Goal: Contribute content: Contribute content

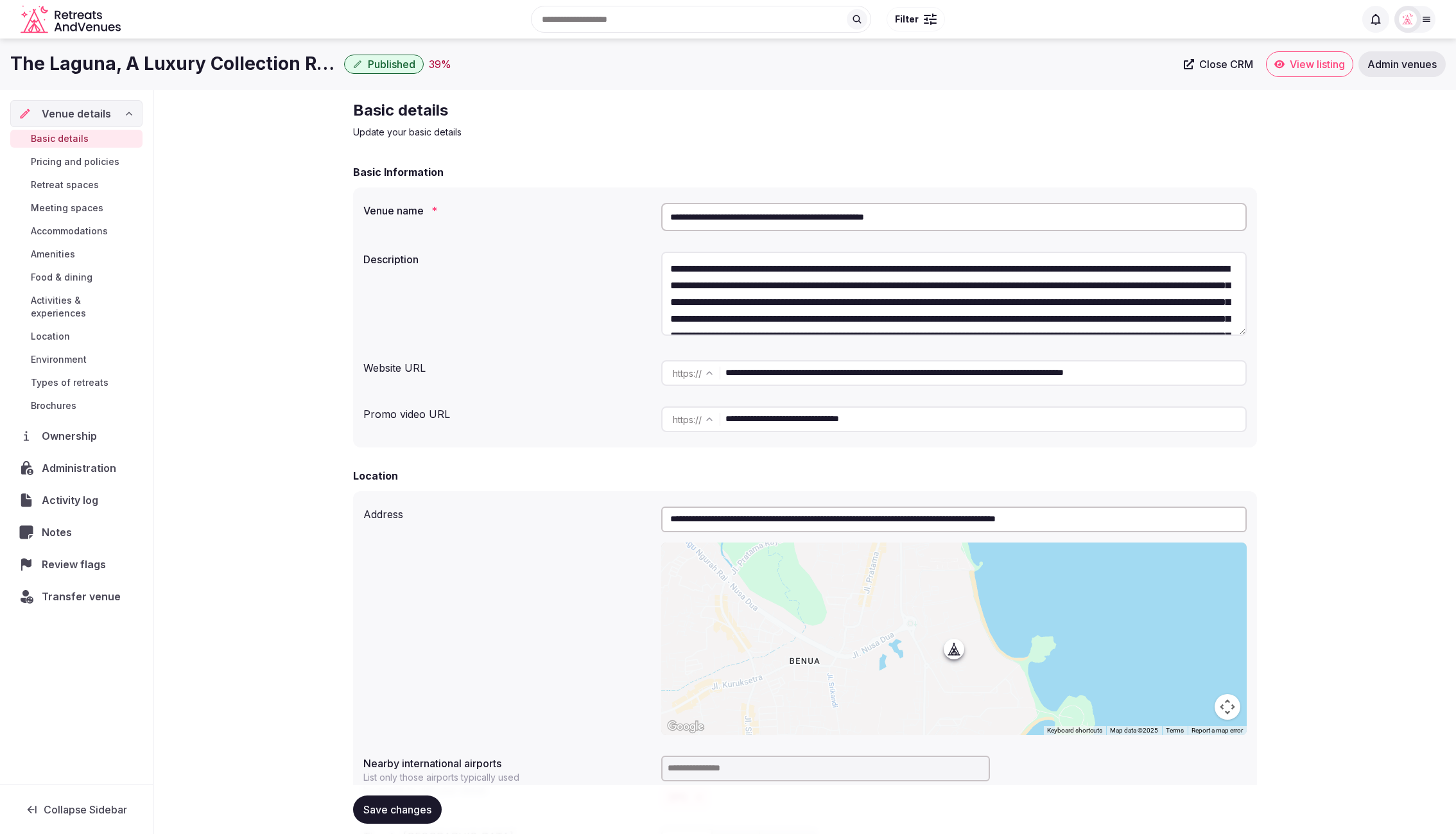
drag, startPoint x: 1037, startPoint y: 382, endPoint x: 725, endPoint y: 372, distance: 312.2
click at [724, 371] on div "**********" at bounding box center [954, 373] width 586 height 26
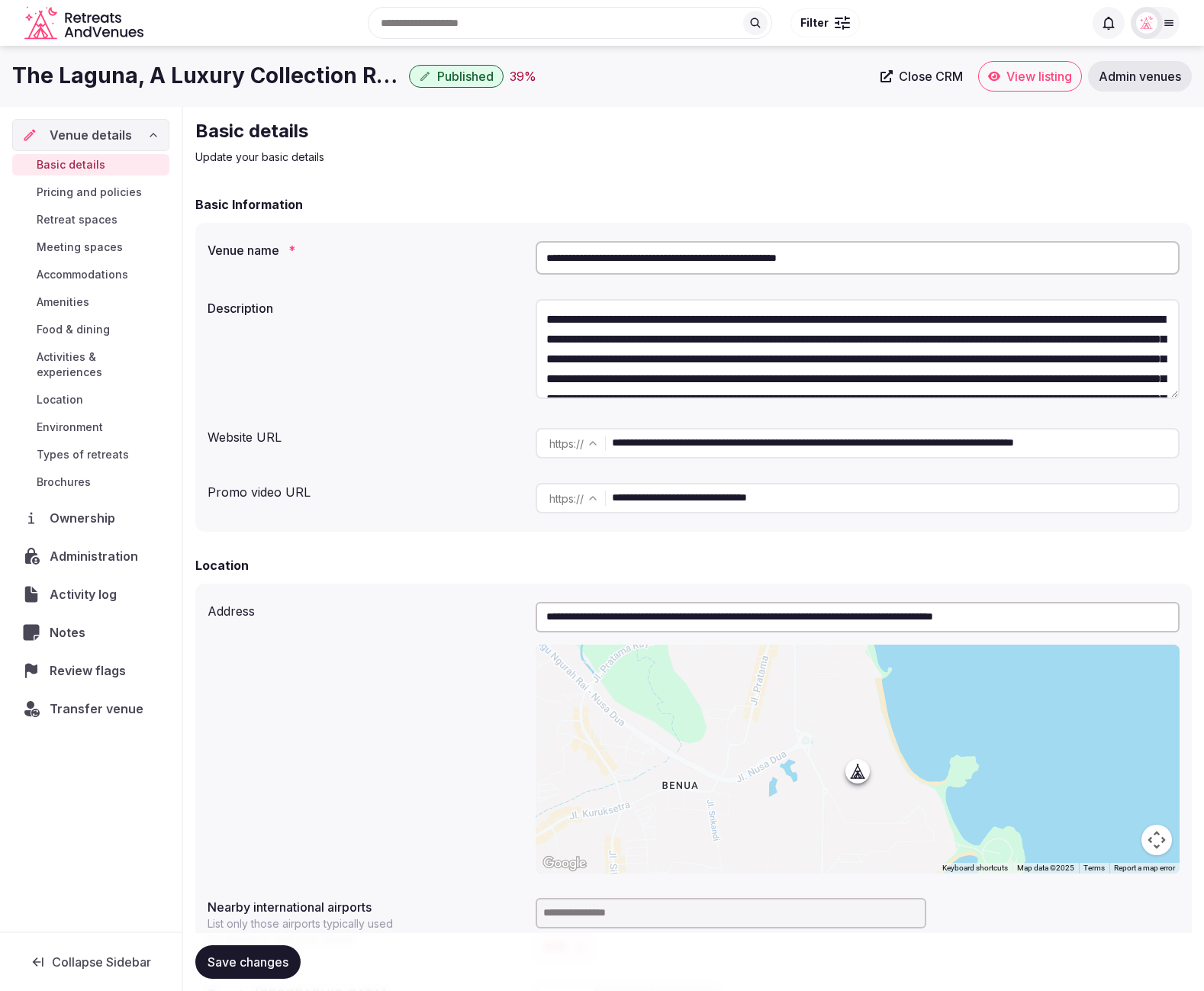
click at [82, 240] on span "Meeting spaces" at bounding box center [80, 247] width 87 height 15
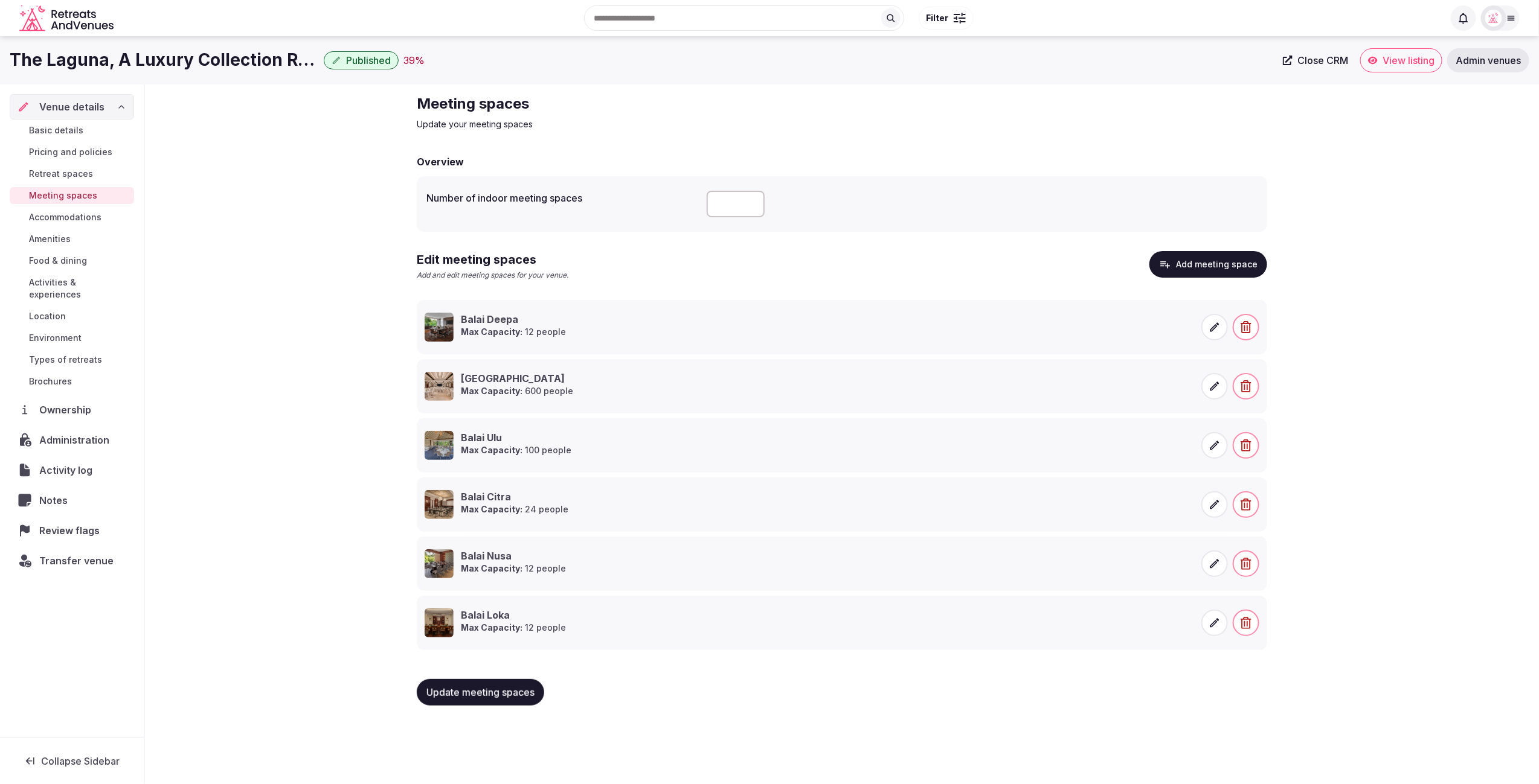
click at [48, 126] on span "Basic details" at bounding box center [56, 130] width 54 height 12
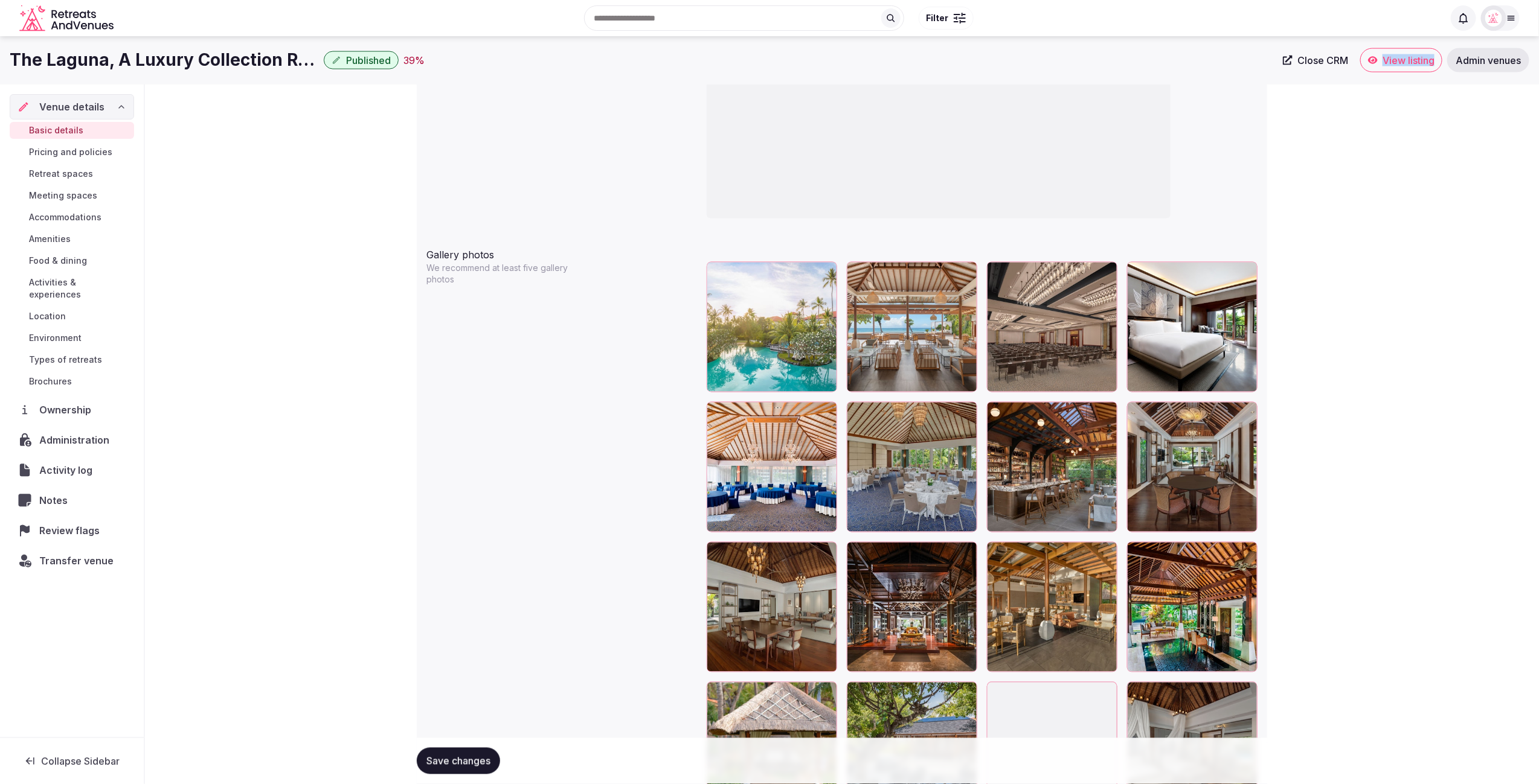
scroll to position [1242, 0]
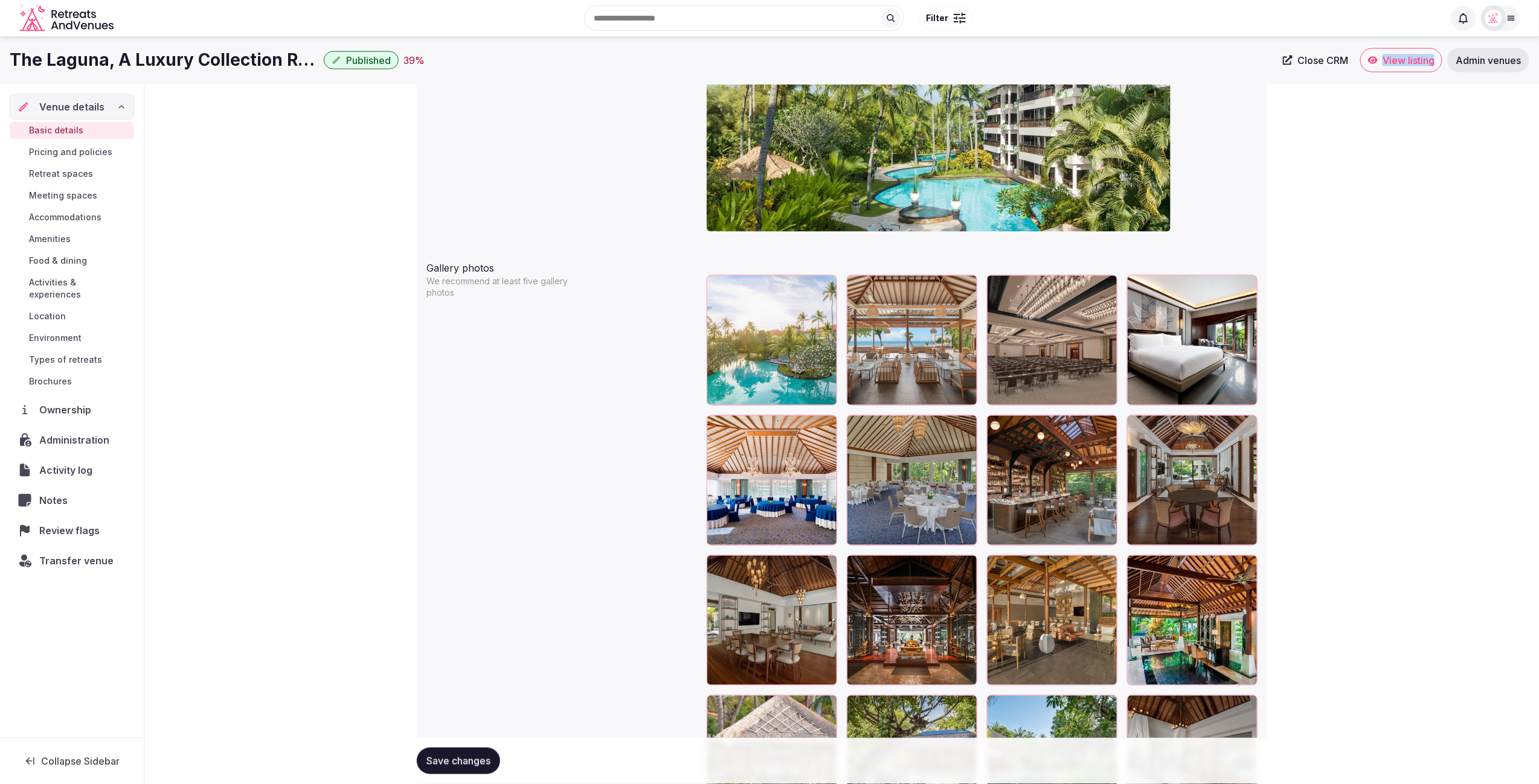
click at [68, 196] on span "Meeting spaces" at bounding box center [63, 196] width 68 height 12
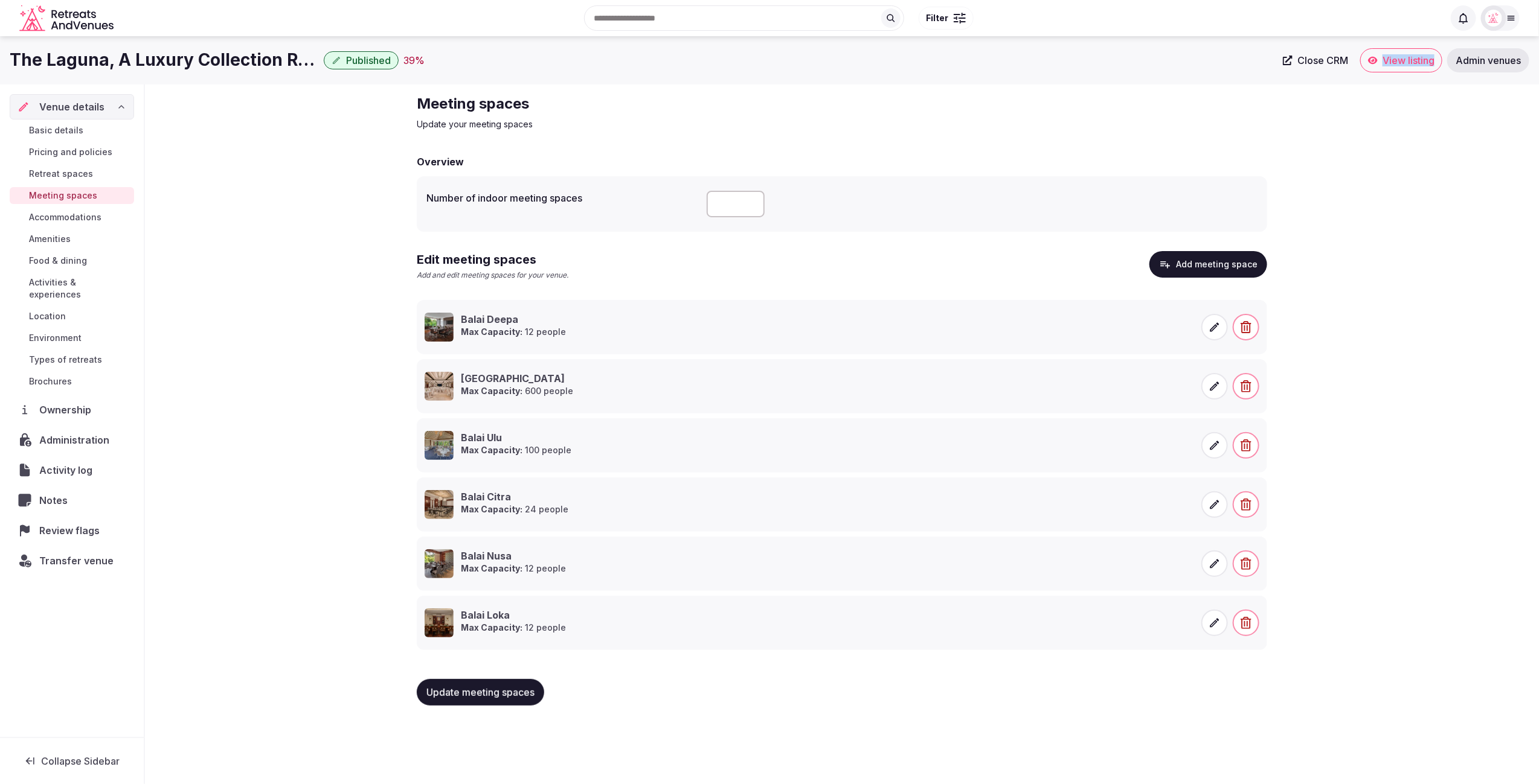
click at [1212, 263] on button "Add meeting space" at bounding box center [1208, 264] width 117 height 26
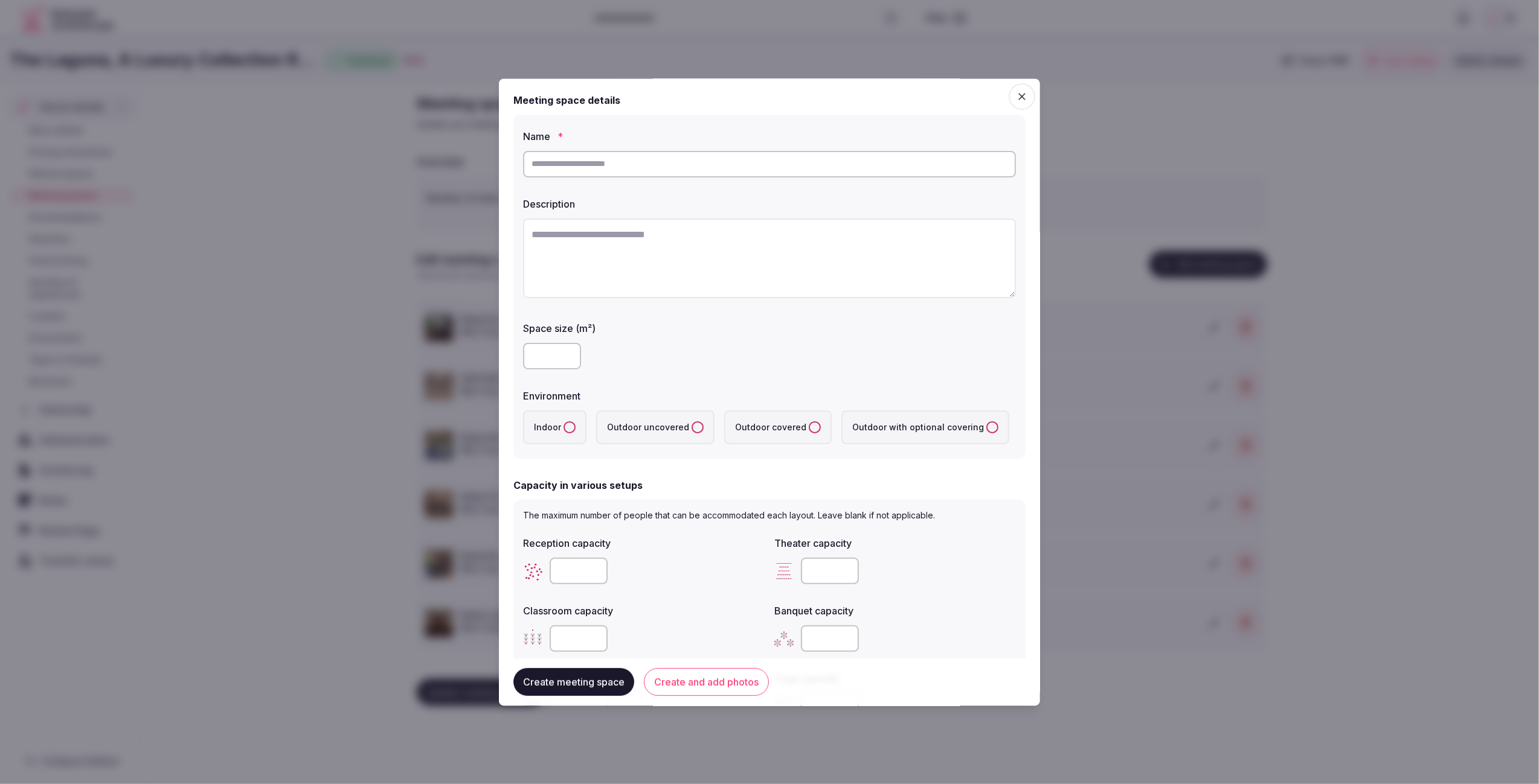
click at [671, 245] on textarea at bounding box center [769, 258] width 493 height 80
paste textarea "**********"
click at [615, 228] on textarea "**********" at bounding box center [769, 257] width 493 height 79
type textarea "**********"
click at [649, 163] on input "text" at bounding box center [769, 164] width 493 height 26
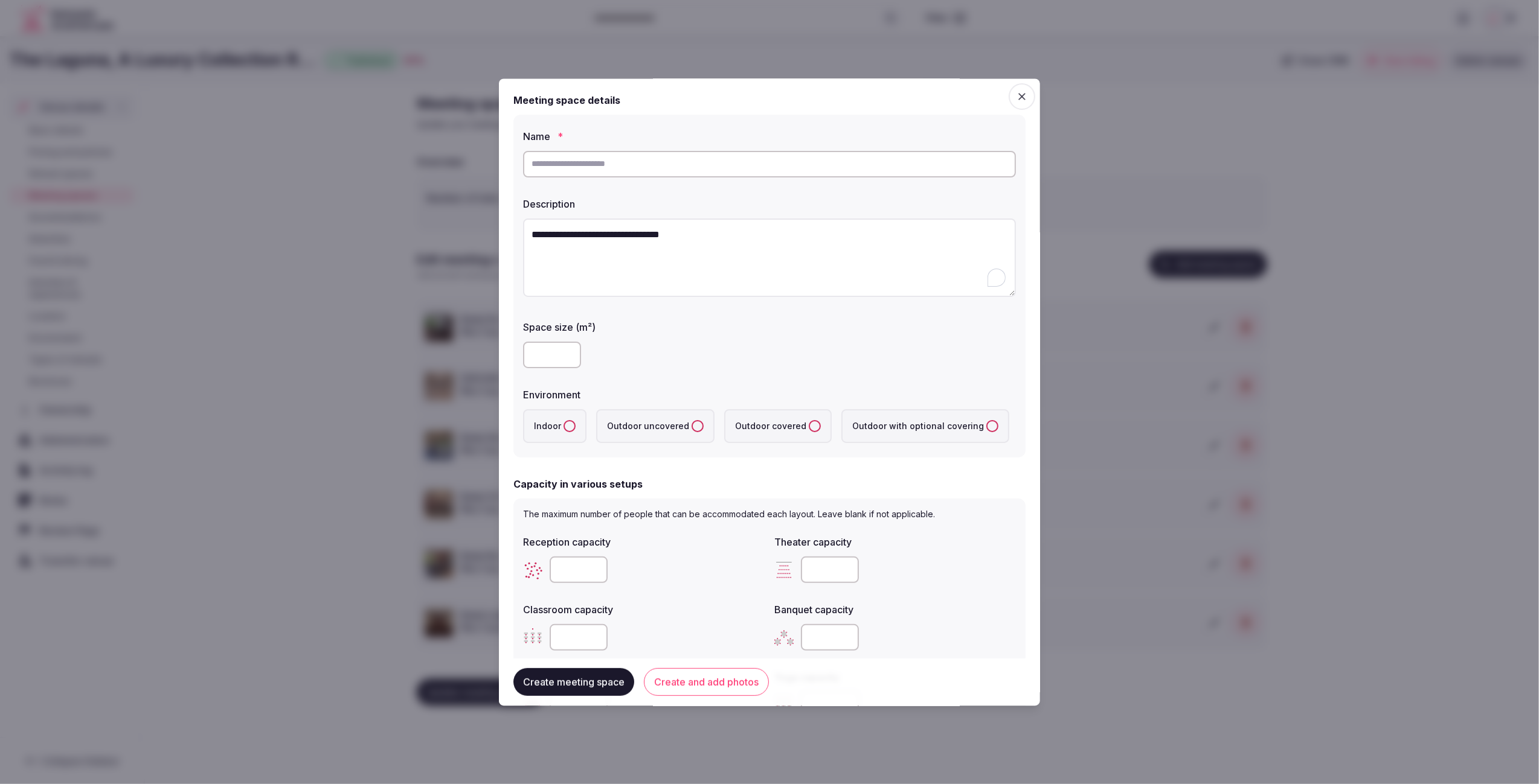
click at [637, 166] on input "text" at bounding box center [769, 164] width 493 height 26
click at [1025, 96] on icon "button" at bounding box center [1022, 96] width 12 height 12
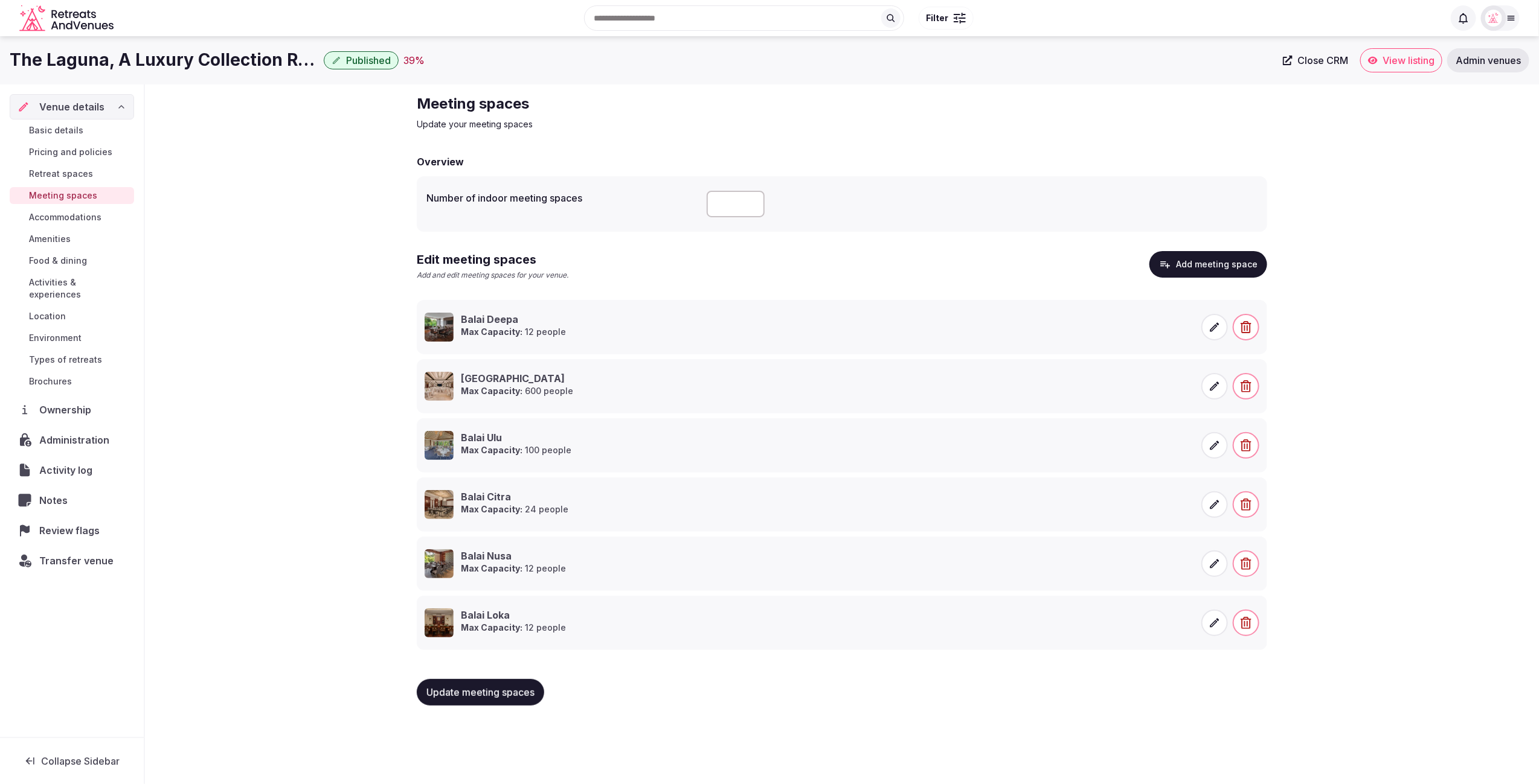
click at [1203, 269] on button "Add meeting space" at bounding box center [1208, 264] width 117 height 26
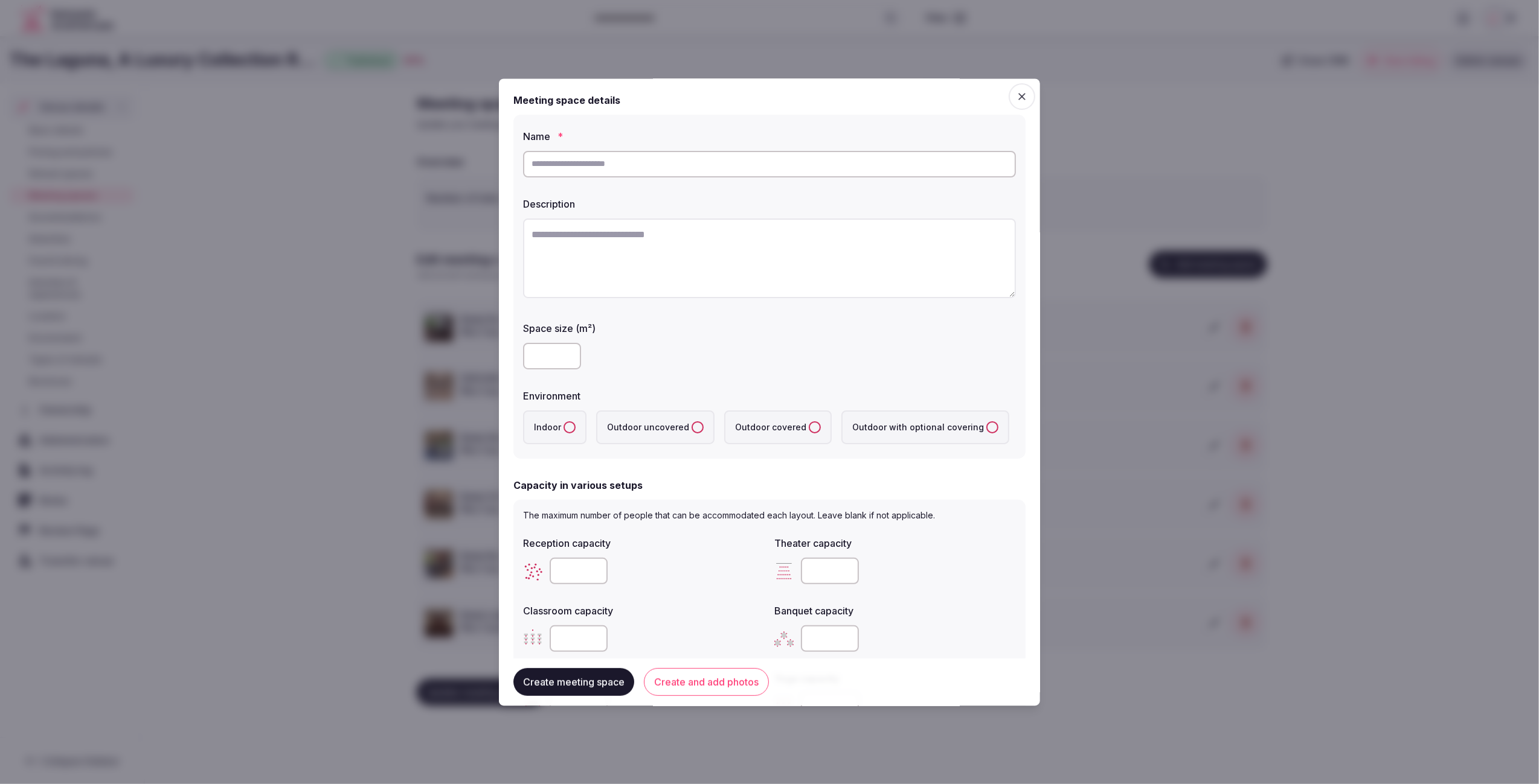
click at [646, 168] on input "text" at bounding box center [769, 164] width 493 height 26
paste input "**********"
type input "**********"
click at [723, 264] on textarea at bounding box center [769, 258] width 493 height 80
click at [716, 244] on textarea "To enrich screen reader interactions, please activate Accessibility in Grammarl…" at bounding box center [769, 258] width 493 height 80
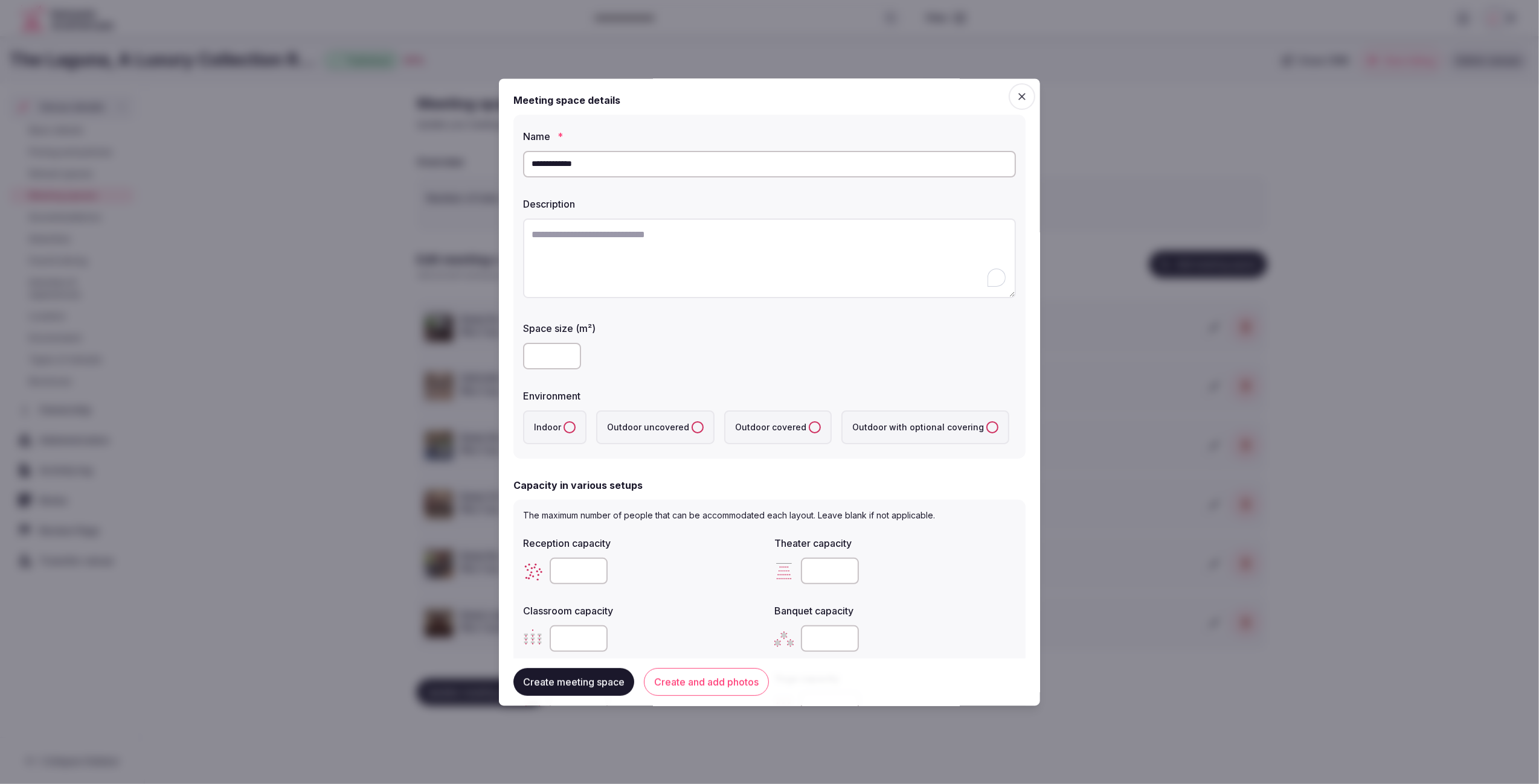
paste textarea "**********"
click at [658, 239] on textarea "**********" at bounding box center [769, 257] width 493 height 79
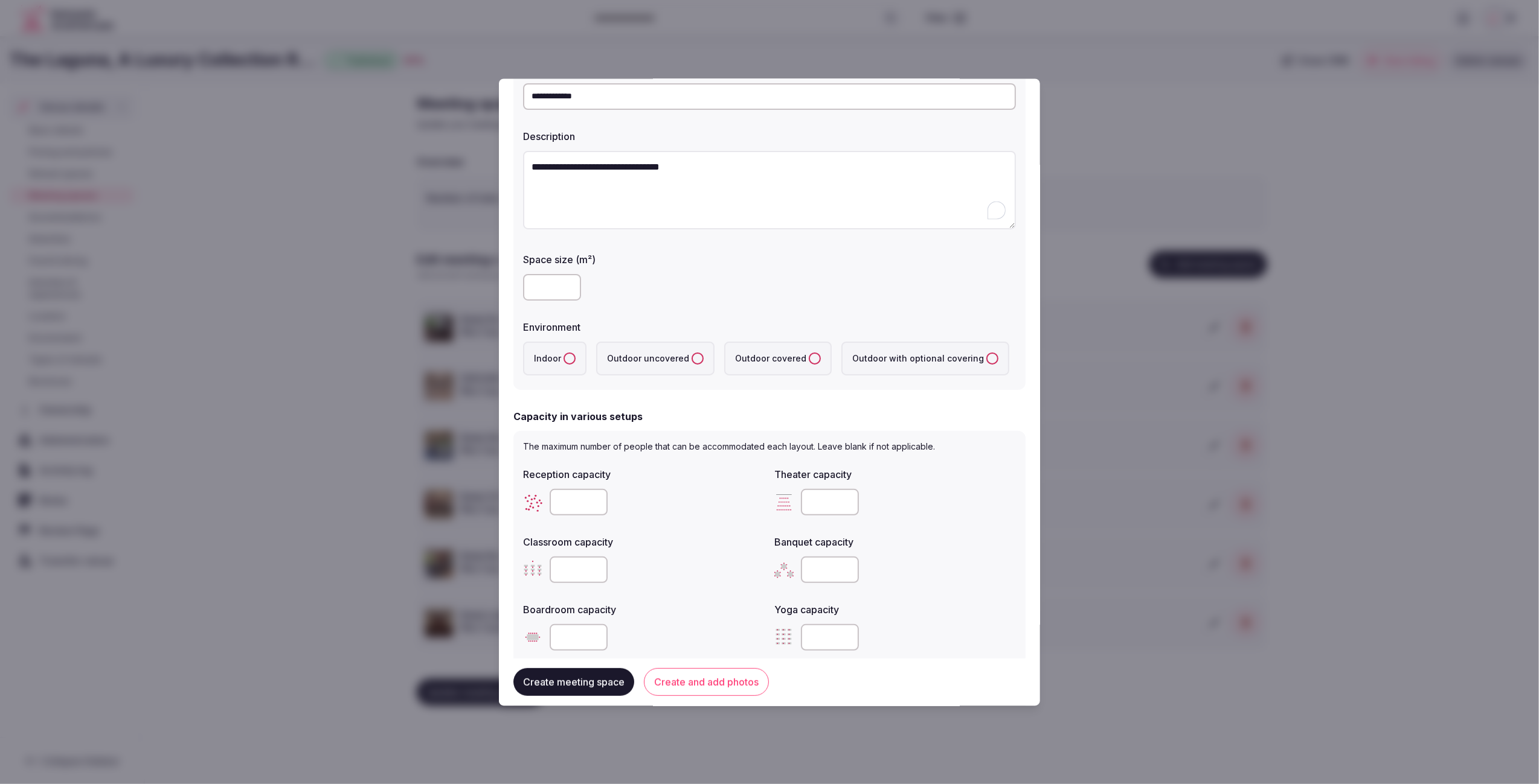
scroll to position [65, 0]
drag, startPoint x: 658, startPoint y: 172, endPoint x: 650, endPoint y: 172, distance: 8.0
click at [650, 172] on textarea "**********" at bounding box center [769, 192] width 493 height 79
type textarea "**********"
click at [540, 290] on input "number" at bounding box center [552, 290] width 58 height 26
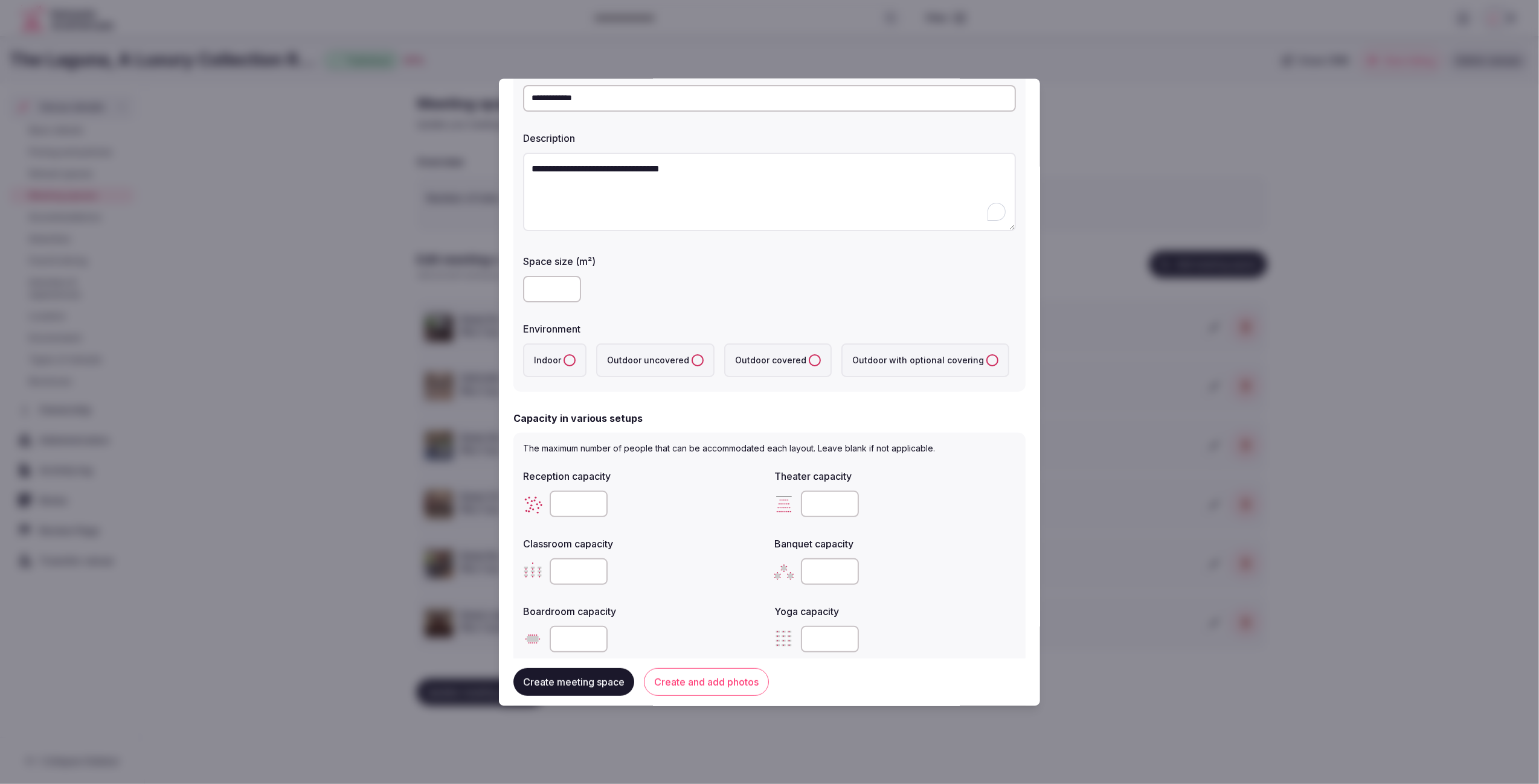
type input "***"
click at [701, 291] on div "***" at bounding box center [769, 290] width 493 height 26
click at [567, 364] on button "Indoor" at bounding box center [570, 361] width 12 height 12
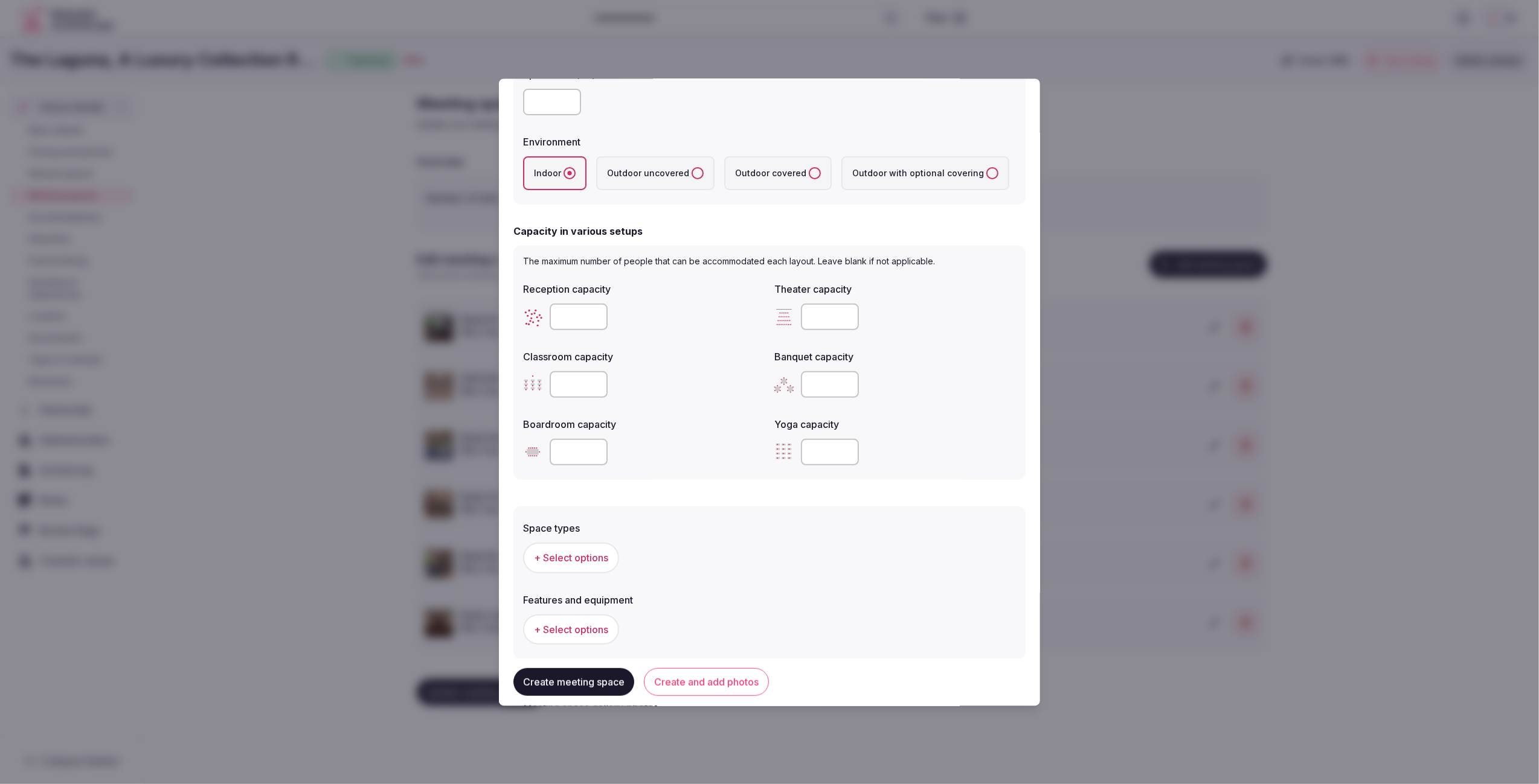
scroll to position [252, 0]
click at [576, 319] on input "number" at bounding box center [578, 318] width 58 height 26
type input "**"
click at [694, 502] on div "Space types + Select options Features and equipment + Select options" at bounding box center [769, 581] width 512 height 160
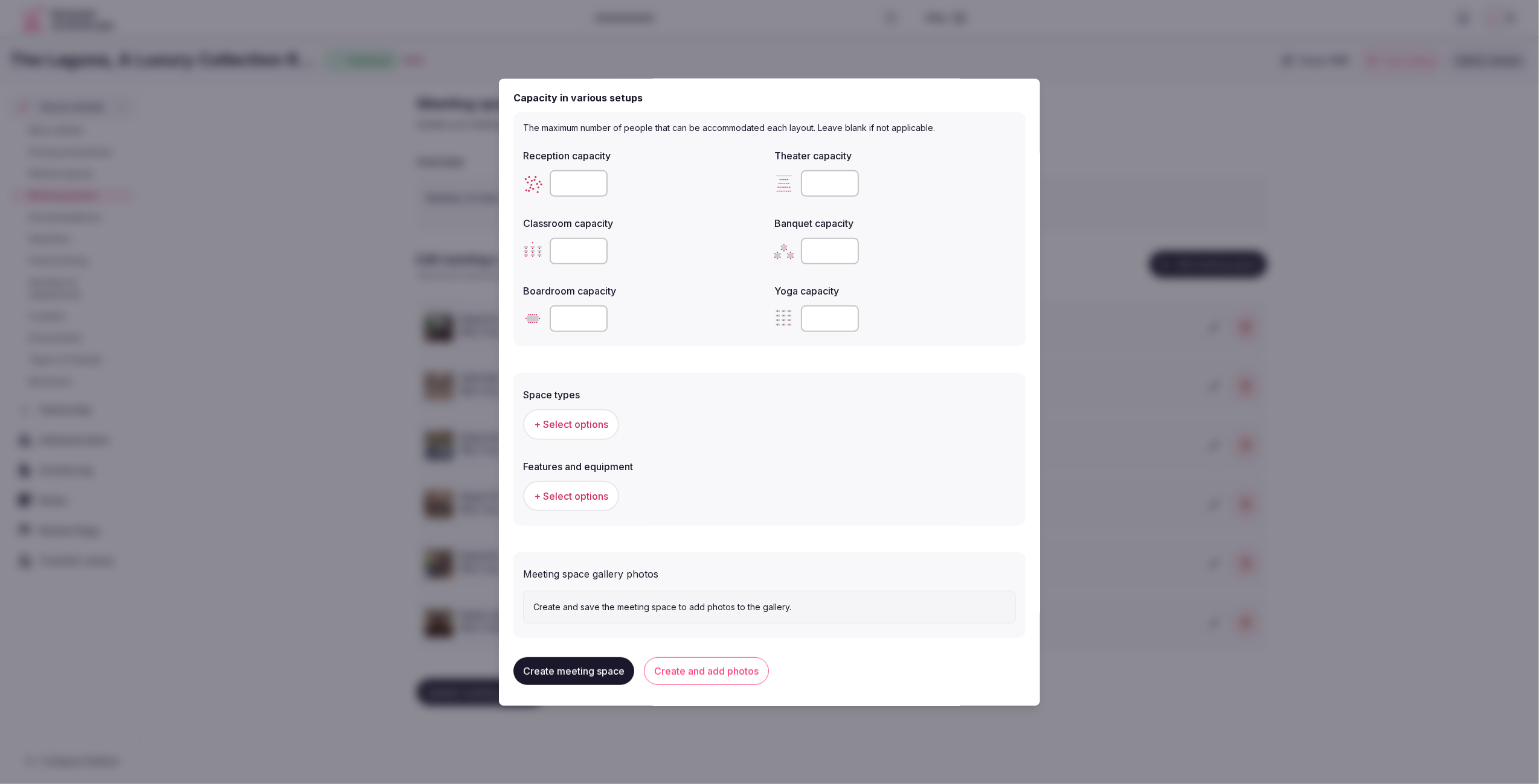
click at [564, 429] on span "+ Select options" at bounding box center [570, 424] width 75 height 14
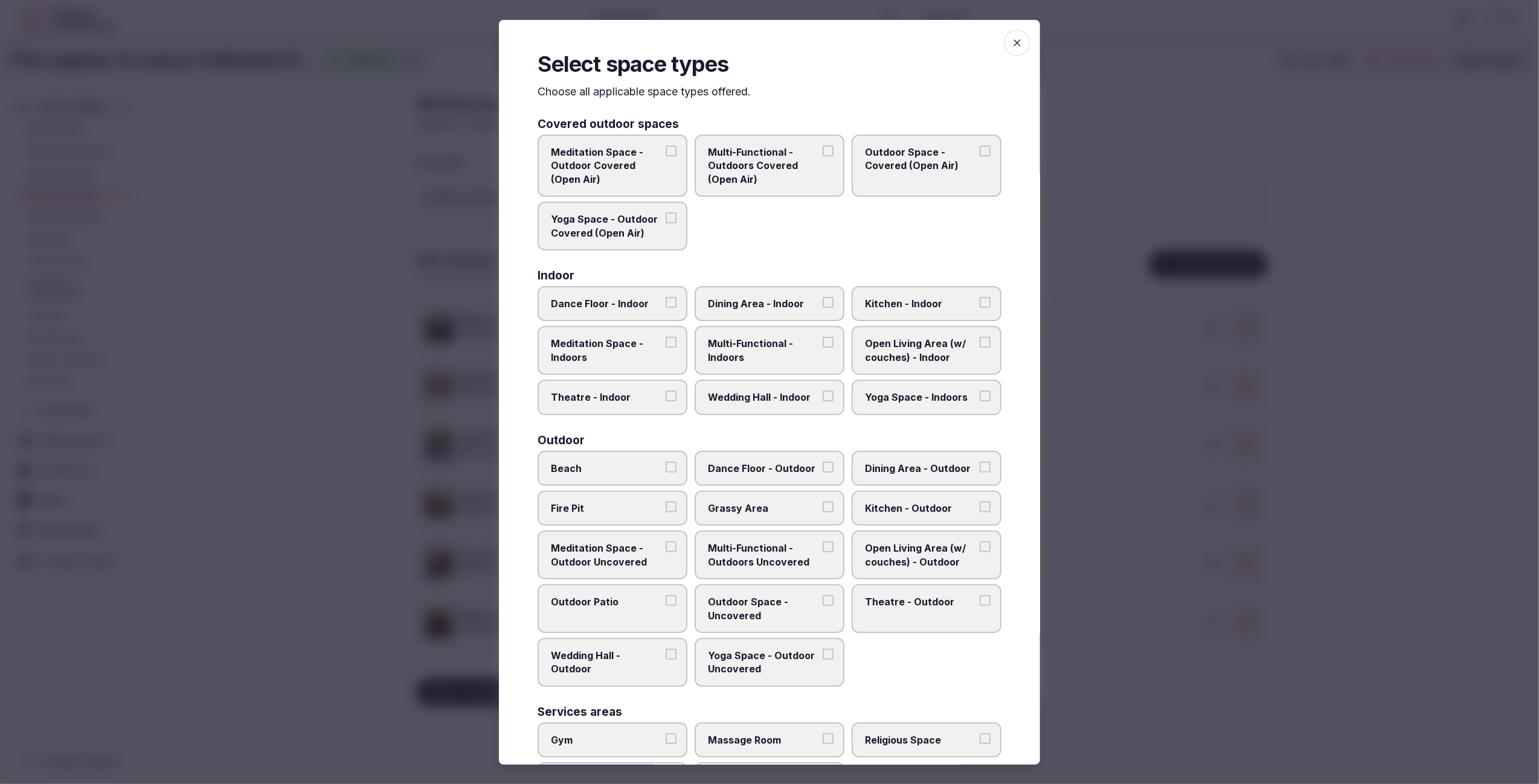
click at [622, 658] on label "Wedding Hall - Outdoor" at bounding box center [612, 662] width 150 height 49
click at [665, 658] on button "Wedding Hall - Outdoor" at bounding box center [671, 655] width 11 height 11
click at [750, 502] on span "Grassy Area" at bounding box center [763, 509] width 111 height 14
click at [823, 502] on button "Grassy Area" at bounding box center [828, 507] width 11 height 11
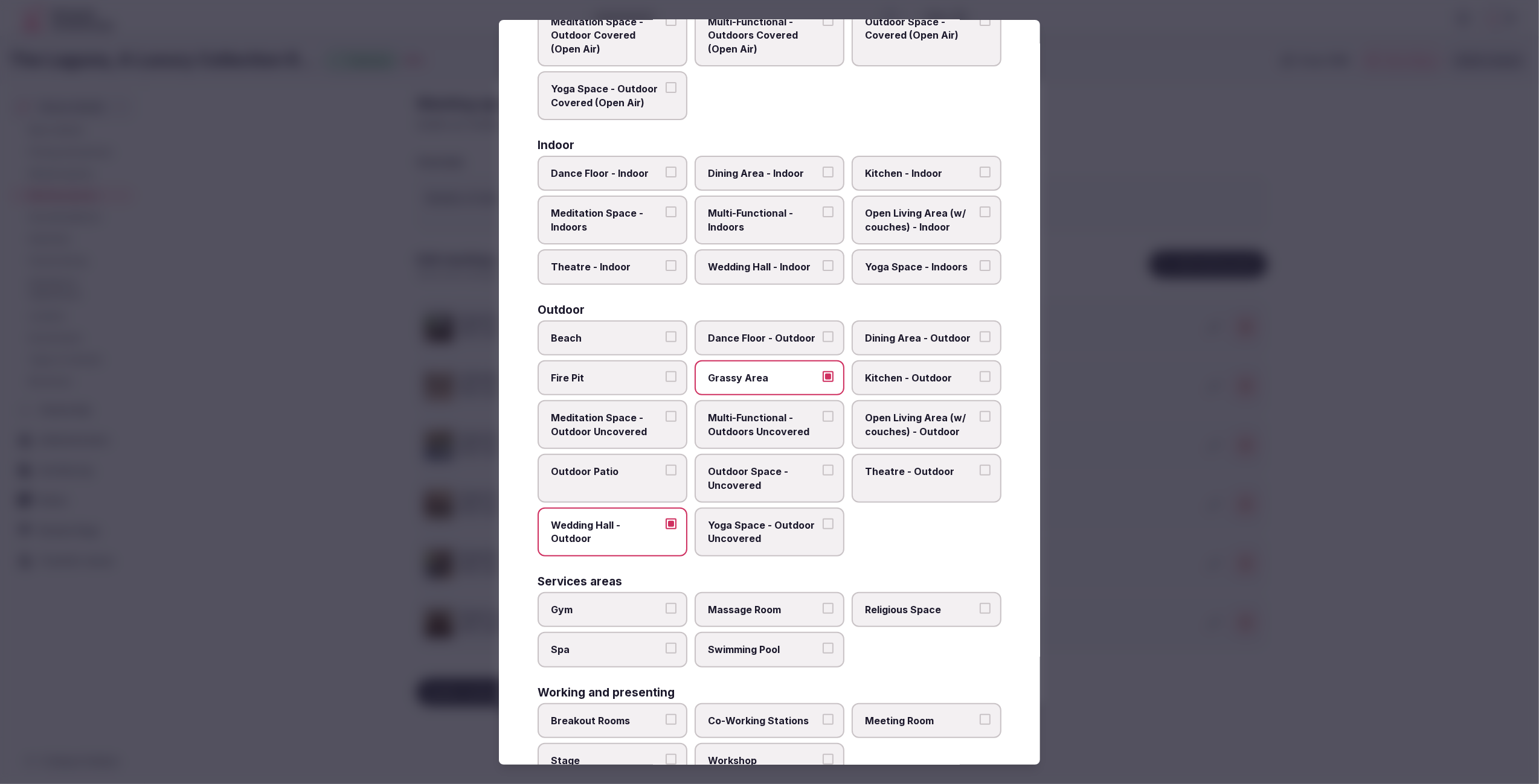
scroll to position [132, 0]
click at [951, 601] on span "Religious Space" at bounding box center [920, 608] width 111 height 14
click at [980, 601] on button "Religious Space" at bounding box center [985, 606] width 11 height 11
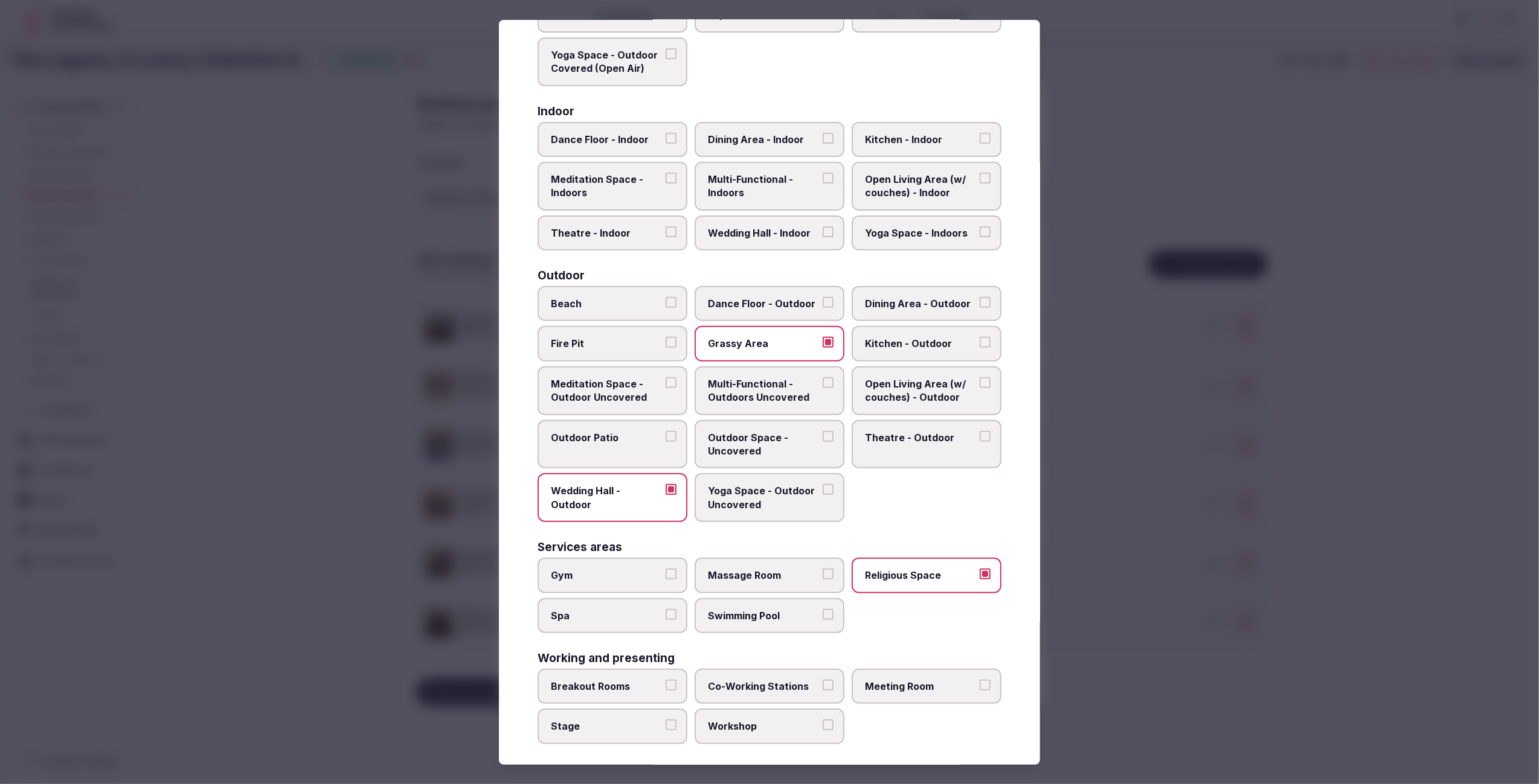
click at [1285, 591] on div at bounding box center [769, 392] width 1539 height 784
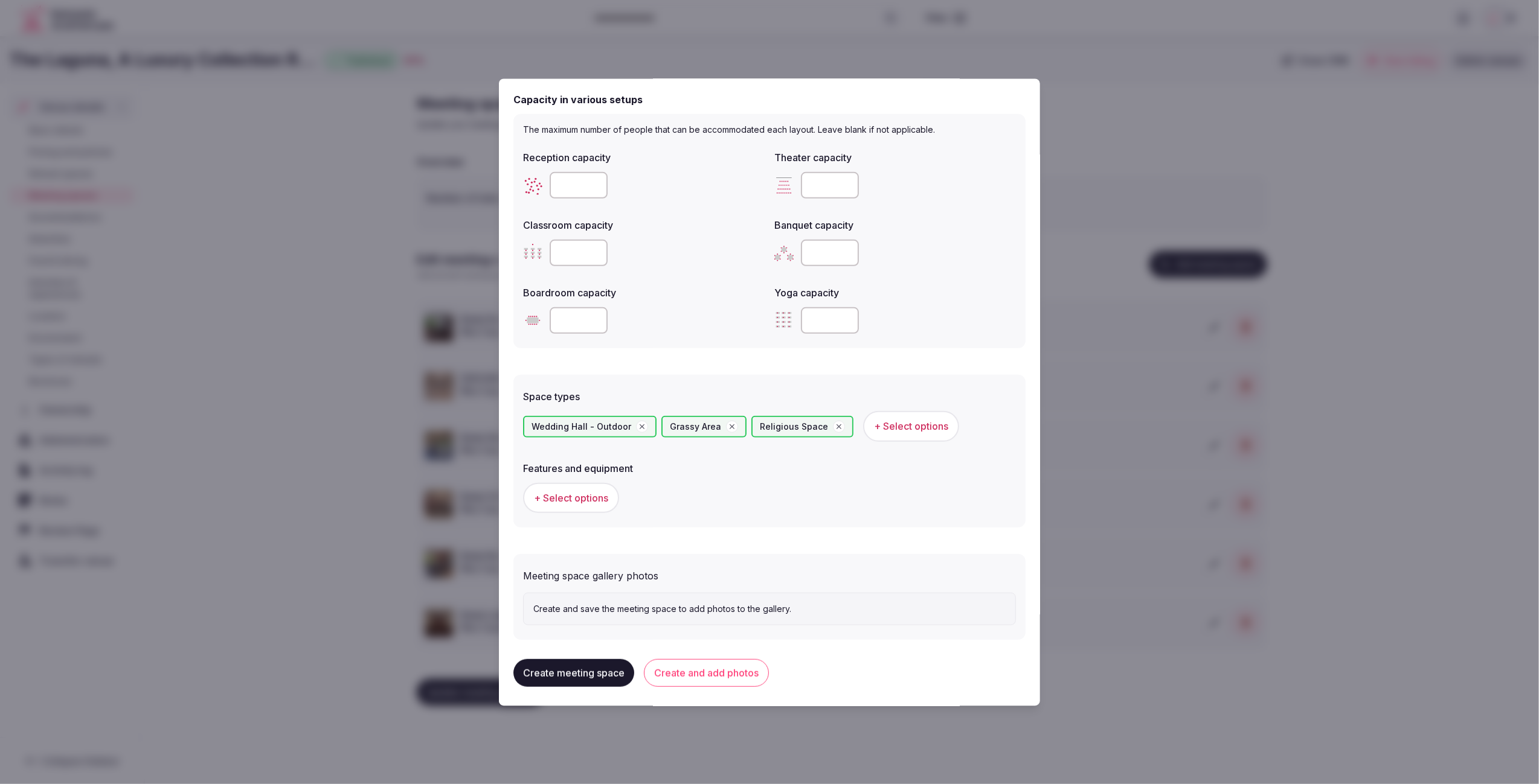
click at [549, 494] on span "+ Select options" at bounding box center [570, 497] width 75 height 14
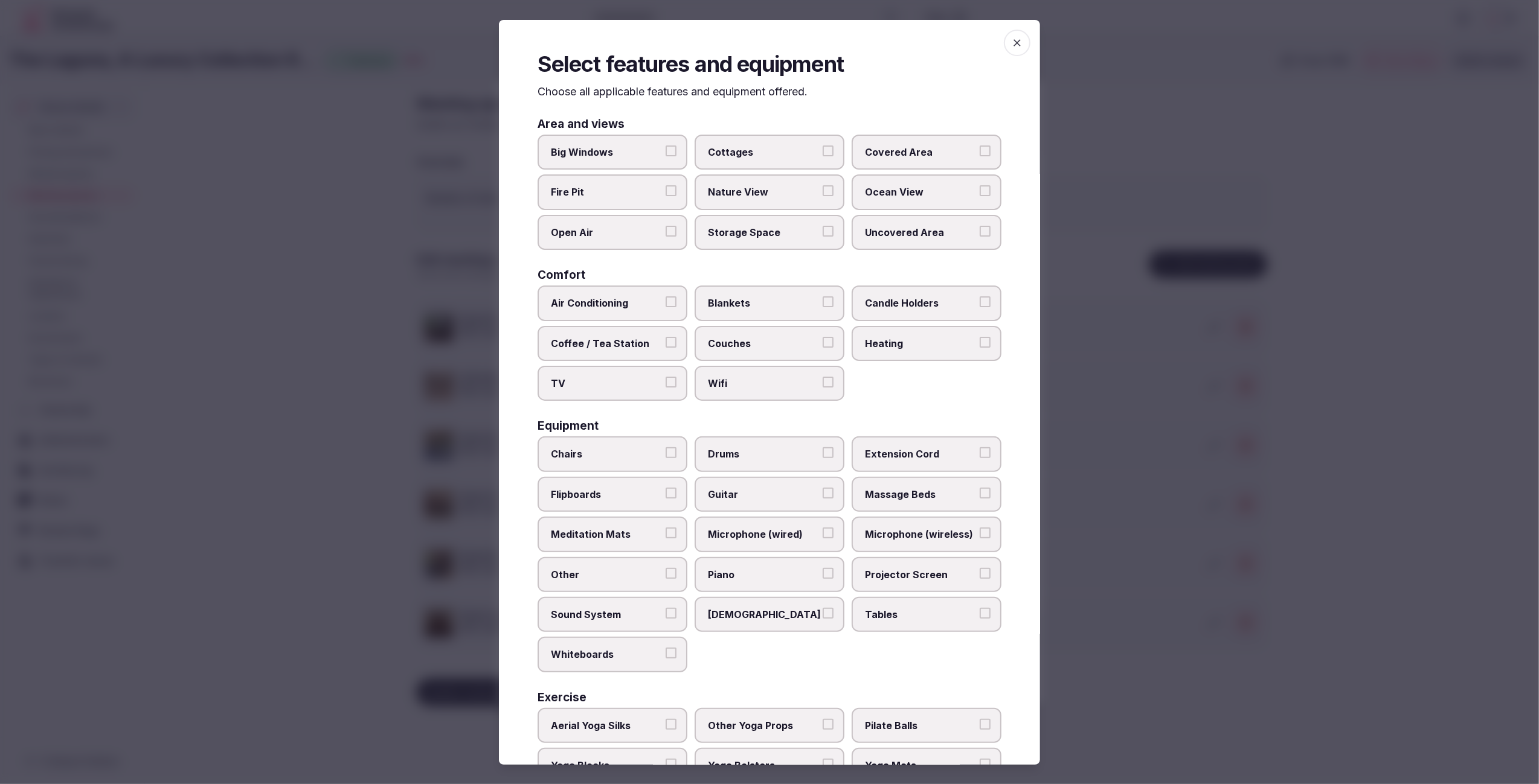
click at [589, 451] on span "Chairs" at bounding box center [607, 454] width 111 height 14
click at [665, 451] on button "Chairs" at bounding box center [671, 453] width 11 height 11
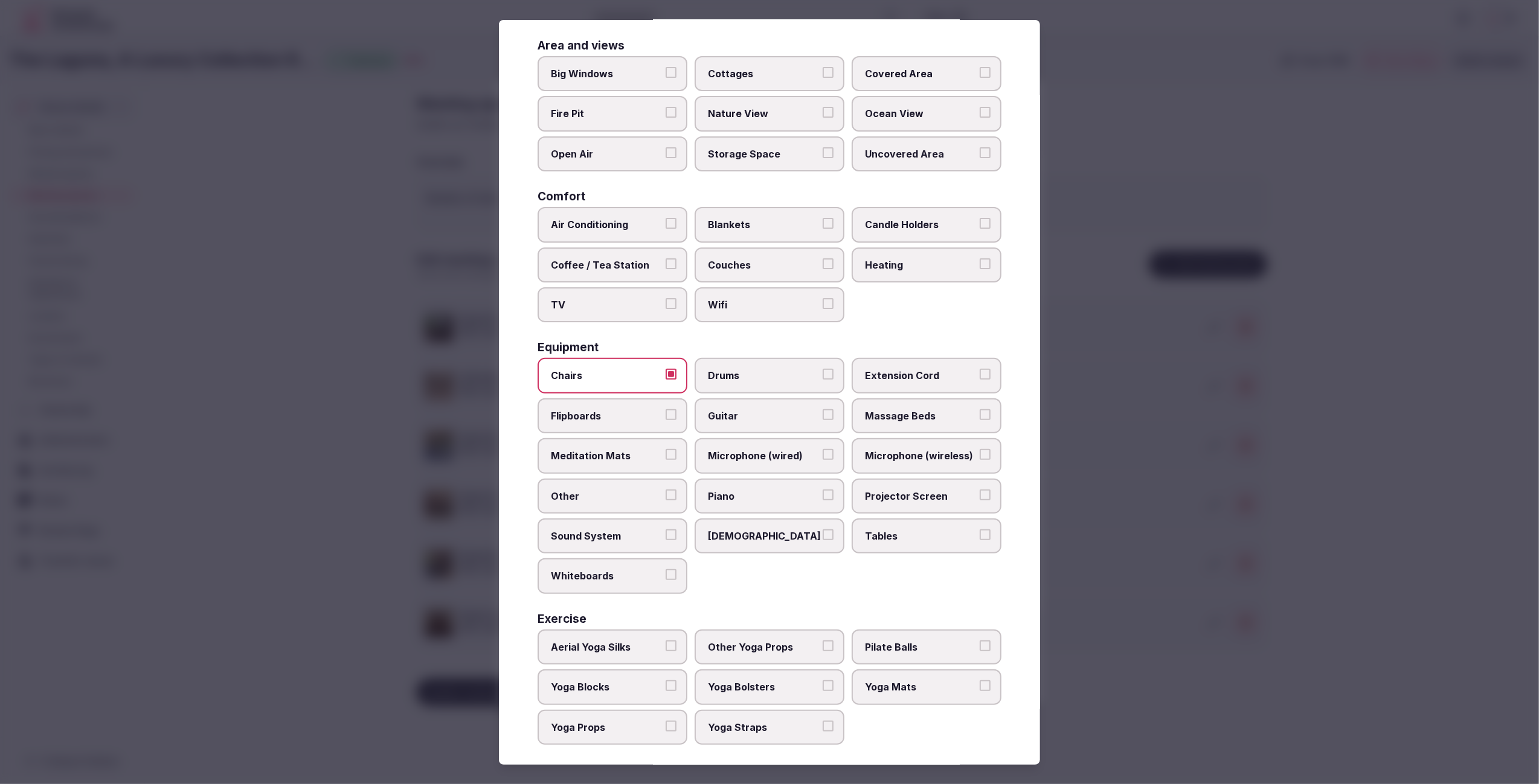
scroll to position [0, 0]
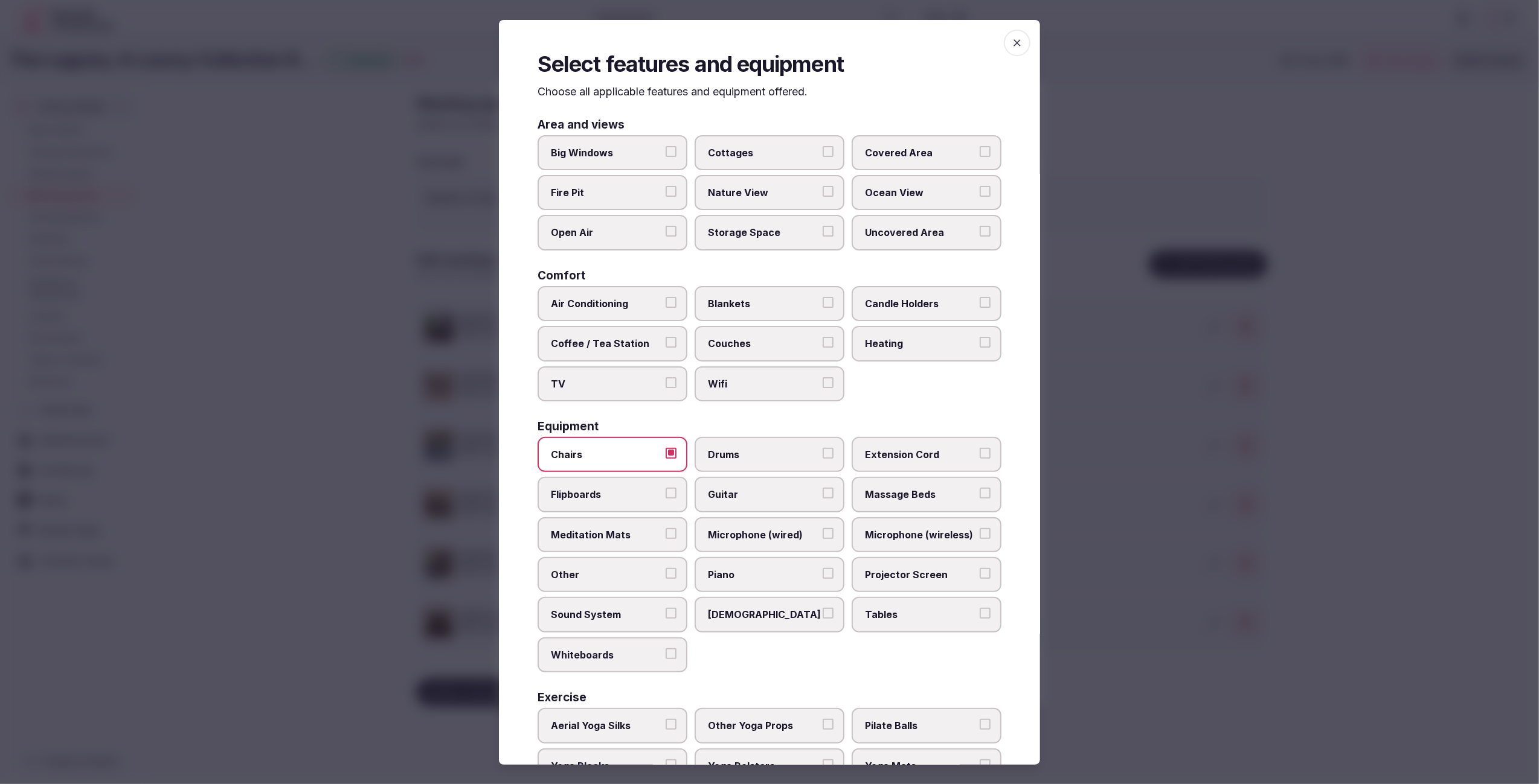
click at [1221, 661] on div at bounding box center [769, 392] width 1539 height 784
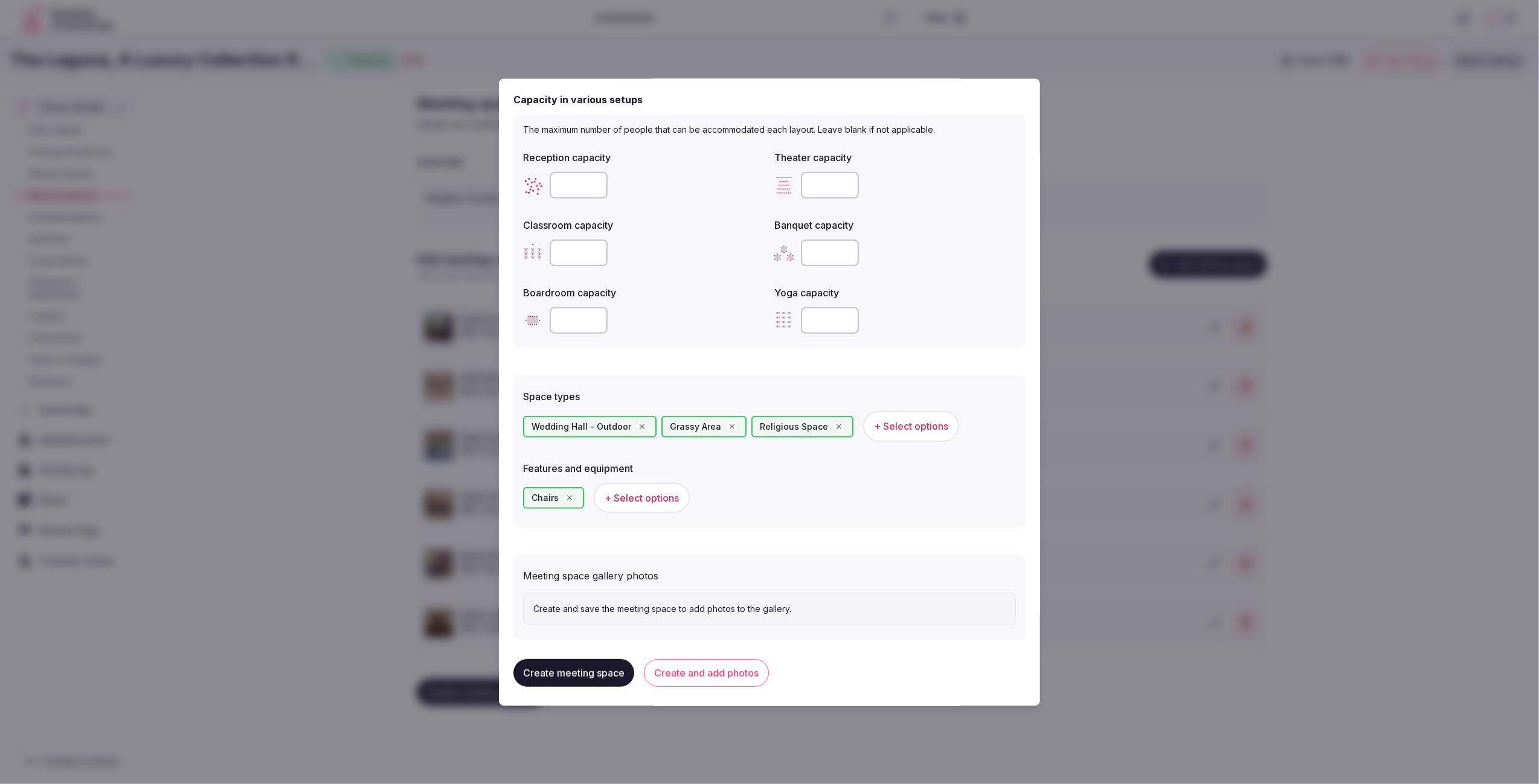
click at [713, 670] on button "Create and add photos" at bounding box center [706, 672] width 125 height 28
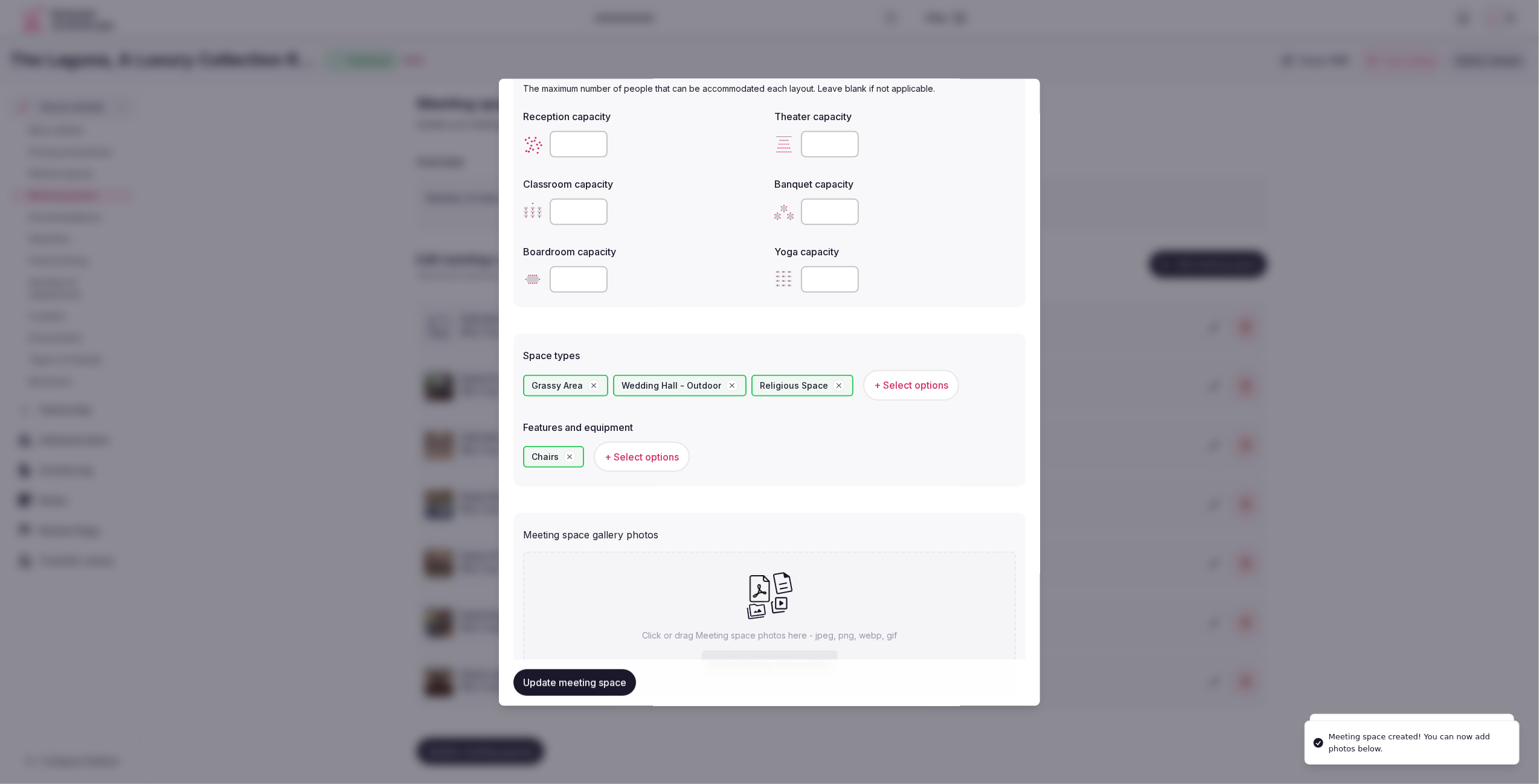
scroll to position [498, 0]
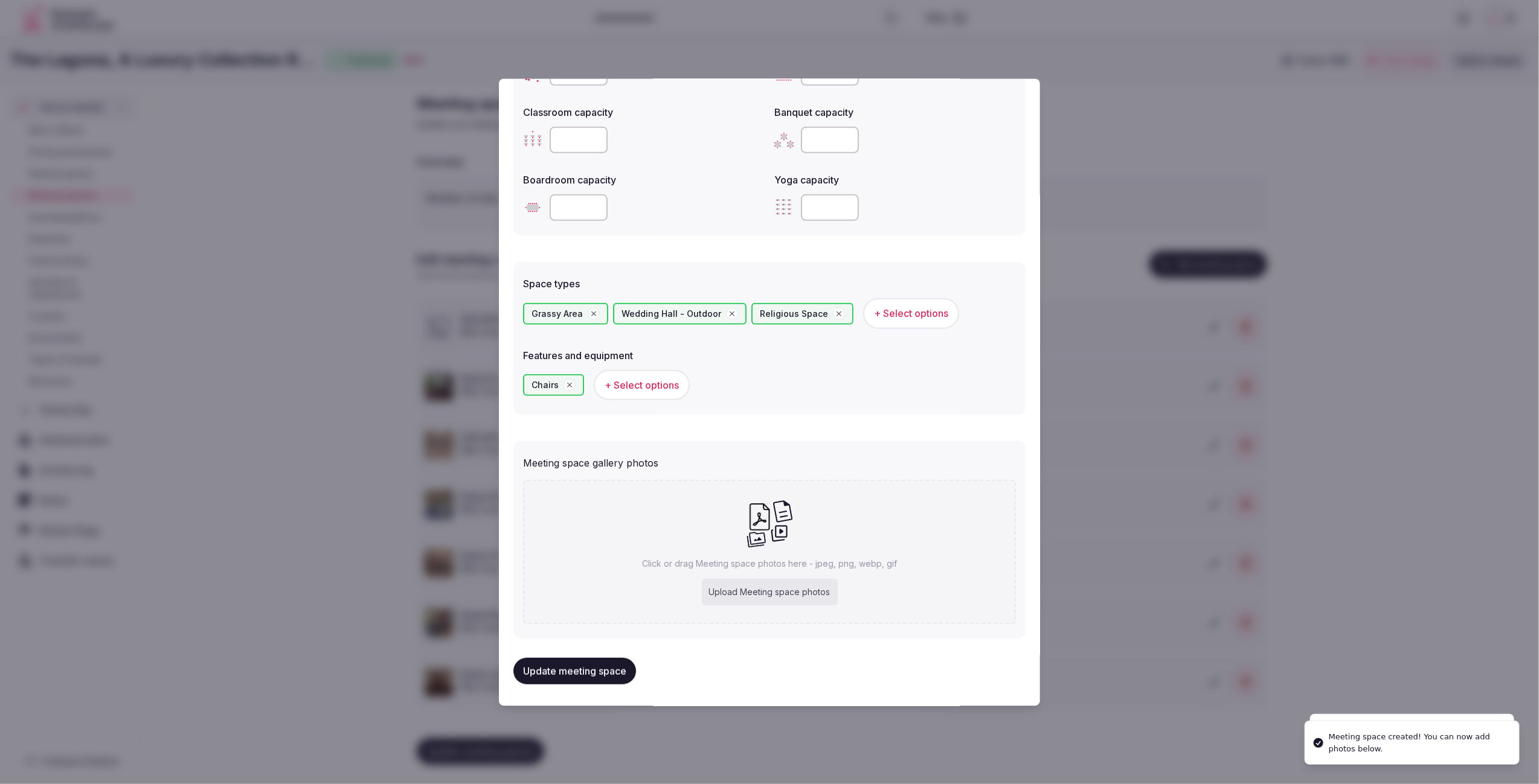
click at [805, 589] on div "Upload Meeting space photos" at bounding box center [769, 592] width 136 height 26
type input "**********"
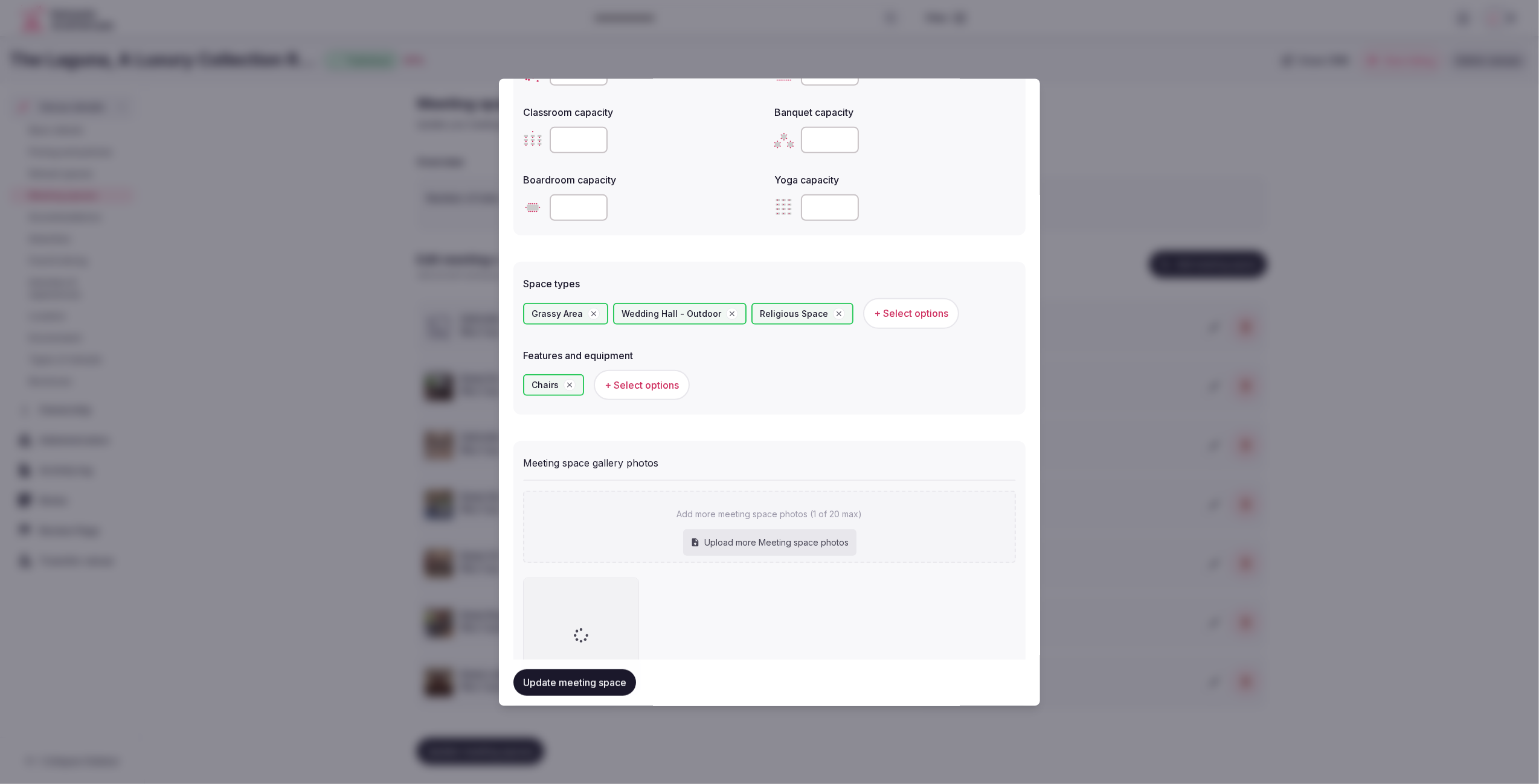
scroll to position [567, 0]
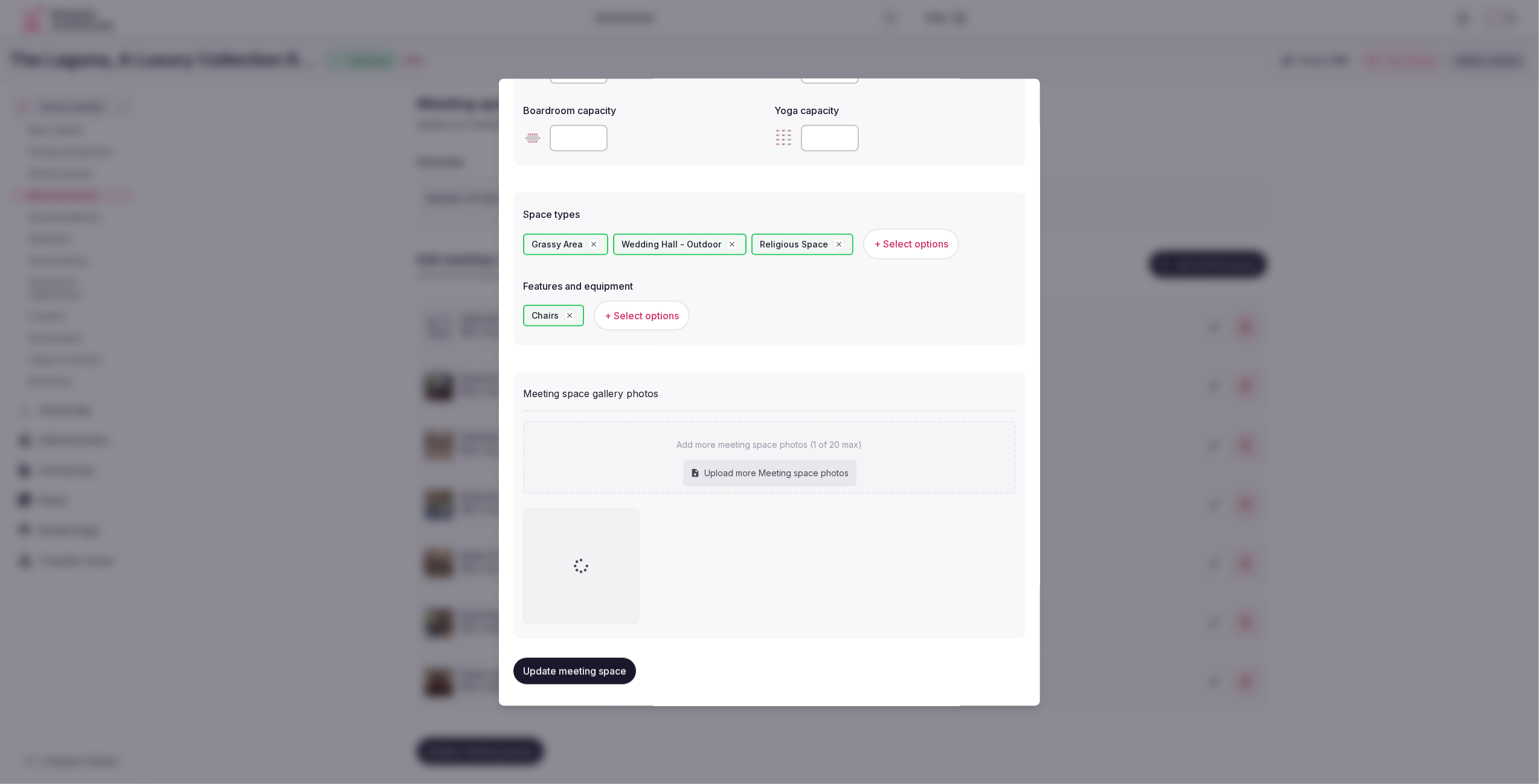
click at [777, 466] on div "Upload more Meeting space photos" at bounding box center [770, 473] width 173 height 26
type input "**********"
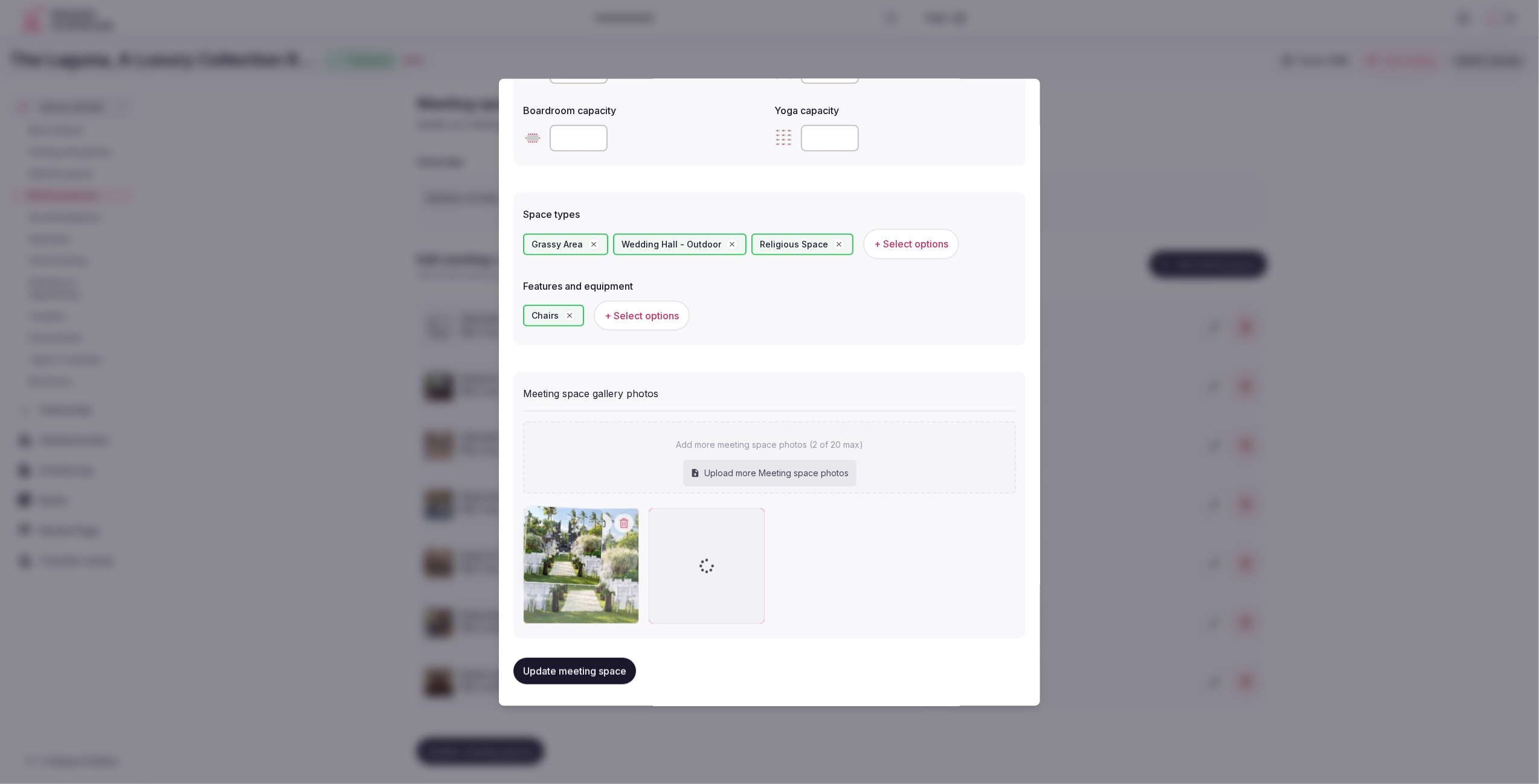
drag, startPoint x: 691, startPoint y: 588, endPoint x: 567, endPoint y: 586, distance: 124.0
click at [567, 586] on div at bounding box center [581, 567] width 116 height 116
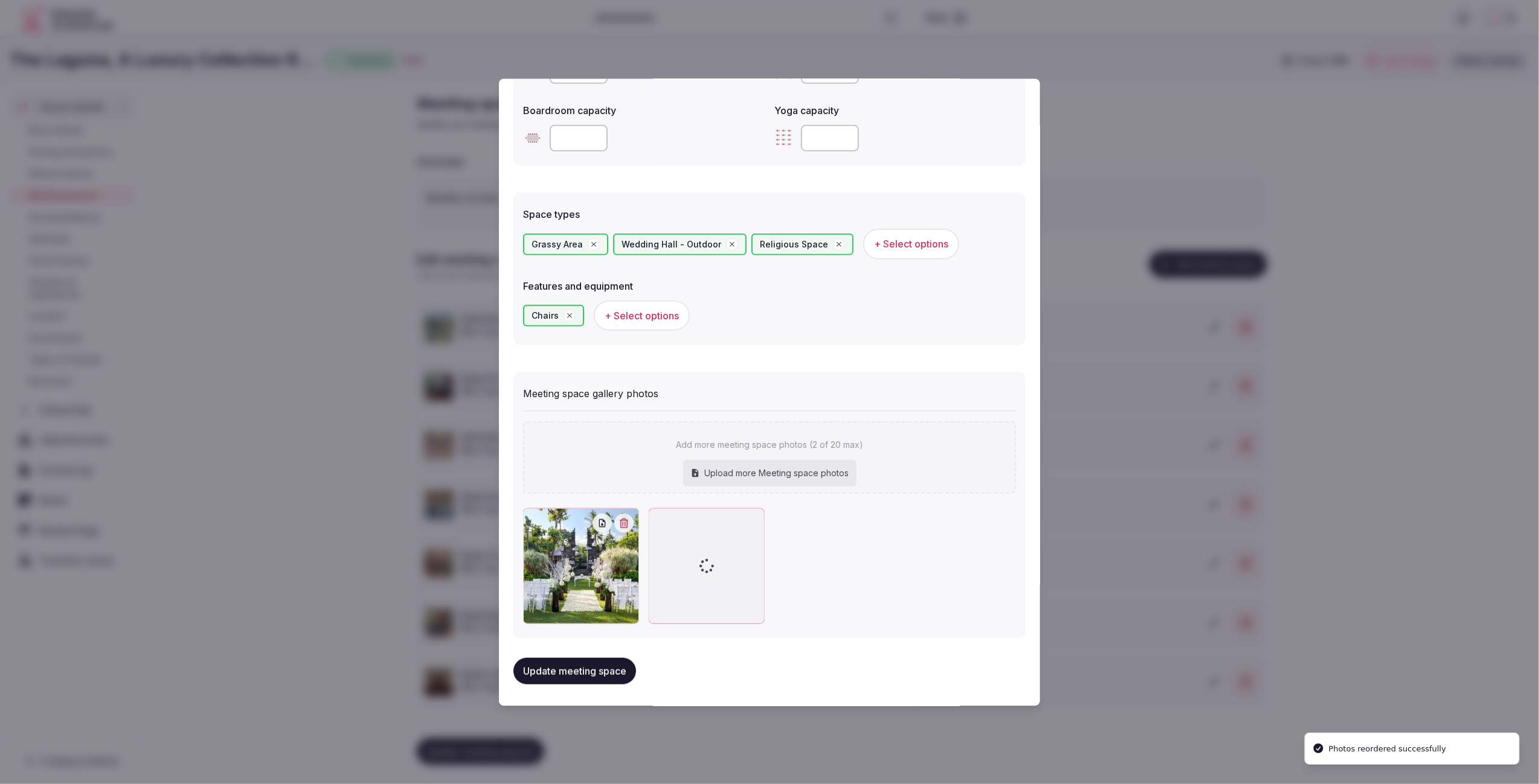
click at [815, 570] on div at bounding box center [769, 567] width 493 height 116
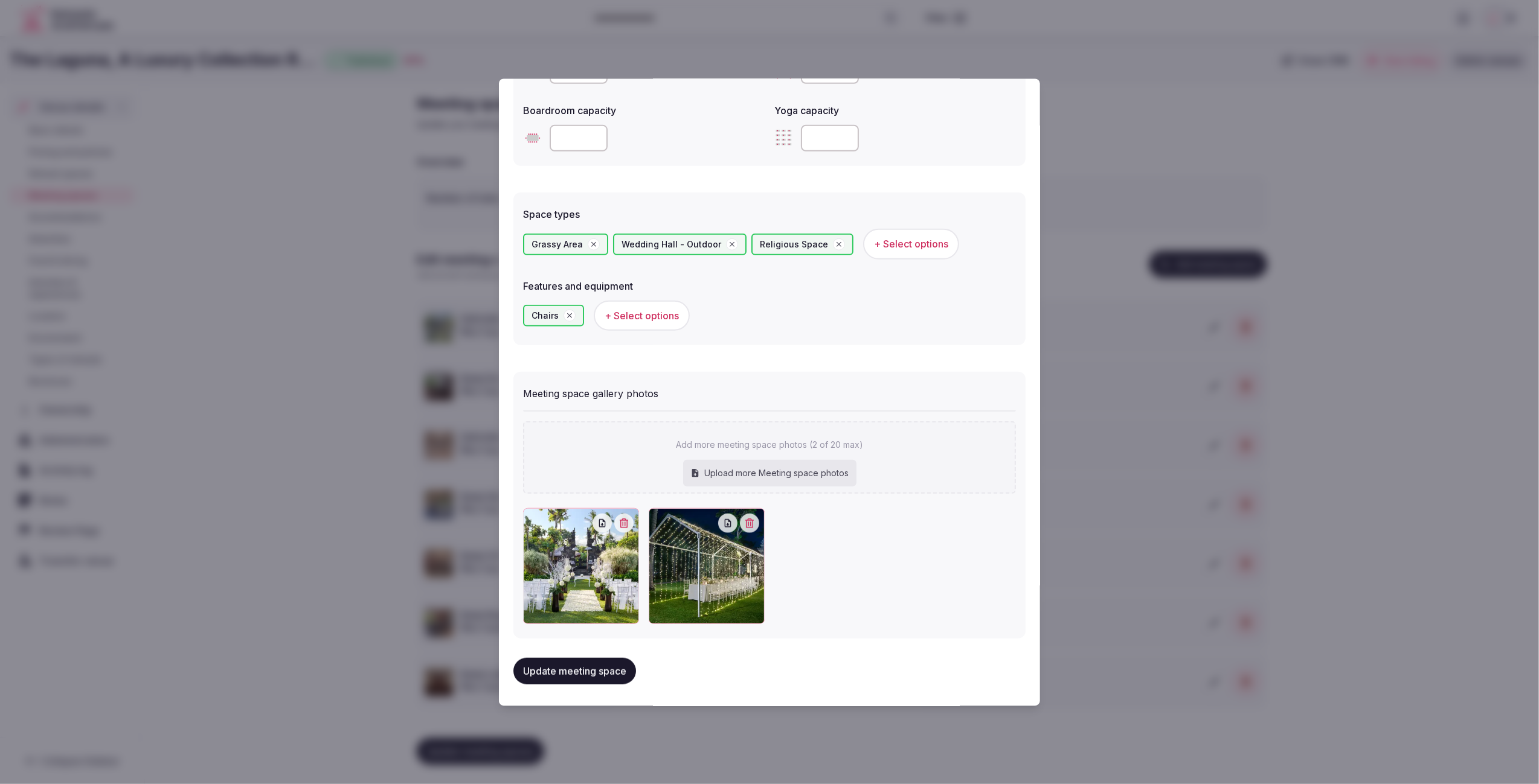
click at [598, 665] on button "Update meeting space" at bounding box center [574, 671] width 123 height 26
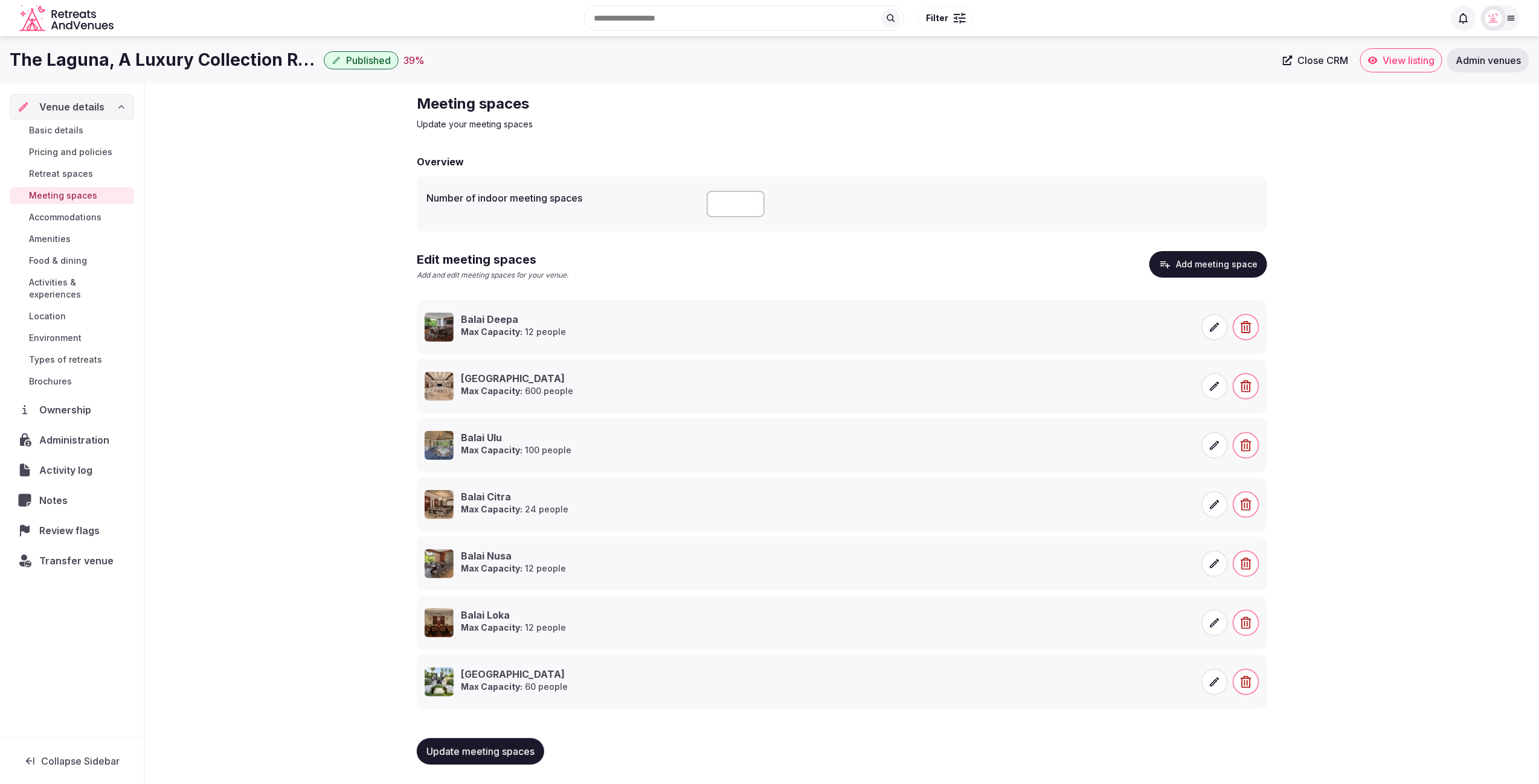
drag, startPoint x: 405, startPoint y: 310, endPoint x: 396, endPoint y: 663, distance: 353.1
click at [1369, 371] on div "Meeting spaces Update your meeting spaces Overview Number of indoor meeting spa…" at bounding box center [842, 434] width 1394 height 700
click at [1232, 261] on button "Add meeting space" at bounding box center [1208, 264] width 117 height 26
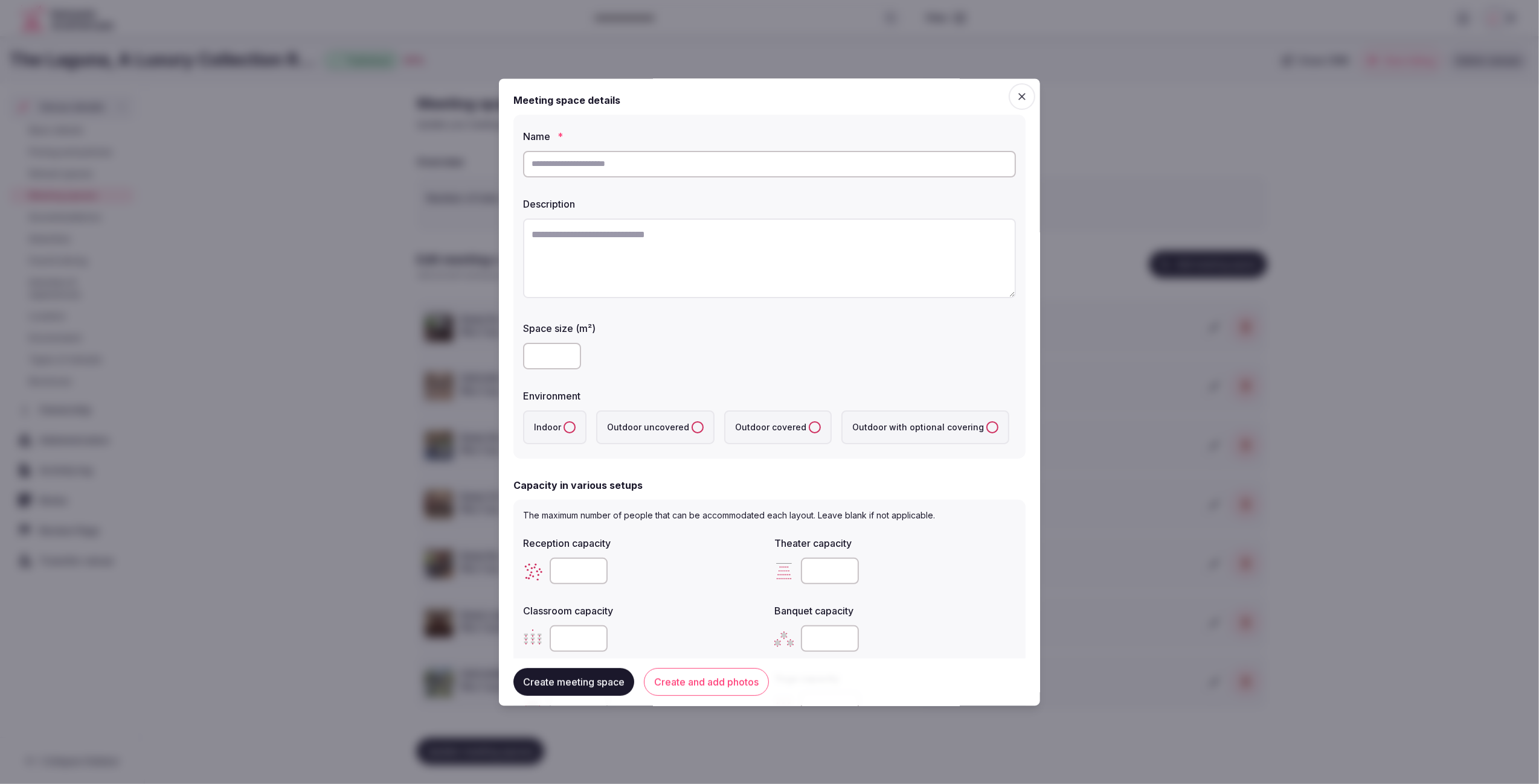
click at [697, 158] on input "text" at bounding box center [769, 164] width 493 height 26
type input "**********"
click at [704, 261] on textarea "To enrich screen reader interactions, please activate Accessibility in Grammarl…" at bounding box center [769, 258] width 493 height 80
paste textarea "**********"
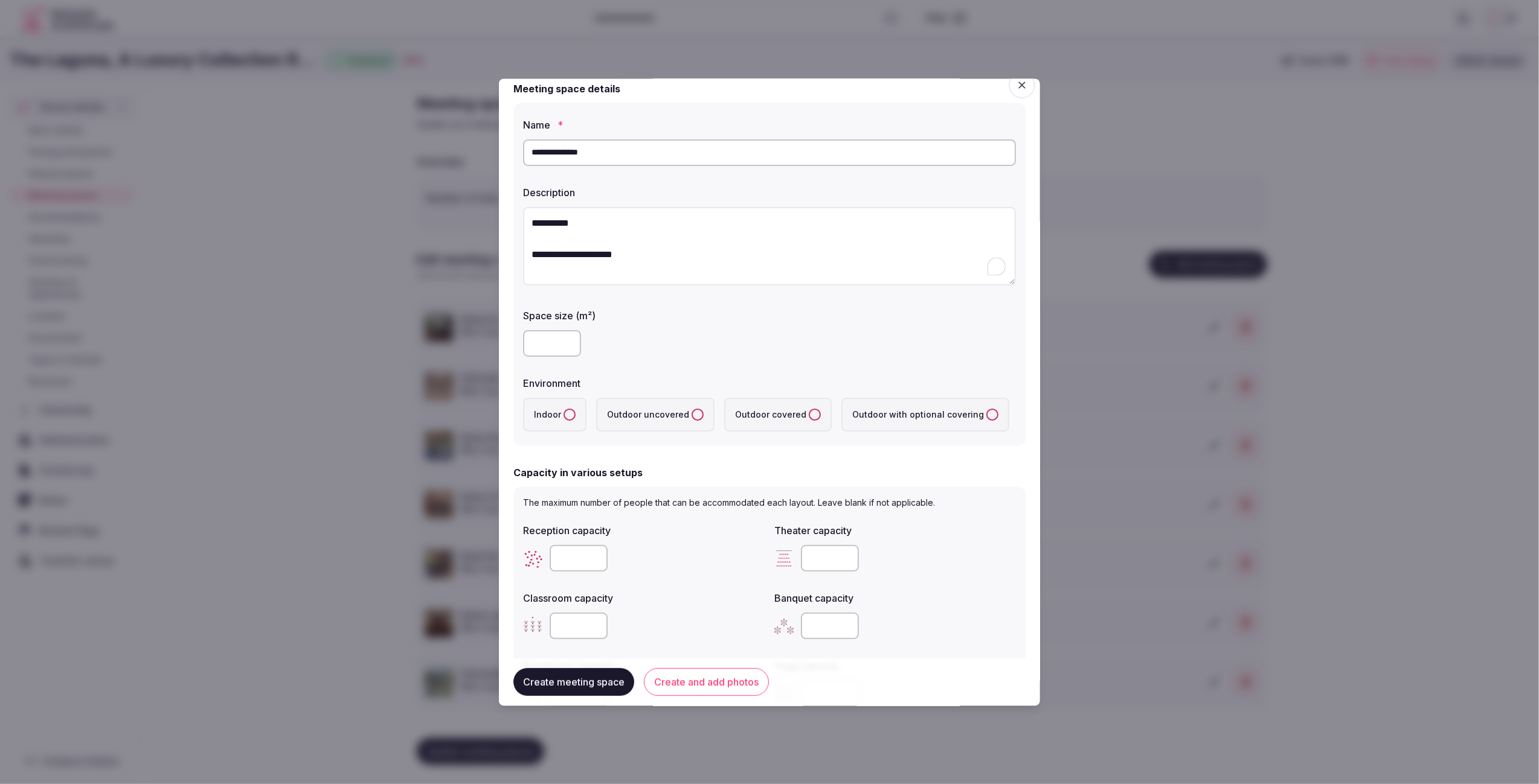
click at [668, 221] on textarea "**********" at bounding box center [769, 246] width 493 height 79
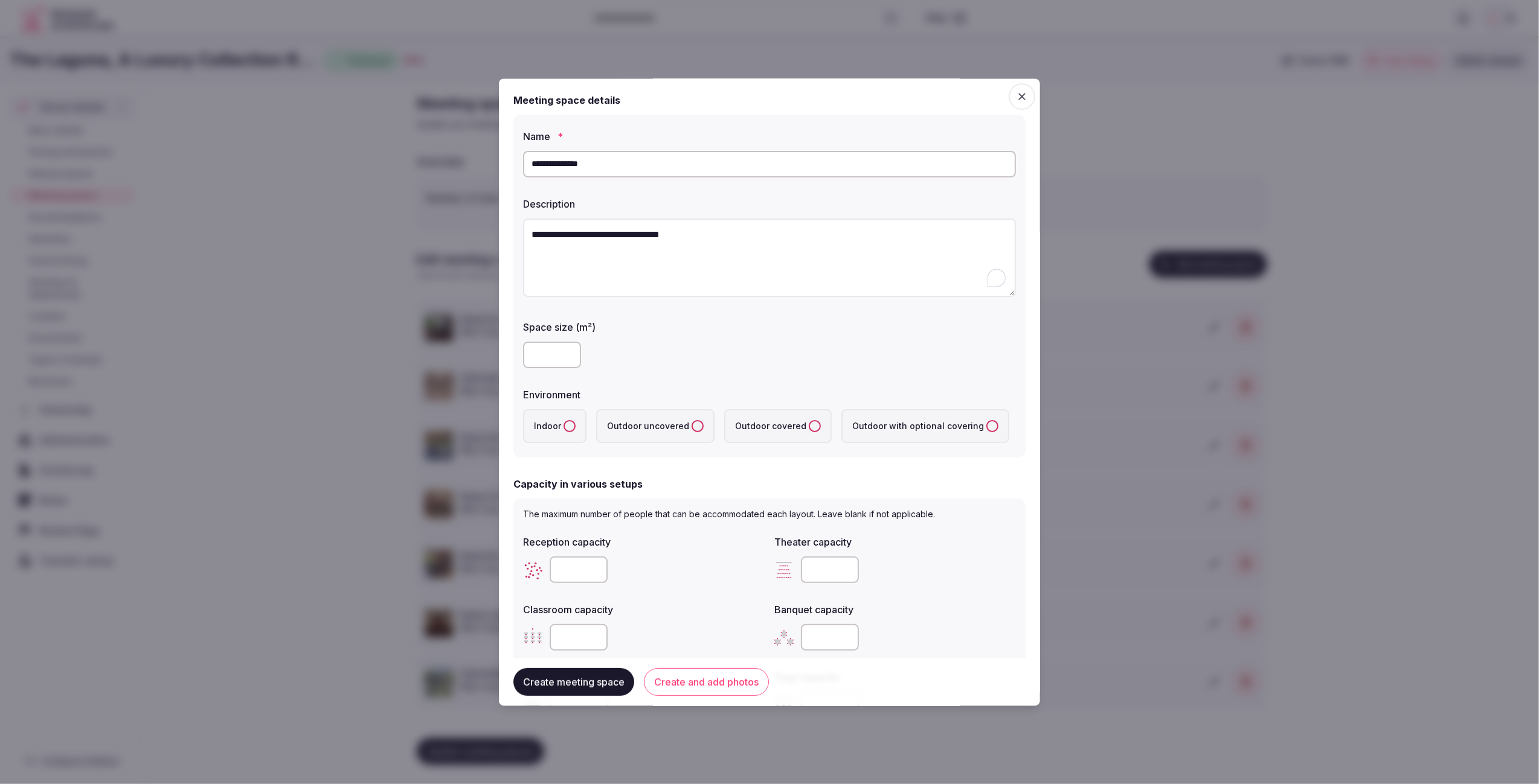
type textarea "**********"
click at [695, 368] on div at bounding box center [769, 355] width 493 height 26
drag, startPoint x: 699, startPoint y: 232, endPoint x: 649, endPoint y: 233, distance: 50.0
click at [649, 233] on textarea "**********" at bounding box center [769, 257] width 493 height 79
click at [542, 360] on input "number" at bounding box center [552, 355] width 58 height 26
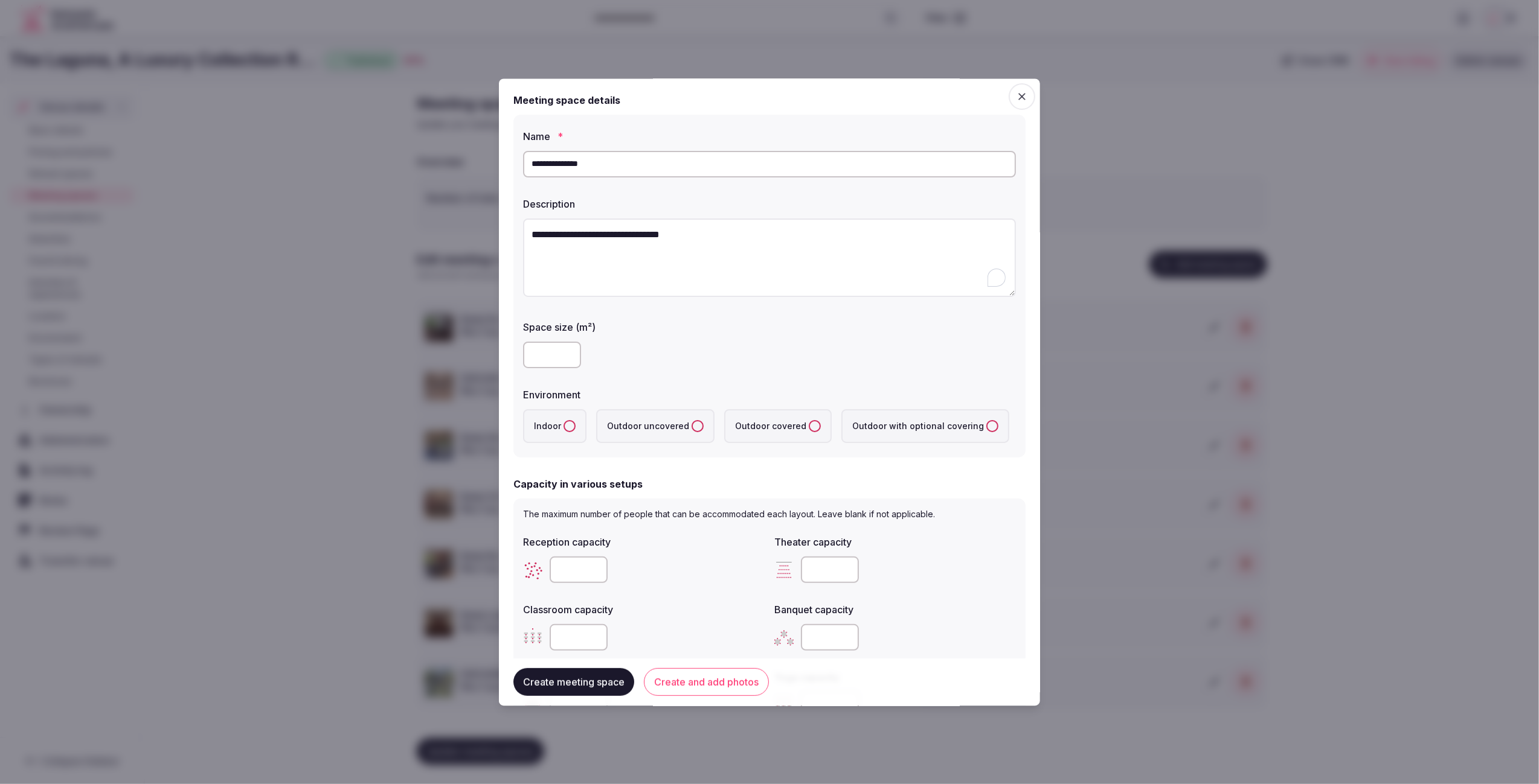
type input "***"
click at [808, 392] on label "Environment" at bounding box center [769, 395] width 493 height 10
click at [986, 422] on covering "Outdoor with optional covering" at bounding box center [992, 425] width 12 height 12
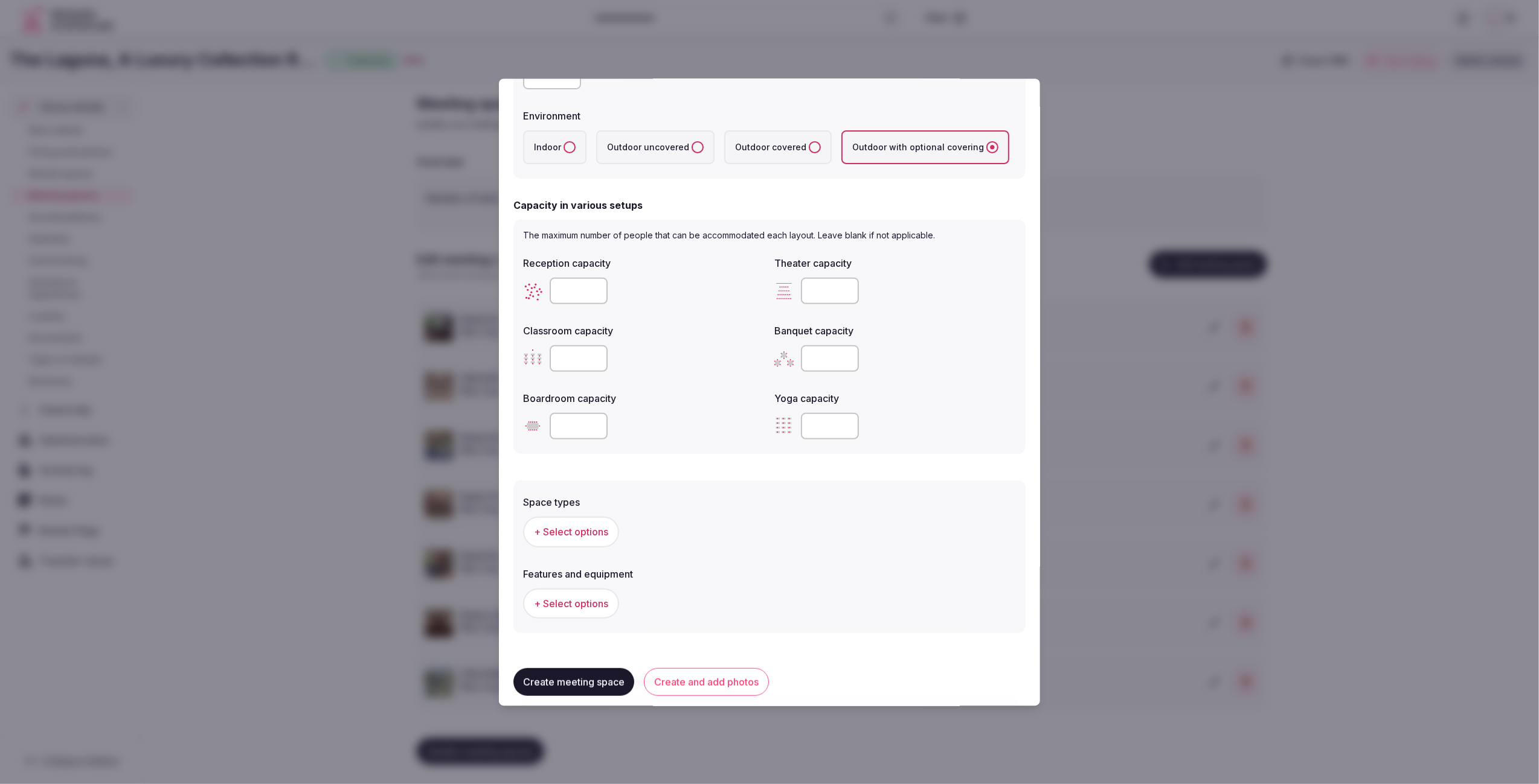
scroll to position [283, 0]
click at [576, 277] on input "number" at bounding box center [578, 287] width 58 height 26
type input "**"
click at [714, 484] on div "Space types + Select options Features and equipment + Select options" at bounding box center [769, 554] width 512 height 153
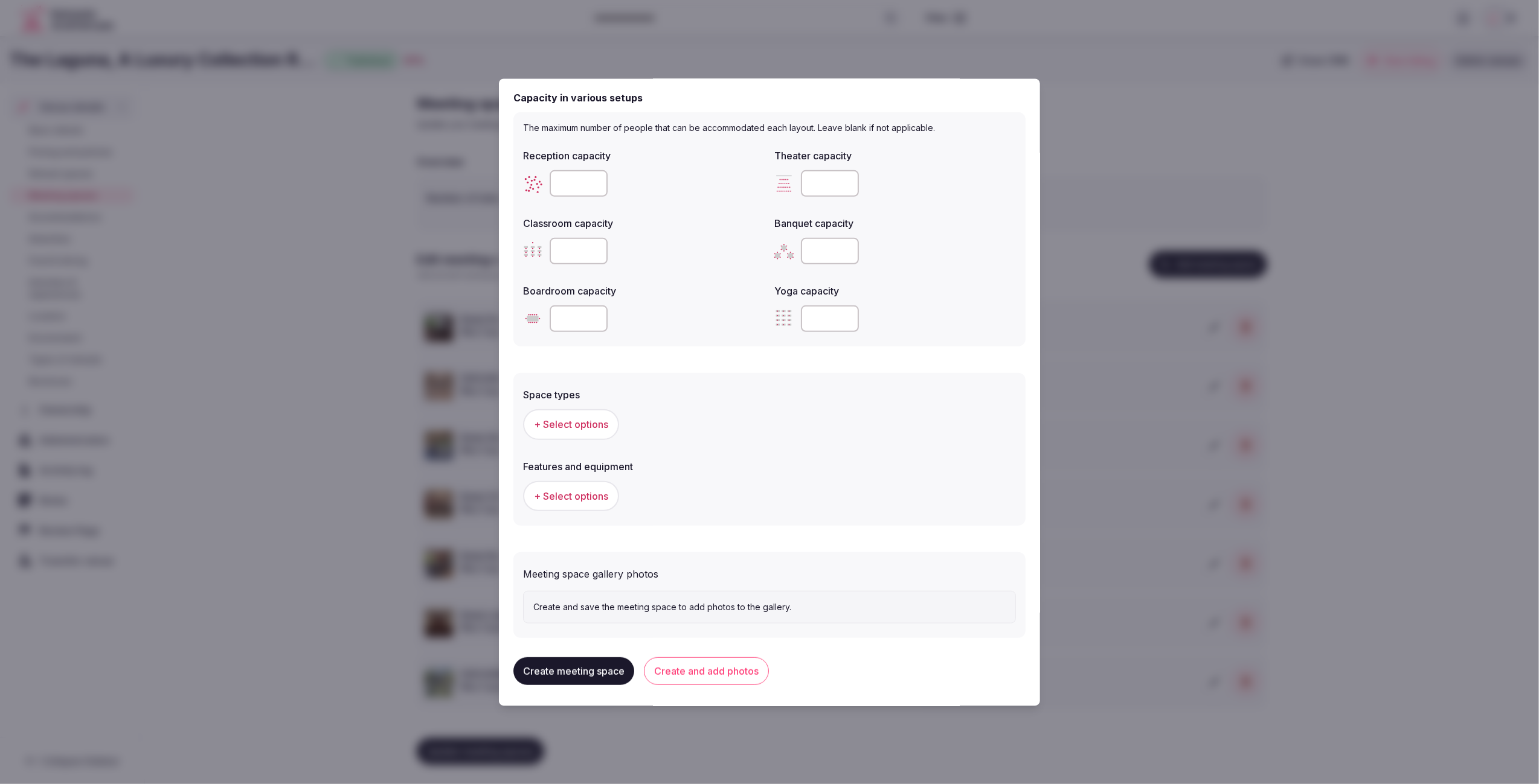
click at [569, 433] on button "+ Select options" at bounding box center [571, 424] width 96 height 30
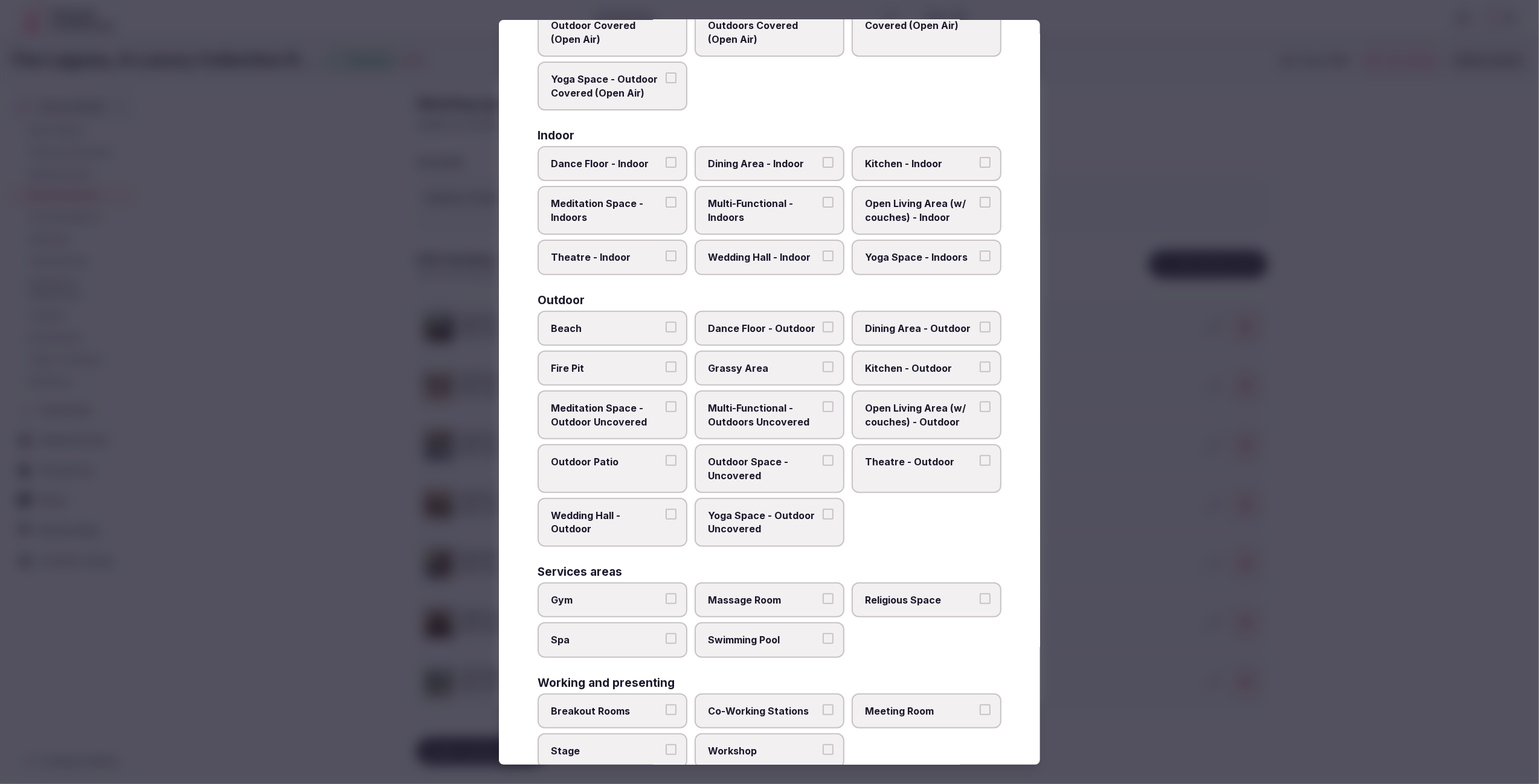
scroll to position [149, 0]
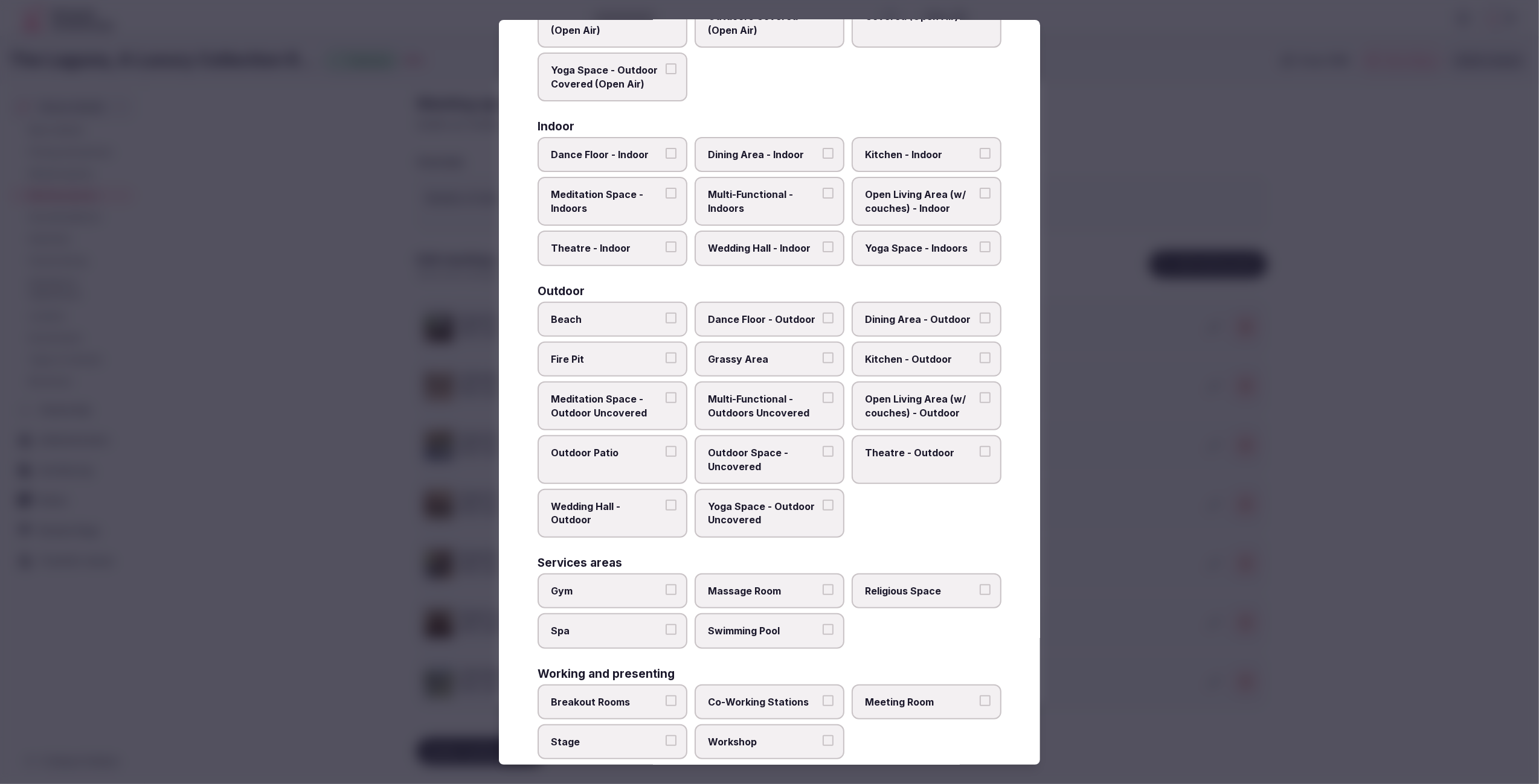
click at [635, 466] on label "Outdoor Patio" at bounding box center [612, 460] width 150 height 49
click at [665, 457] on button "Outdoor Patio" at bounding box center [671, 451] width 11 height 11
click at [609, 514] on label "Wedding Hall - Outdoor" at bounding box center [612, 514] width 150 height 49
click at [665, 512] on button "Wedding Hall - Outdoor" at bounding box center [671, 506] width 11 height 11
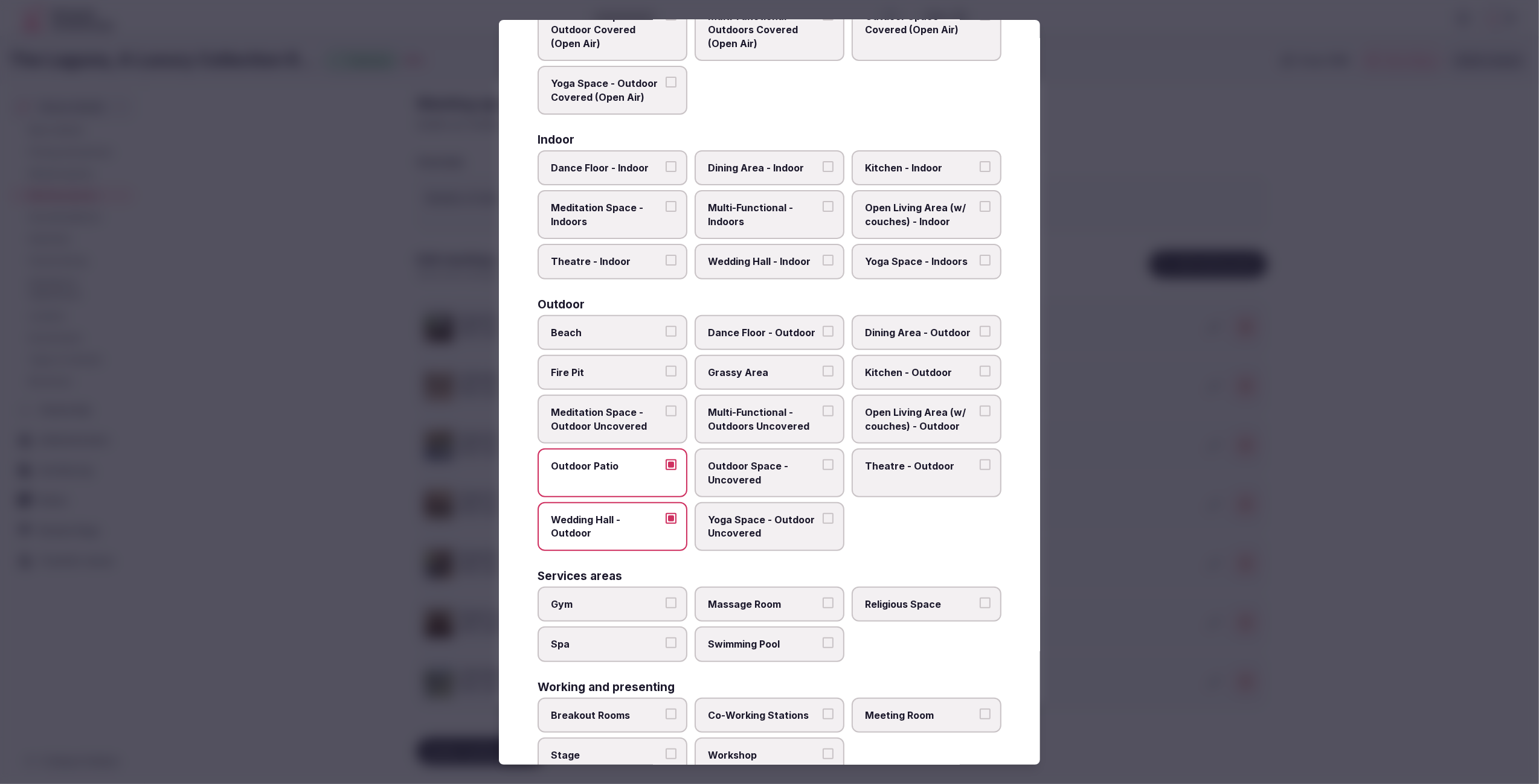
scroll to position [141, 0]
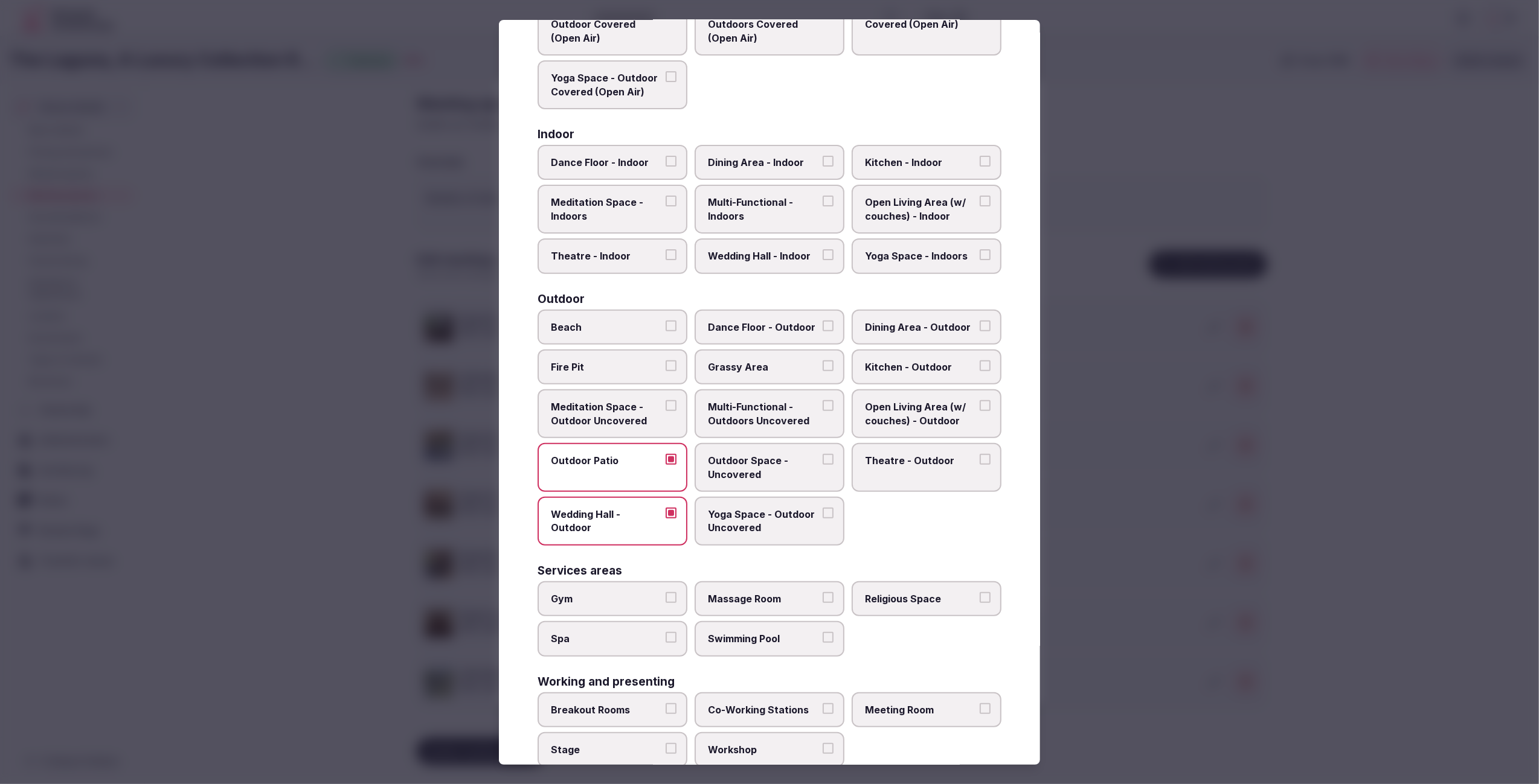
click at [750, 367] on span "Grassy Area" at bounding box center [763, 367] width 111 height 14
click at [823, 367] on button "Grassy Area" at bounding box center [828, 366] width 11 height 11
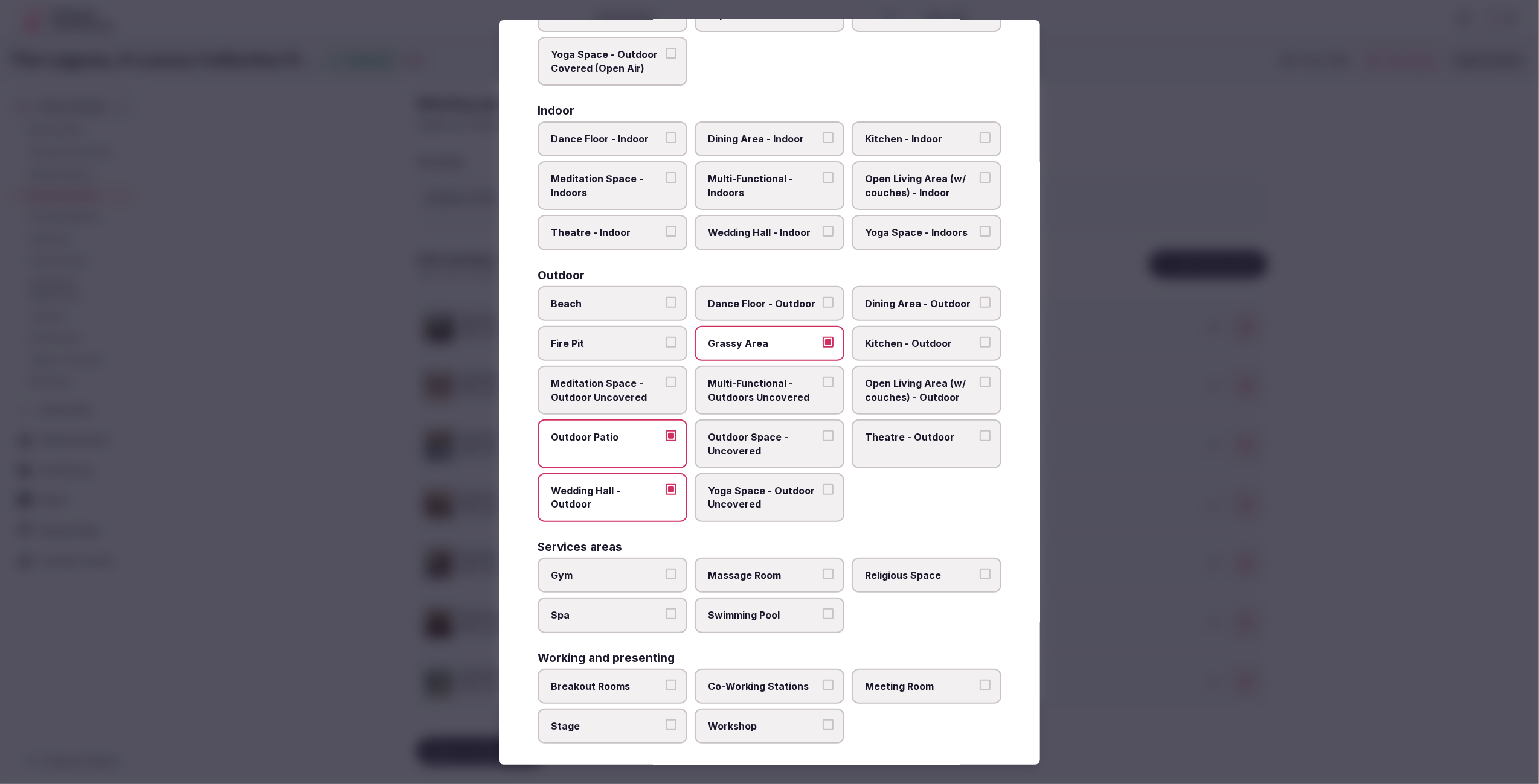
click at [953, 574] on span "Religious Space" at bounding box center [920, 576] width 111 height 14
click at [980, 574] on button "Religious Space" at bounding box center [985, 574] width 11 height 11
click at [1169, 662] on div at bounding box center [769, 392] width 1539 height 784
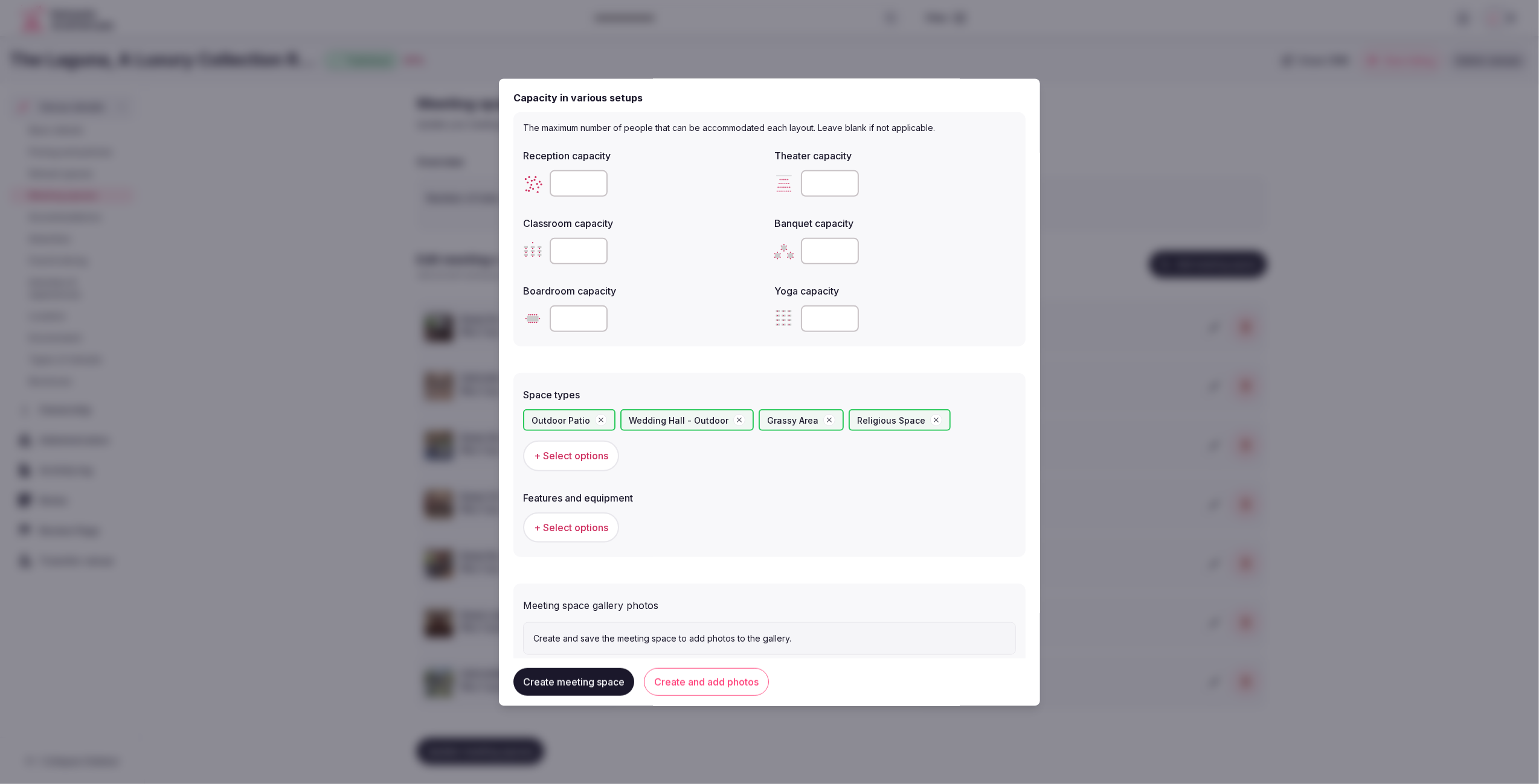
click at [594, 523] on span "+ Select options" at bounding box center [570, 527] width 75 height 14
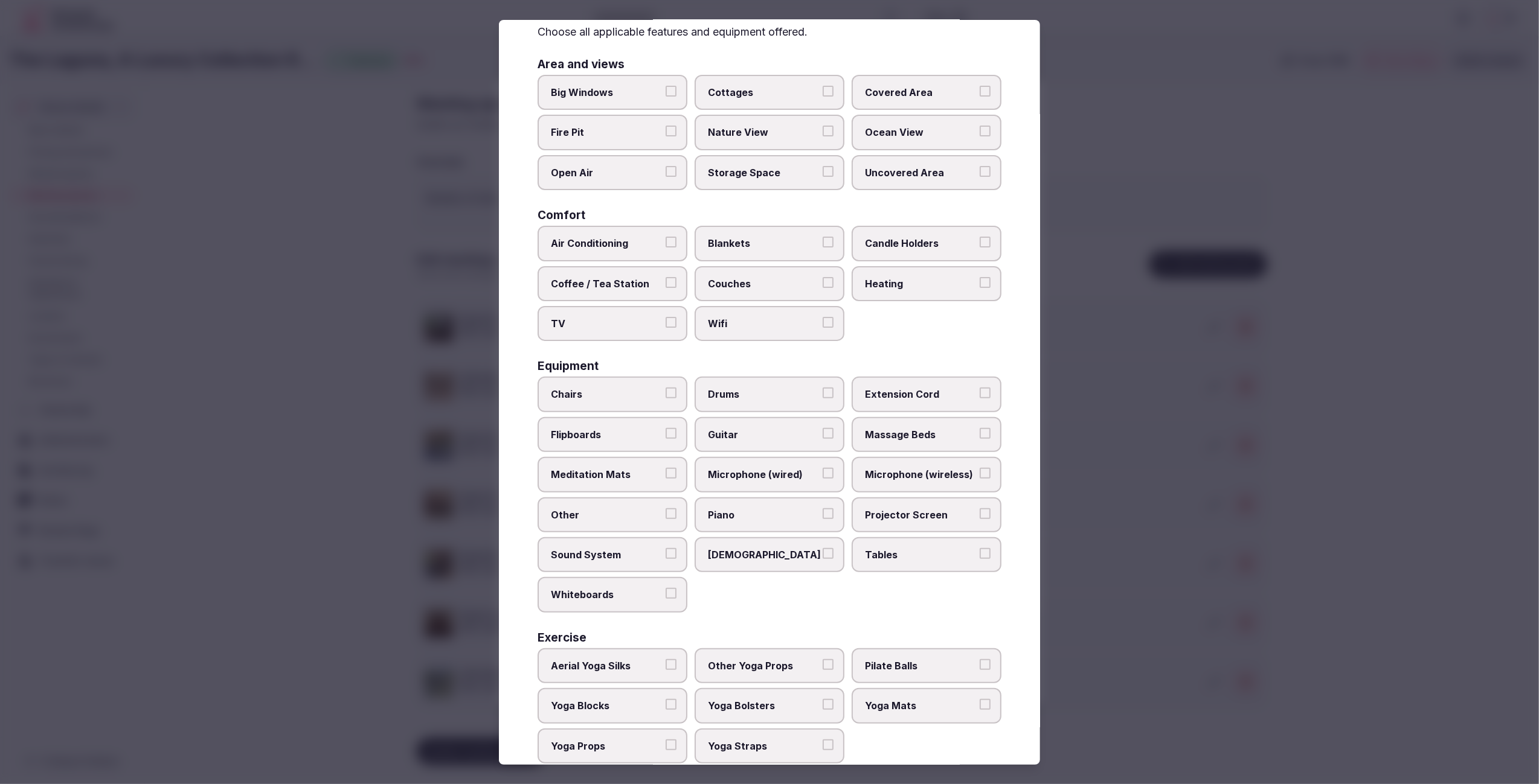
scroll to position [78, 0]
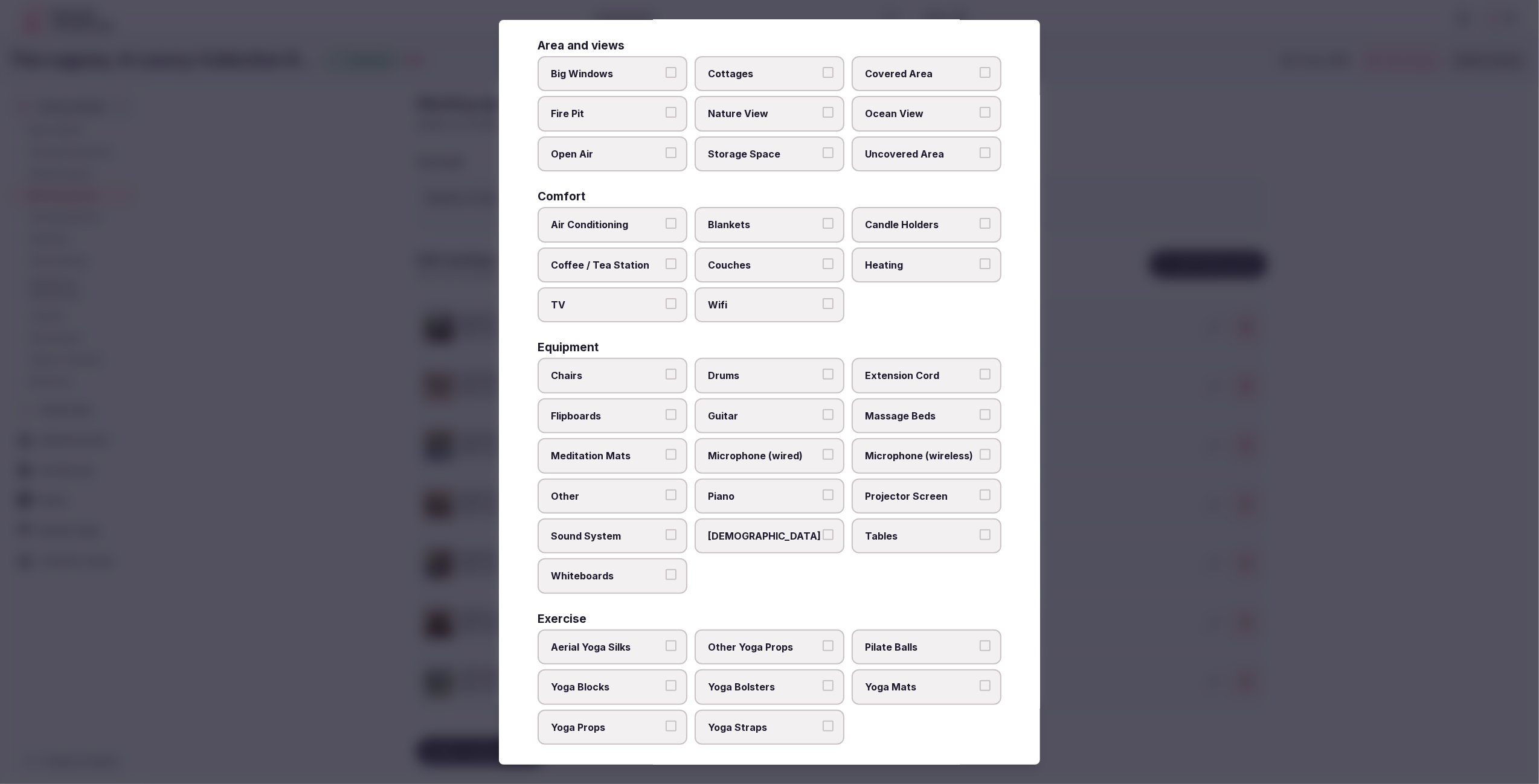
click at [919, 595] on div "Area and views Big Windows Cottages Covered Area Fire Pit Nature View Ocean Vie…" at bounding box center [769, 392] width 464 height 705
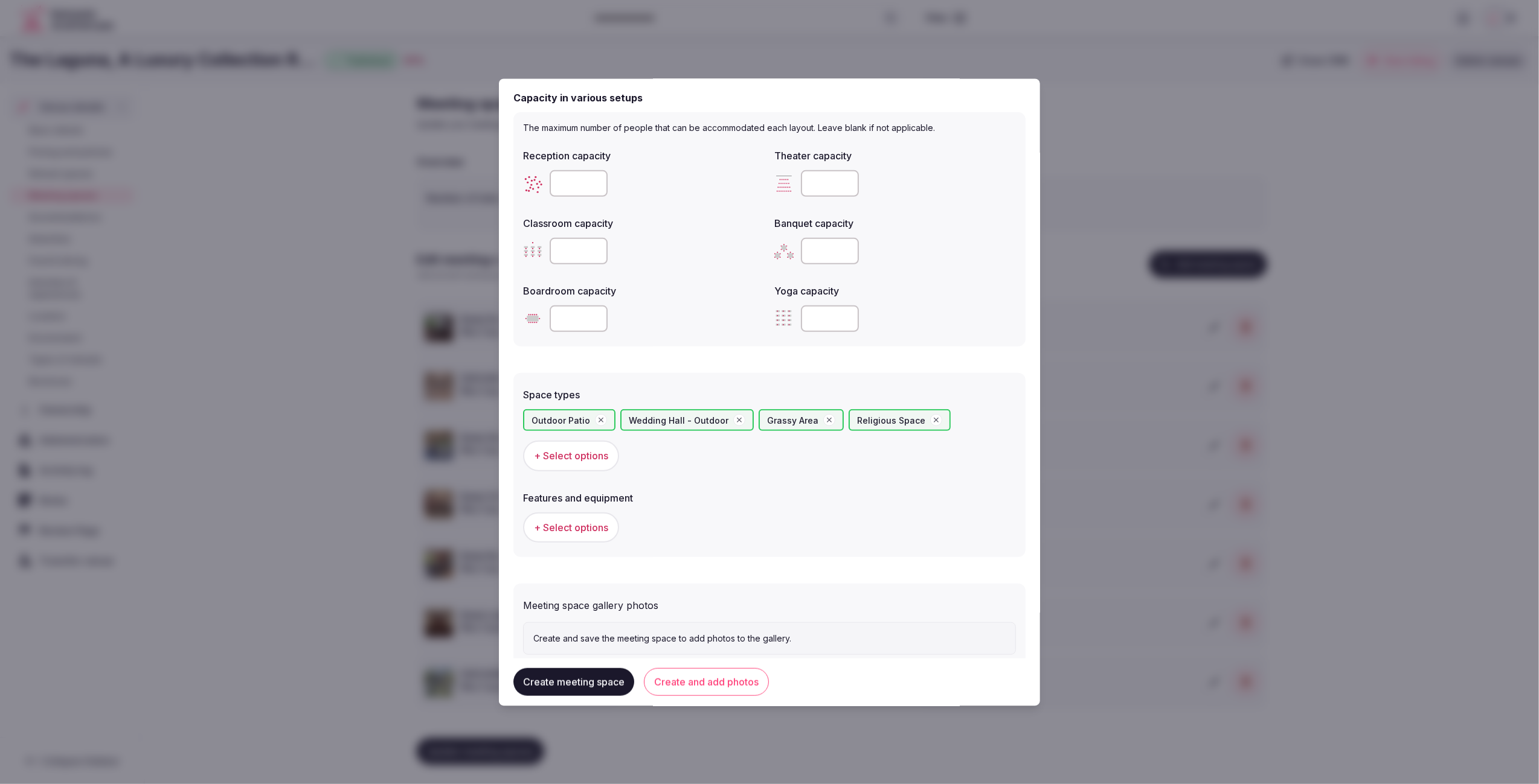
scroll to position [418, 0]
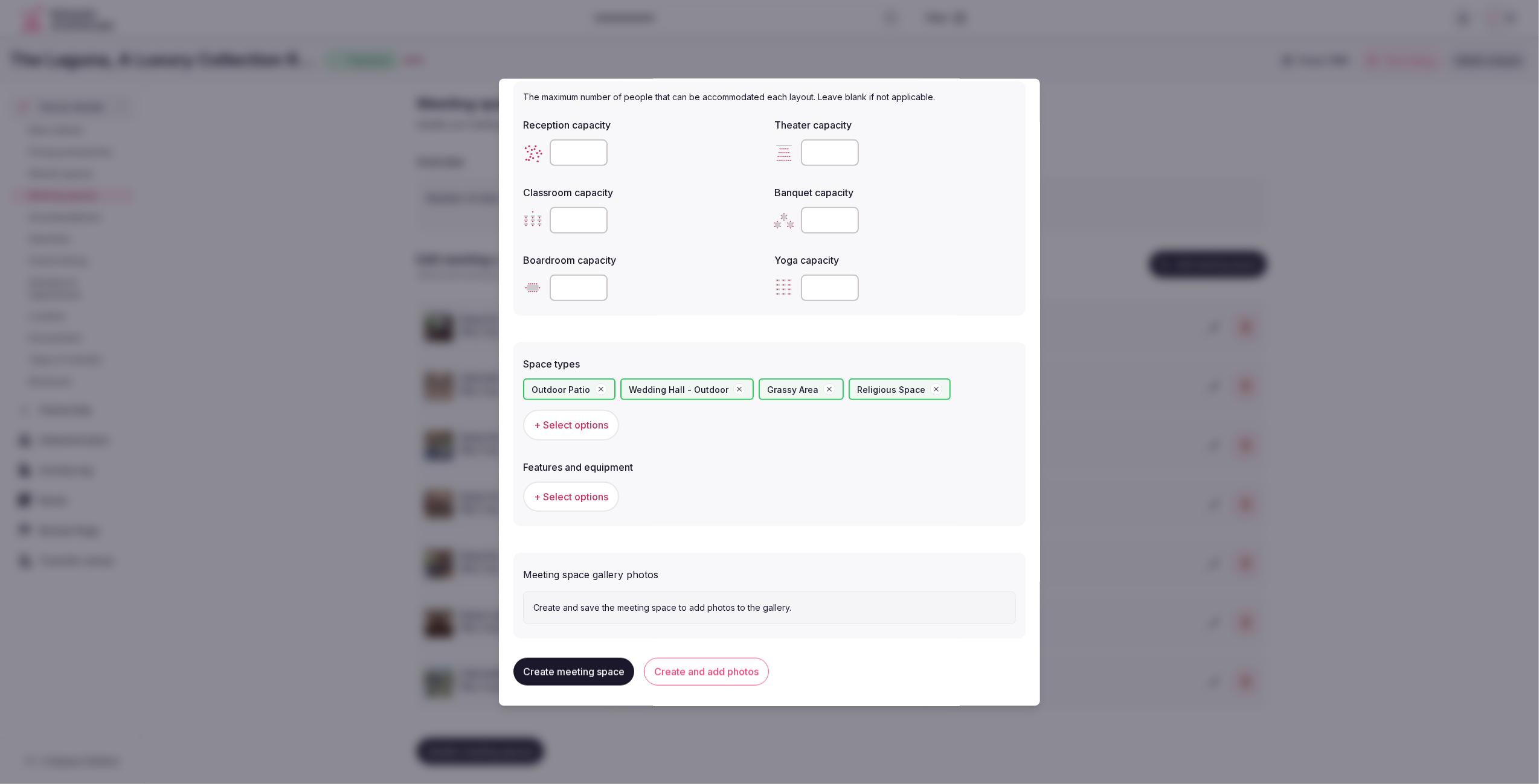
click at [552, 491] on span "+ Select options" at bounding box center [570, 497] width 75 height 14
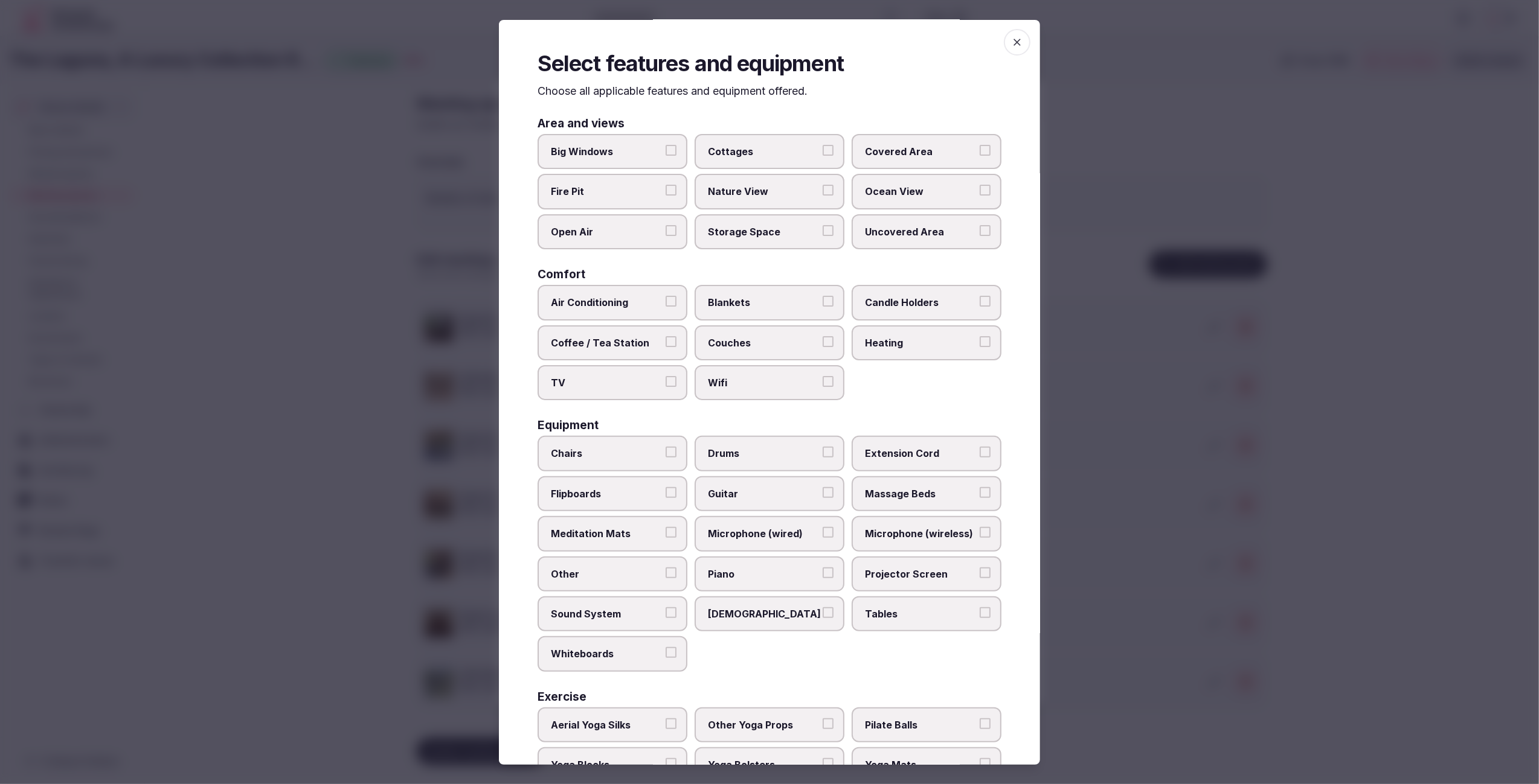
scroll to position [0, 0]
click at [602, 453] on span "Chairs" at bounding box center [607, 454] width 111 height 14
click at [665, 453] on button "Chairs" at bounding box center [671, 453] width 11 height 11
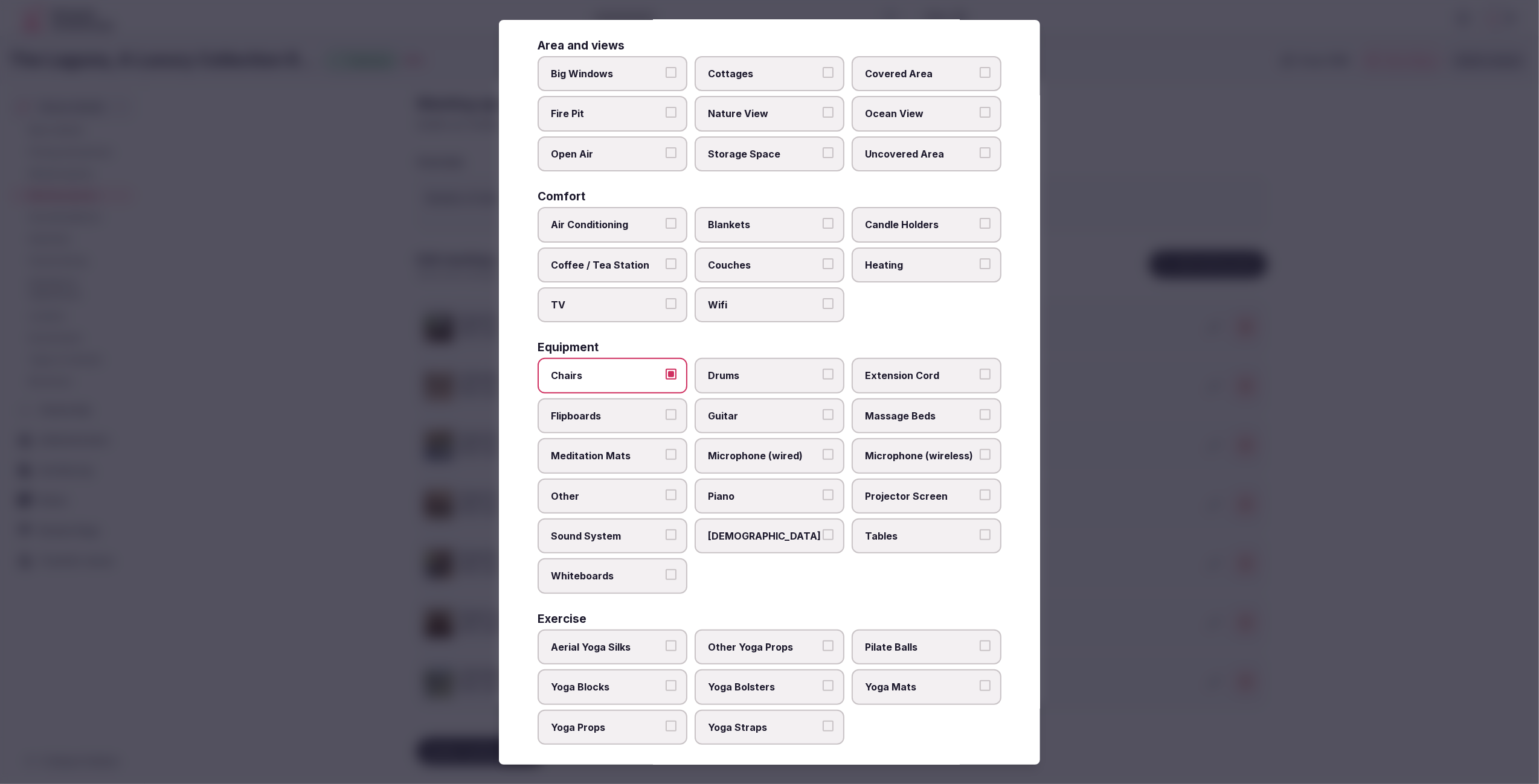
drag, startPoint x: 1148, startPoint y: 734, endPoint x: 1074, endPoint y: 717, distance: 75.9
click at [1148, 734] on div at bounding box center [769, 392] width 1539 height 784
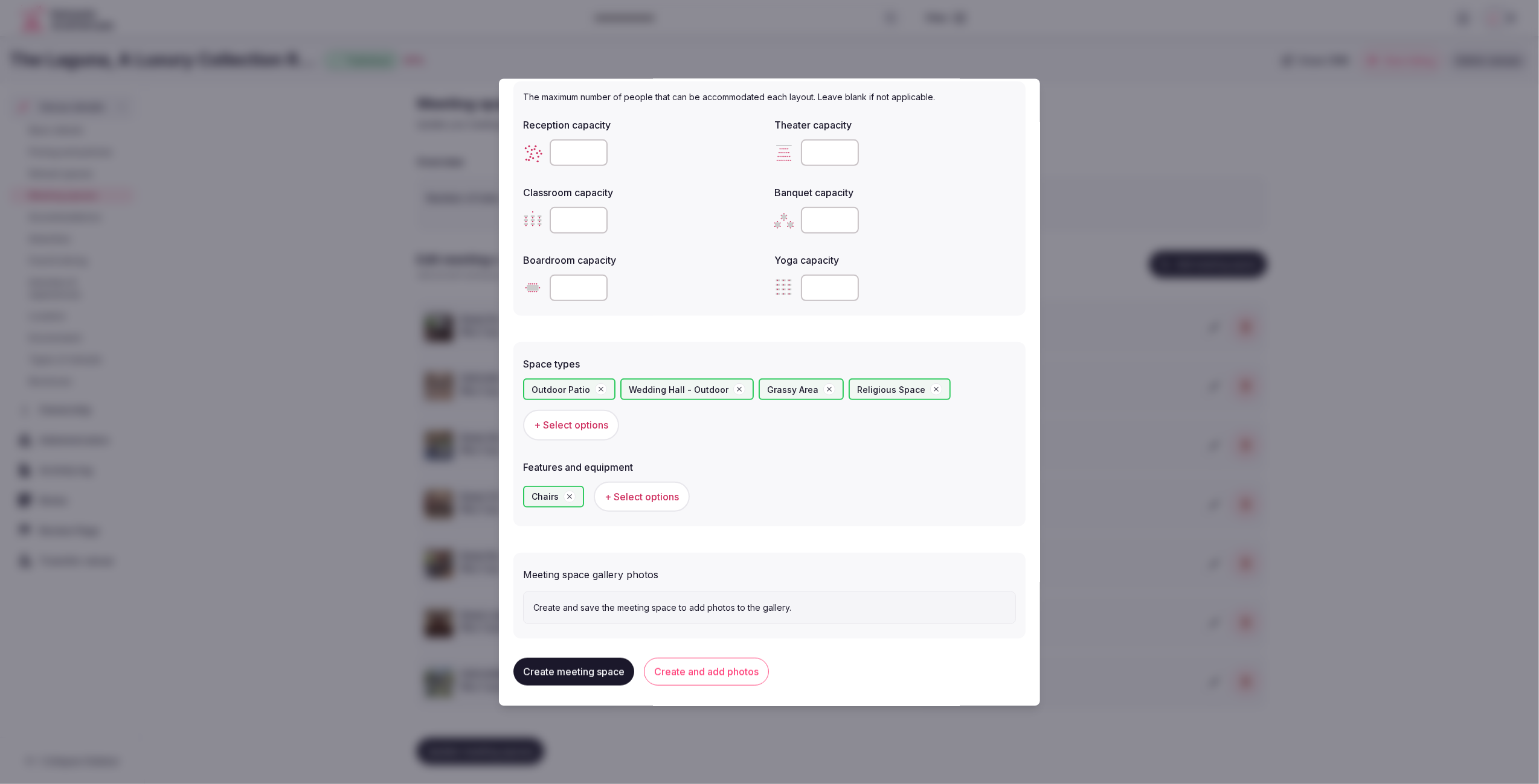
click at [601, 665] on button "Create meeting space" at bounding box center [573, 671] width 120 height 28
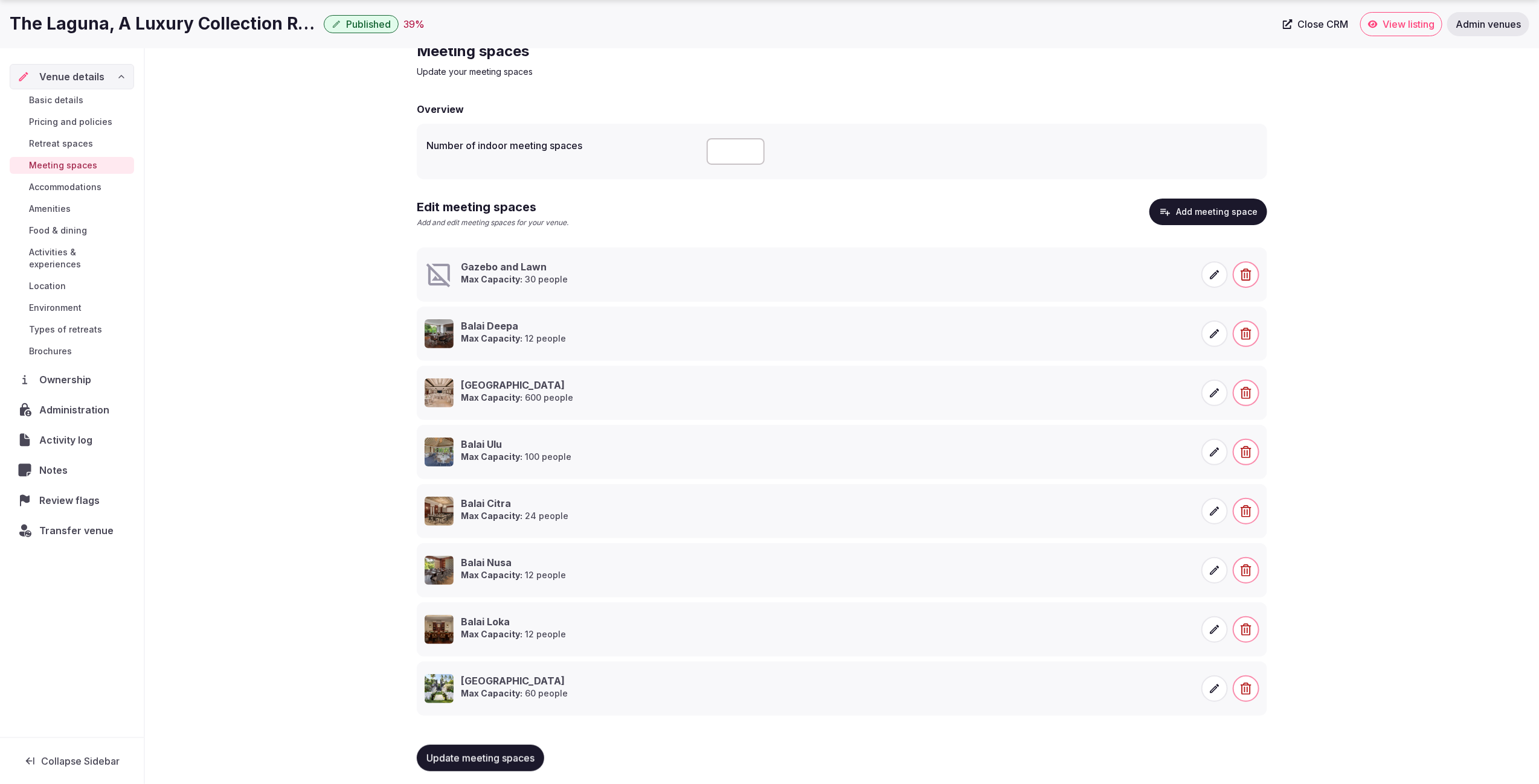
scroll to position [56, 0]
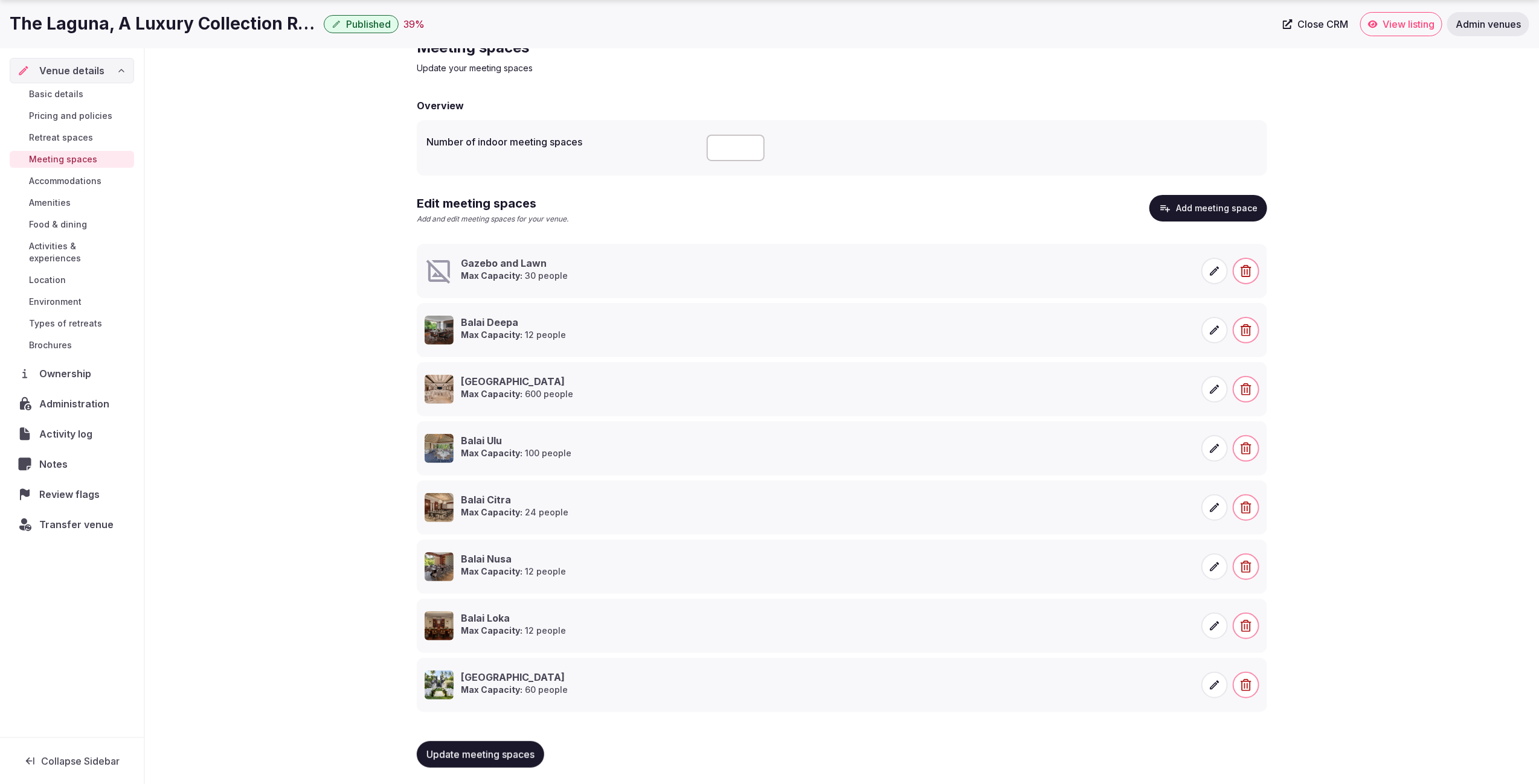
click at [1221, 273] on span at bounding box center [1214, 271] width 26 height 26
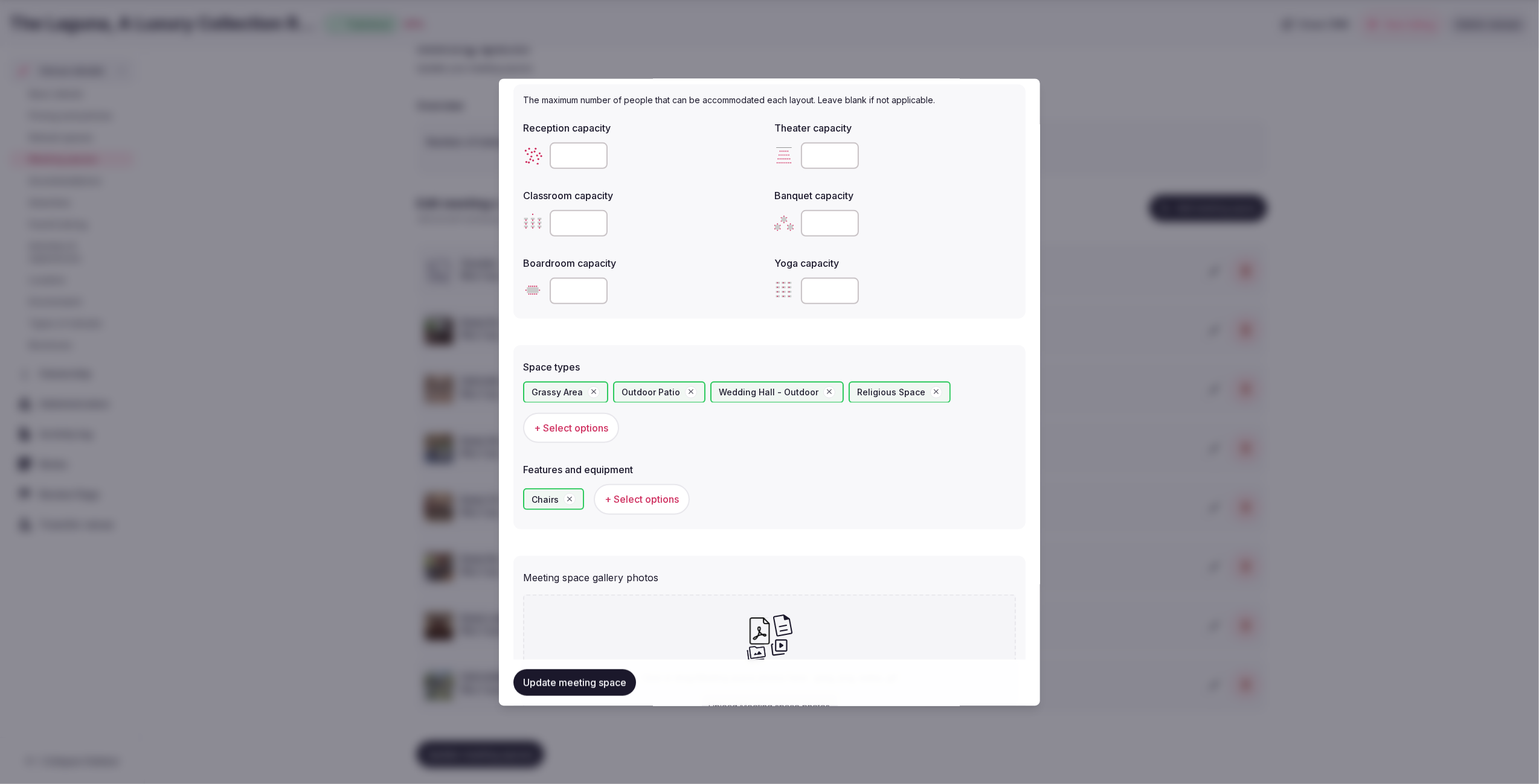
scroll to position [529, 0]
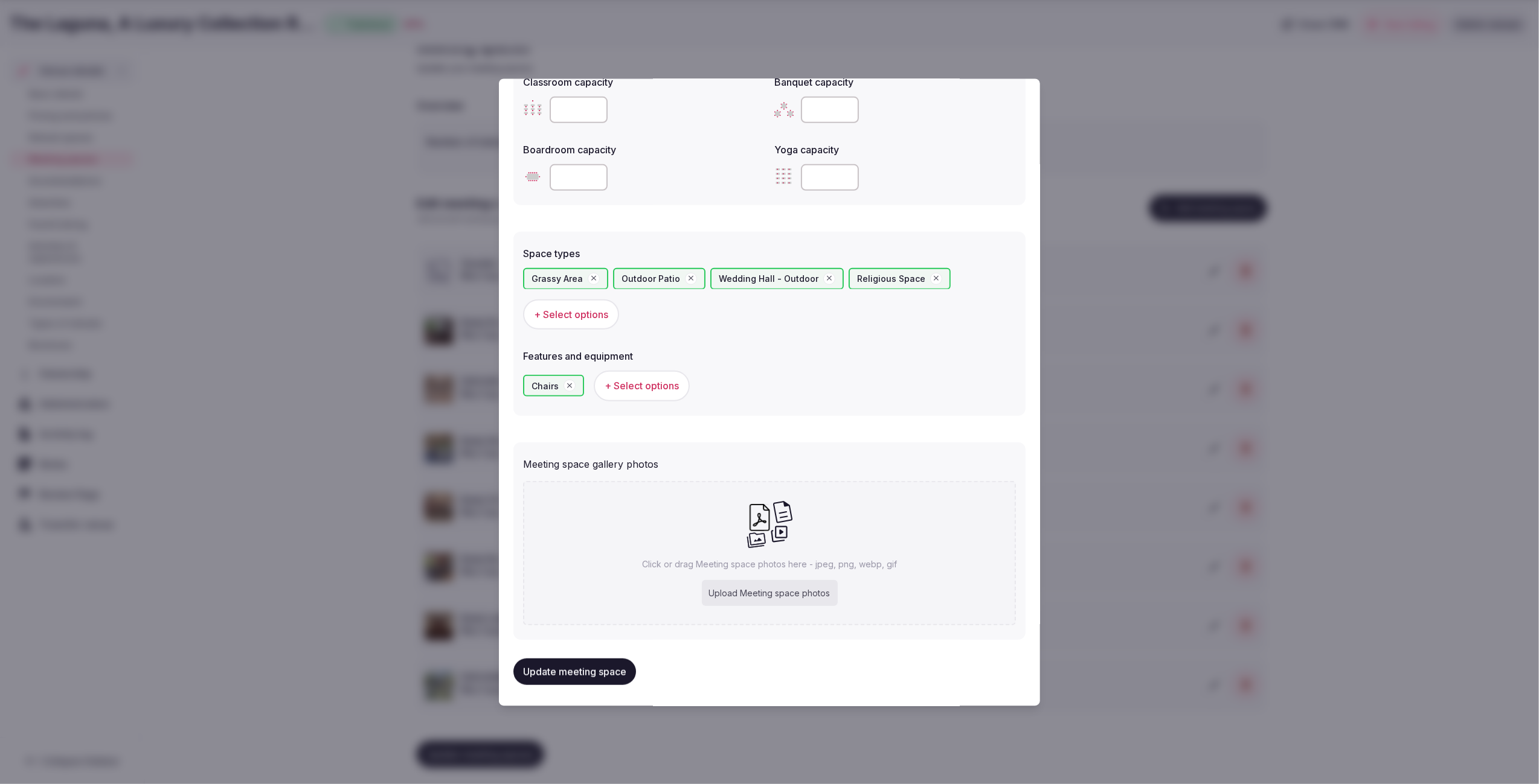
click at [781, 594] on div "Upload Meeting space photos" at bounding box center [769, 592] width 136 height 26
type input "**********"
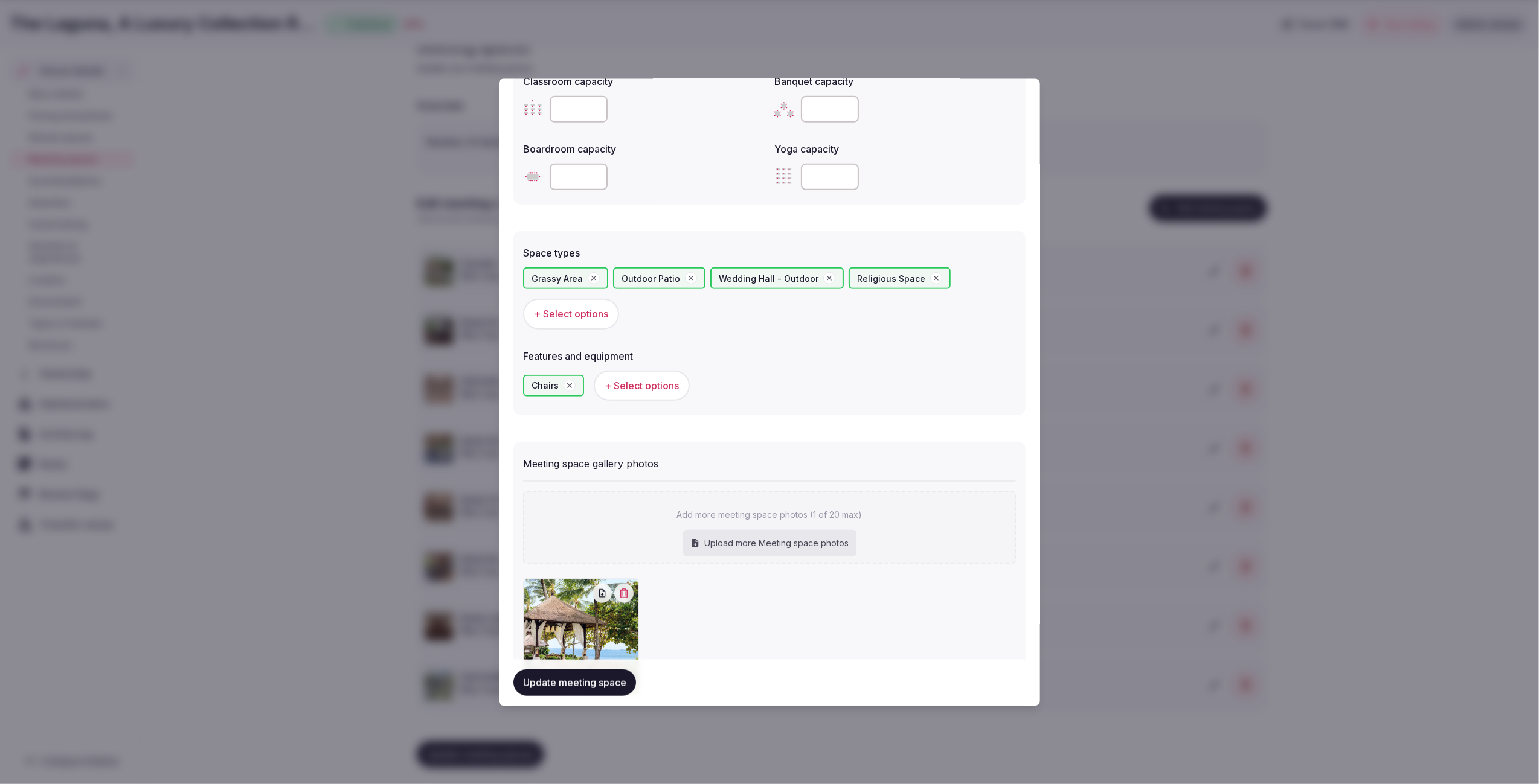
scroll to position [598, 0]
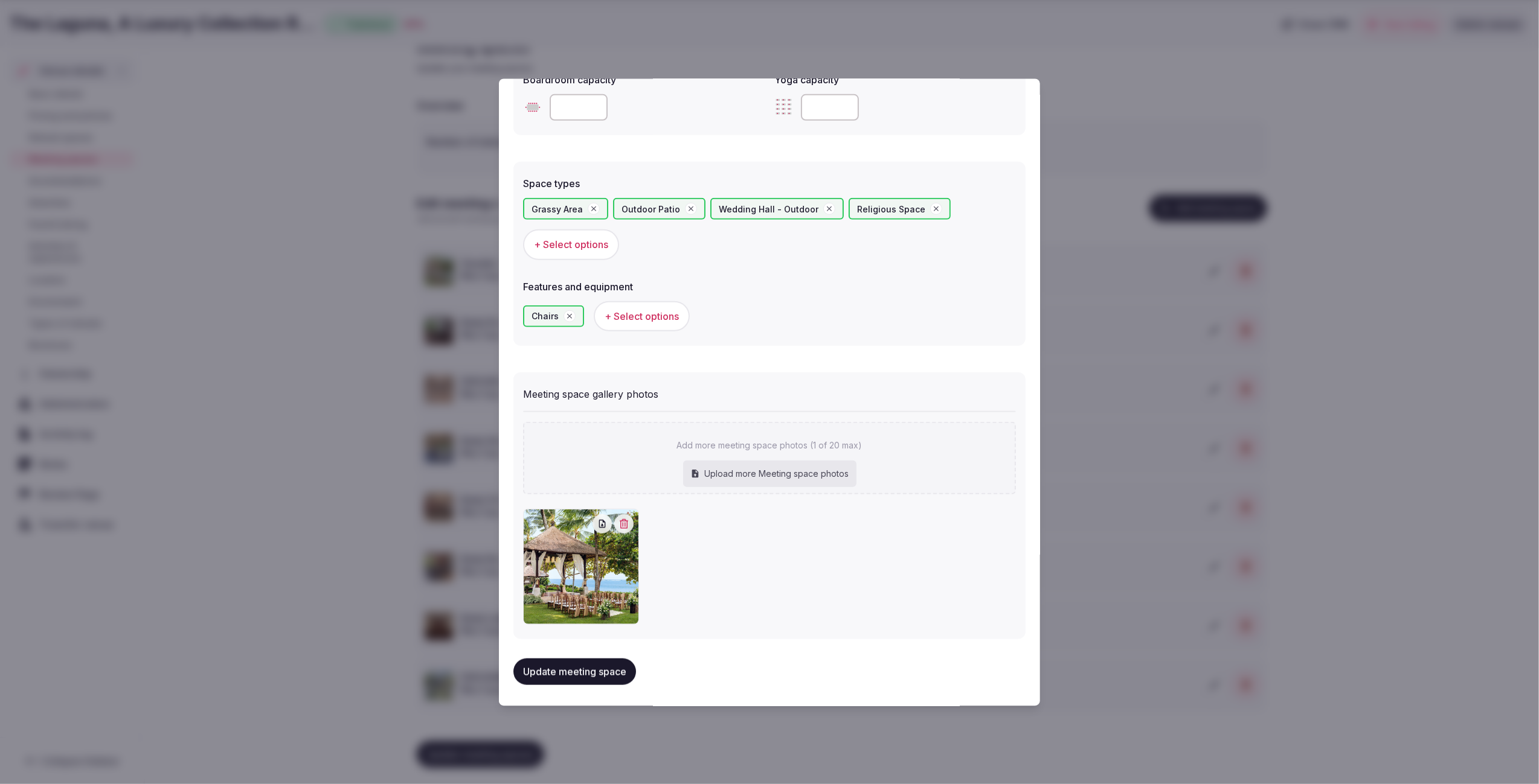
click at [604, 667] on button "Update meeting space" at bounding box center [574, 671] width 123 height 26
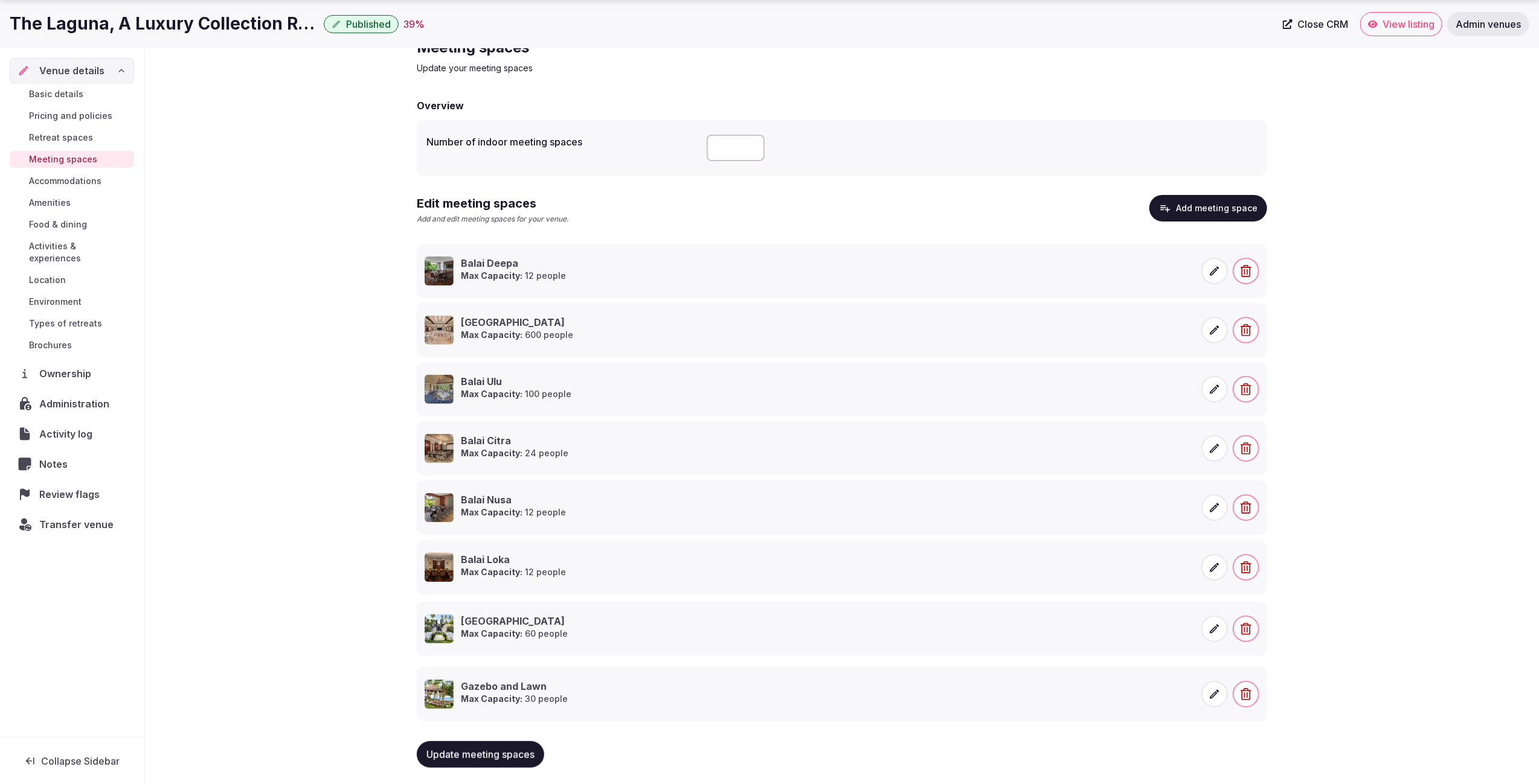
drag, startPoint x: 407, startPoint y: 257, endPoint x: 429, endPoint y: 678, distance: 421.6
click at [1369, 594] on div "Meeting spaces Update your meeting spaces Overview Number of indoor meeting spa…" at bounding box center [842, 408] width 1394 height 759
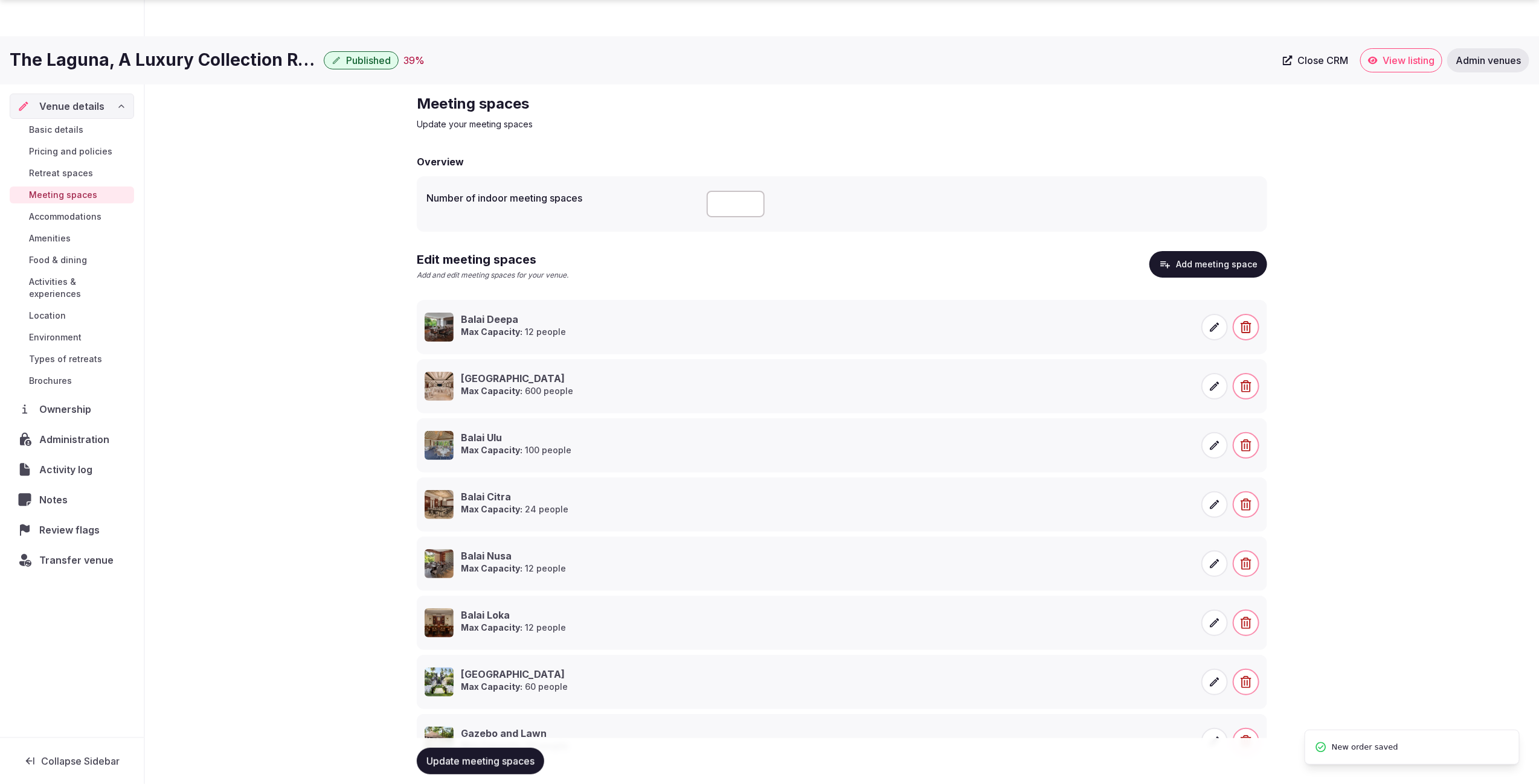
scroll to position [56, 0]
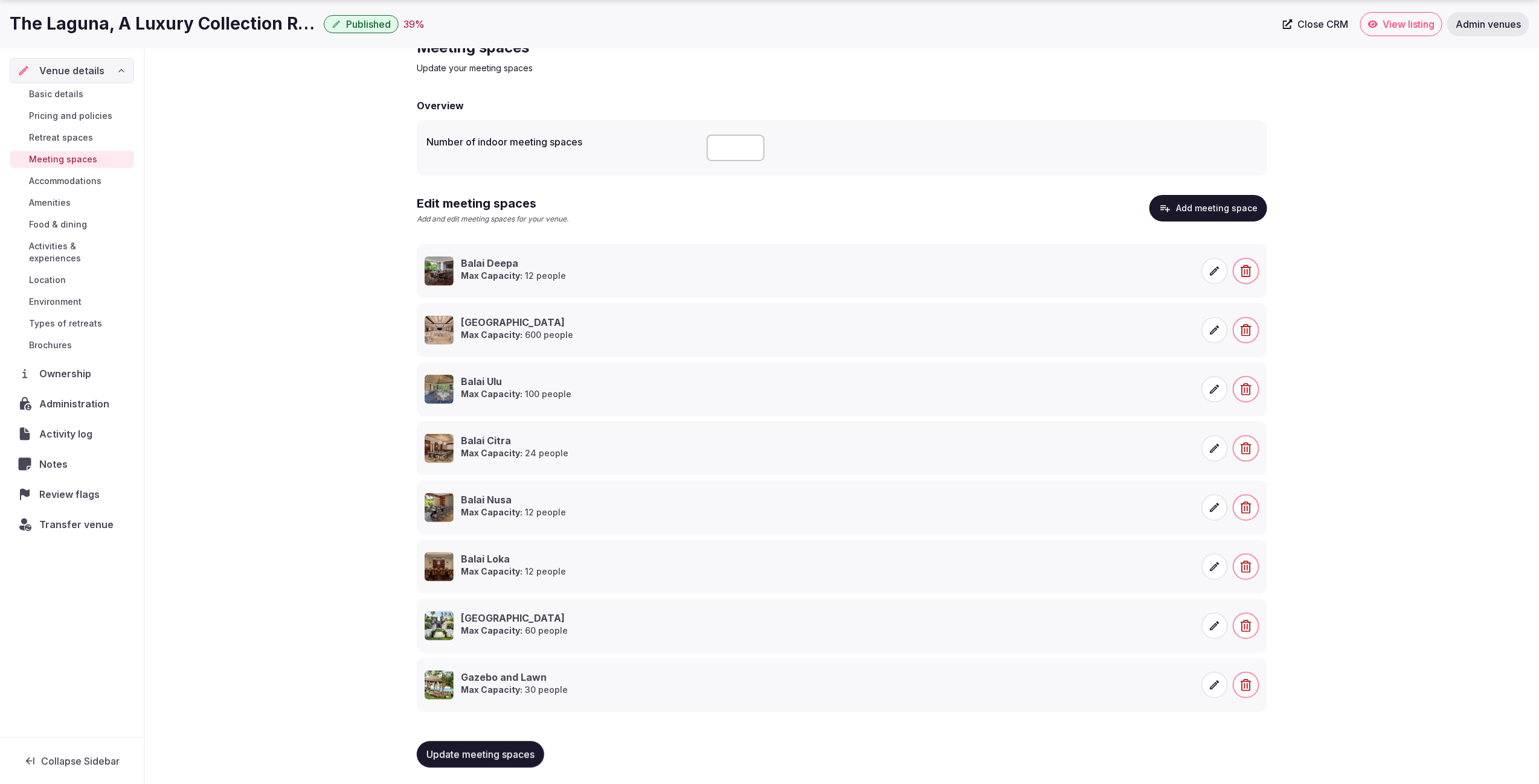
click at [1369, 545] on div "Meeting spaces Update your meeting spaces Overview Number of indoor meeting spa…" at bounding box center [842, 408] width 1394 height 759
click at [1197, 204] on button "Add meeting space" at bounding box center [1208, 208] width 117 height 26
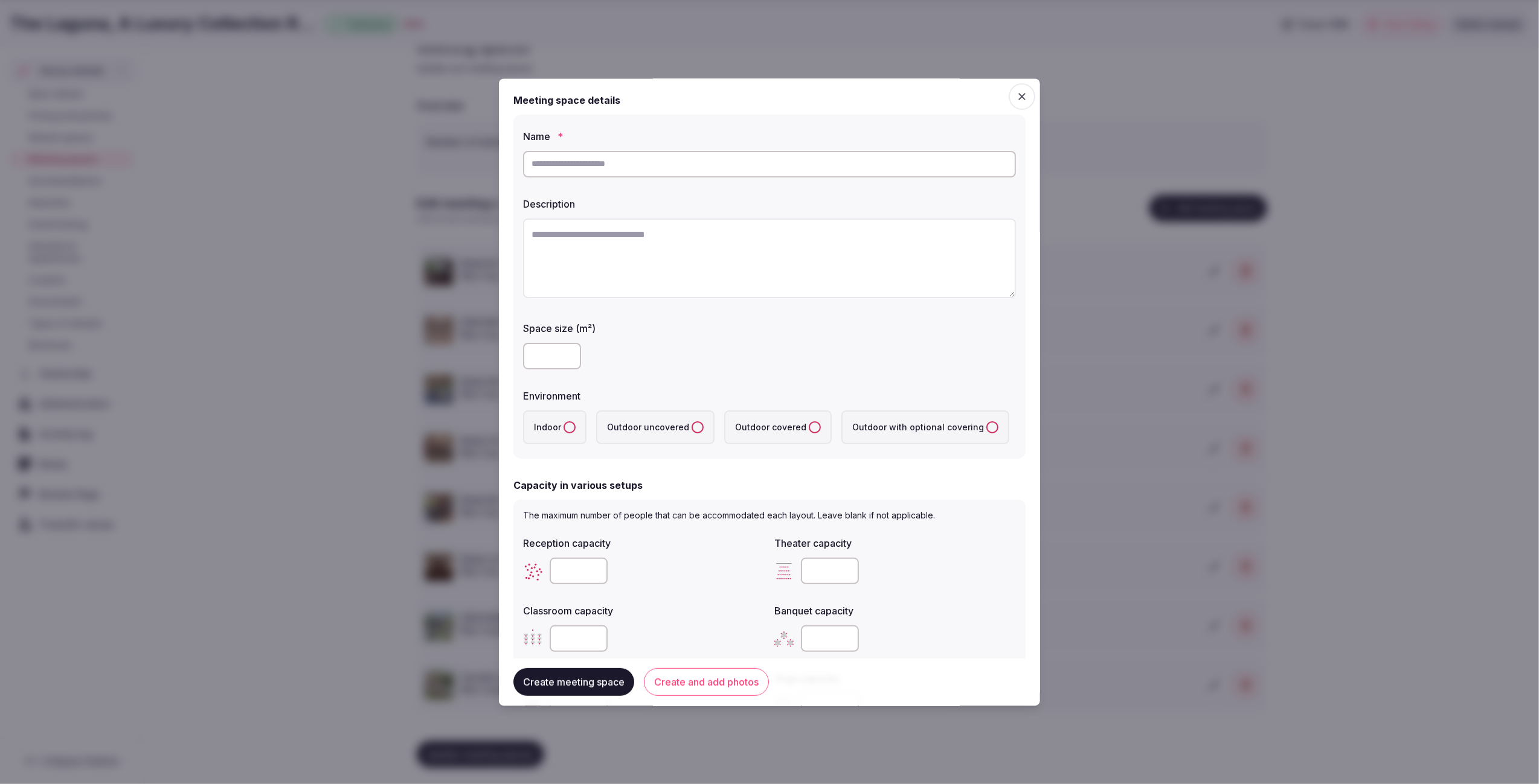
click at [573, 161] on input "text" at bounding box center [769, 164] width 493 height 26
click at [573, 236] on textarea "To enrich screen reader interactions, please activate Accessibility in Grammarl…" at bounding box center [769, 258] width 493 height 80
paste textarea "**********"
click at [601, 237] on textarea "**********" at bounding box center [769, 257] width 493 height 79
type textarea "**********"
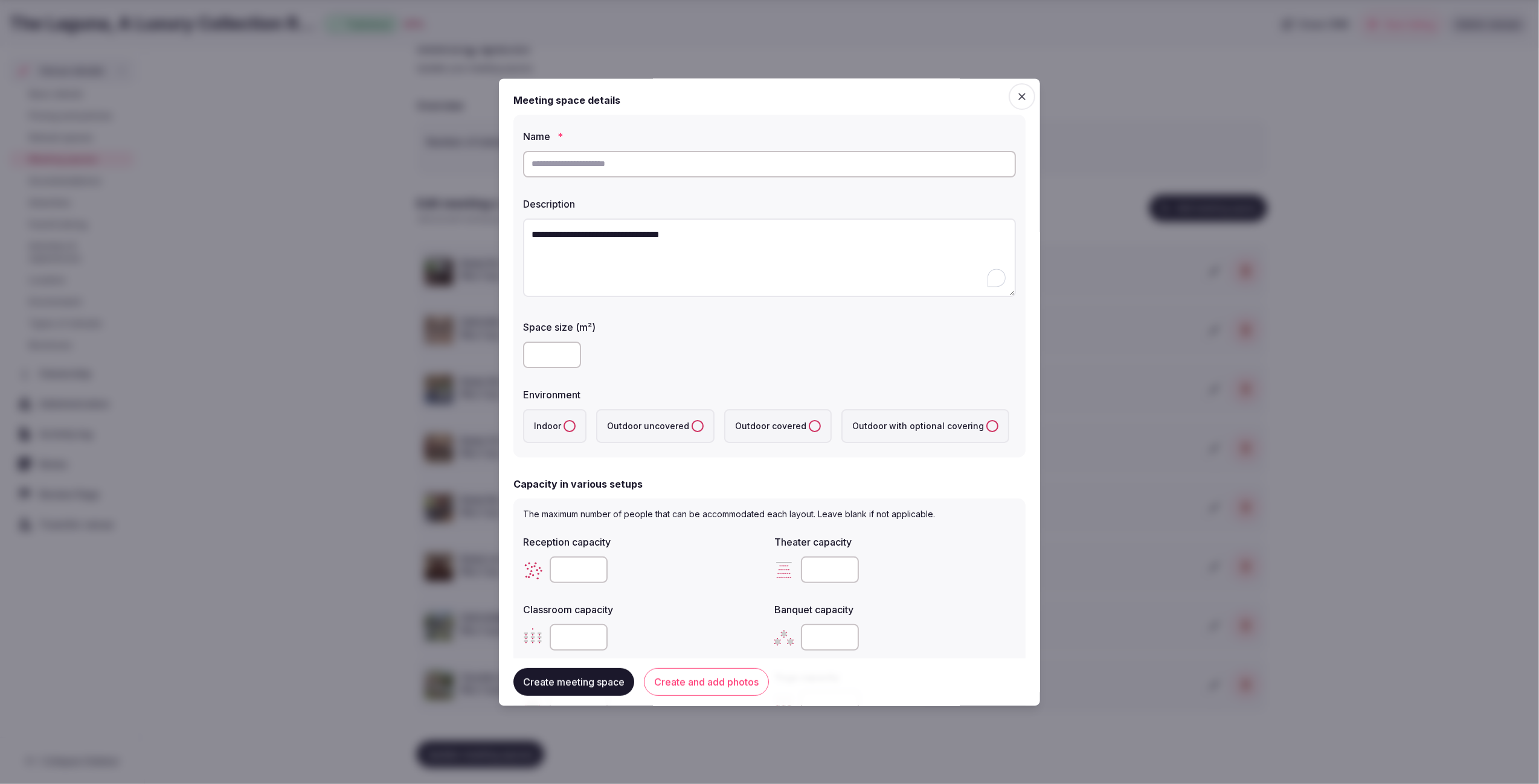
click at [628, 154] on input "text" at bounding box center [769, 164] width 493 height 26
type input "**********"
drag, startPoint x: 659, startPoint y: 310, endPoint x: 638, endPoint y: 330, distance: 29.0
click at [658, 311] on div "**********" at bounding box center [769, 286] width 512 height 344
click at [546, 353] on input "number" at bounding box center [552, 355] width 58 height 26
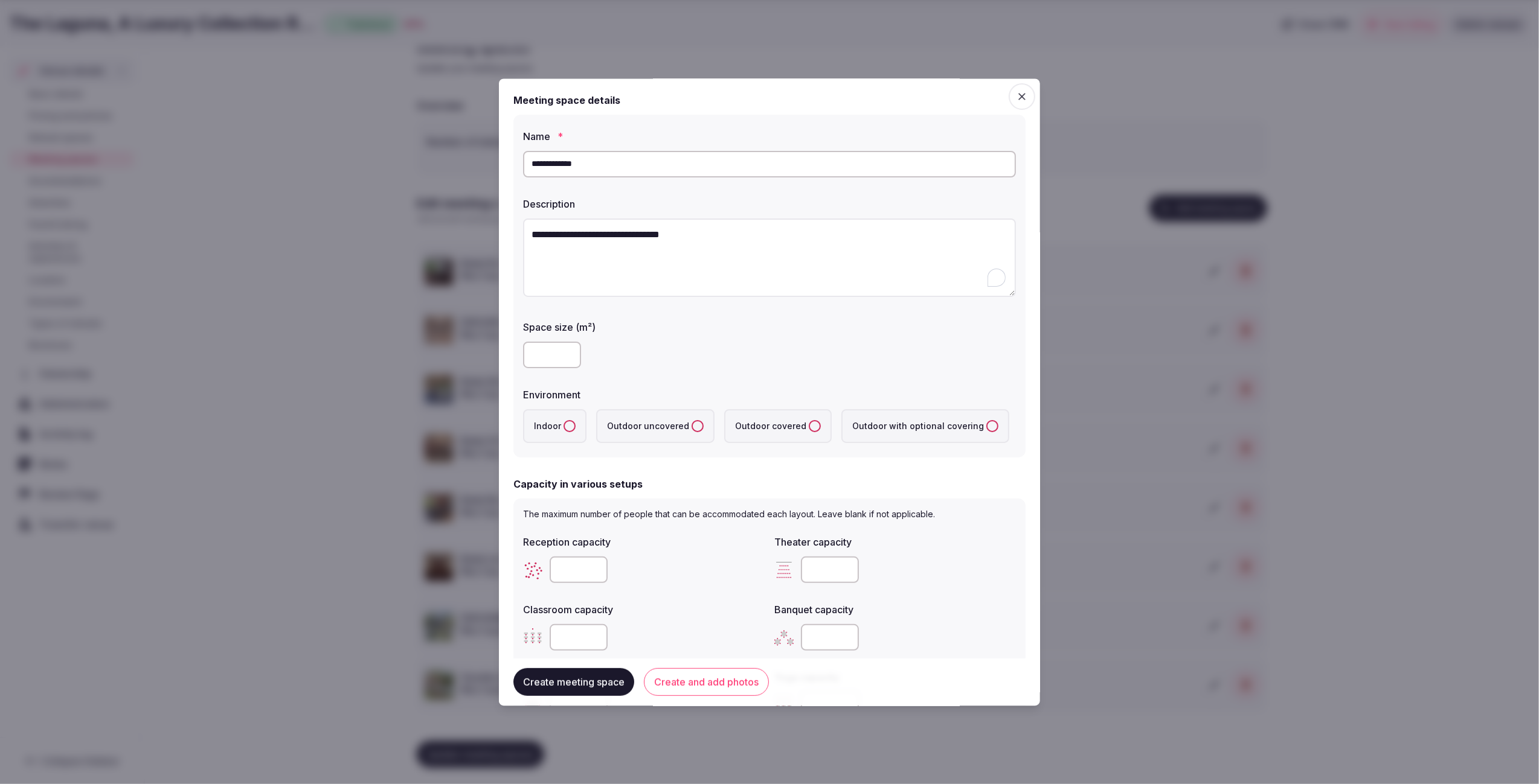
type input "***"
click at [692, 425] on uncovered "Outdoor uncovered" at bounding box center [698, 427] width 12 height 12
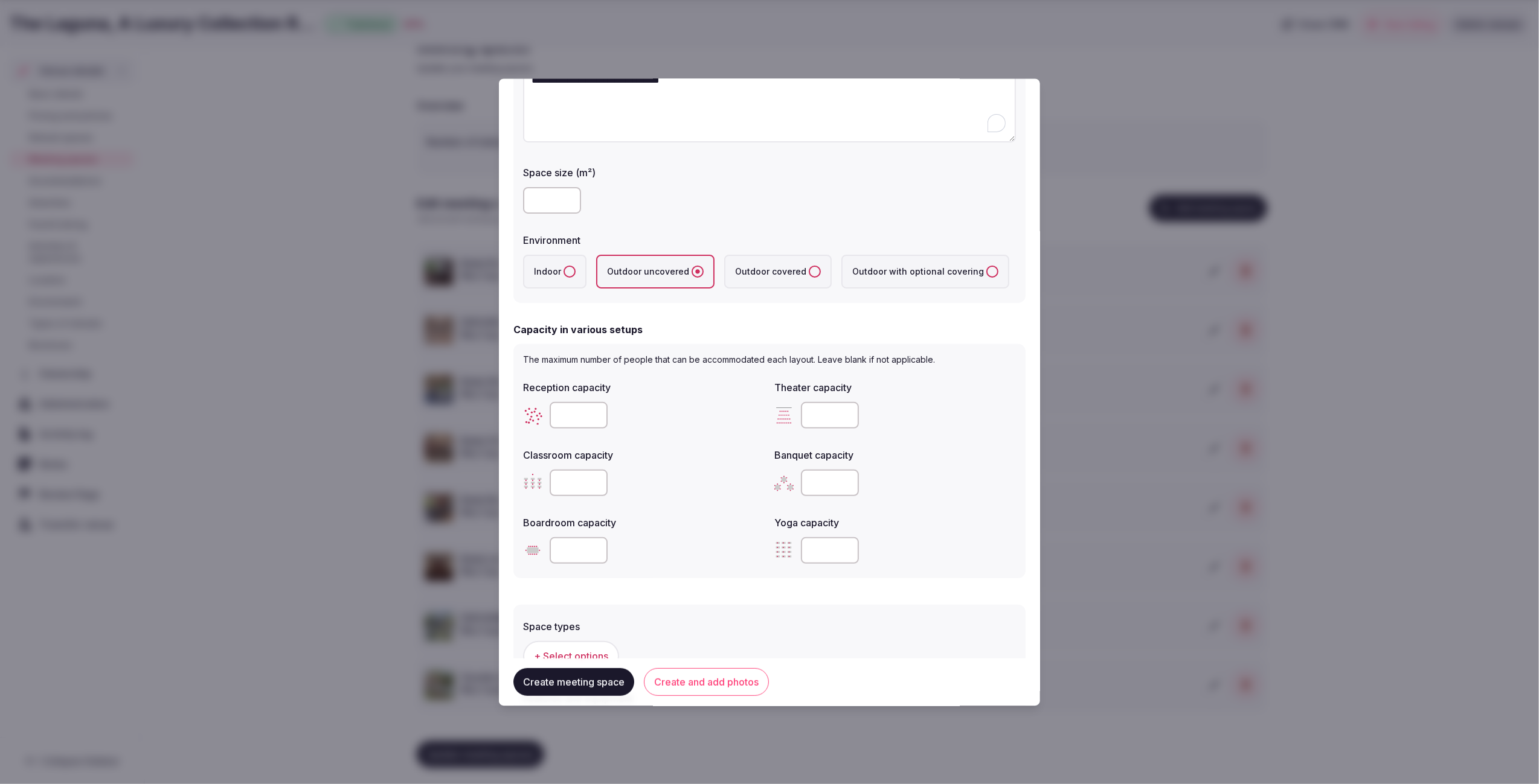
scroll to position [163, 0]
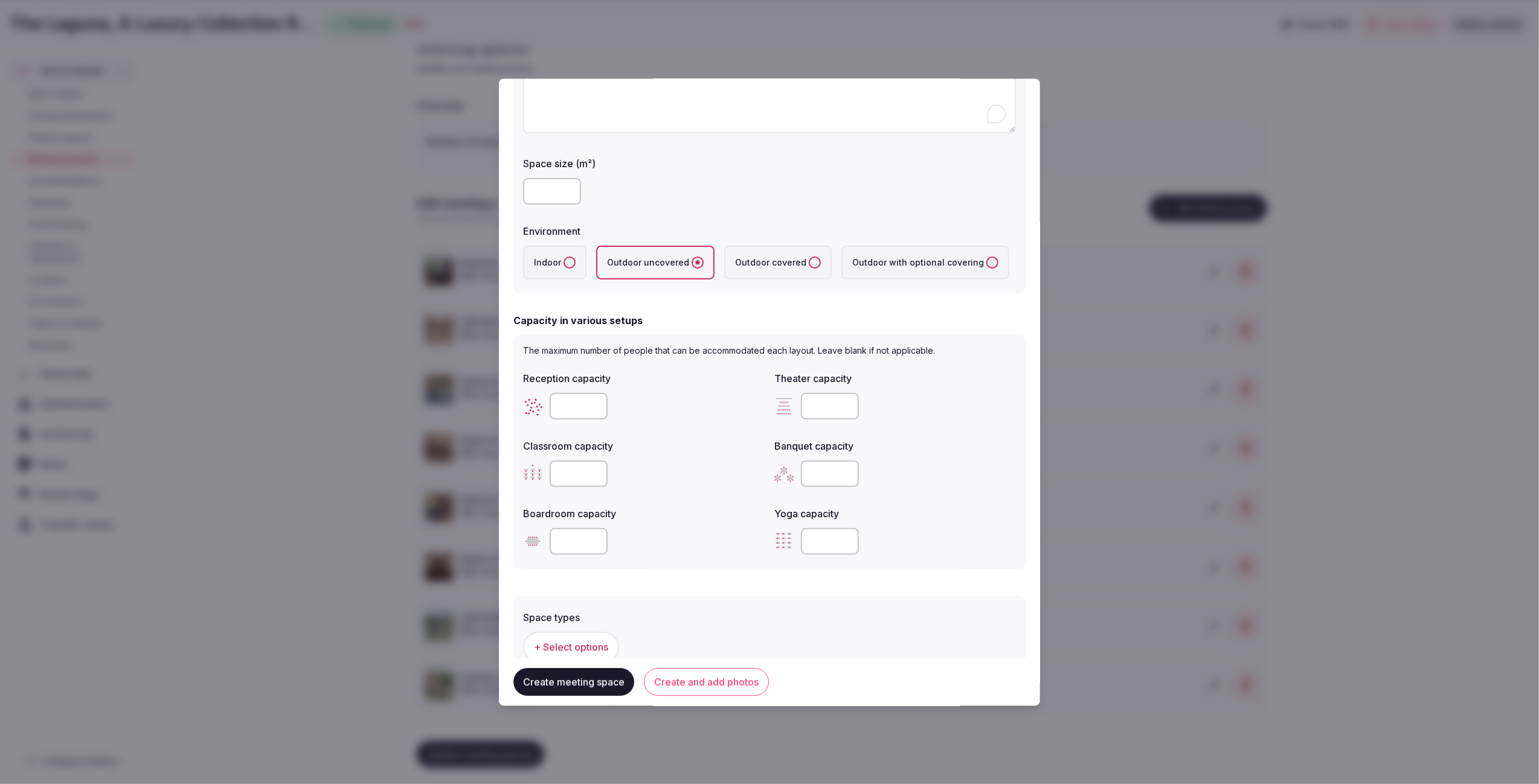
click at [576, 402] on input "number" at bounding box center [578, 406] width 58 height 26
type input "**"
click at [753, 585] on form "**********" at bounding box center [769, 395] width 512 height 931
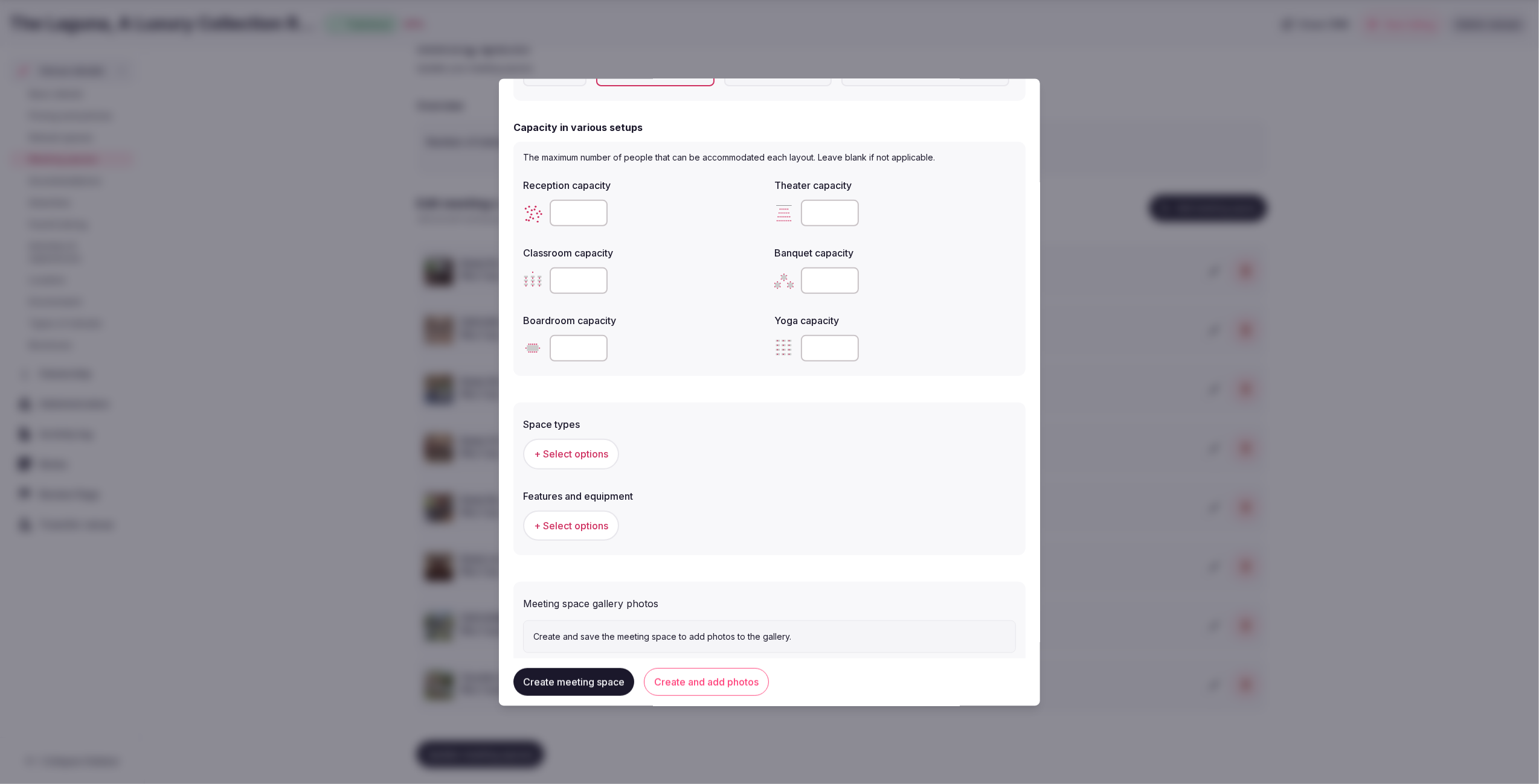
scroll to position [387, 0]
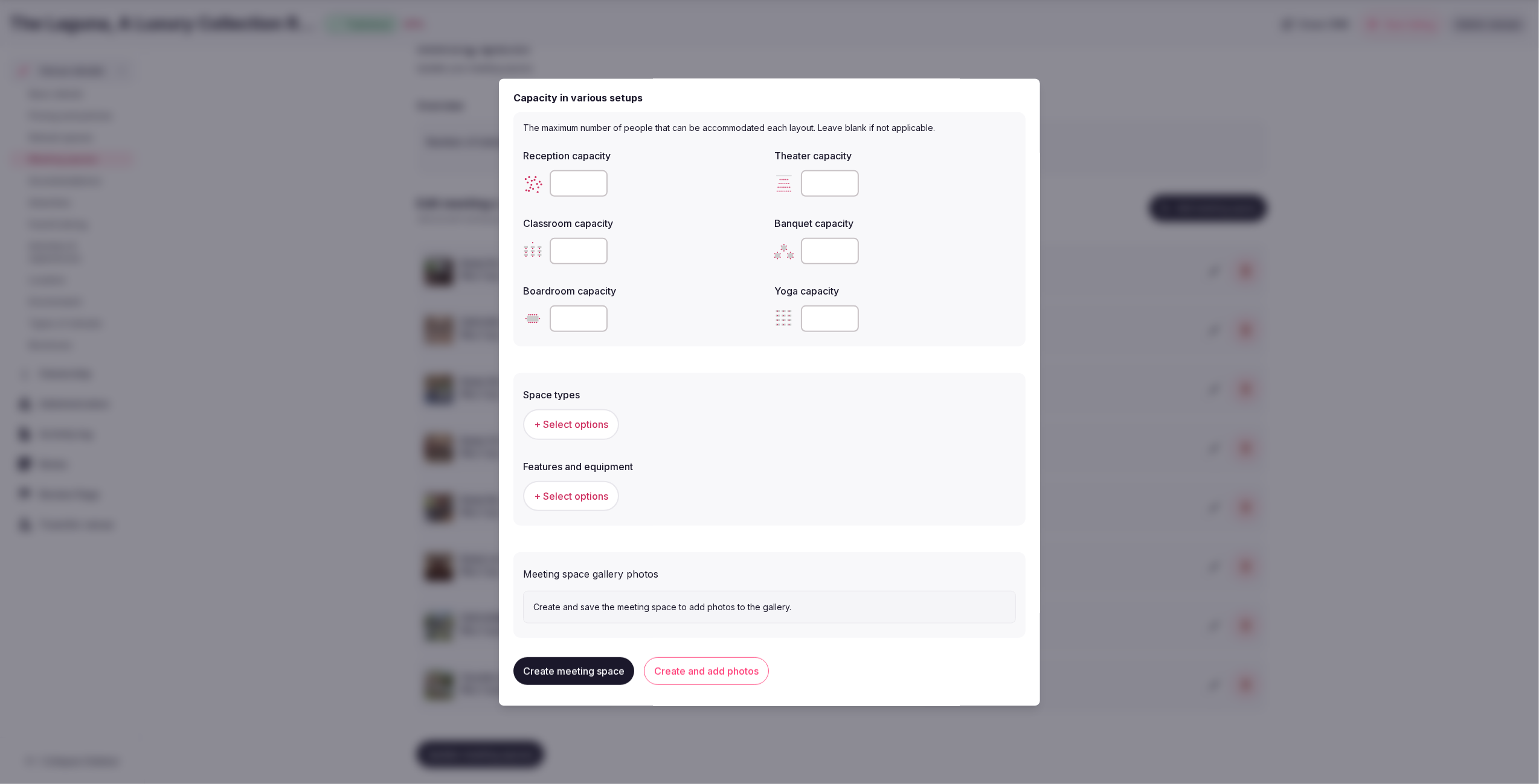
click at [594, 418] on span "+ Select options" at bounding box center [570, 424] width 75 height 14
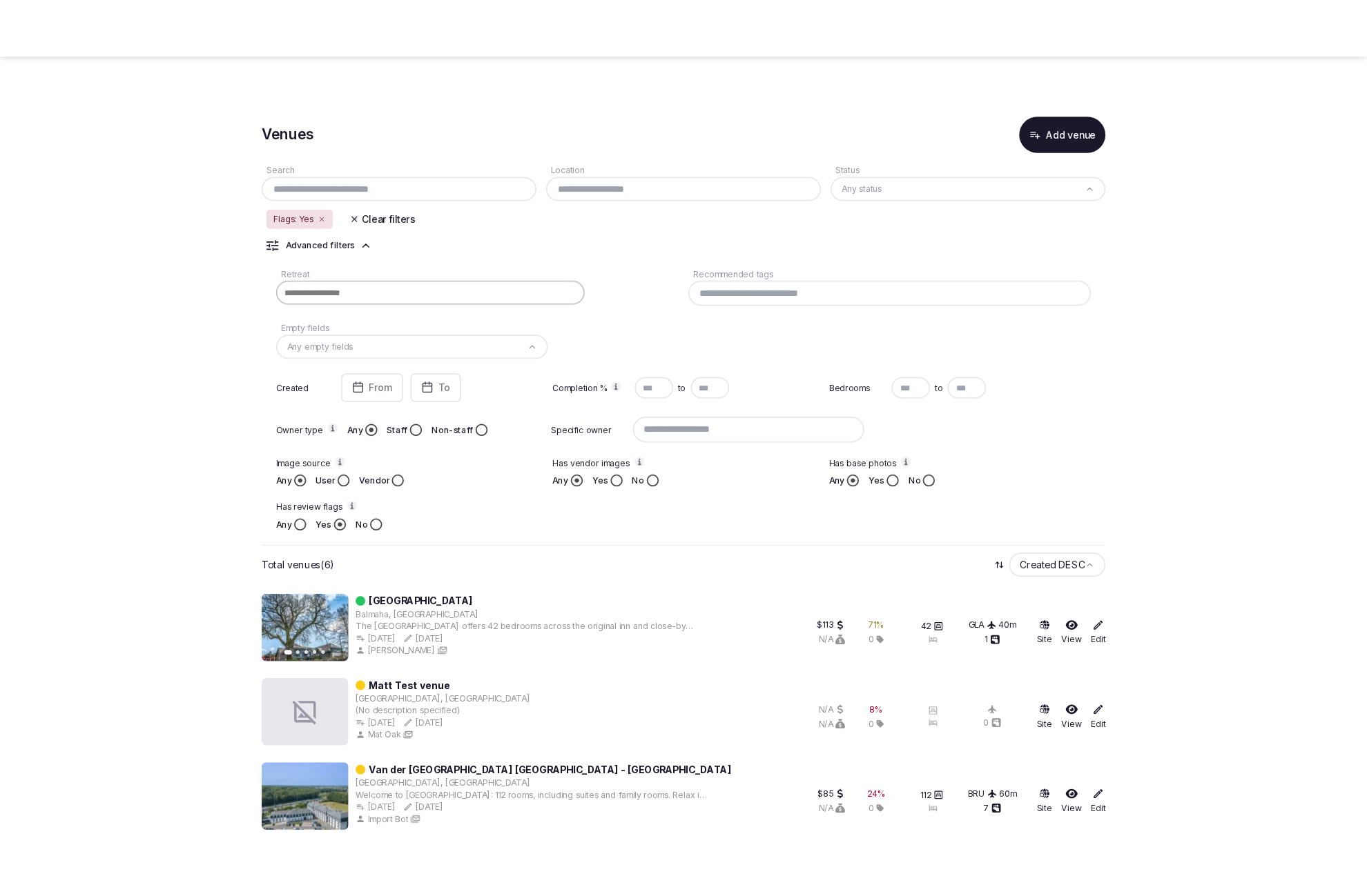
scroll to position [300, 0]
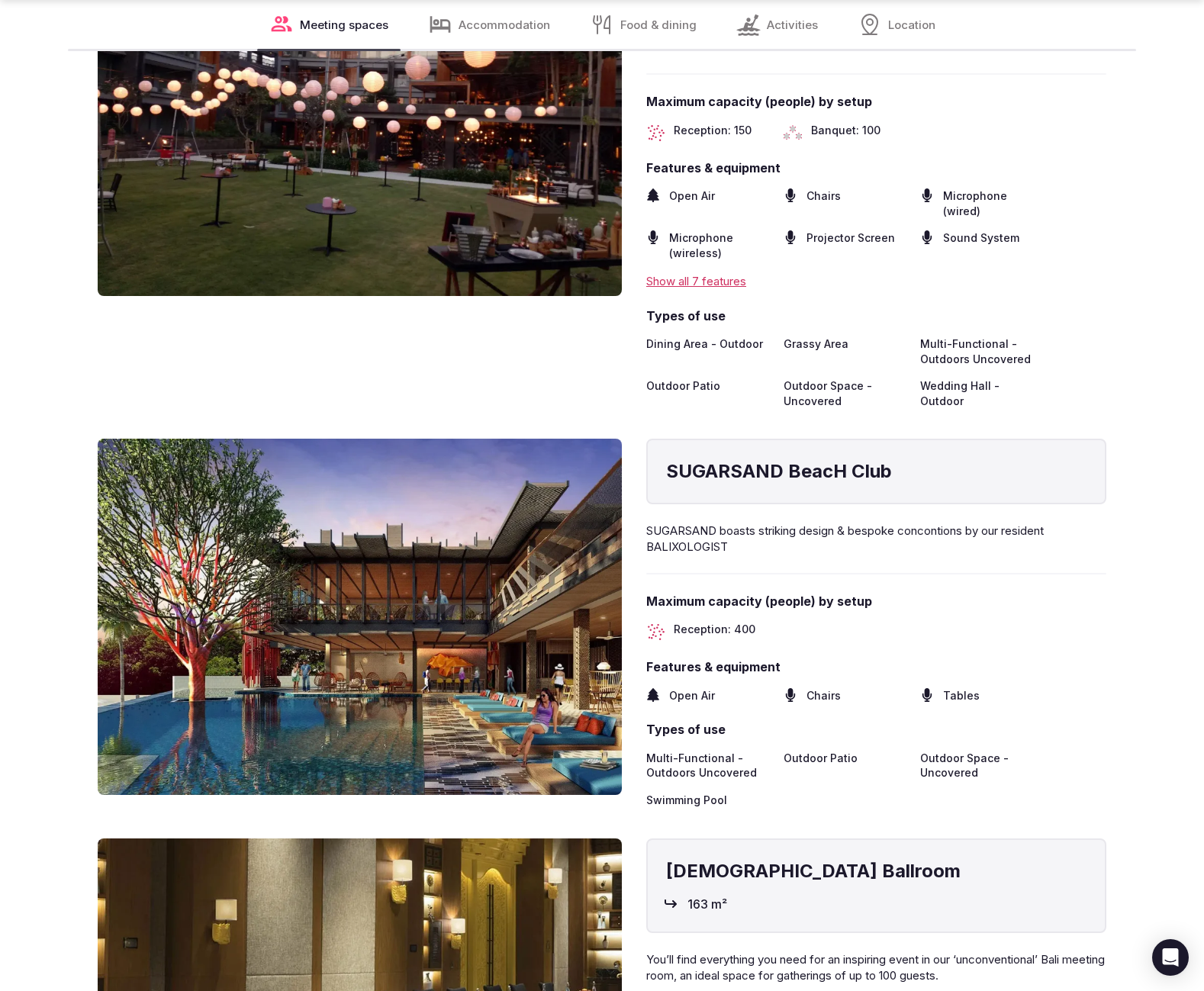
scroll to position [1988, 0]
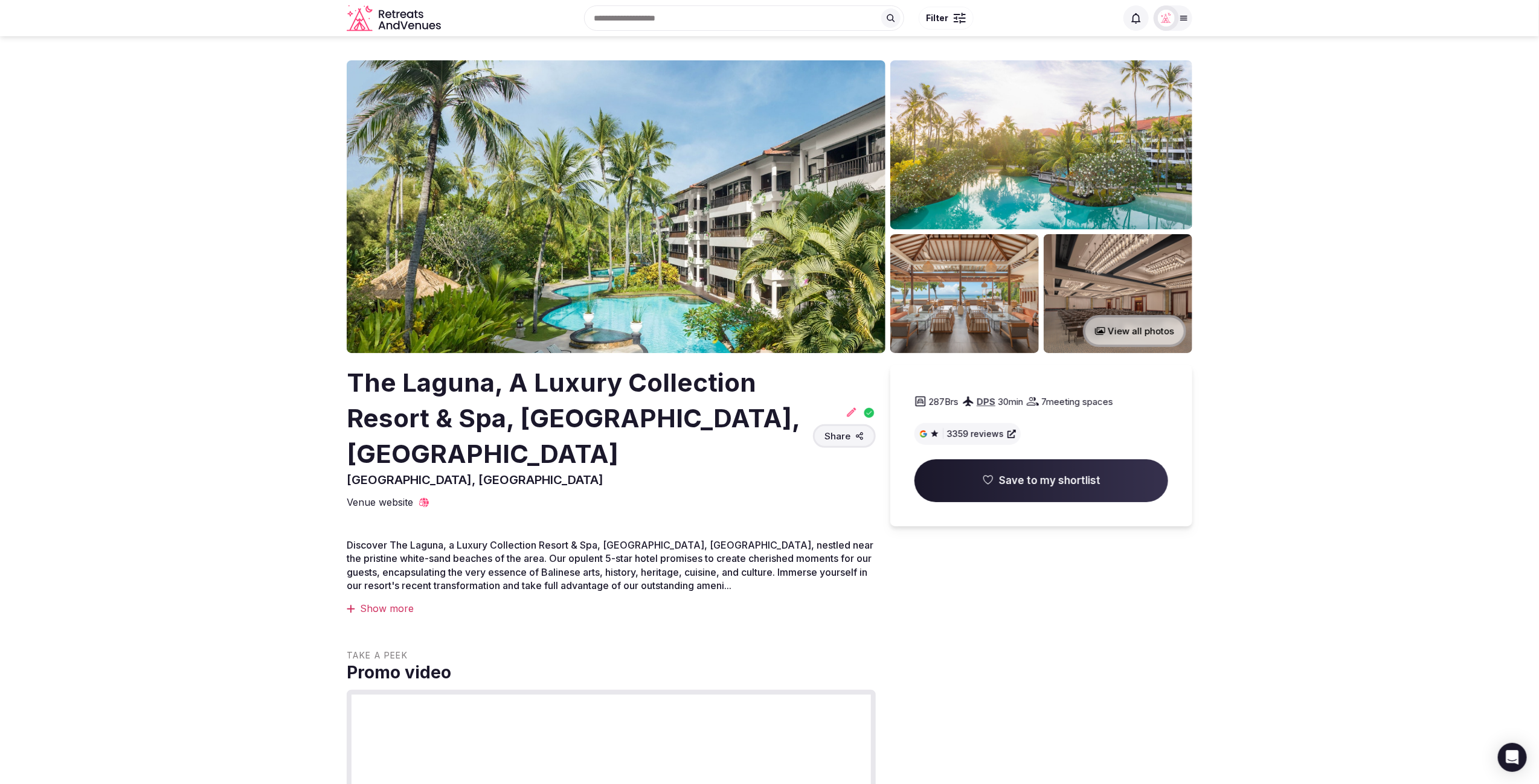
click at [1127, 339] on button "View all photos" at bounding box center [1134, 331] width 103 height 32
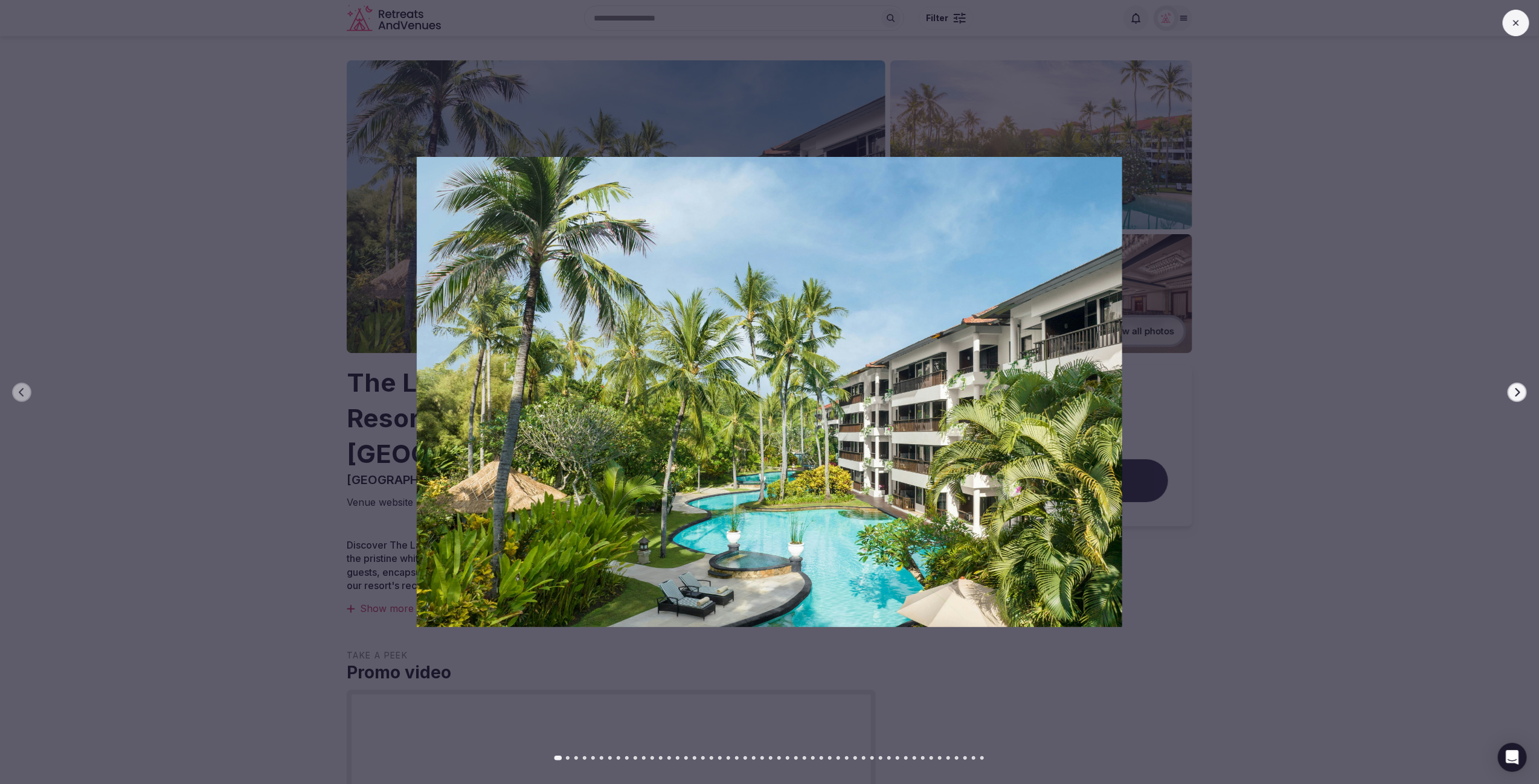
click at [981, 760] on div "Previous slide Next slide" at bounding box center [769, 392] width 1539 height 784
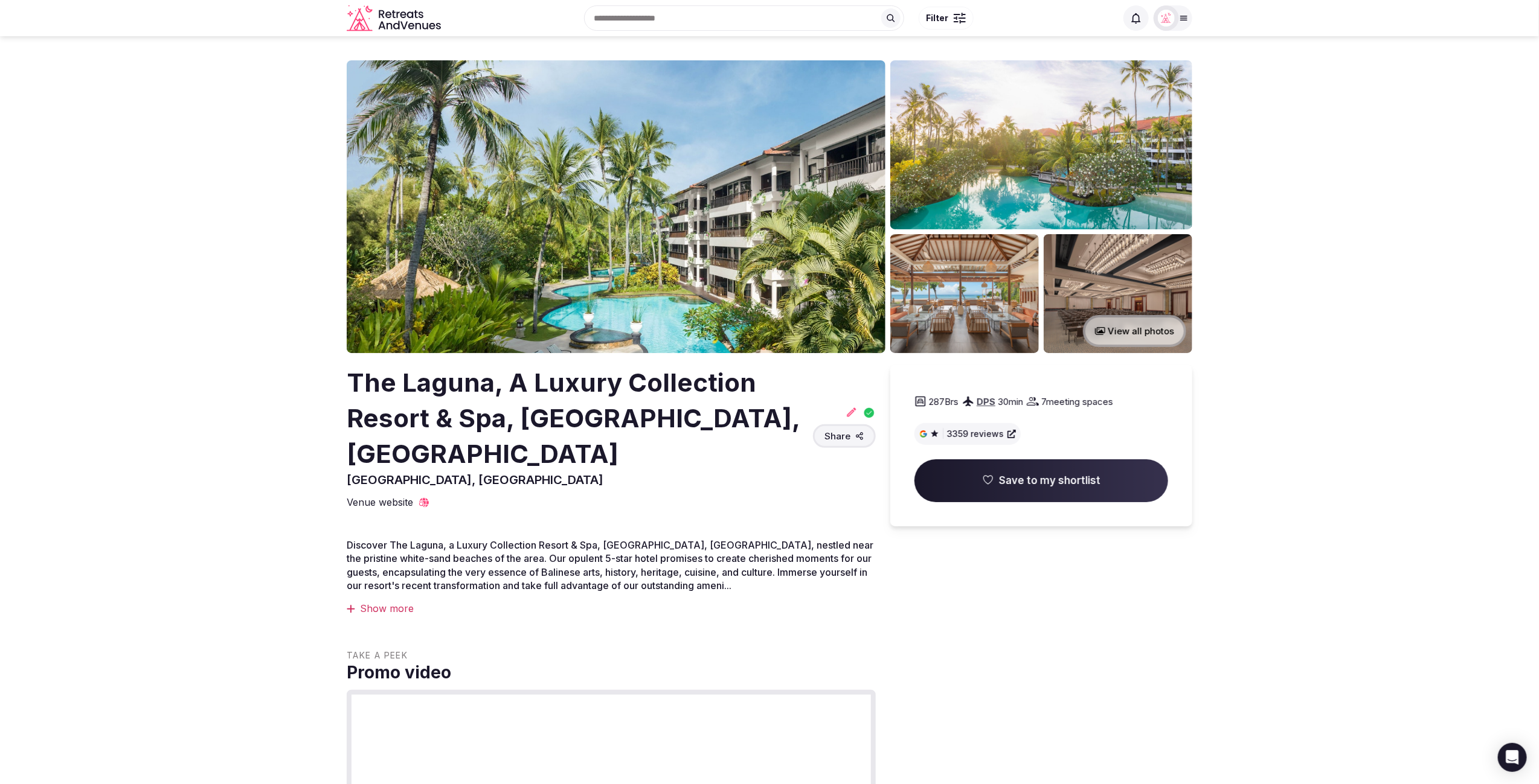
click at [1113, 284] on img at bounding box center [1118, 293] width 148 height 119
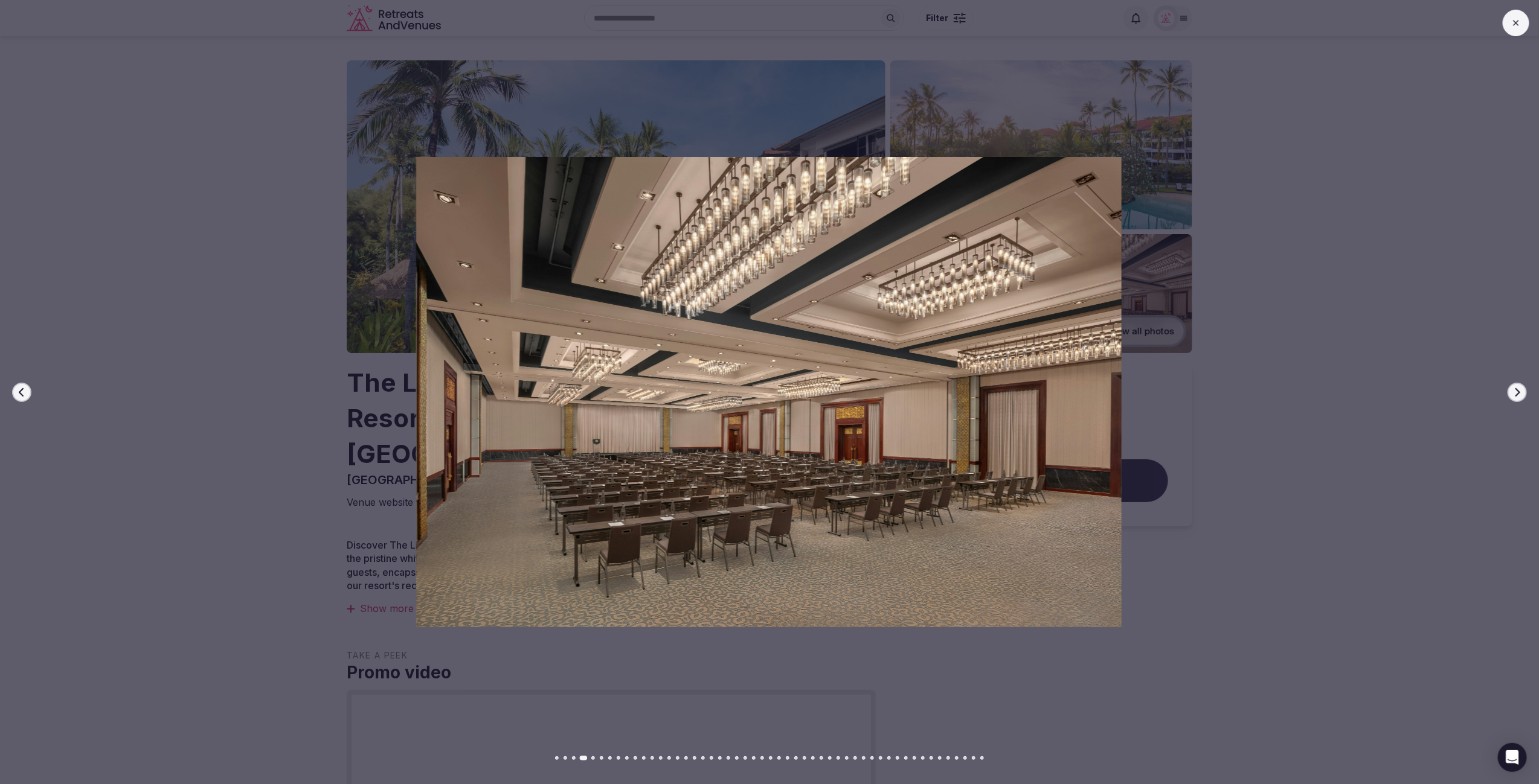
click at [1514, 390] on icon "button" at bounding box center [1516, 392] width 10 height 10
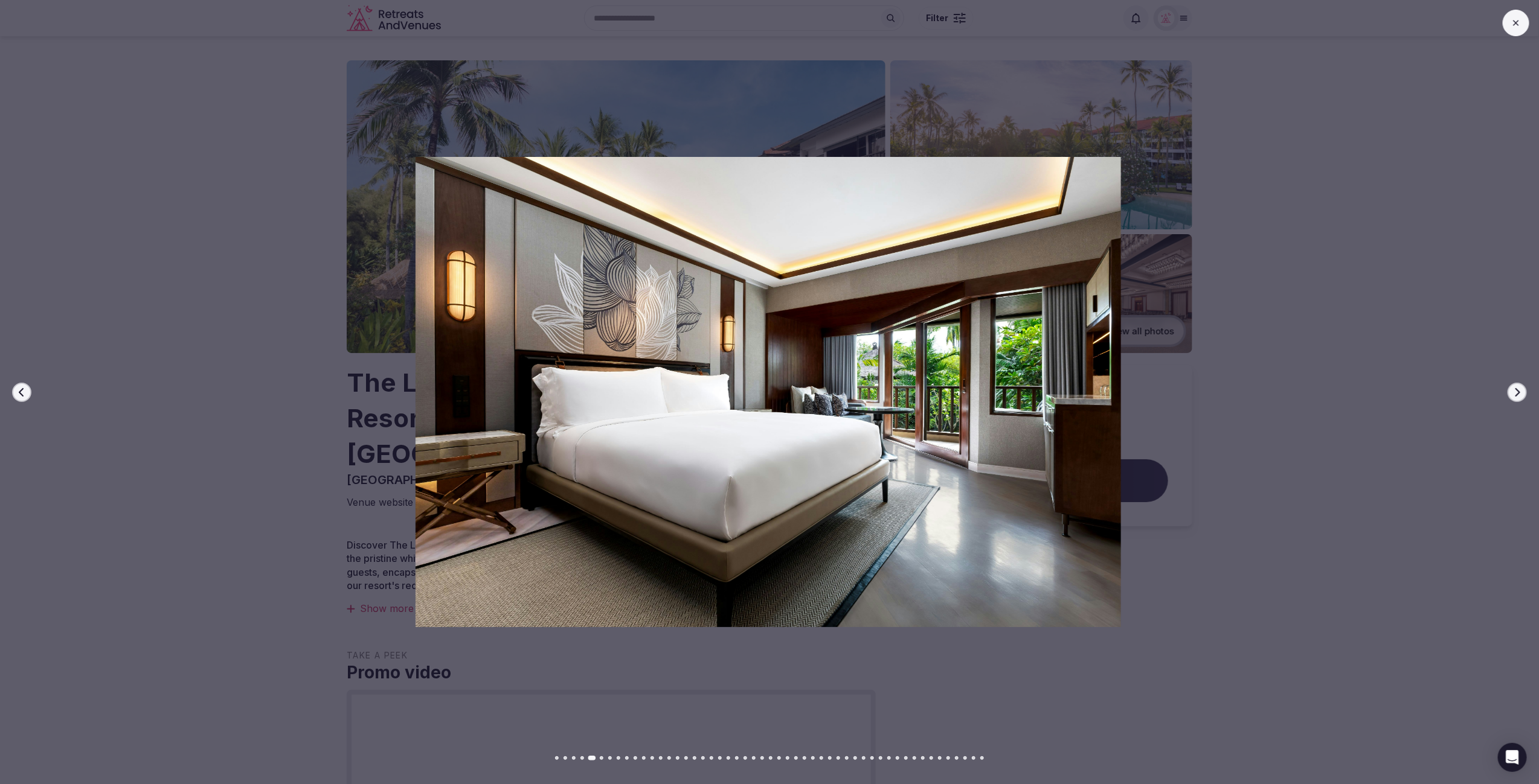
click at [1514, 390] on icon "button" at bounding box center [1516, 392] width 10 height 10
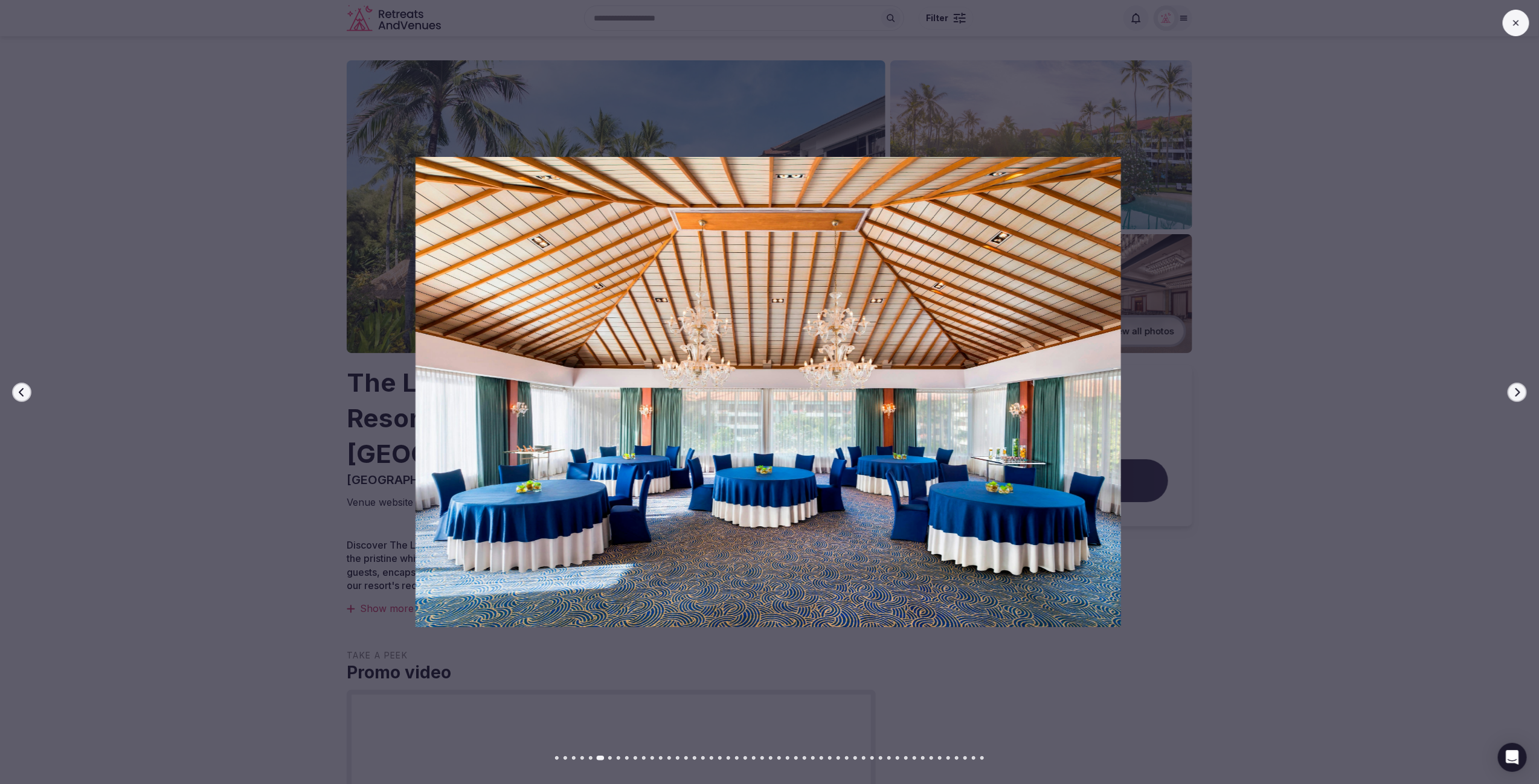
click at [1514, 390] on icon "button" at bounding box center [1516, 392] width 10 height 10
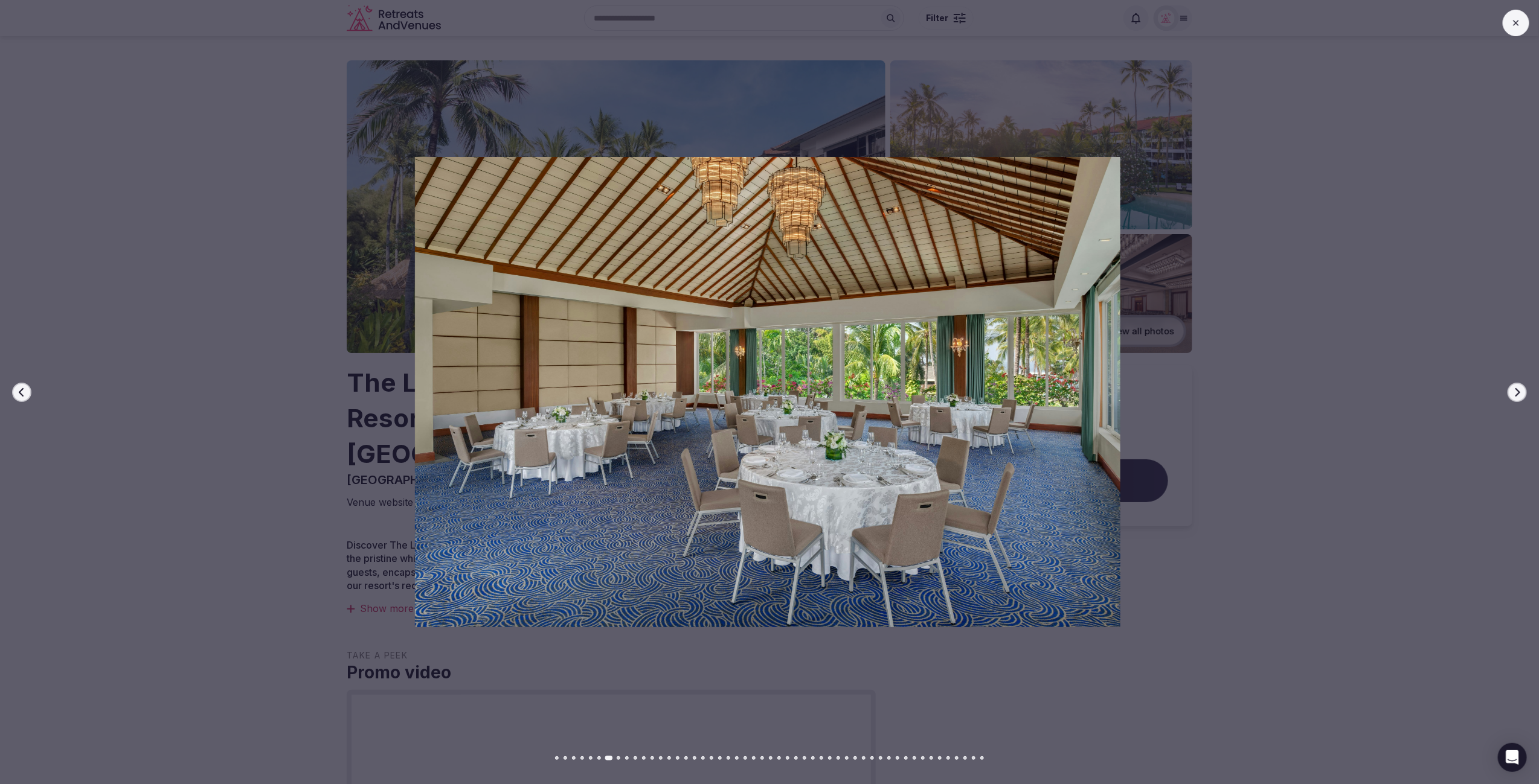
click at [1514, 390] on icon "button" at bounding box center [1516, 392] width 10 height 10
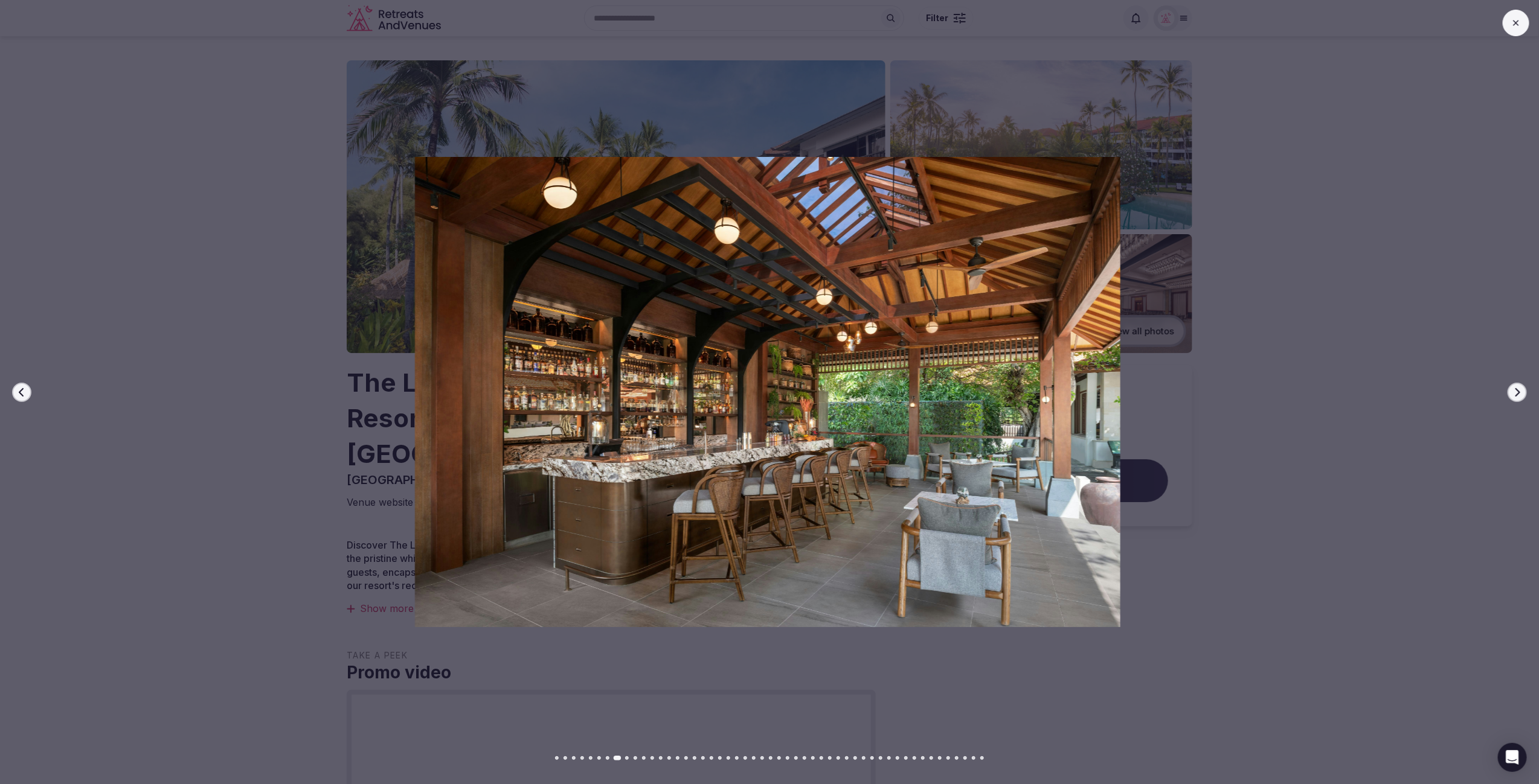
click at [1514, 390] on icon "button" at bounding box center [1516, 392] width 10 height 10
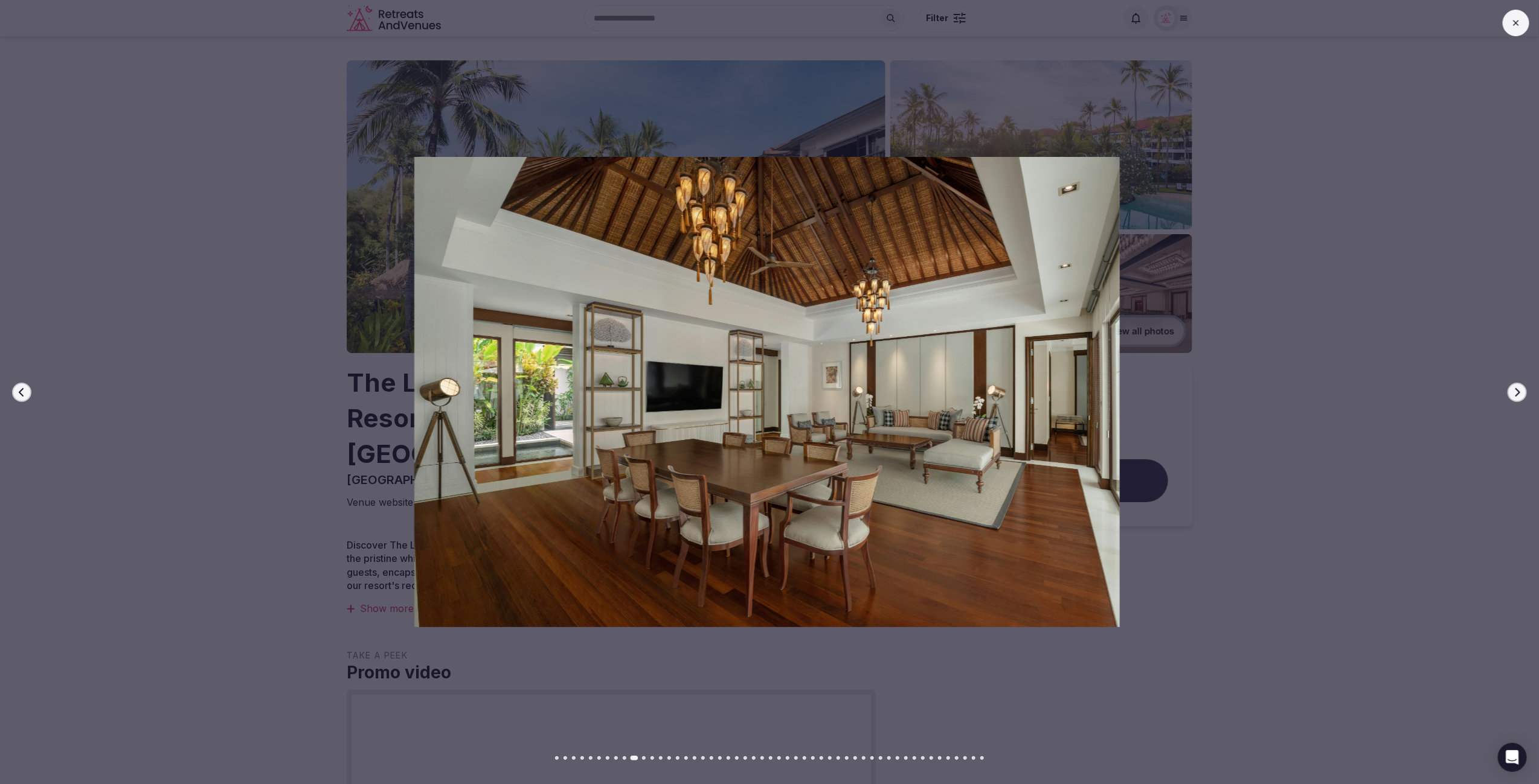
click at [1514, 390] on icon "button" at bounding box center [1516, 392] width 10 height 10
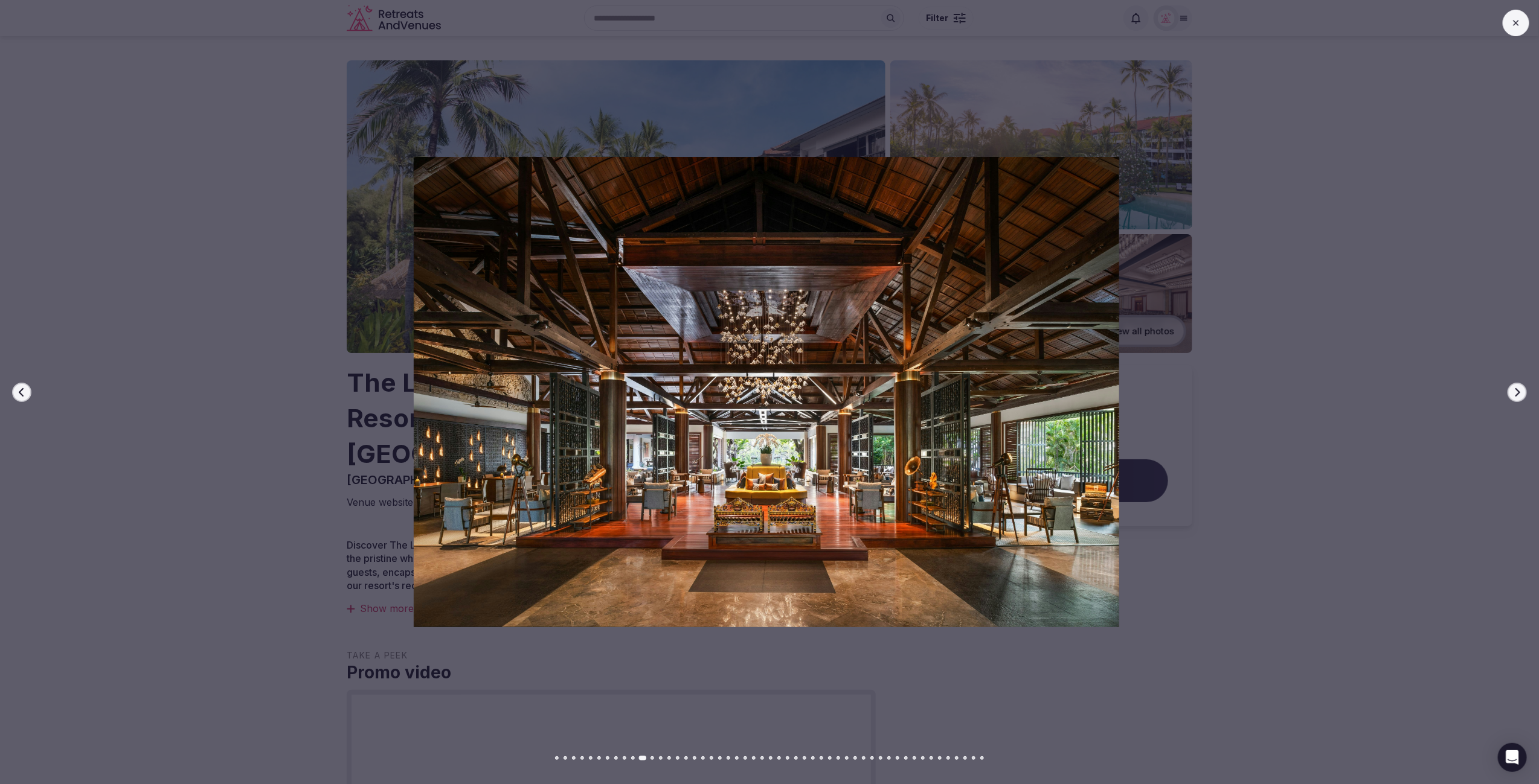
click at [1514, 390] on icon "button" at bounding box center [1516, 392] width 10 height 10
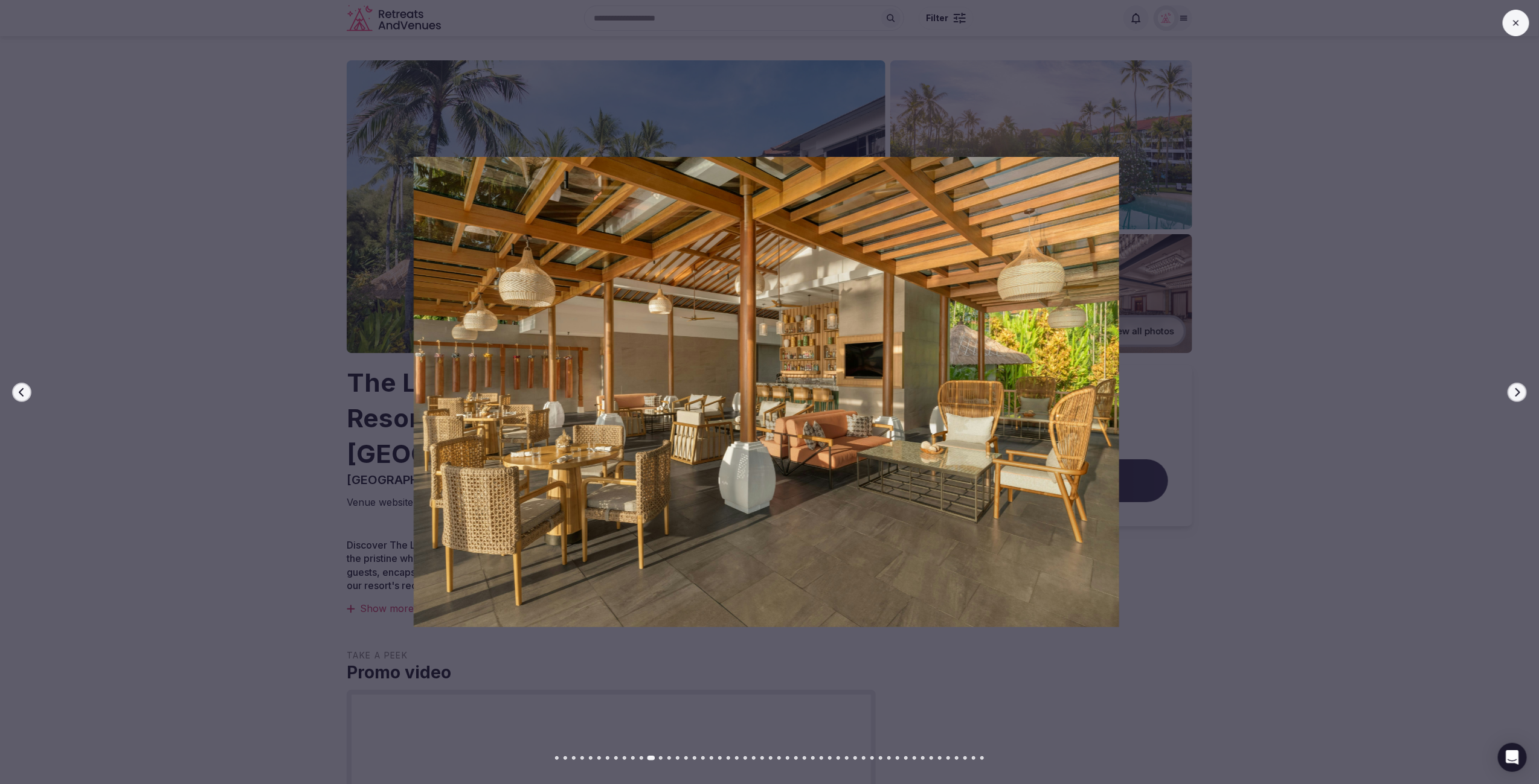
click at [1514, 390] on icon "button" at bounding box center [1516, 392] width 10 height 10
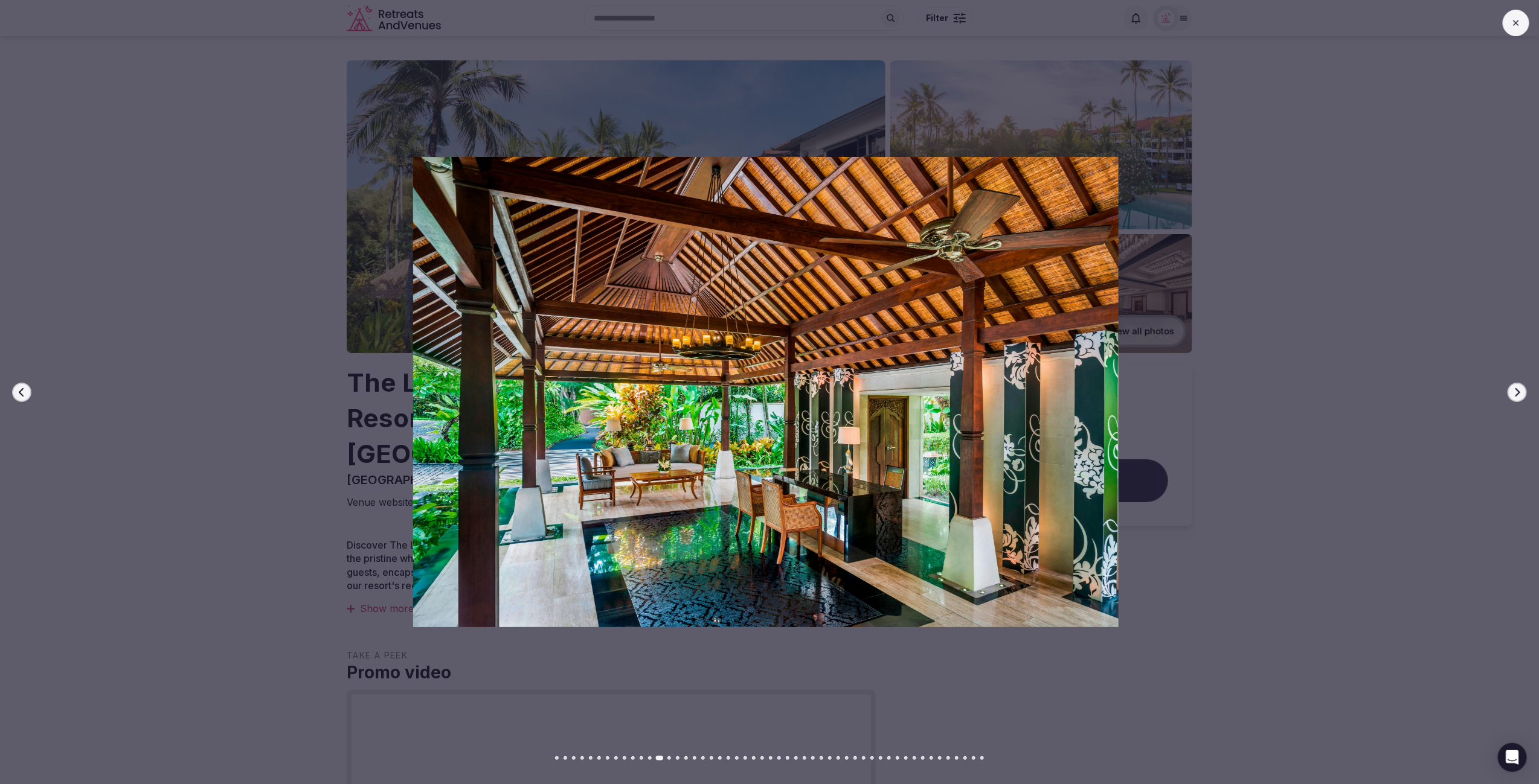
click at [1514, 390] on icon "button" at bounding box center [1516, 392] width 10 height 10
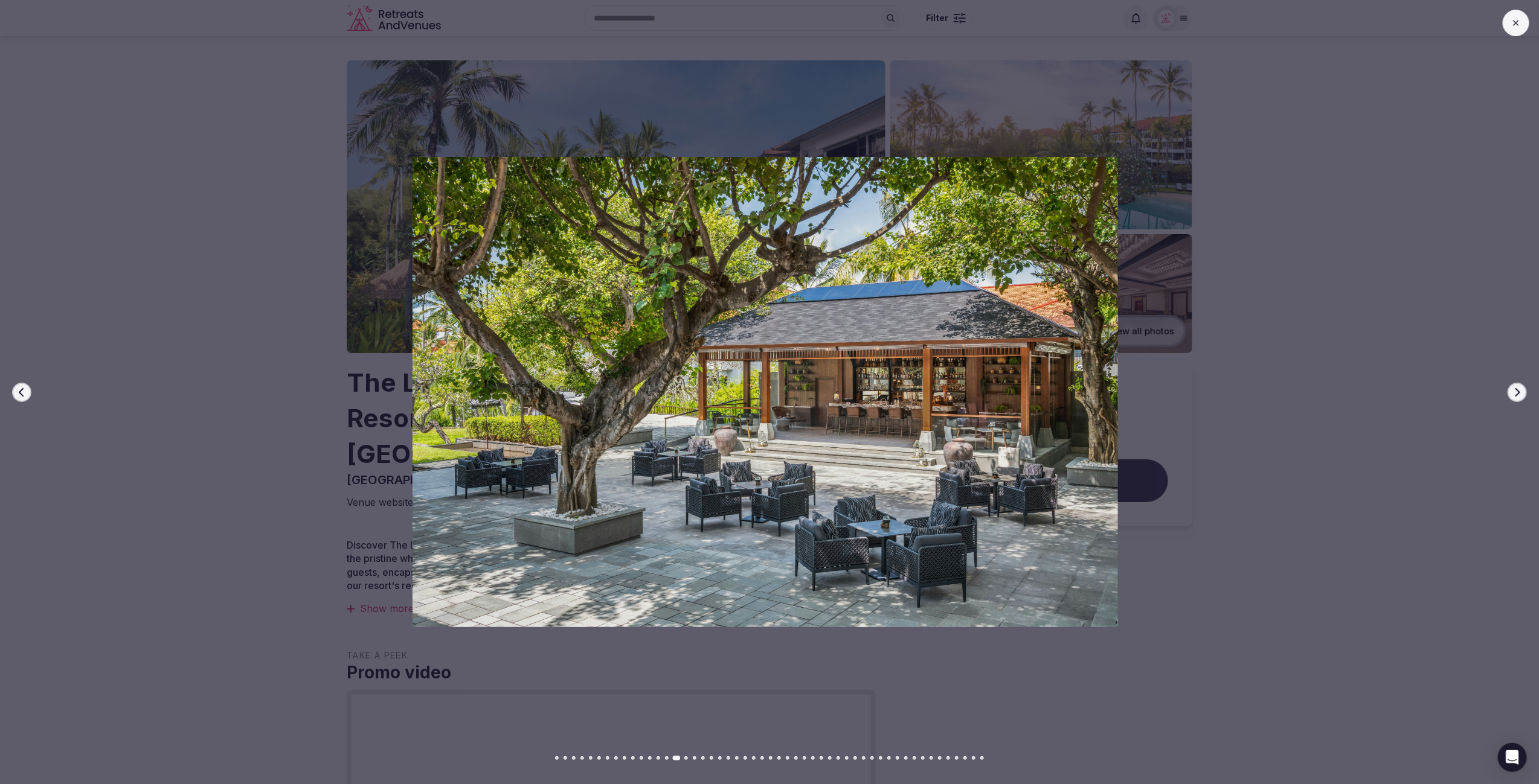
click at [1514, 390] on icon "button" at bounding box center [1516, 392] width 10 height 10
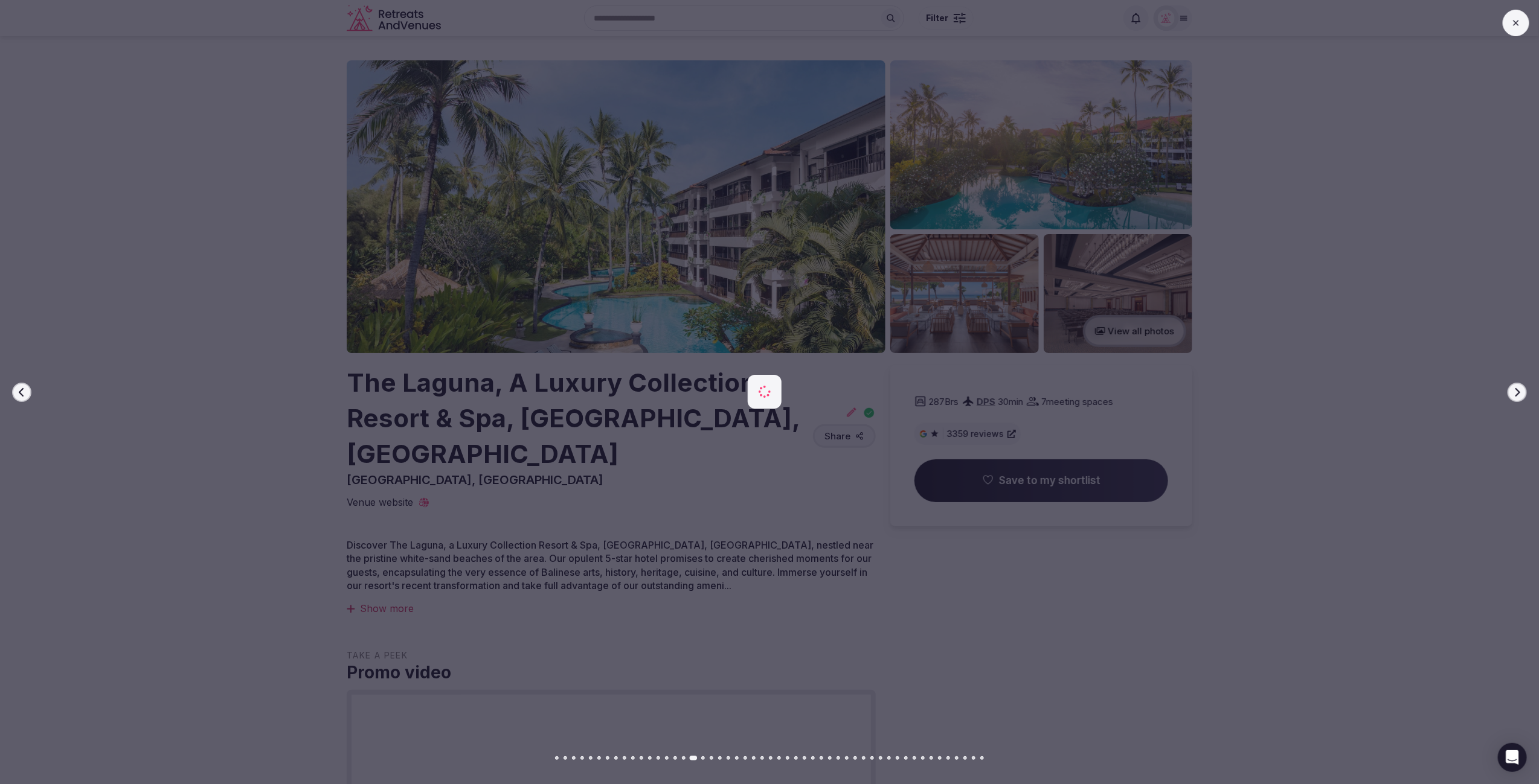
click at [1514, 390] on icon "button" at bounding box center [1516, 392] width 10 height 10
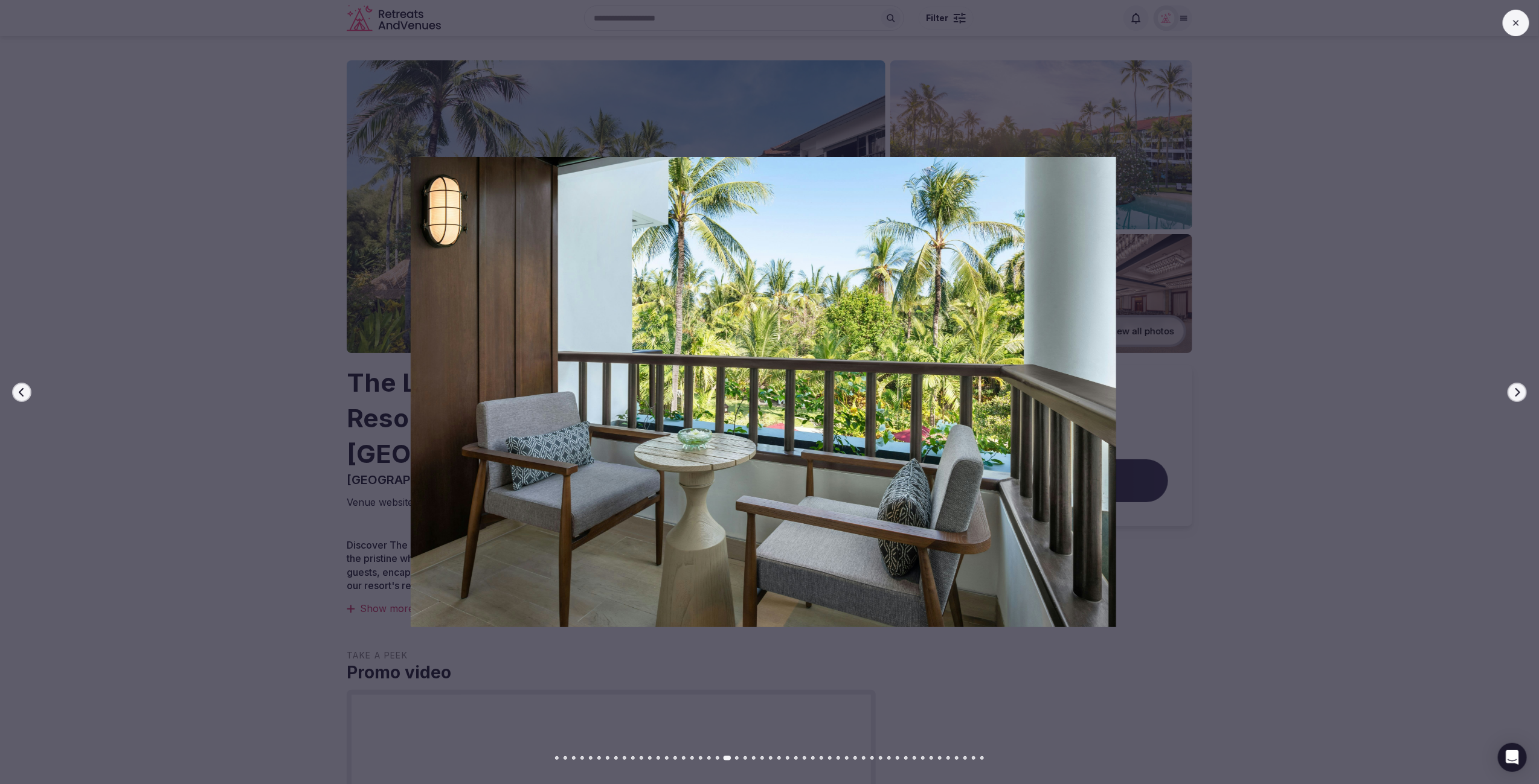
click at [1514, 390] on icon "button" at bounding box center [1516, 392] width 10 height 10
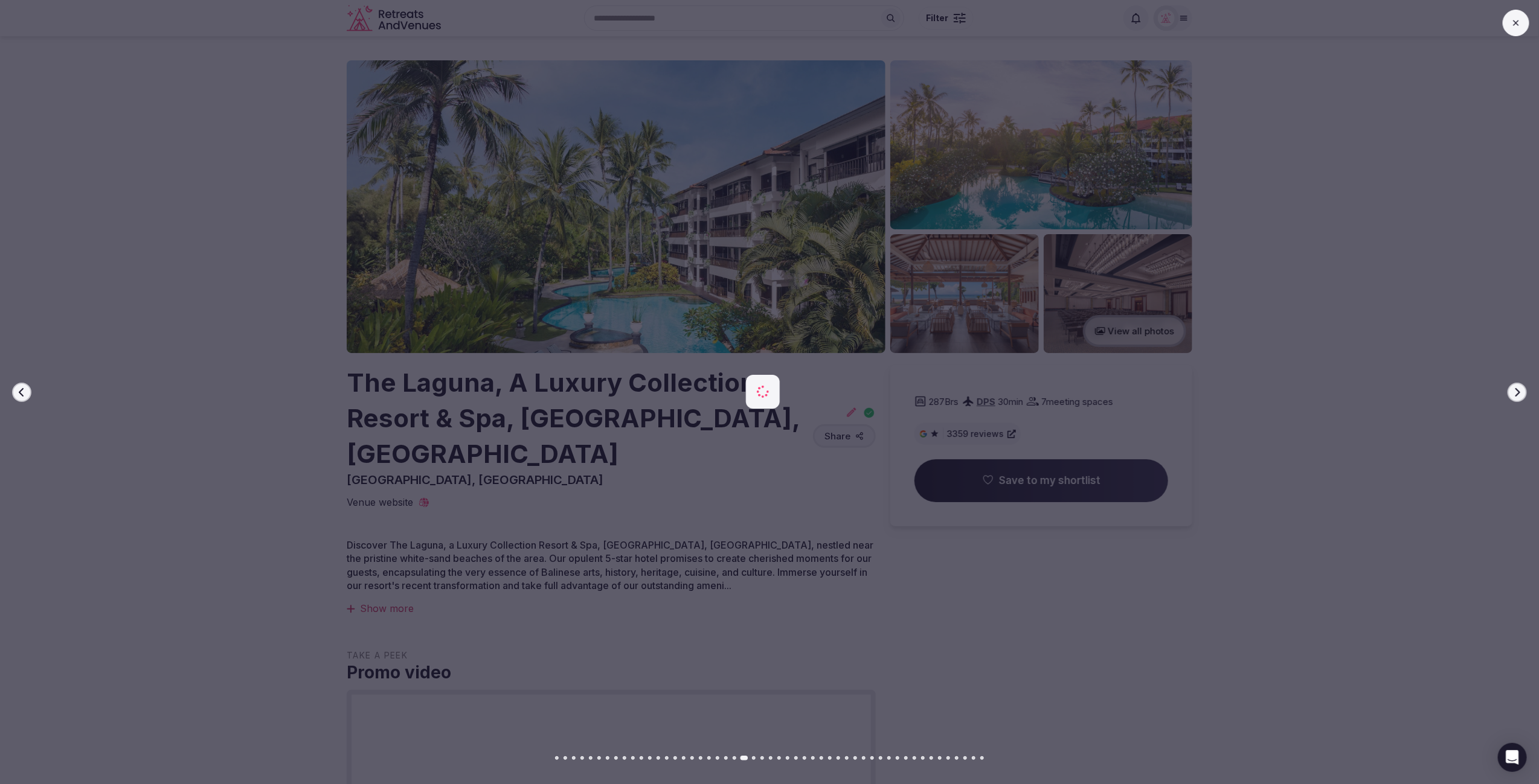
click at [1514, 390] on icon "button" at bounding box center [1516, 392] width 10 height 10
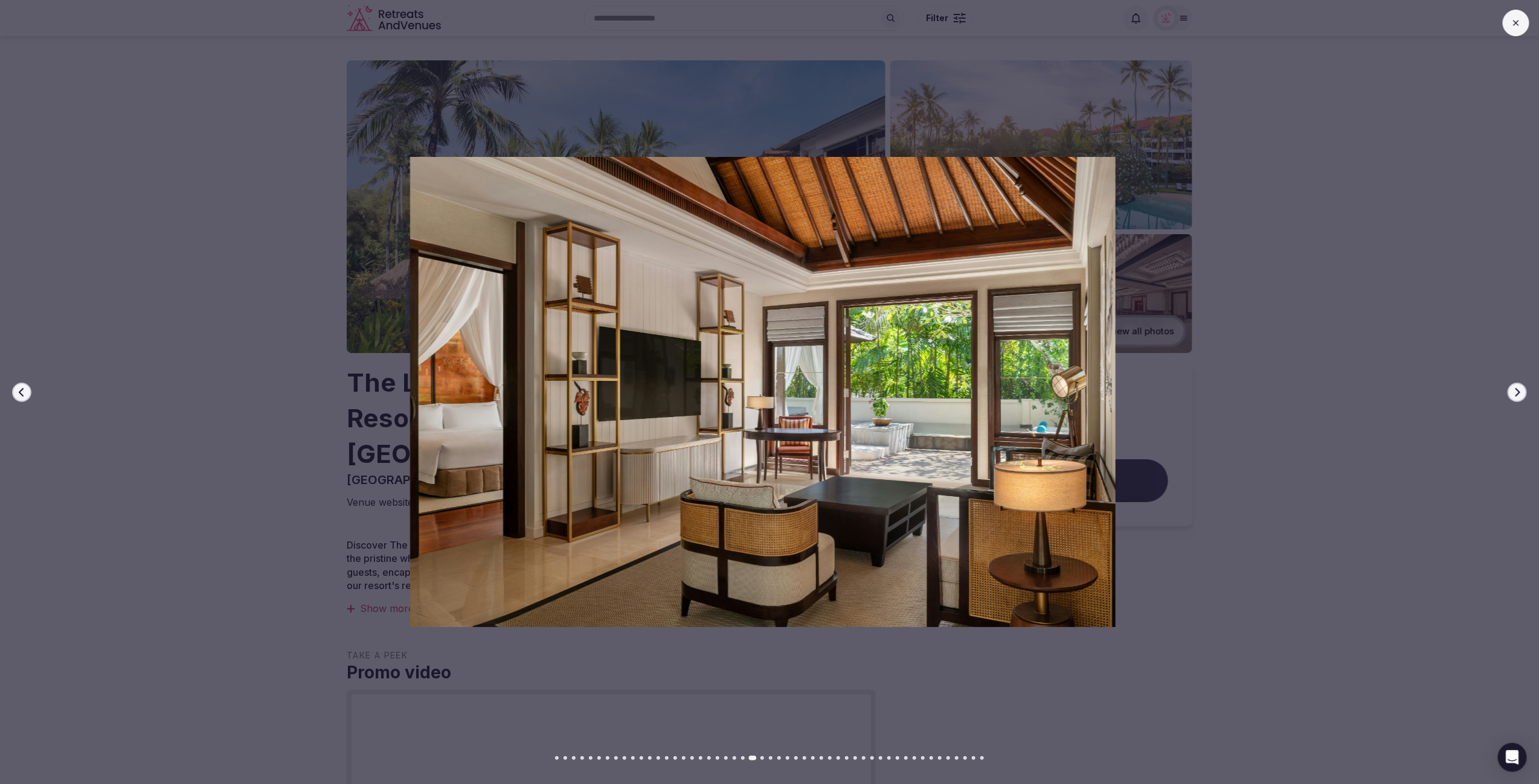
click at [1514, 390] on icon "button" at bounding box center [1516, 392] width 10 height 10
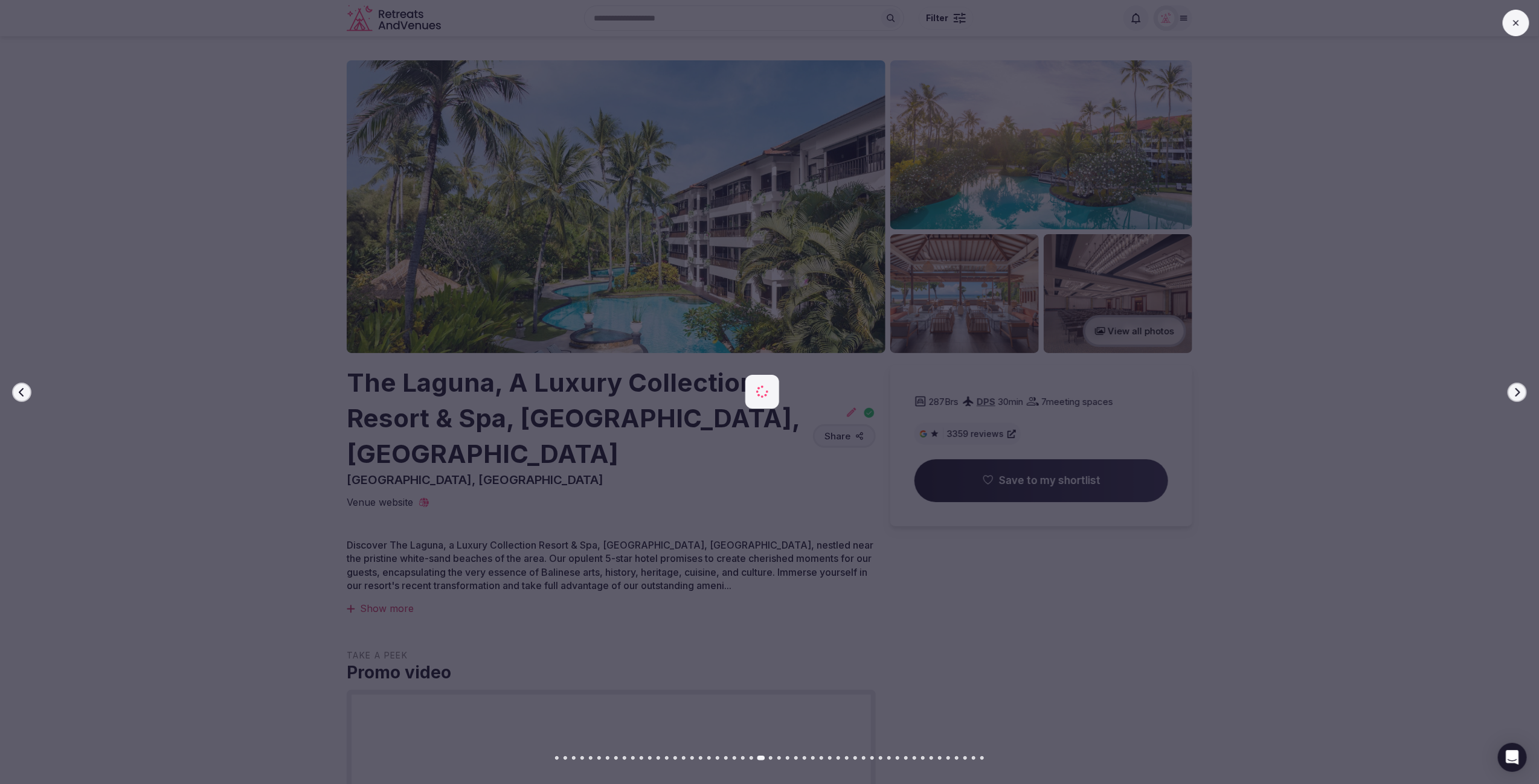
click at [1514, 390] on icon "button" at bounding box center [1516, 392] width 10 height 10
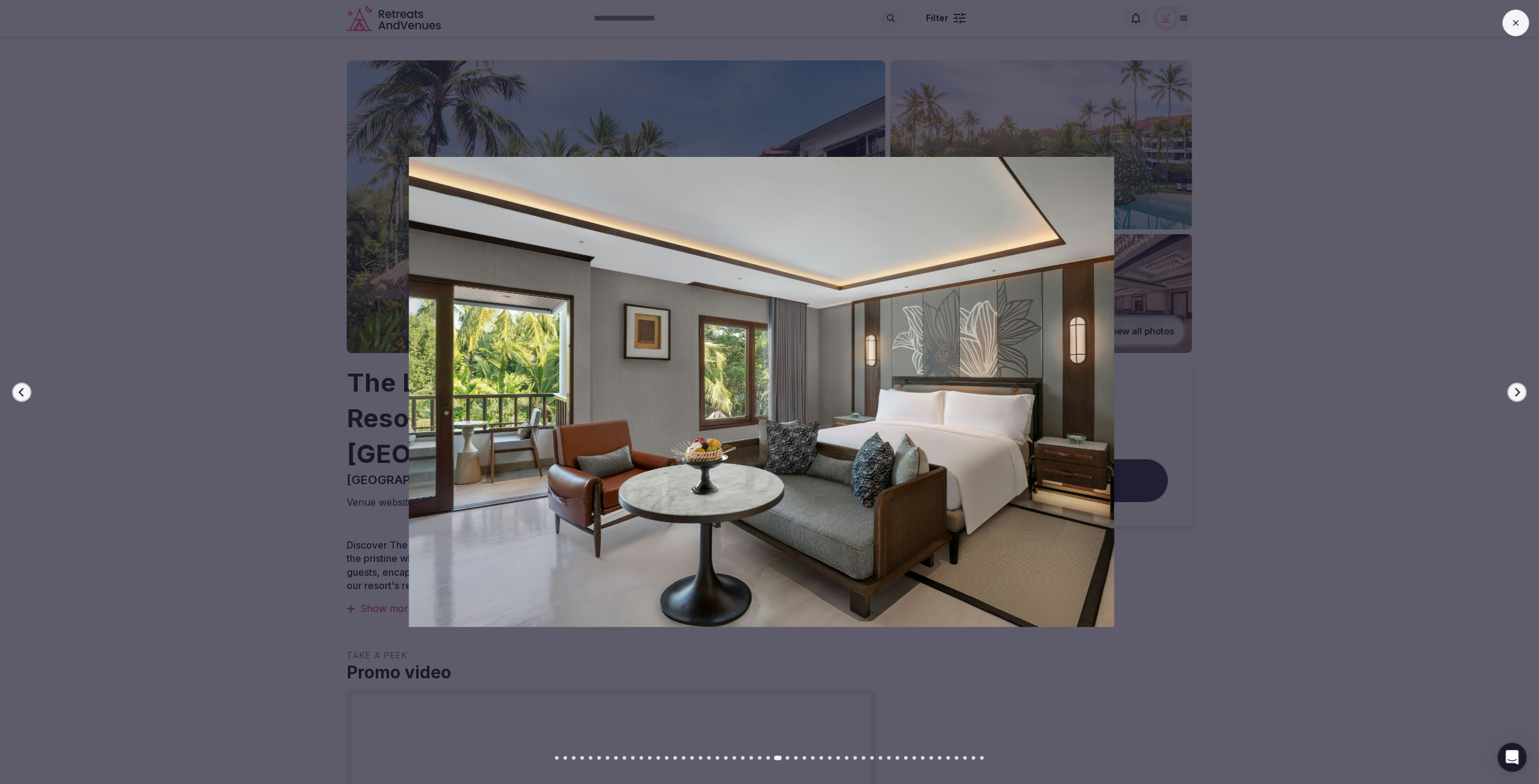
click at [1514, 390] on icon "button" at bounding box center [1516, 392] width 10 height 10
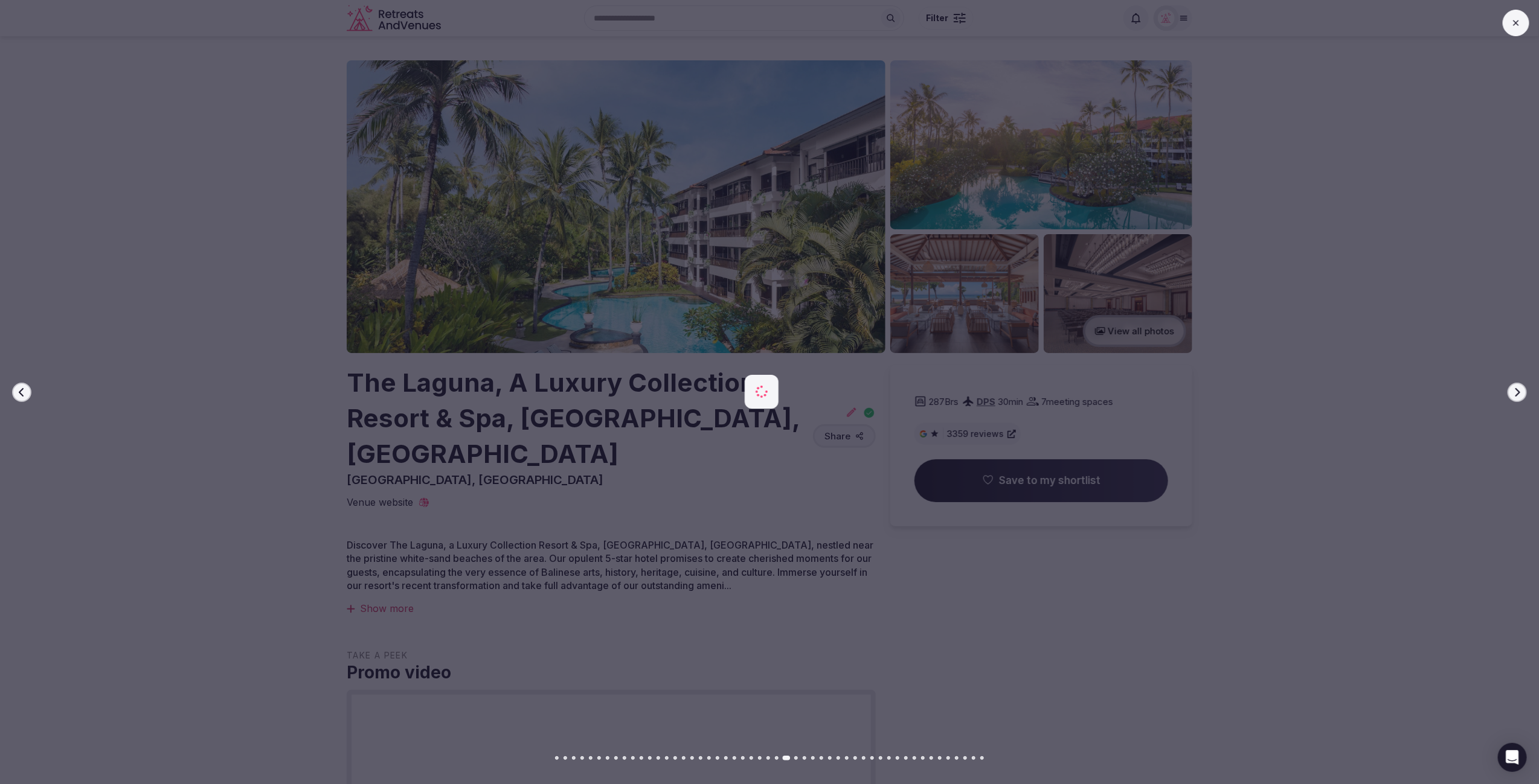
click at [1514, 390] on icon "button" at bounding box center [1516, 392] width 10 height 10
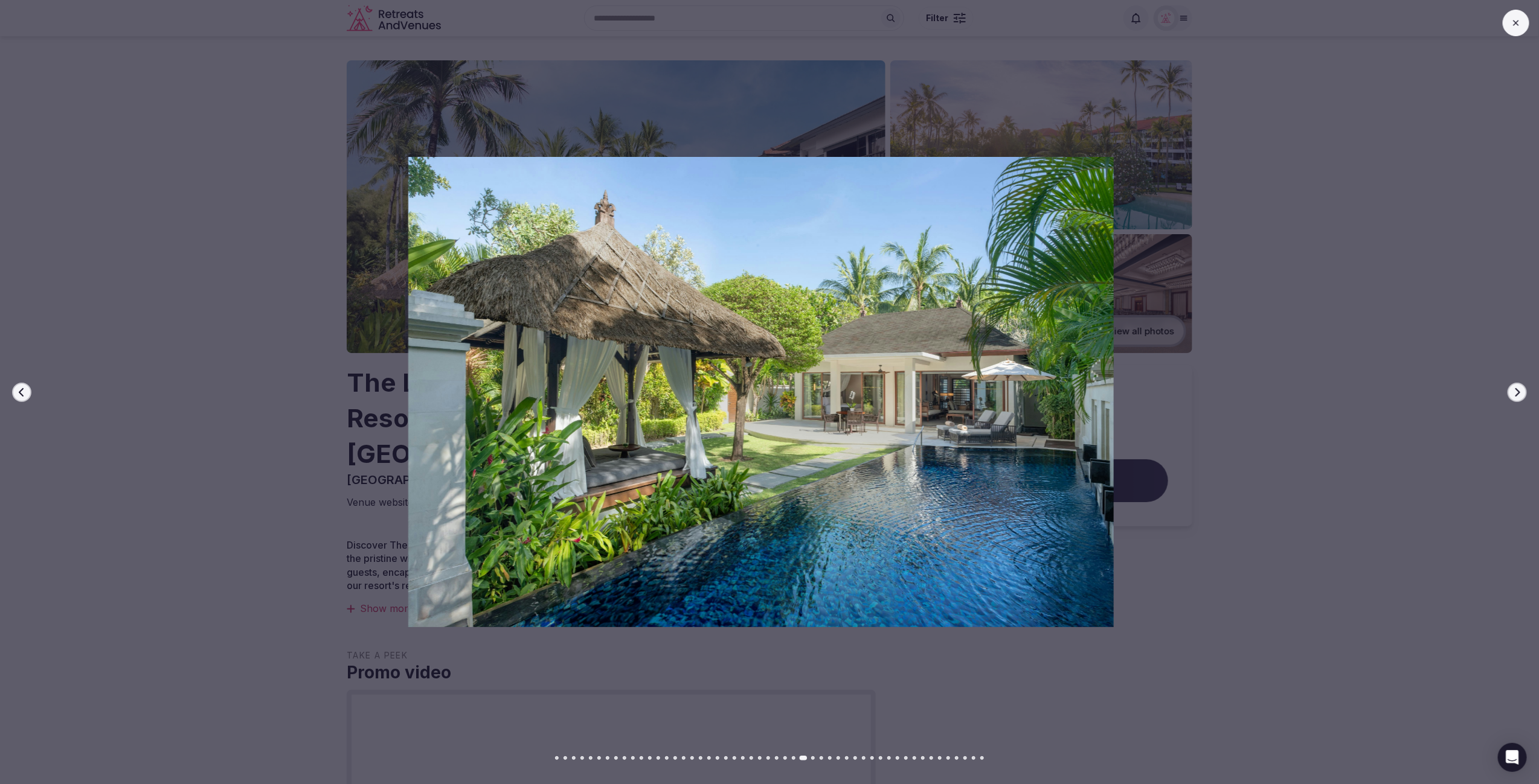
click at [1514, 390] on icon "button" at bounding box center [1516, 392] width 10 height 10
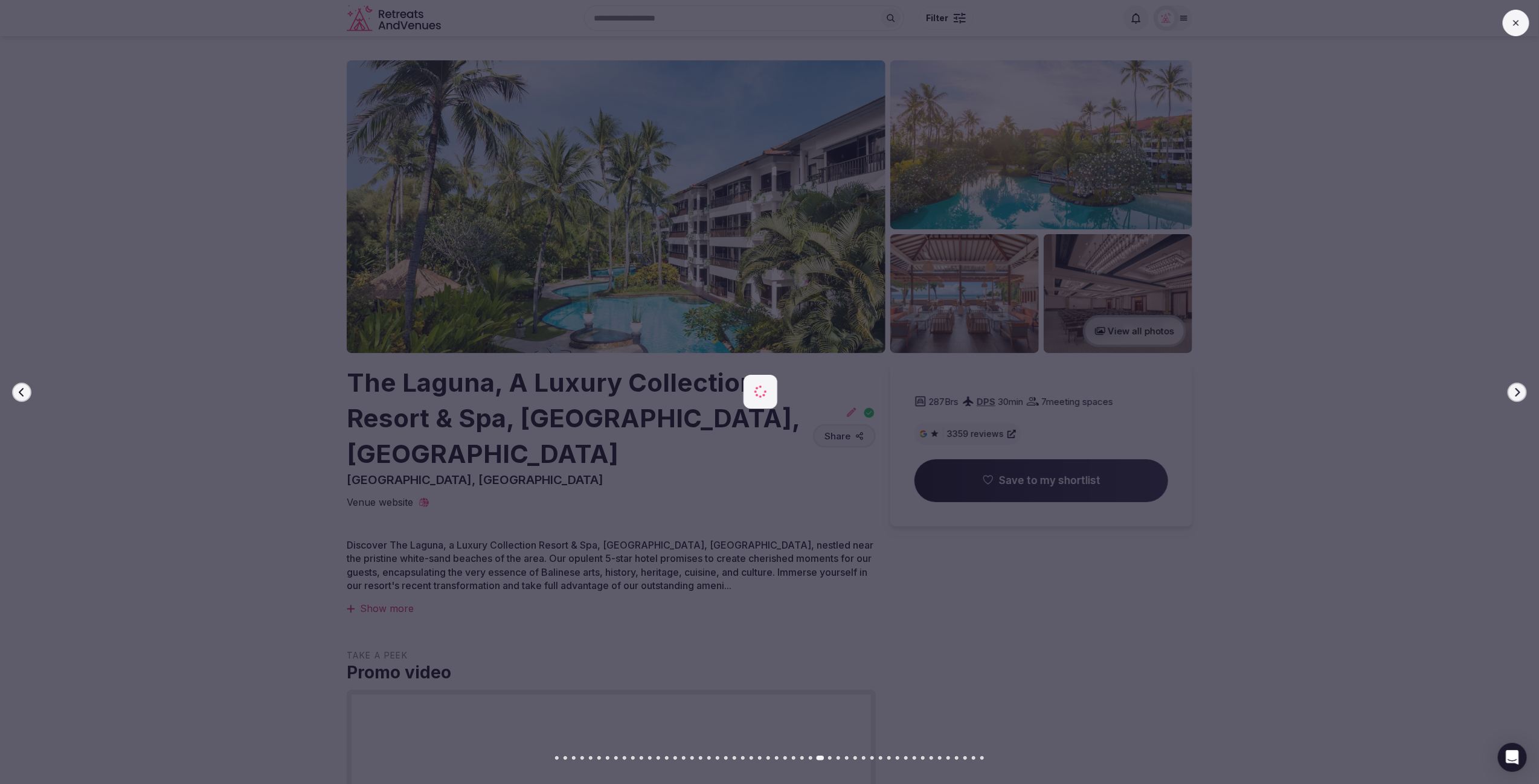
click at [1514, 390] on icon "button" at bounding box center [1516, 392] width 10 height 10
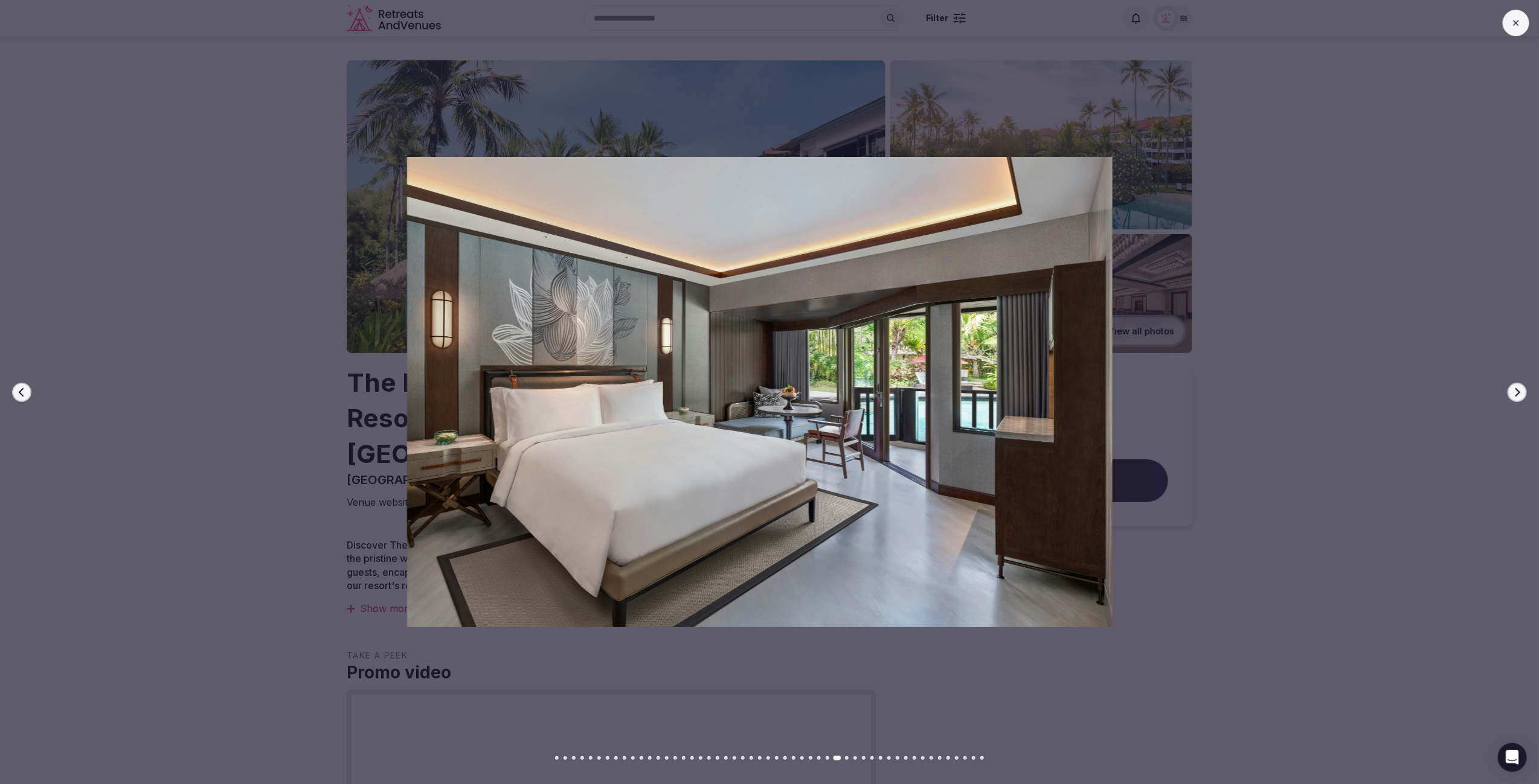
click at [1514, 390] on icon "button" at bounding box center [1516, 392] width 10 height 10
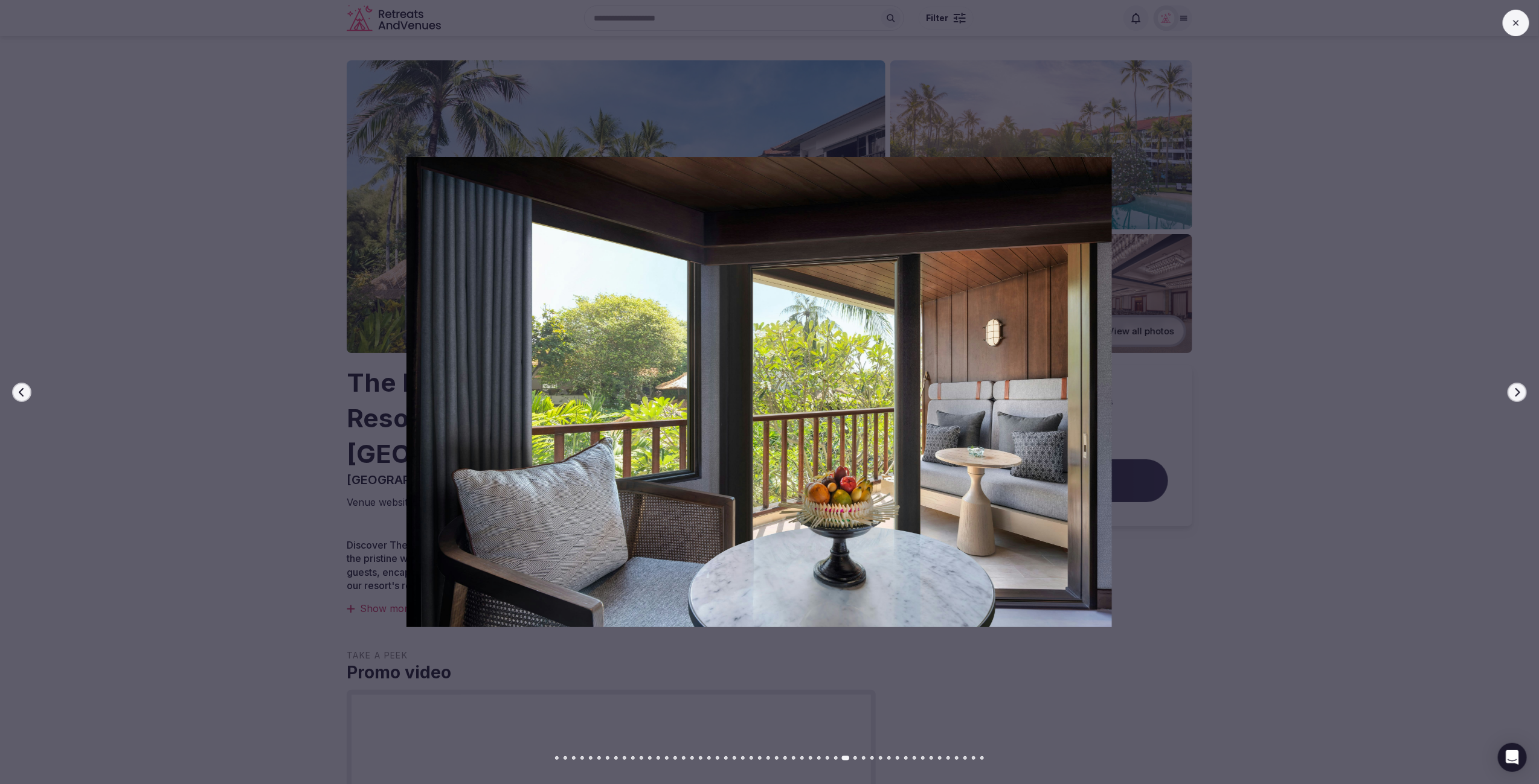
click at [1514, 390] on icon "button" at bounding box center [1516, 392] width 10 height 10
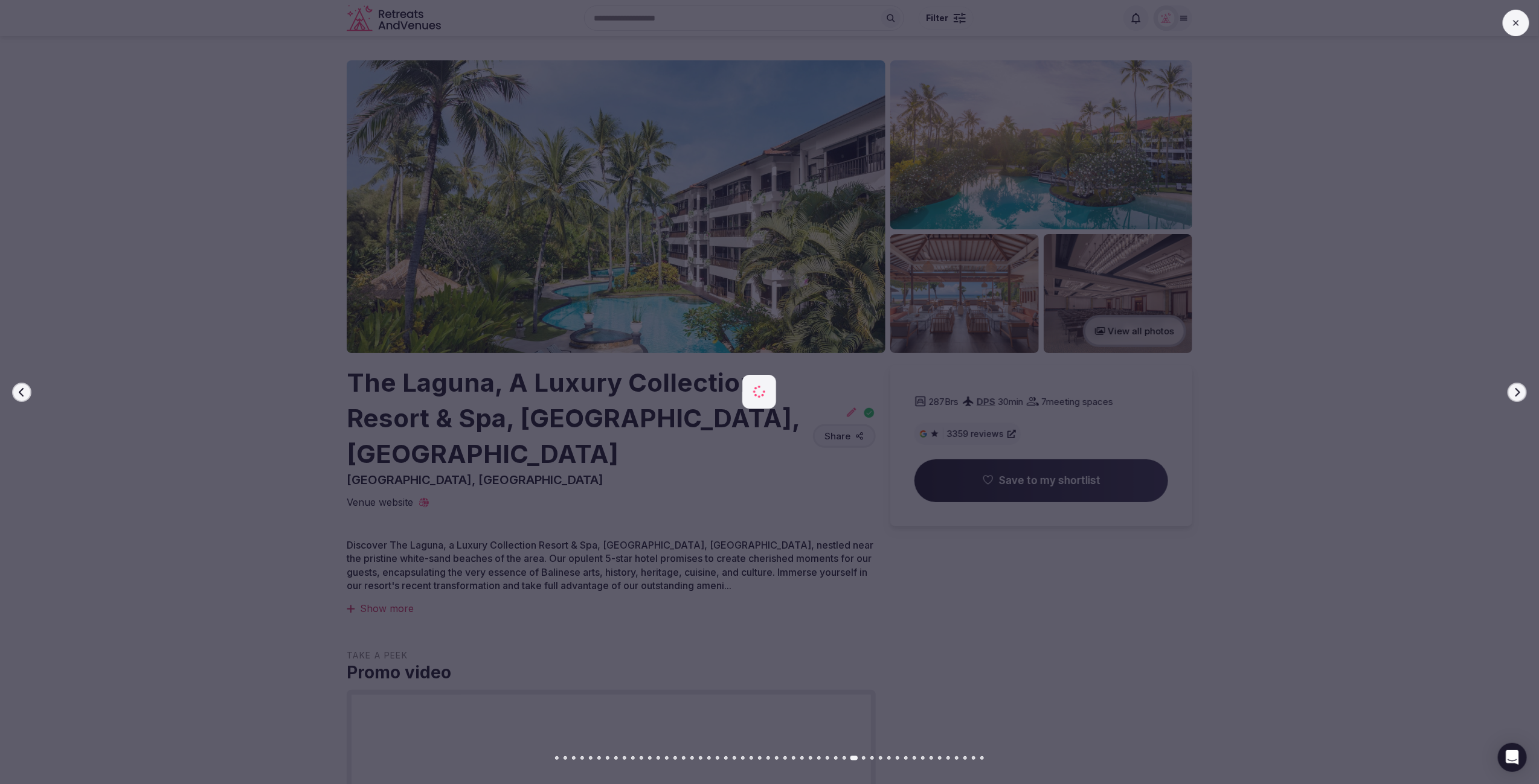
click at [1514, 390] on icon "button" at bounding box center [1516, 392] width 10 height 10
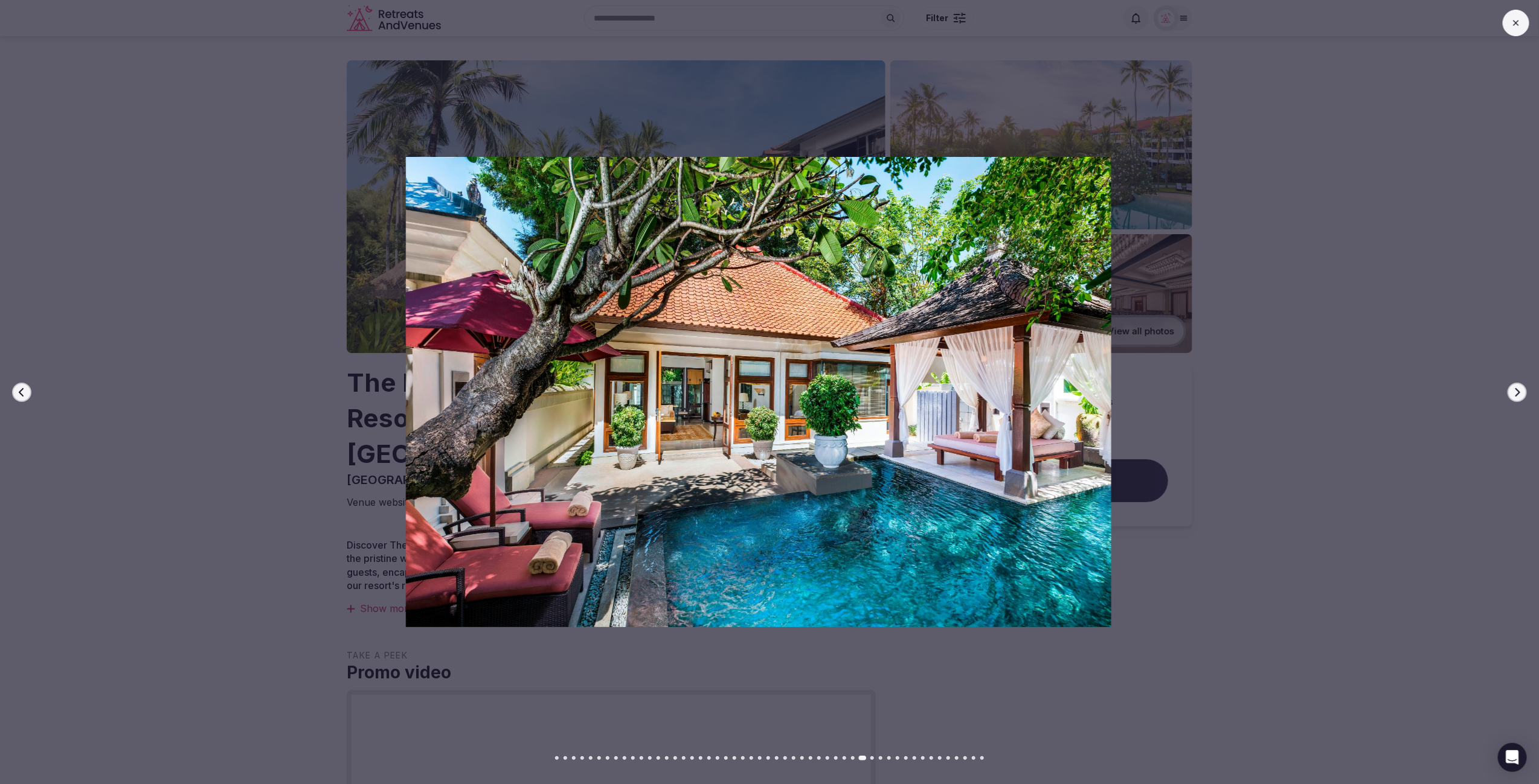
click at [1514, 390] on icon "button" at bounding box center [1516, 392] width 10 height 10
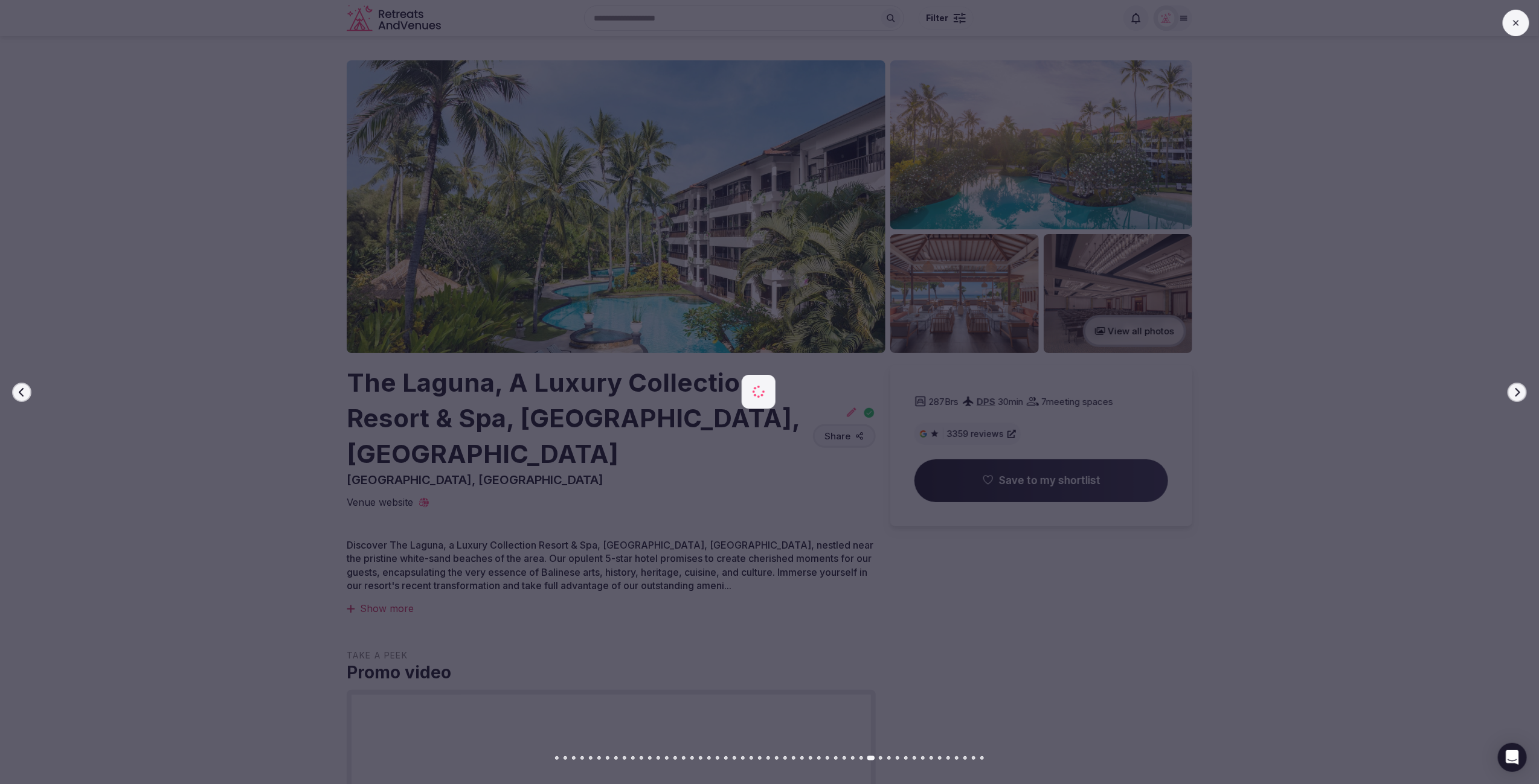
click at [1514, 390] on icon "button" at bounding box center [1516, 392] width 10 height 10
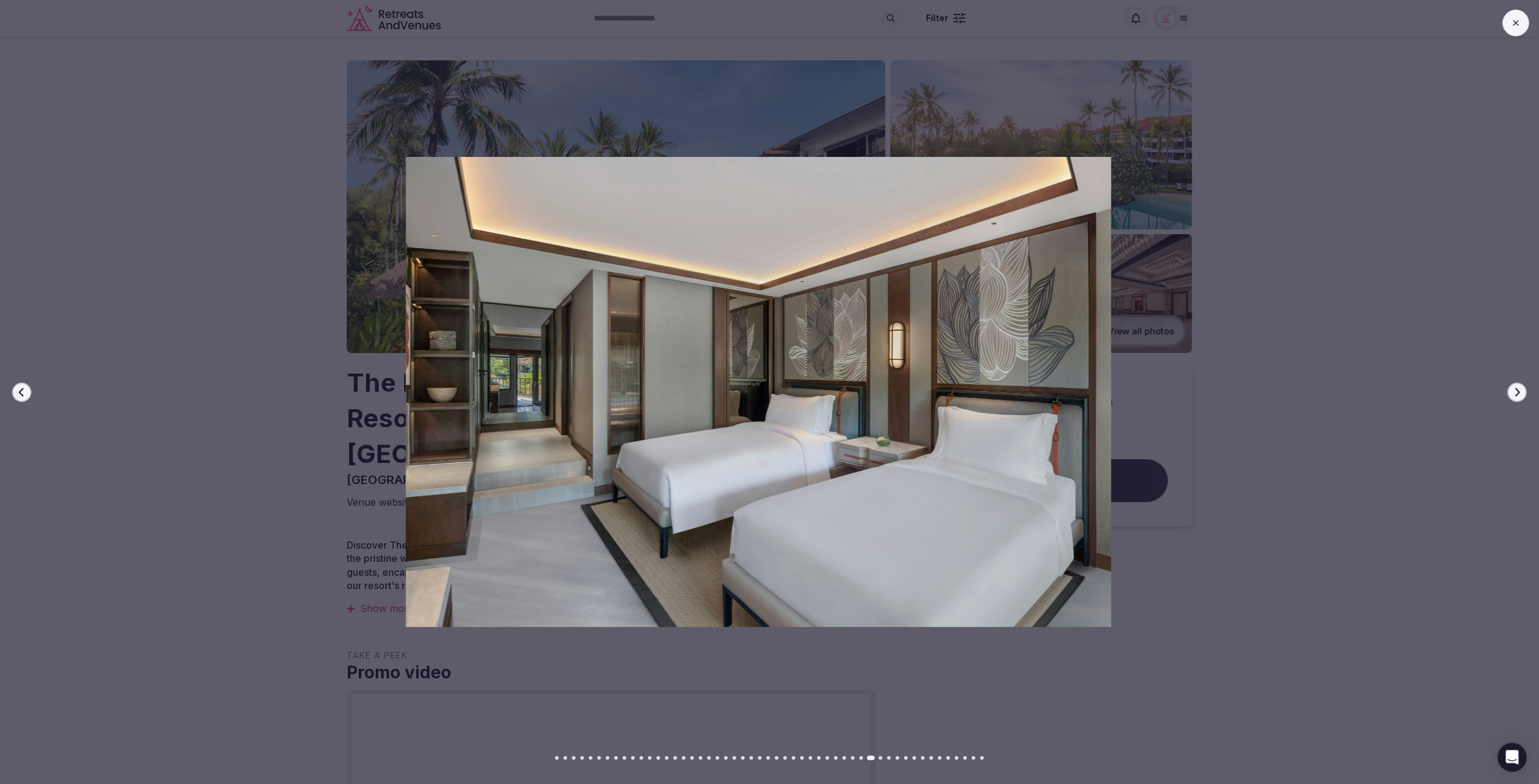
click at [1514, 390] on icon "button" at bounding box center [1516, 392] width 10 height 10
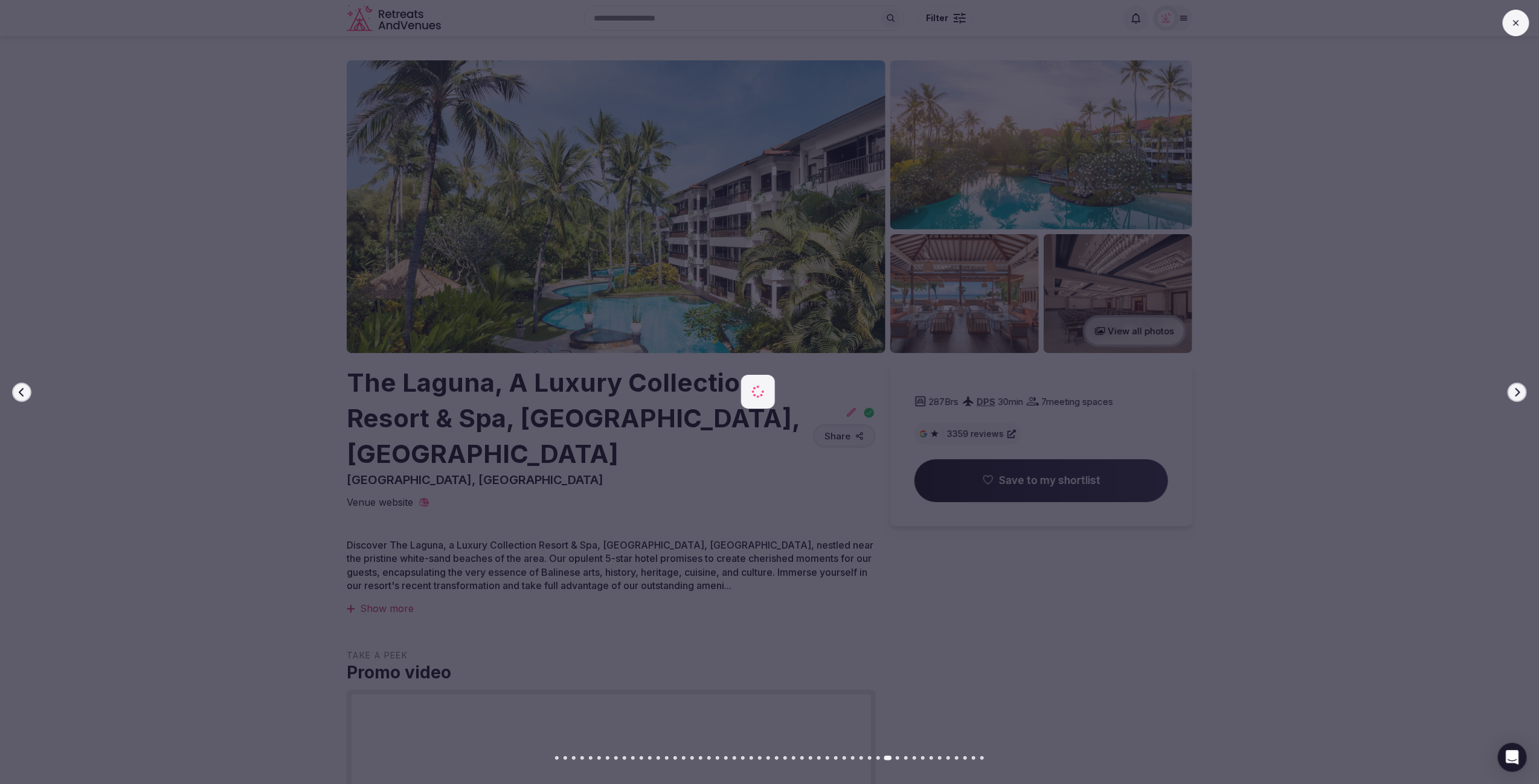
click at [1514, 390] on icon "button" at bounding box center [1516, 392] width 10 height 10
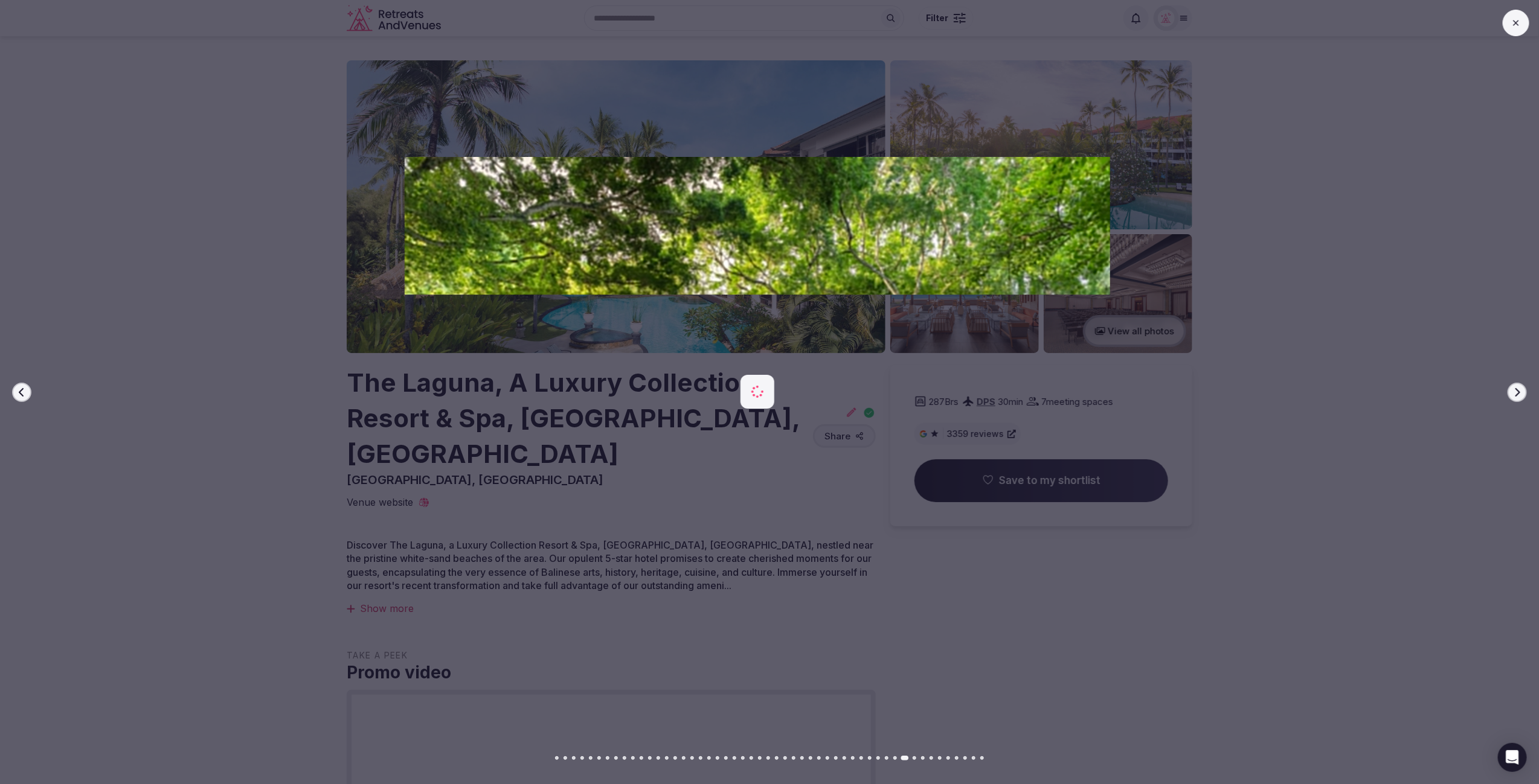
click at [1514, 390] on icon "button" at bounding box center [1516, 392] width 10 height 10
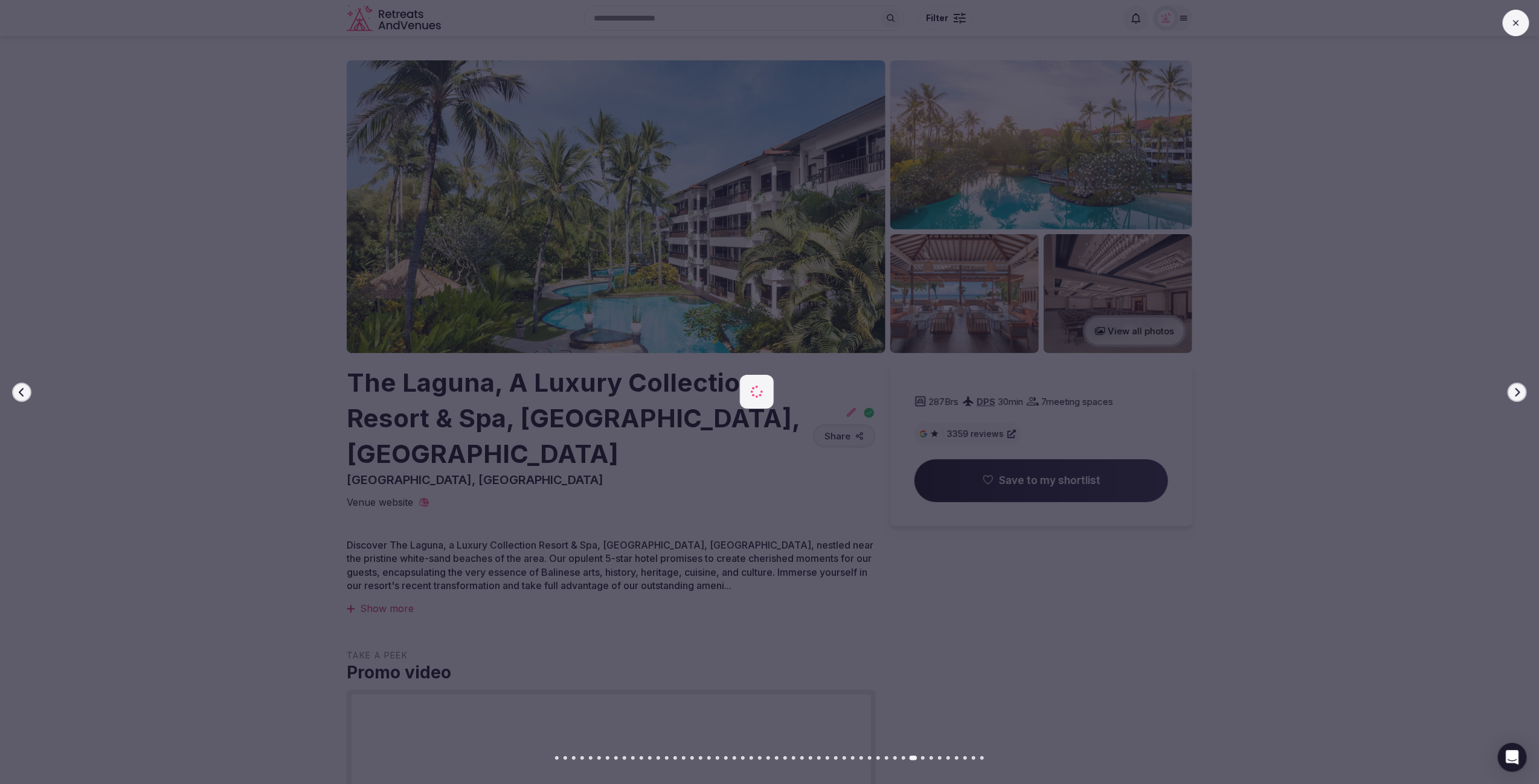
click at [1514, 390] on icon "button" at bounding box center [1516, 392] width 10 height 10
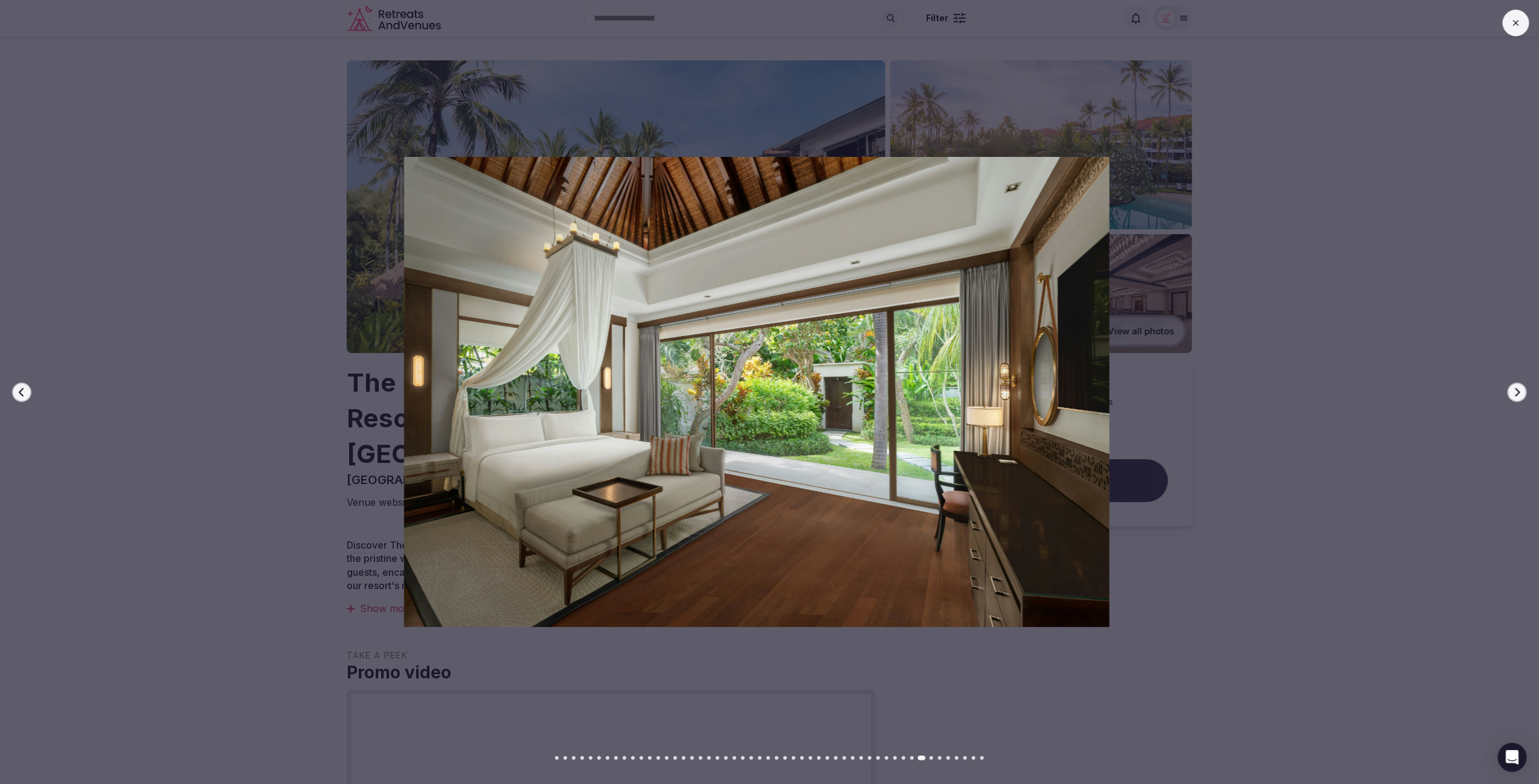
click at [1514, 390] on icon "button" at bounding box center [1516, 392] width 10 height 10
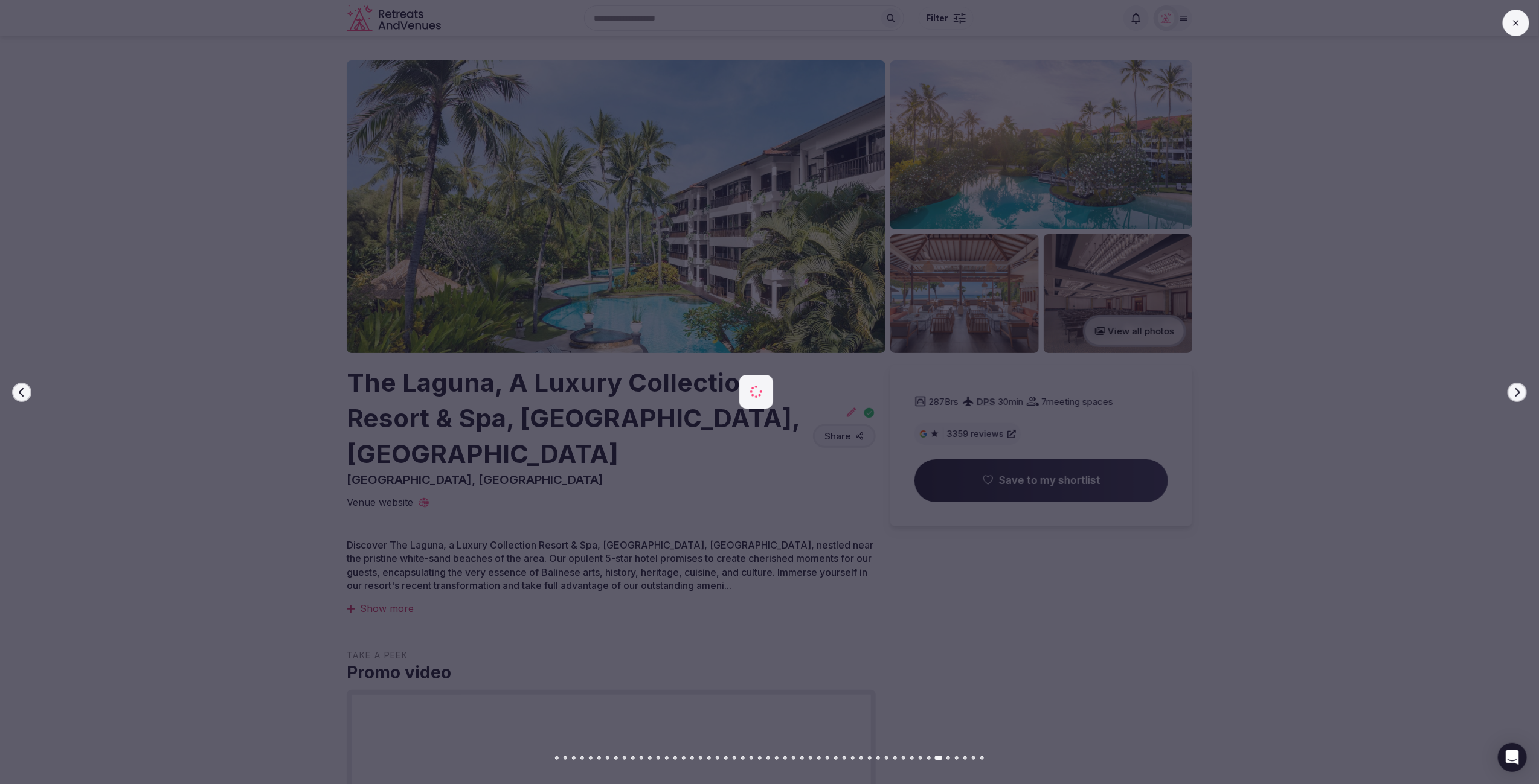
click at [1514, 390] on icon "button" at bounding box center [1516, 392] width 10 height 10
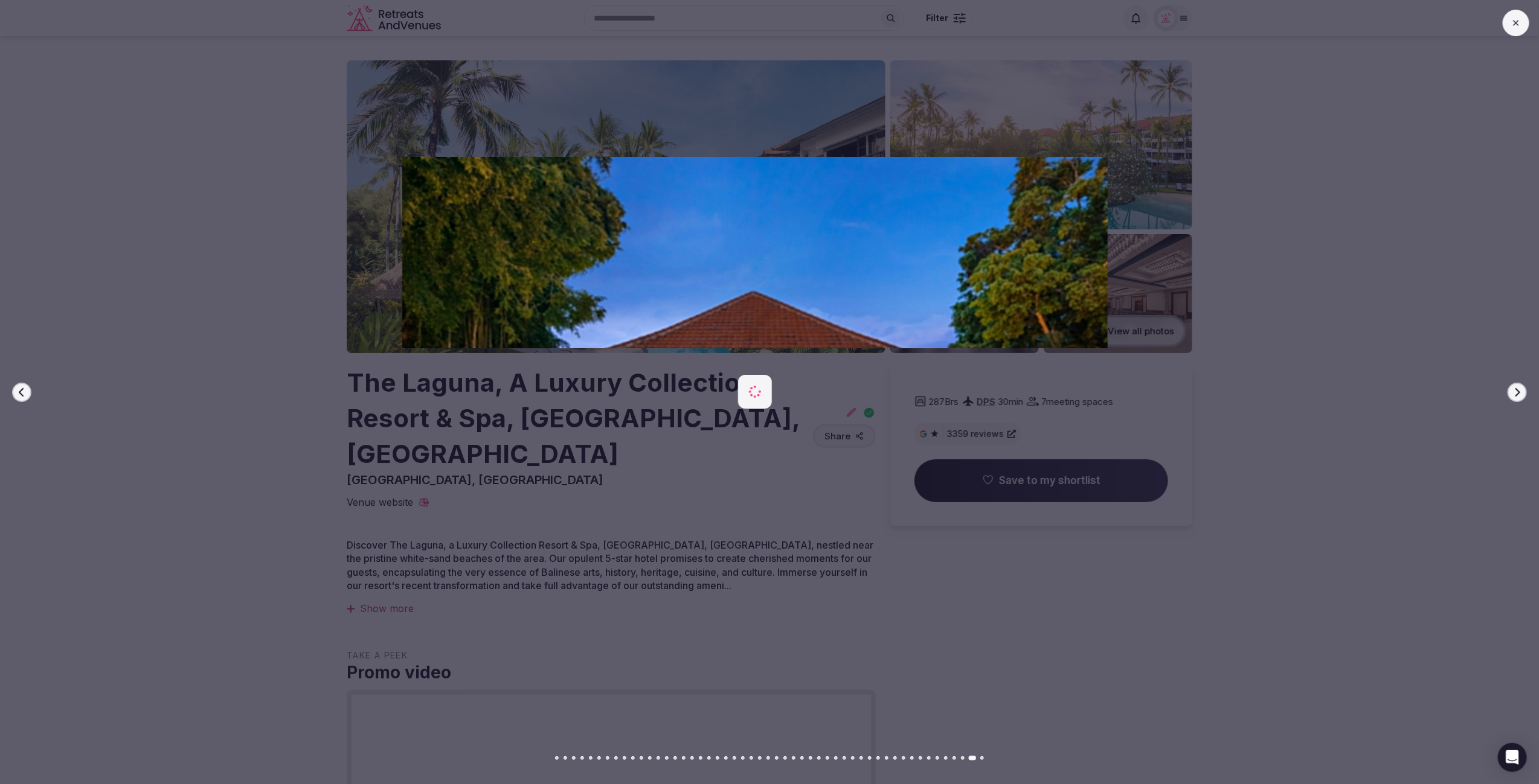
click at [1514, 390] on icon "button" at bounding box center [1516, 392] width 10 height 10
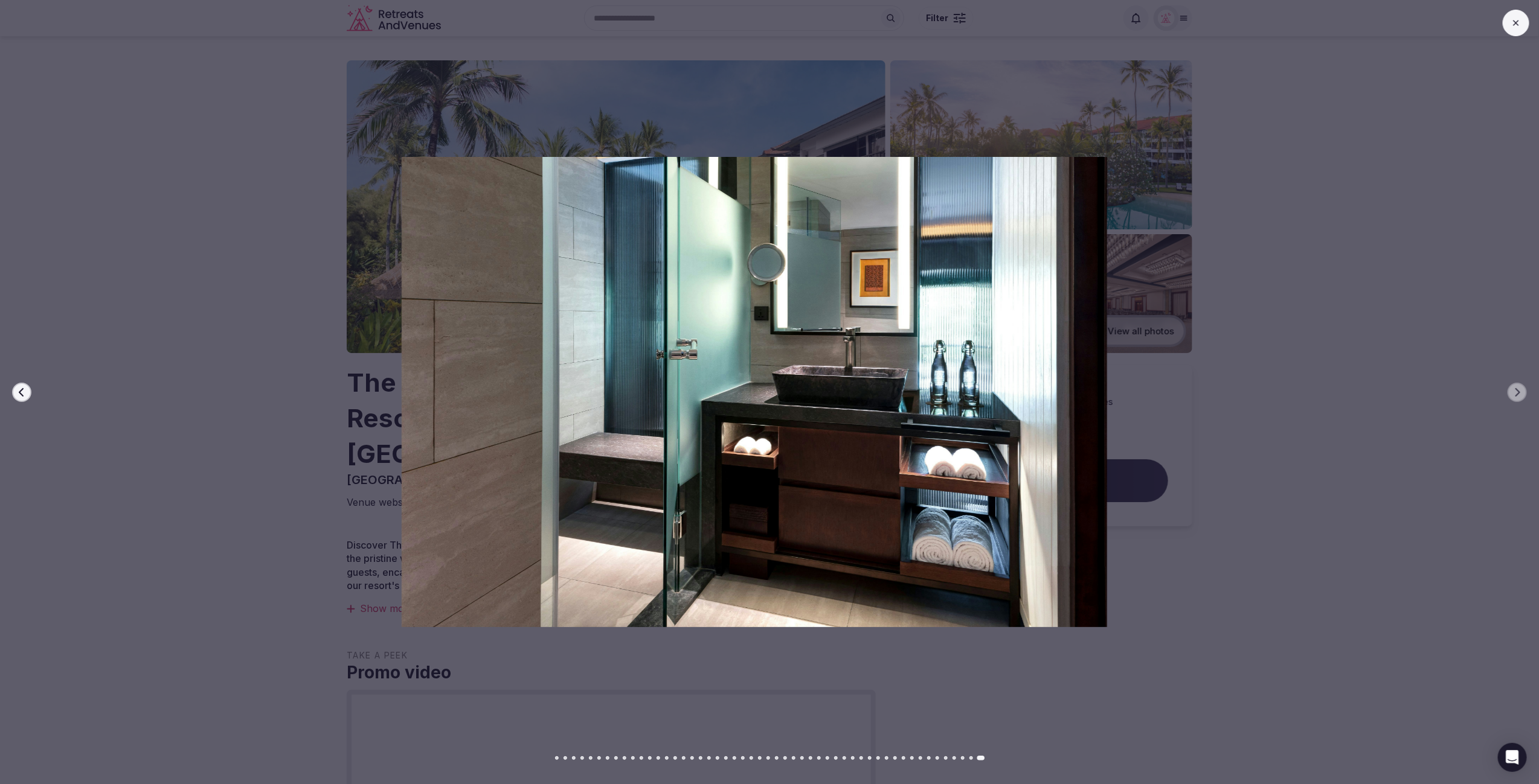
click at [23, 390] on icon "button" at bounding box center [21, 392] width 10 height 10
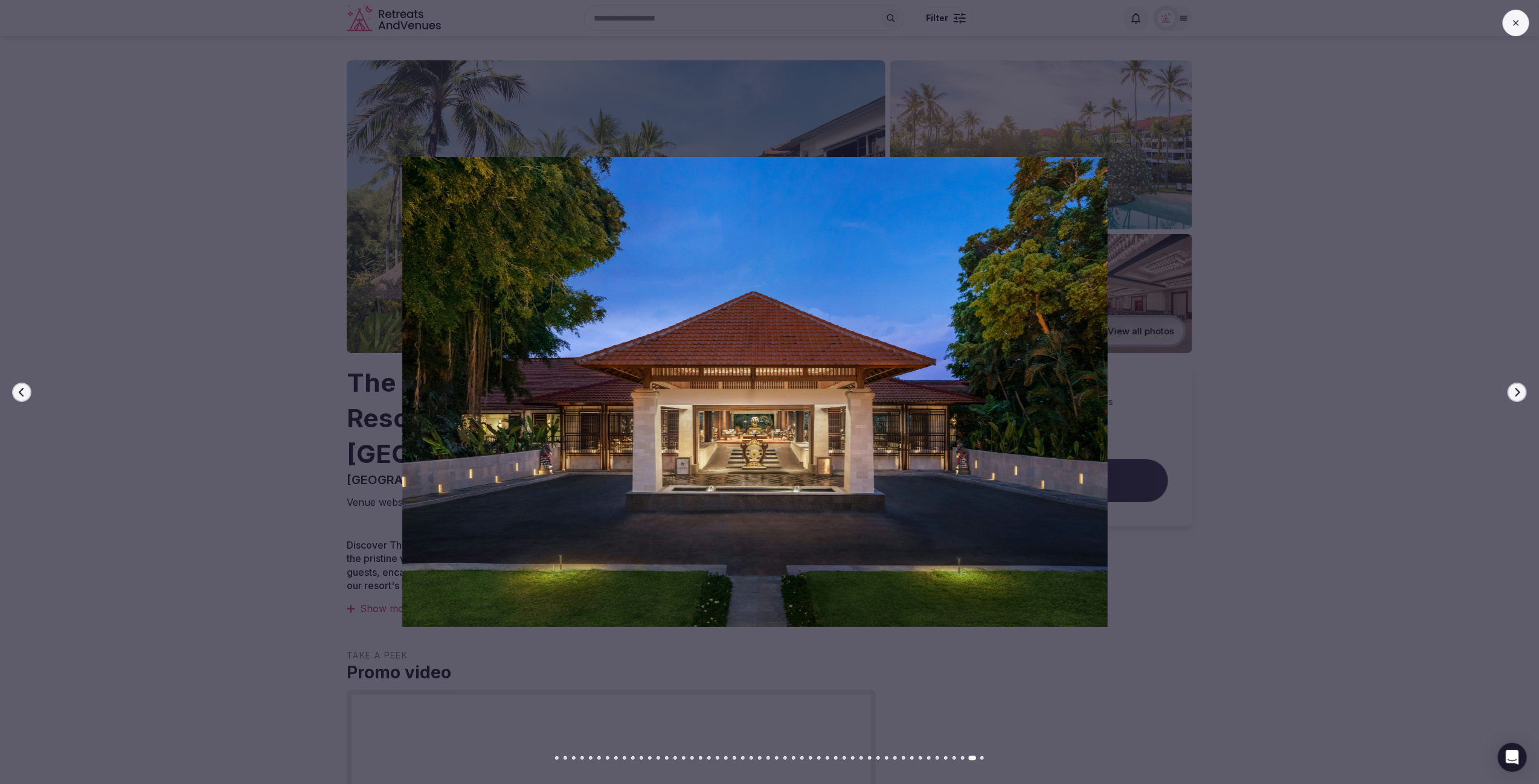
click at [1519, 23] on icon at bounding box center [1516, 23] width 10 height 10
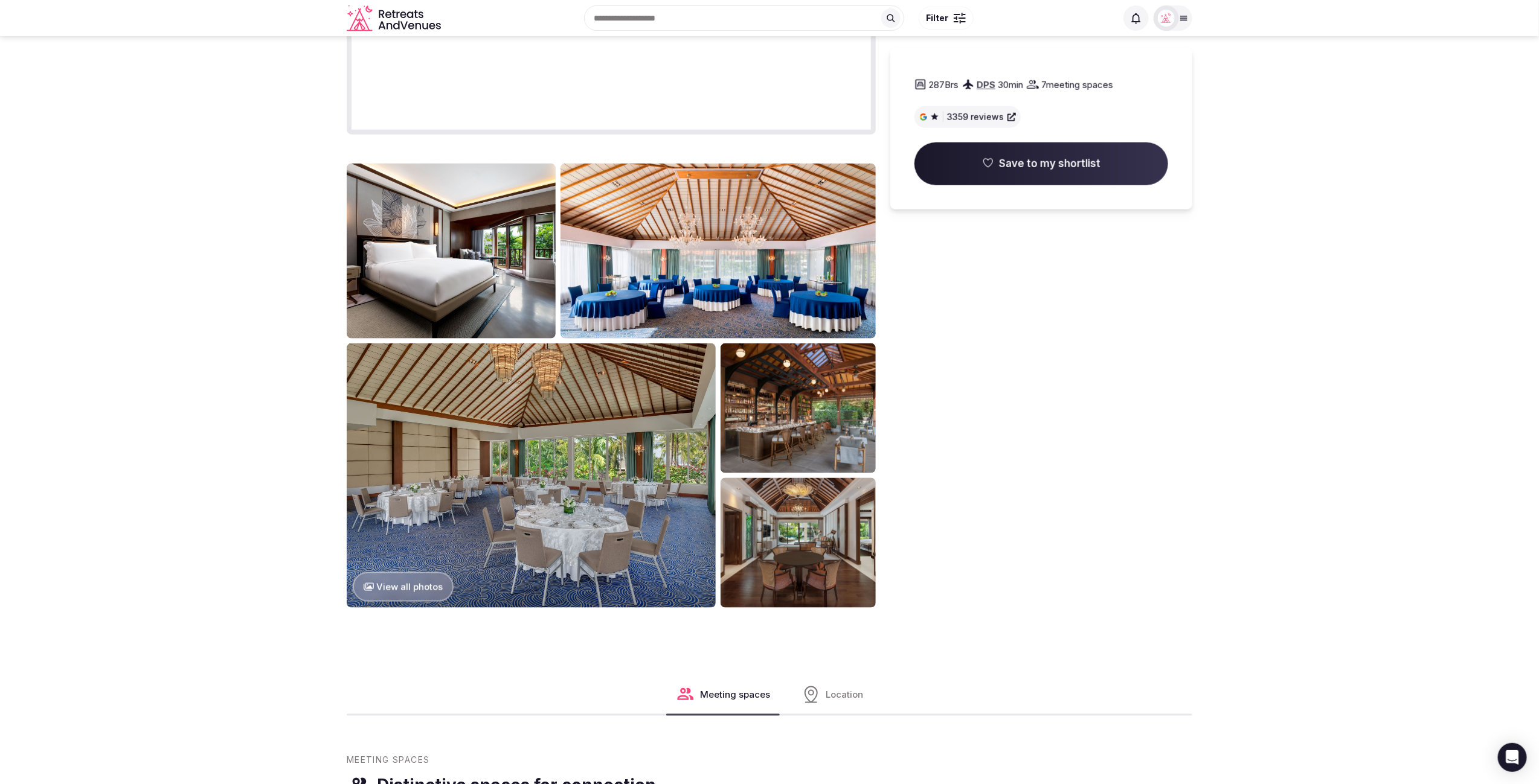
scroll to position [855, 0]
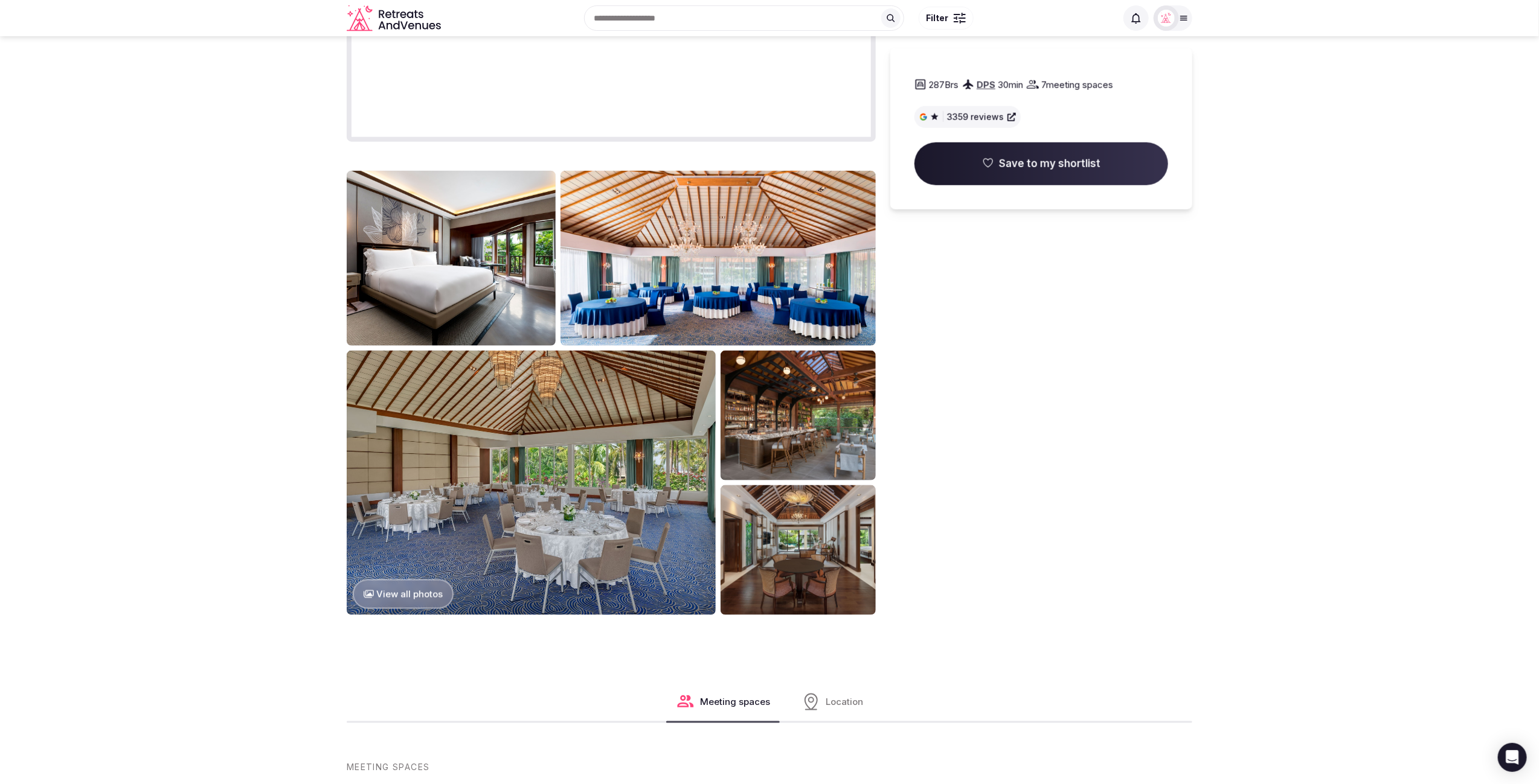
click at [1100, 324] on div "287 Brs DPS 30 min 7 meeting spaces | 3359 reviews Save to my shortlist" at bounding box center [1041, 62] width 302 height 1105
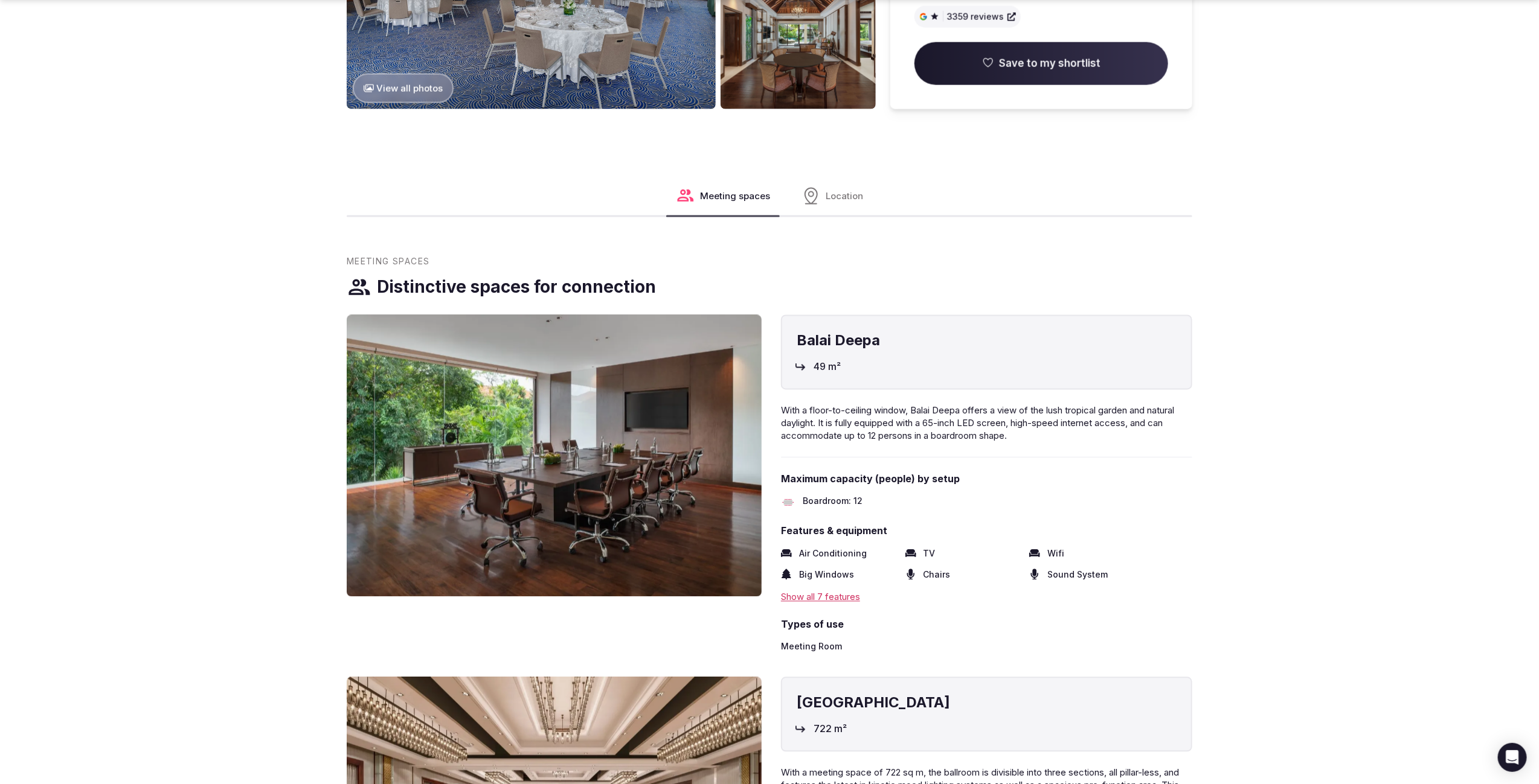
scroll to position [1583, 0]
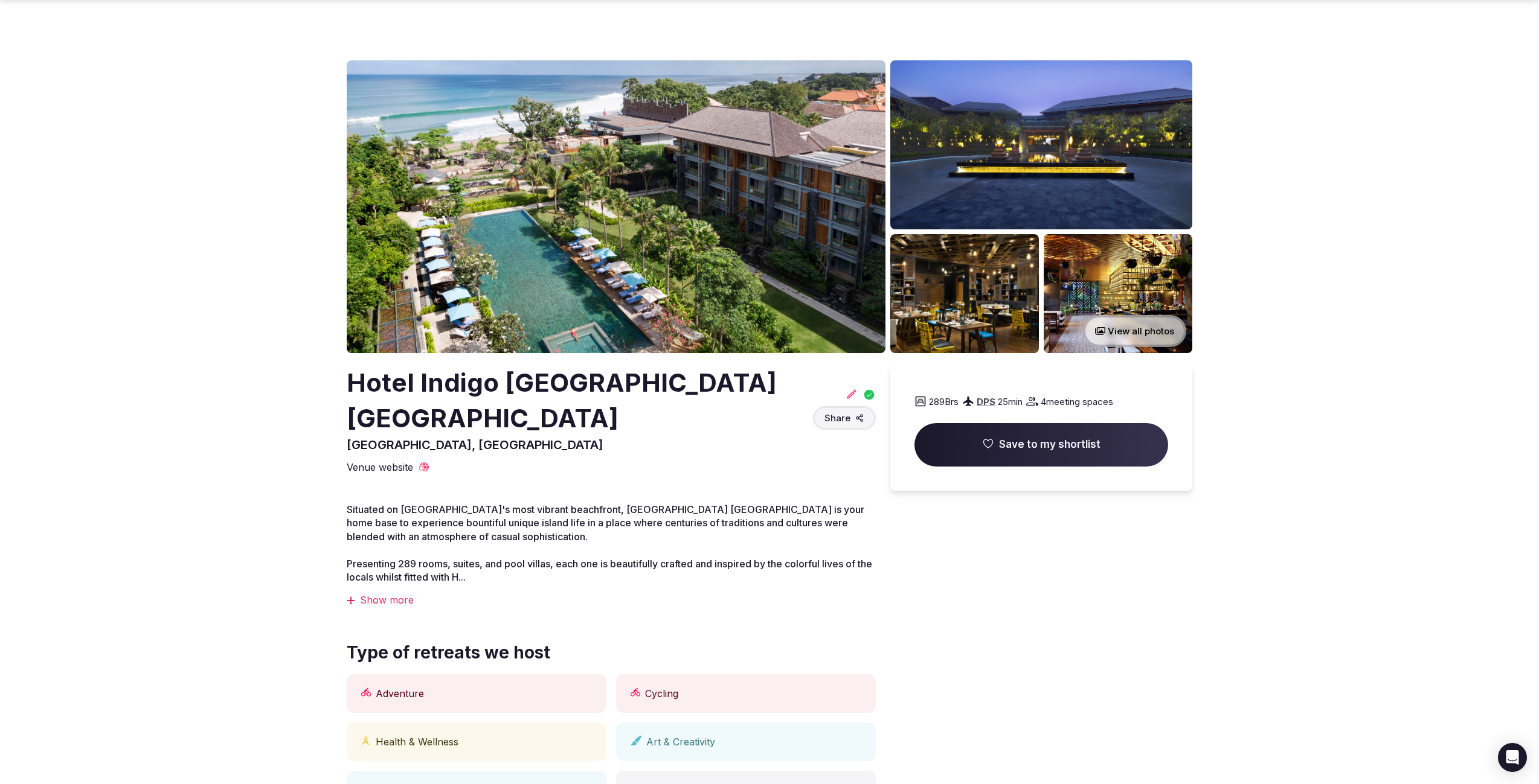
scroll to position [1573, 0]
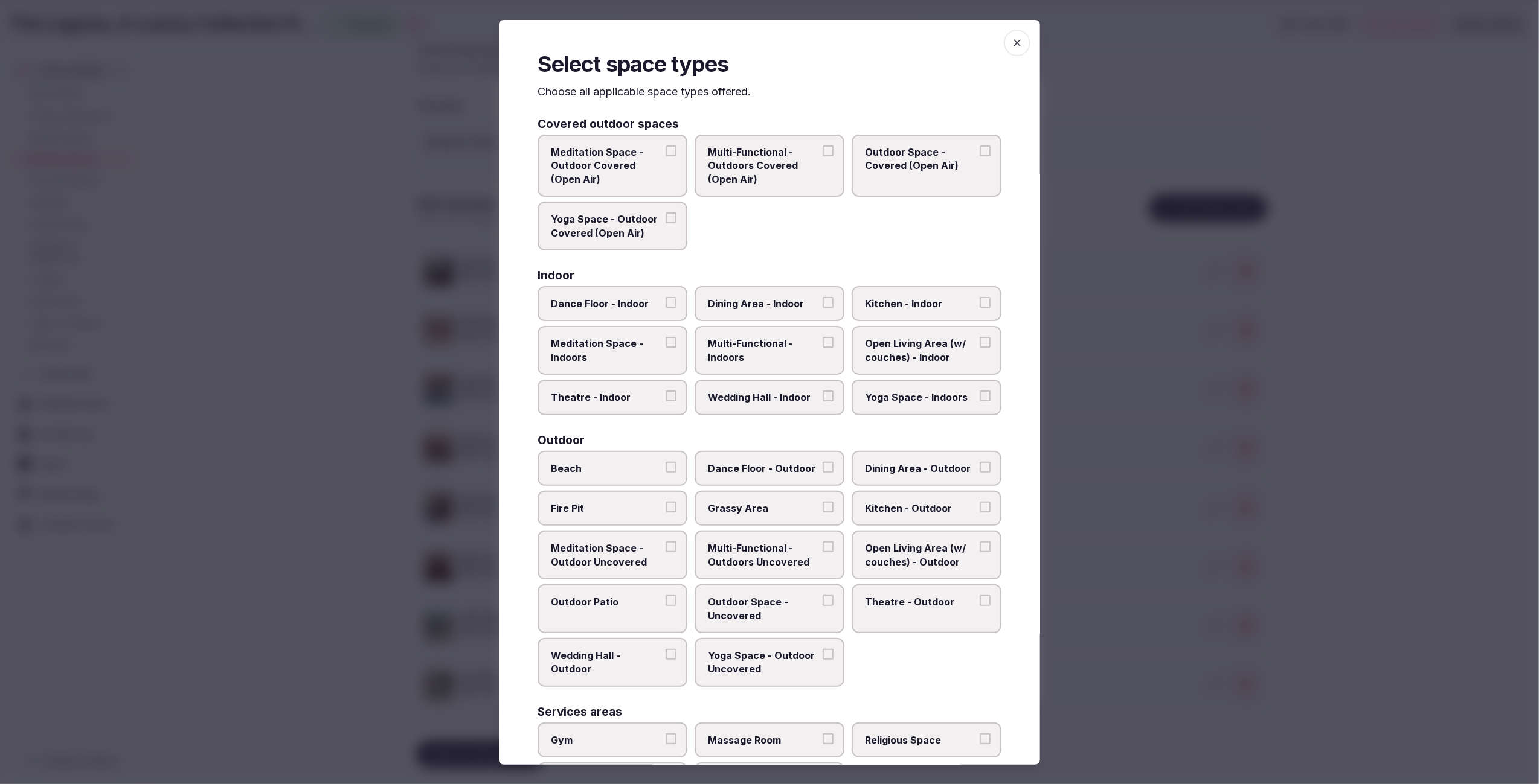
click at [786, 502] on span "Grassy Area" at bounding box center [763, 509] width 111 height 14
click at [823, 502] on button "Grassy Area" at bounding box center [828, 507] width 11 height 11
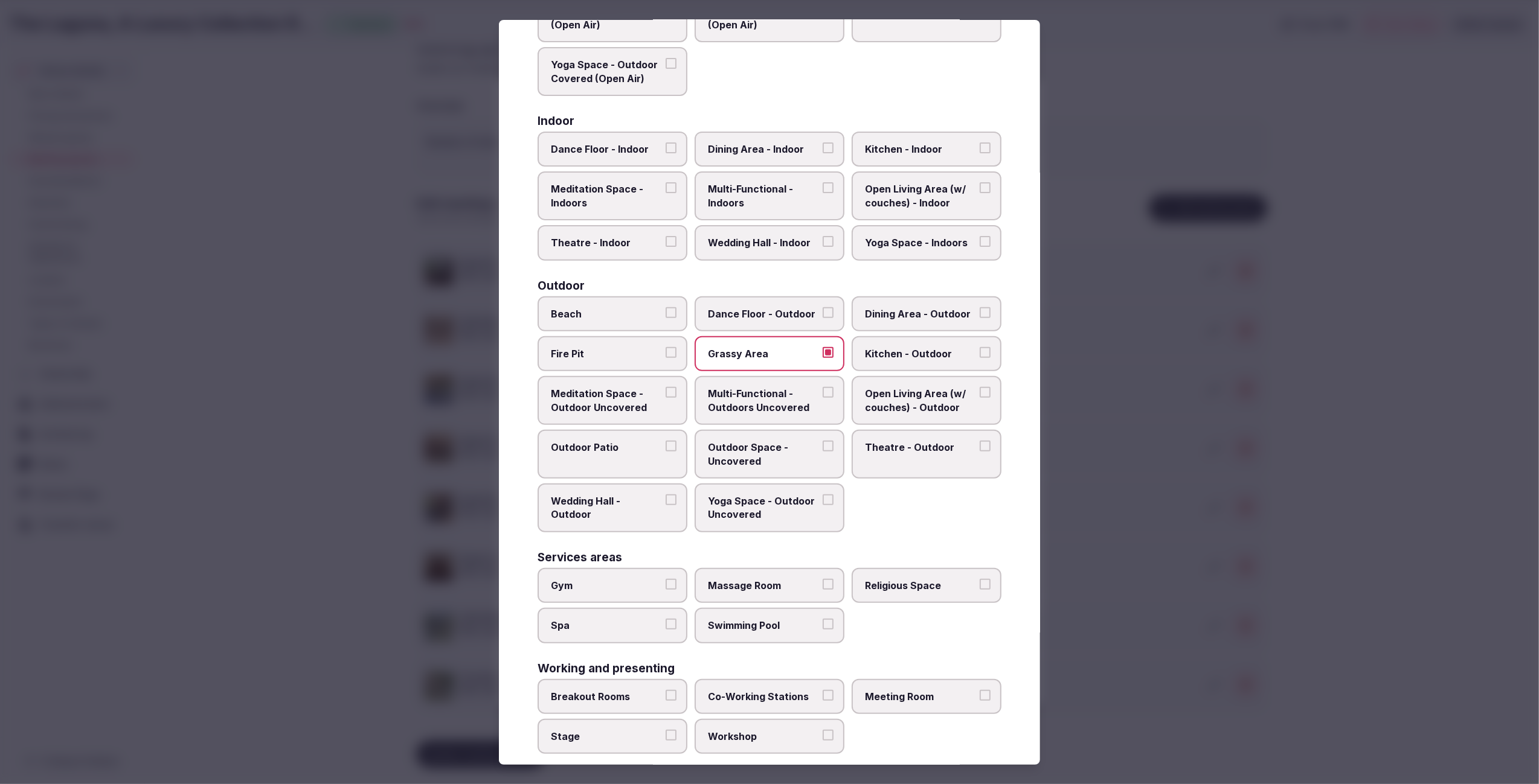
scroll to position [165, 0]
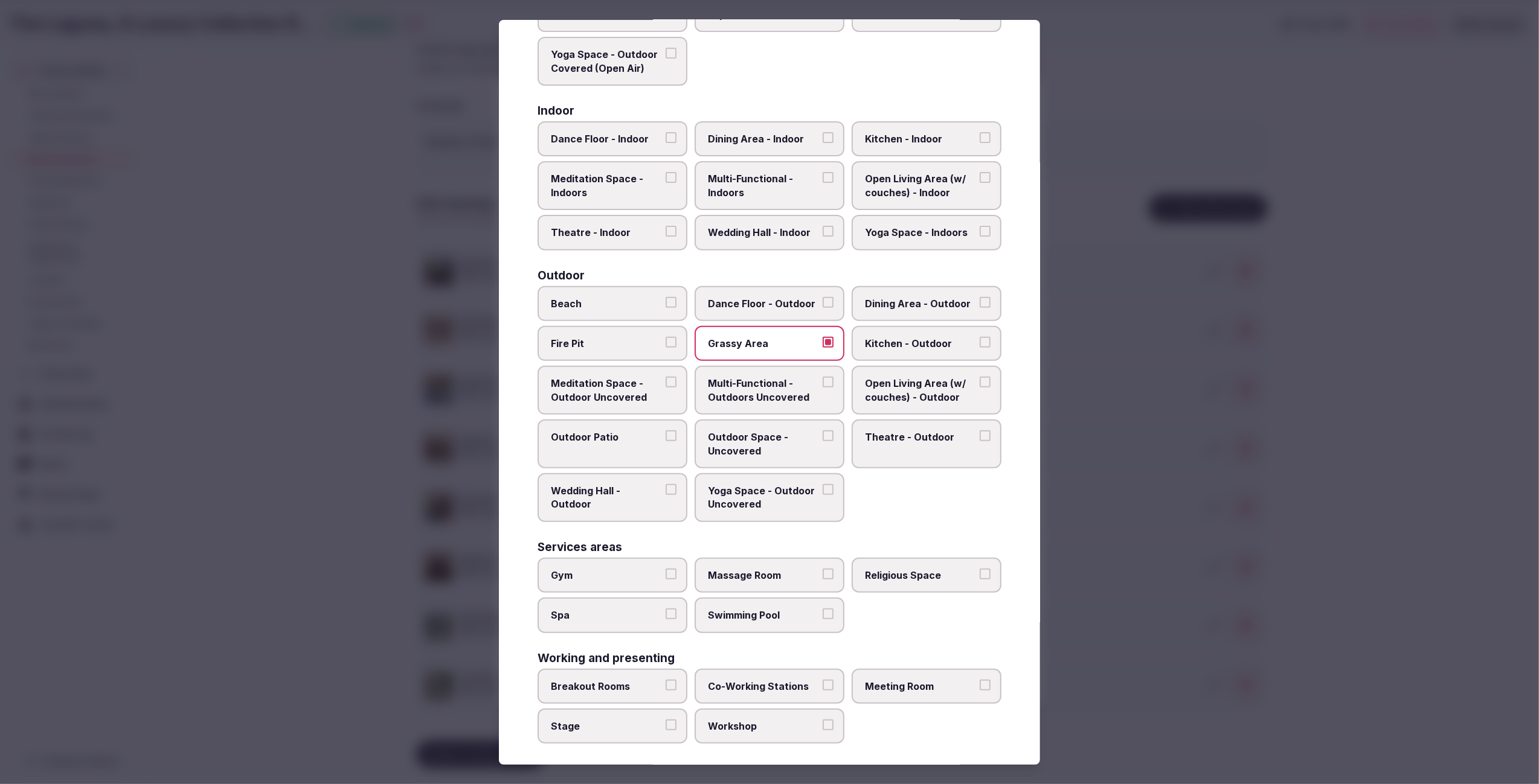
click at [910, 558] on label "Religious Space" at bounding box center [926, 575] width 150 height 35
click at [980, 569] on button "Religious Space" at bounding box center [985, 574] width 11 height 11
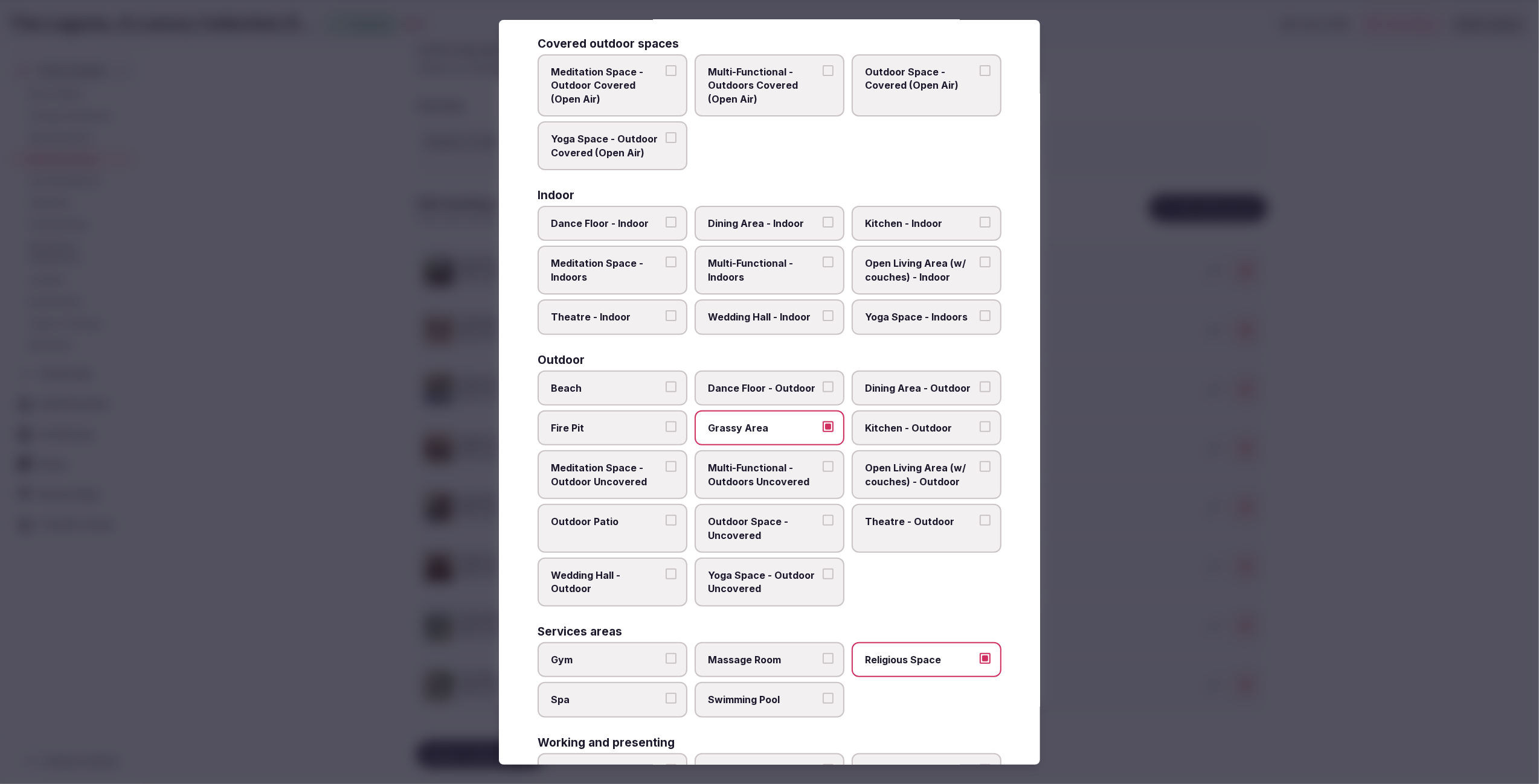
scroll to position [41, 0]
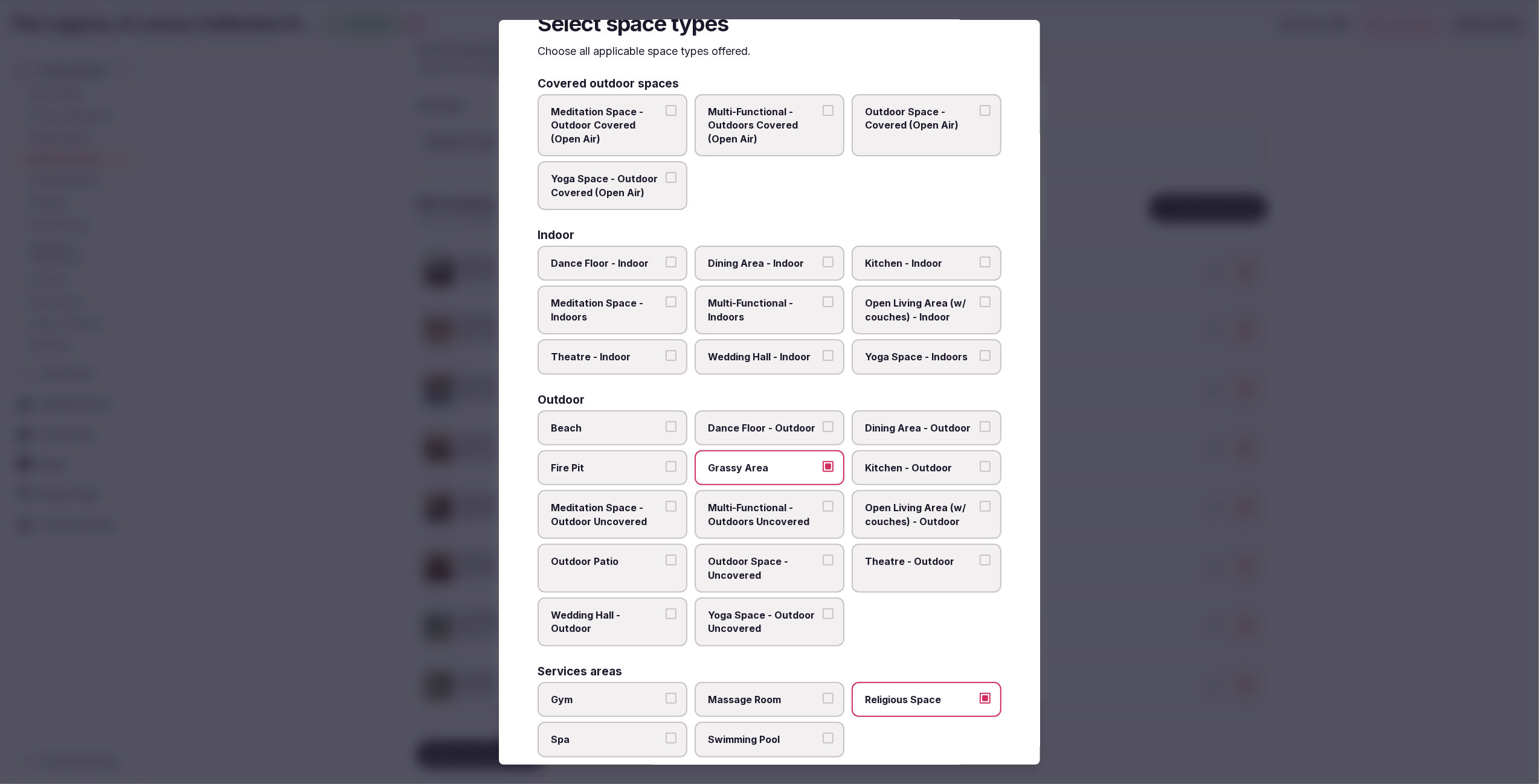
click at [640, 621] on label "Wedding Hall - Outdoor" at bounding box center [612, 621] width 150 height 49
click at [665, 619] on button "Wedding Hall - Outdoor" at bounding box center [671, 614] width 11 height 11
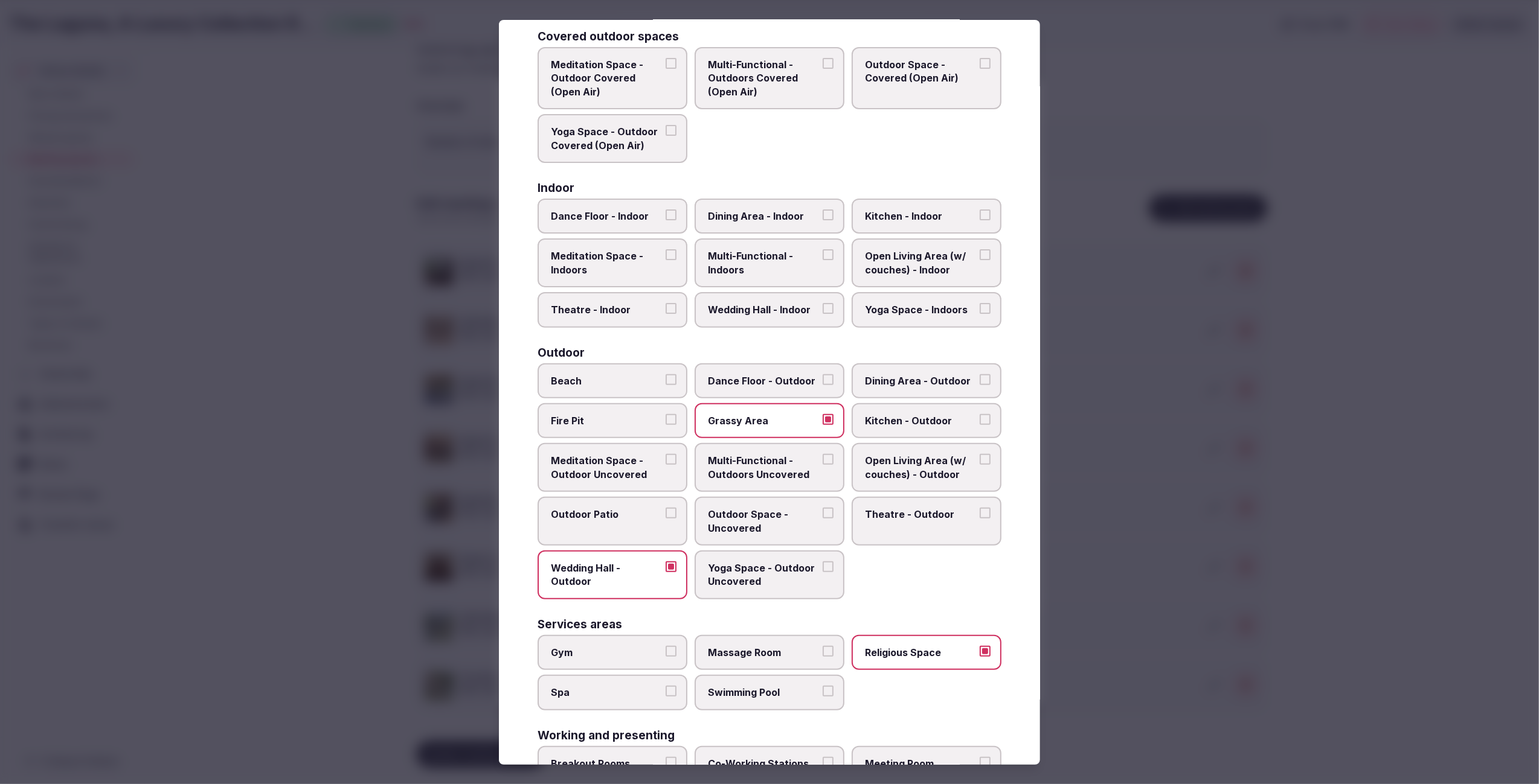
scroll to position [99, 0]
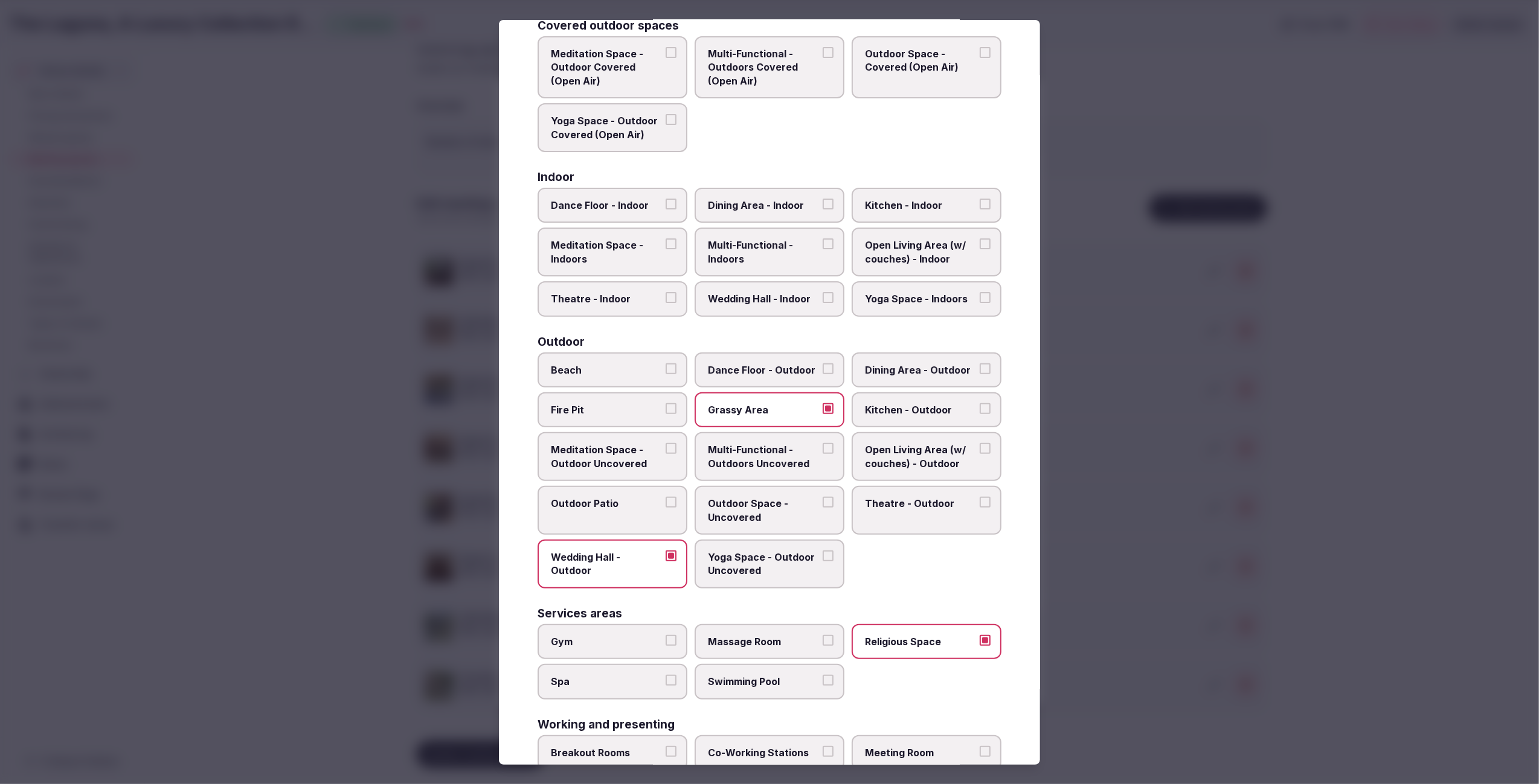
click at [642, 518] on label "Outdoor Patio" at bounding box center [612, 510] width 150 height 49
click at [665, 508] on button "Outdoor Patio" at bounding box center [671, 502] width 11 height 11
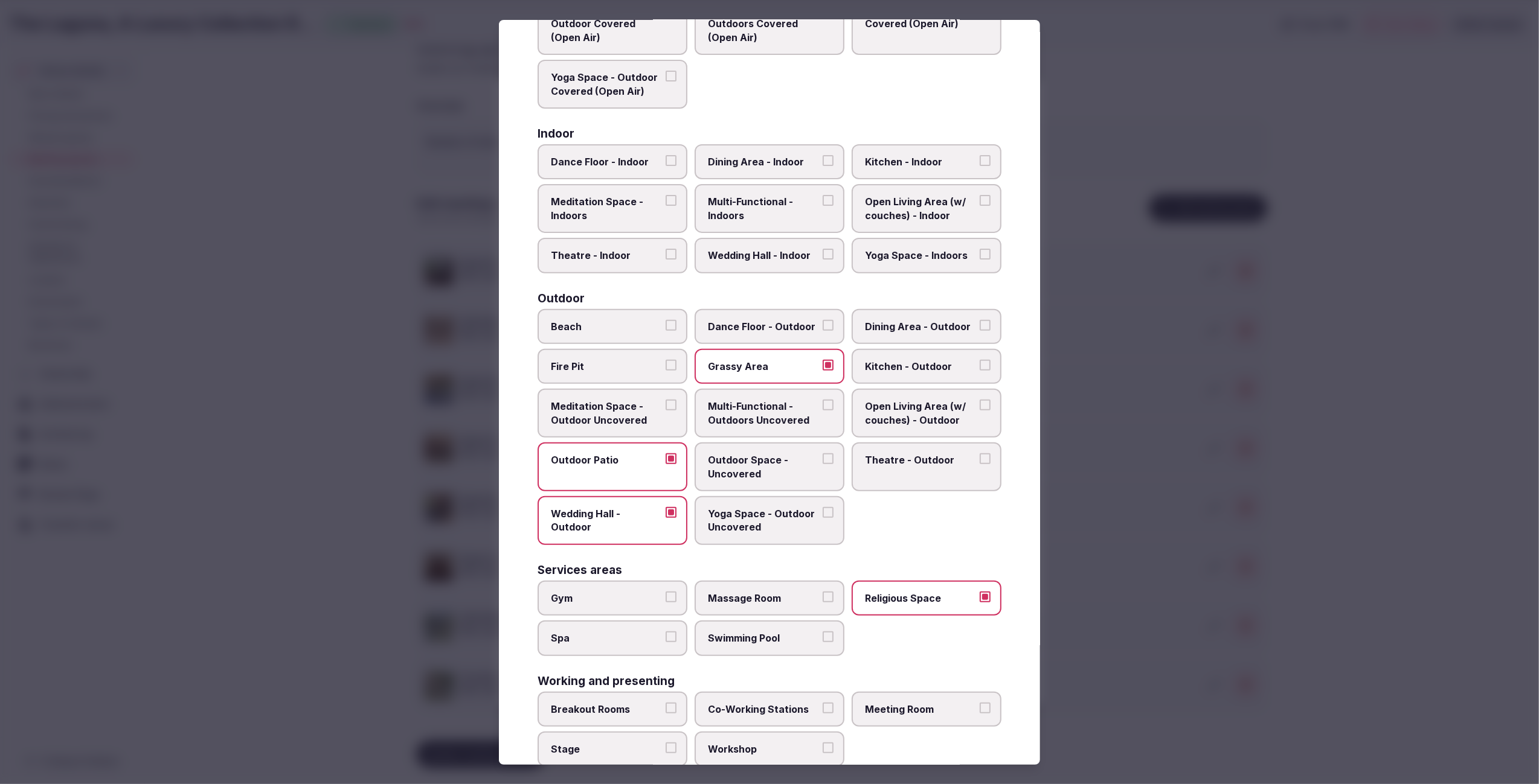
scroll to position [165, 0]
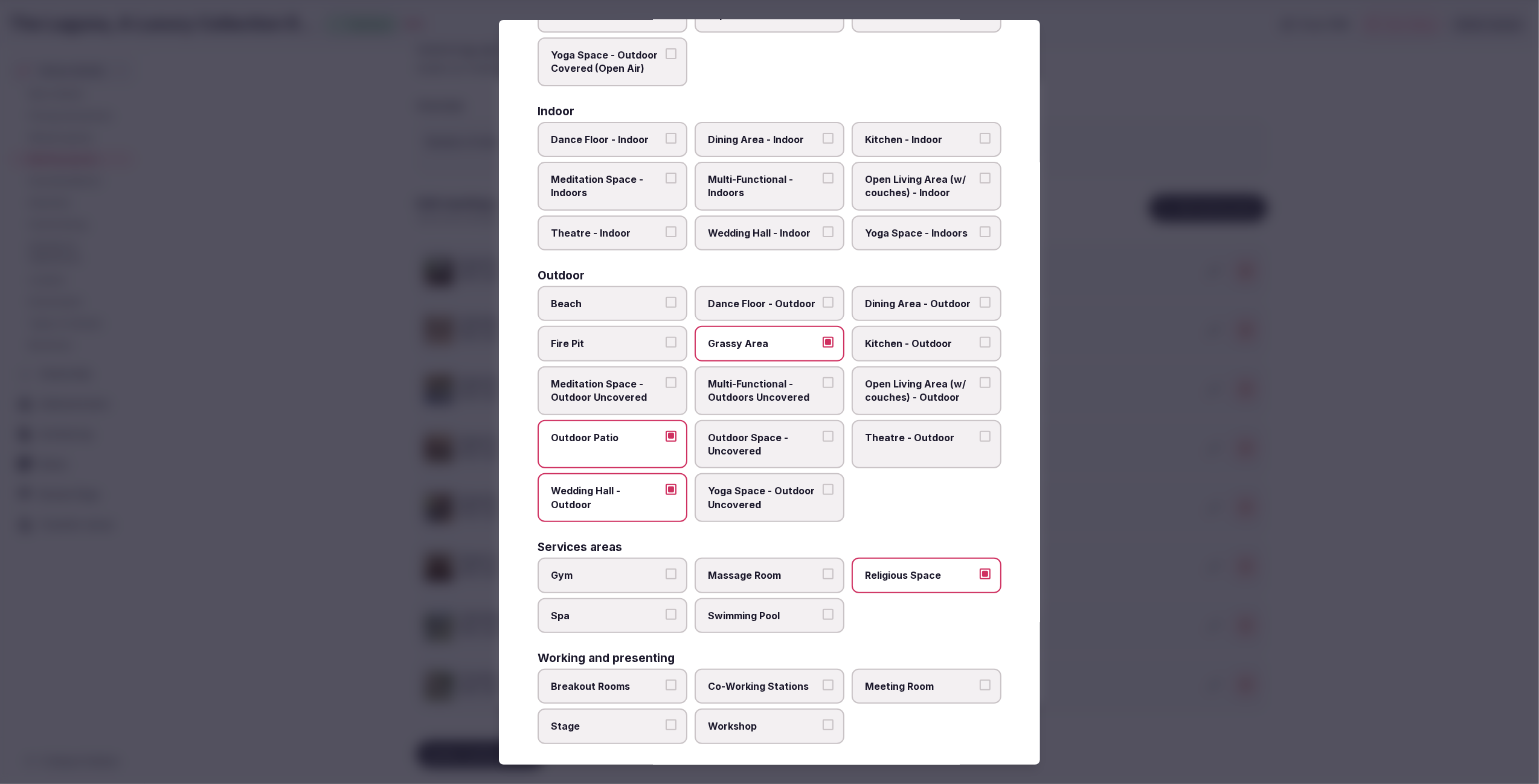
click at [1128, 671] on div at bounding box center [769, 392] width 1539 height 784
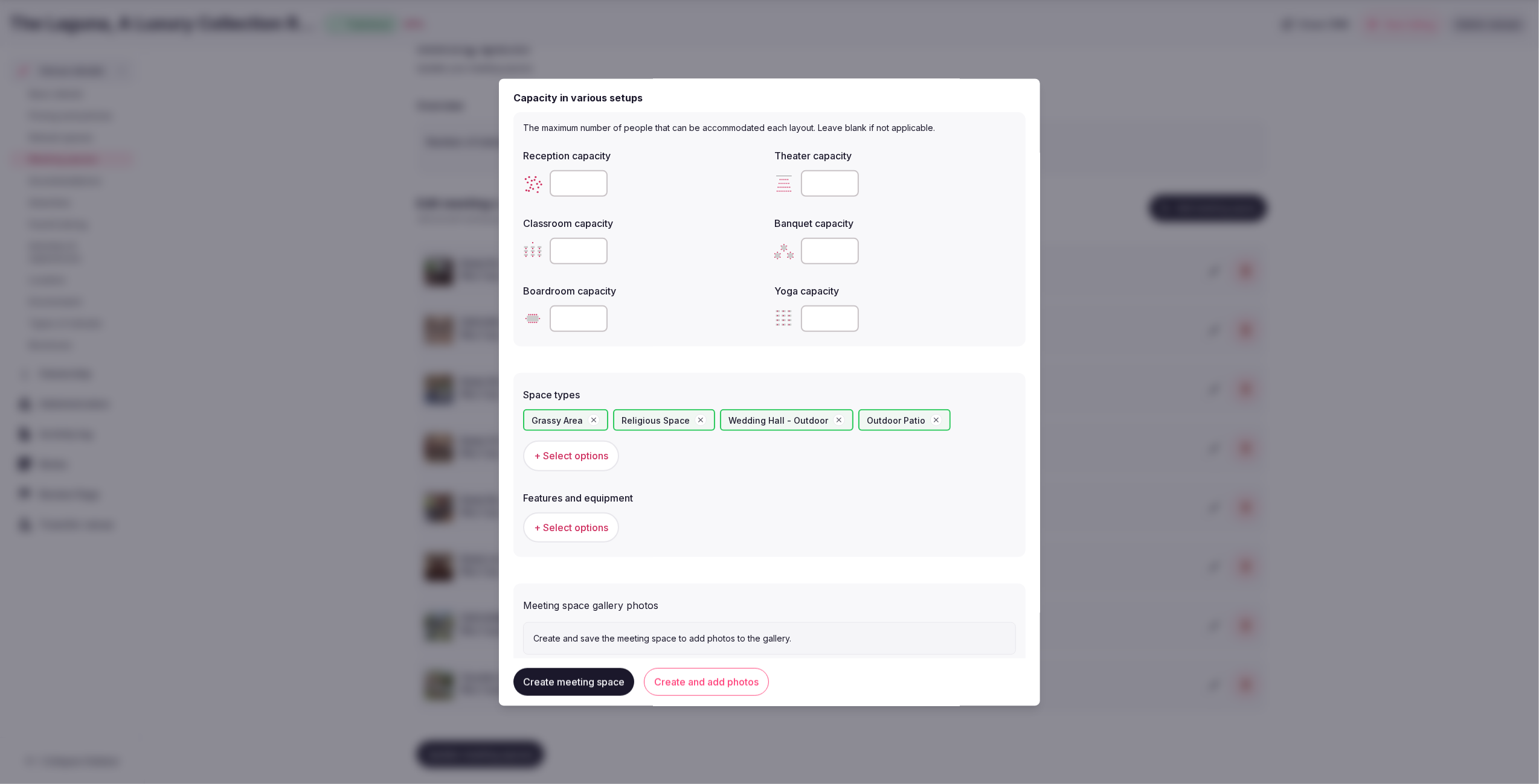
scroll to position [418, 0]
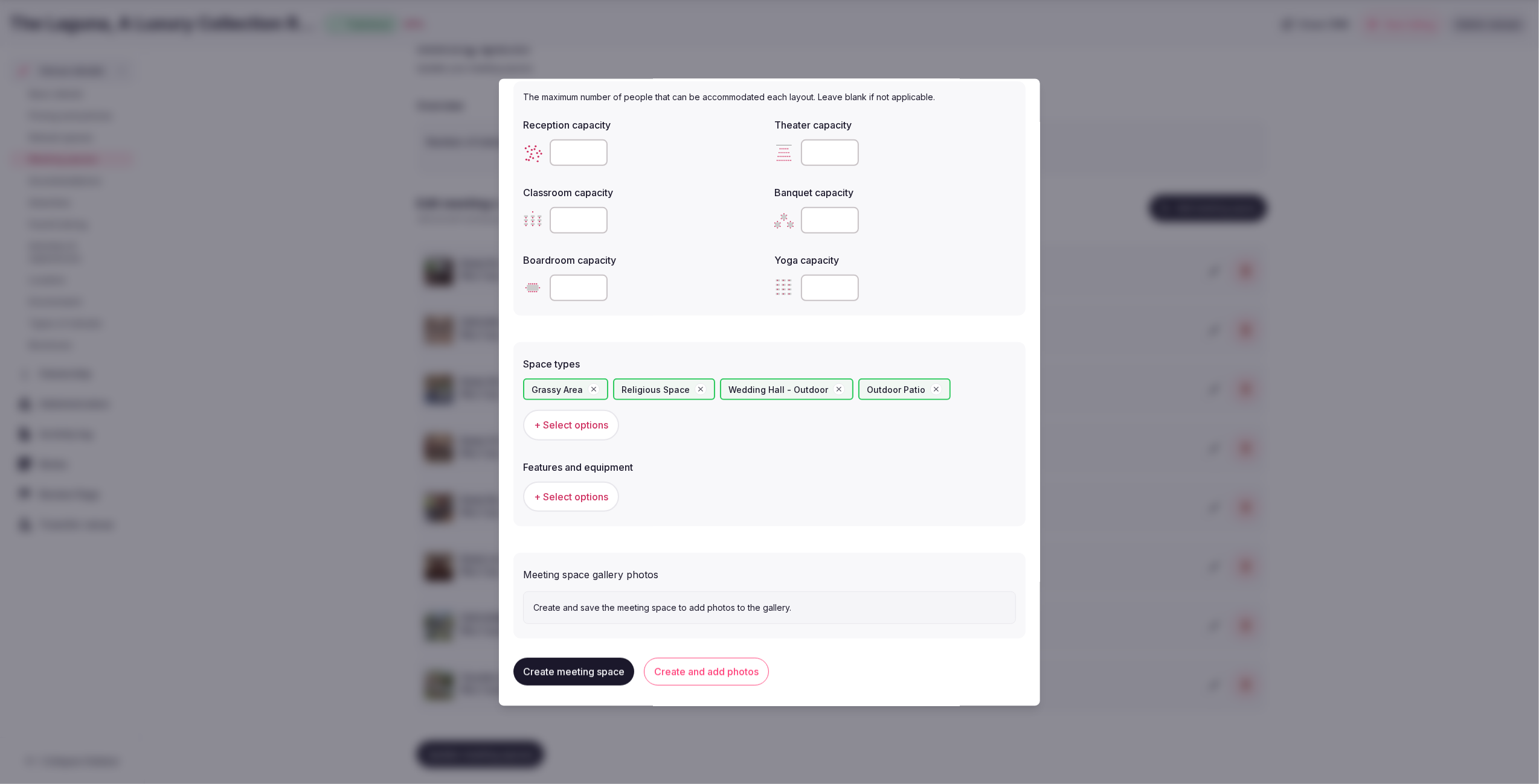
click at [567, 508] on button "+ Select options" at bounding box center [571, 497] width 96 height 30
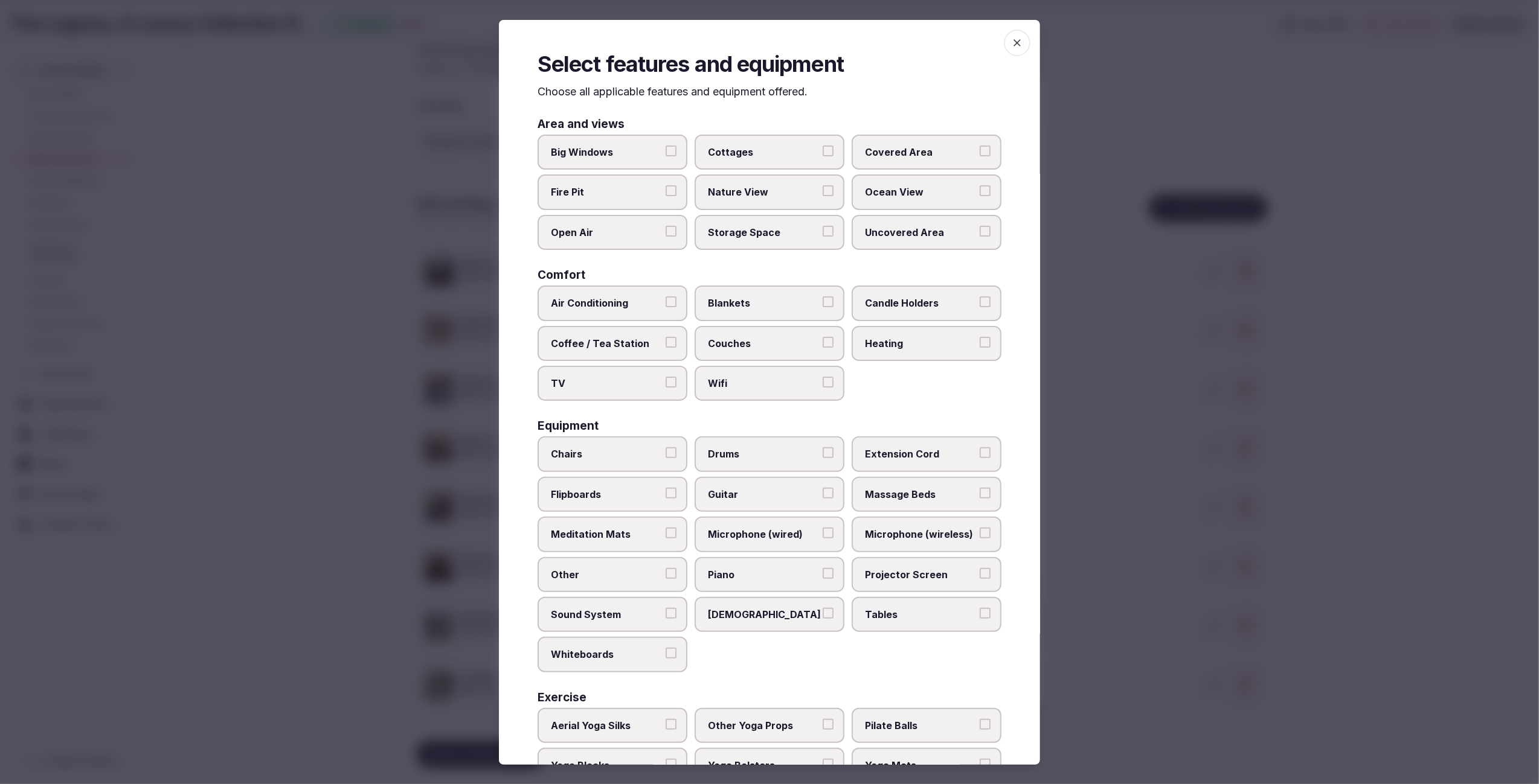
click at [604, 448] on span "Chairs" at bounding box center [607, 454] width 111 height 14
click at [665, 448] on button "Chairs" at bounding box center [671, 453] width 11 height 11
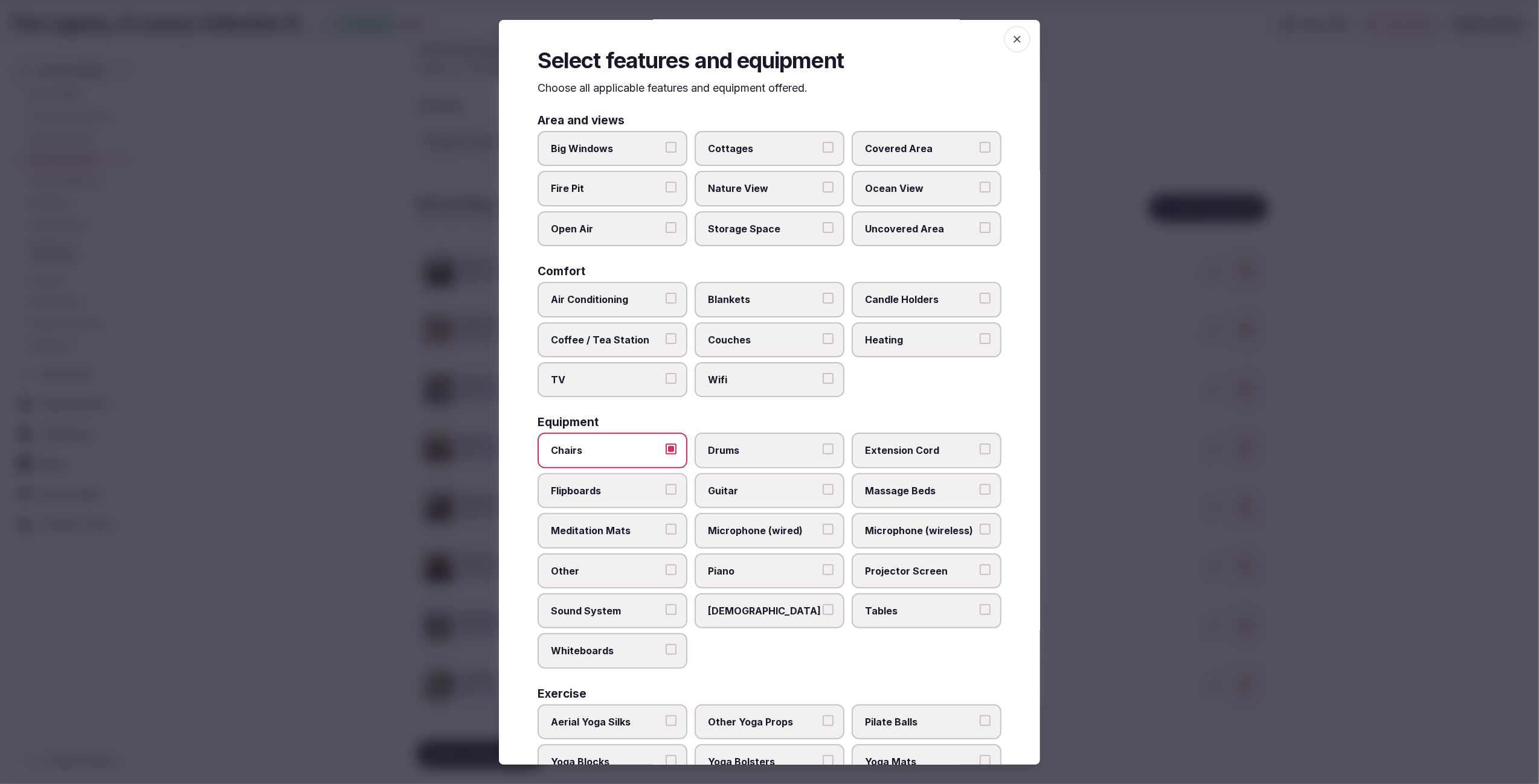
click at [1149, 685] on div at bounding box center [769, 392] width 1539 height 784
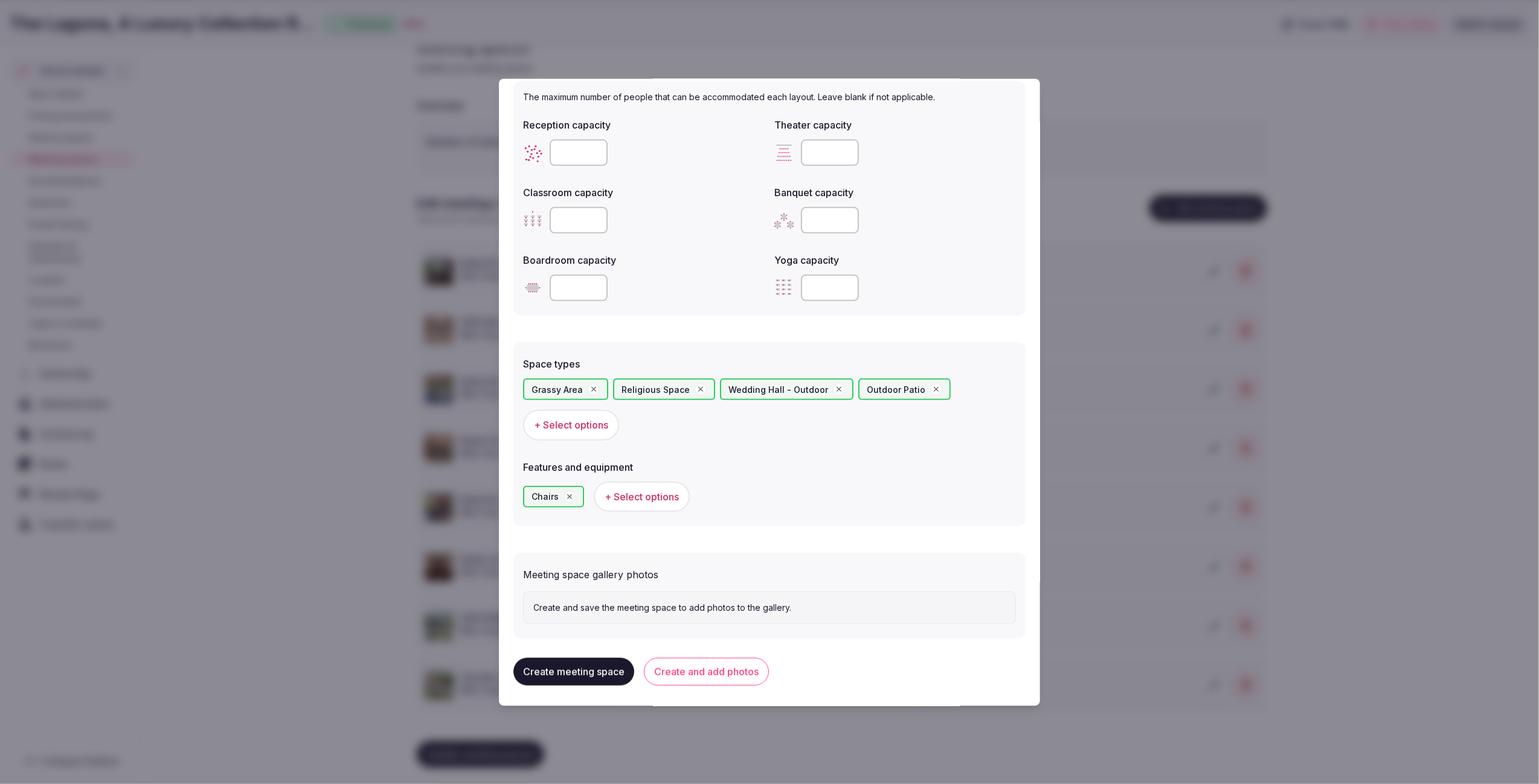
click at [704, 668] on button "Create and add photos" at bounding box center [706, 671] width 125 height 28
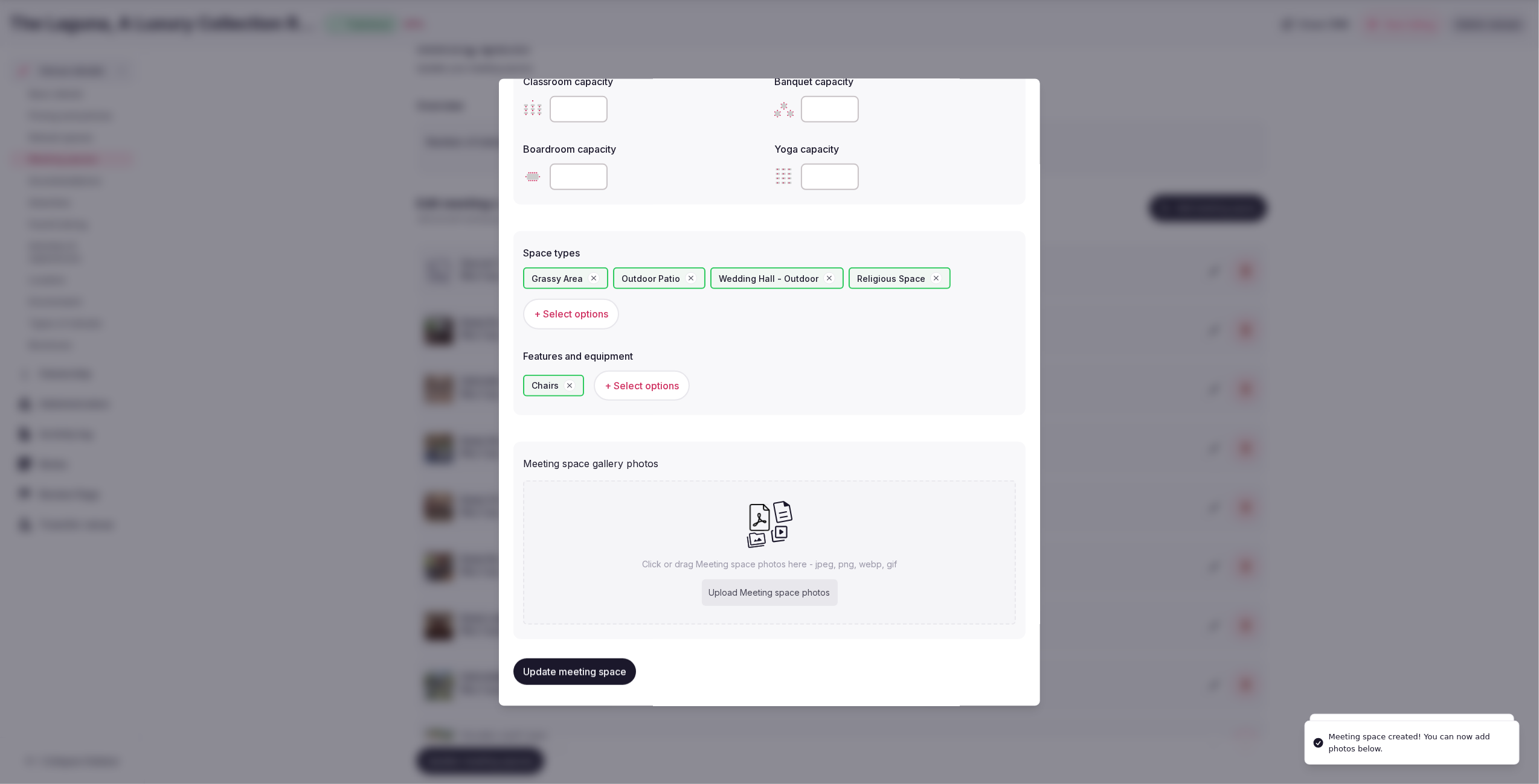
scroll to position [529, 0]
click at [787, 586] on div "Upload Meeting space photos" at bounding box center [769, 592] width 136 height 26
type input "**********"
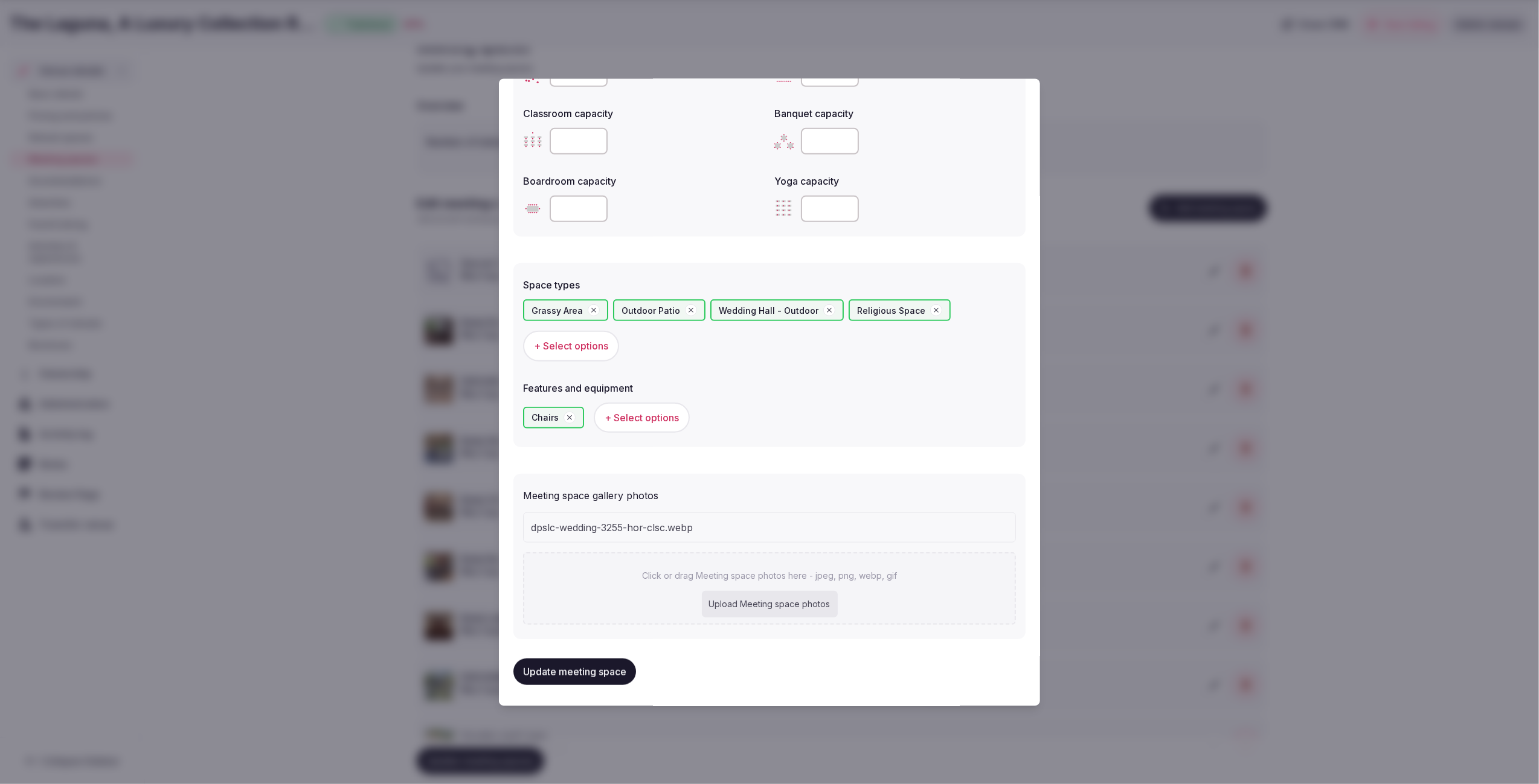
scroll to position [494, 0]
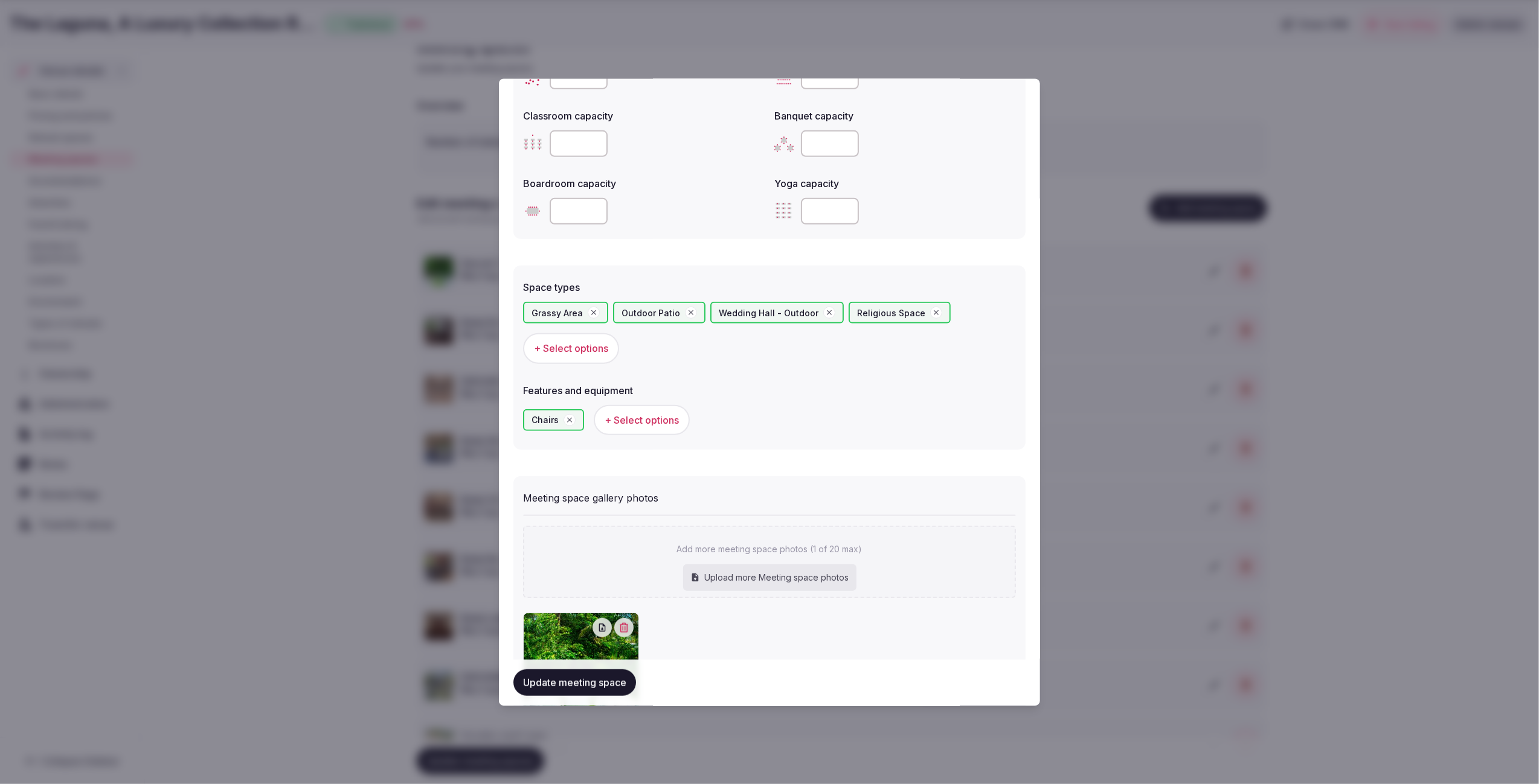
click at [783, 358] on div "Grassy Area Outdoor Patio Wedding Hall - Outdoor Religious Space + Select optio…" at bounding box center [769, 333] width 493 height 62
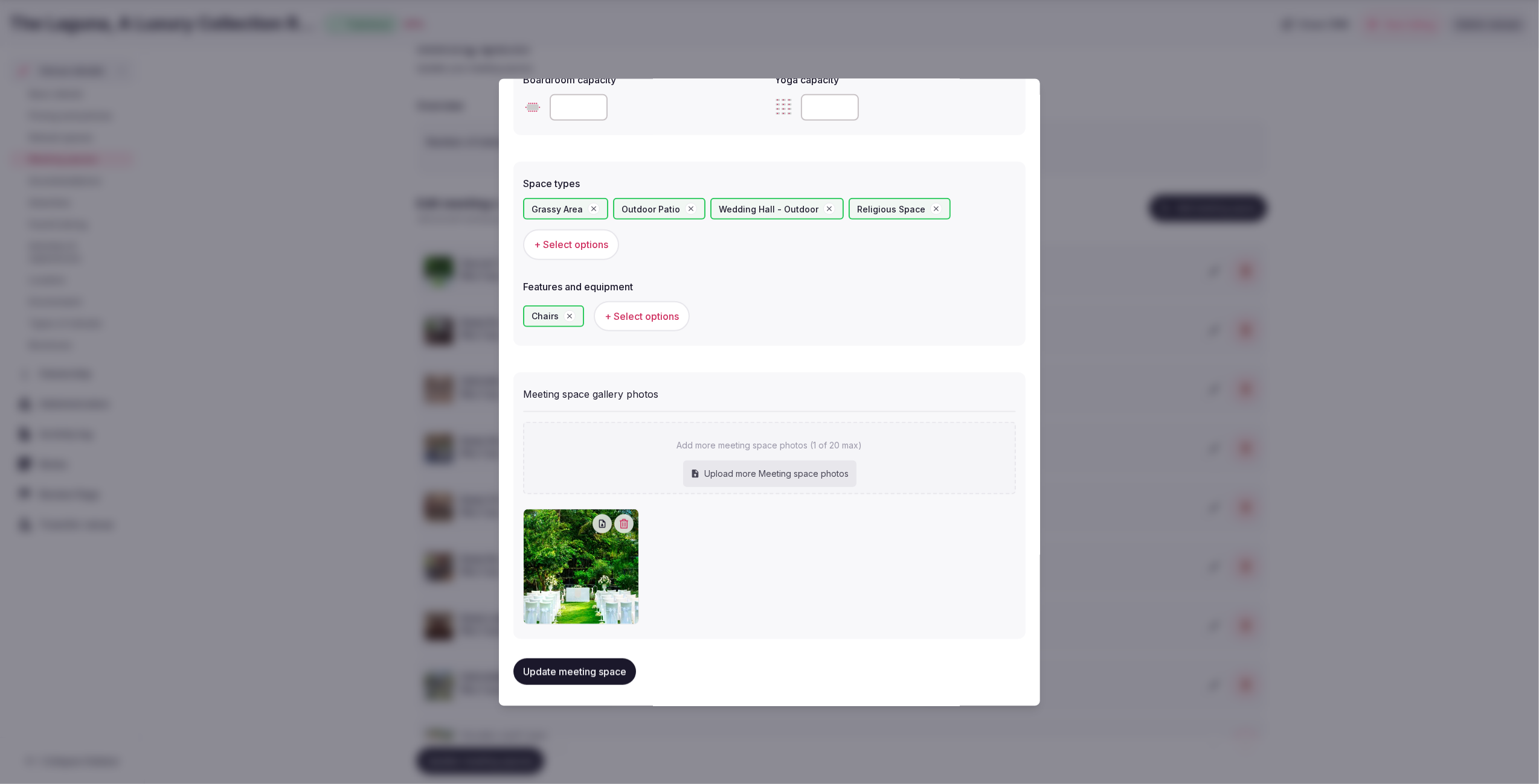
click at [597, 667] on button "Update meeting space" at bounding box center [574, 671] width 123 height 26
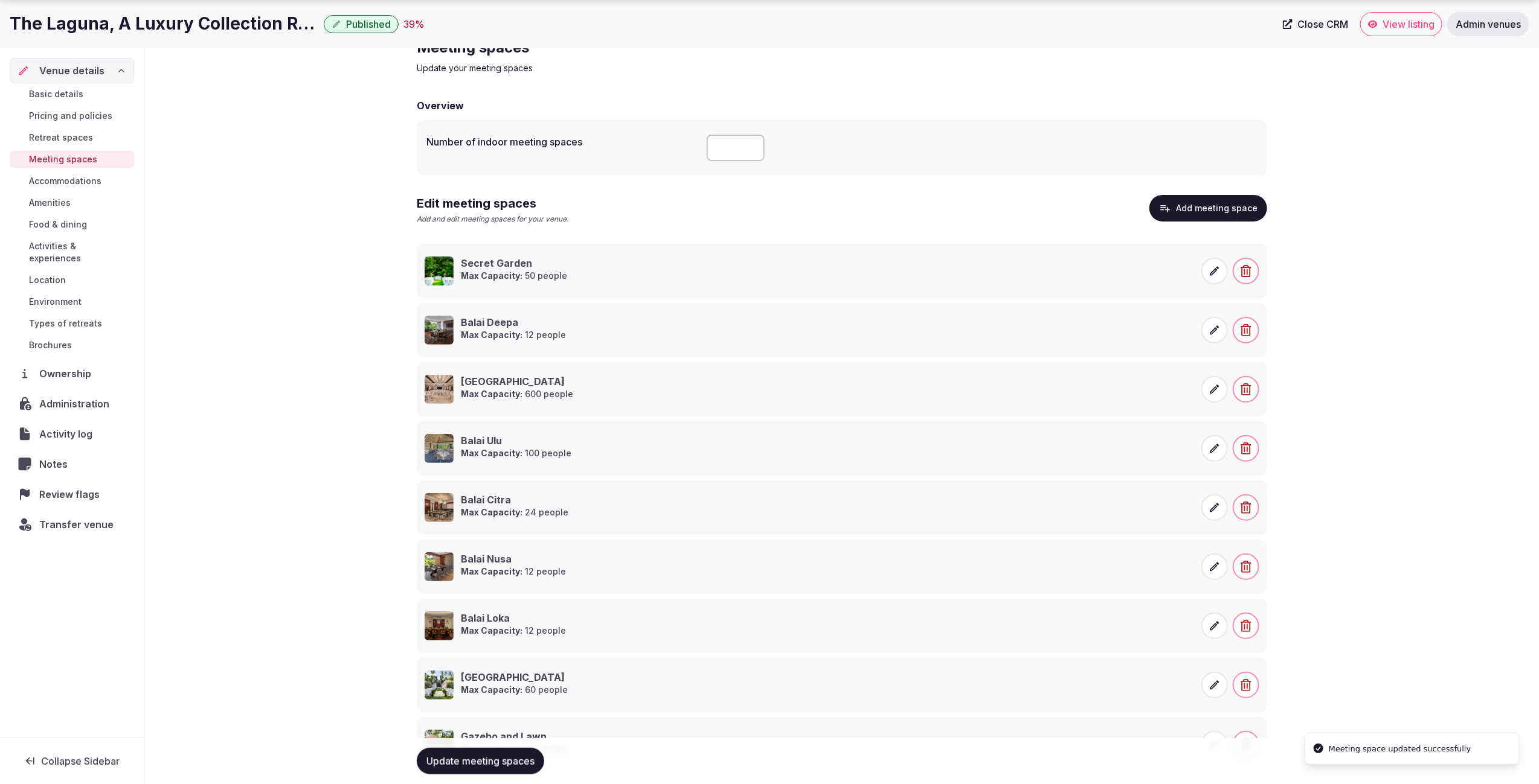
scroll to position [115, 0]
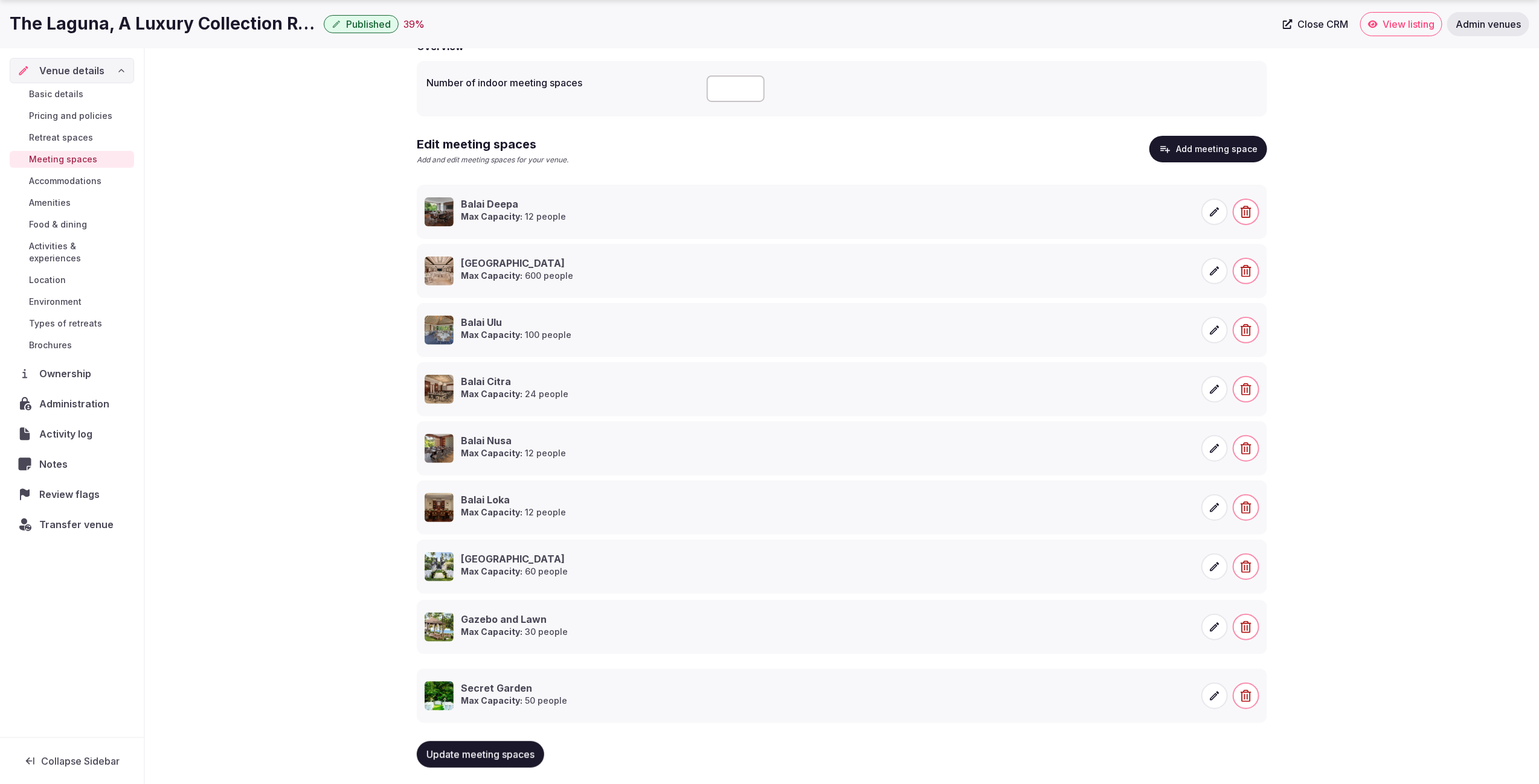
drag, startPoint x: 407, startPoint y: 196, endPoint x: 419, endPoint y: 670, distance: 474.2
click at [1223, 151] on button "Add meeting space" at bounding box center [1208, 149] width 117 height 26
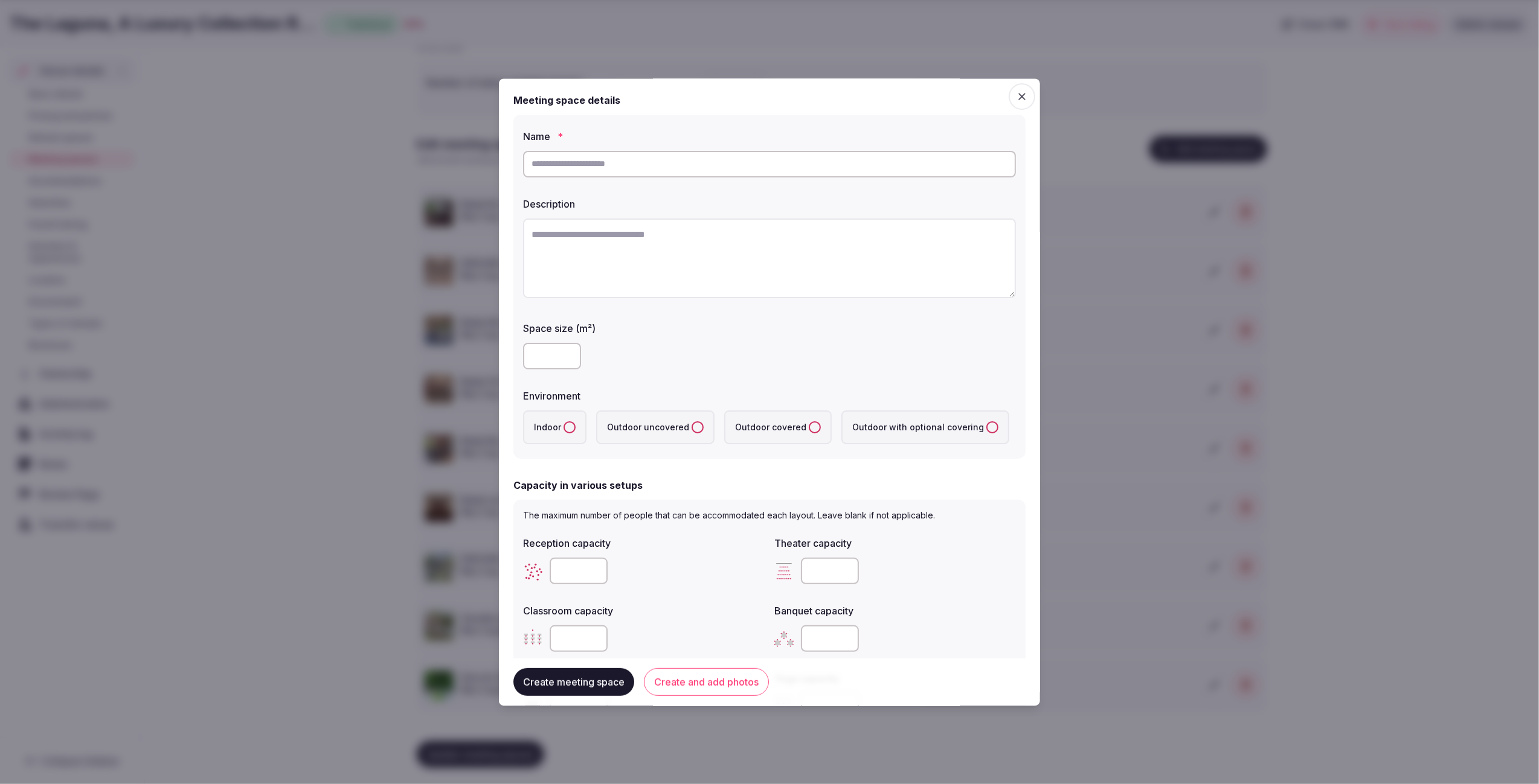
scroll to position [45, 0]
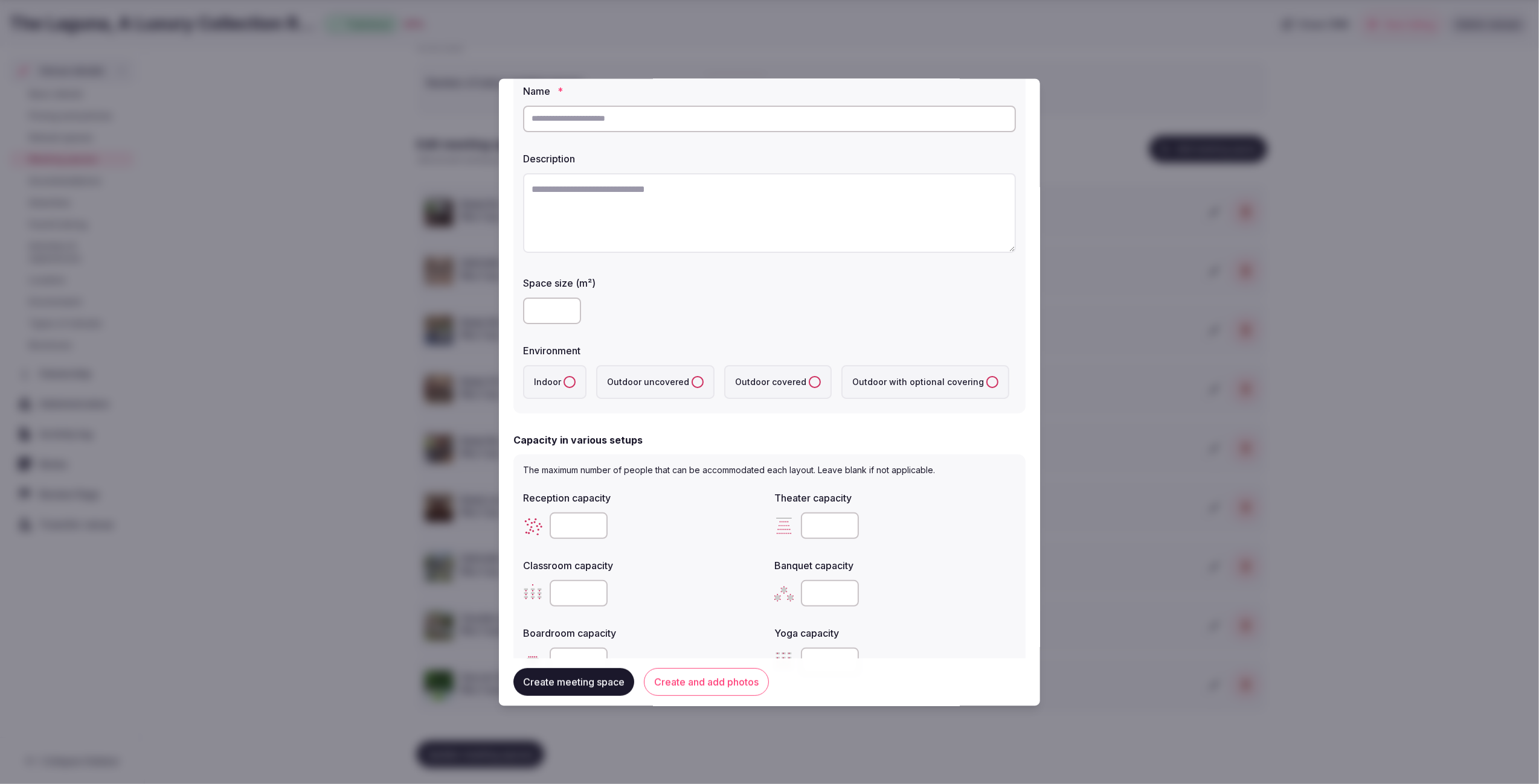
click at [1086, 357] on div at bounding box center [769, 392] width 1539 height 784
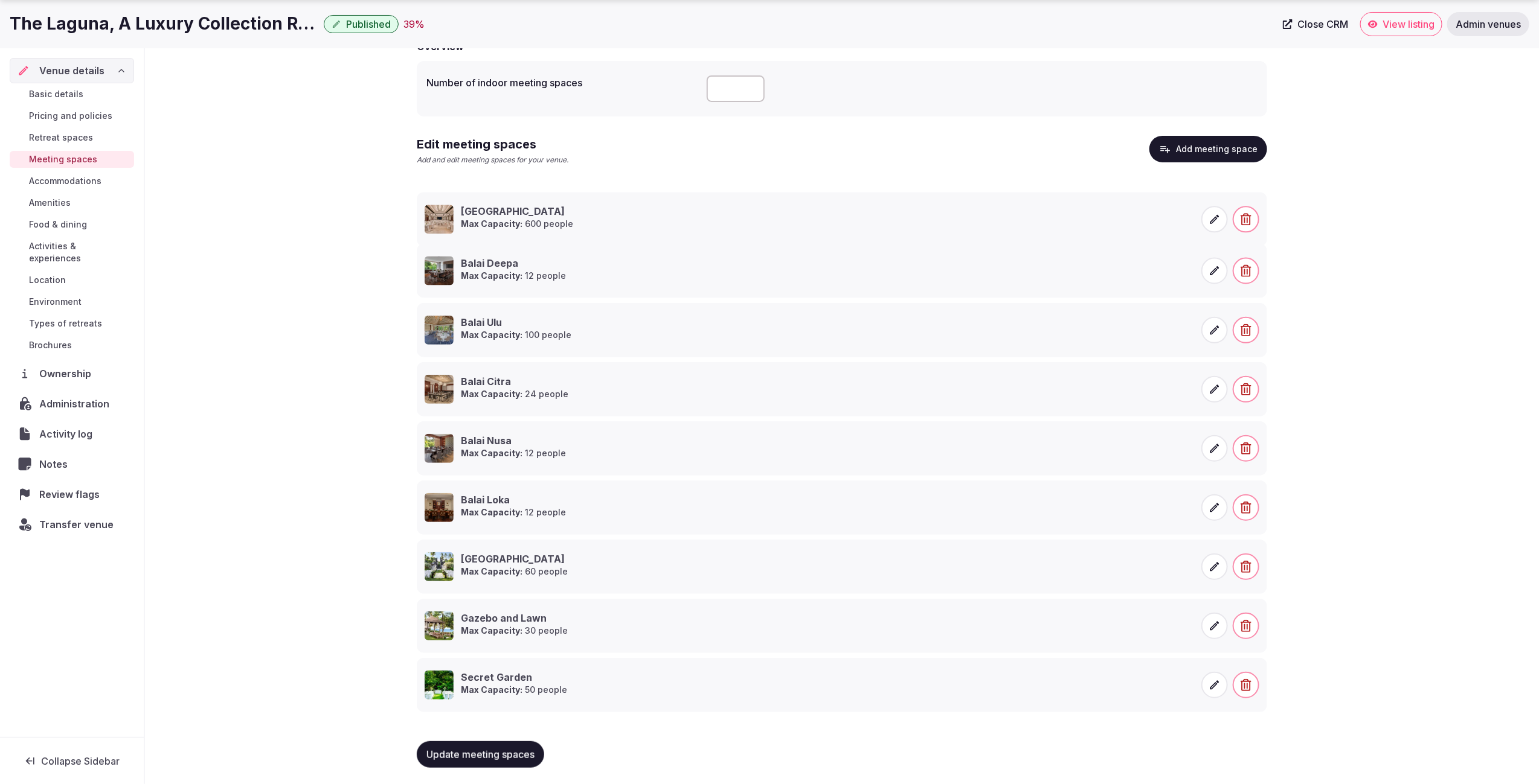
drag, startPoint x: 405, startPoint y: 258, endPoint x: 408, endPoint y: 206, distance: 52.1
click at [408, 206] on icon at bounding box center [405, 202] width 18 height 18
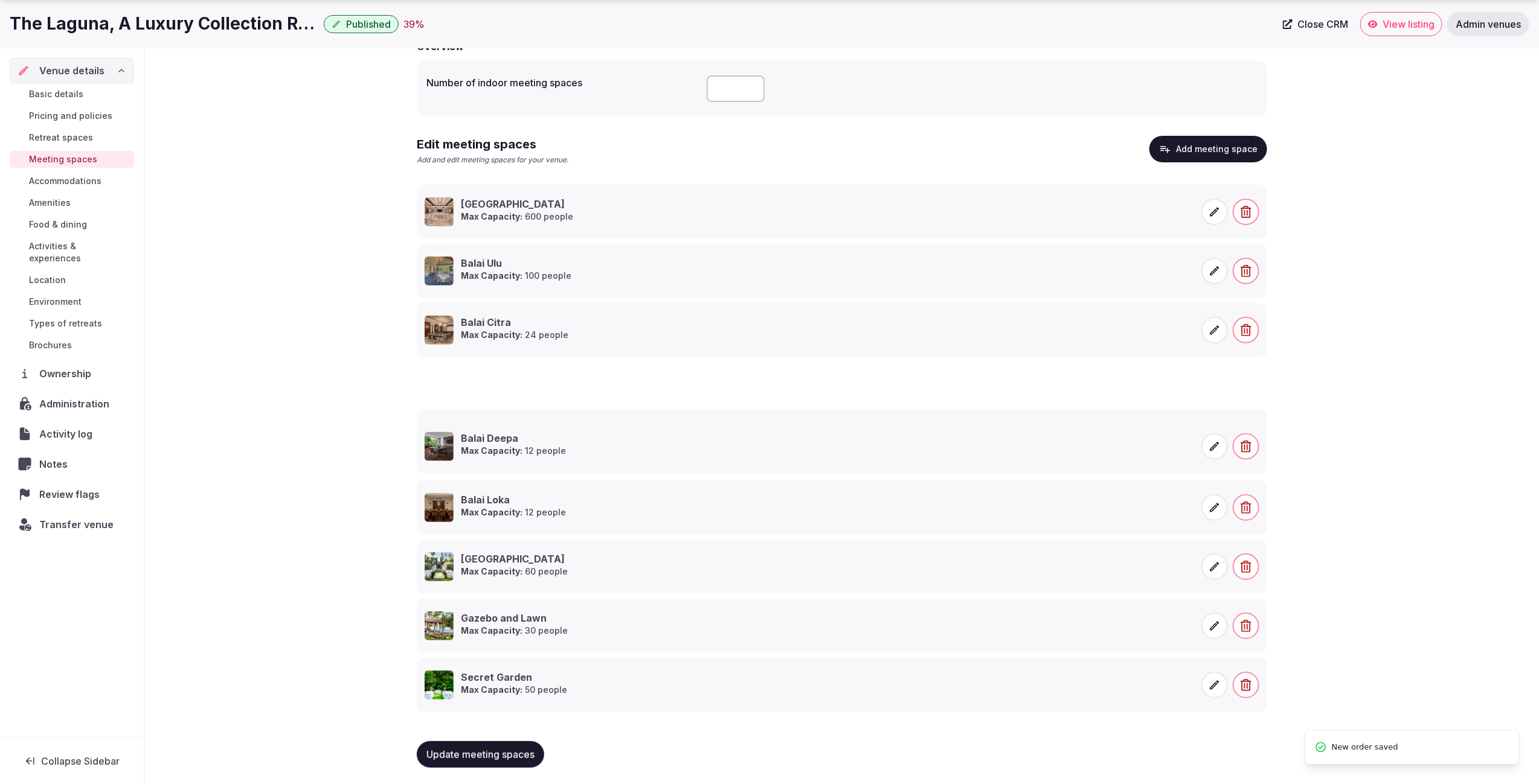
drag, startPoint x: 404, startPoint y: 253, endPoint x: 427, endPoint y: 430, distance: 178.5
click at [1366, 469] on div "Meeting spaces Update your meeting spaces Overview Number of indoor meeting spa…" at bounding box center [842, 378] width 1394 height 818
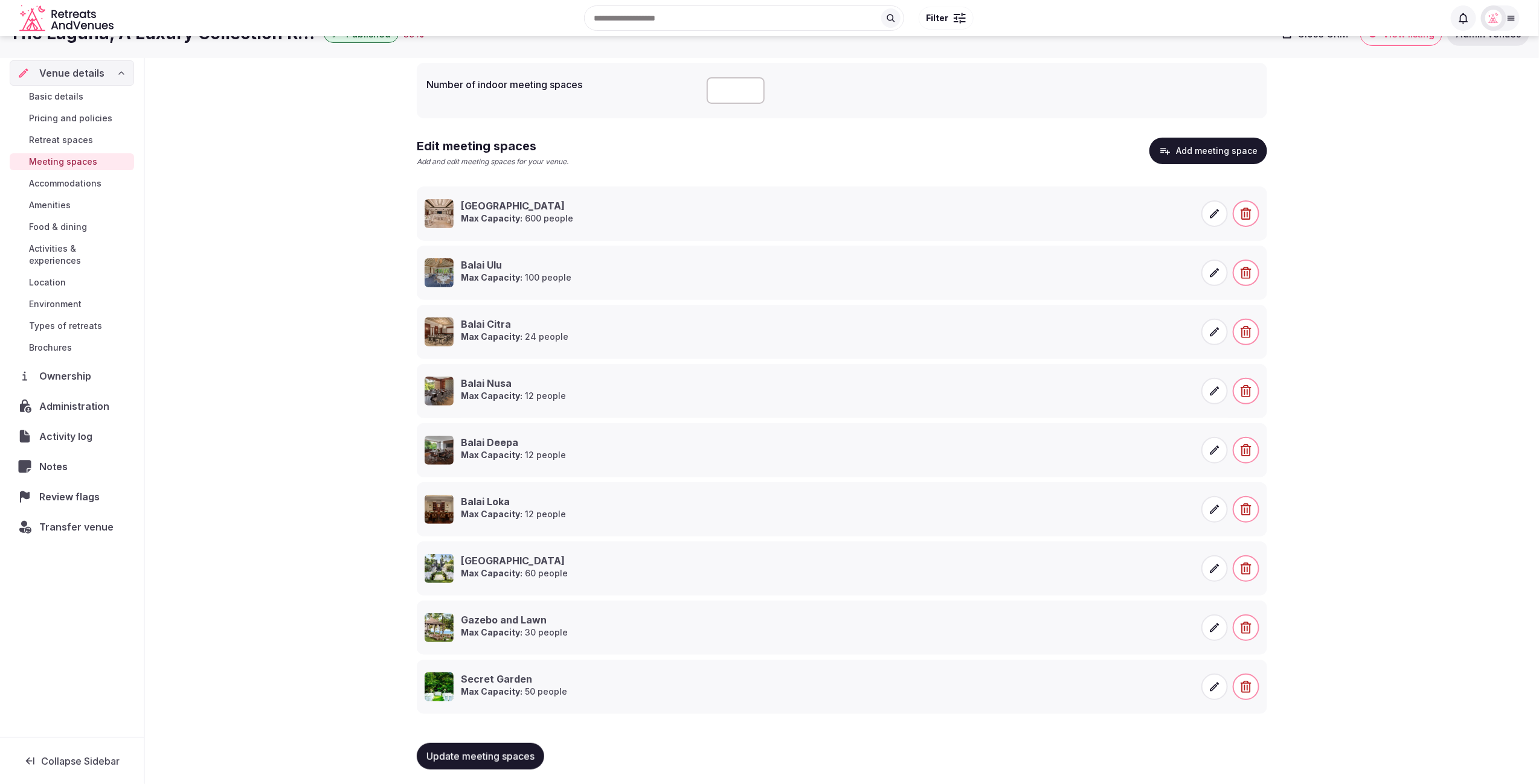
scroll to position [115, 0]
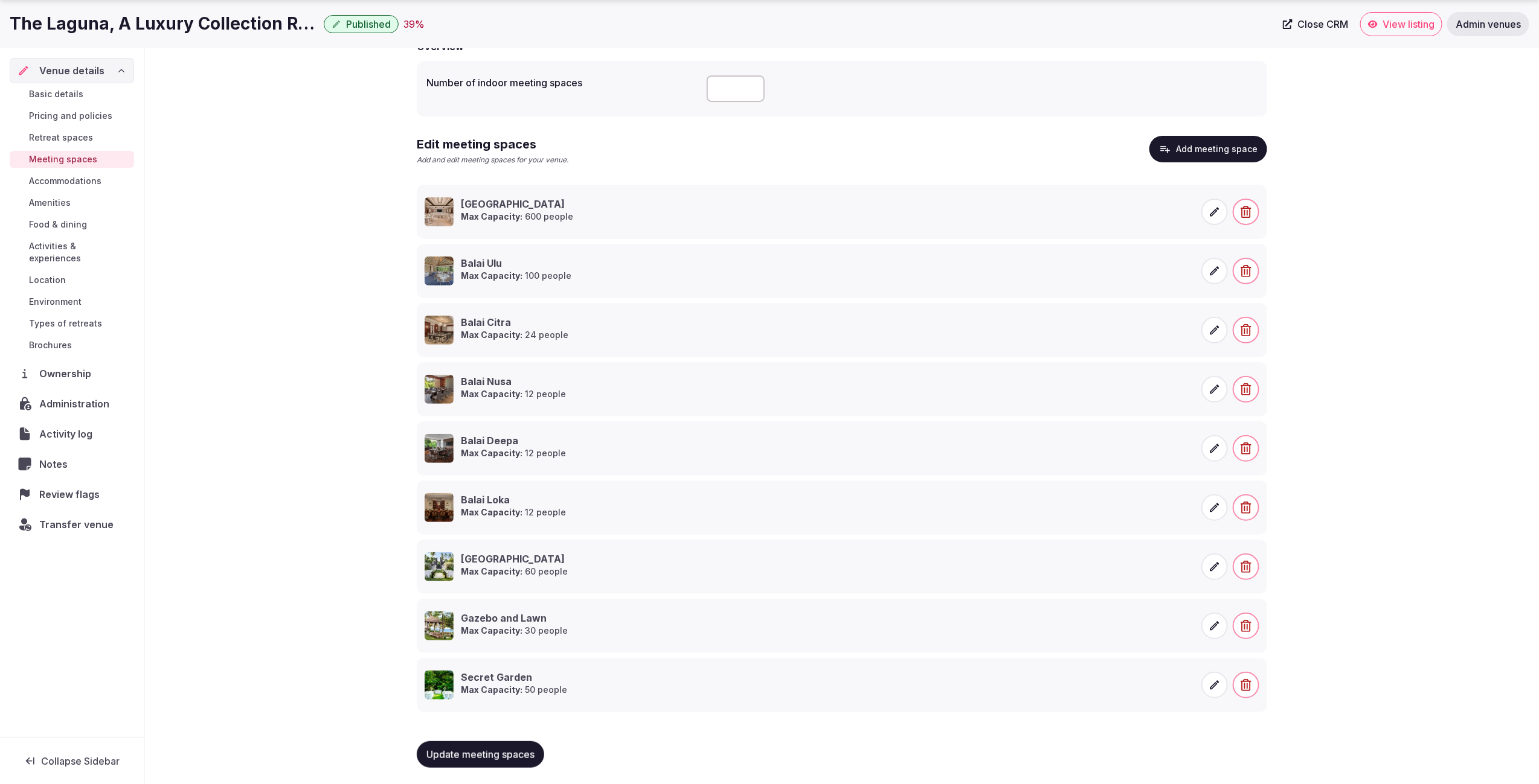
click at [1222, 156] on button "Add meeting space" at bounding box center [1208, 149] width 117 height 26
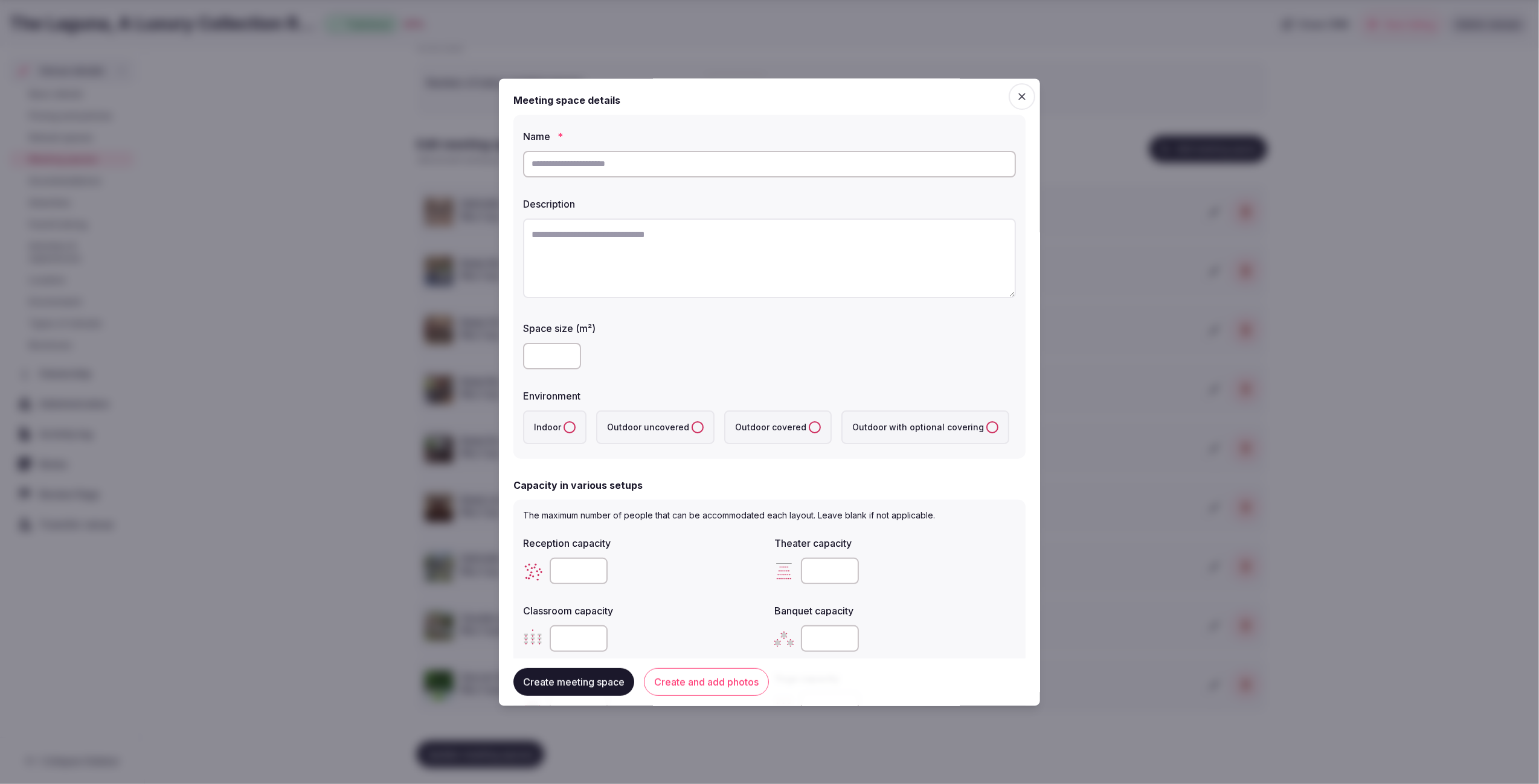
click at [615, 237] on textarea at bounding box center [769, 258] width 493 height 80
paste textarea "**********"
click at [704, 246] on textarea "**********" at bounding box center [769, 257] width 493 height 79
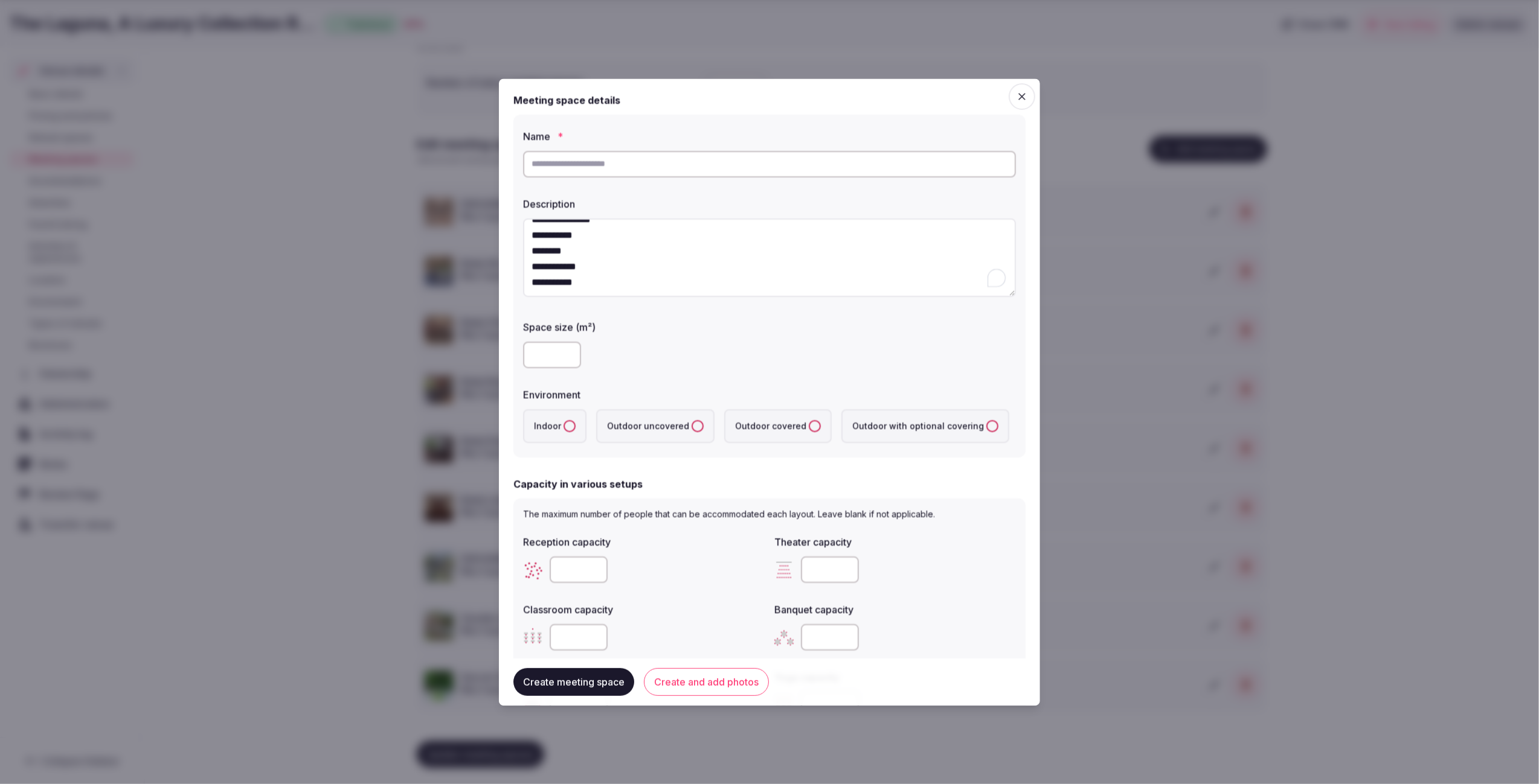
click at [589, 253] on textarea "**********" at bounding box center [769, 257] width 493 height 79
click at [616, 245] on textarea "**********" at bounding box center [769, 257] width 493 height 79
click at [643, 269] on textarea "**********" at bounding box center [769, 257] width 493 height 79
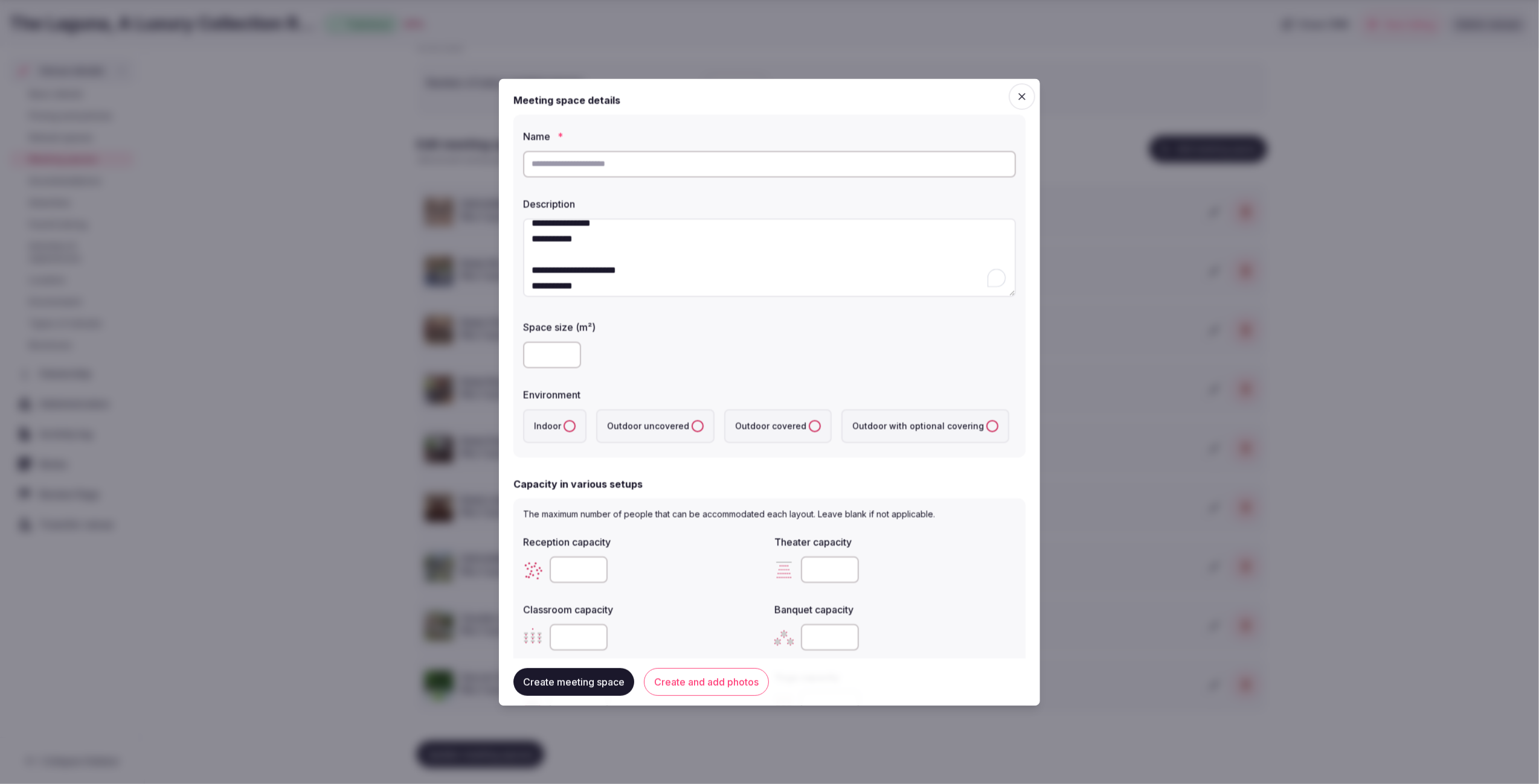
click at [678, 270] on textarea "**********" at bounding box center [769, 257] width 493 height 79
click at [622, 234] on textarea "**********" at bounding box center [769, 257] width 493 height 79
click at [651, 232] on textarea "**********" at bounding box center [769, 257] width 493 height 79
click at [761, 235] on textarea "**********" at bounding box center [769, 257] width 493 height 79
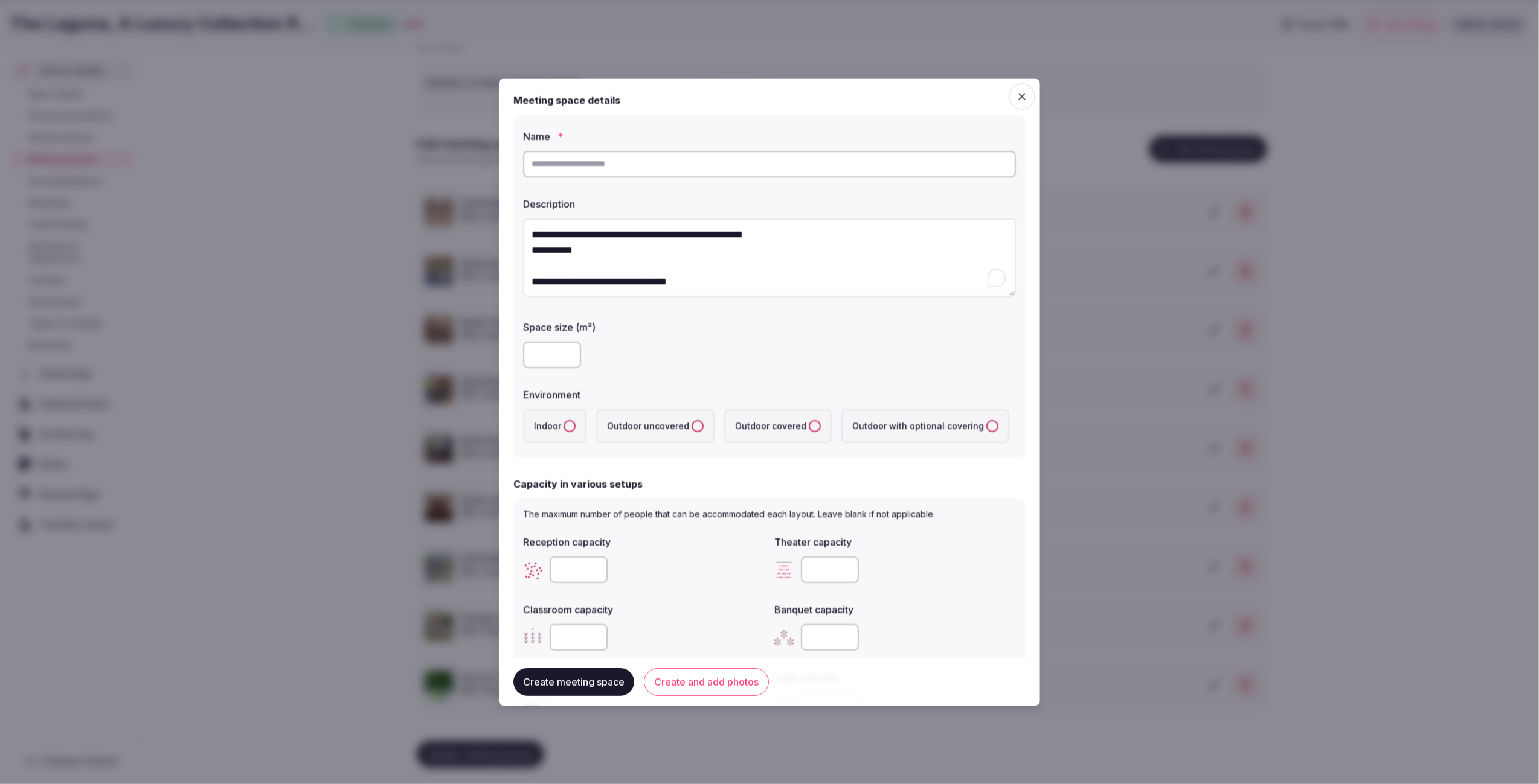
click at [809, 234] on textarea "**********" at bounding box center [769, 257] width 493 height 79
click at [910, 236] on textarea "**********" at bounding box center [769, 257] width 493 height 79
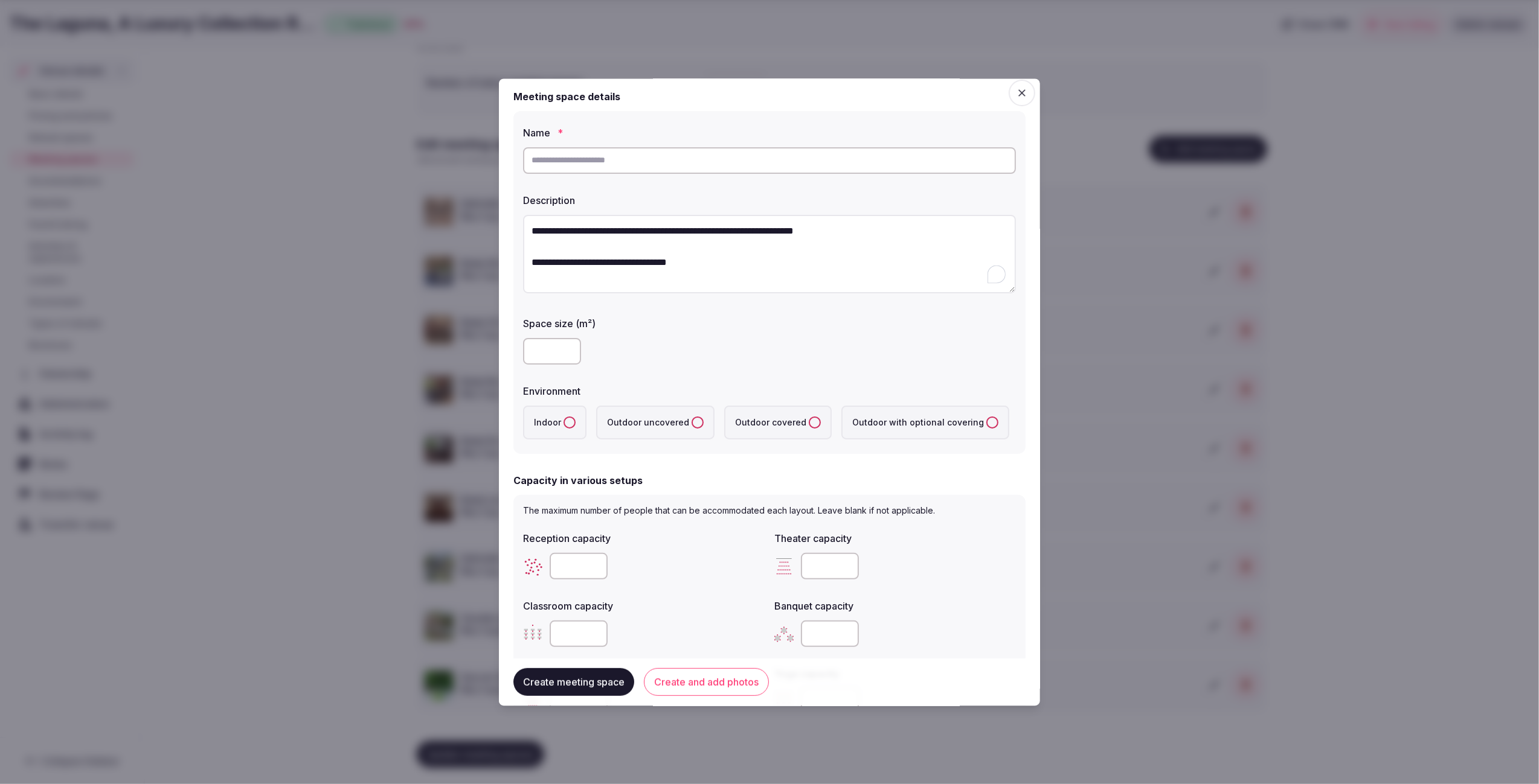
type textarea "**********"
click at [699, 359] on div at bounding box center [769, 351] width 493 height 26
click at [552, 357] on input "number" at bounding box center [552, 351] width 58 height 26
type input "***"
click at [558, 421] on label "Indoor" at bounding box center [555, 423] width 63 height 34
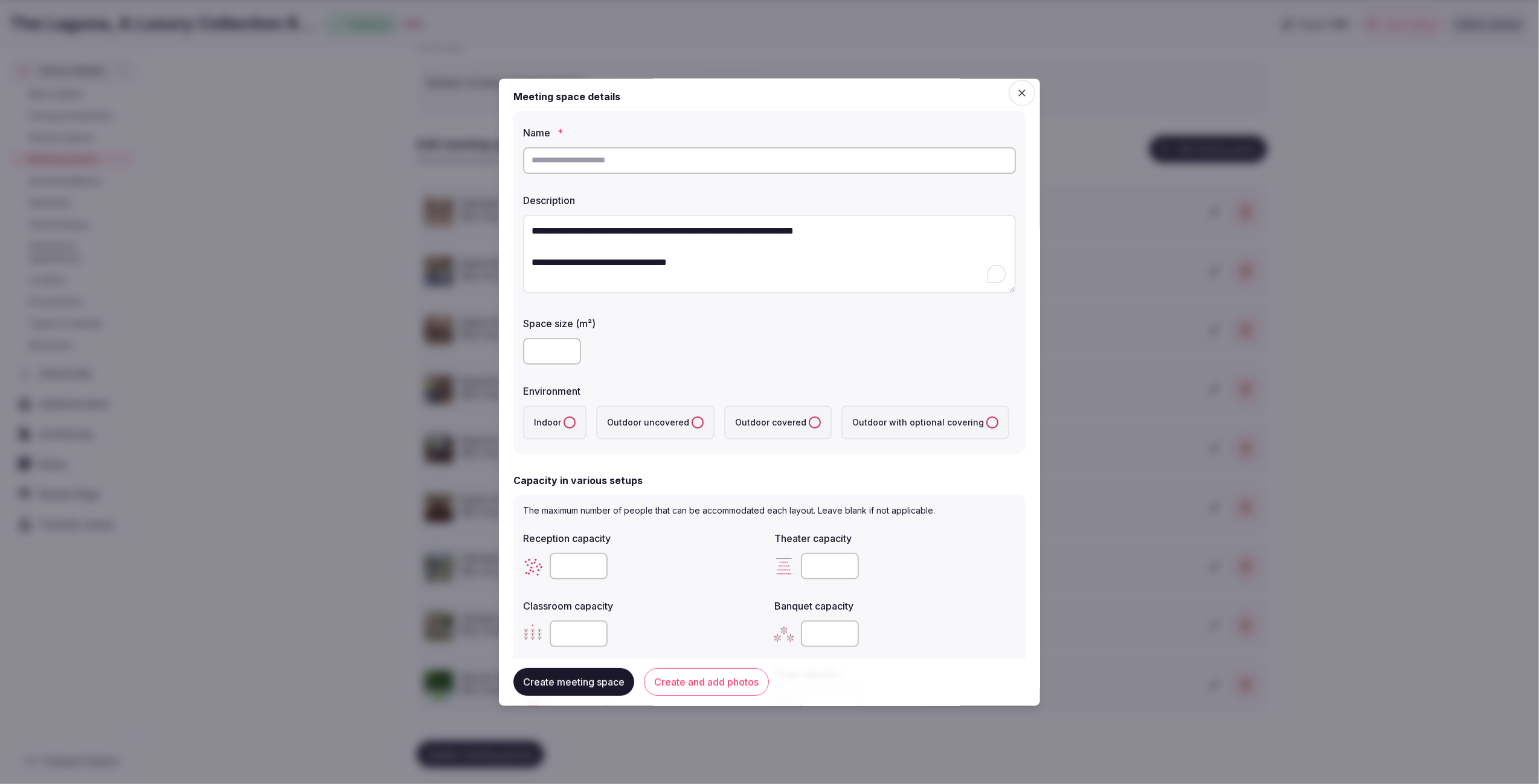
click at [564, 421] on button "Indoor" at bounding box center [570, 423] width 12 height 12
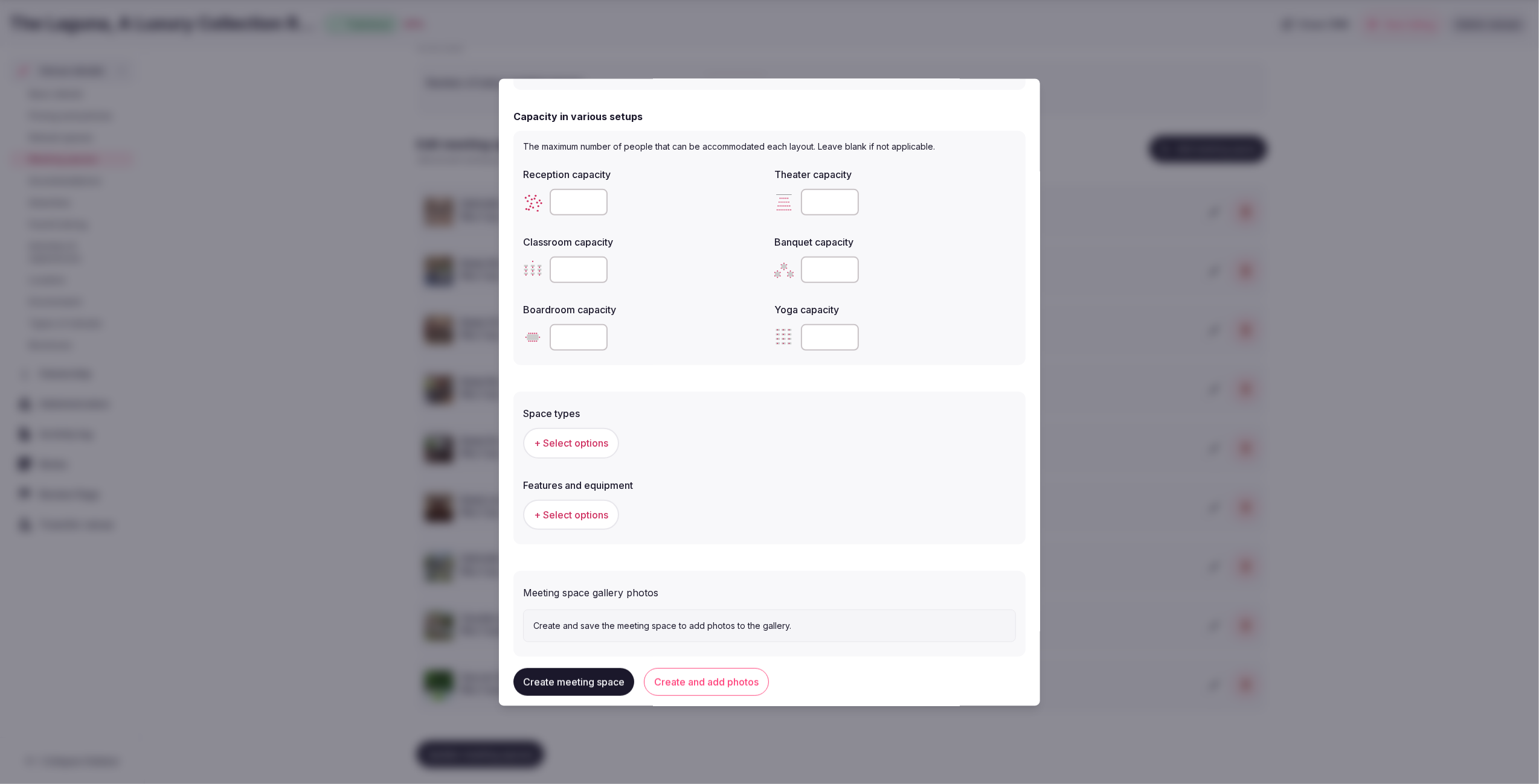
click at [567, 438] on span "+ Select options" at bounding box center [570, 443] width 75 height 14
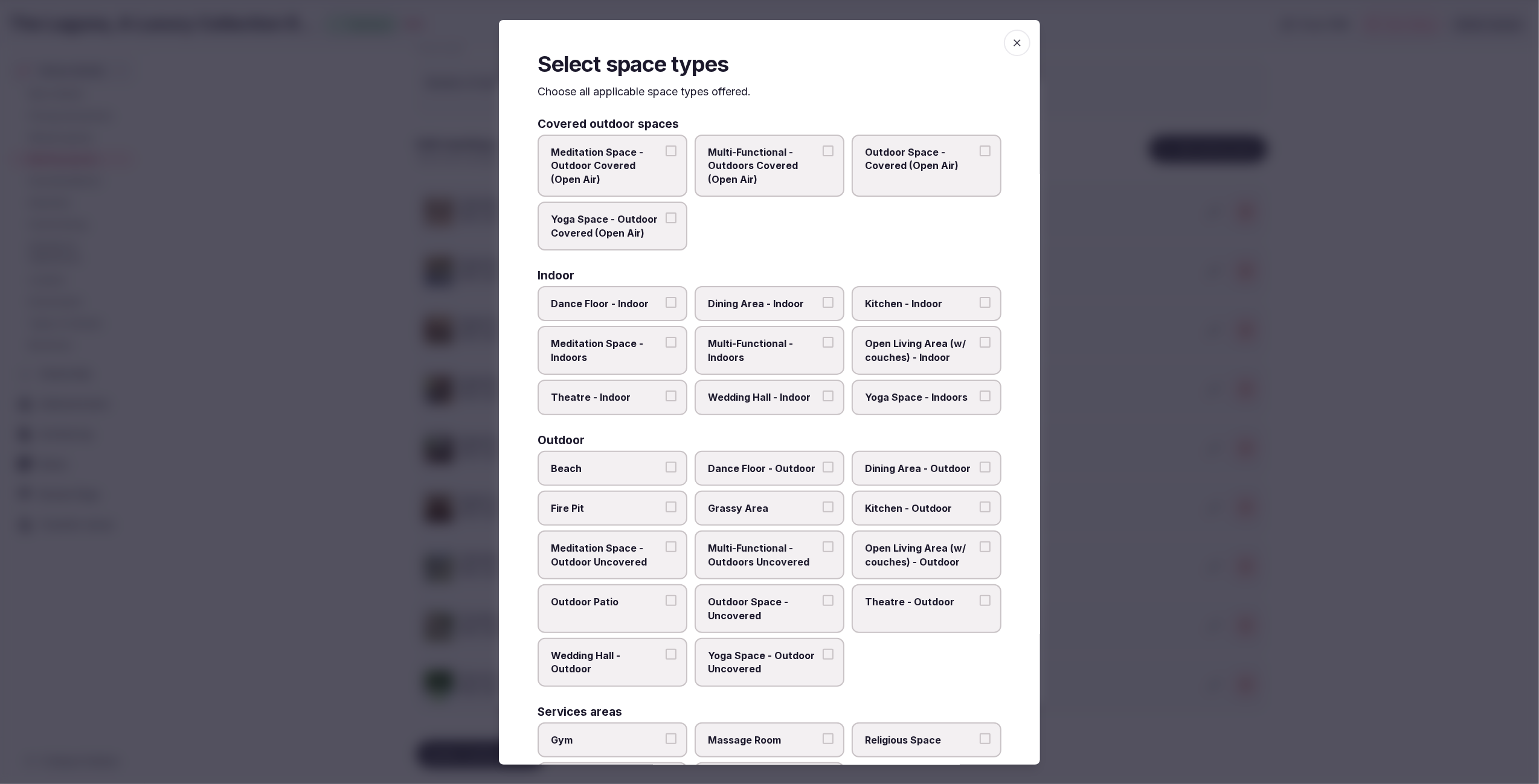
click at [805, 343] on span "Multi-Functional - Indoors" at bounding box center [763, 351] width 111 height 27
click at [823, 343] on button "Multi-Functional - Indoors" at bounding box center [828, 342] width 11 height 11
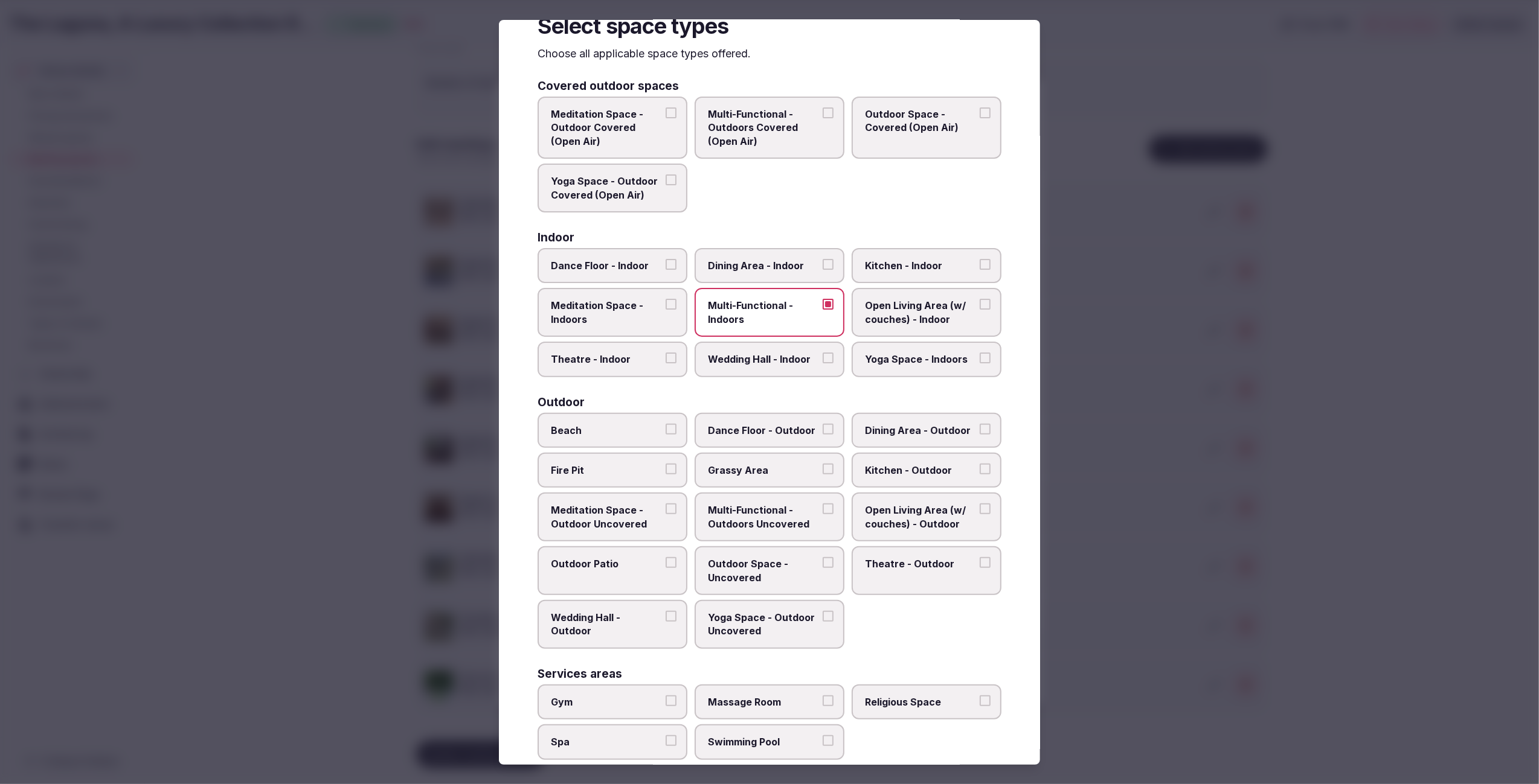
scroll to position [37, 0]
click at [1212, 654] on div at bounding box center [769, 392] width 1539 height 784
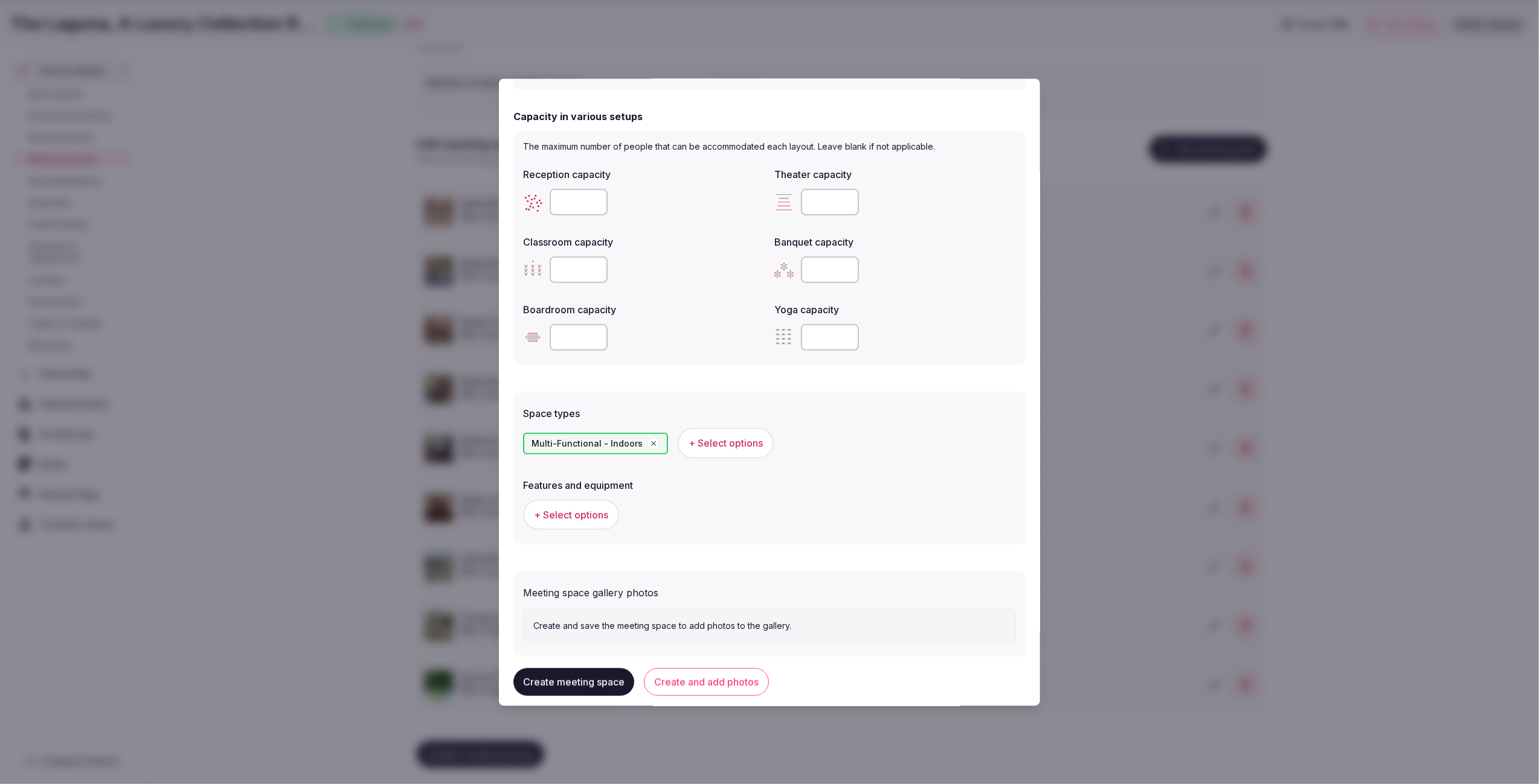
scroll to position [387, 0]
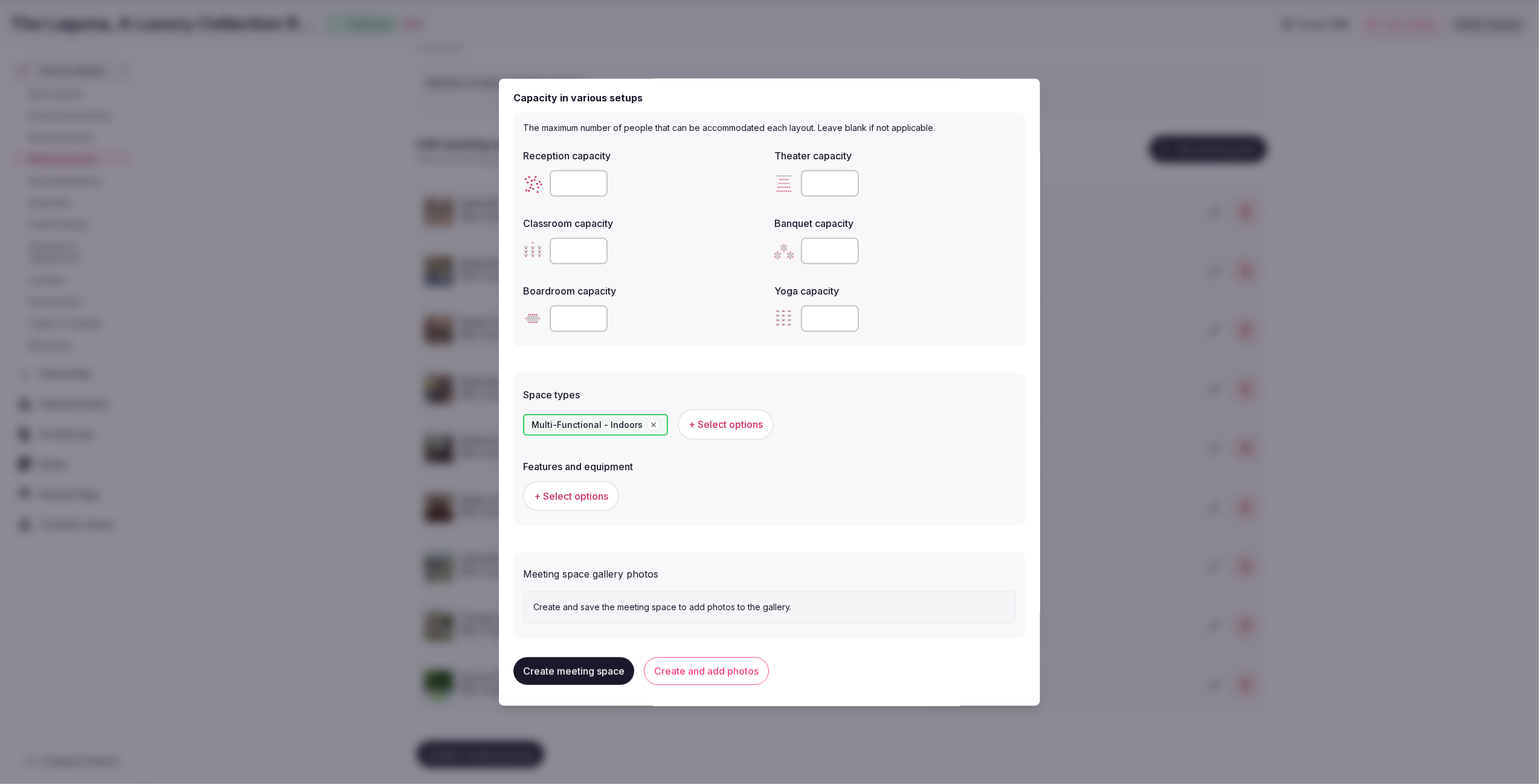
click at [575, 665] on button "Create meeting space" at bounding box center [573, 670] width 120 height 28
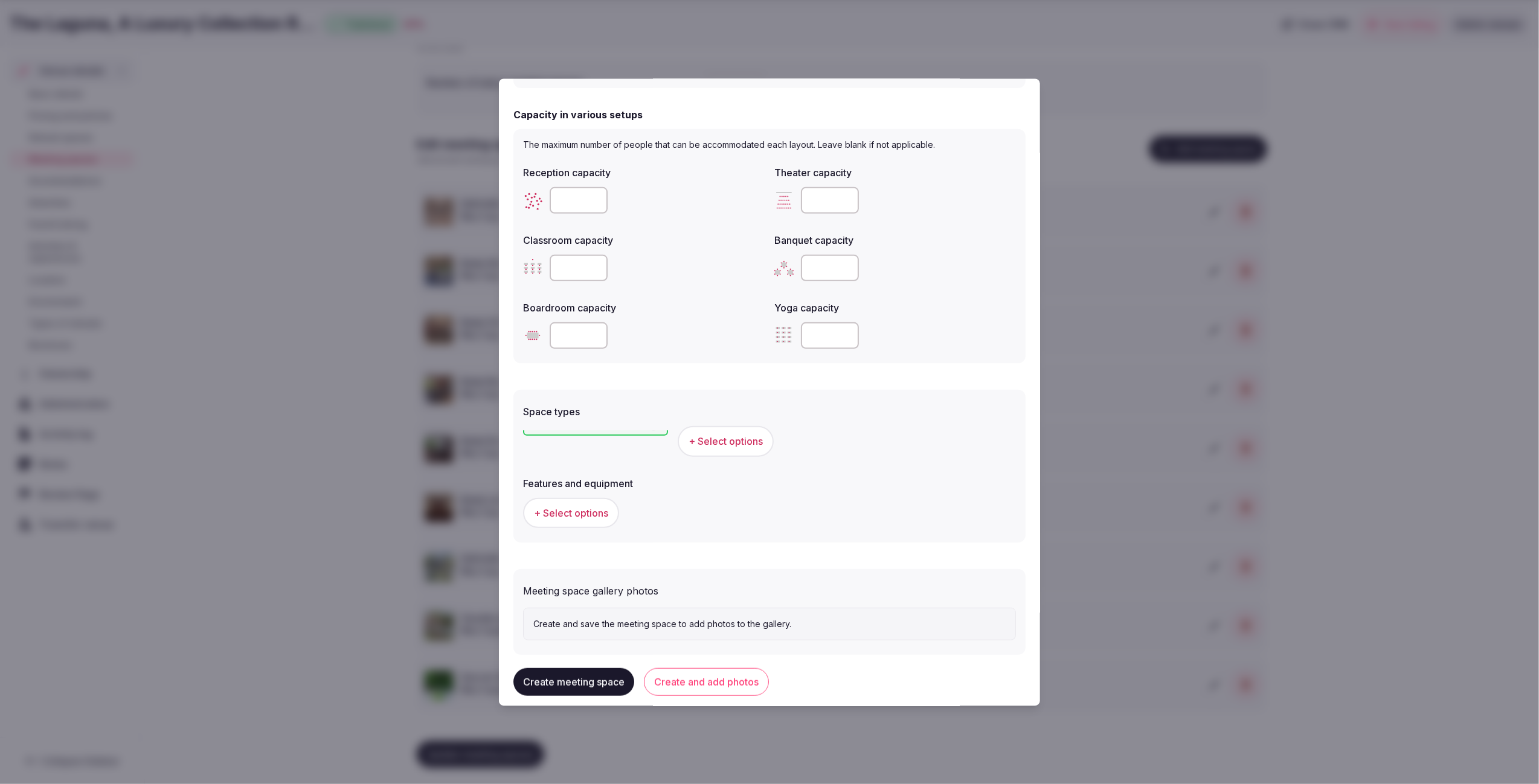
scroll to position [0, 0]
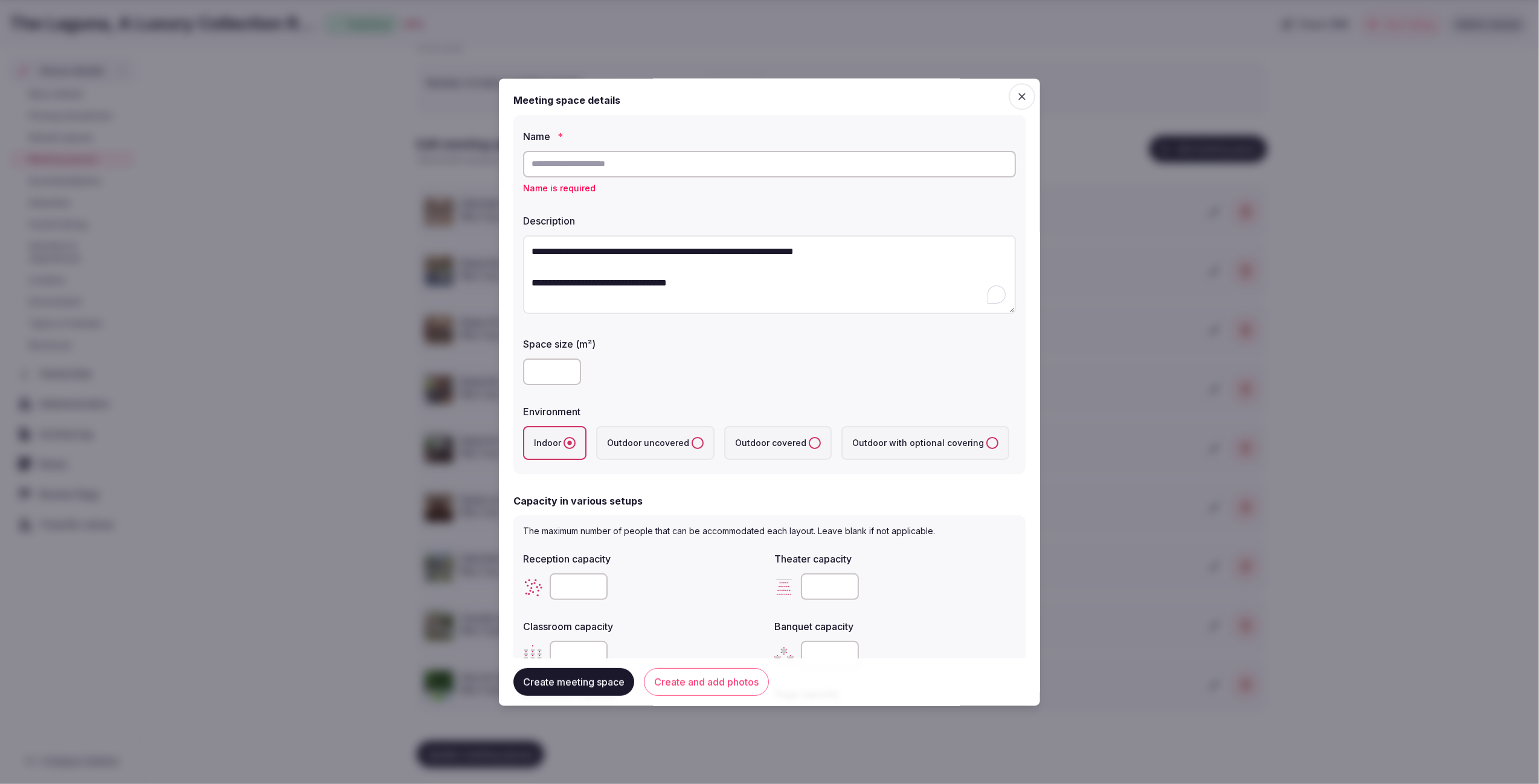
click at [706, 154] on input "text" at bounding box center [769, 164] width 493 height 26
click at [703, 163] on input "text" at bounding box center [769, 164] width 493 height 26
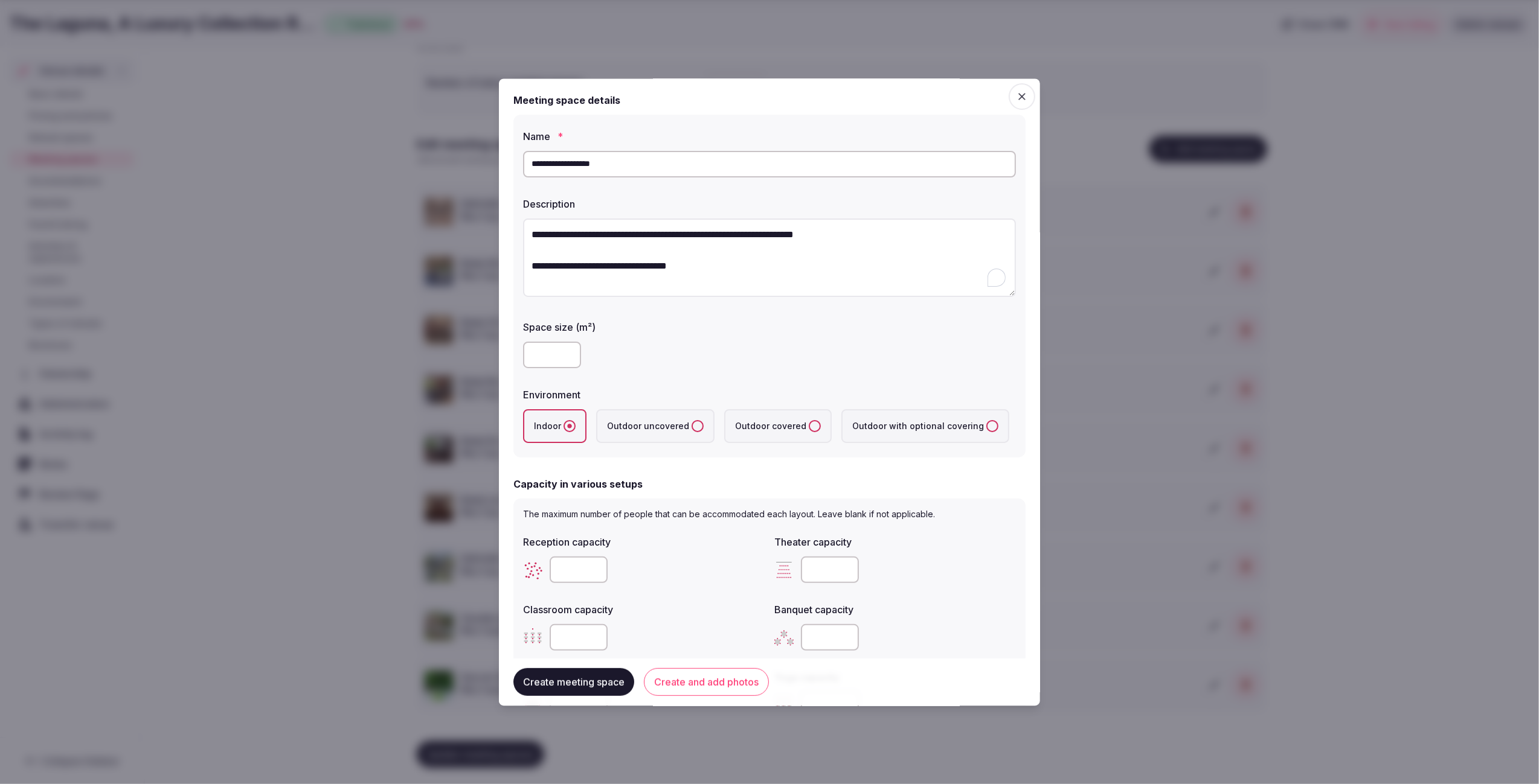
scroll to position [387, 0]
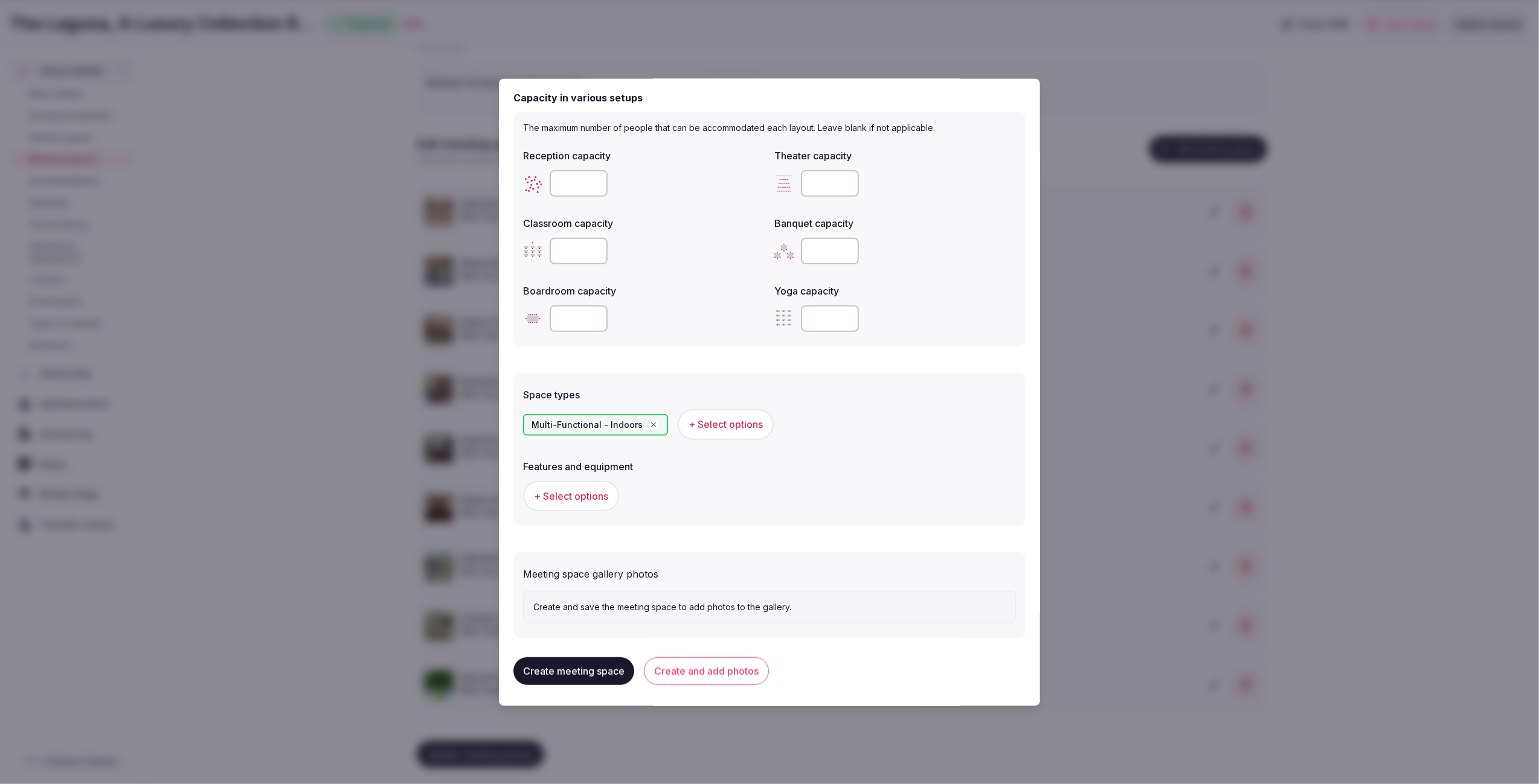
type input "**********"
click at [573, 670] on button "Create meeting space" at bounding box center [573, 670] width 120 height 28
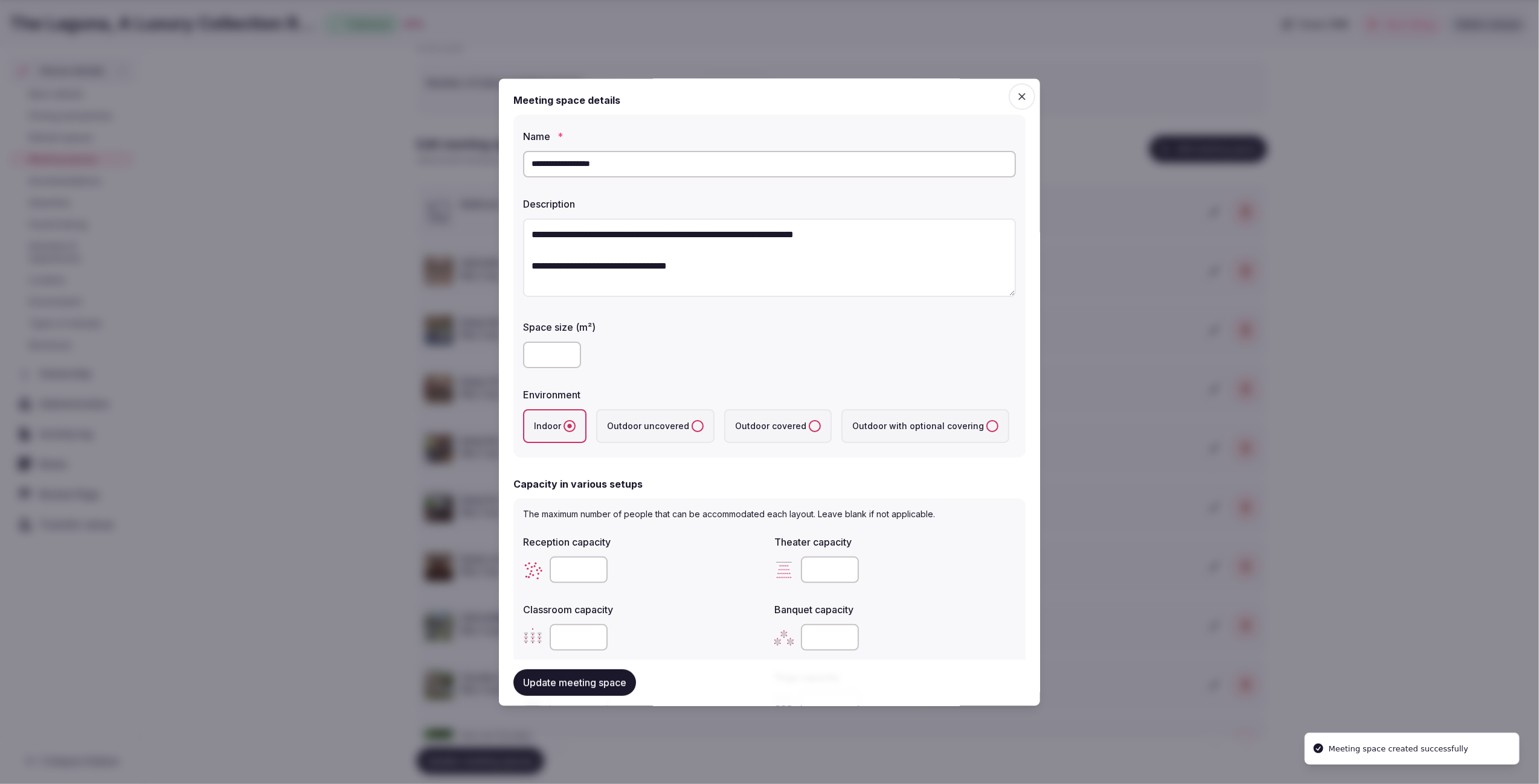
scroll to position [498, 0]
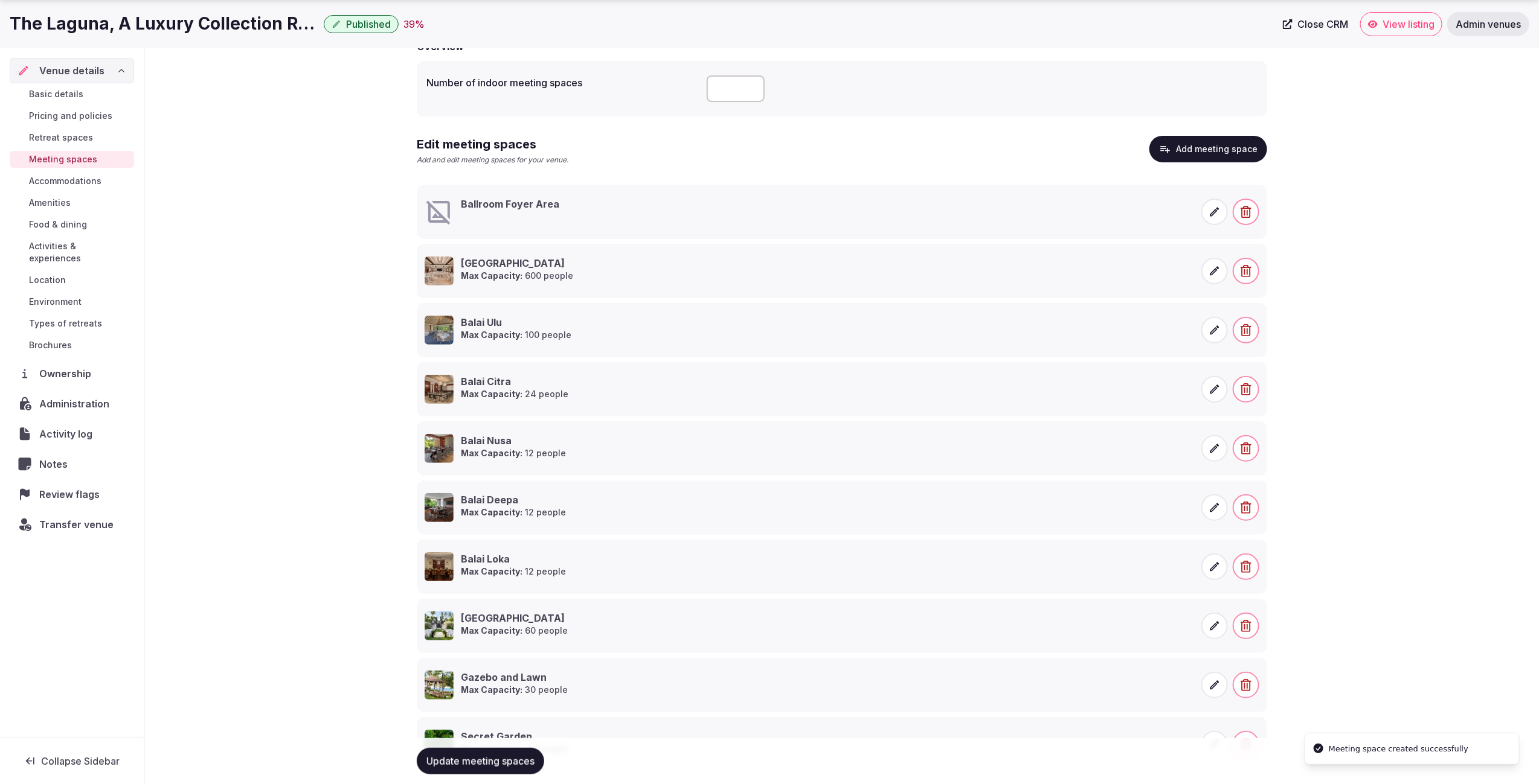
click at [1208, 211] on span at bounding box center [1214, 211] width 26 height 26
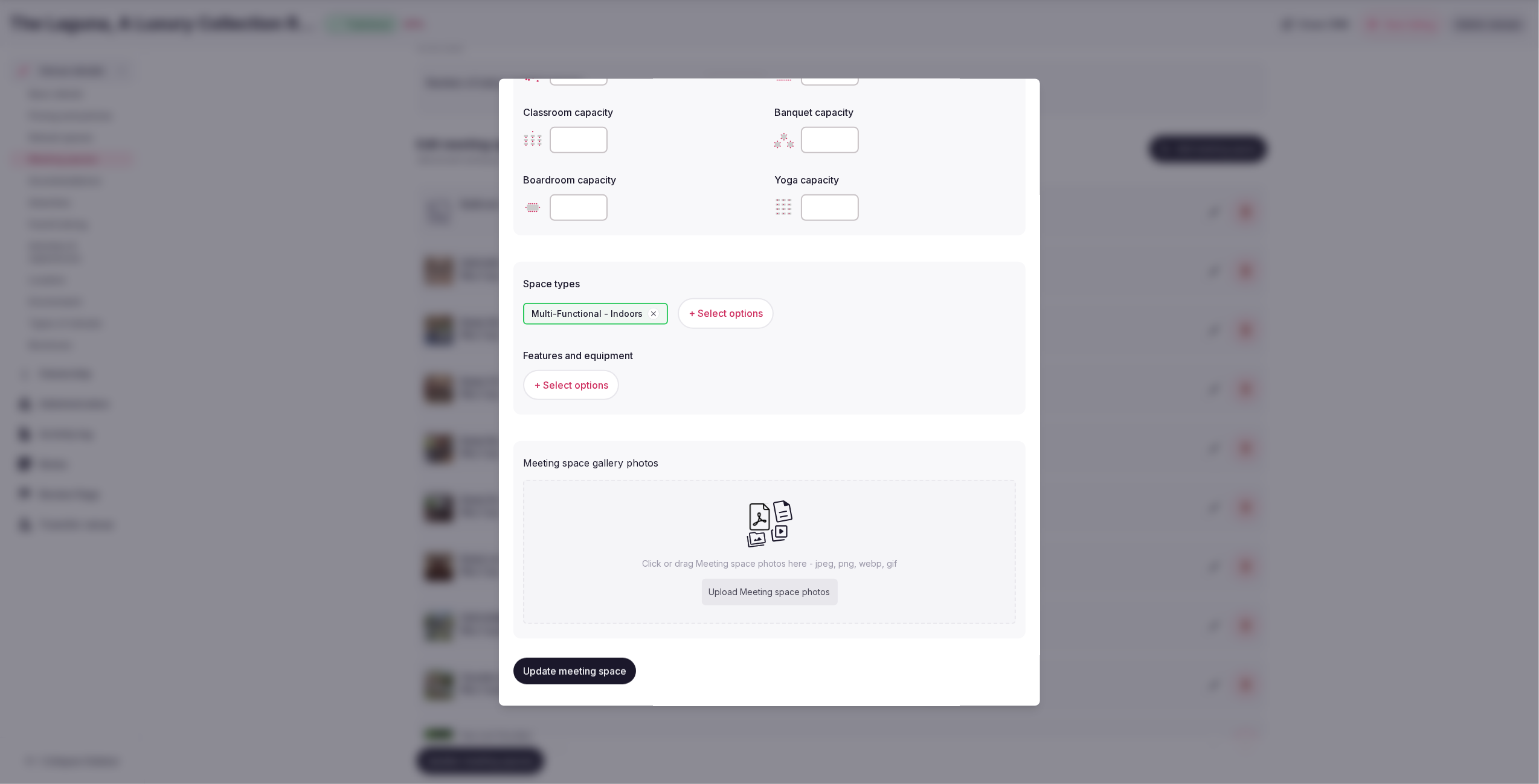
click at [567, 386] on span "+ Select options" at bounding box center [570, 384] width 75 height 14
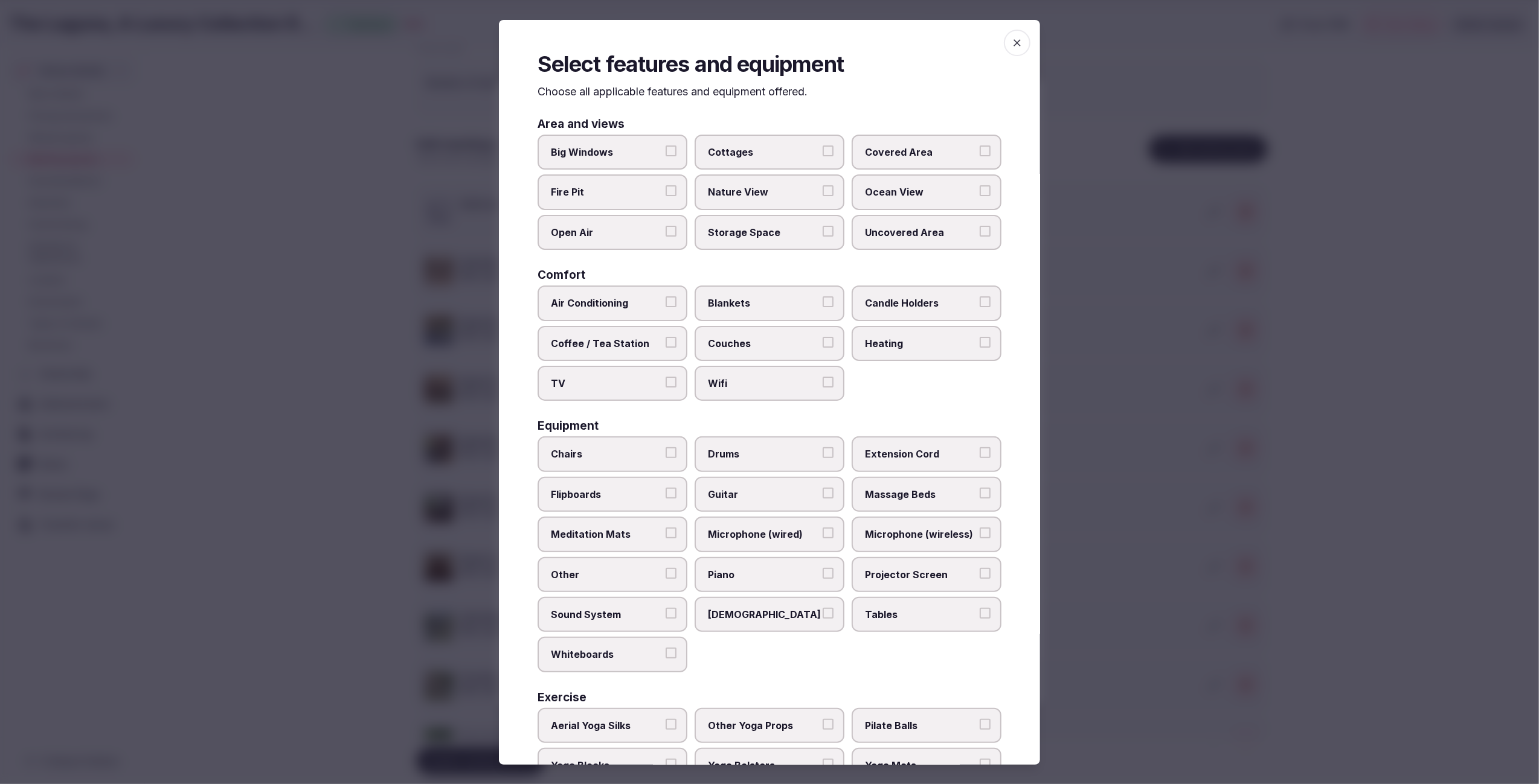
scroll to position [2, 0]
click at [591, 453] on span "Chairs" at bounding box center [607, 451] width 111 height 14
click at [665, 453] on button "Chairs" at bounding box center [671, 450] width 11 height 11
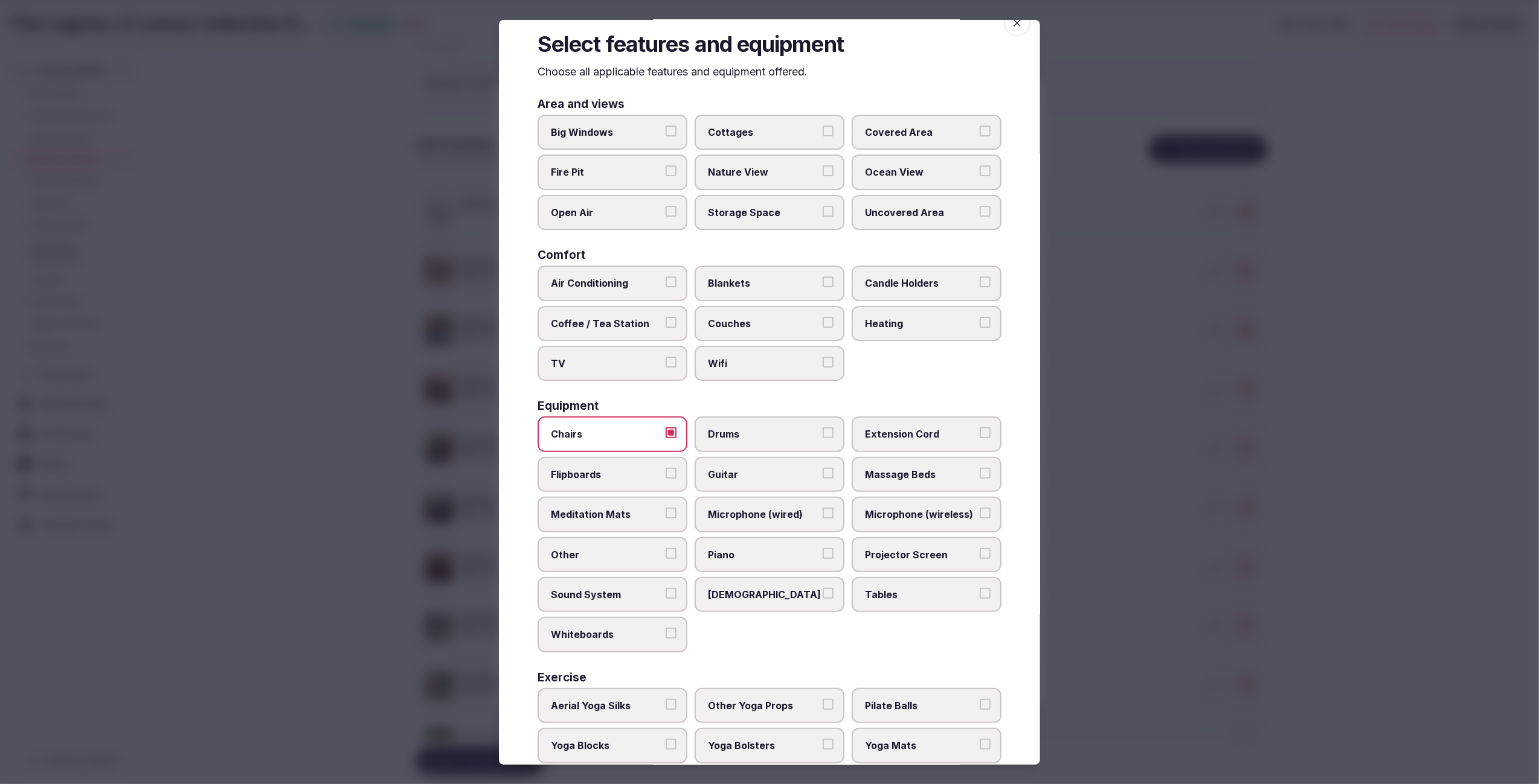
scroll to position [23, 0]
click at [759, 321] on span "Couches" at bounding box center [763, 321] width 111 height 14
click at [823, 321] on button "Couches" at bounding box center [828, 320] width 11 height 11
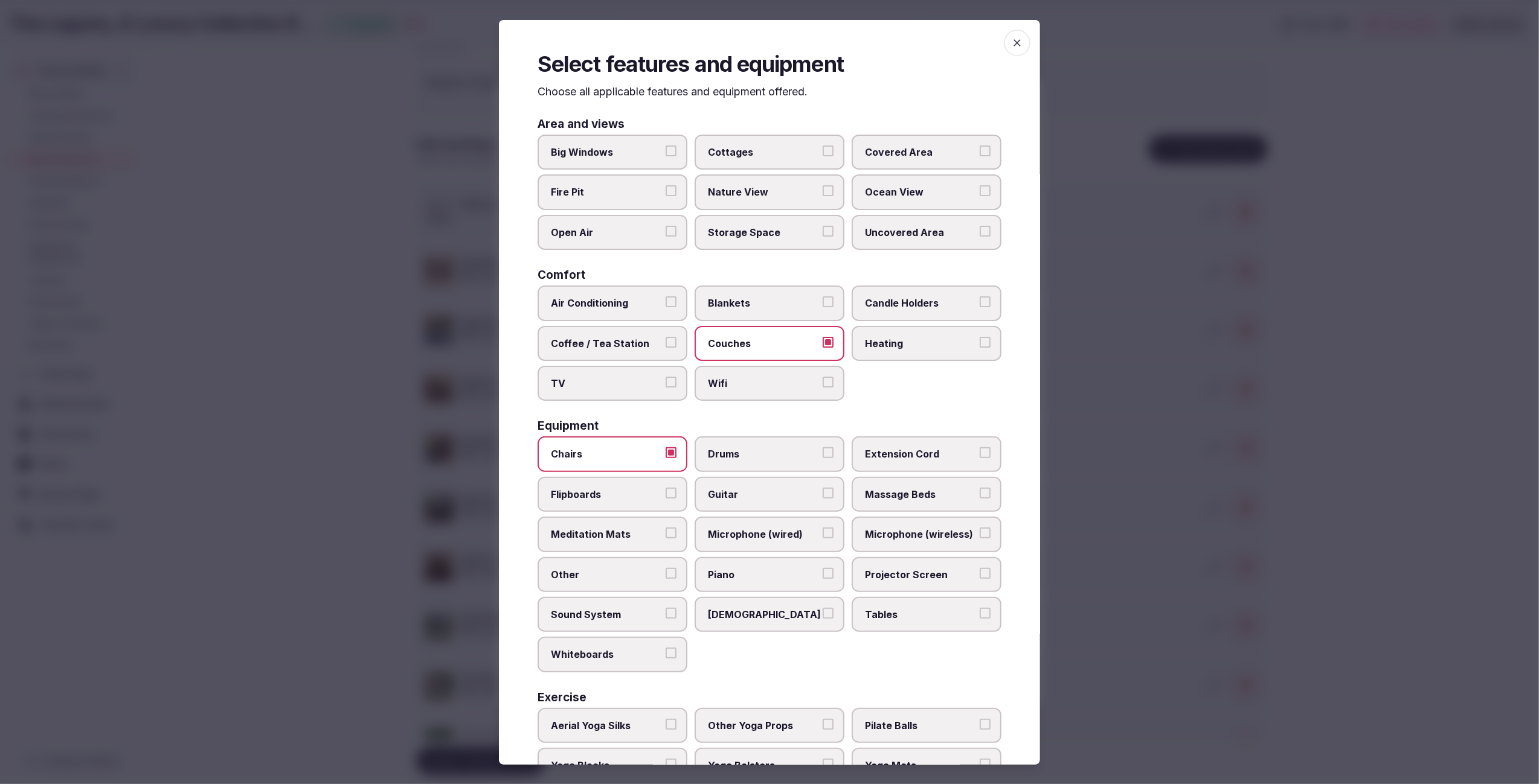
click at [968, 608] on span "Tables" at bounding box center [920, 615] width 111 height 14
click at [980, 608] on button "Tables" at bounding box center [985, 613] width 11 height 11
click at [618, 226] on span "Open Air" at bounding box center [607, 232] width 111 height 14
click at [665, 226] on button "Open Air" at bounding box center [671, 230] width 11 height 11
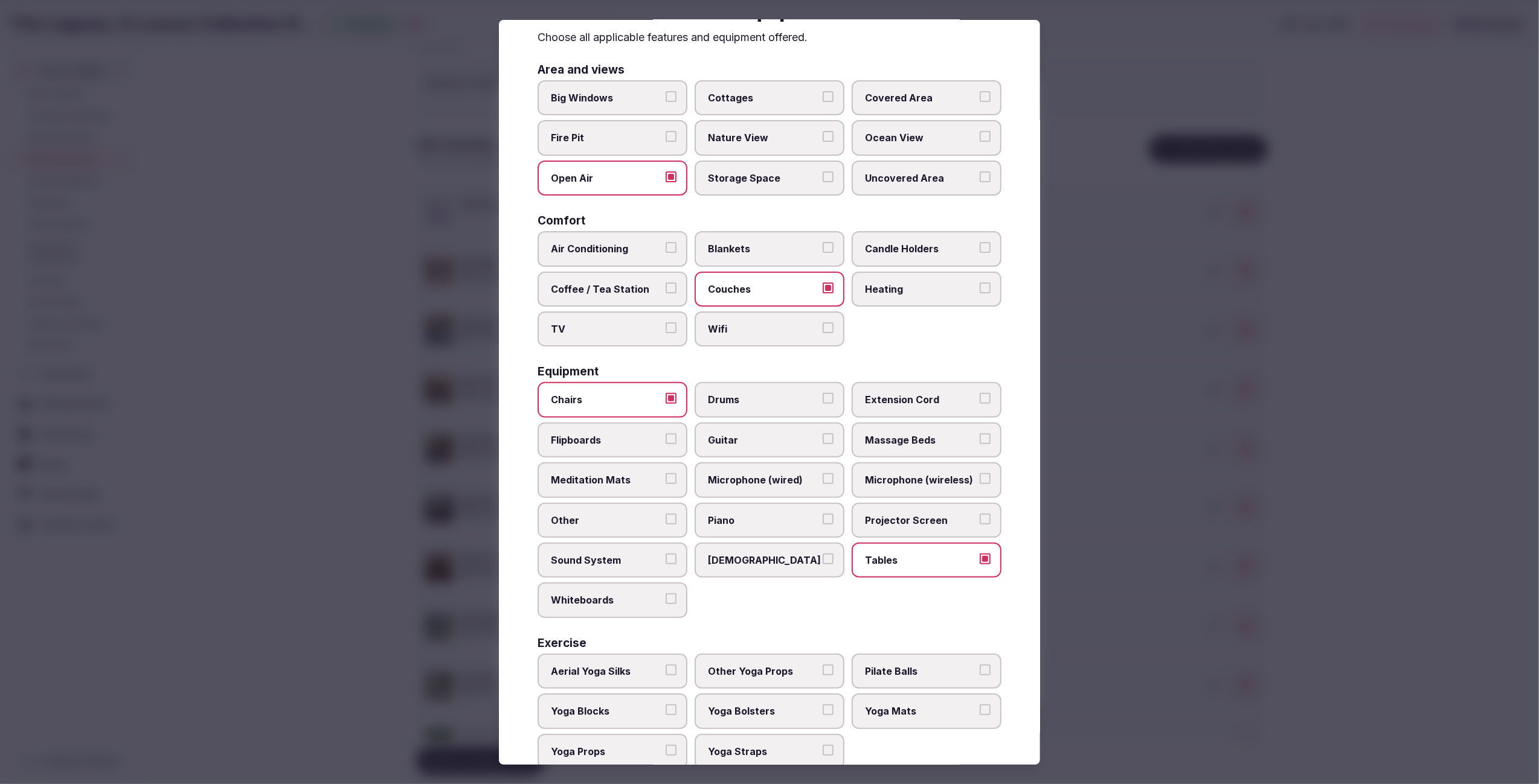
scroll to position [56, 0]
click at [877, 98] on span "Covered Area" at bounding box center [920, 96] width 111 height 14
click at [980, 98] on button "Covered Area" at bounding box center [985, 94] width 11 height 11
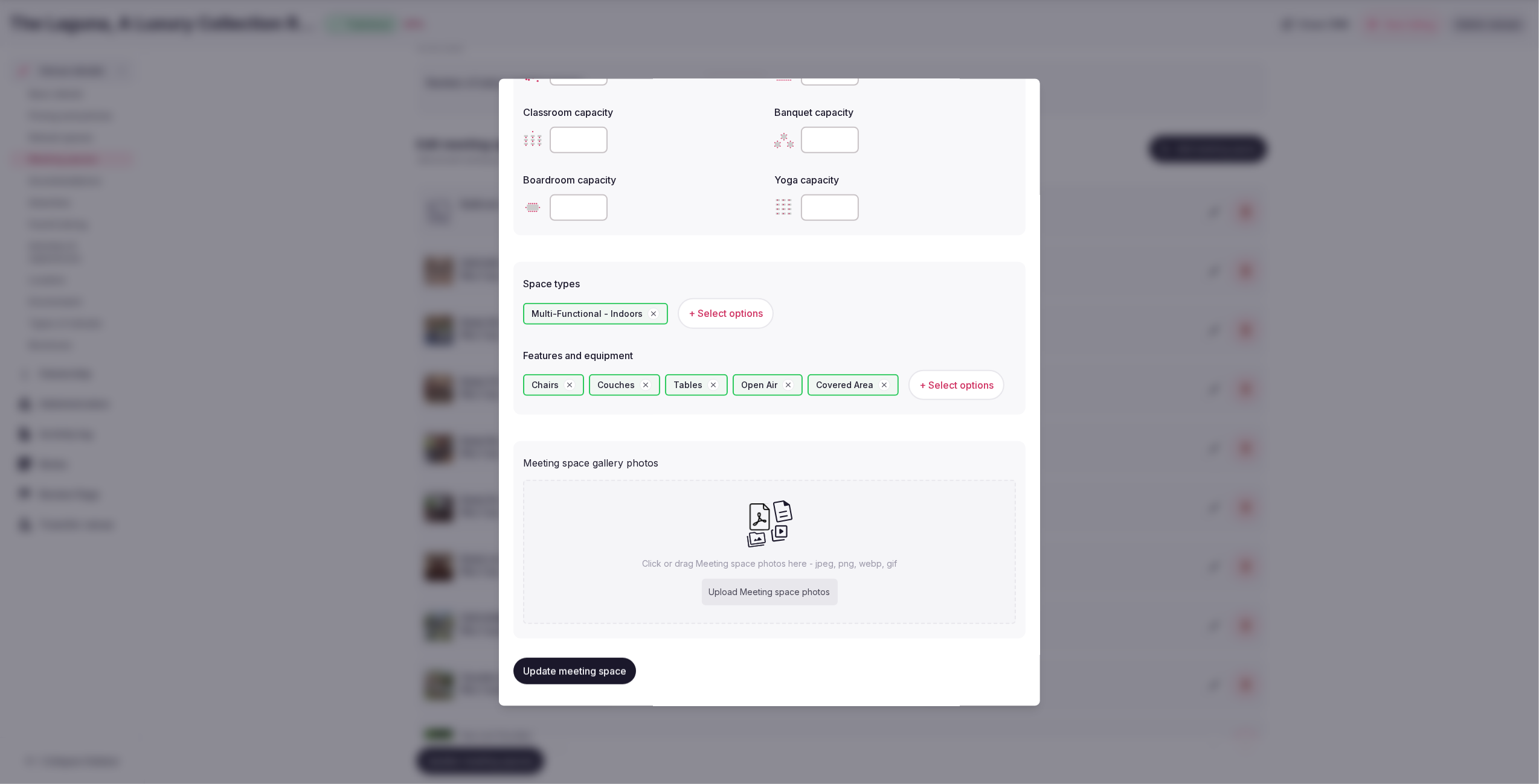
click at [784, 582] on div "Upload Meeting space photos" at bounding box center [769, 592] width 136 height 26
type input "**********"
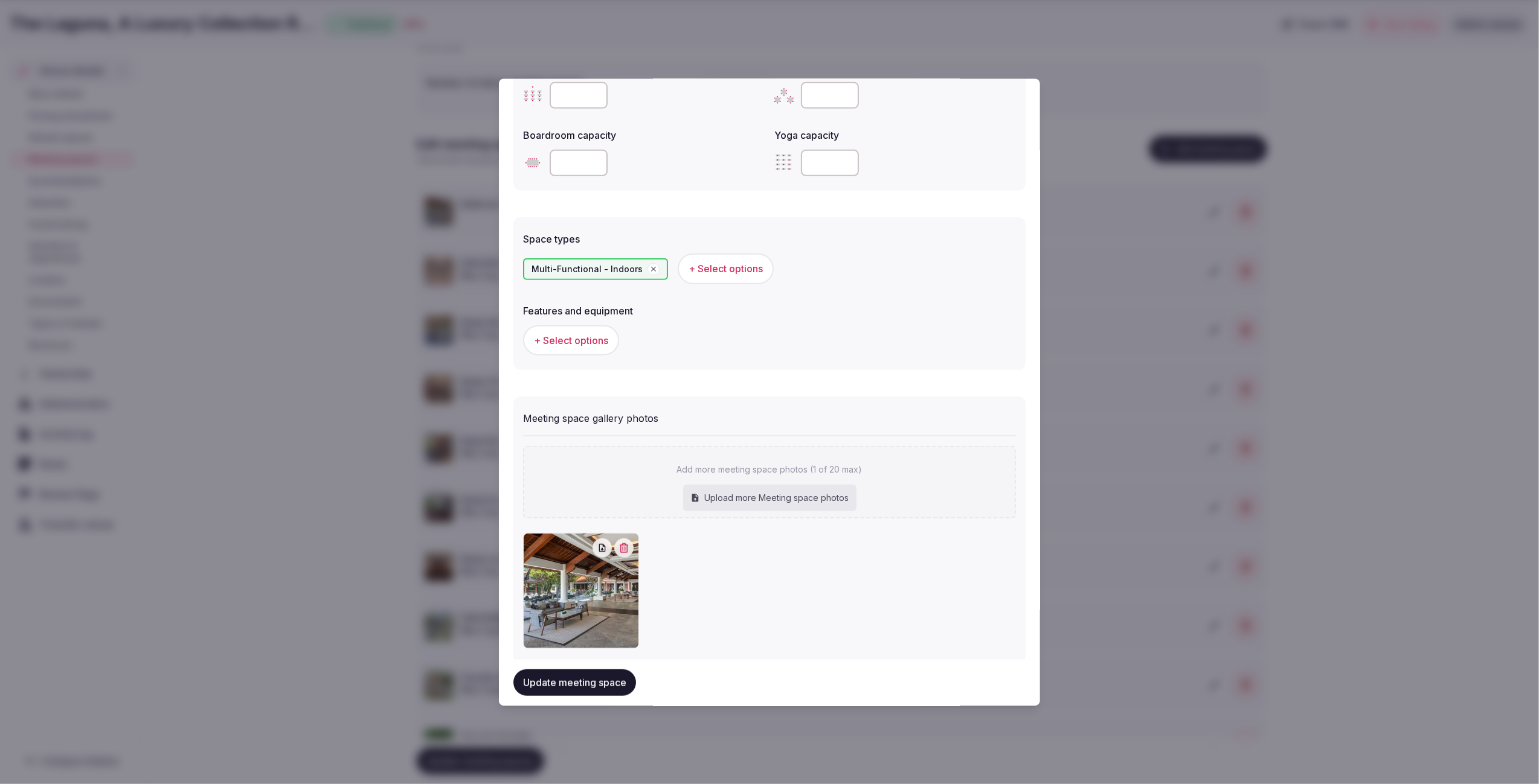
scroll to position [567, 0]
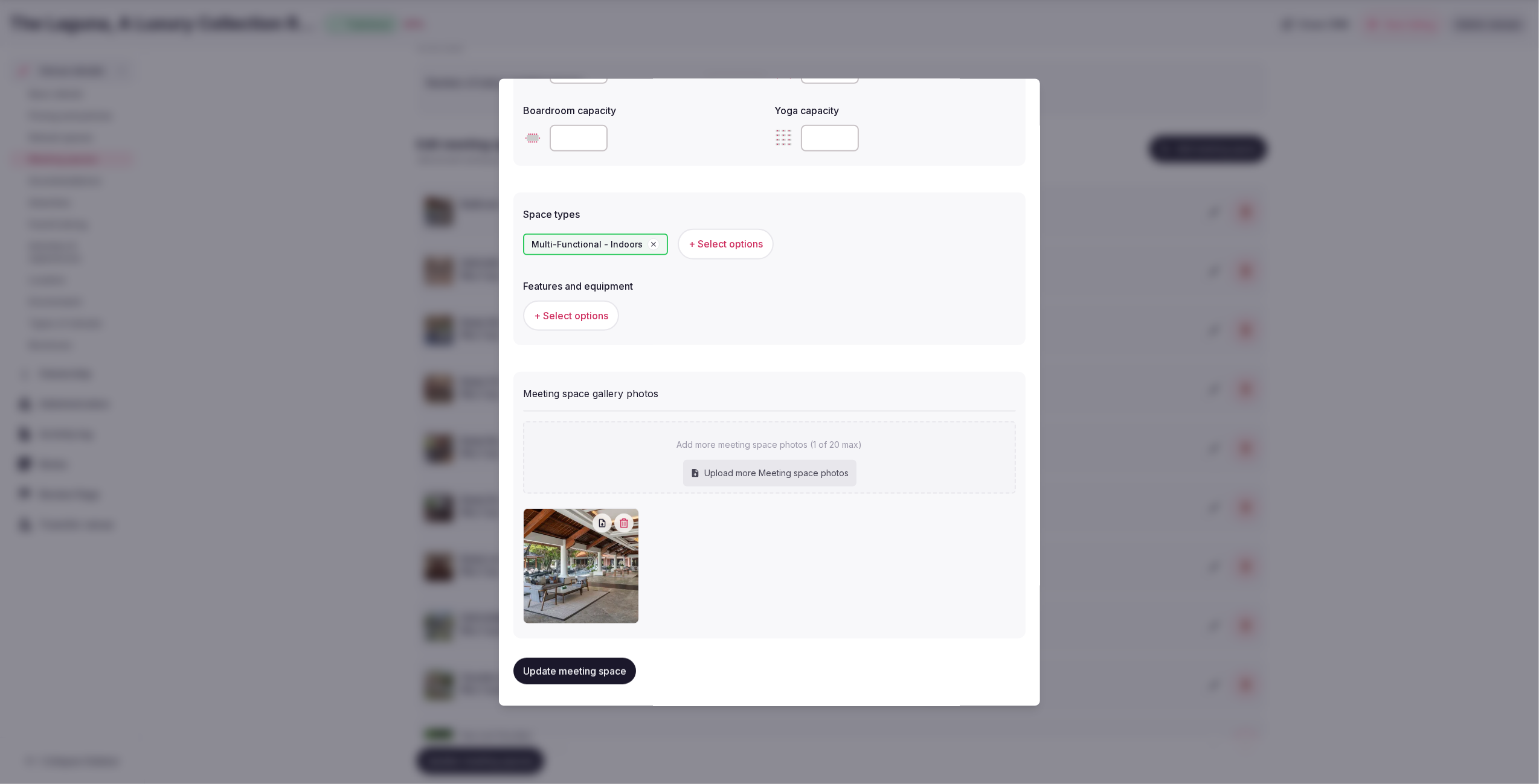
click at [568, 308] on span "+ Select options" at bounding box center [570, 315] width 75 height 14
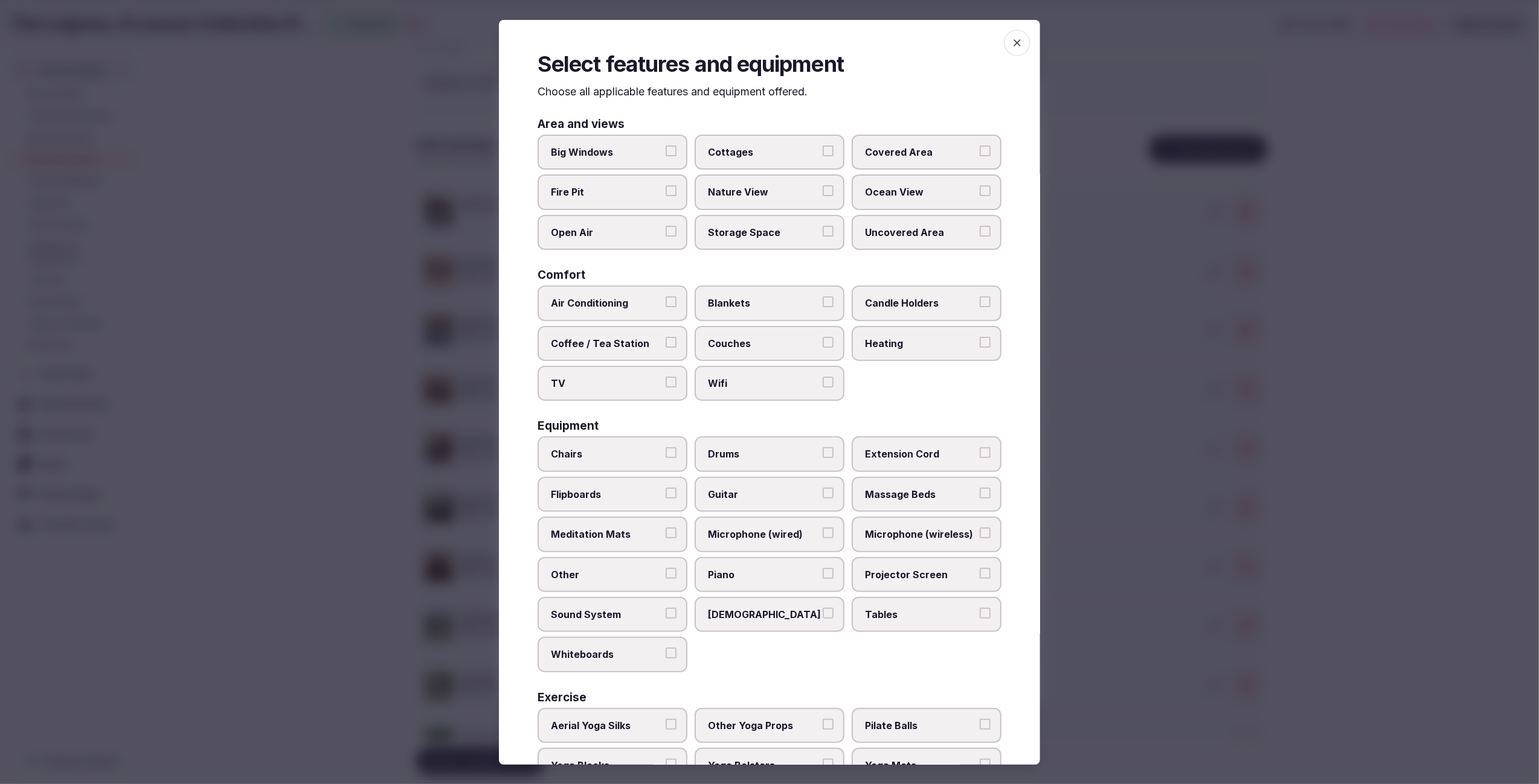
click at [728, 331] on label "Couches" at bounding box center [769, 343] width 150 height 35
click at [823, 337] on button "Couches" at bounding box center [828, 342] width 11 height 11
click at [919, 145] on span "Covered Area" at bounding box center [920, 152] width 111 height 14
click at [980, 145] on button "Covered Area" at bounding box center [985, 150] width 11 height 11
click at [605, 242] on label "Open Air" at bounding box center [612, 232] width 150 height 35
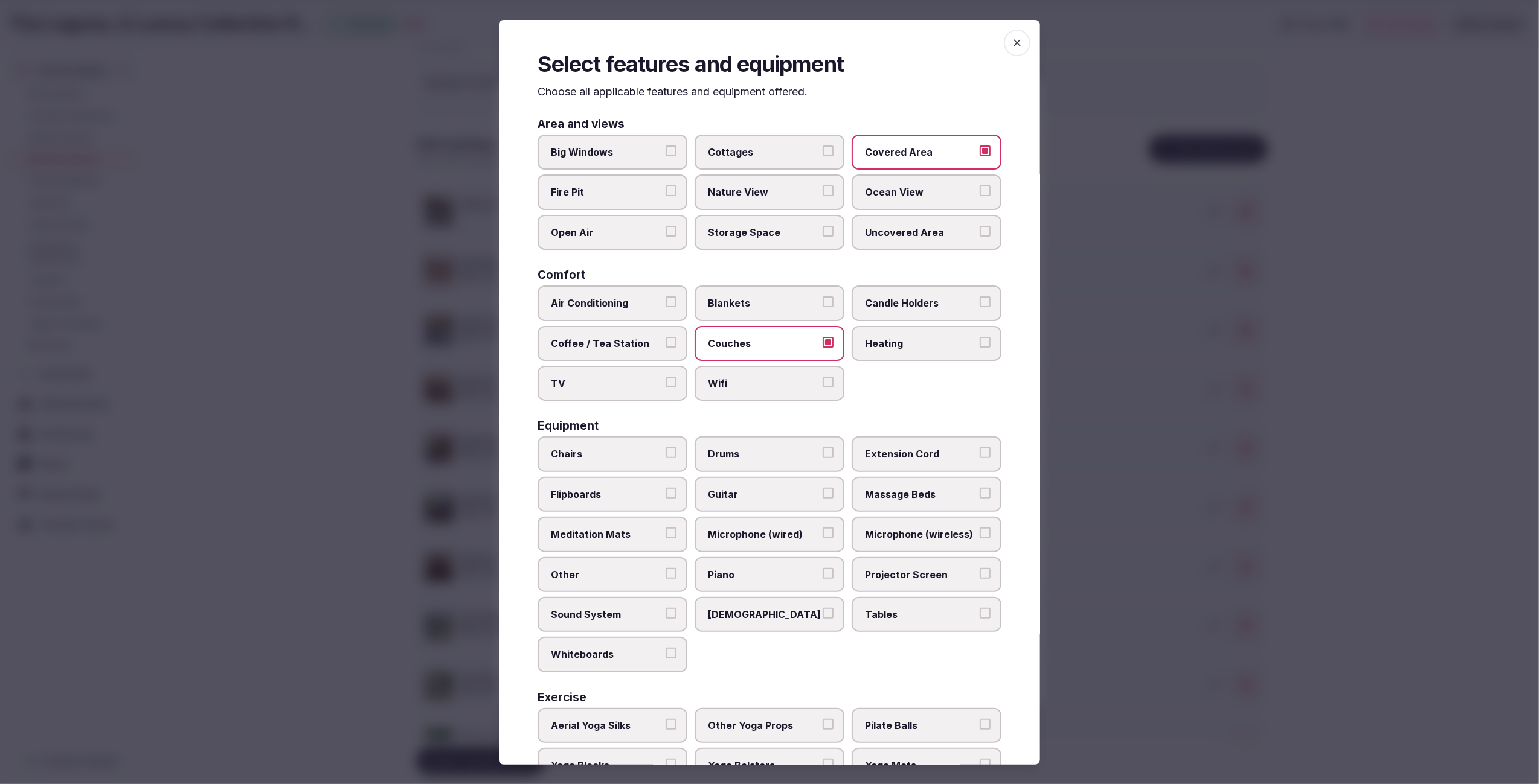
click at [665, 237] on button "Open Air" at bounding box center [671, 231] width 11 height 11
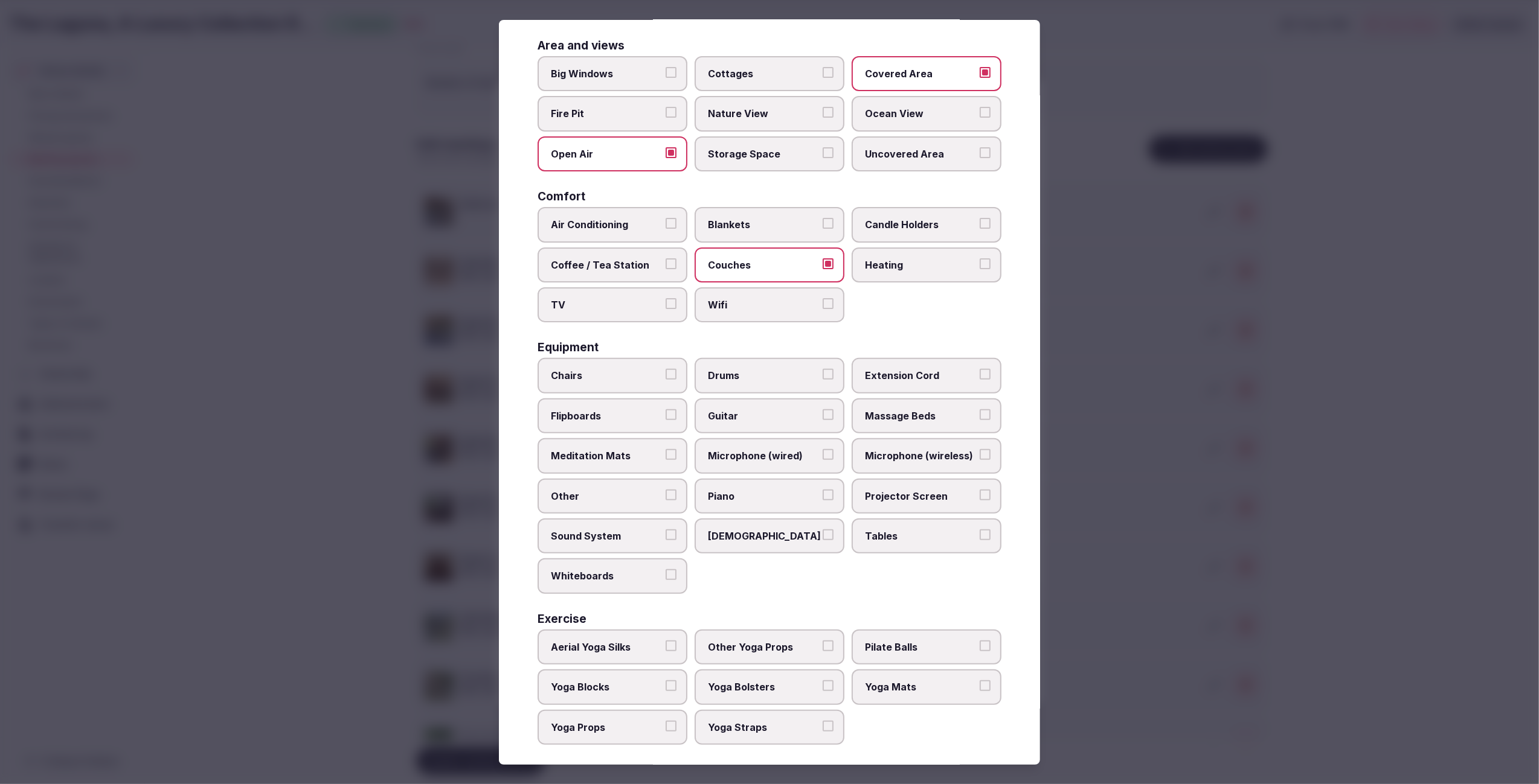
click at [901, 530] on span "Tables" at bounding box center [920, 536] width 111 height 14
click at [980, 530] on button "Tables" at bounding box center [985, 535] width 11 height 11
click at [607, 374] on span "Chairs" at bounding box center [607, 375] width 111 height 14
click at [665, 374] on button "Chairs" at bounding box center [671, 374] width 11 height 11
click at [1343, 612] on div at bounding box center [769, 392] width 1539 height 784
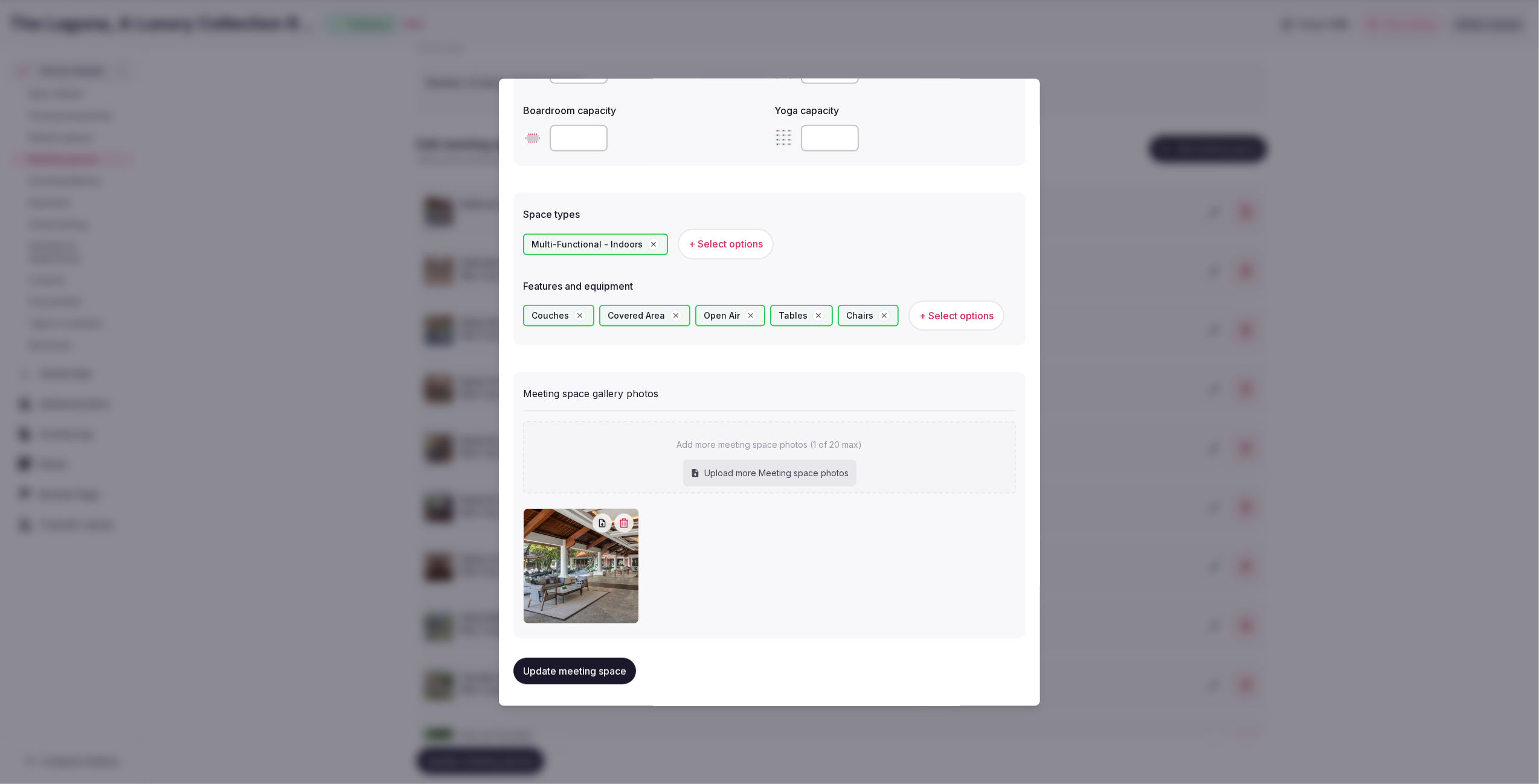
click at [543, 667] on button "Update meeting space" at bounding box center [574, 671] width 123 height 26
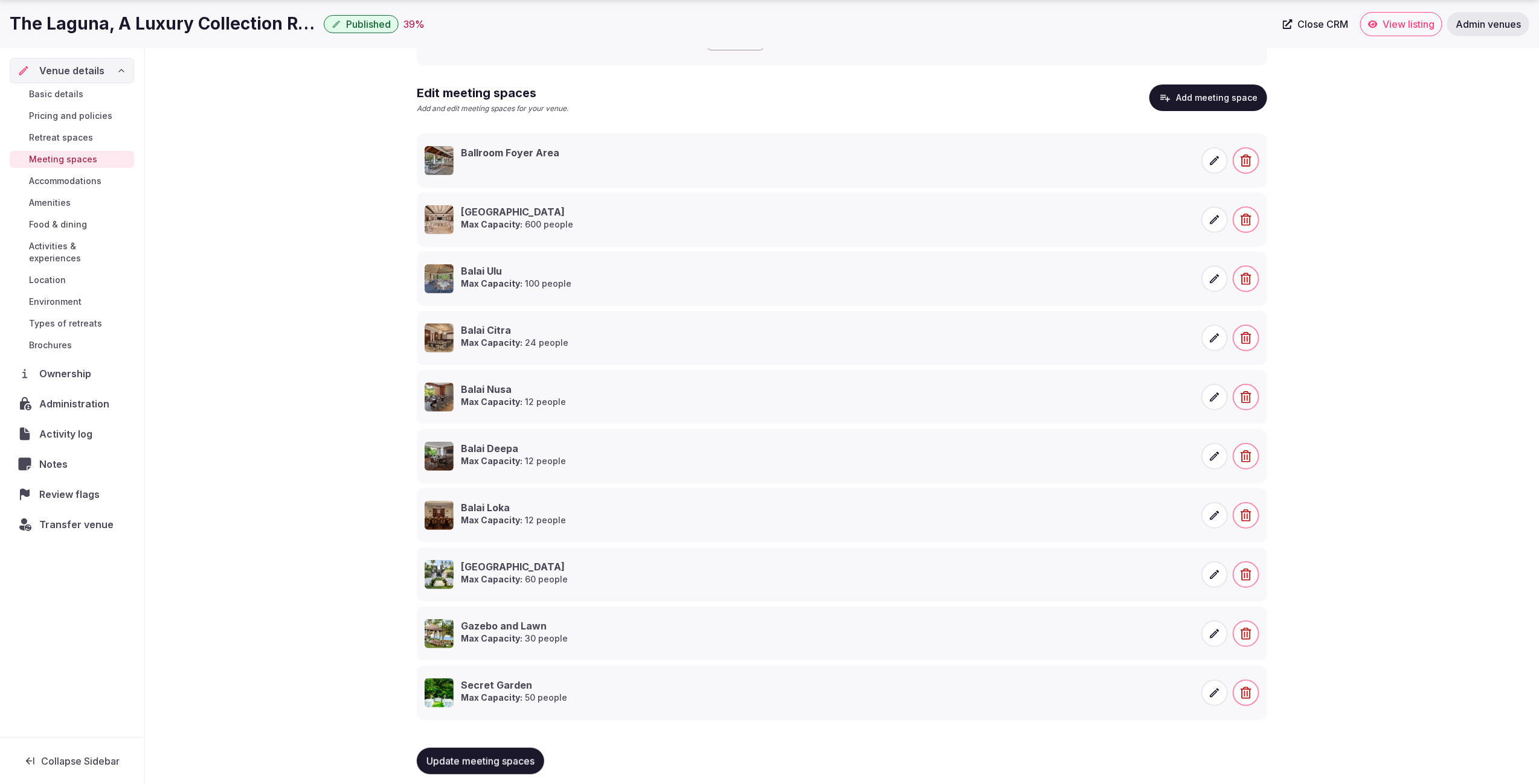
scroll to position [174, 0]
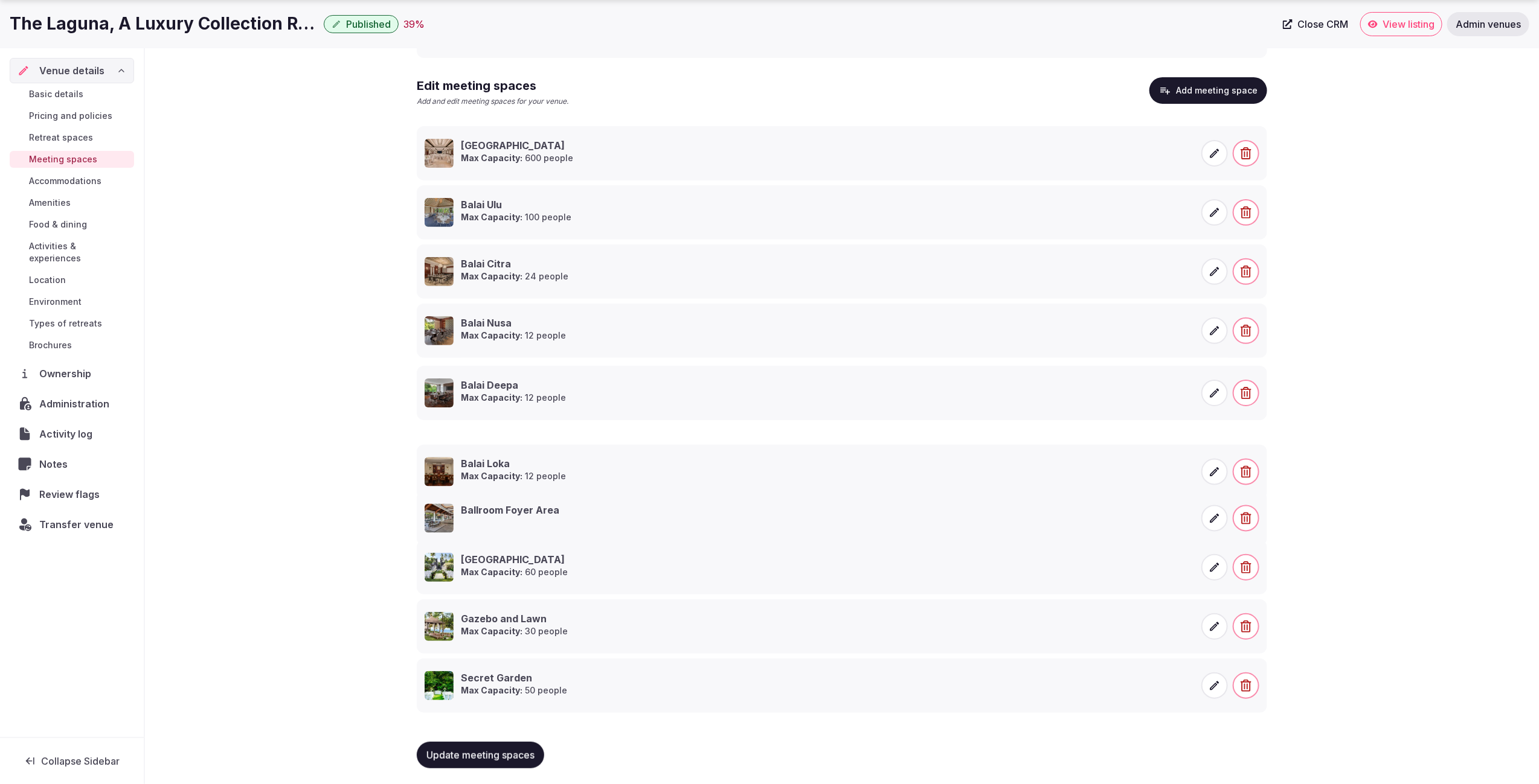
drag, startPoint x: 407, startPoint y: 136, endPoint x: 503, endPoint y: 500, distance: 376.4
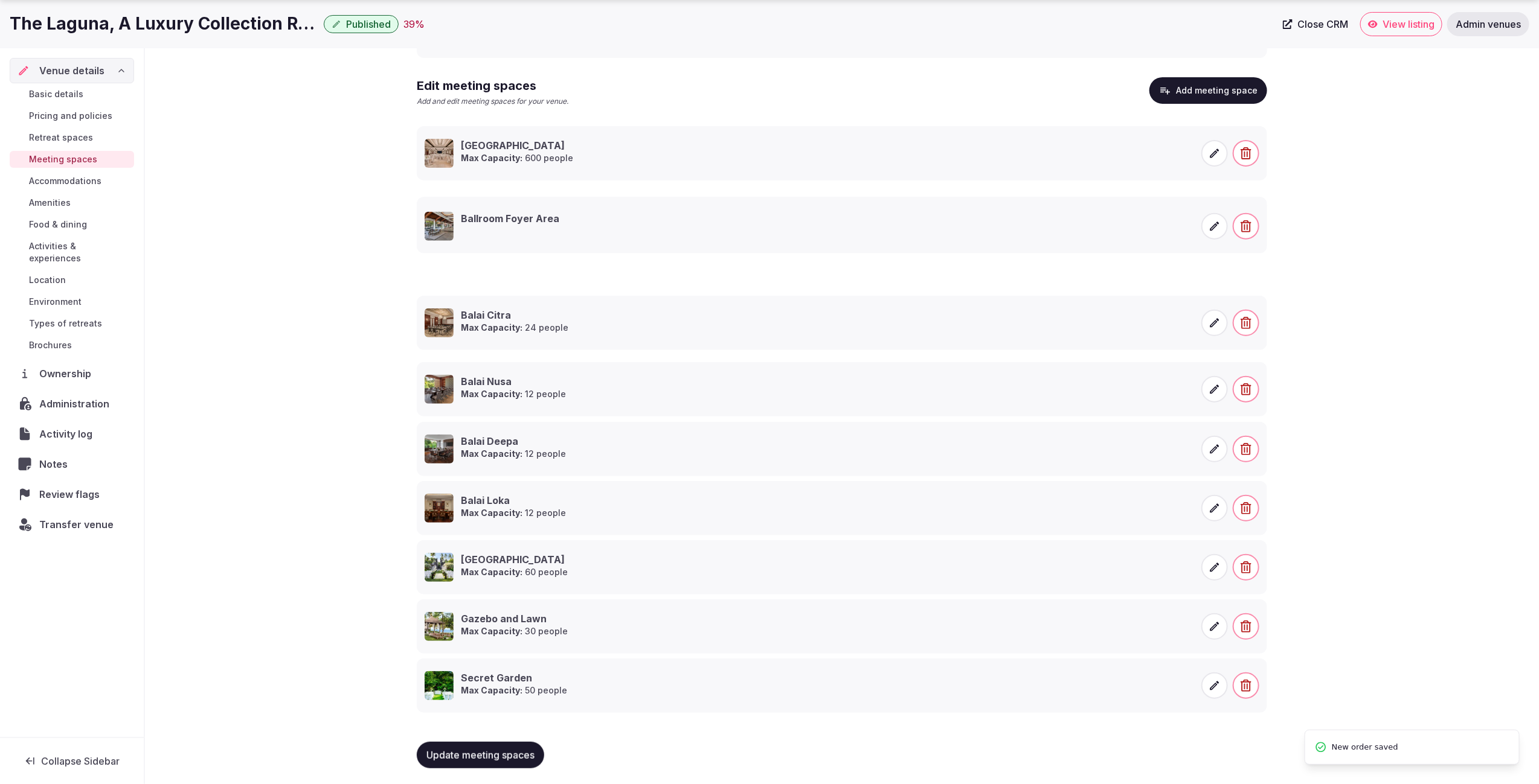
drag, startPoint x: 399, startPoint y: 494, endPoint x: 427, endPoint y: 209, distance: 286.4
click at [427, 209] on li "Ballroom Foyer Area" at bounding box center [842, 226] width 850 height 54
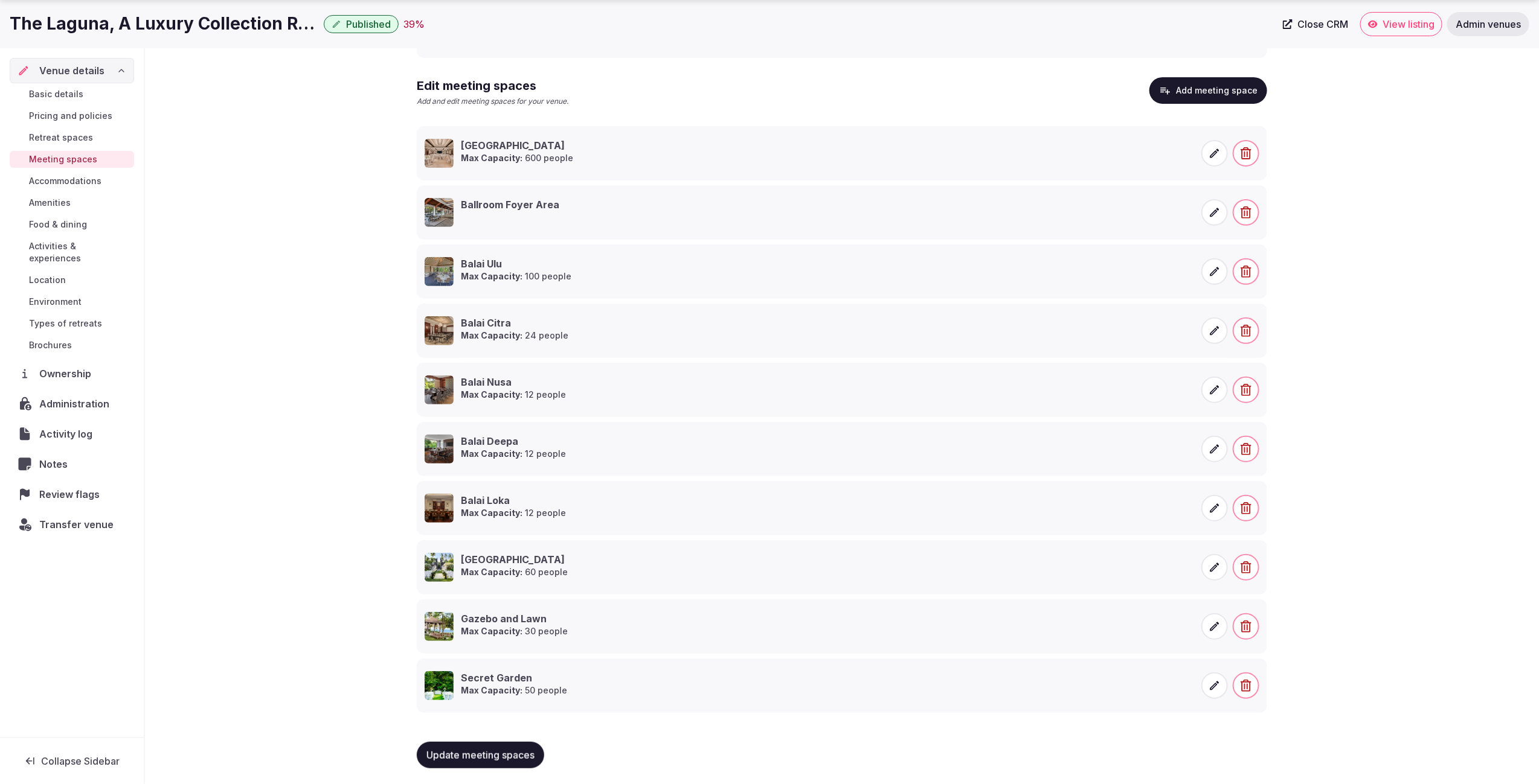
click at [87, 142] on span "Retreat spaces" at bounding box center [61, 138] width 64 height 12
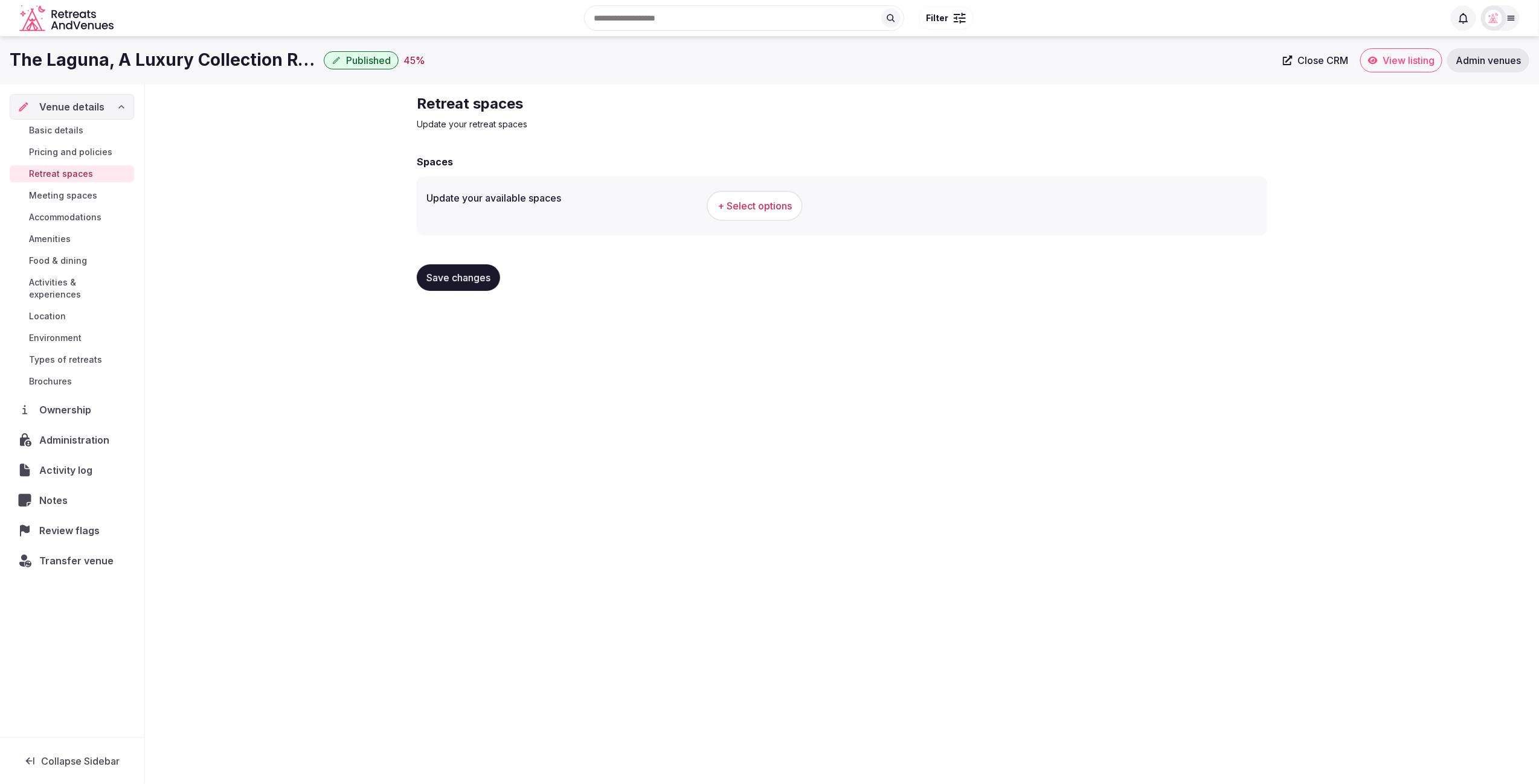
click at [778, 209] on span "+ Select options" at bounding box center [754, 206] width 75 height 14
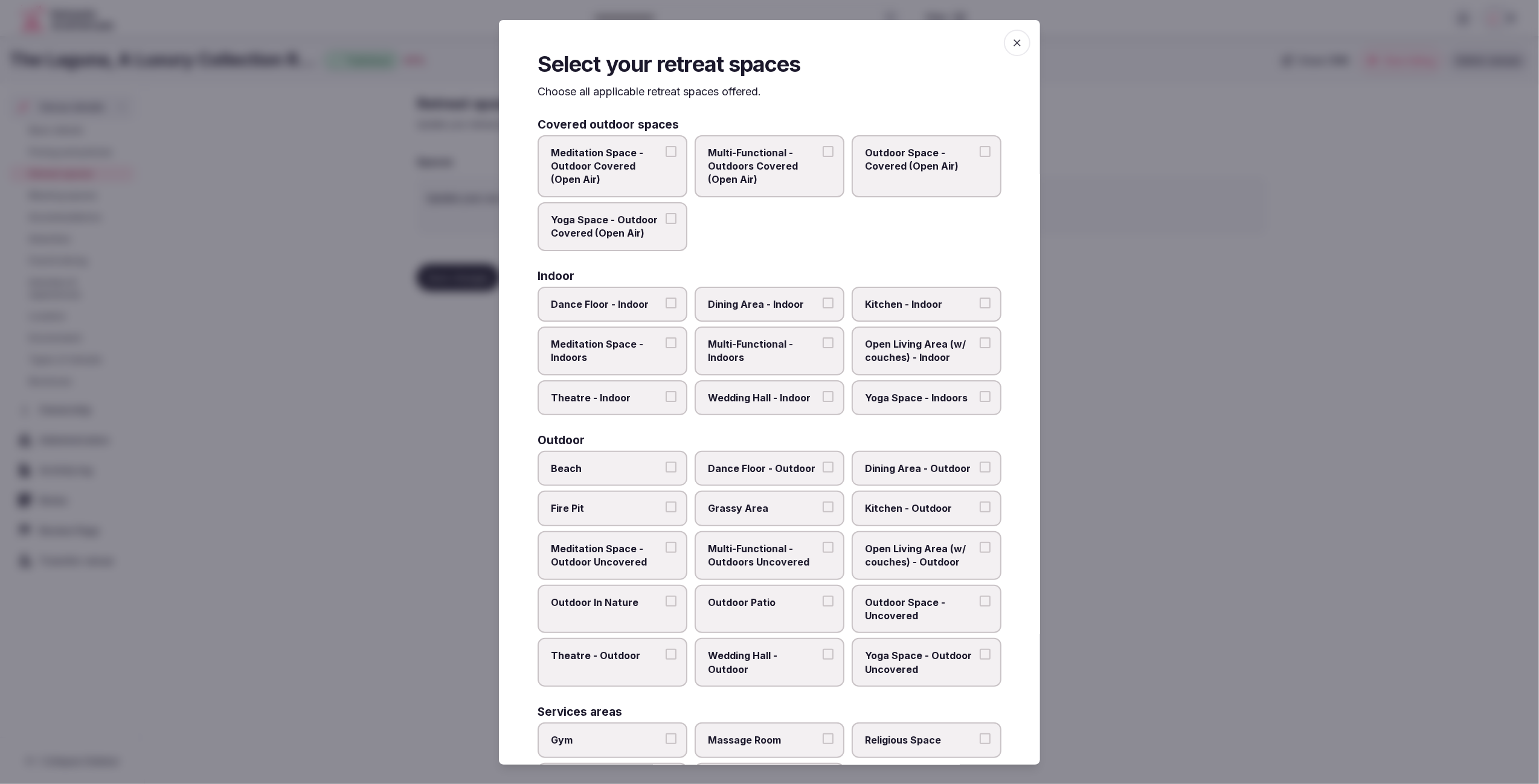
click at [294, 208] on div at bounding box center [769, 392] width 1539 height 784
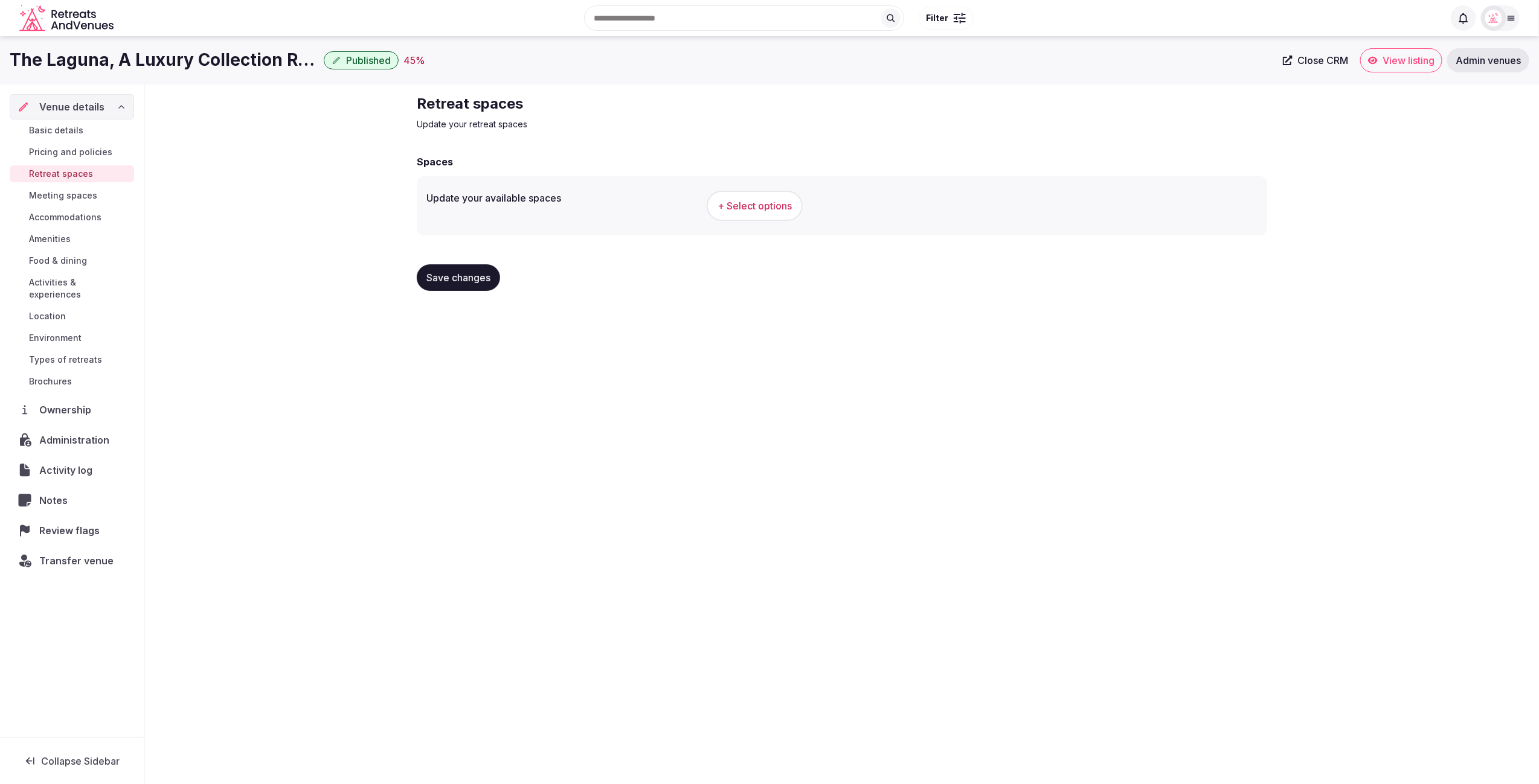
click at [62, 196] on span "Meeting spaces" at bounding box center [63, 196] width 68 height 12
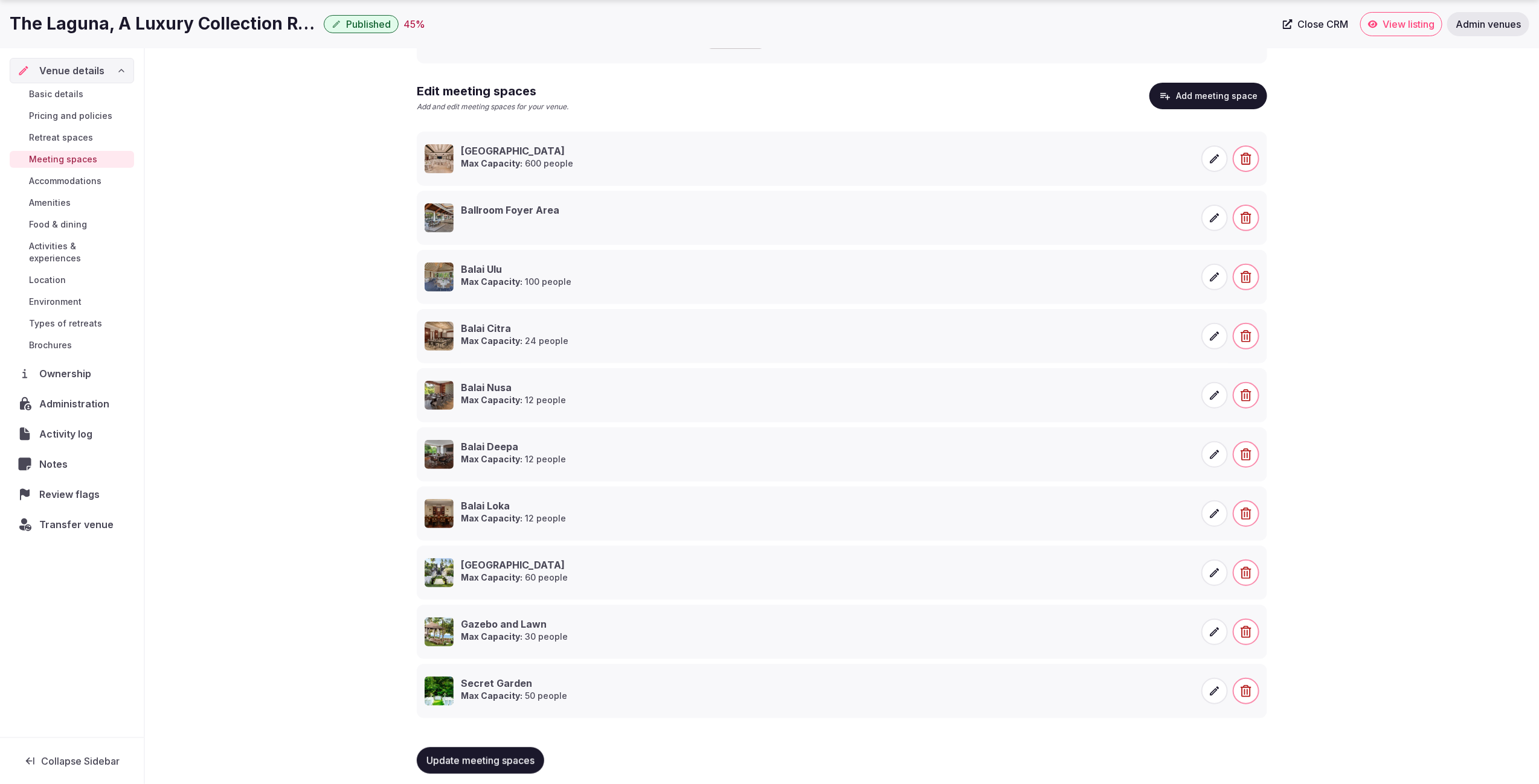
scroll to position [174, 0]
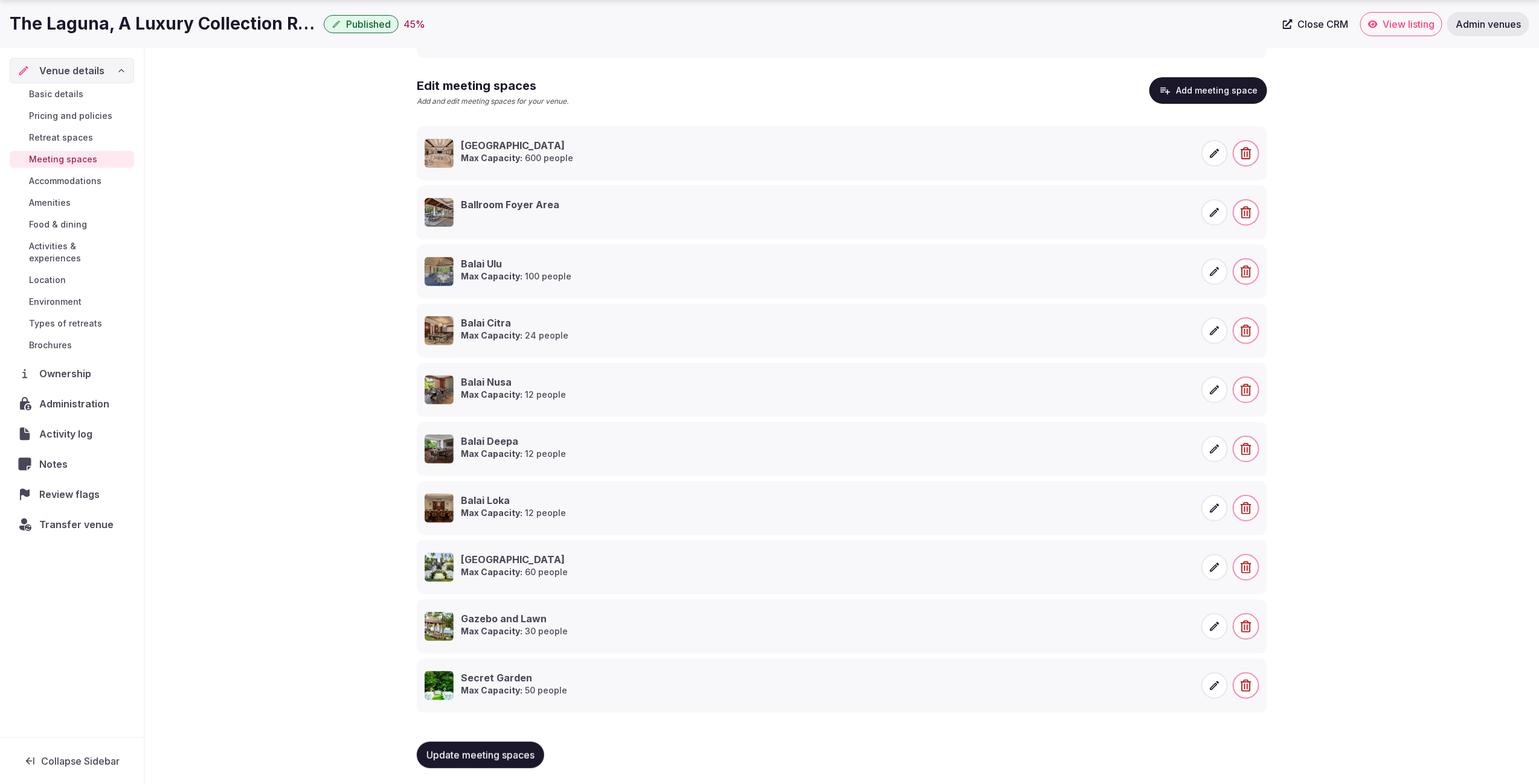
click at [1215, 564] on icon at bounding box center [1215, 567] width 9 height 9
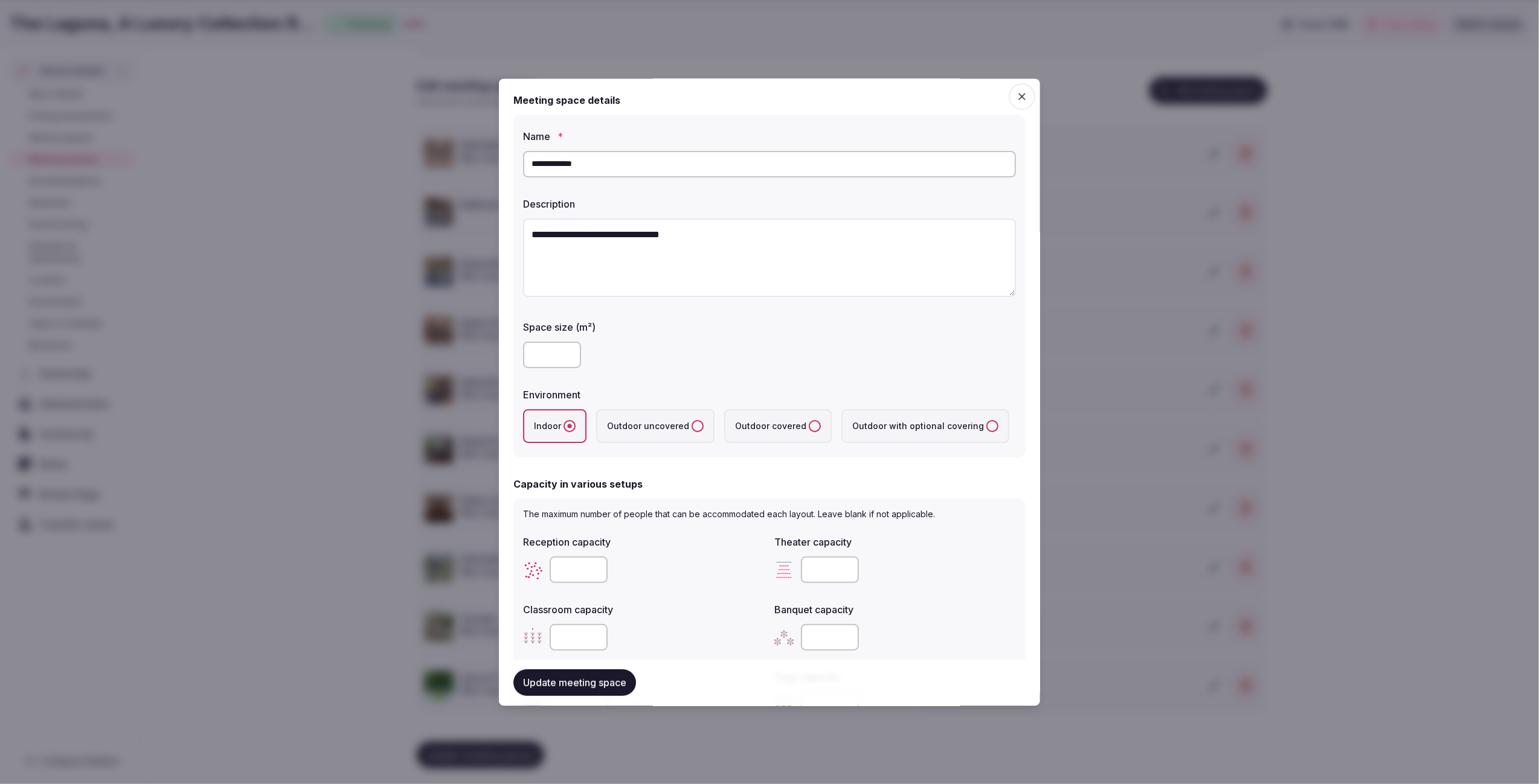
click at [685, 428] on label "Outdoor uncovered" at bounding box center [655, 427] width 118 height 34
click at [692, 428] on uncovered "Outdoor uncovered" at bounding box center [698, 427] width 12 height 12
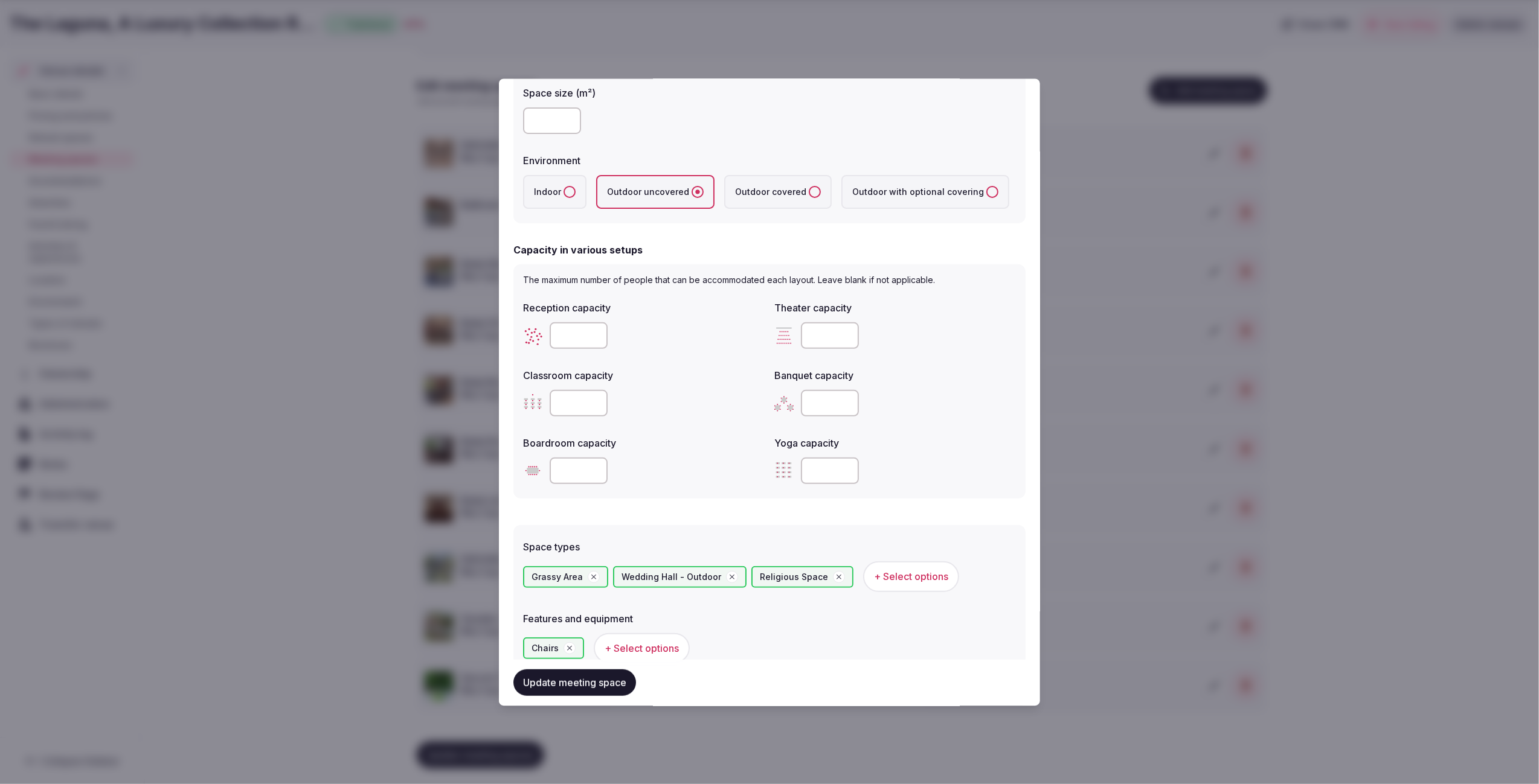
scroll to position [557, 0]
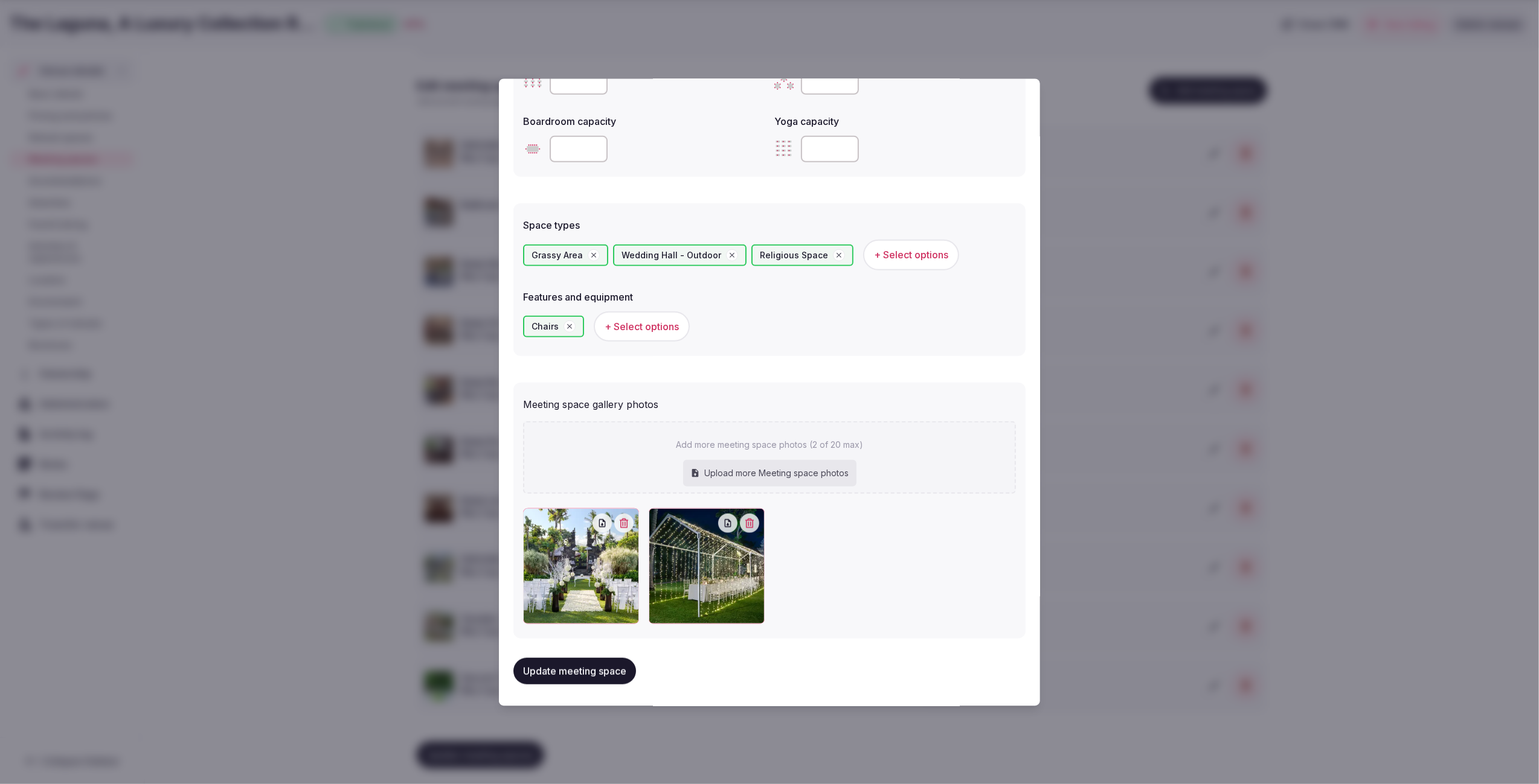
click at [567, 670] on button "Update meeting space" at bounding box center [574, 671] width 123 height 26
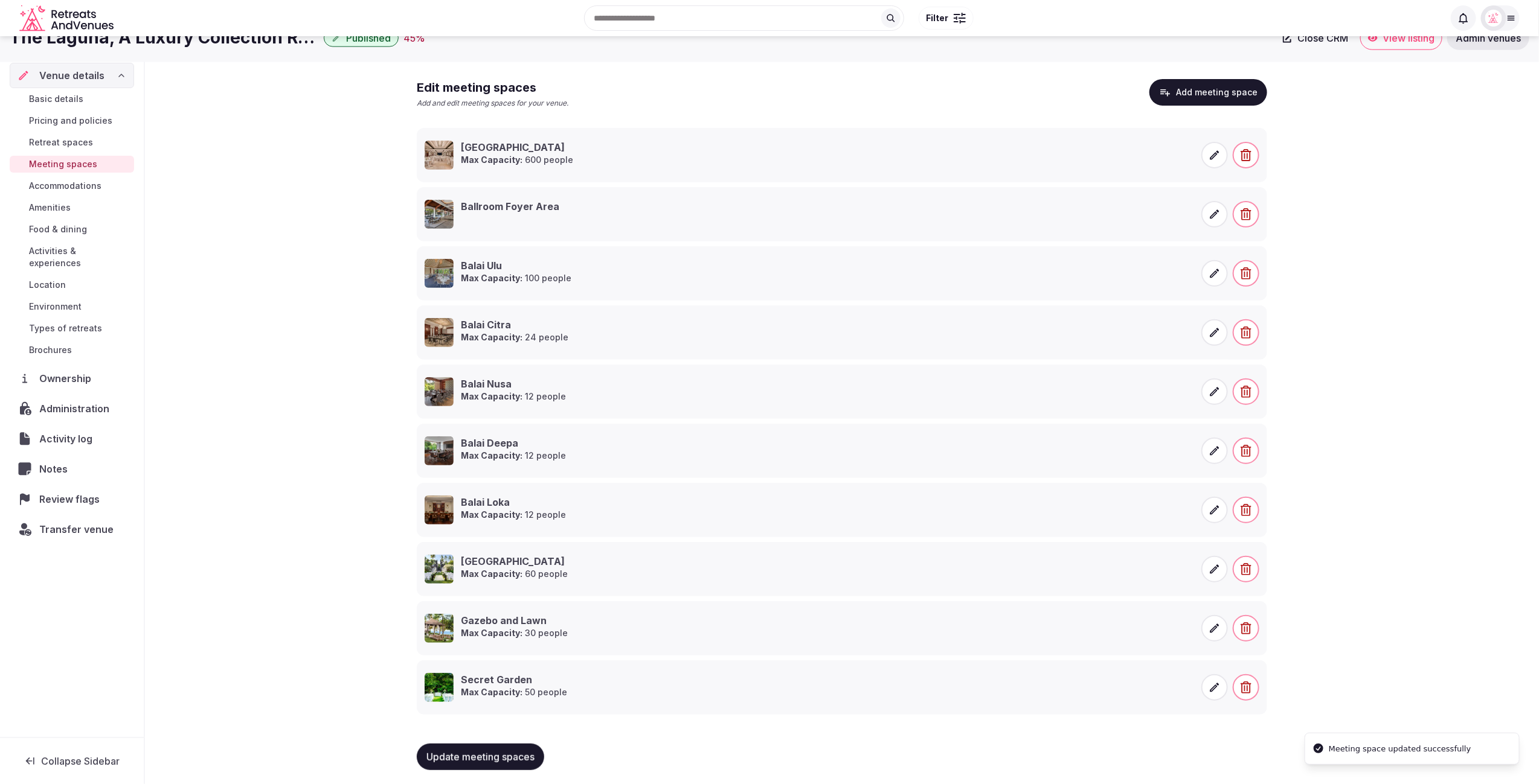
scroll to position [172, 0]
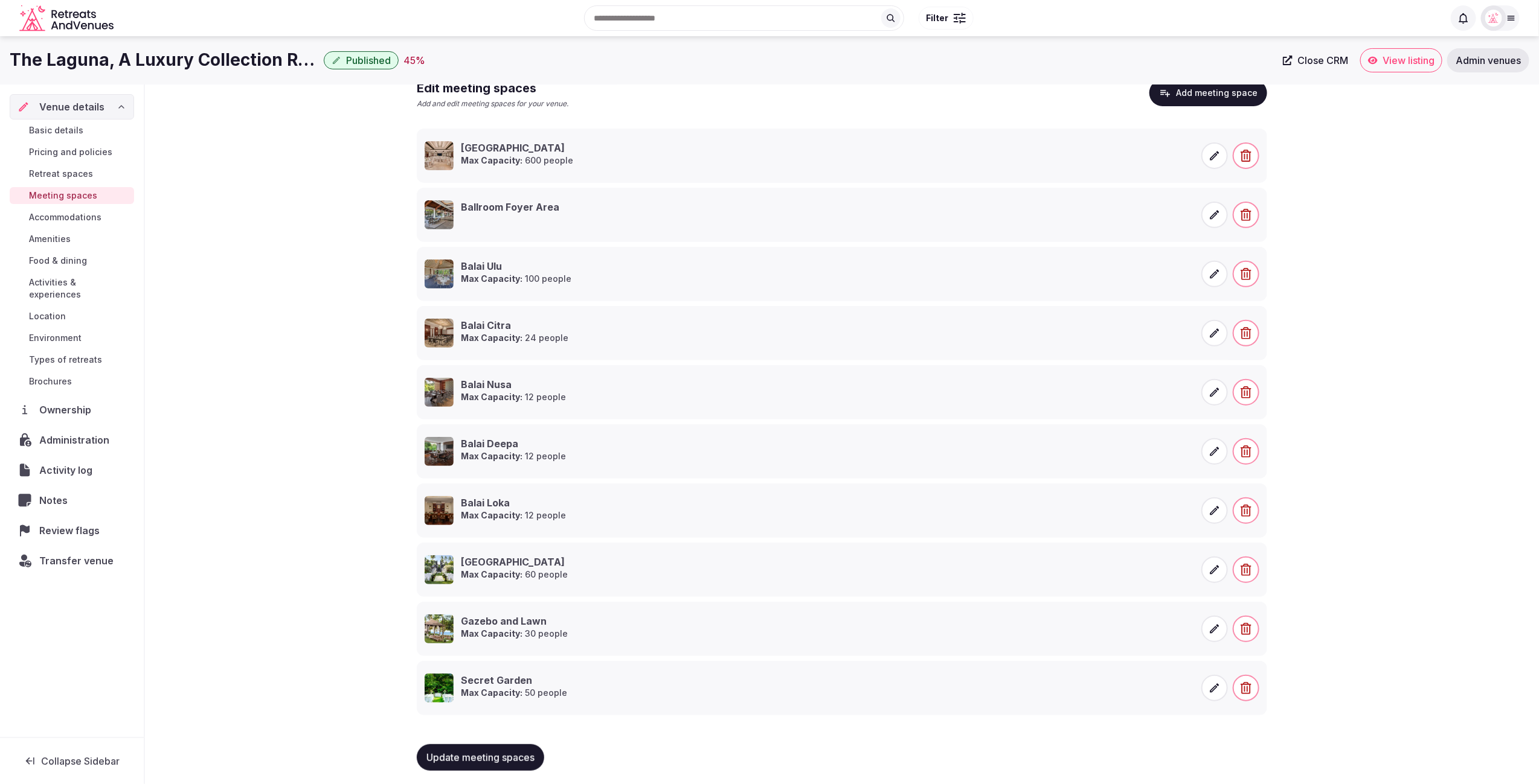
click at [494, 746] on button "Update meeting spaces" at bounding box center [480, 757] width 127 height 26
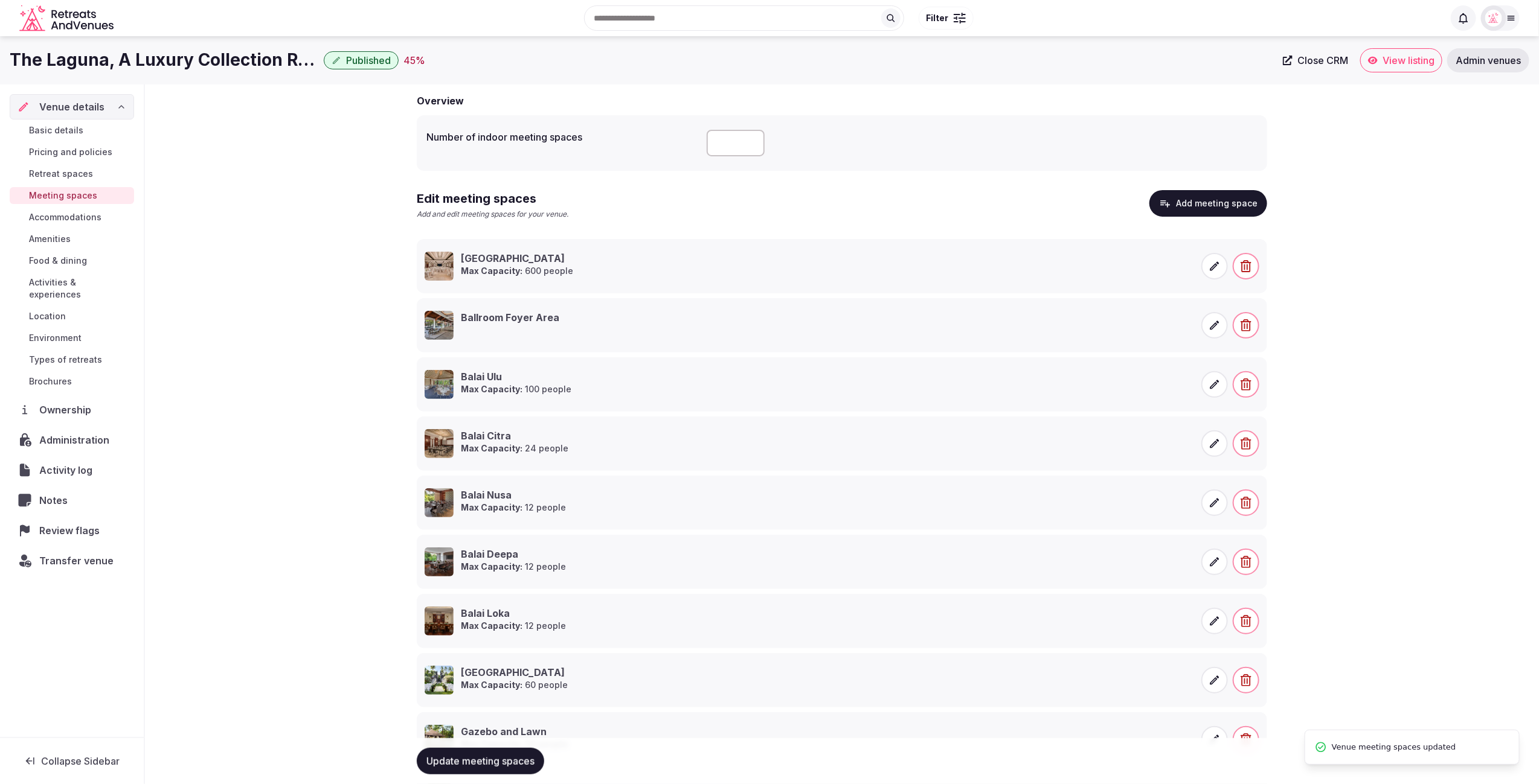
scroll to position [0, 0]
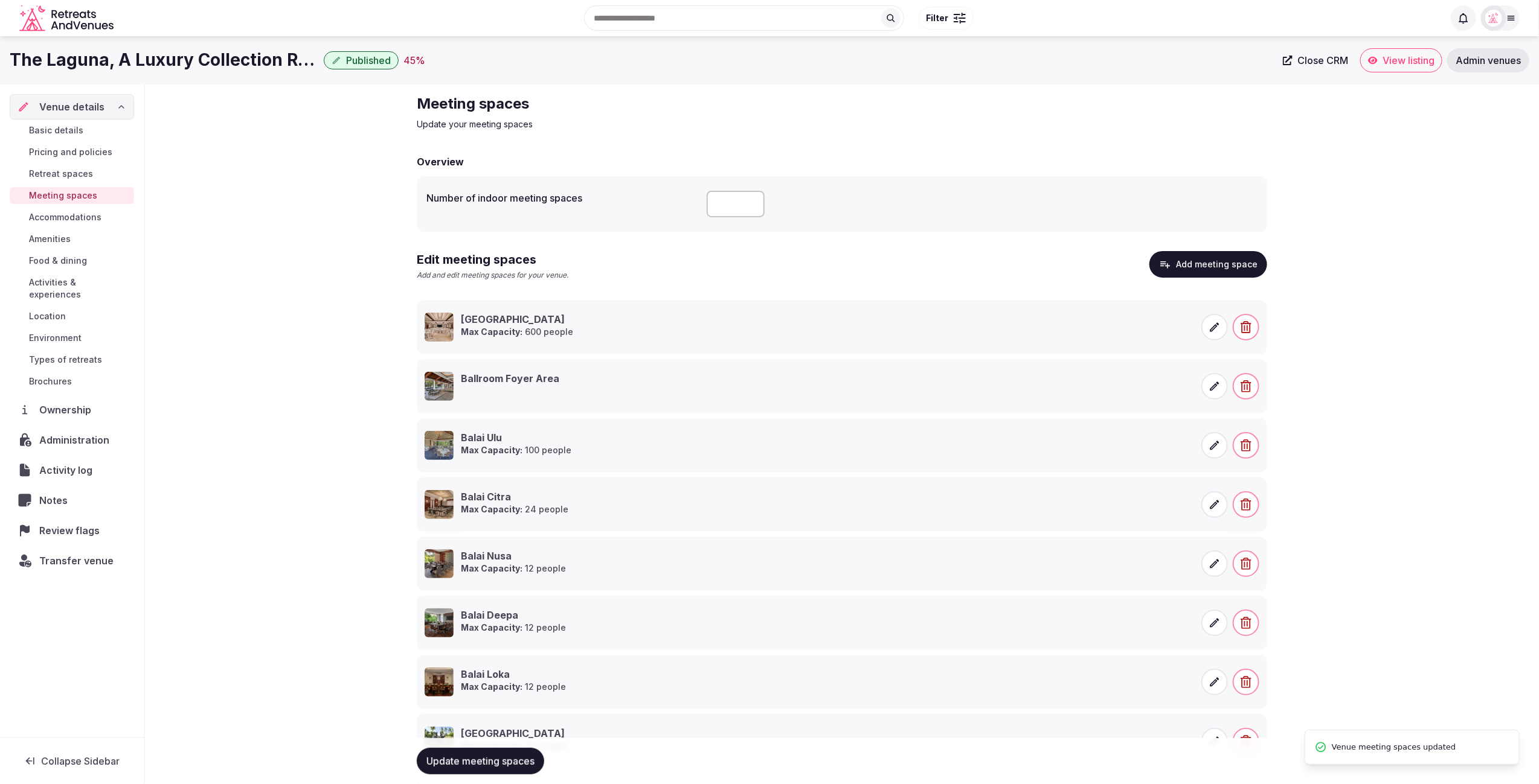
click at [67, 150] on span "Pricing and policies" at bounding box center [71, 152] width 84 height 12
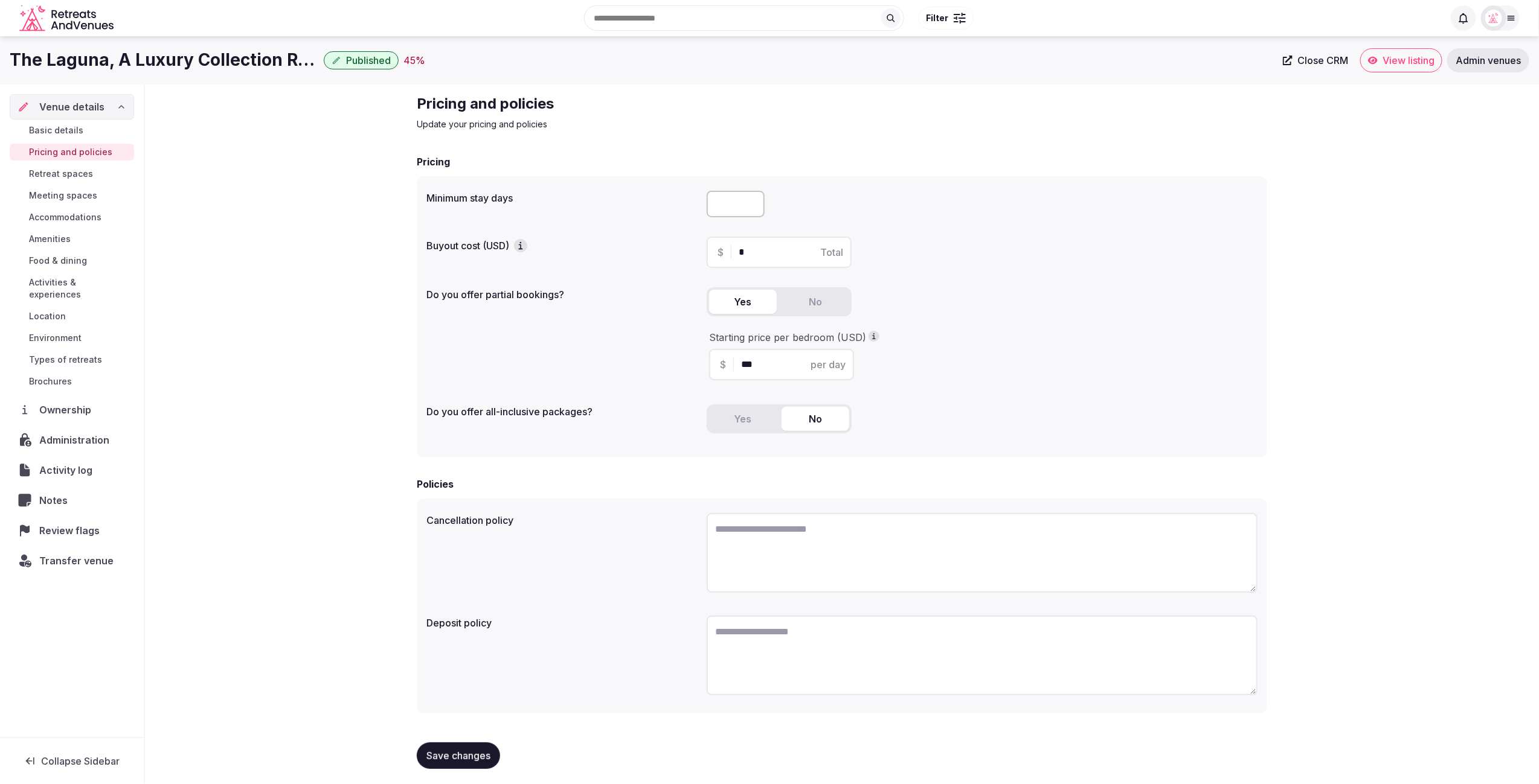
click at [53, 217] on span "Accommodations" at bounding box center [65, 217] width 72 height 12
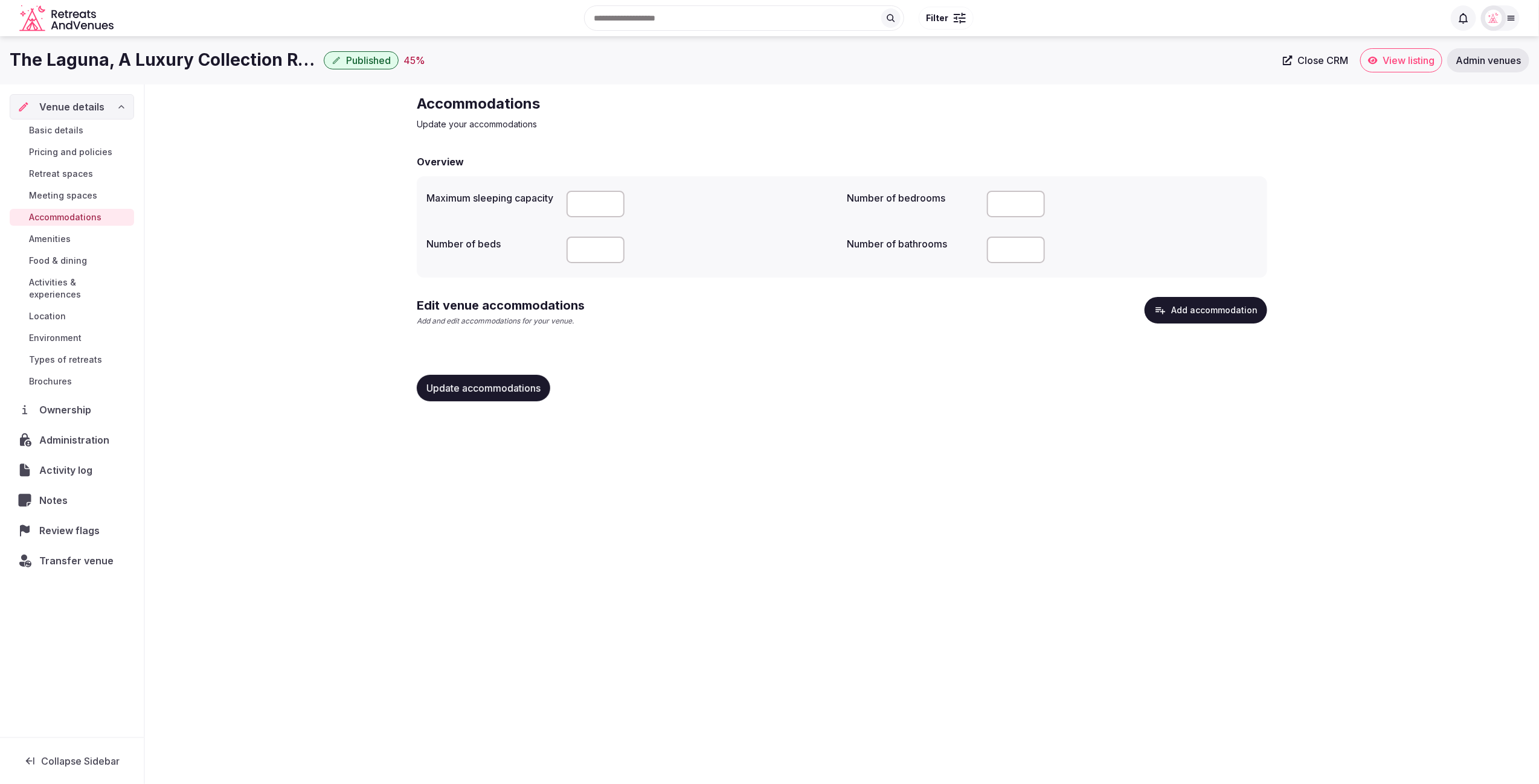
click at [1213, 315] on button "Add accommodation" at bounding box center [1206, 310] width 123 height 26
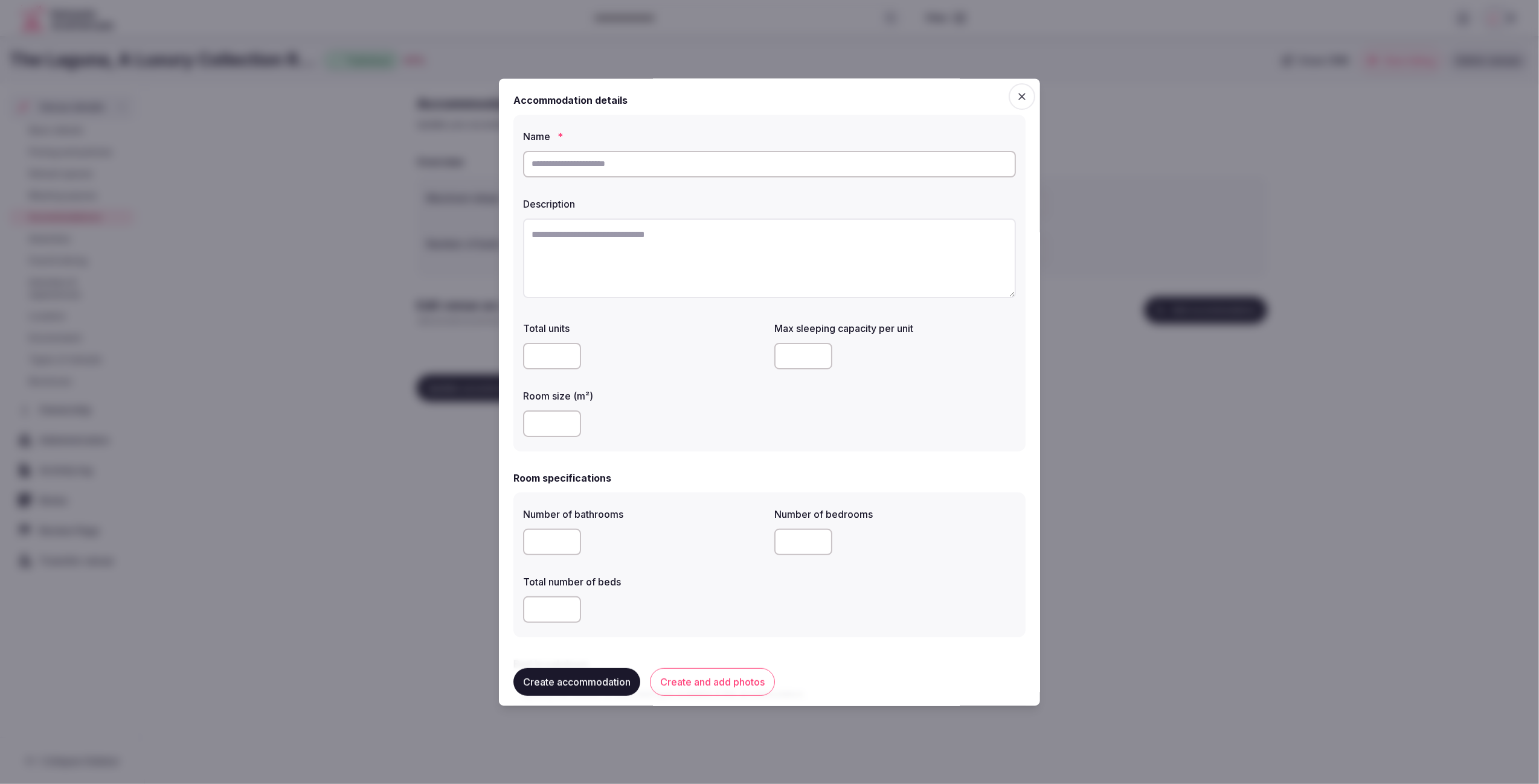
click at [558, 154] on input "text" at bounding box center [769, 164] width 493 height 26
paste input "**********"
type input "**********"
click at [649, 238] on textarea at bounding box center [769, 258] width 493 height 80
paste textarea "**********"
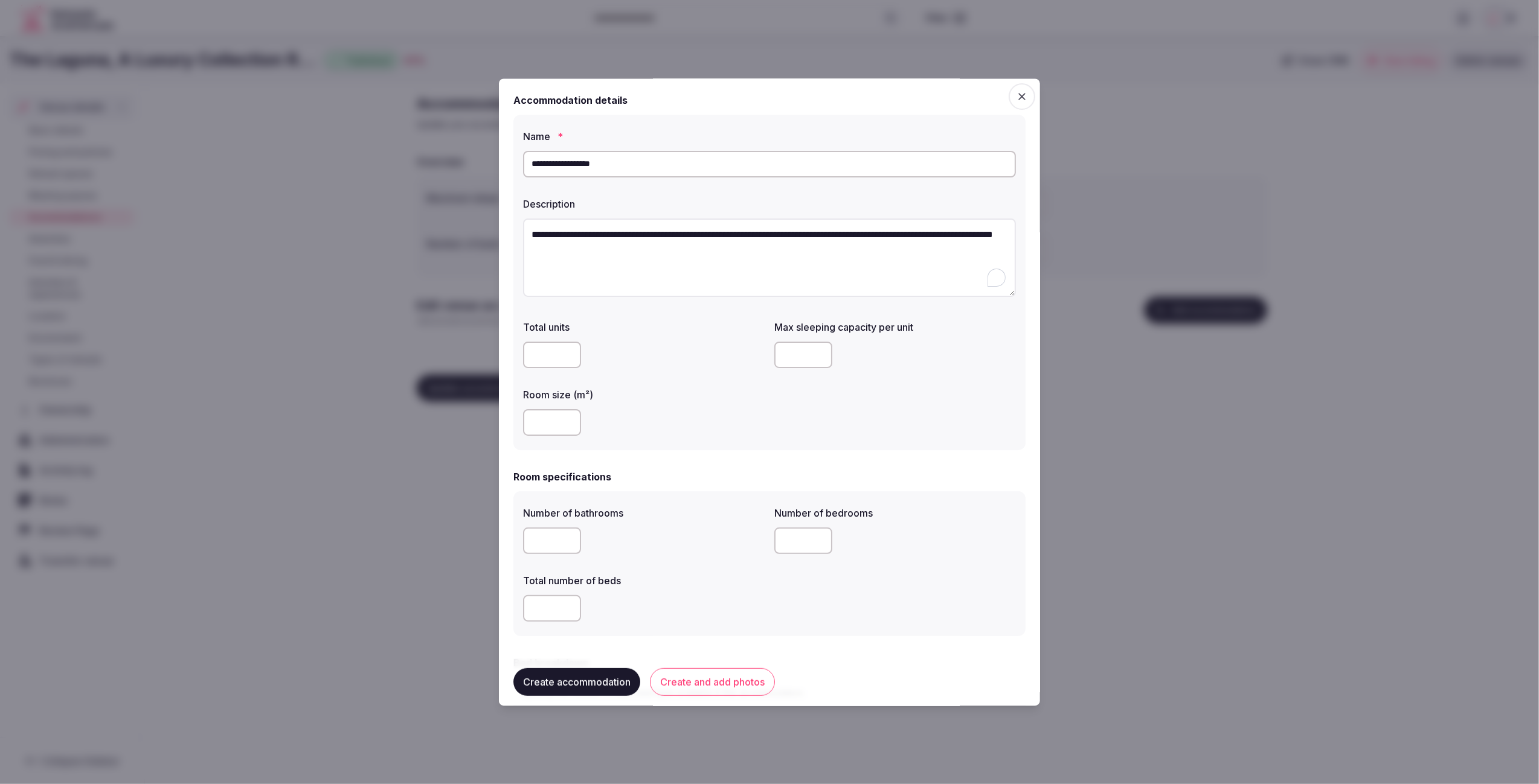
click at [689, 275] on textarea "**********" at bounding box center [769, 257] width 493 height 79
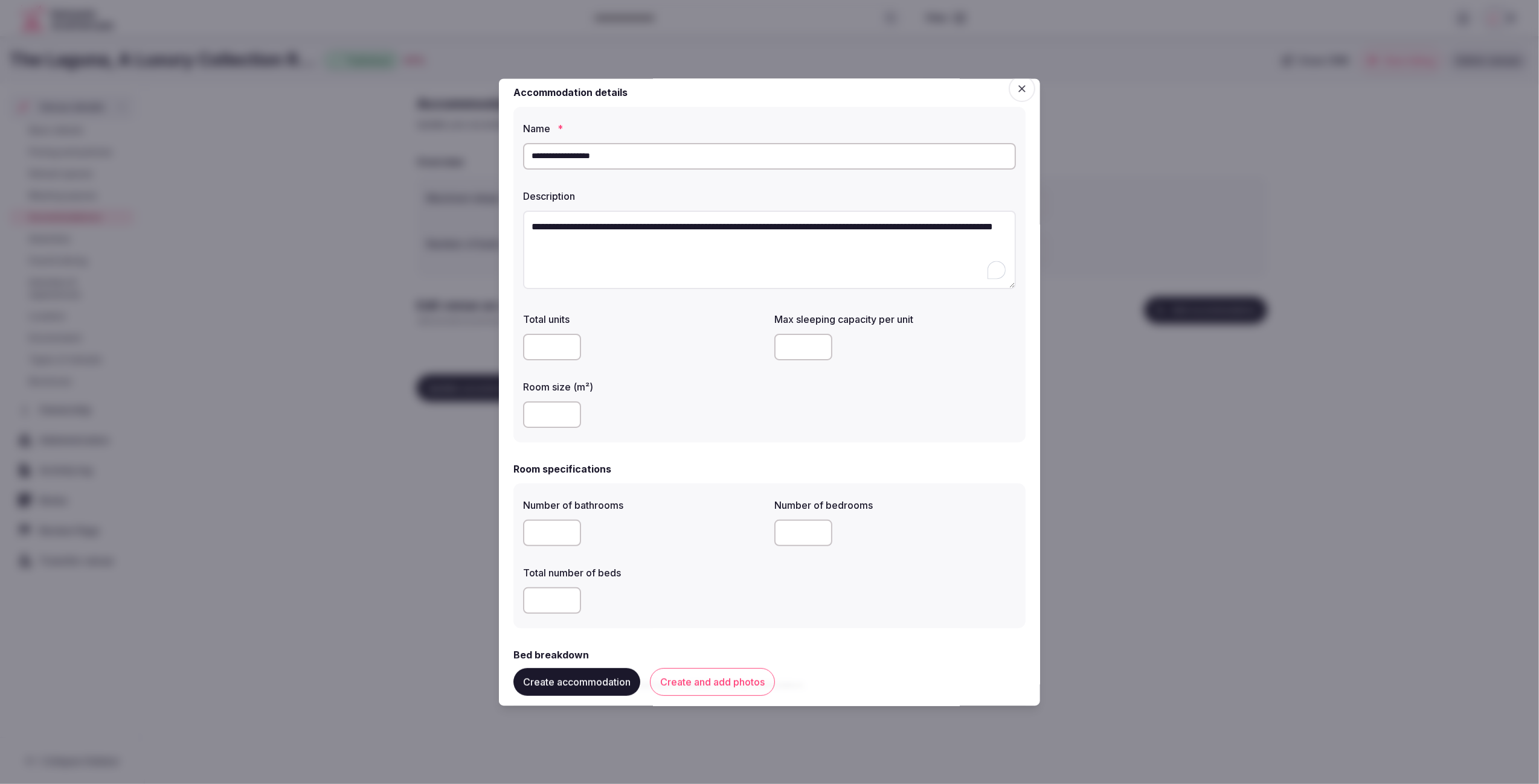
type textarea "**********"
click at [695, 368] on div "Total units Max sleeping capacity per unit Room size (m²)" at bounding box center [769, 370] width 493 height 126
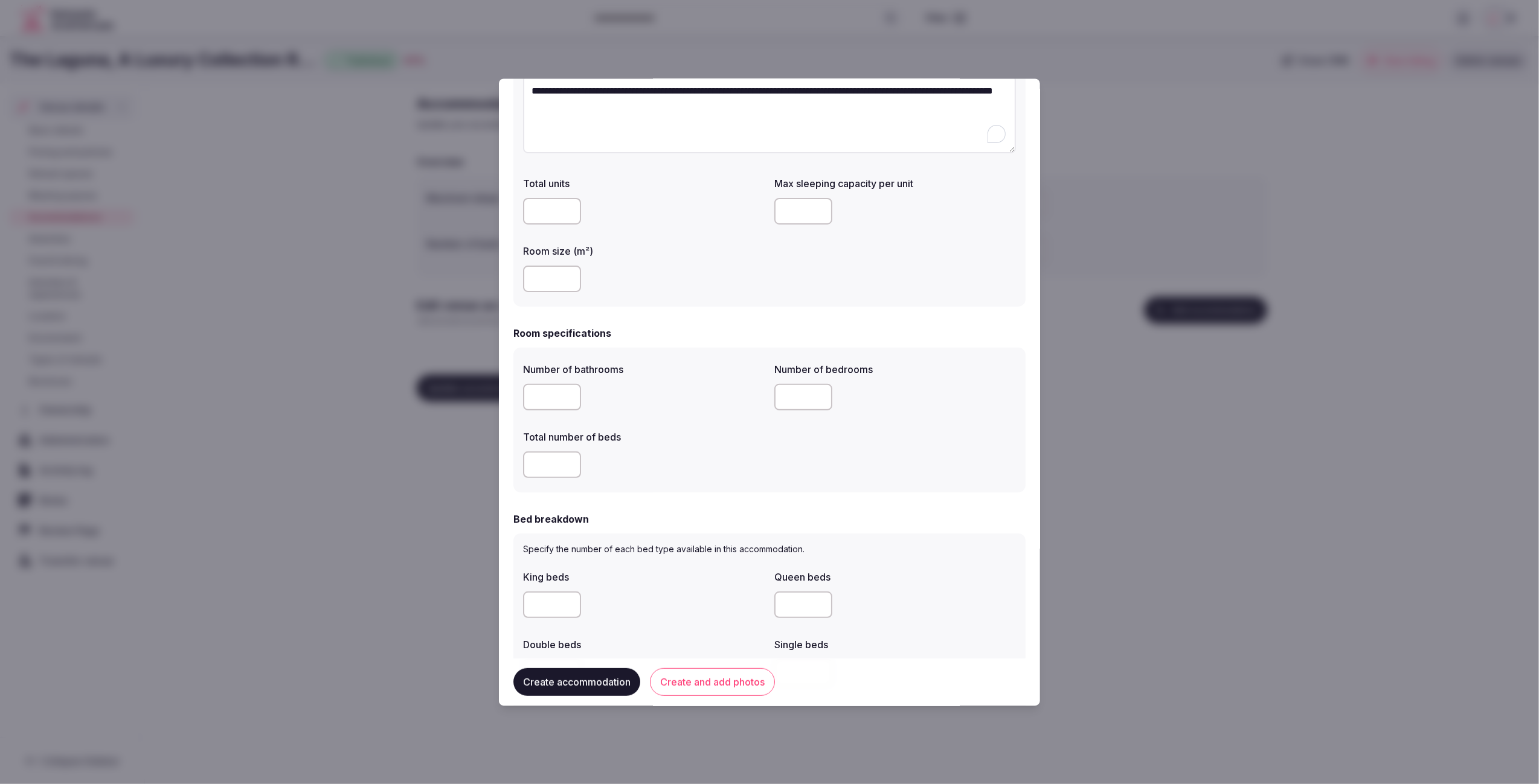
scroll to position [157, 0]
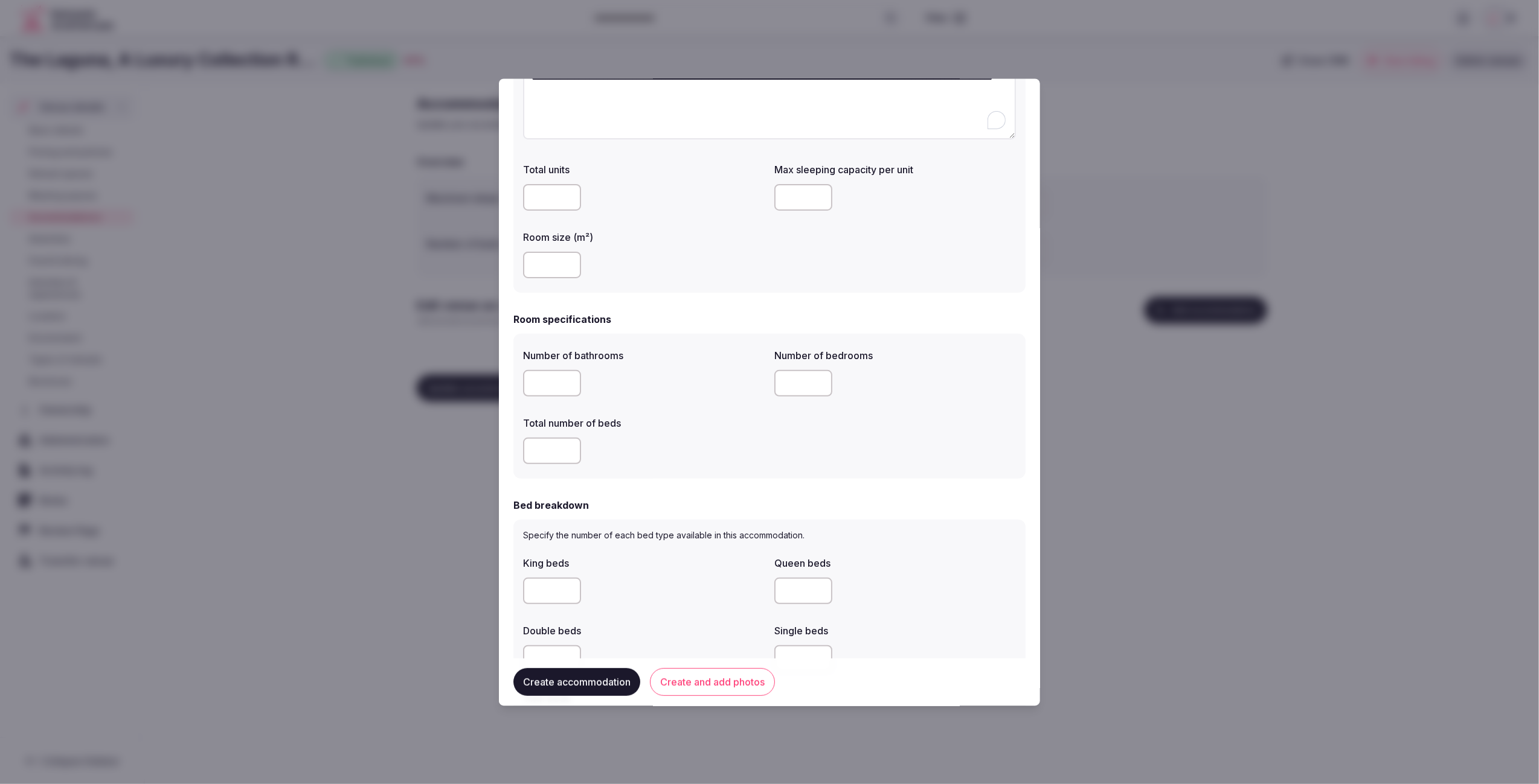
click at [549, 262] on input "number" at bounding box center [552, 265] width 58 height 26
type input "**"
click at [705, 283] on div "**********" at bounding box center [769, 125] width 512 height 336
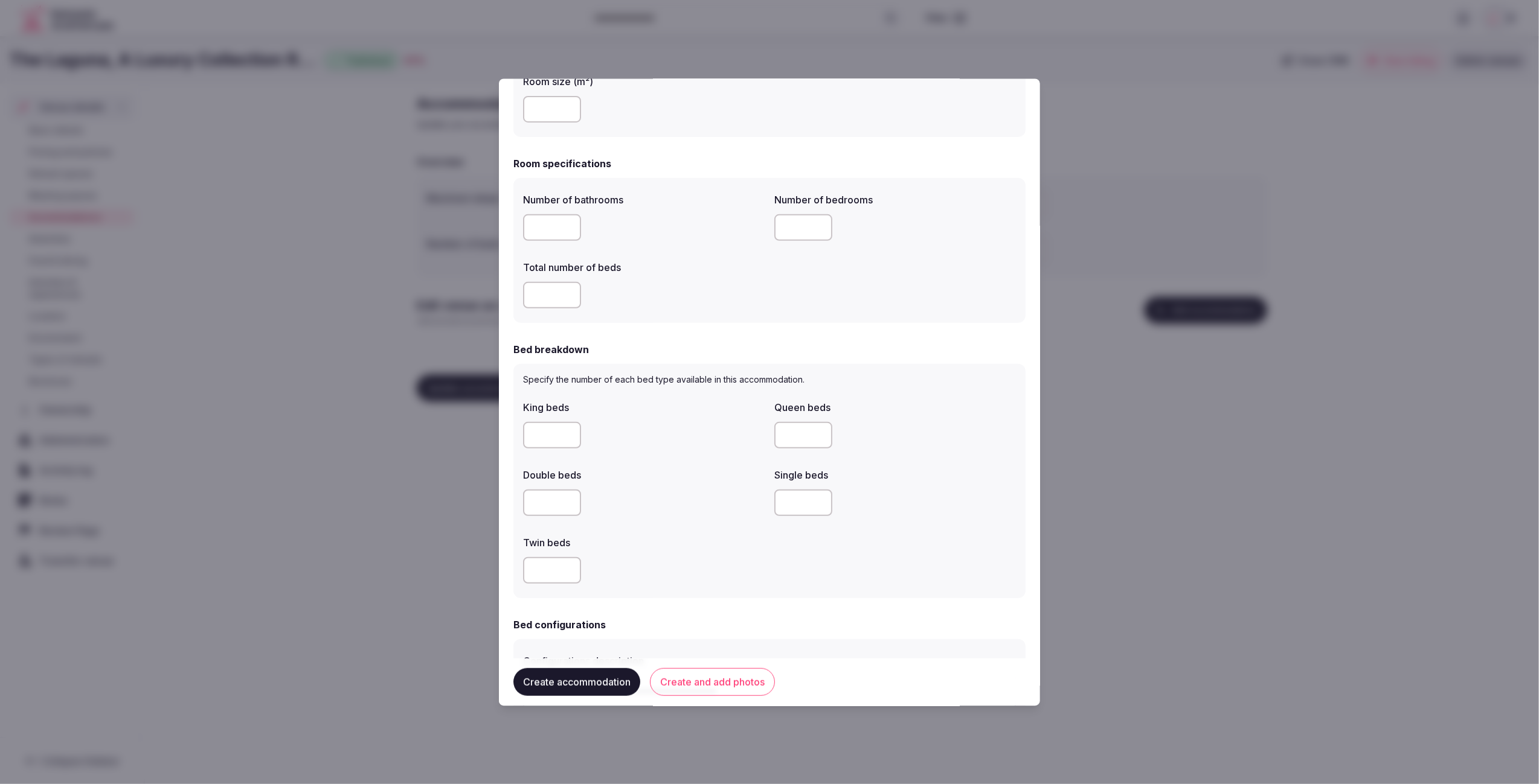
scroll to position [312, 0]
click at [543, 228] on input "number" at bounding box center [552, 229] width 58 height 26
type input "*"
click at [554, 289] on input "number" at bounding box center [552, 296] width 58 height 26
type input "*"
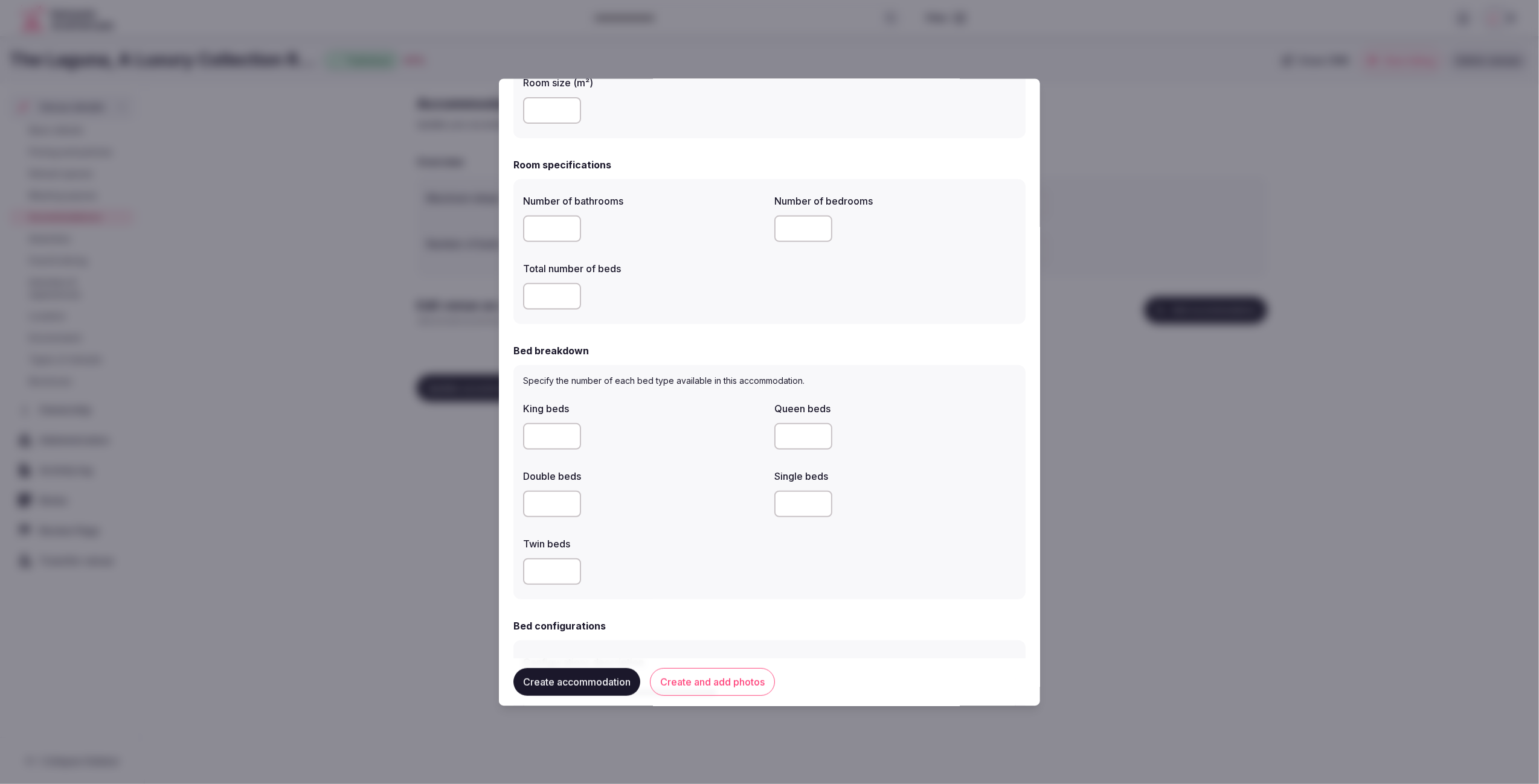
click at [805, 230] on input "number" at bounding box center [803, 229] width 58 height 26
type input "*"
click at [787, 305] on div "Number of bathrooms * Number of bedrooms * Total number of beds *" at bounding box center [769, 252] width 493 height 126
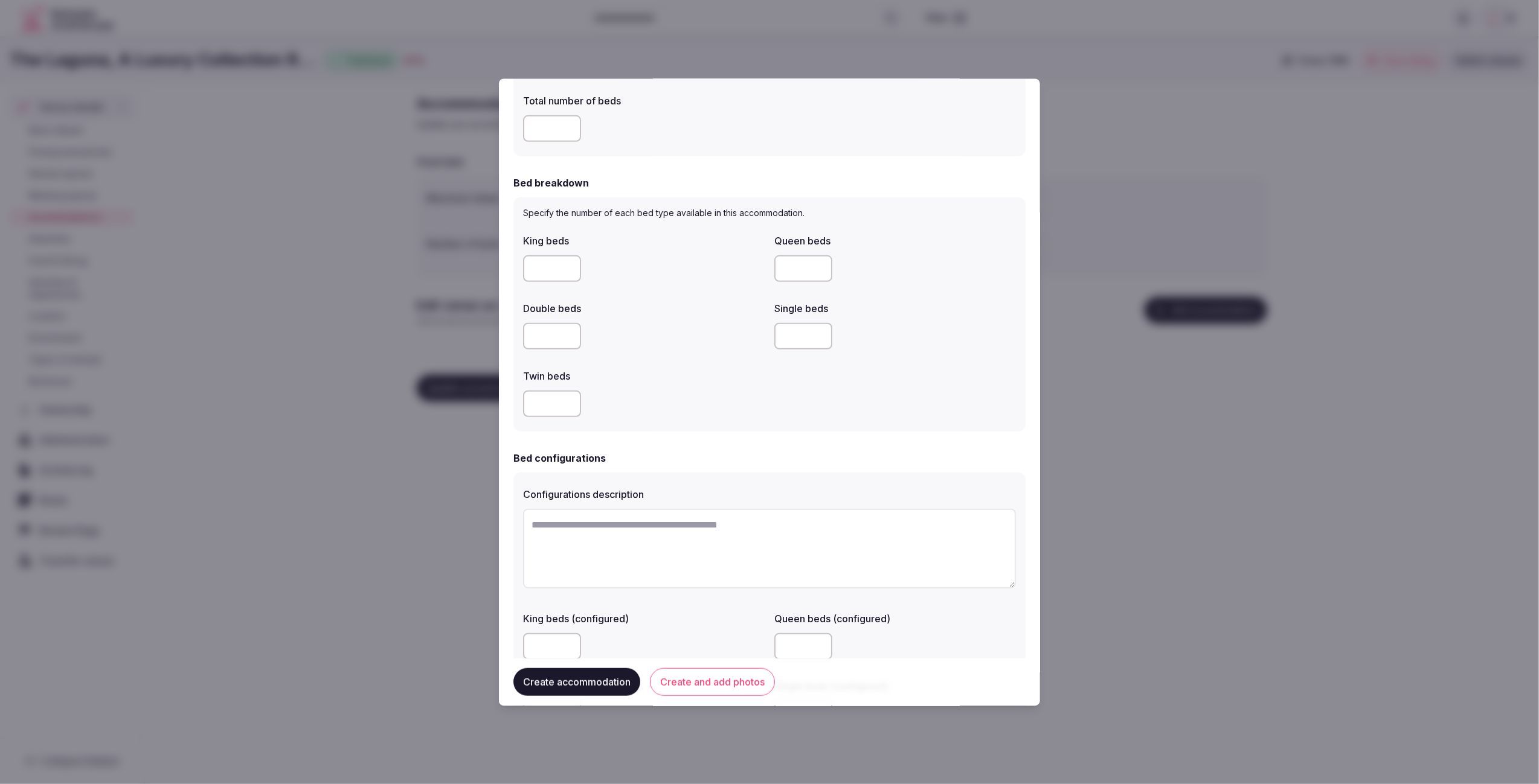
scroll to position [477, 0]
click at [540, 271] on input "number" at bounding box center [552, 272] width 58 height 26
type input "*"
click at [691, 308] on label "Double beds" at bounding box center [643, 311] width 242 height 10
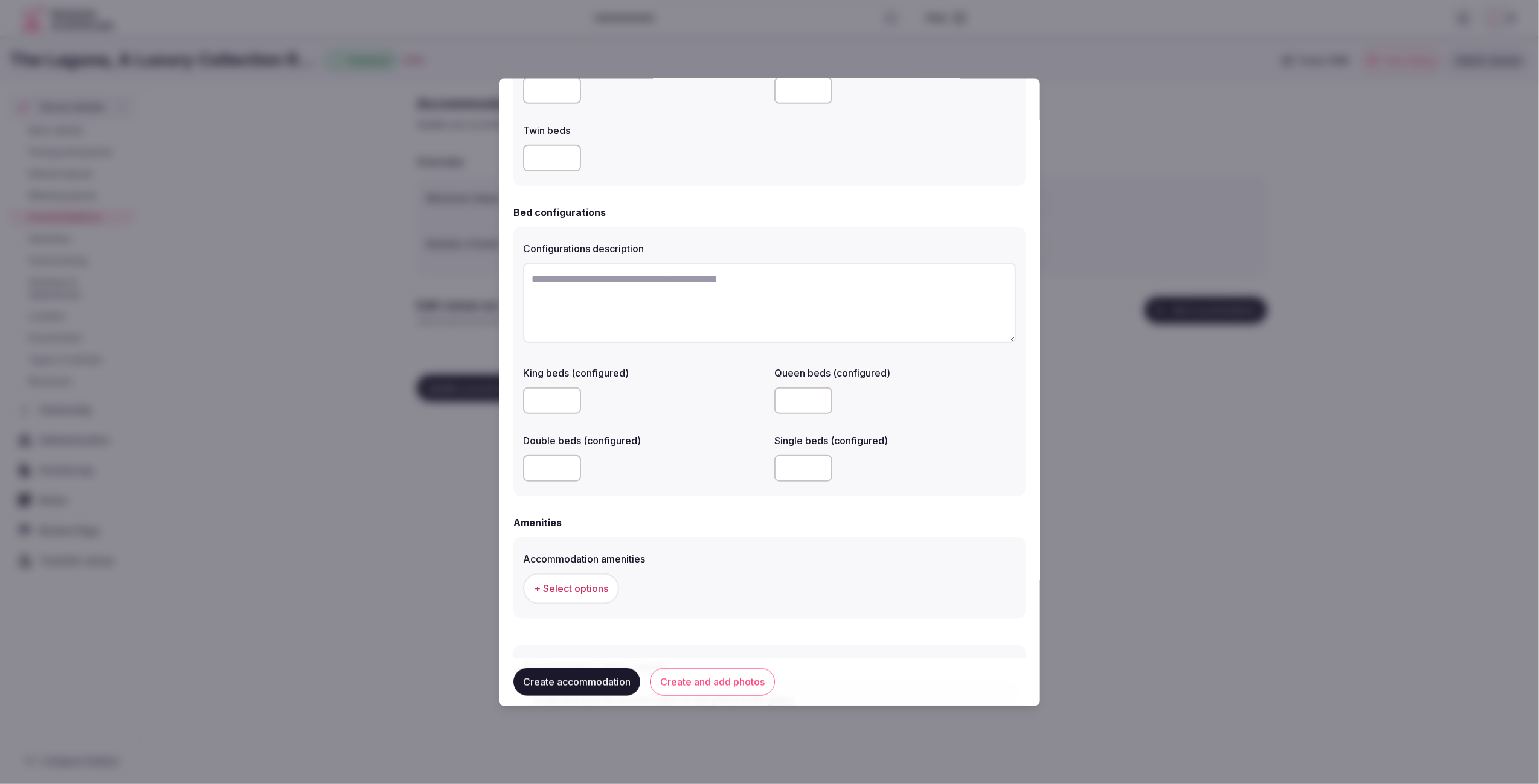
scroll to position [819, 0]
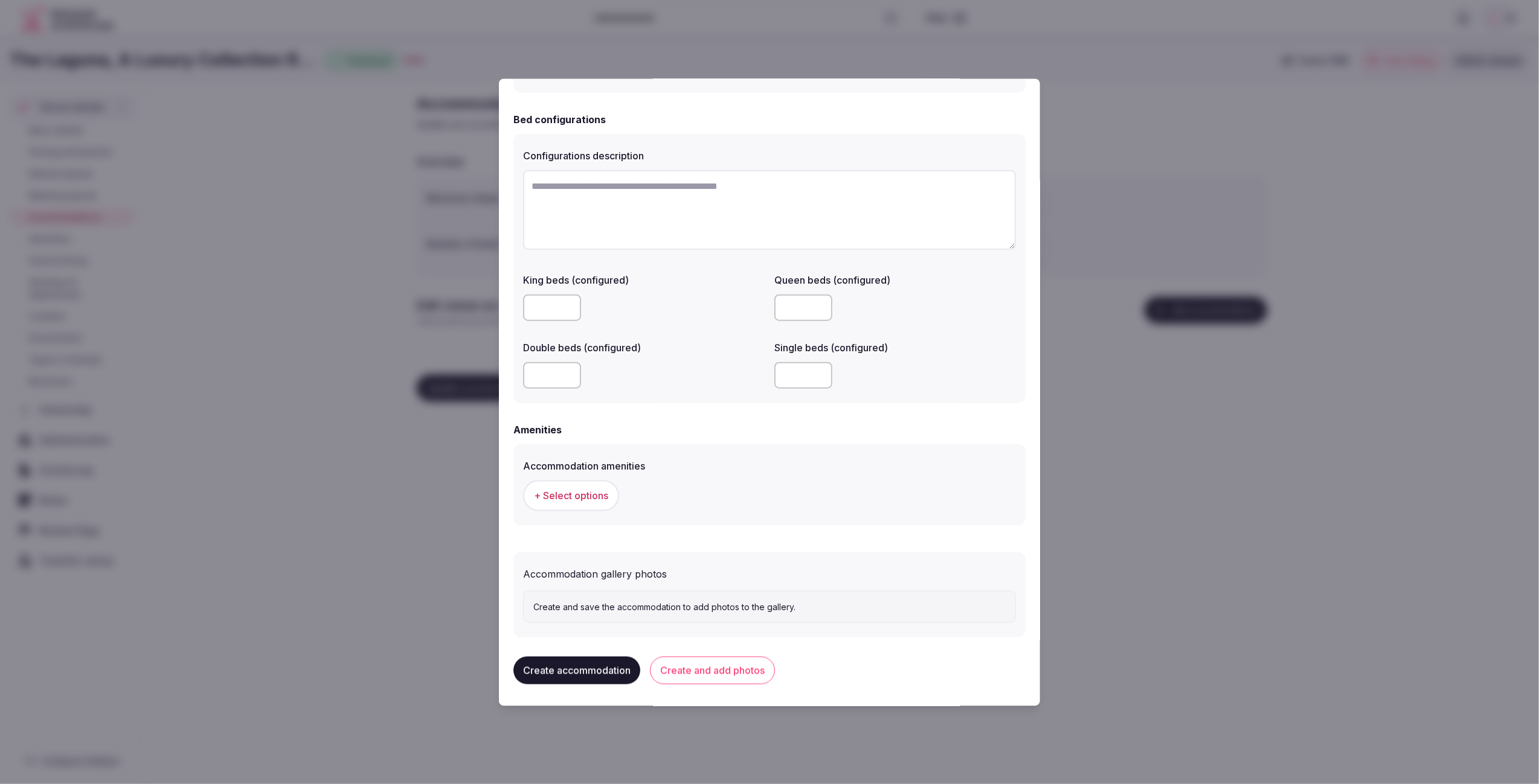
click at [570, 496] on span "+ Select options" at bounding box center [570, 496] width 75 height 14
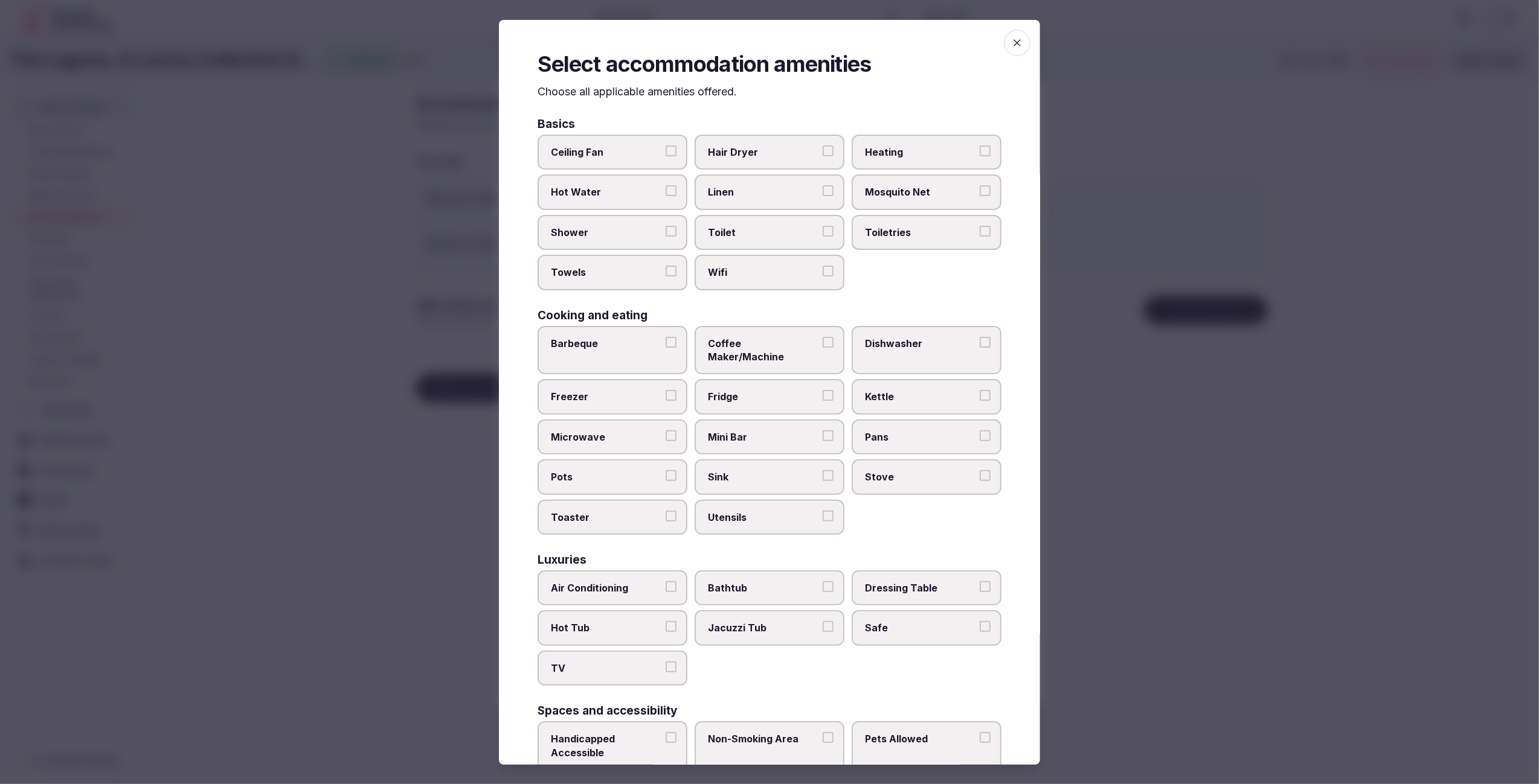
click at [967, 291] on div "Basics Ceiling Fan Hair Dryer Heating Hot Water Linen Mosquito Net Shower Toile…" at bounding box center [769, 593] width 464 height 950
click at [743, 271] on span "Wifi" at bounding box center [763, 272] width 111 height 14
click at [823, 271] on button "Wifi" at bounding box center [828, 270] width 11 height 11
click at [763, 235] on span "Toilet" at bounding box center [763, 232] width 111 height 14
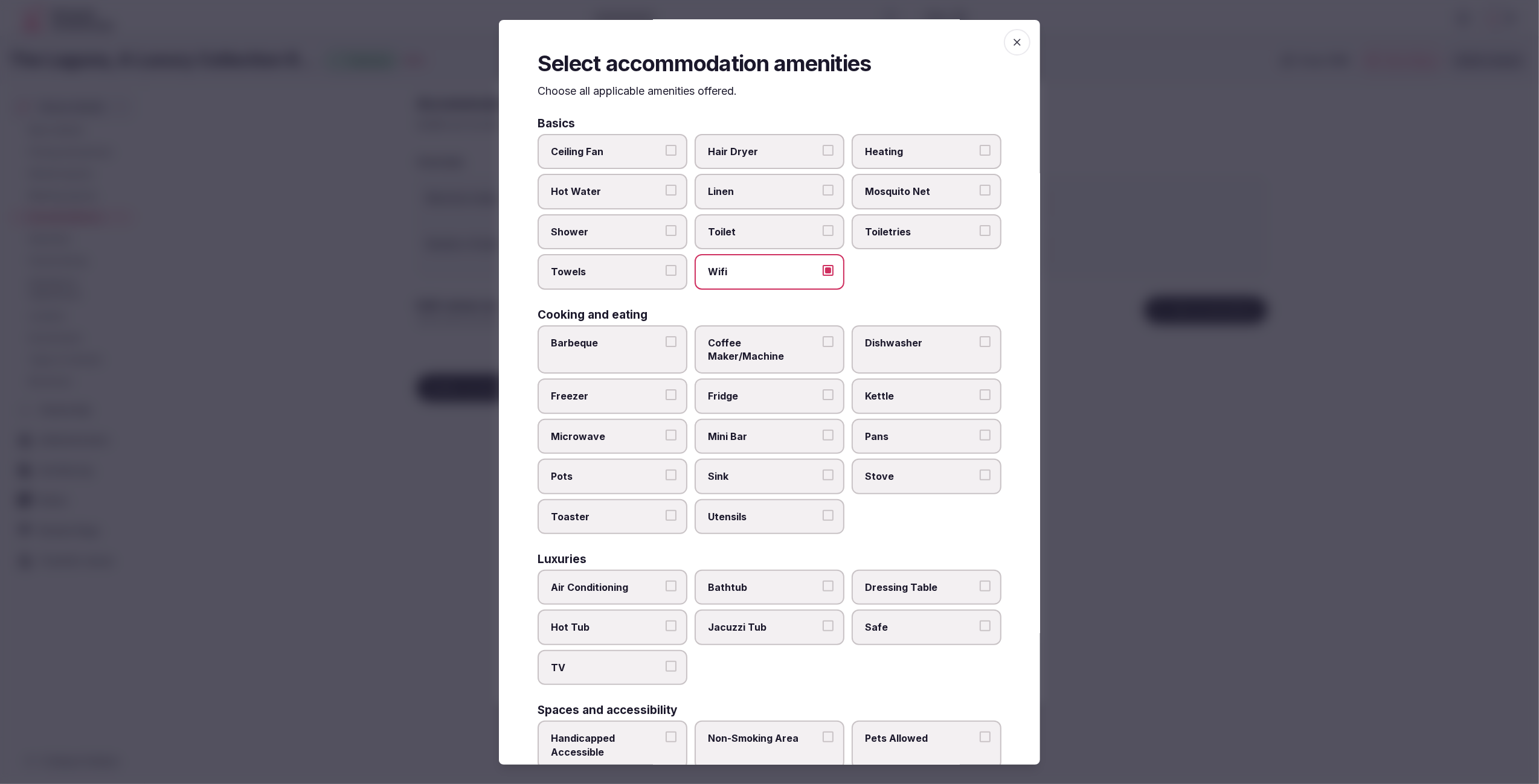
click at [823, 235] on button "Toilet" at bounding box center [828, 230] width 11 height 11
click at [929, 228] on span "Toiletries" at bounding box center [920, 232] width 111 height 14
click at [980, 228] on button "Toiletries" at bounding box center [985, 230] width 11 height 11
click at [577, 271] on span "Towels" at bounding box center [607, 272] width 111 height 14
click at [665, 271] on button "Towels" at bounding box center [671, 270] width 11 height 11
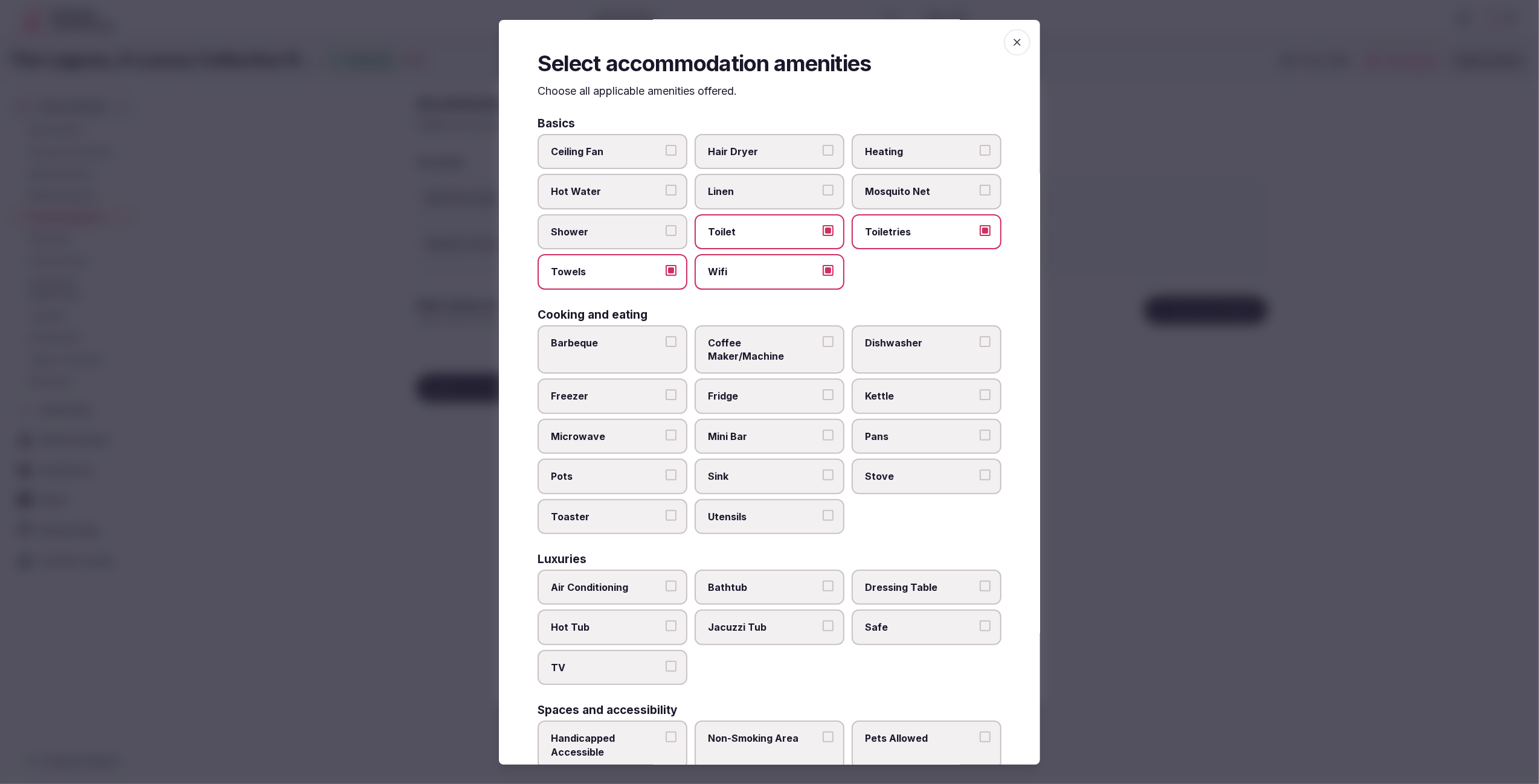
click at [569, 236] on span "Shower" at bounding box center [607, 232] width 111 height 14
click at [665, 236] on button "Shower" at bounding box center [671, 230] width 11 height 11
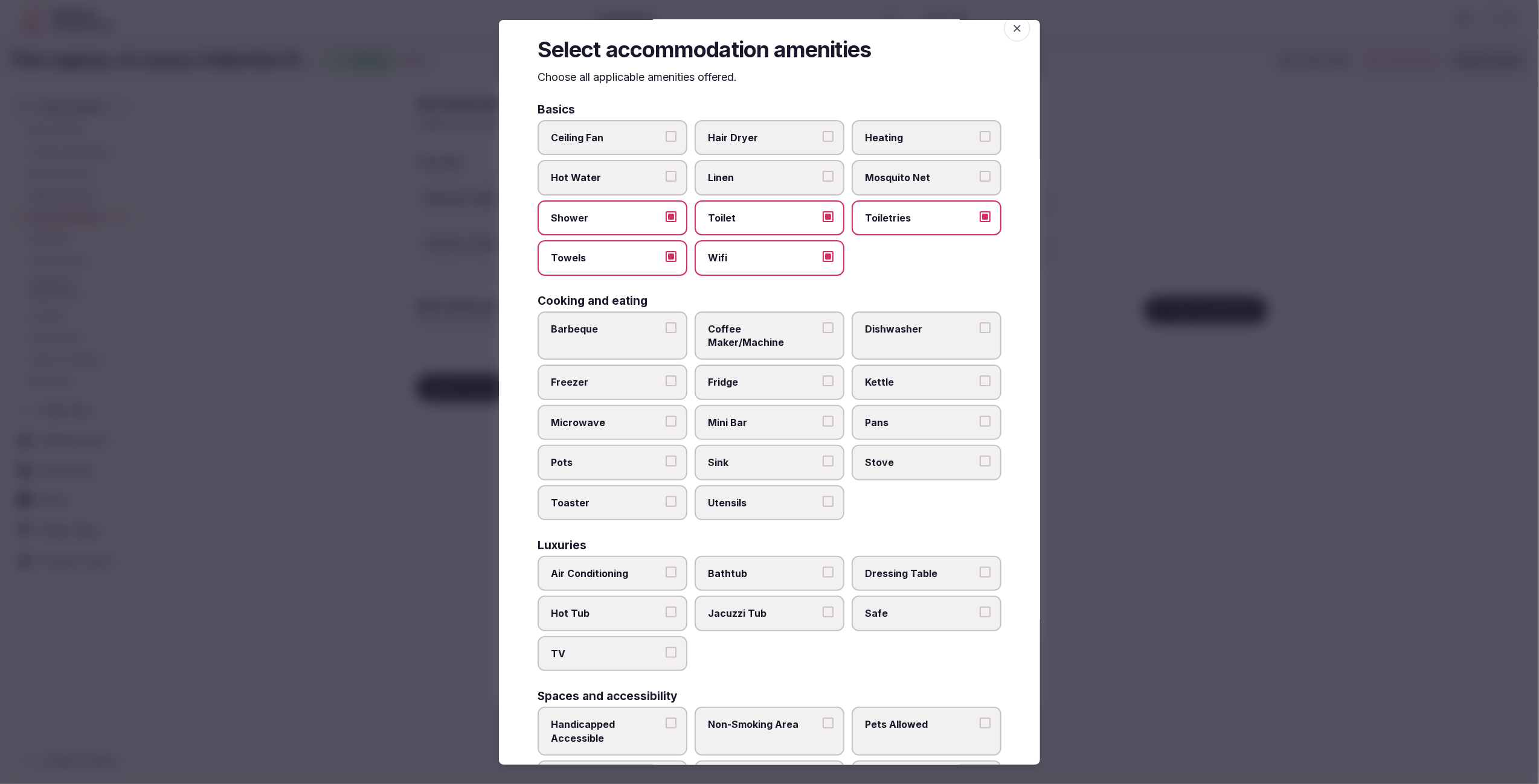
click at [756, 188] on label "Linen" at bounding box center [769, 178] width 150 height 35
click at [823, 182] on button "Linen" at bounding box center [828, 176] width 11 height 11
click at [789, 133] on span "Hair Dryer" at bounding box center [763, 139] width 111 height 14
click at [823, 133] on button "Hair Dryer" at bounding box center [828, 138] width 11 height 11
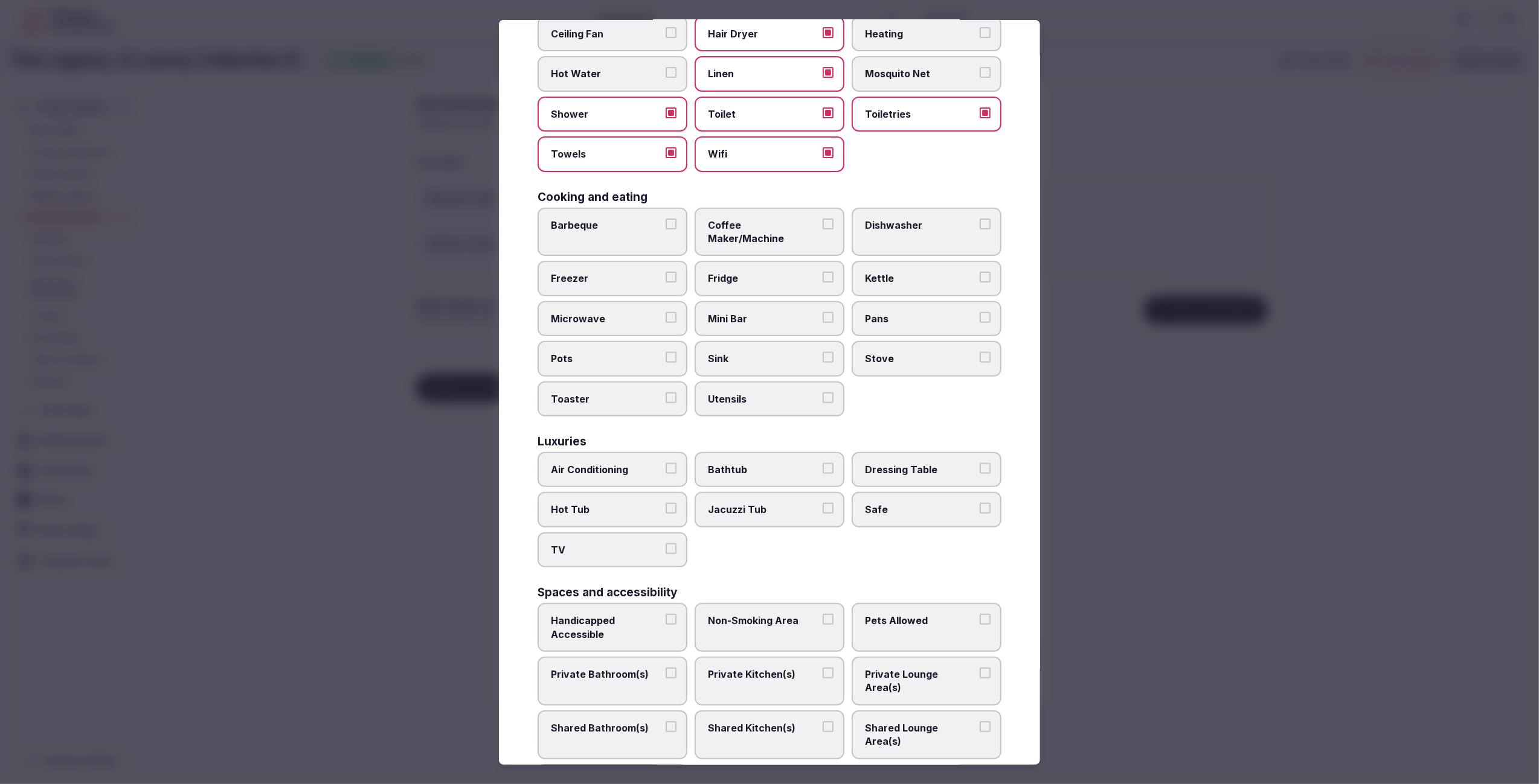
scroll to position [123, 0]
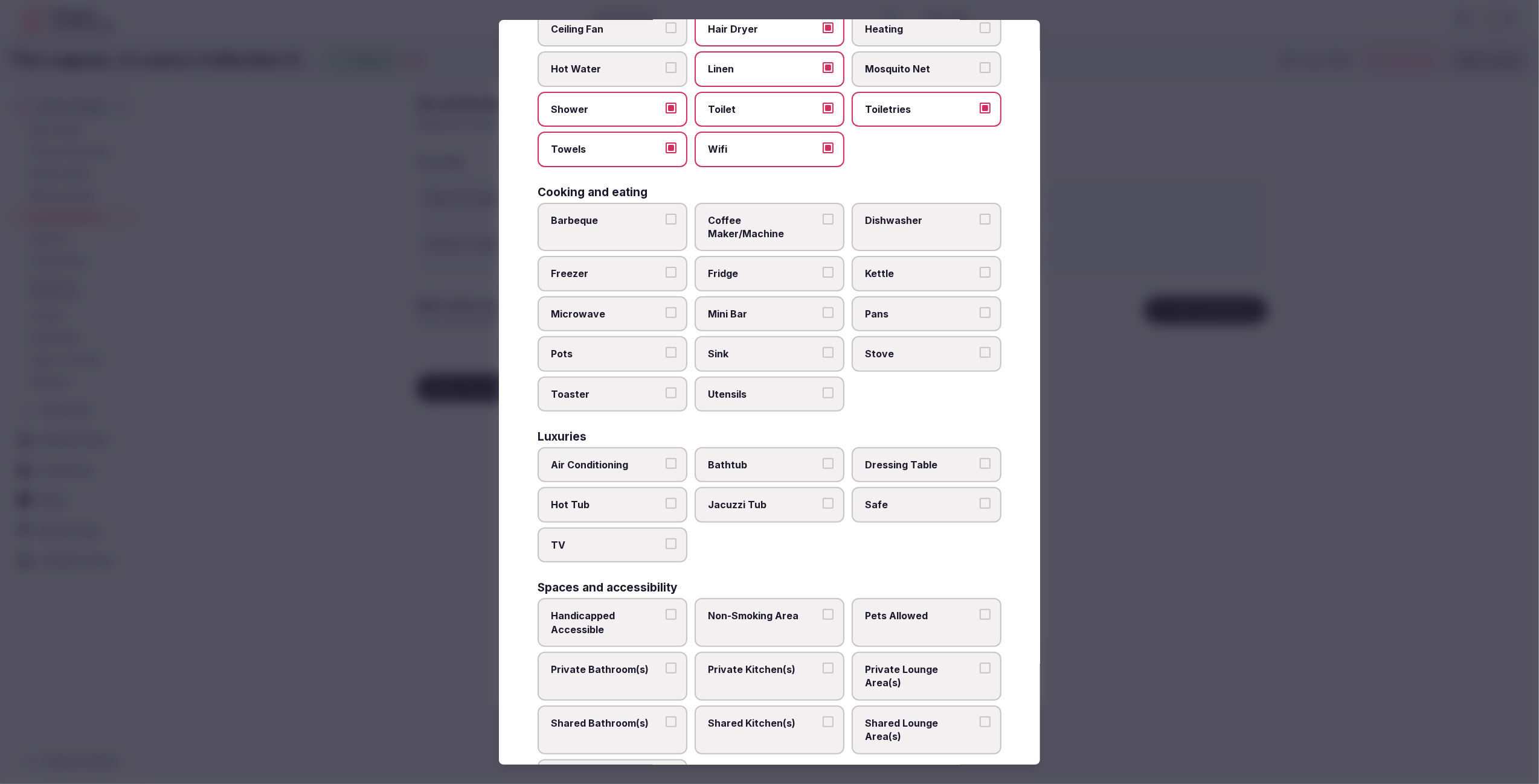
click at [954, 397] on div "Basics Ceiling Fan Hair Dryer Heating Hot Water Linen Mosquito Net Shower Toile…" at bounding box center [769, 470] width 464 height 950
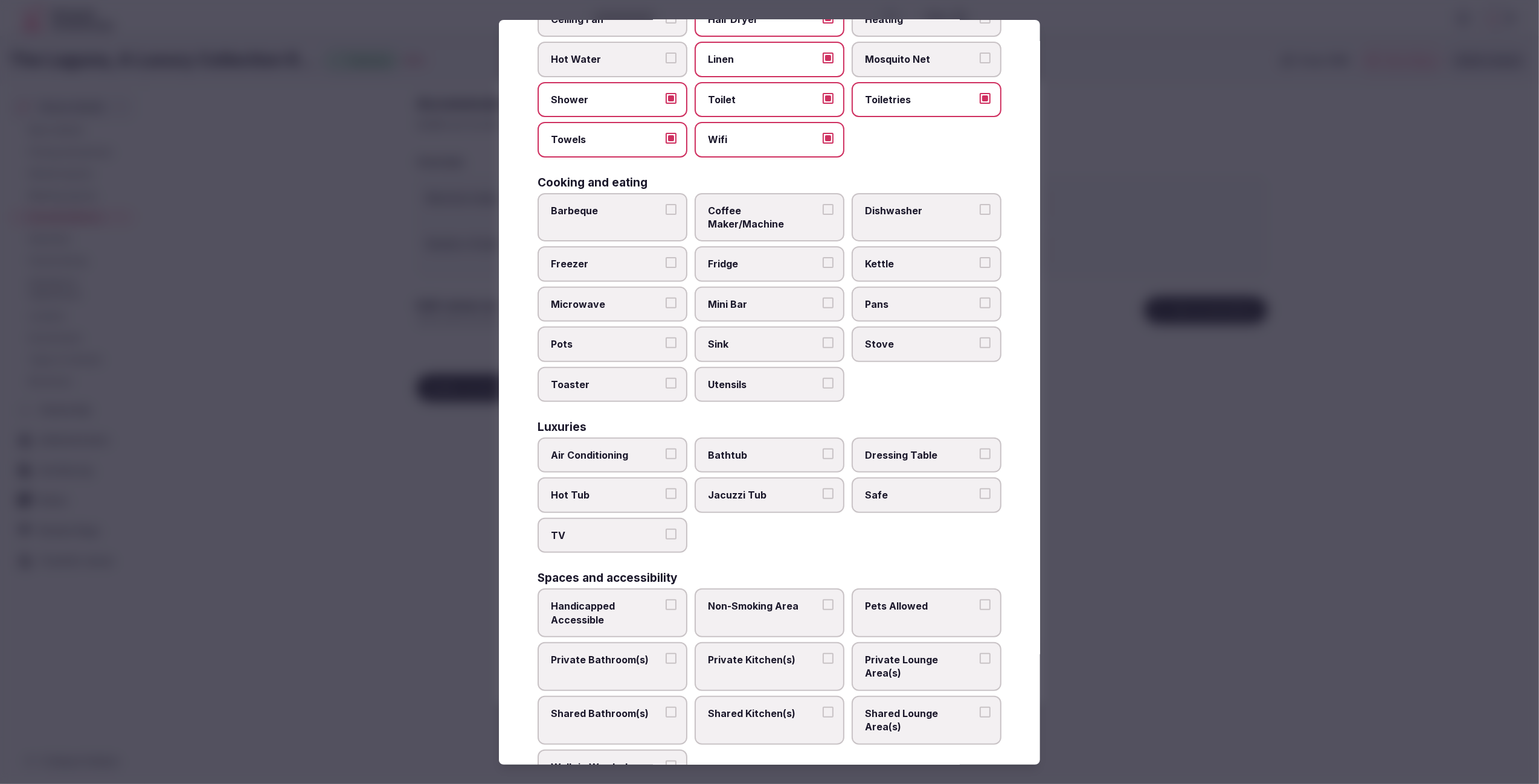
click at [610, 438] on label "Air Conditioning" at bounding box center [612, 455] width 150 height 35
click at [665, 448] on button "Air Conditioning" at bounding box center [671, 454] width 11 height 11
drag, startPoint x: 631, startPoint y: 513, endPoint x: 624, endPoint y: 510, distance: 7.6
click at [631, 529] on span "TV" at bounding box center [607, 536] width 111 height 14
click at [665, 529] on button "TV" at bounding box center [671, 534] width 11 height 11
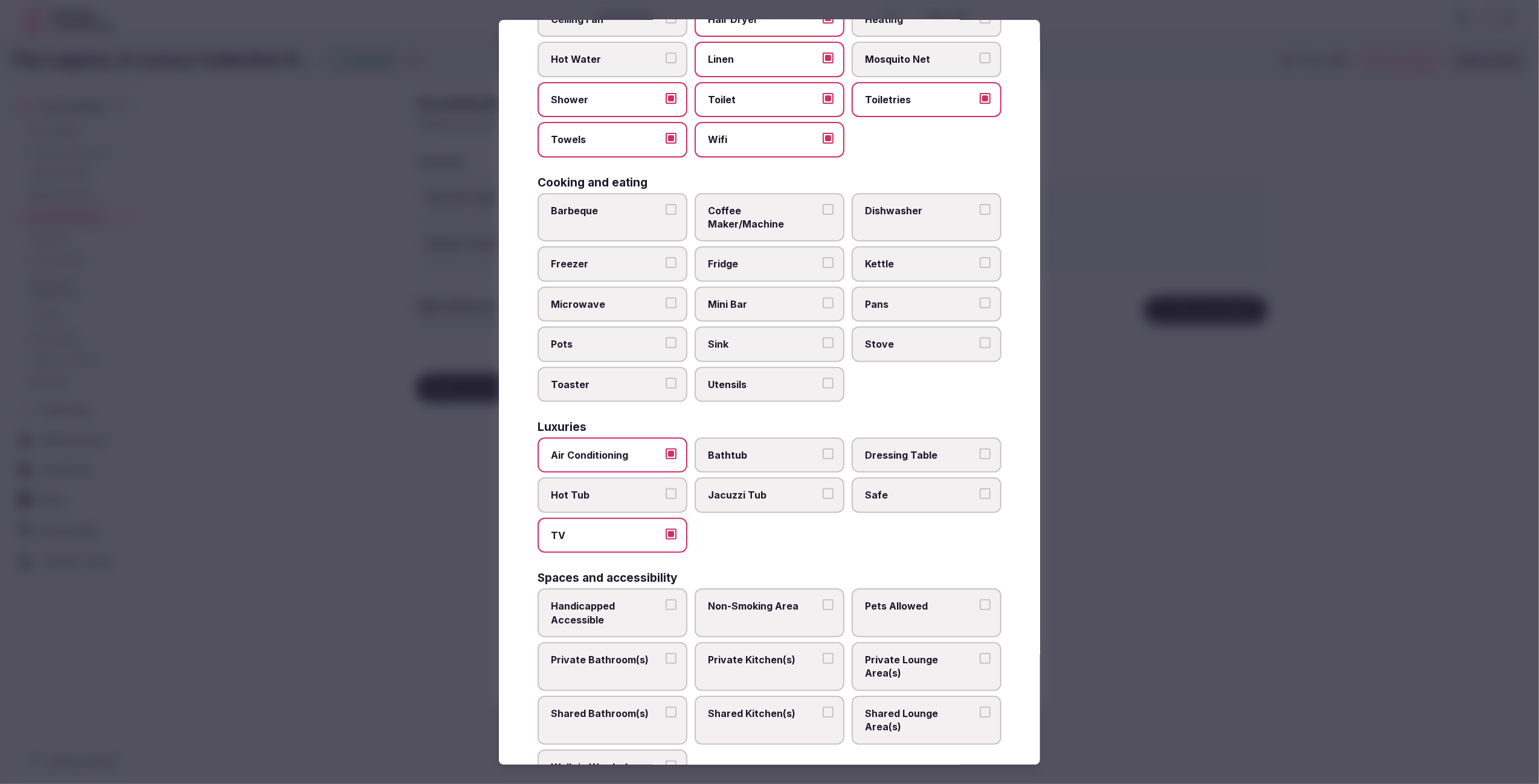
click at [915, 488] on span "Safe" at bounding box center [920, 495] width 111 height 14
click at [980, 488] on button "Safe" at bounding box center [985, 494] width 11 height 11
click at [847, 531] on div "Air Conditioning Bathtub Dressing Table Hot Tub Jacuzzi Tub Safe TV" at bounding box center [769, 495] width 464 height 115
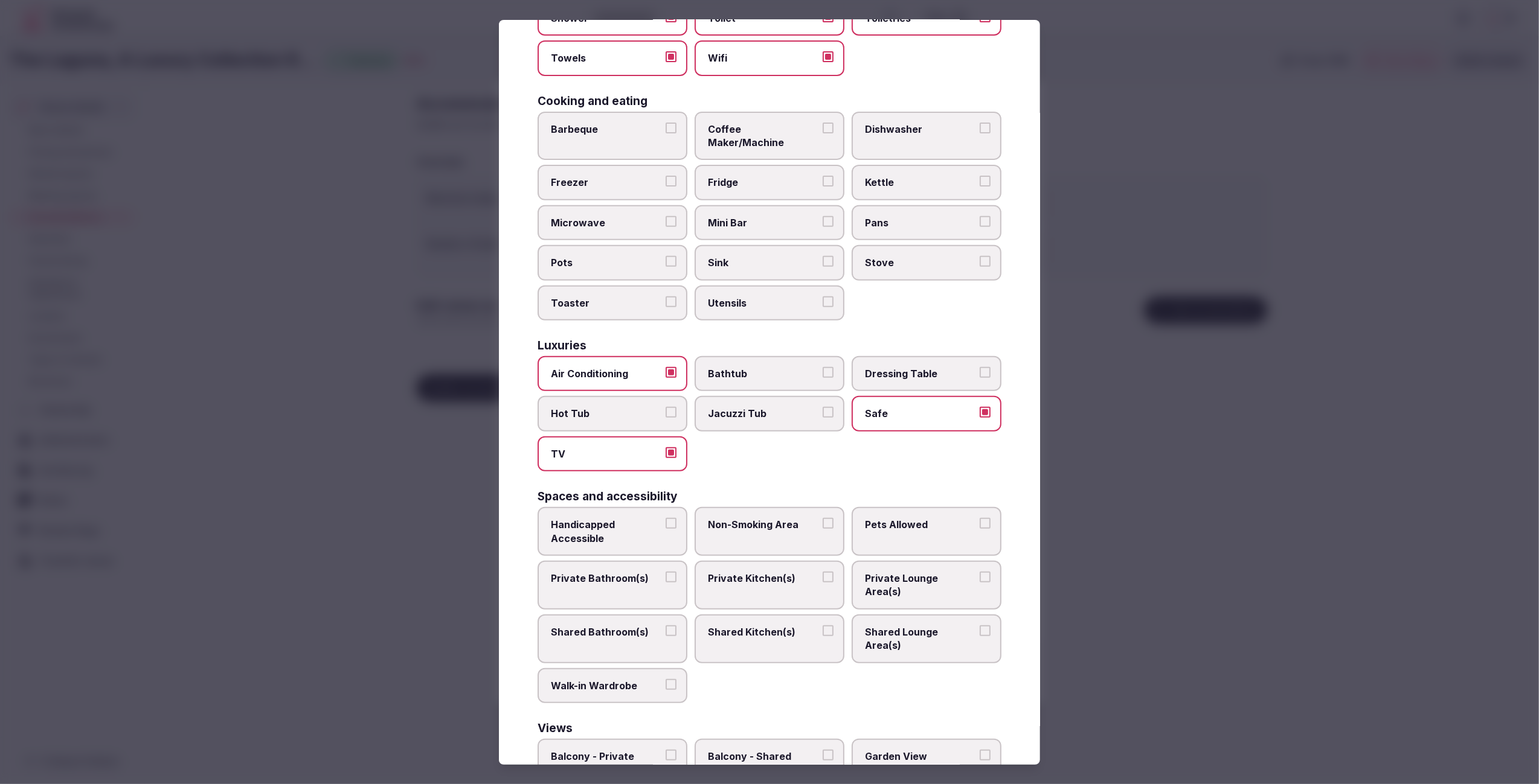
scroll to position [220, 0]
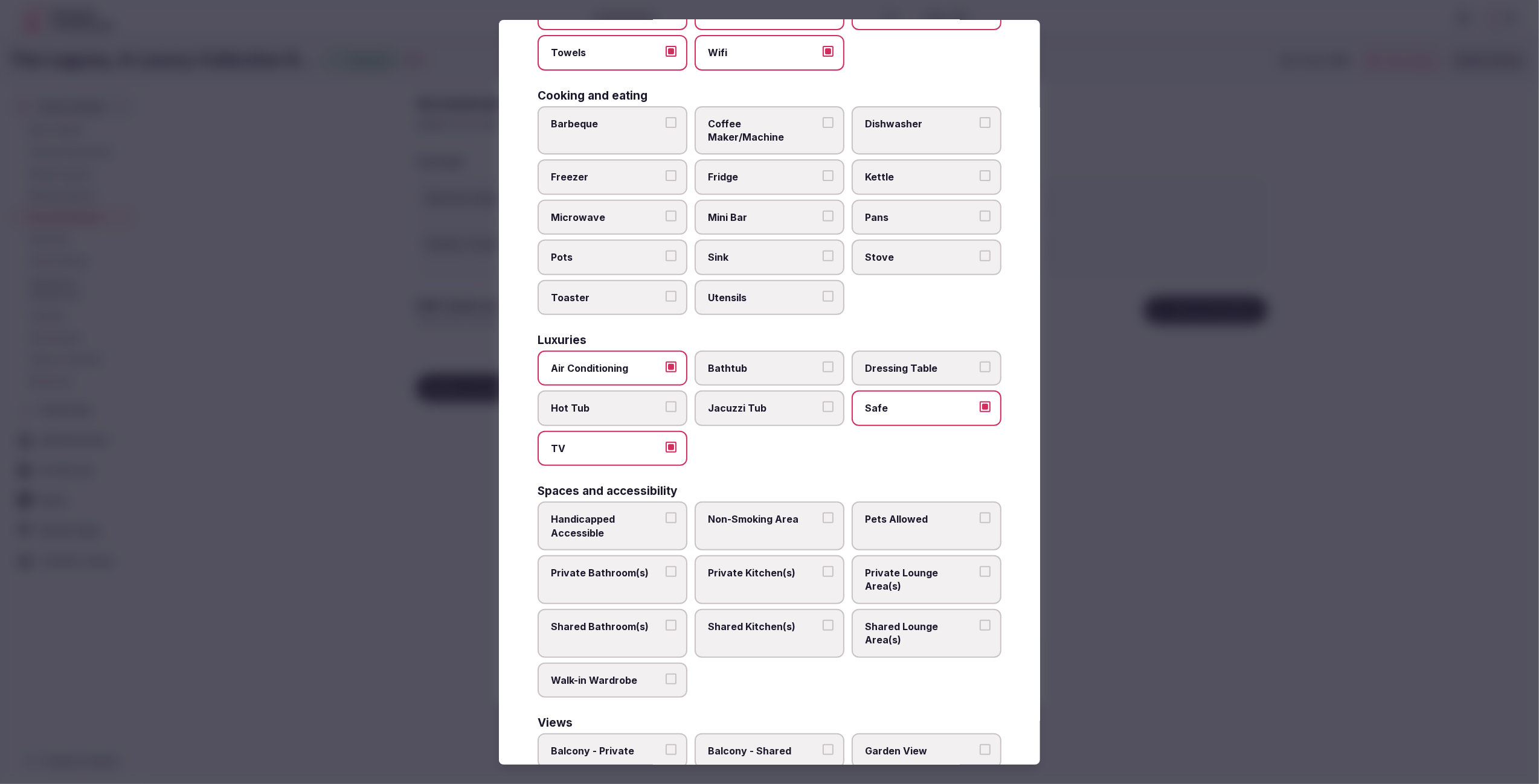
click at [590, 558] on label "Private Bathroom(s)" at bounding box center [612, 579] width 150 height 49
click at [665, 567] on button "Private Bathroom(s)" at bounding box center [671, 572] width 11 height 11
click at [919, 567] on span "Private Lounge Area(s)" at bounding box center [920, 580] width 111 height 27
click at [980, 567] on button "Private Lounge Area(s)" at bounding box center [985, 572] width 11 height 11
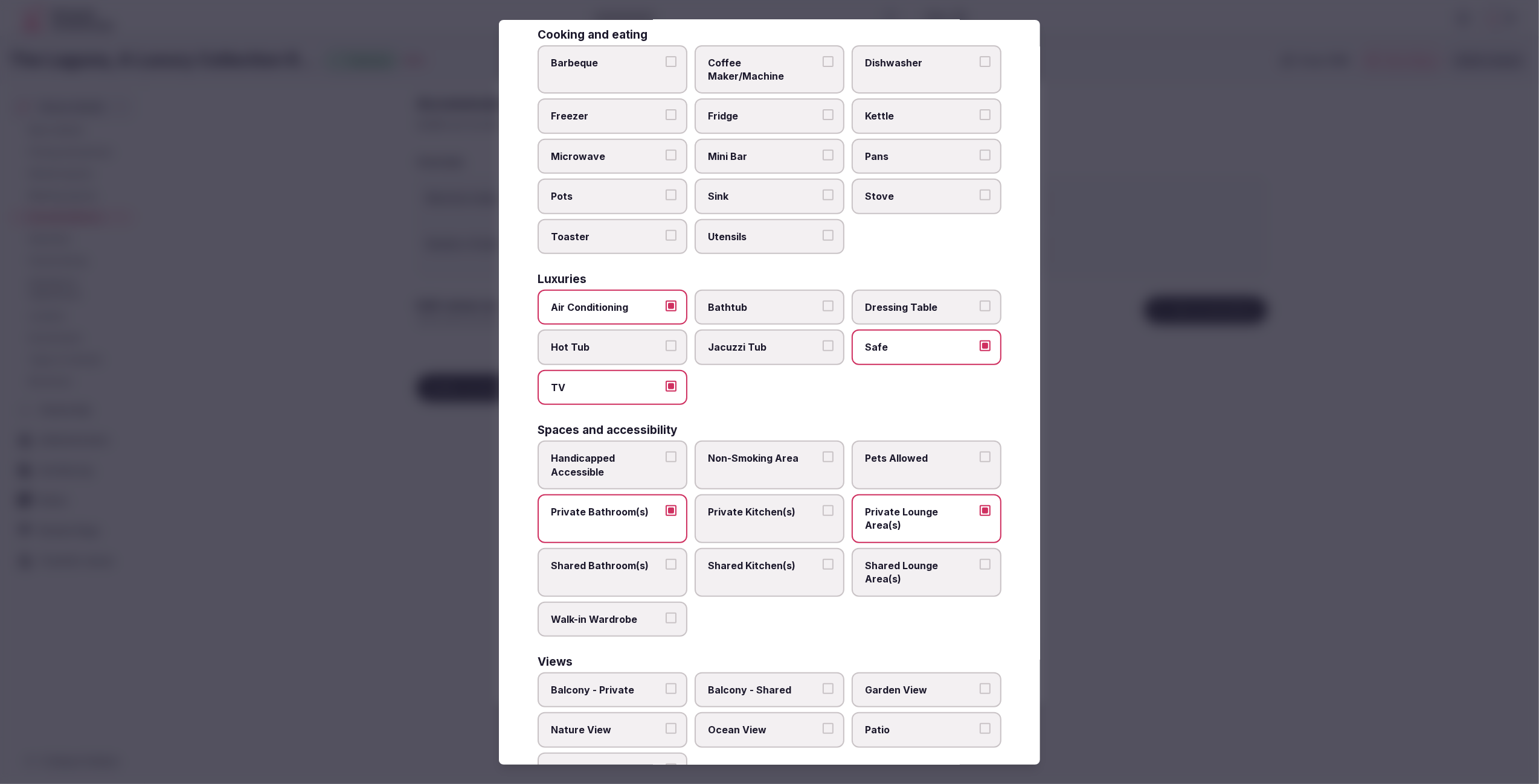
click at [905, 683] on span "Garden View" at bounding box center [920, 690] width 111 height 14
click at [980, 683] on button "Garden View" at bounding box center [985, 688] width 11 height 11
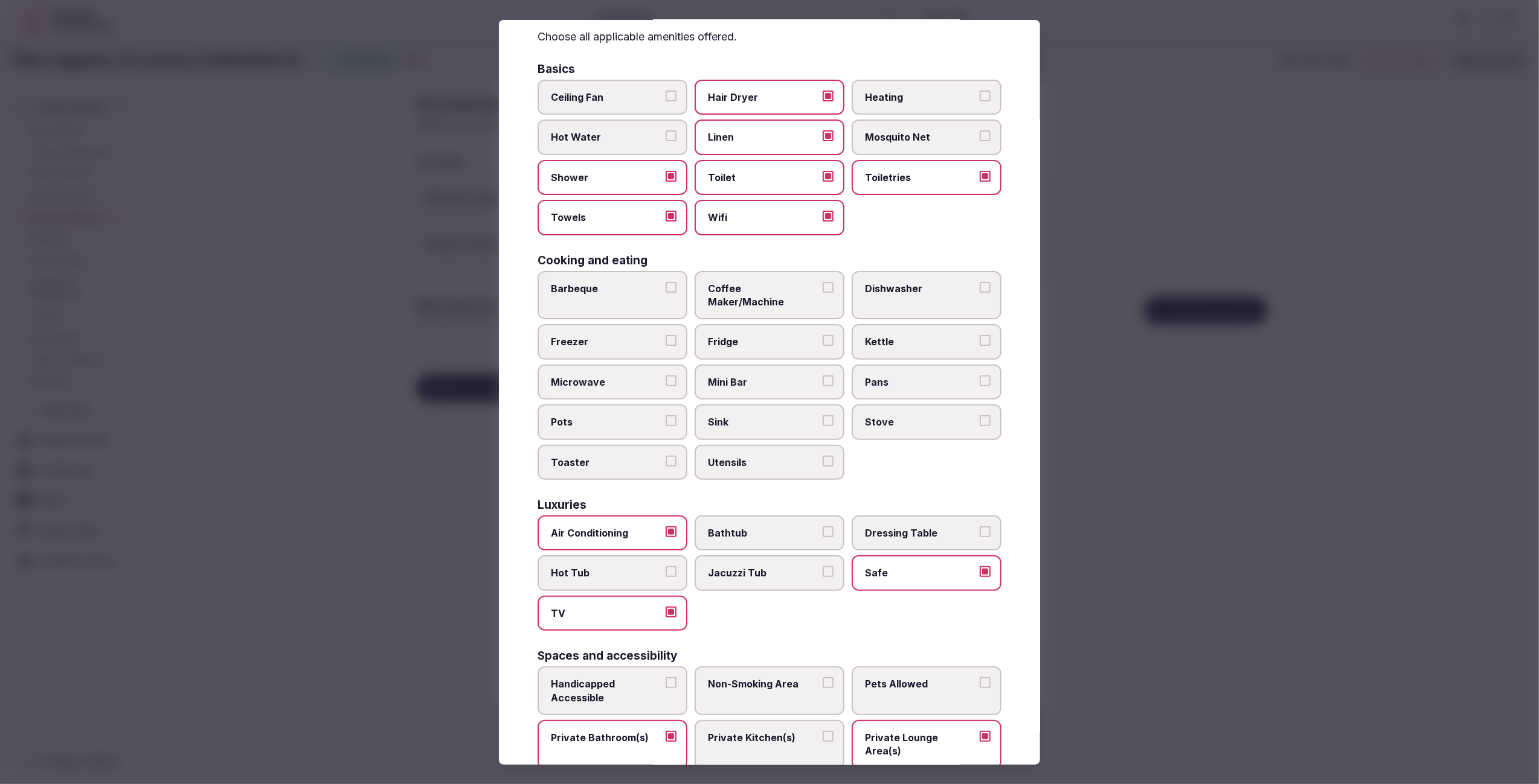
scroll to position [0, 0]
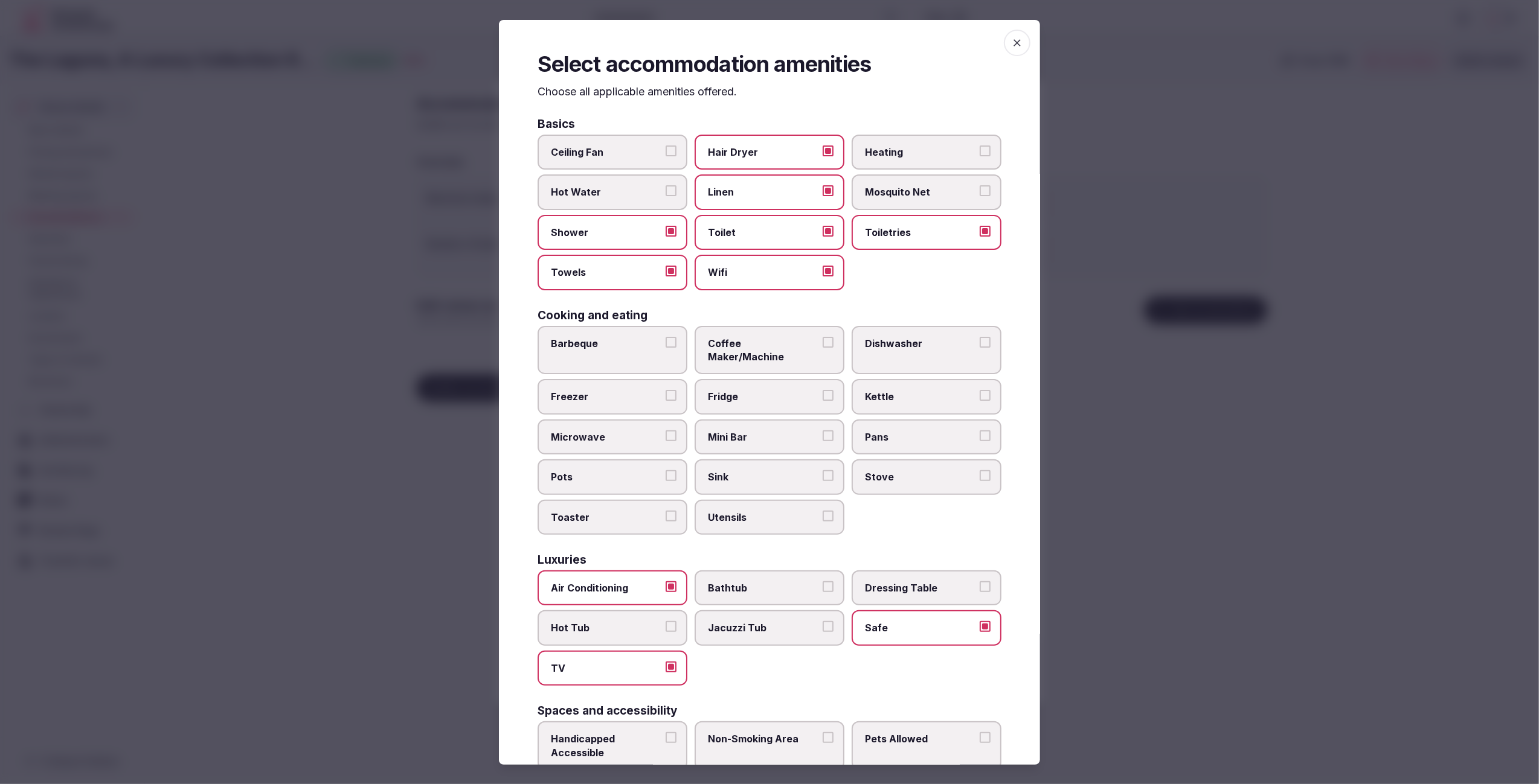
click at [761, 337] on span "Coffee Maker/Machine" at bounding box center [763, 351] width 111 height 27
click at [823, 337] on button "Coffee Maker/Machine" at bounding box center [828, 342] width 11 height 11
click at [763, 390] on span "Fridge" at bounding box center [763, 397] width 111 height 14
click at [823, 390] on button "Fridge" at bounding box center [828, 395] width 11 height 11
click at [1202, 502] on div at bounding box center [769, 392] width 1539 height 784
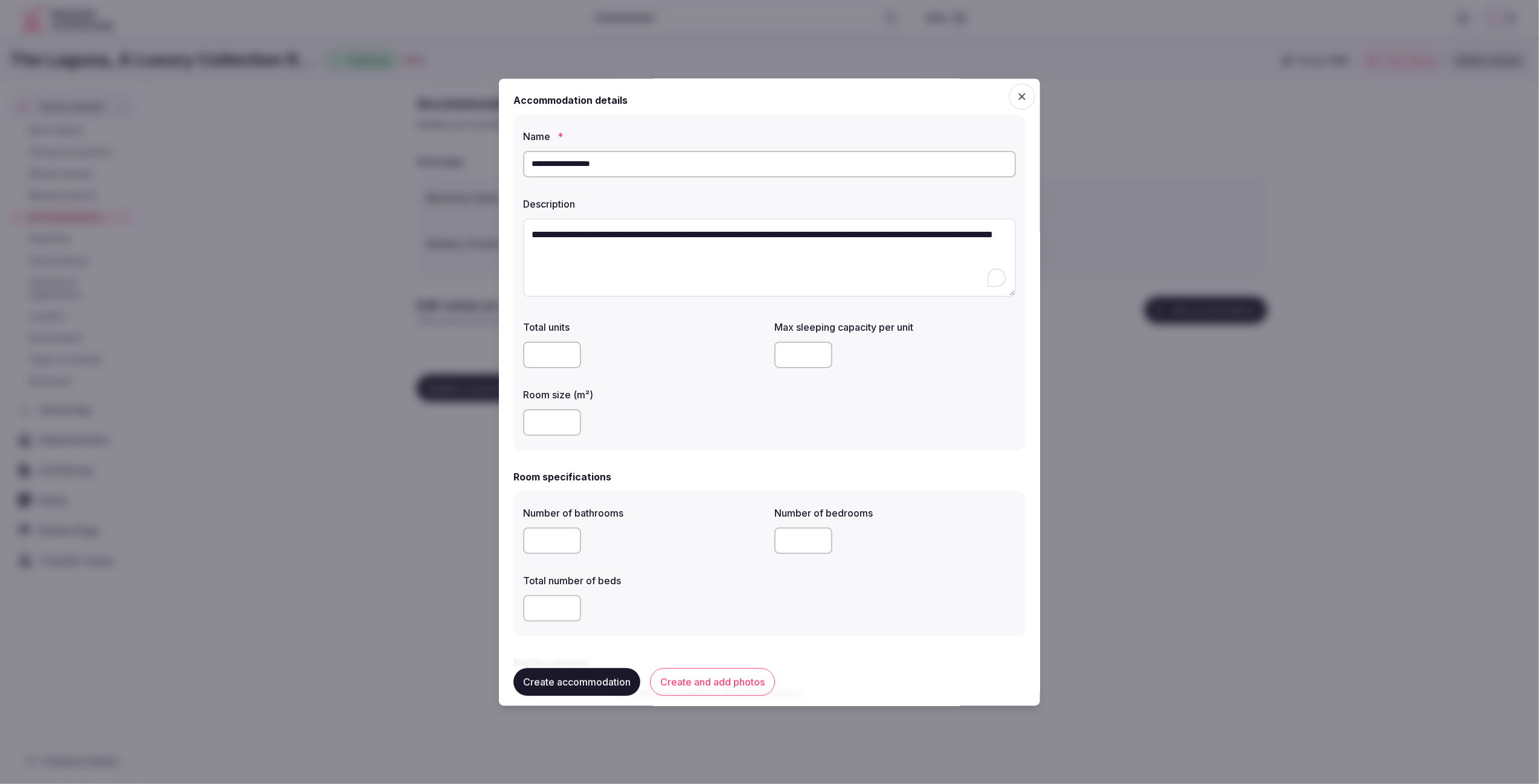
scroll to position [850, 0]
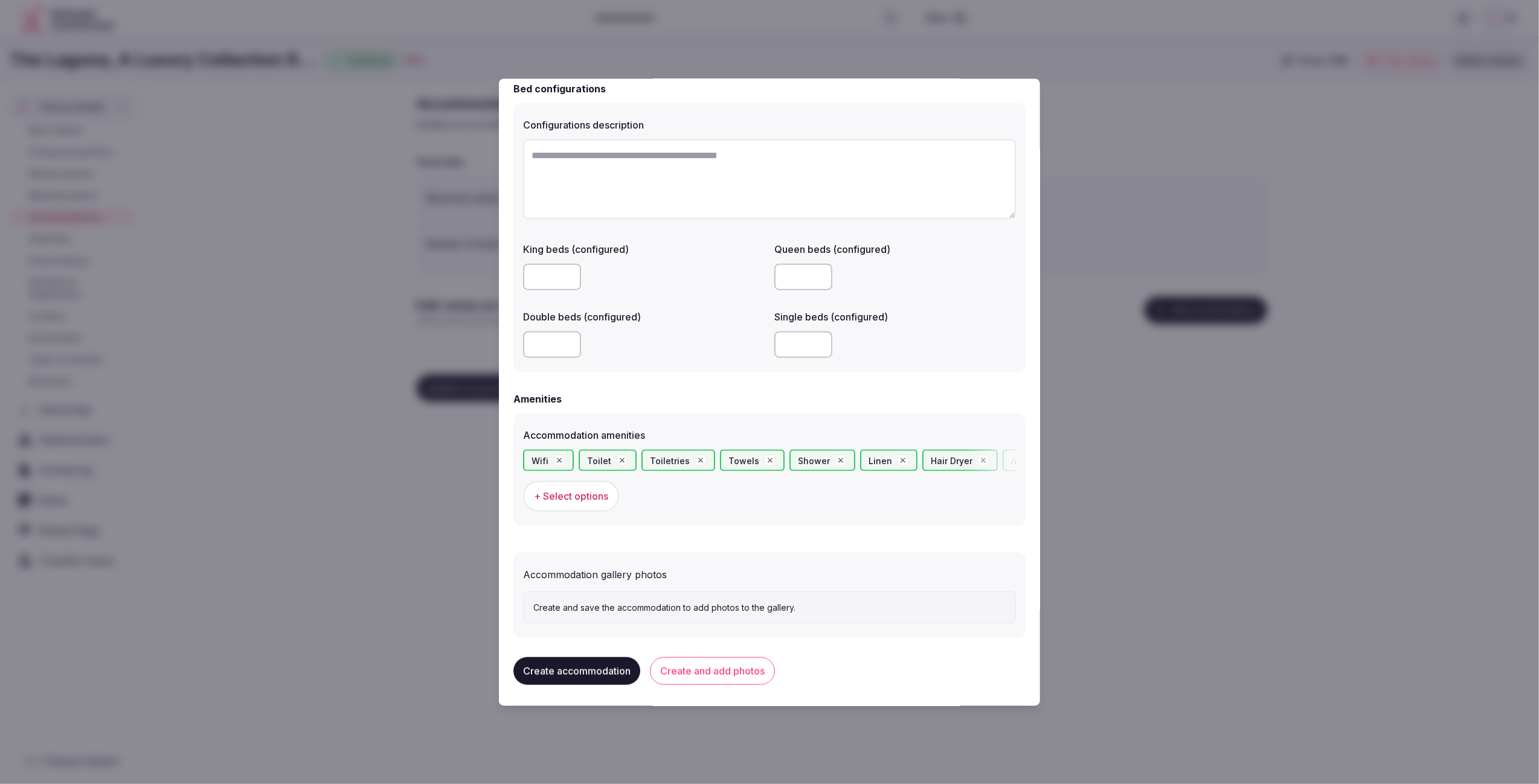
click at [558, 674] on button "Create accommodation" at bounding box center [576, 671] width 127 height 28
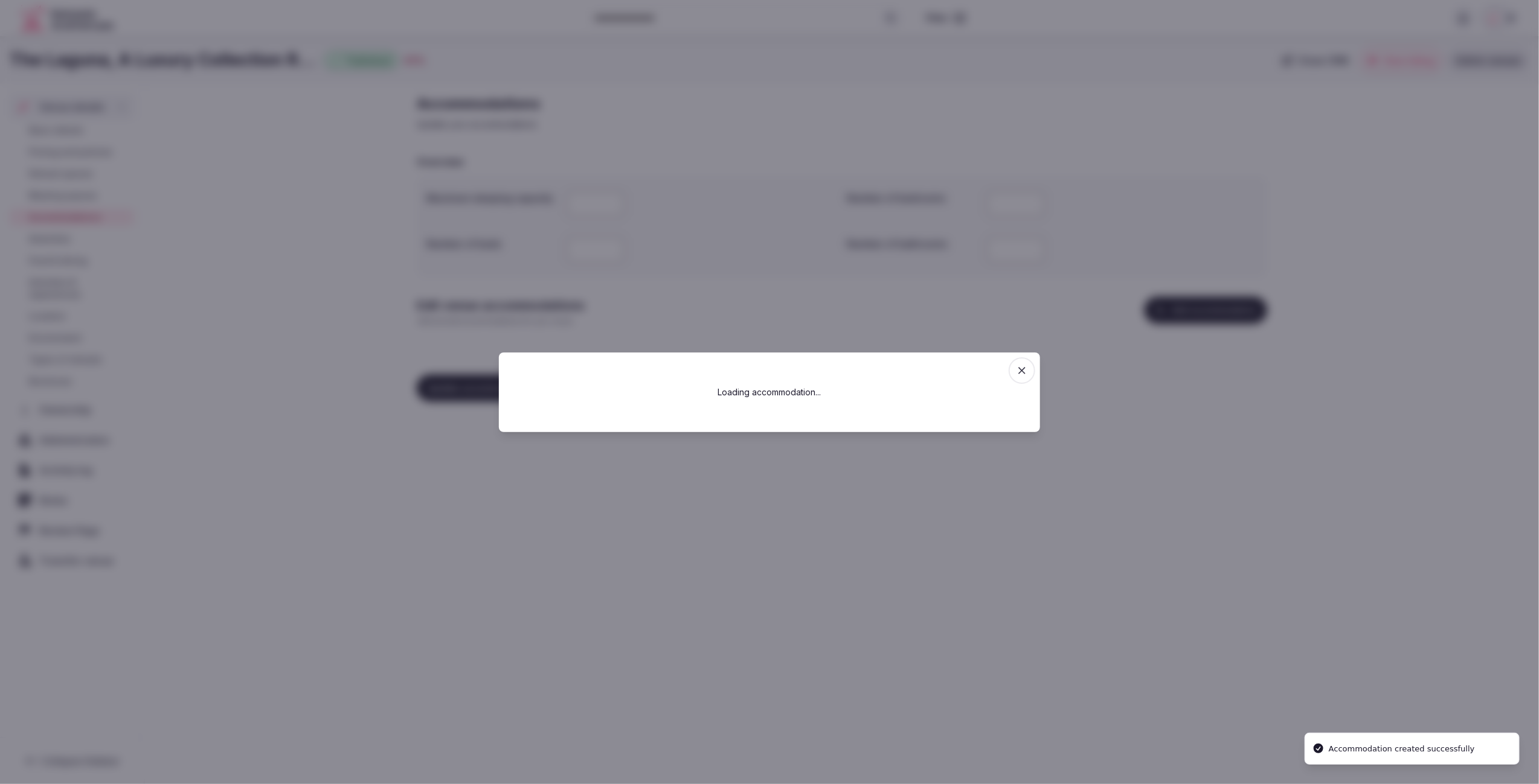
scroll to position [0, 0]
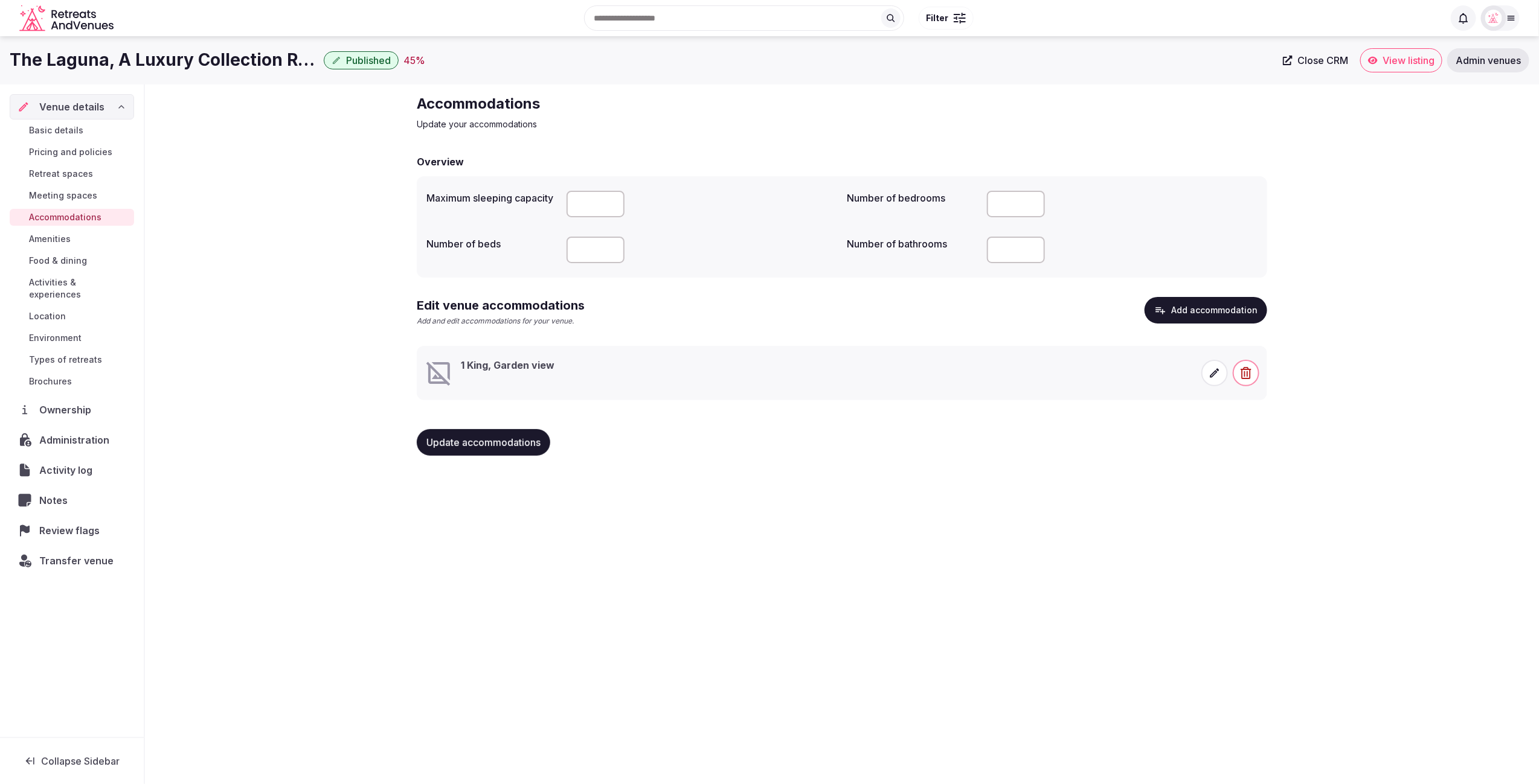
click at [1221, 370] on span at bounding box center [1214, 372] width 26 height 26
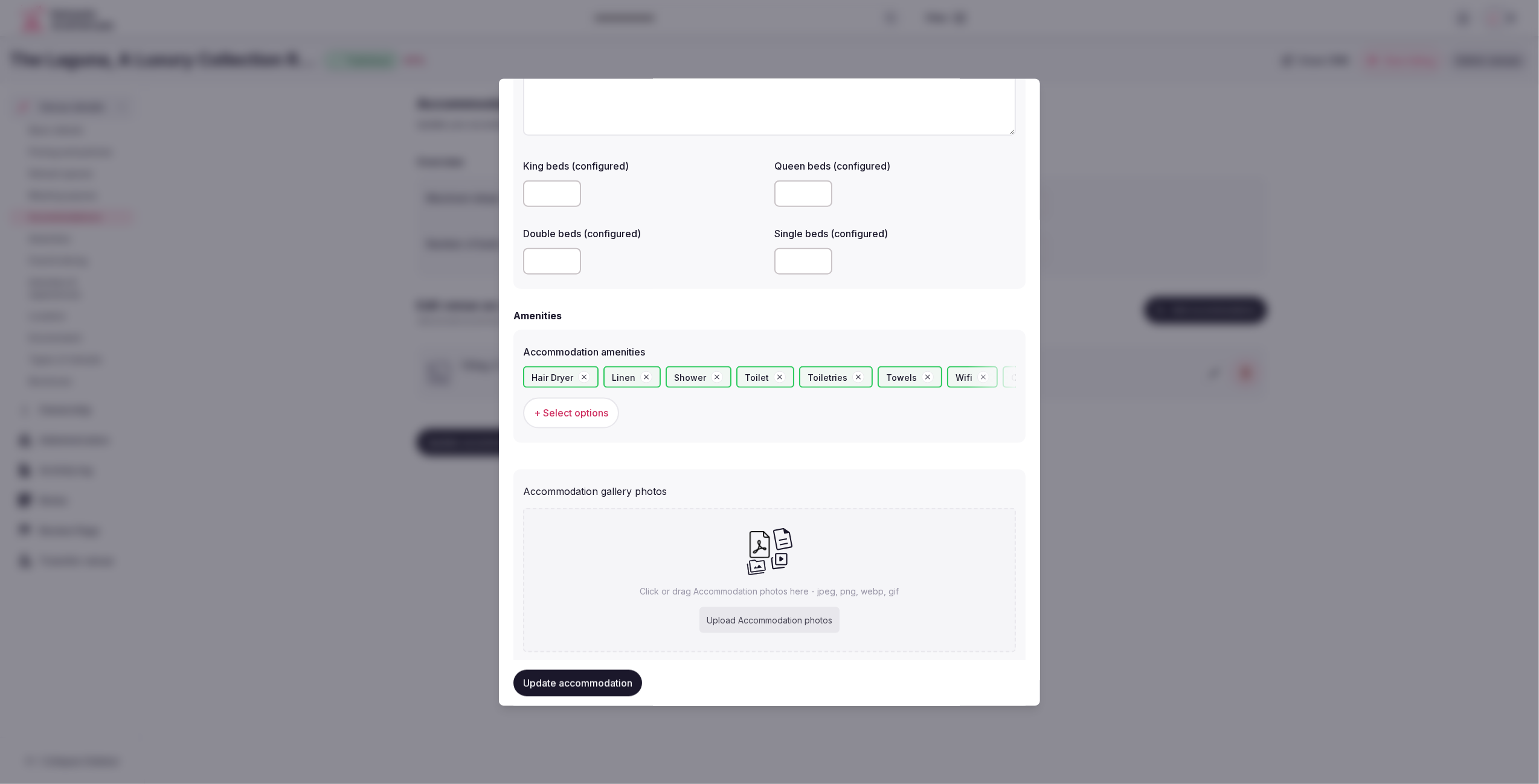
scroll to position [962, 0]
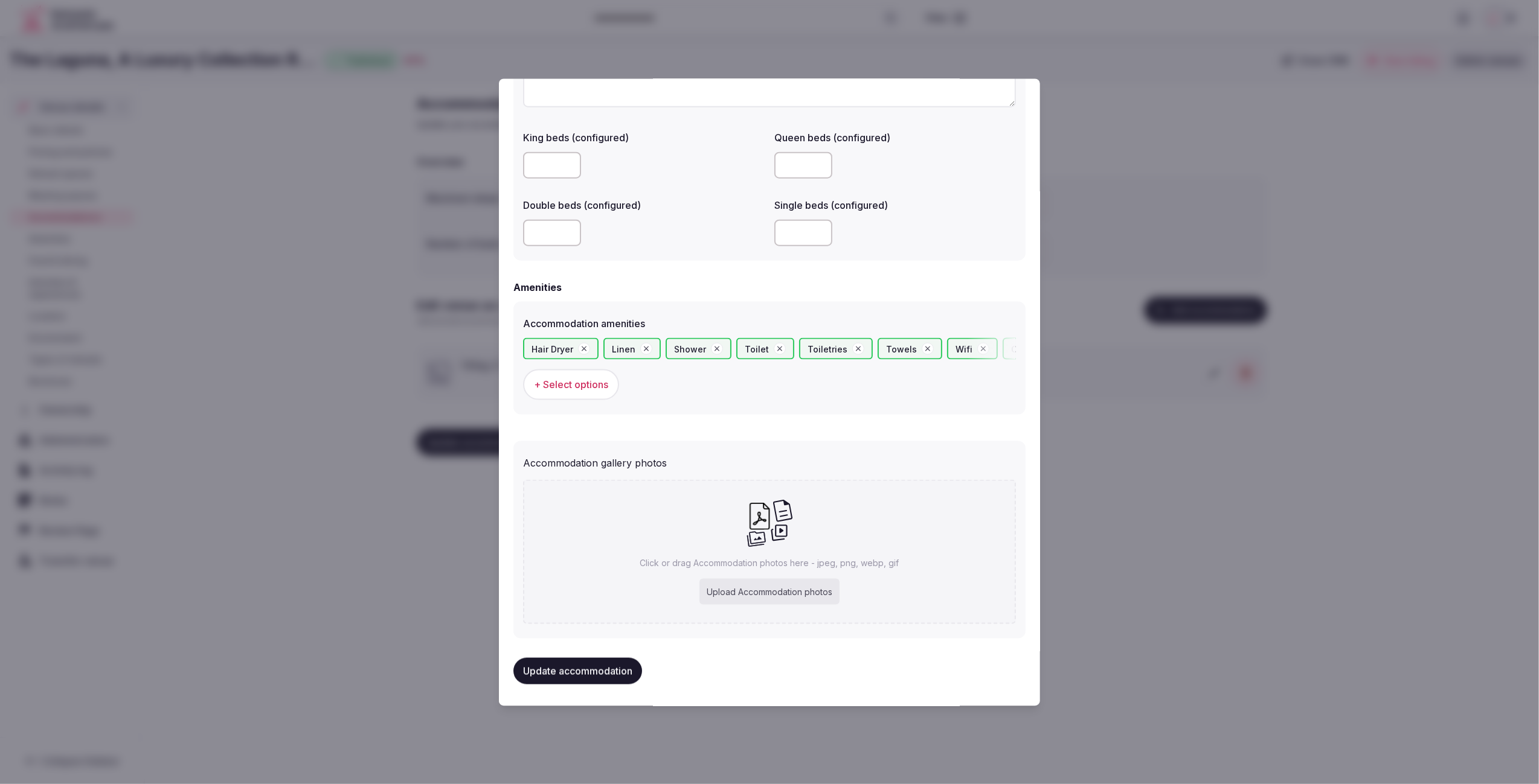
click at [756, 588] on div "Upload Accommodation photos" at bounding box center [769, 591] width 140 height 26
type input "**********"
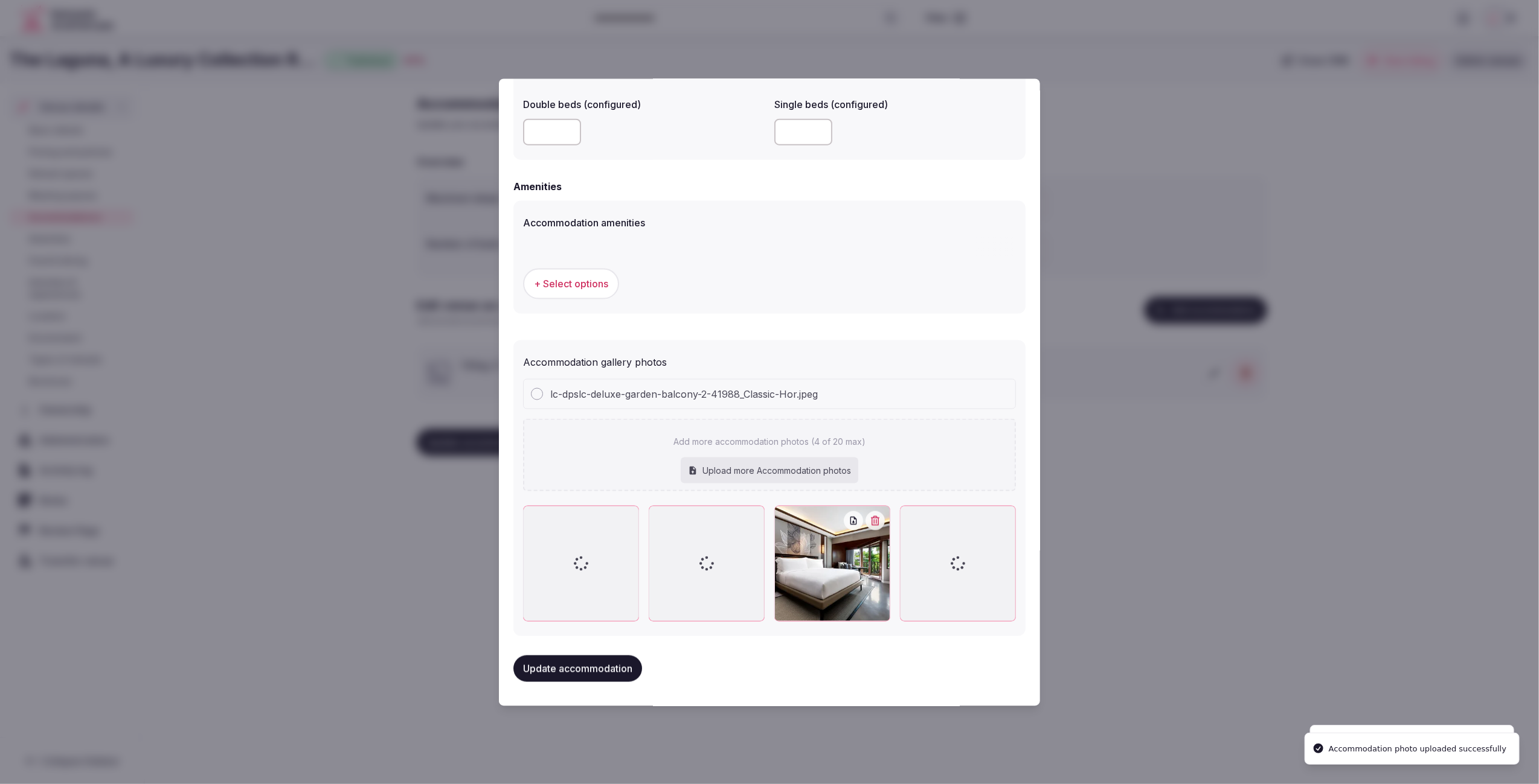
scroll to position [1059, 0]
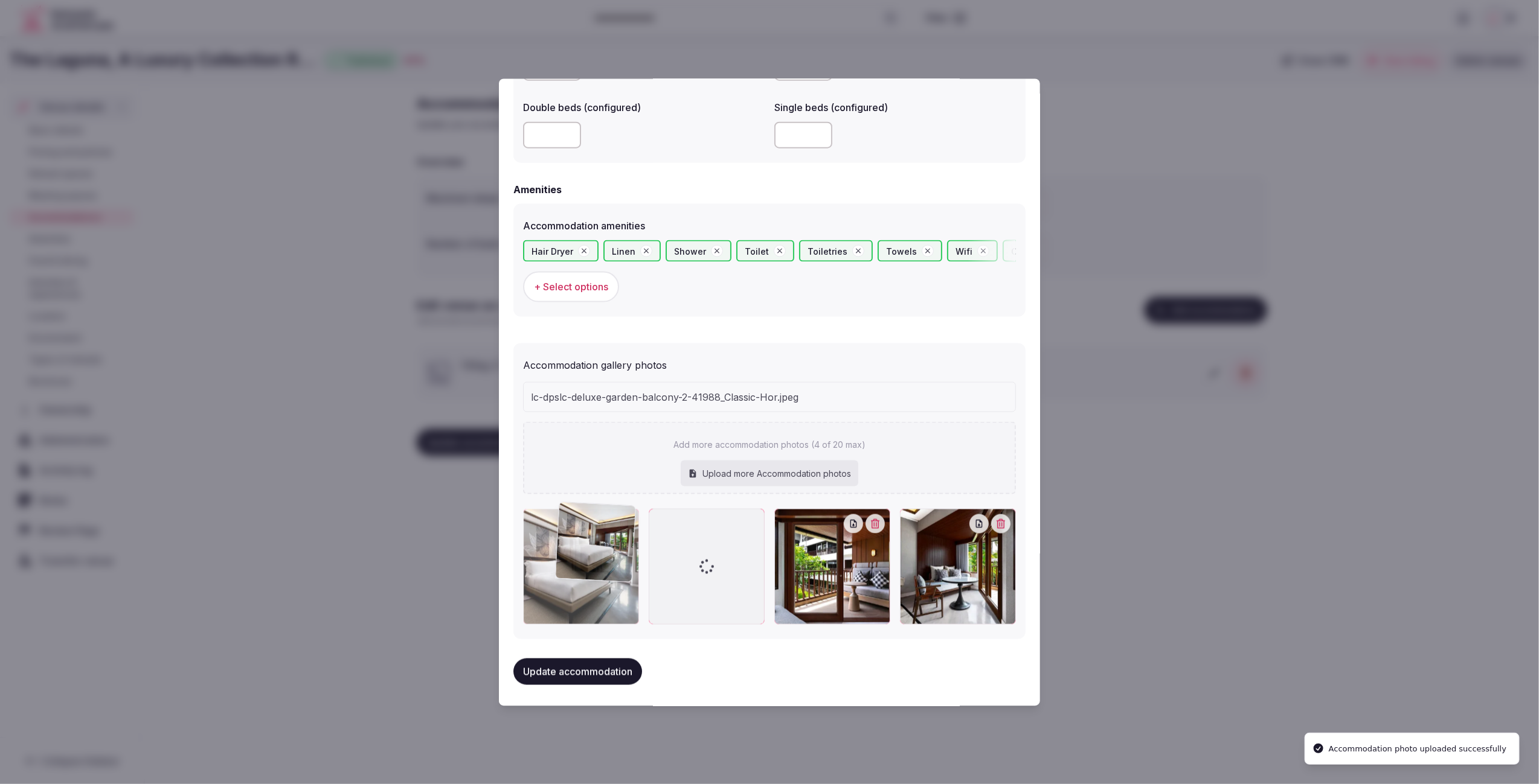
drag, startPoint x: 949, startPoint y: 599, endPoint x: 607, endPoint y: 597, distance: 342.0
click at [607, 597] on div at bounding box center [581, 567] width 116 height 116
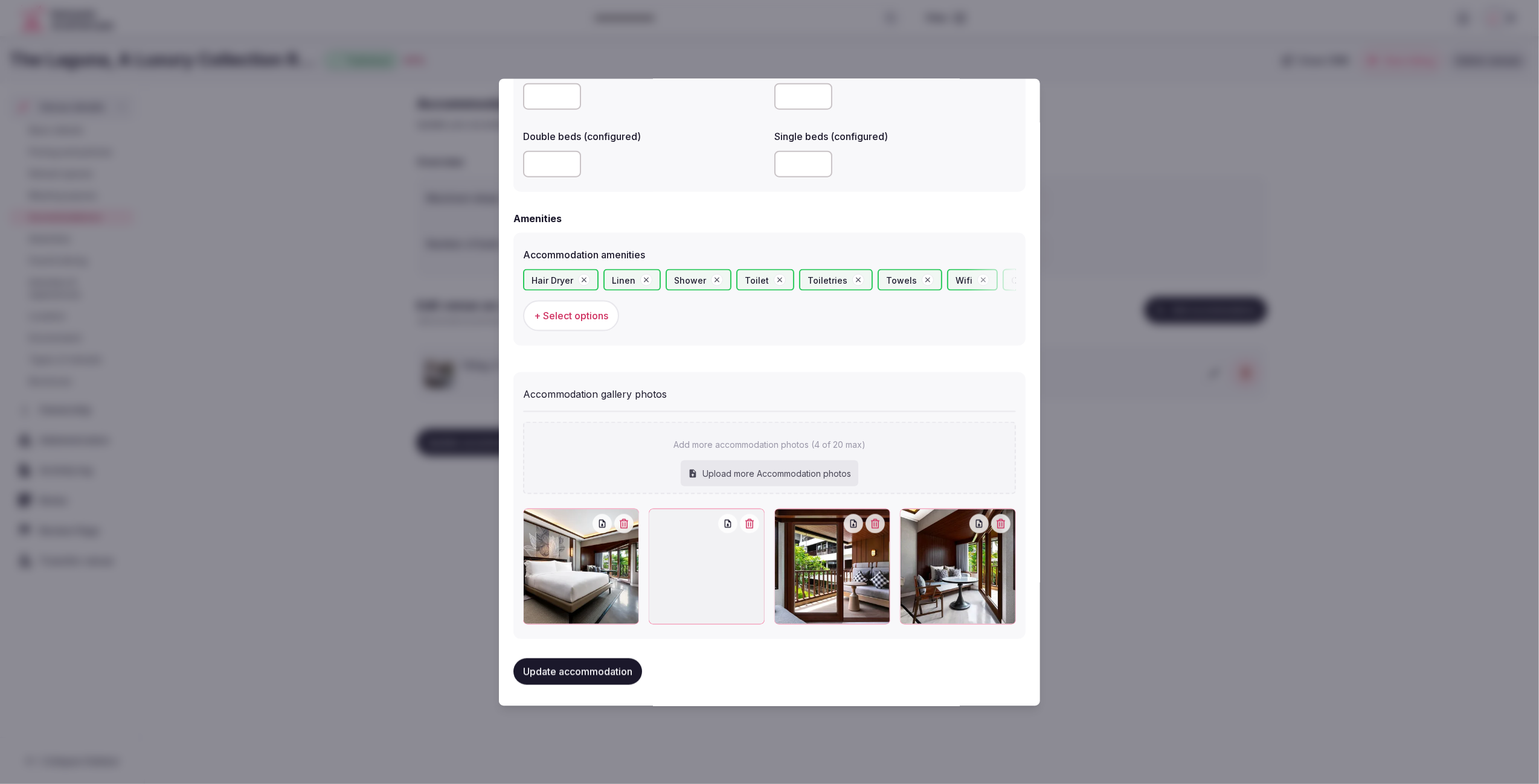
scroll to position [1029, 0]
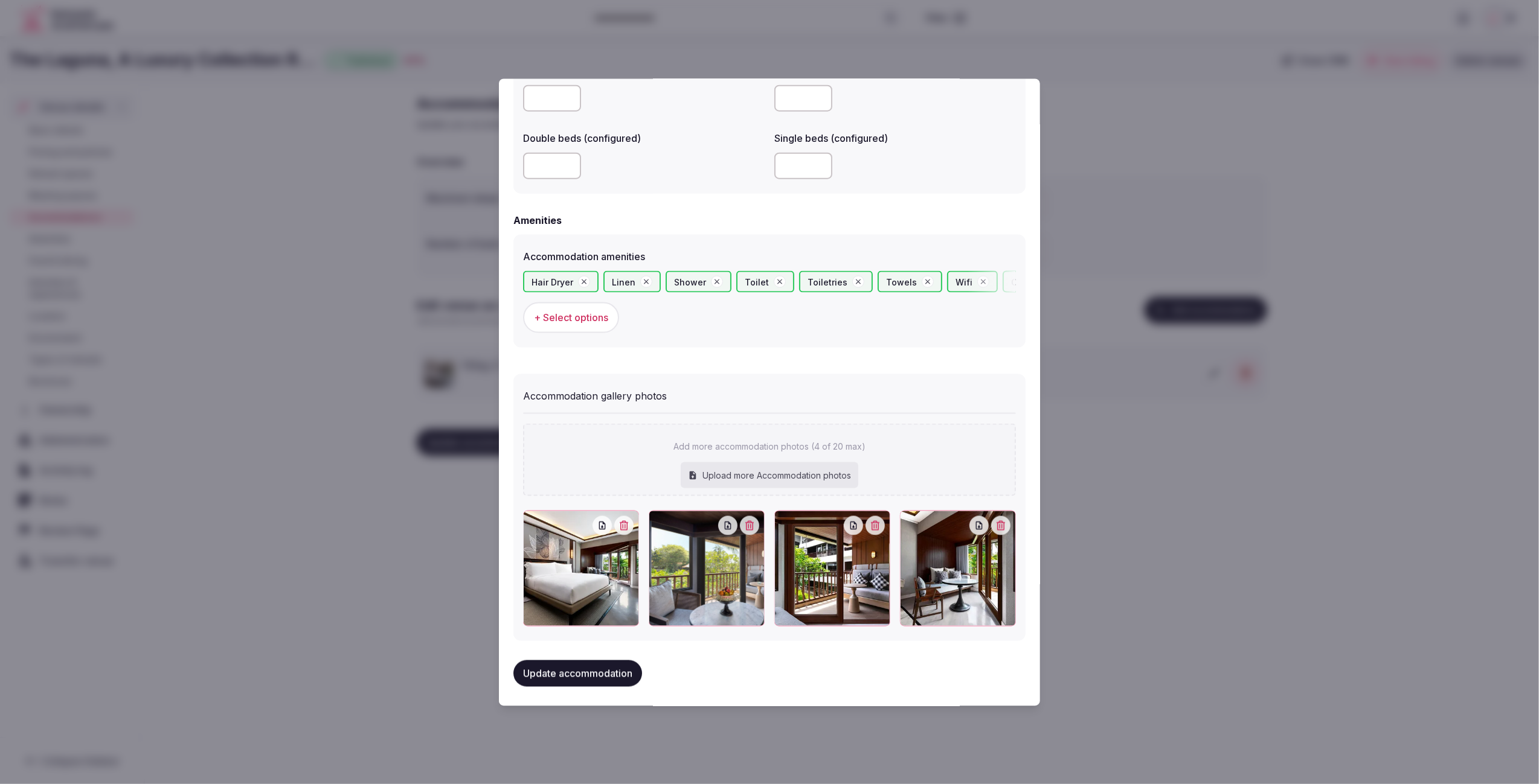
click at [750, 469] on div "Upload more Accommodation photos" at bounding box center [769, 475] width 178 height 26
type input "**********"
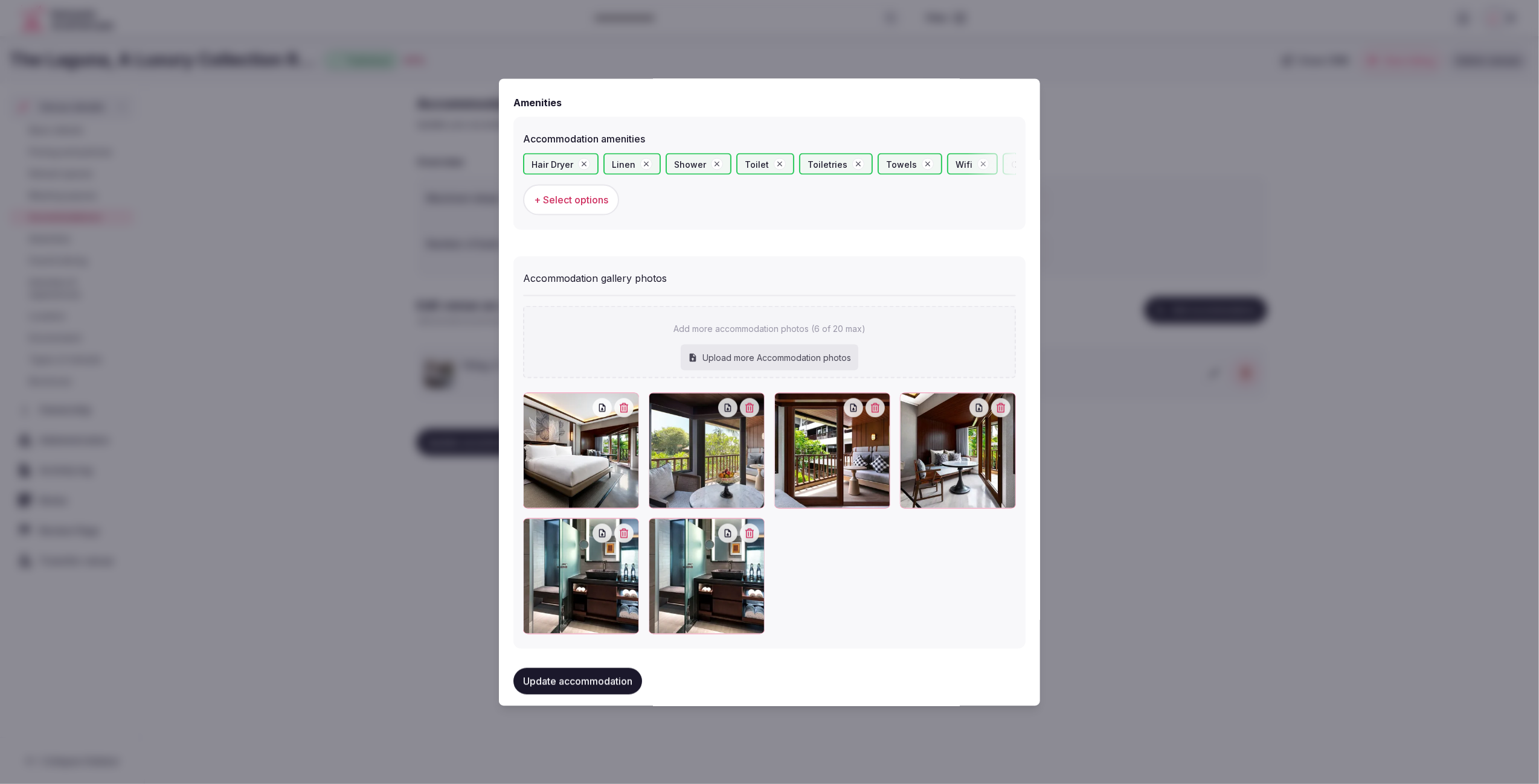
scroll to position [1156, 0]
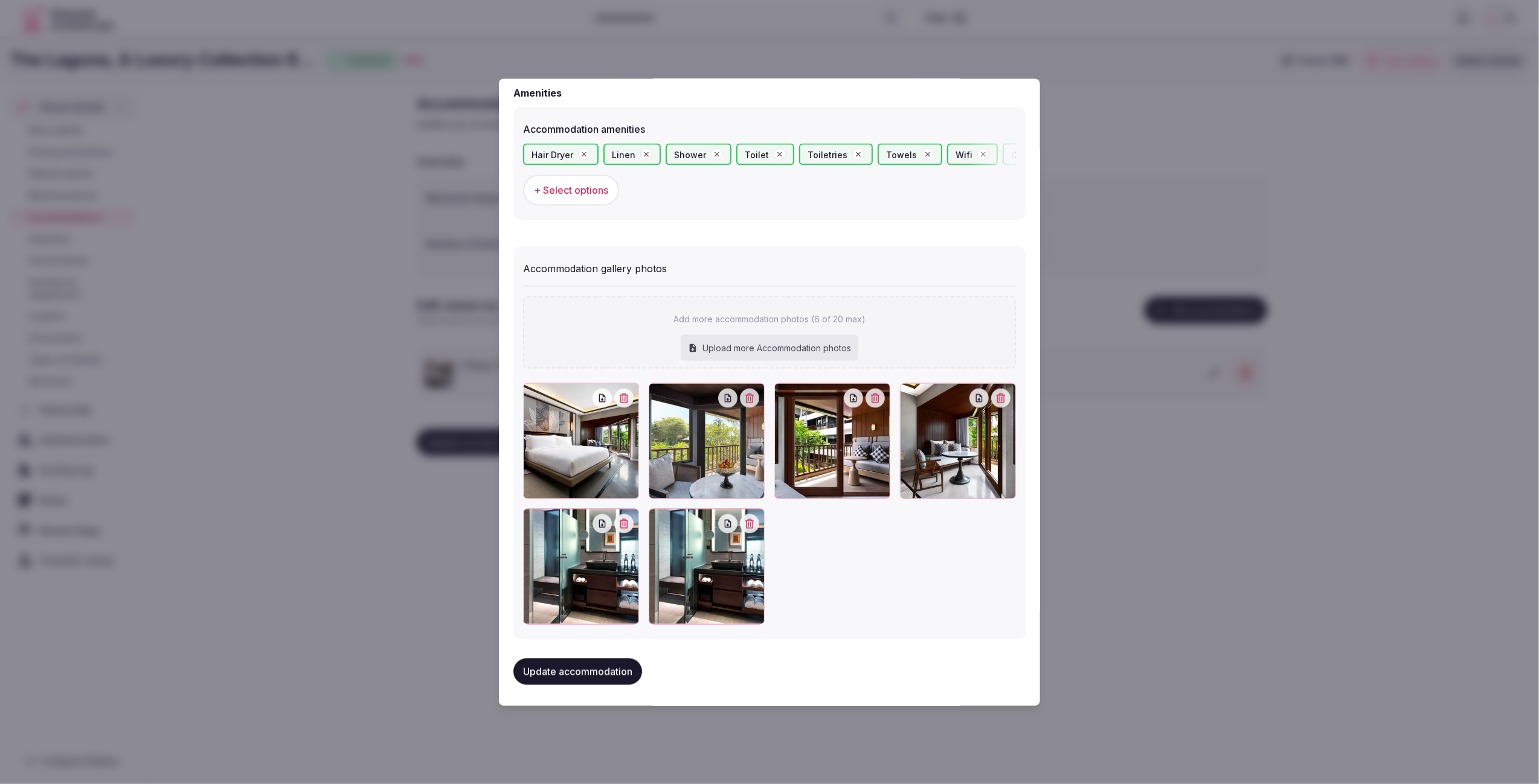
click at [753, 522] on icon "button" at bounding box center [749, 523] width 10 height 10
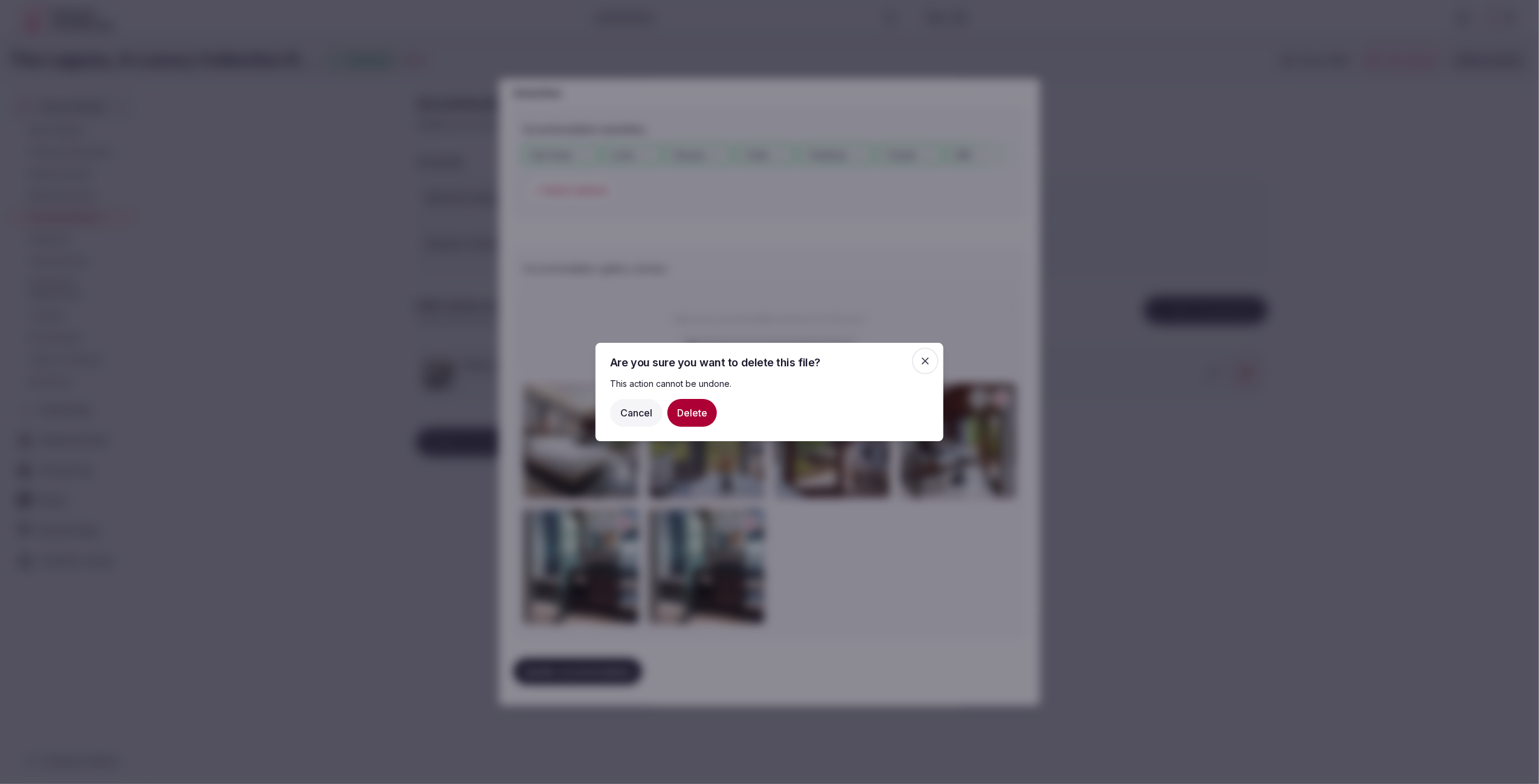
click at [695, 415] on button "Delete" at bounding box center [692, 412] width 50 height 28
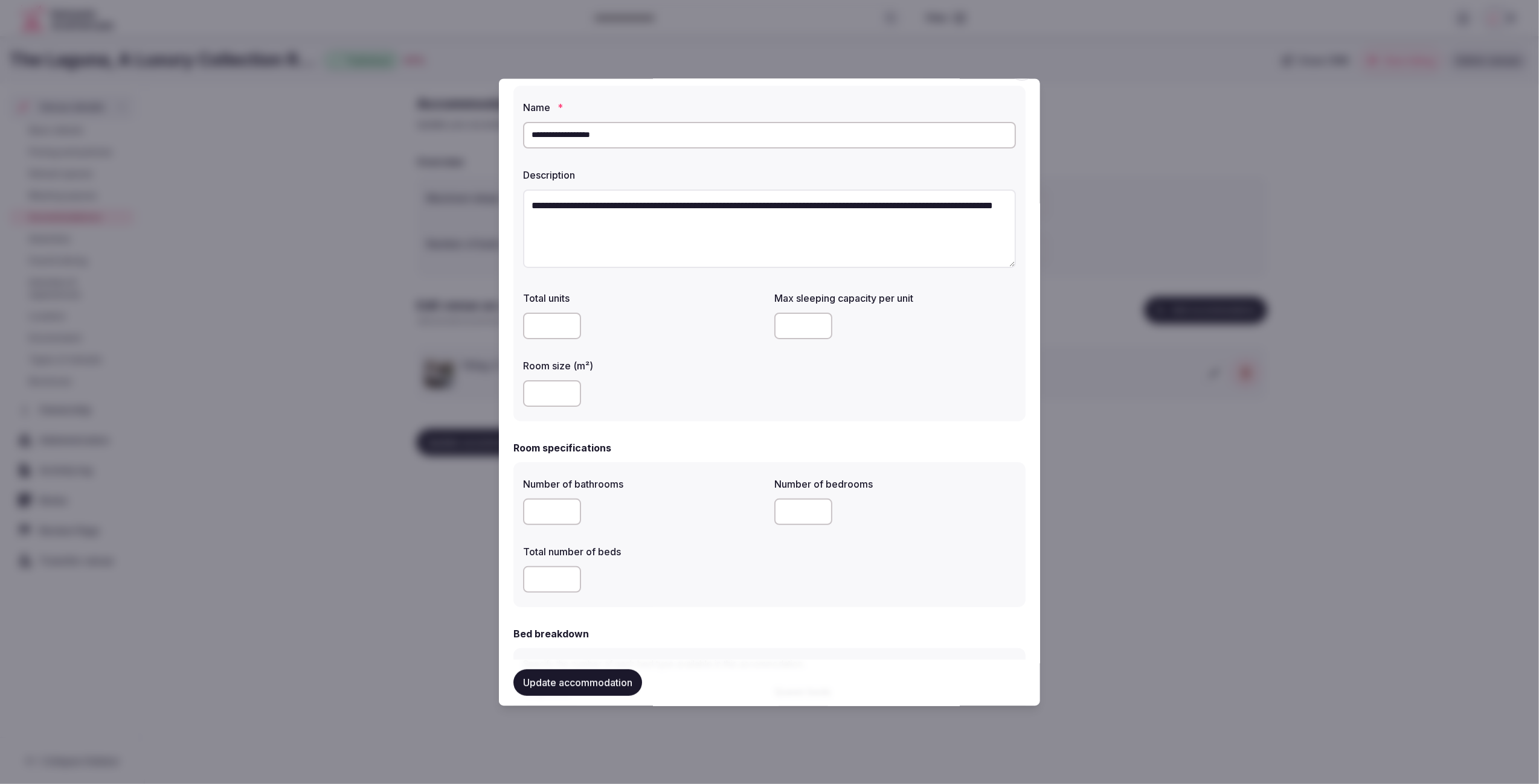
scroll to position [0, 0]
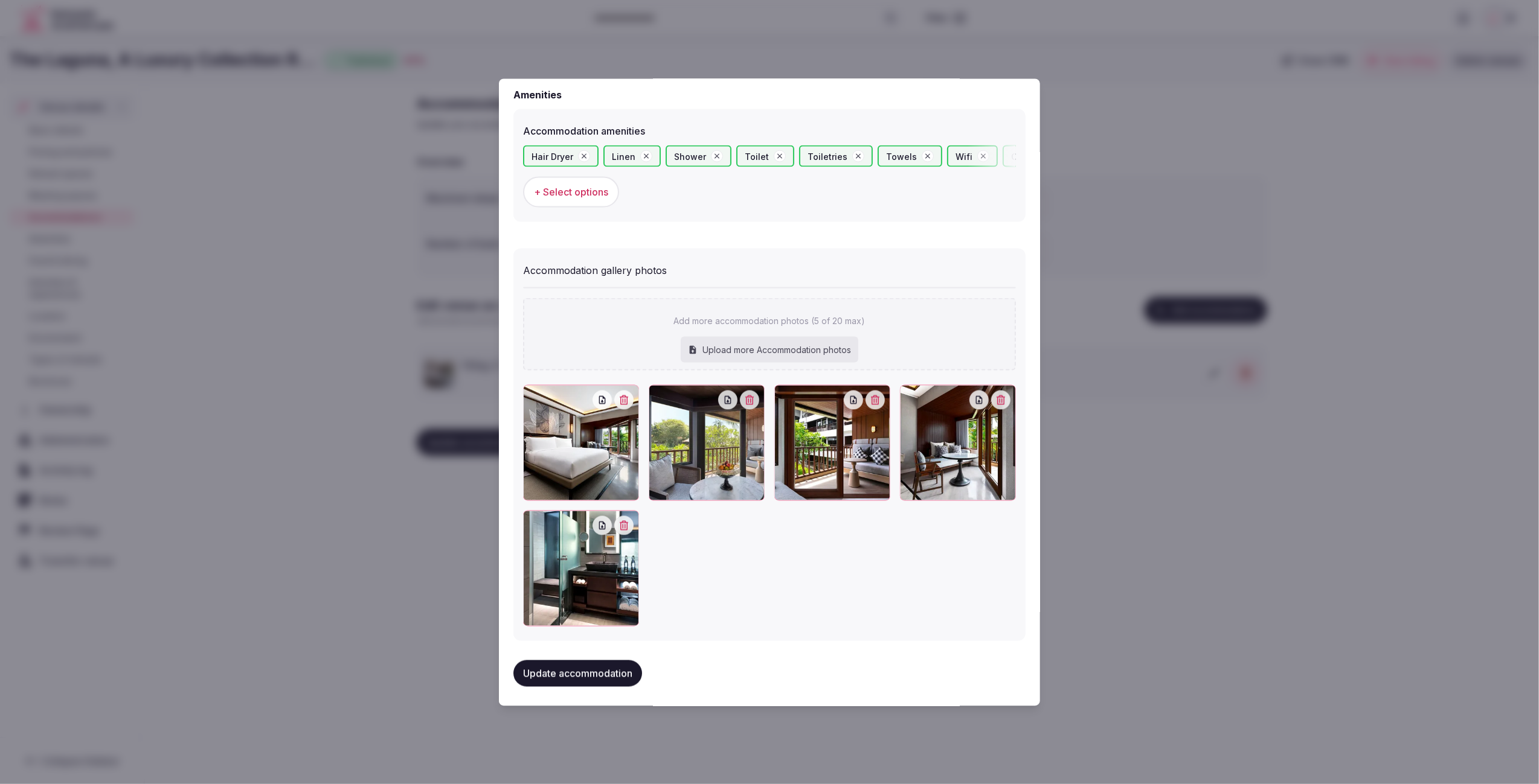
click at [573, 677] on button "Update accommodation" at bounding box center [577, 673] width 129 height 26
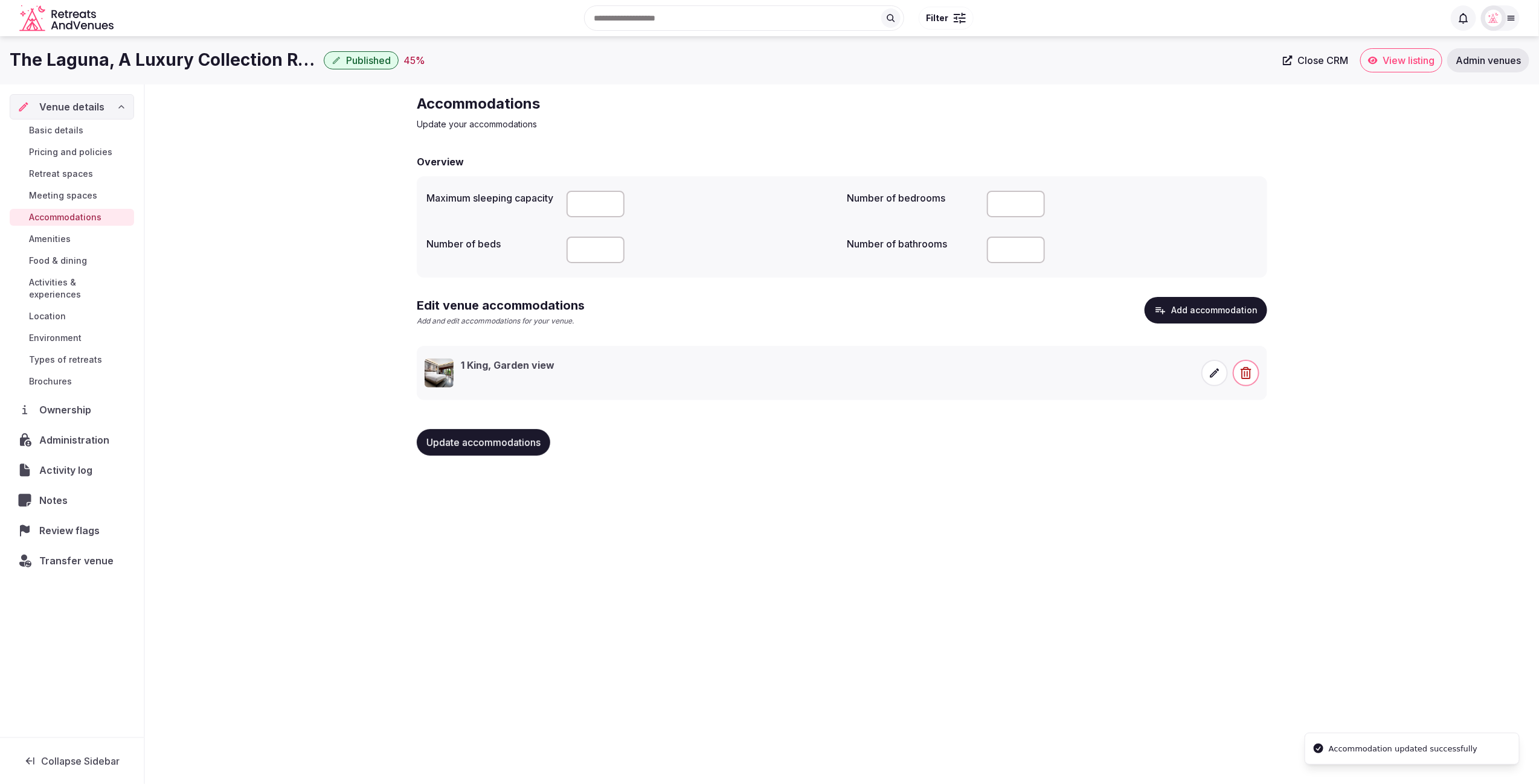
click at [1211, 305] on button "Add accommodation" at bounding box center [1206, 310] width 123 height 26
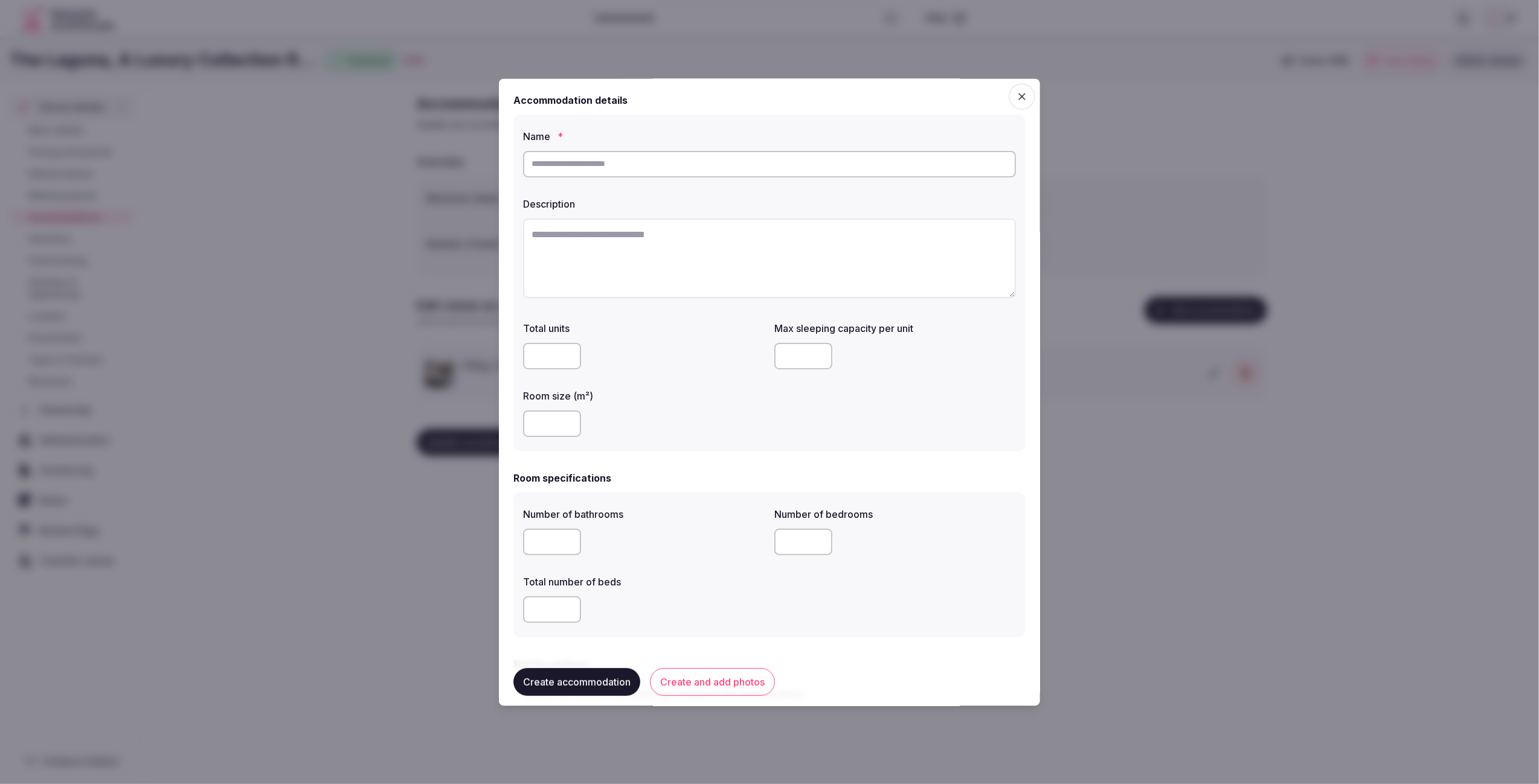
click at [677, 169] on input "text" at bounding box center [769, 164] width 493 height 26
paste input "**********"
type input "**********"
click at [625, 252] on textarea at bounding box center [769, 258] width 493 height 80
paste textarea "**********"
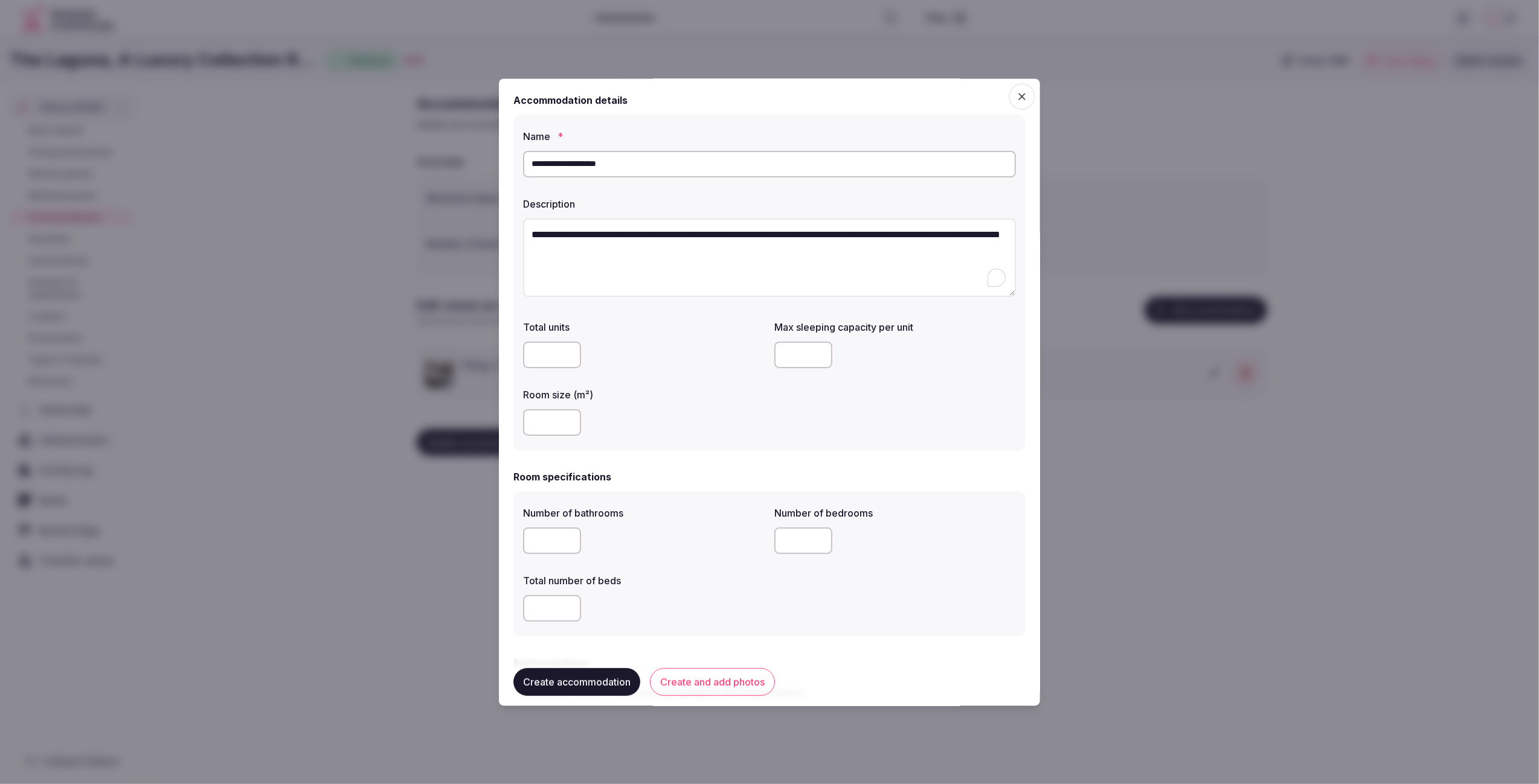
type textarea "**********"
click at [687, 417] on div at bounding box center [643, 423] width 242 height 26
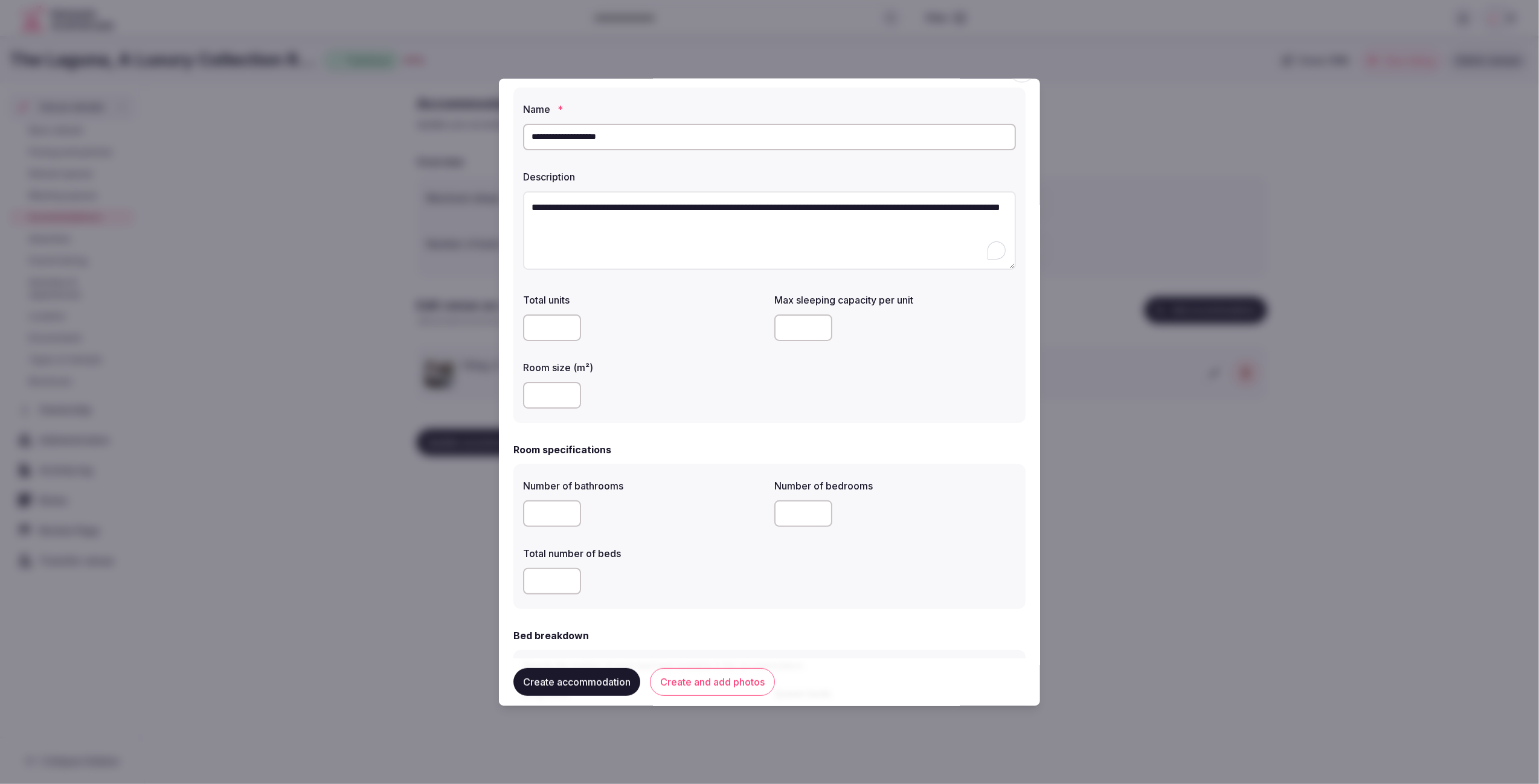
click at [539, 395] on input "number" at bounding box center [552, 396] width 58 height 26
click at [680, 393] on div "****" at bounding box center [643, 396] width 242 height 26
drag, startPoint x: 558, startPoint y: 394, endPoint x: 519, endPoint y: 394, distance: 39.0
click at [519, 394] on div "**********" at bounding box center [769, 255] width 512 height 336
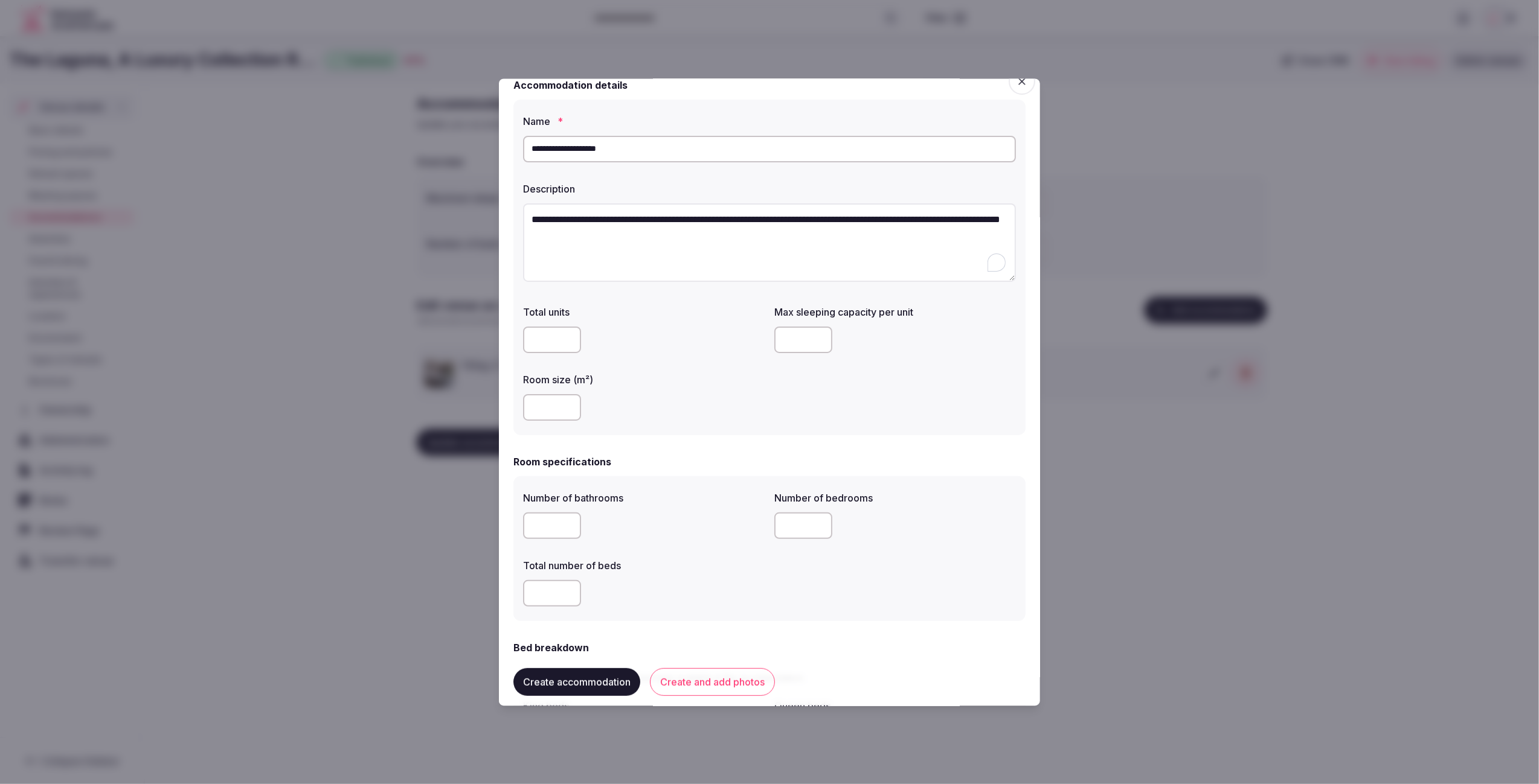
type input "**"
click at [636, 397] on div "**" at bounding box center [643, 408] width 242 height 26
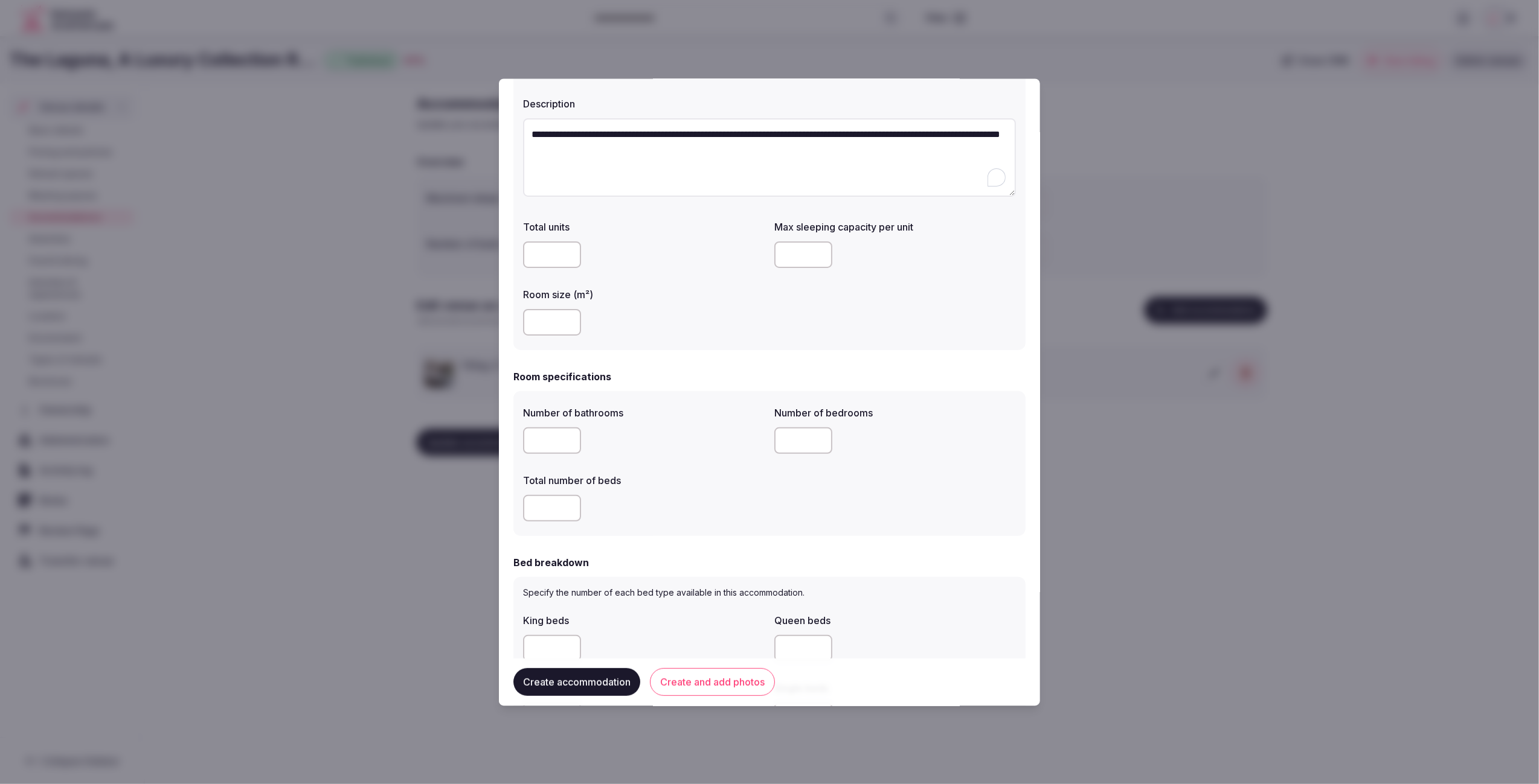
scroll to position [134, 0]
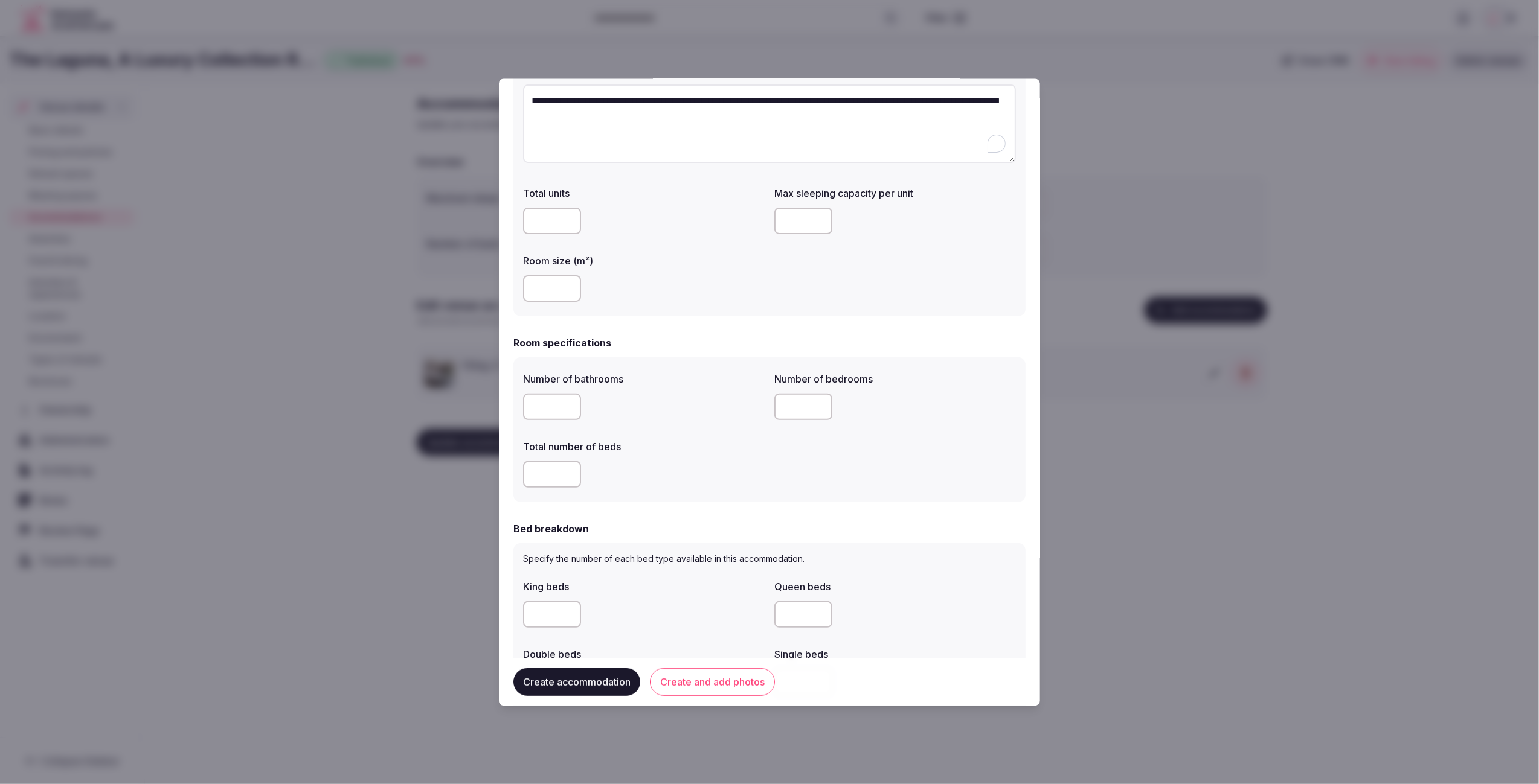
click at [546, 410] on input "number" at bounding box center [552, 407] width 58 height 26
type input "*"
click at [546, 476] on input "number" at bounding box center [552, 475] width 58 height 26
type input "*"
click at [796, 411] on input "number" at bounding box center [803, 407] width 58 height 26
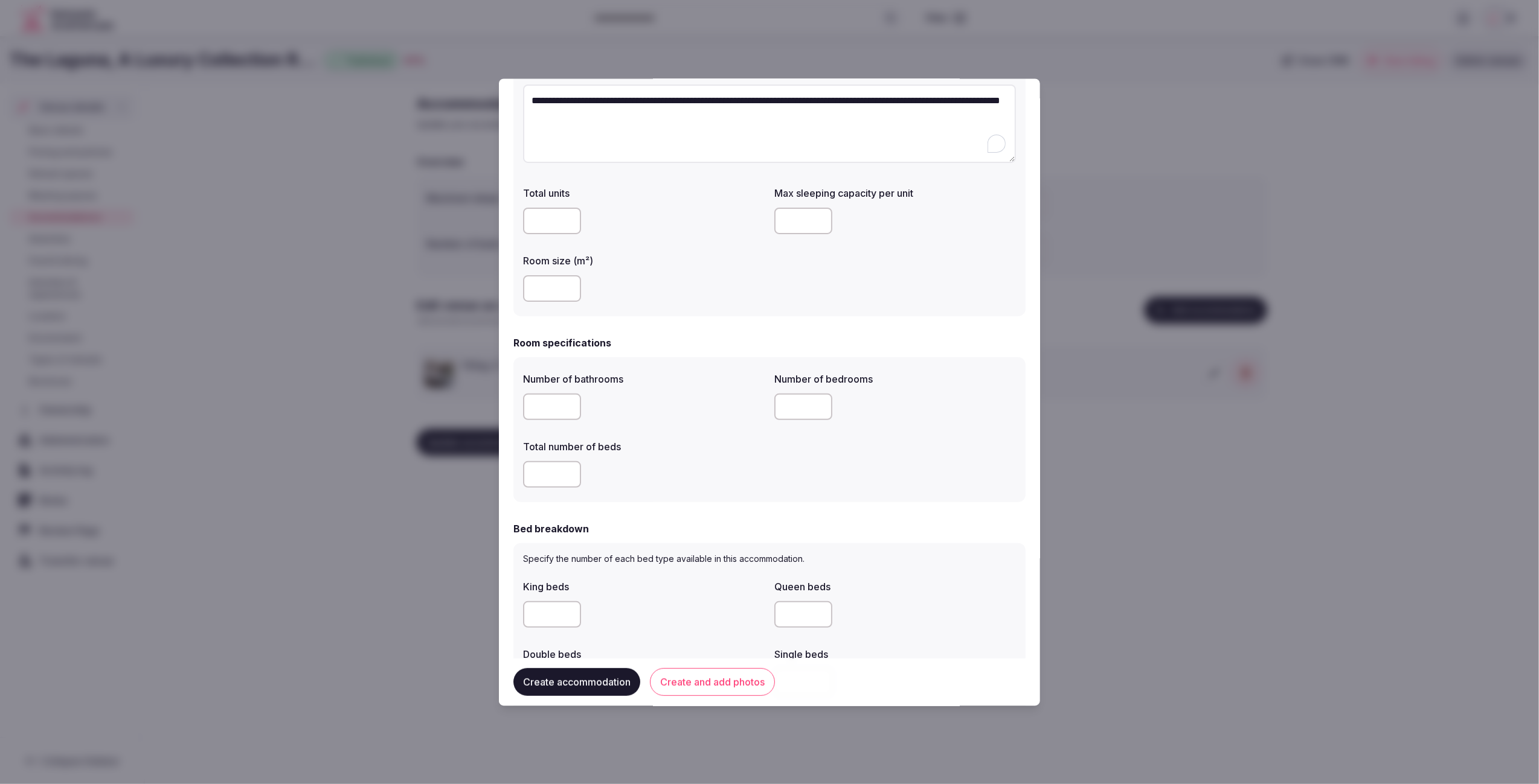
type input "*"
click at [821, 488] on div "Number of bathrooms * Number of bedrooms * Total number of beds *" at bounding box center [769, 430] width 493 height 126
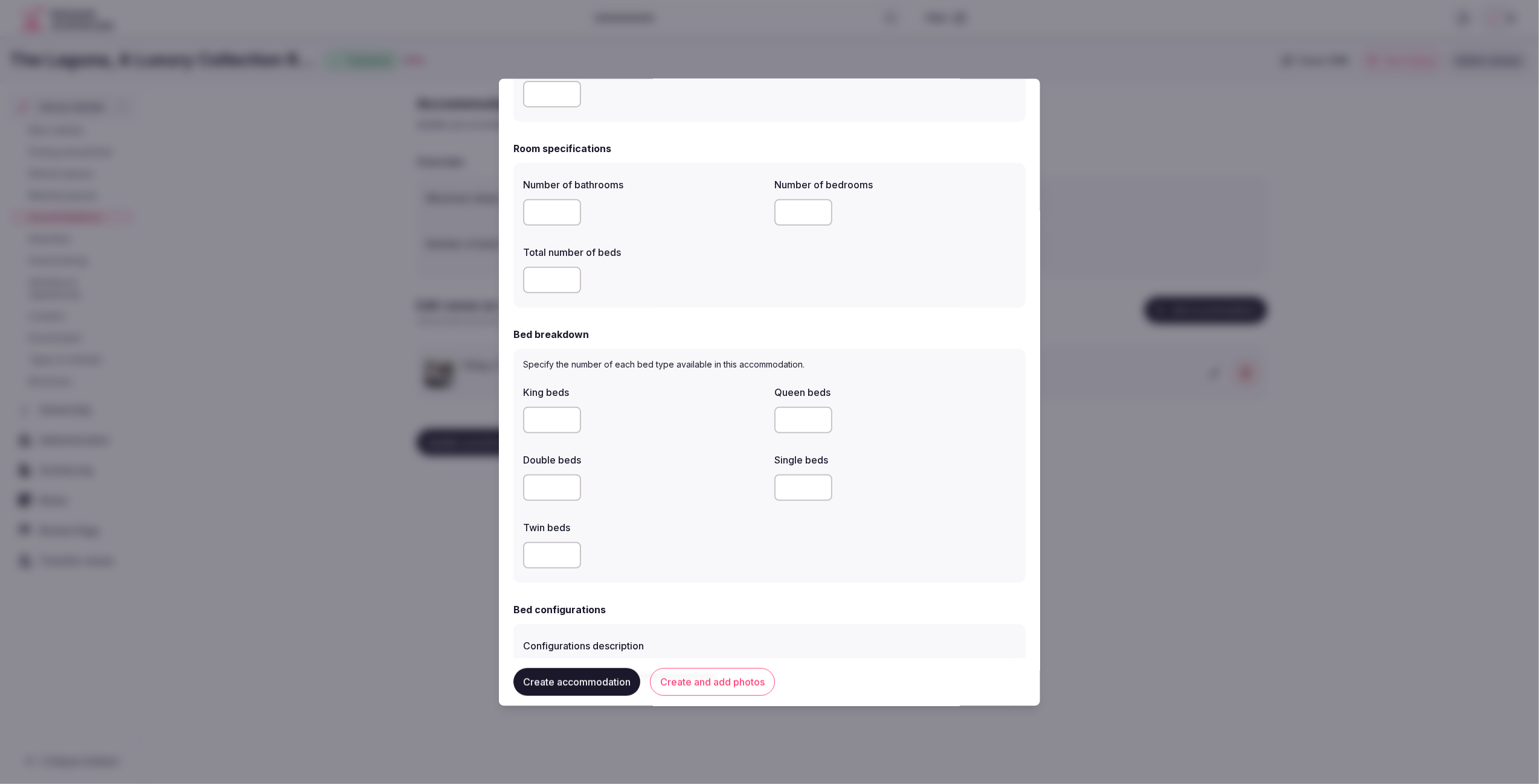
scroll to position [338, 0]
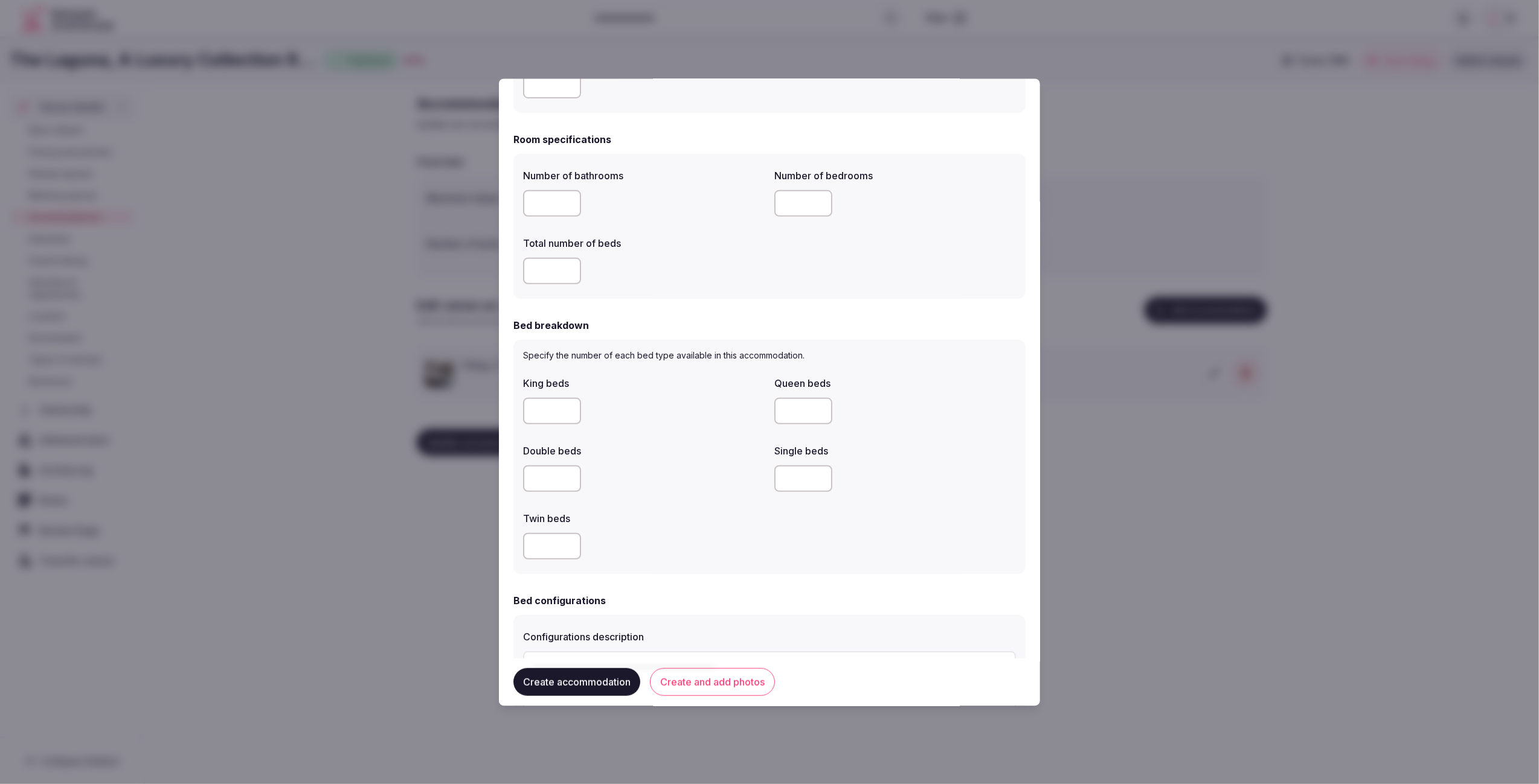
click at [549, 482] on input "number" at bounding box center [552, 479] width 58 height 26
type input "*"
click at [795, 527] on div "King beds Queen beds Double beds * Single beds Twin beds" at bounding box center [769, 468] width 493 height 193
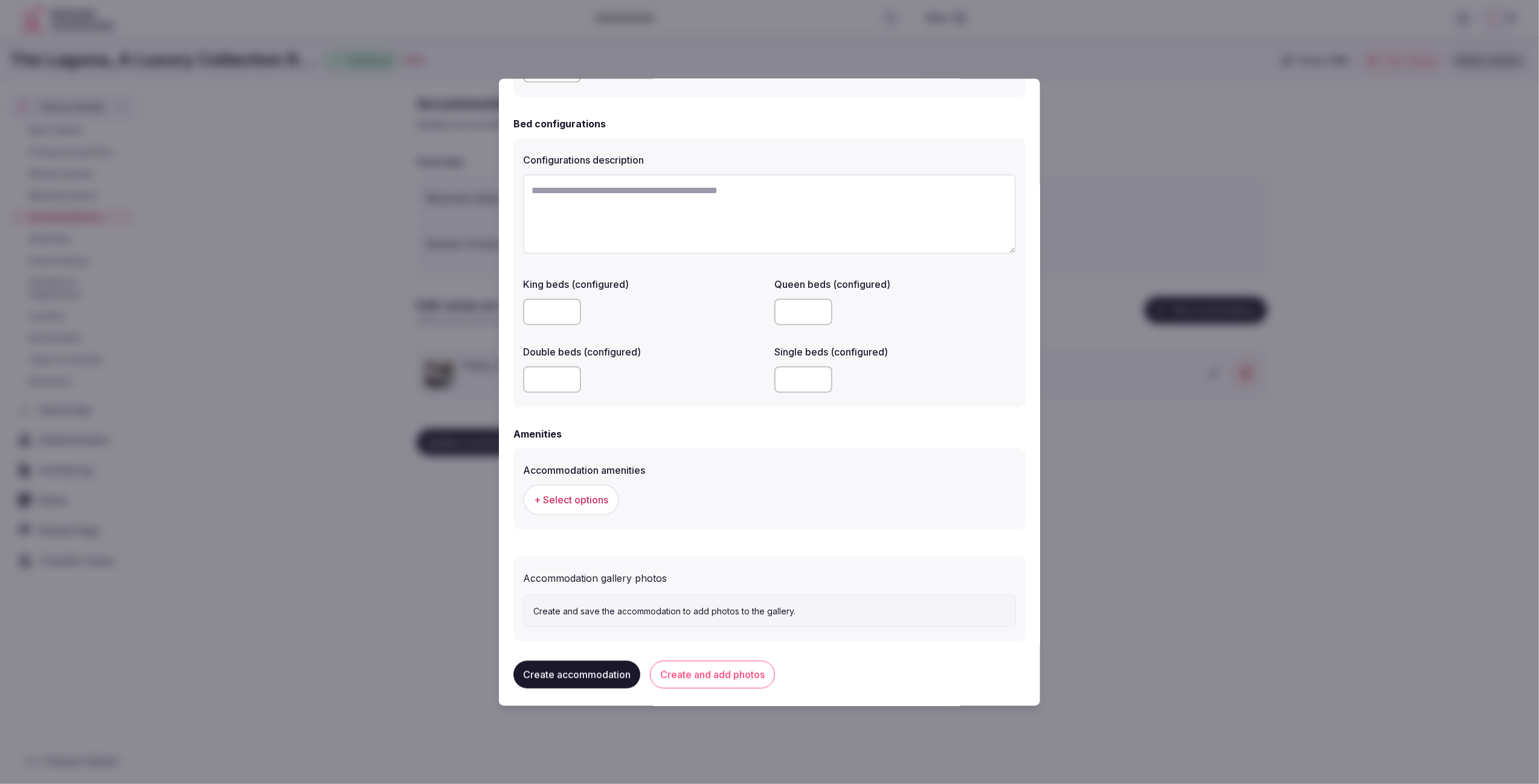
scroll to position [819, 0]
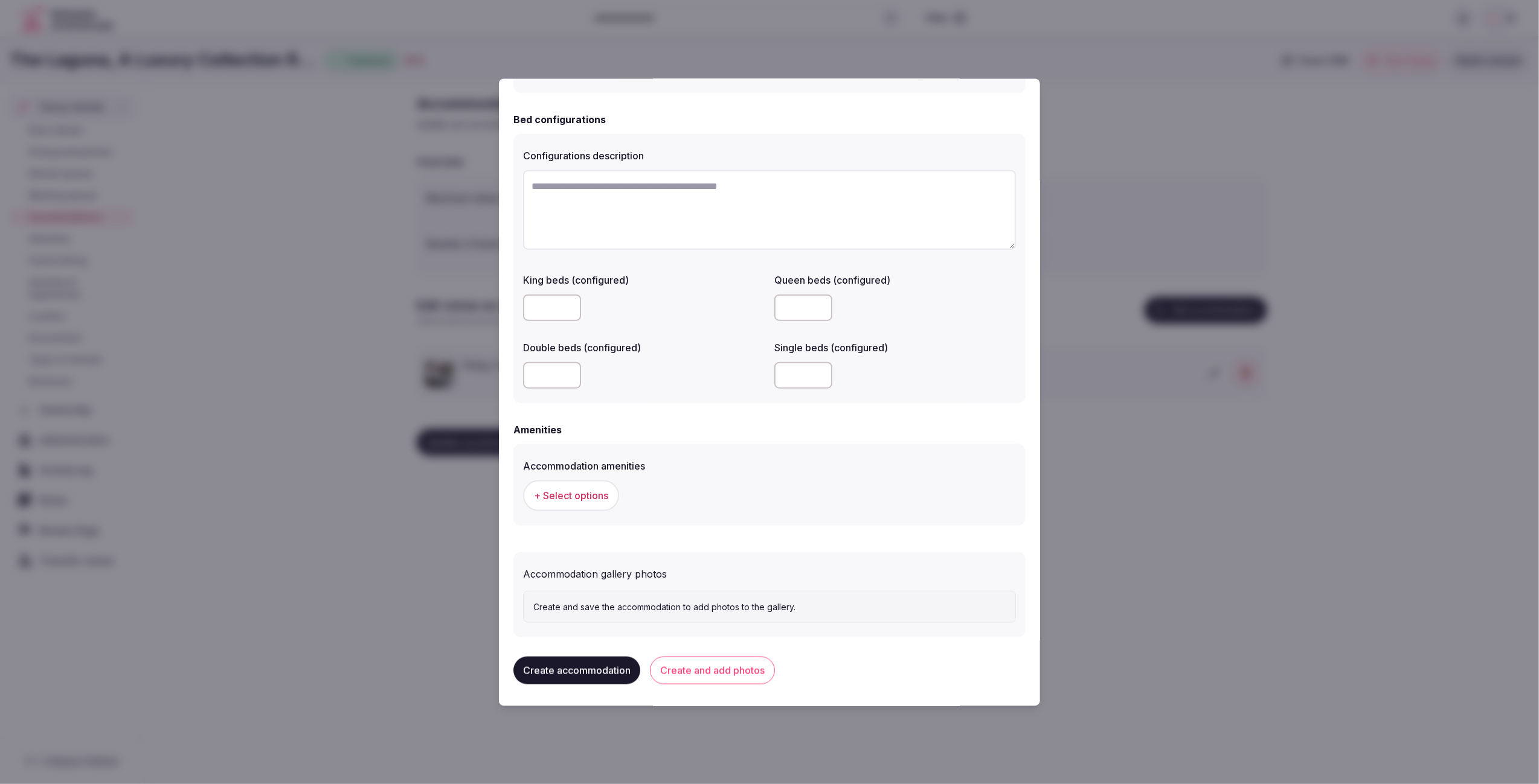
click at [545, 490] on span "+ Select options" at bounding box center [570, 496] width 75 height 14
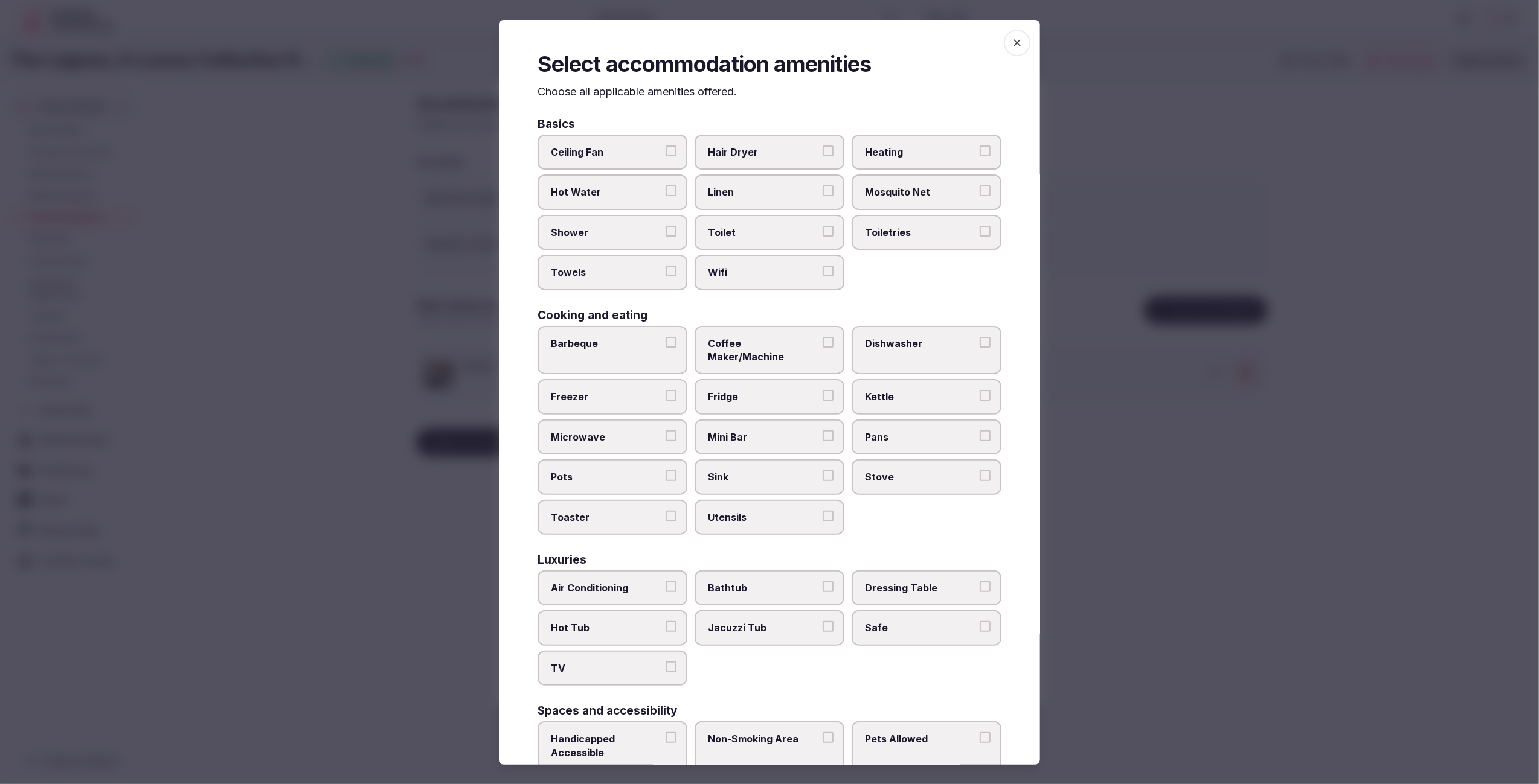
click at [644, 582] on span "Air Conditioning" at bounding box center [607, 588] width 111 height 14
click at [665, 582] on button "Air Conditioning" at bounding box center [671, 587] width 11 height 11
click at [649, 661] on span "TV" at bounding box center [607, 668] width 111 height 14
click at [665, 661] on button "TV" at bounding box center [671, 667] width 11 height 11
click at [901, 615] on label "Safe" at bounding box center [926, 628] width 150 height 35
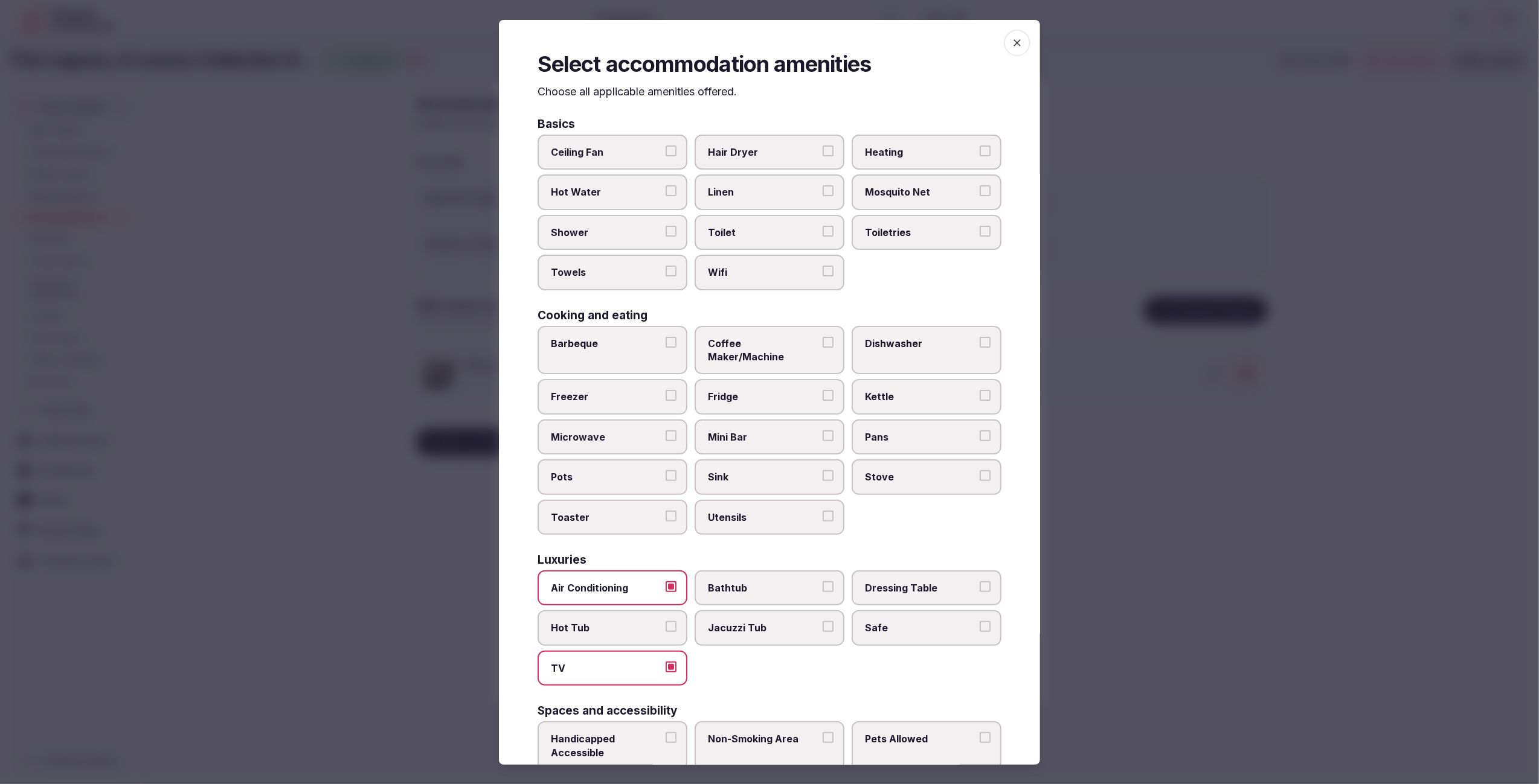
click at [980, 621] on button "Safe" at bounding box center [985, 627] width 11 height 11
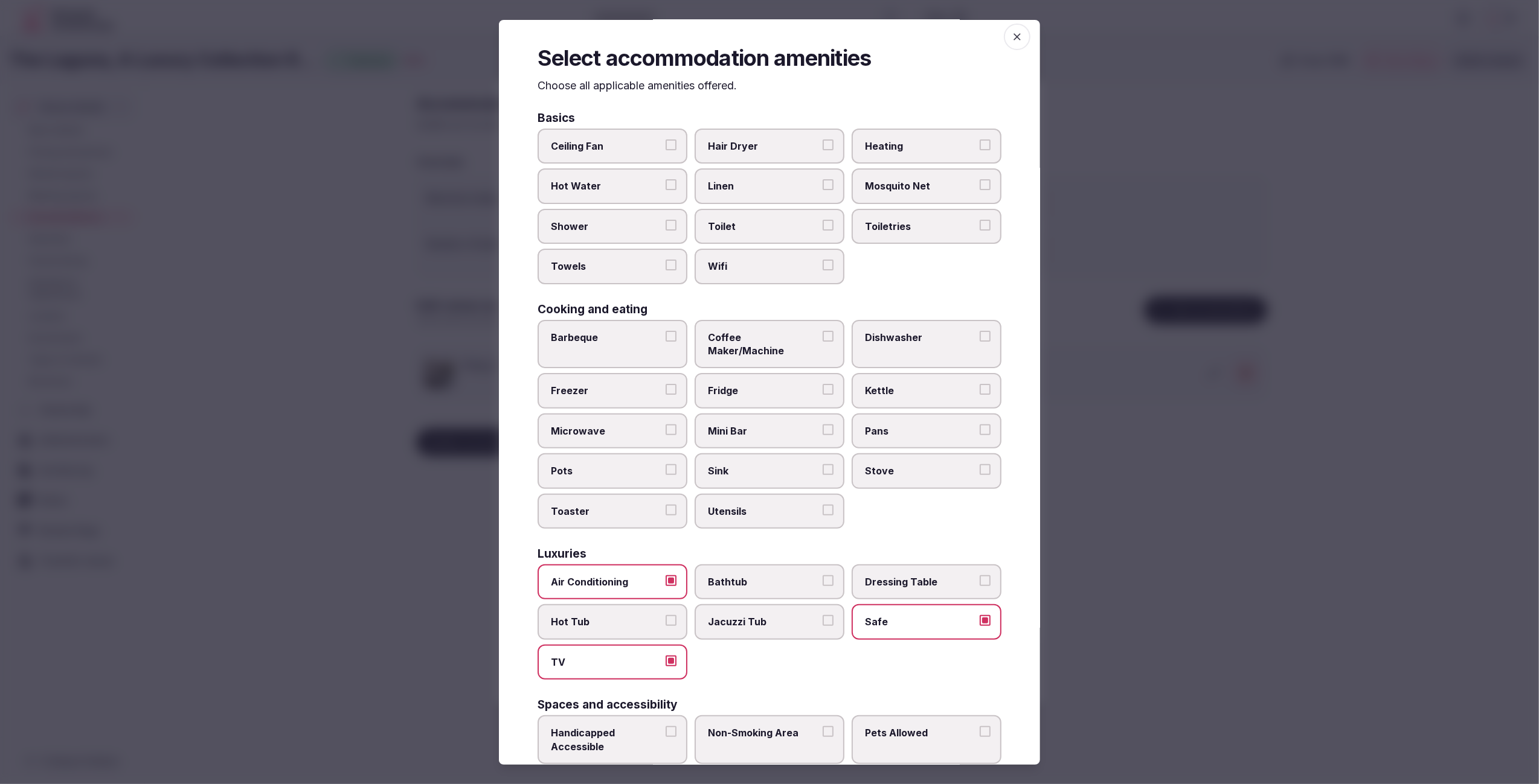
drag, startPoint x: 768, startPoint y: 148, endPoint x: 763, endPoint y: 169, distance: 21.6
click at [768, 148] on span "Hair Dryer" at bounding box center [763, 146] width 111 height 14
click at [823, 148] on button "Hair Dryer" at bounding box center [828, 144] width 11 height 11
click at [763, 191] on span "Linen" at bounding box center [763, 186] width 111 height 14
click at [823, 190] on button "Linen" at bounding box center [828, 184] width 11 height 11
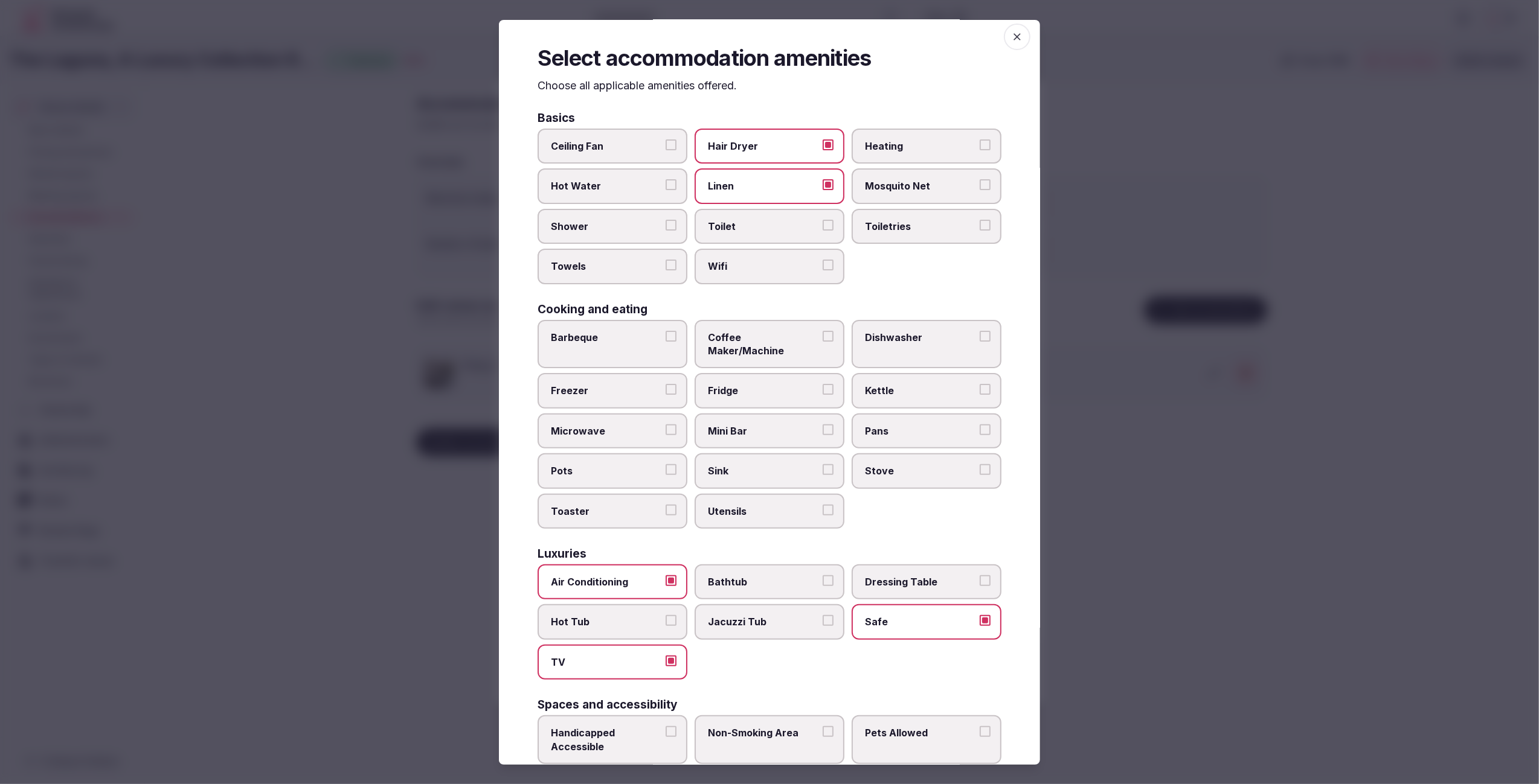
drag, startPoint x: 756, startPoint y: 226, endPoint x: 756, endPoint y: 236, distance: 10.0
click at [756, 227] on span "Toilet" at bounding box center [763, 226] width 111 height 14
click at [823, 227] on button "Toilet" at bounding box center [828, 225] width 11 height 11
drag, startPoint x: 756, startPoint y: 261, endPoint x: 896, endPoint y: 229, distance: 143.6
click at [756, 261] on span "Wifi" at bounding box center [763, 266] width 111 height 14
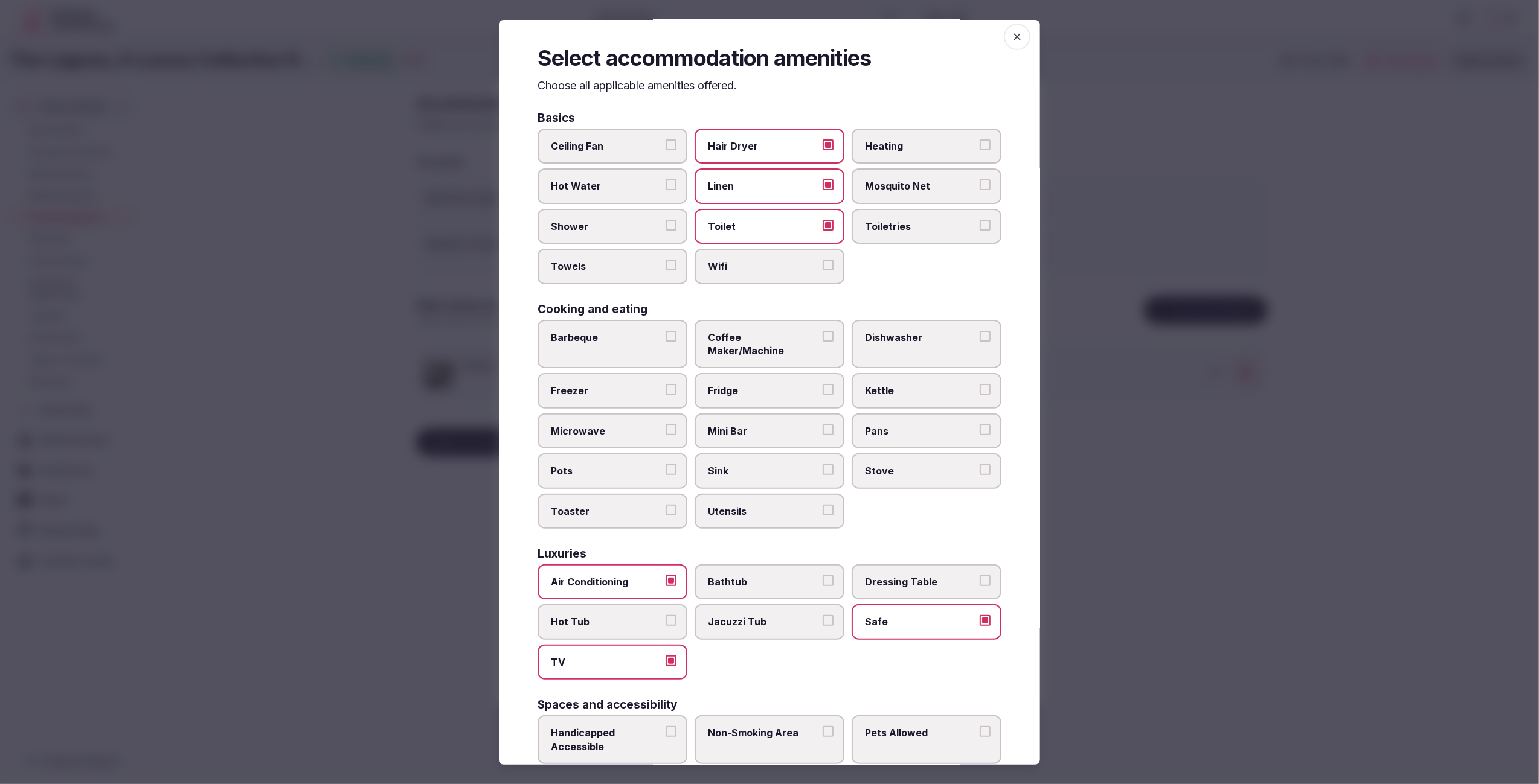
click at [823, 261] on button "Wifi" at bounding box center [828, 265] width 11 height 11
drag, startPoint x: 929, startPoint y: 226, endPoint x: 774, endPoint y: 239, distance: 155.5
click at [924, 226] on span "Toiletries" at bounding box center [920, 226] width 111 height 14
click at [980, 226] on button "Toiletries" at bounding box center [985, 225] width 11 height 11
click at [592, 221] on span "Shower" at bounding box center [607, 226] width 111 height 14
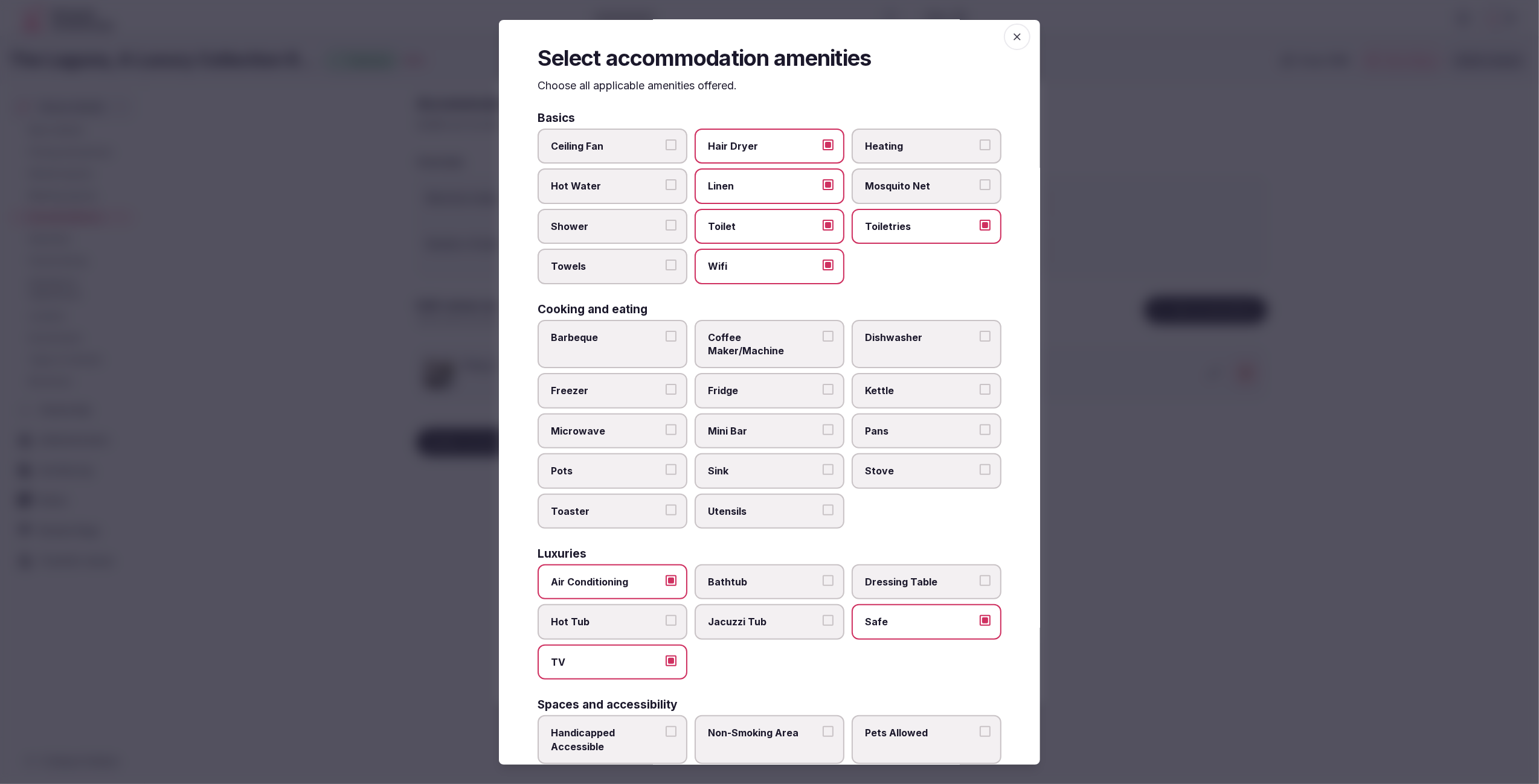
click at [665, 221] on button "Shower" at bounding box center [671, 225] width 11 height 11
click at [602, 266] on span "Towels" at bounding box center [607, 266] width 111 height 14
click at [665, 266] on button "Towels" at bounding box center [671, 265] width 11 height 11
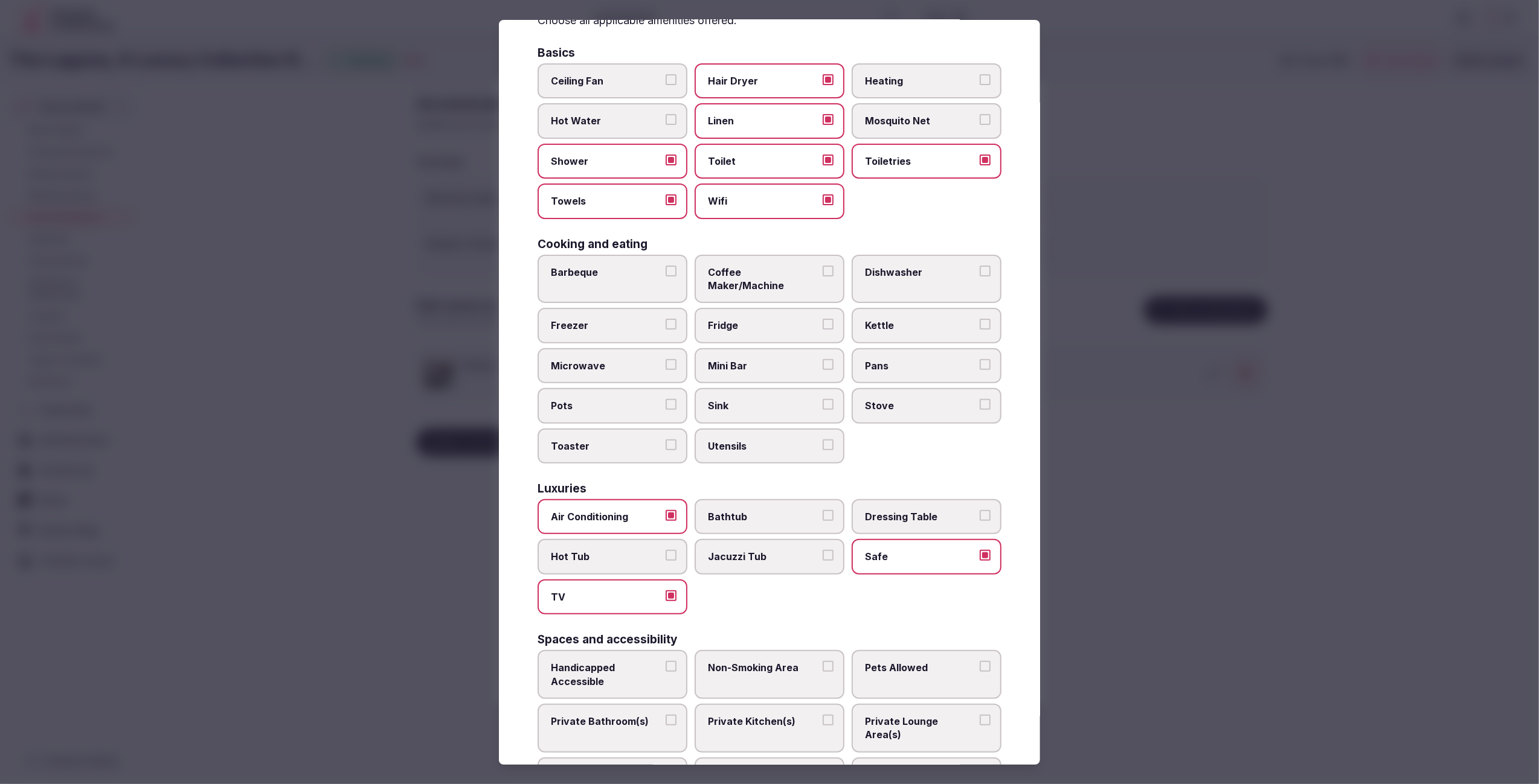
scroll to position [69, 0]
click at [753, 321] on span "Fridge" at bounding box center [763, 327] width 111 height 14
click at [823, 321] on button "Fridge" at bounding box center [828, 326] width 11 height 11
click at [756, 269] on span "Coffee Maker/Machine" at bounding box center [763, 281] width 111 height 27
click at [823, 269] on button "Coffee Maker/Machine" at bounding box center [828, 272] width 11 height 11
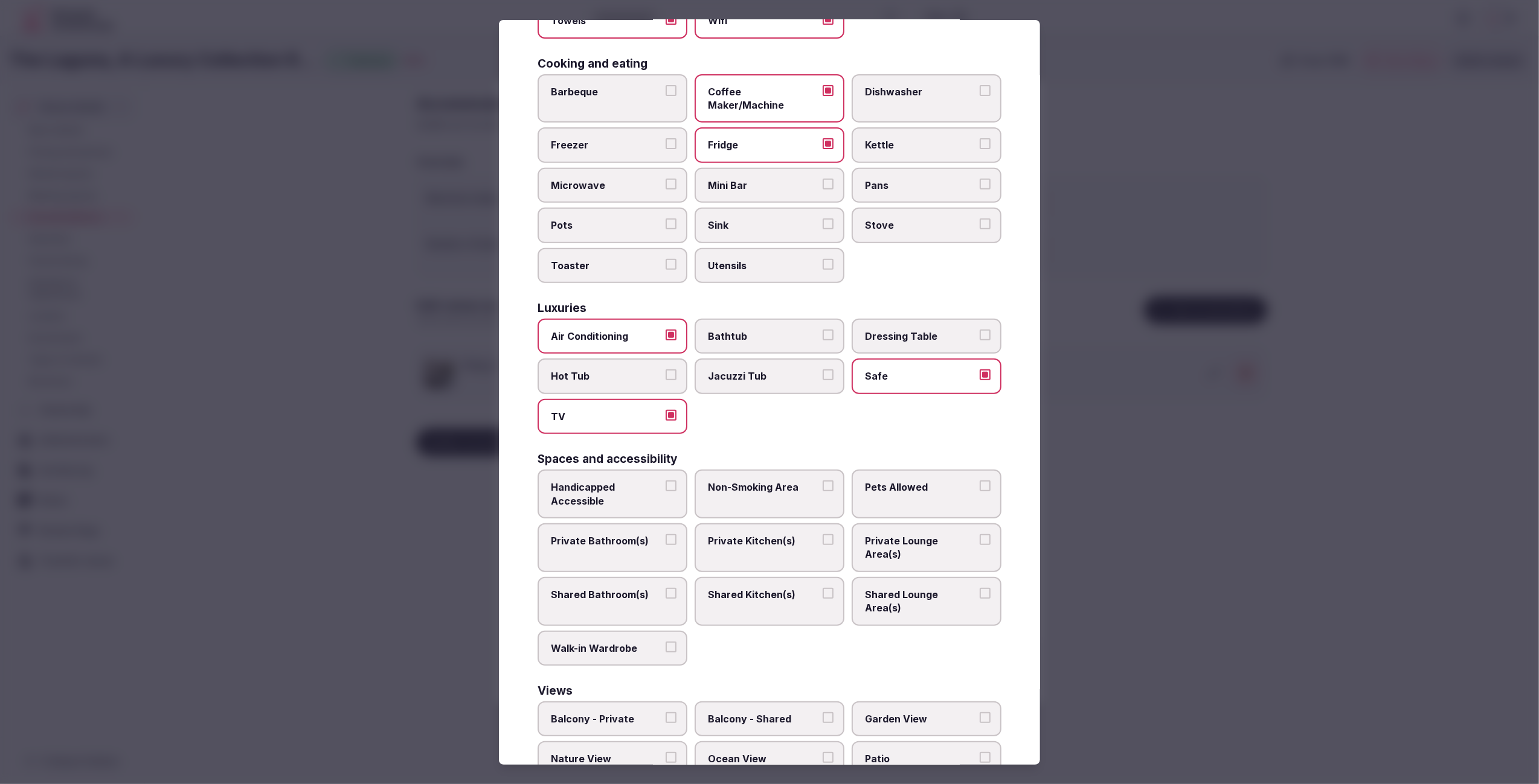
scroll to position [281, 0]
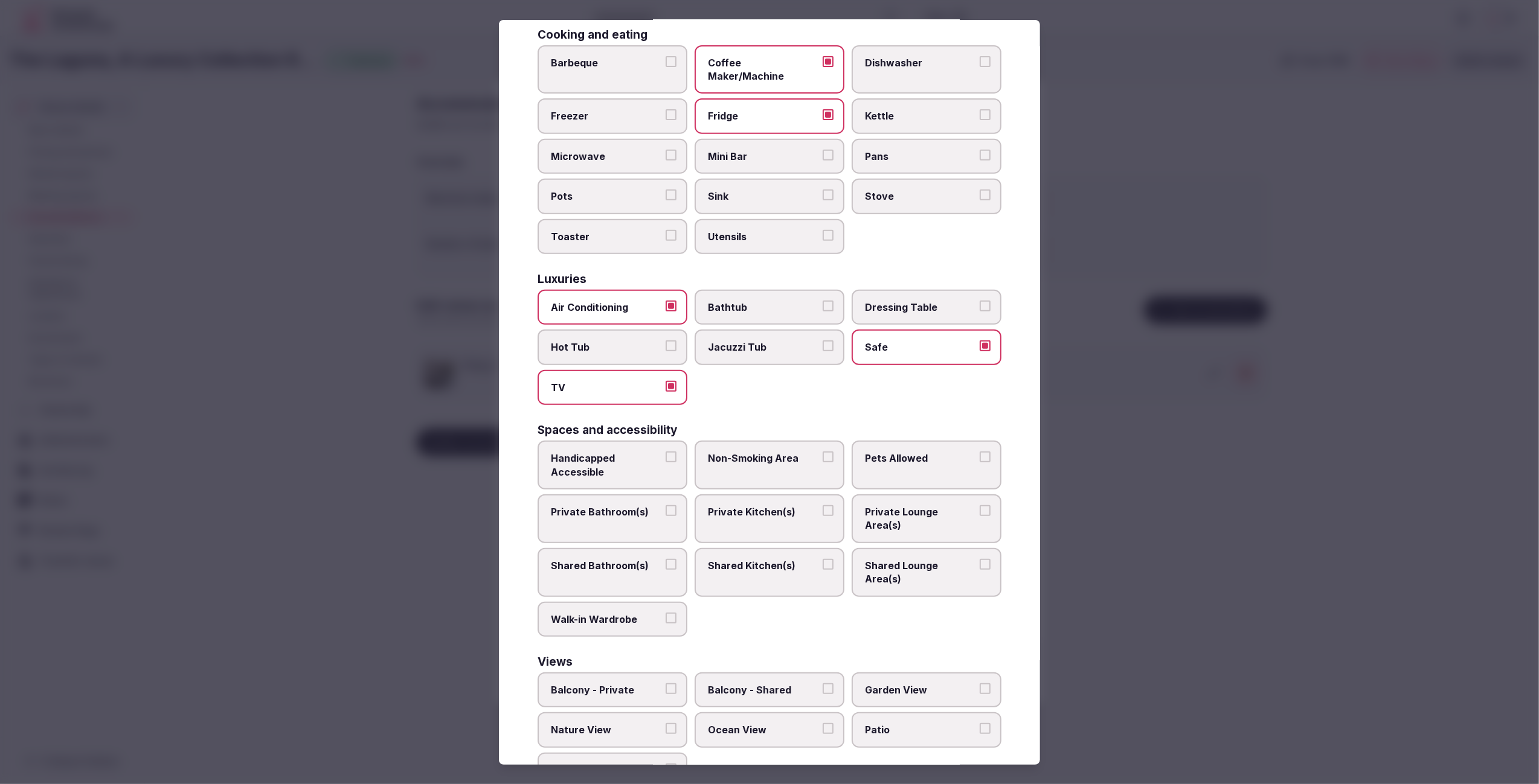
click at [1133, 454] on div at bounding box center [769, 392] width 1539 height 784
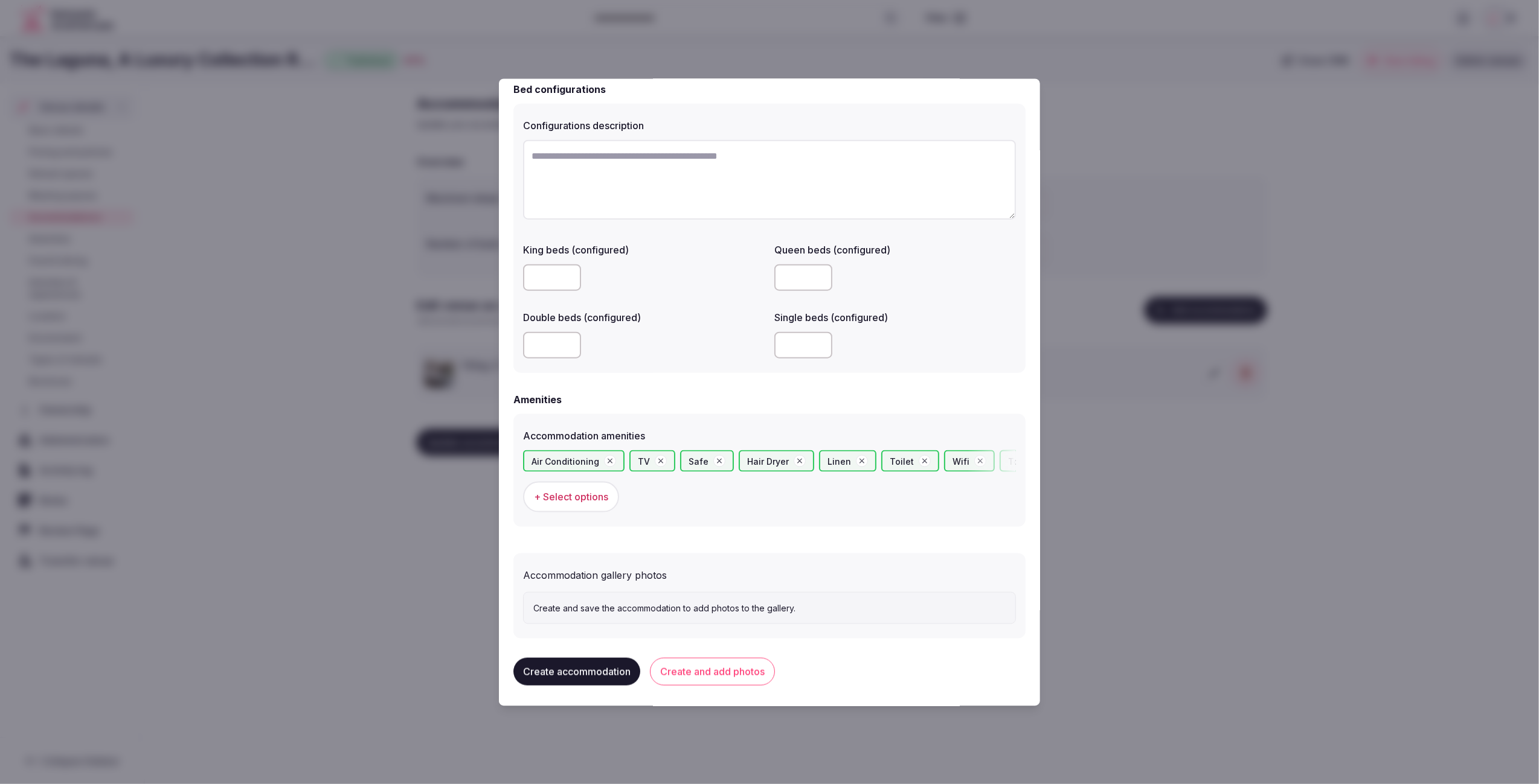
scroll to position [850, 0]
click at [613, 667] on button "Create accommodation" at bounding box center [576, 671] width 127 height 28
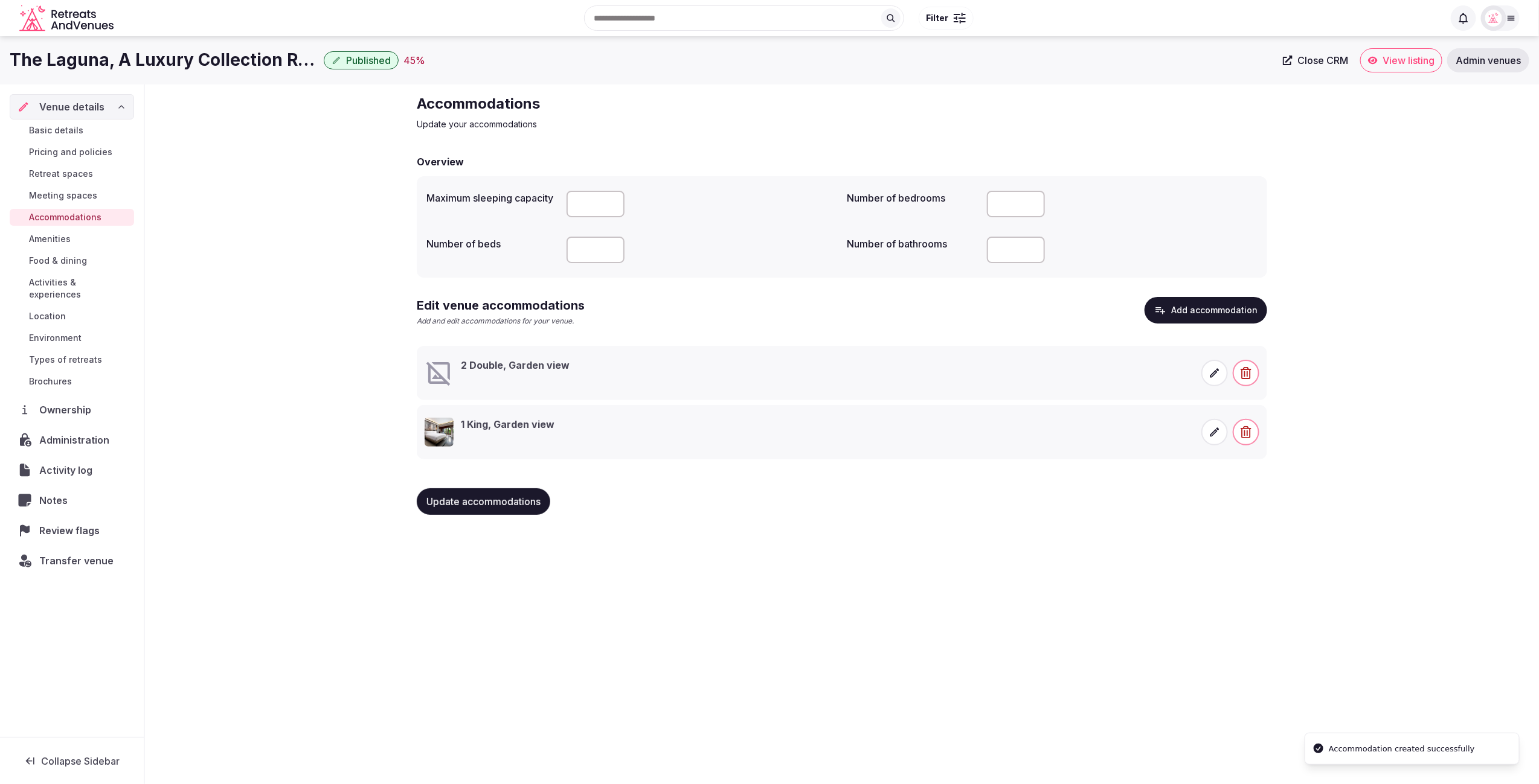
click at [1215, 373] on icon at bounding box center [1215, 372] width 9 height 9
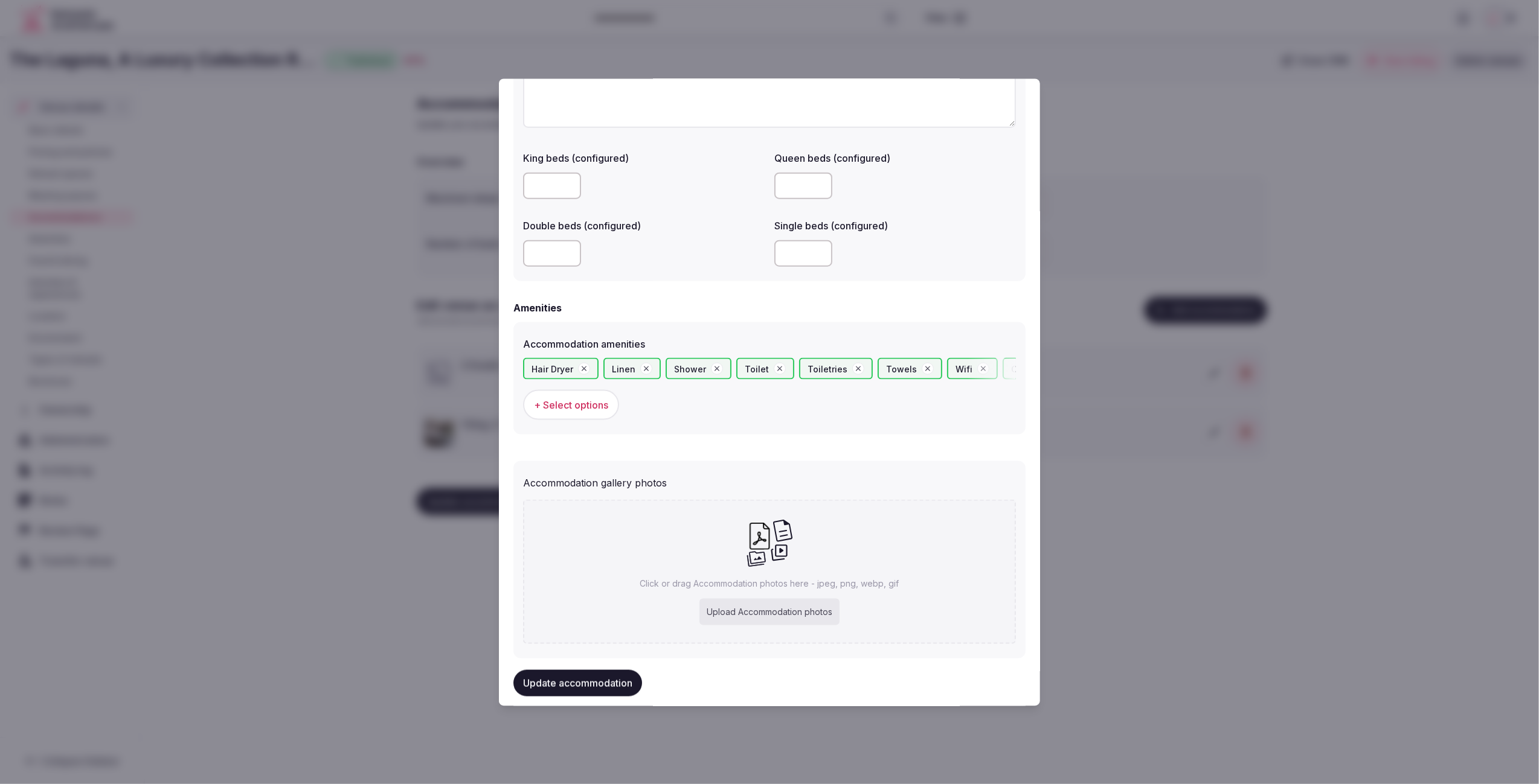
scroll to position [962, 0]
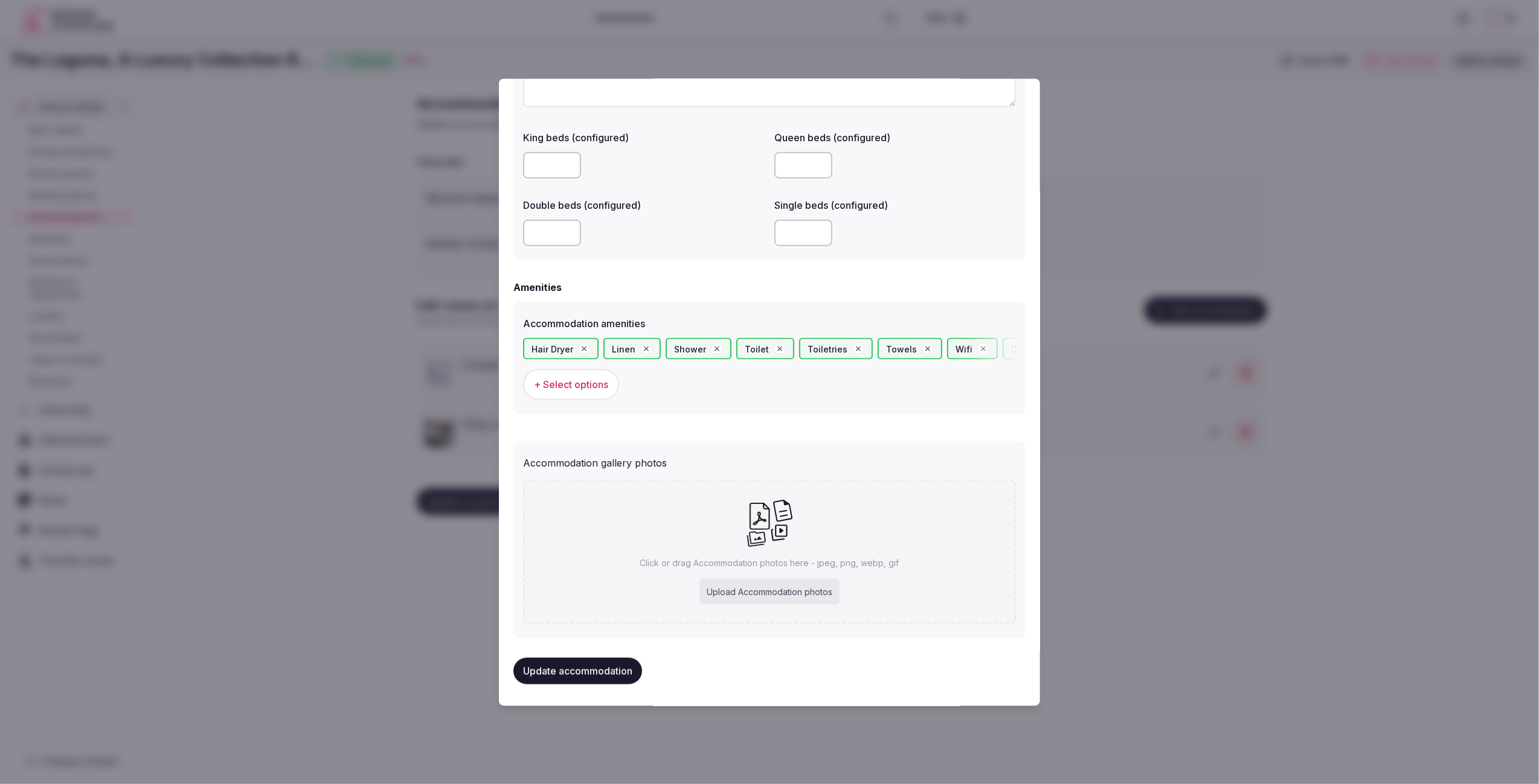
click at [783, 594] on div "Upload Accommodation photos" at bounding box center [769, 591] width 140 height 26
type input "**********"
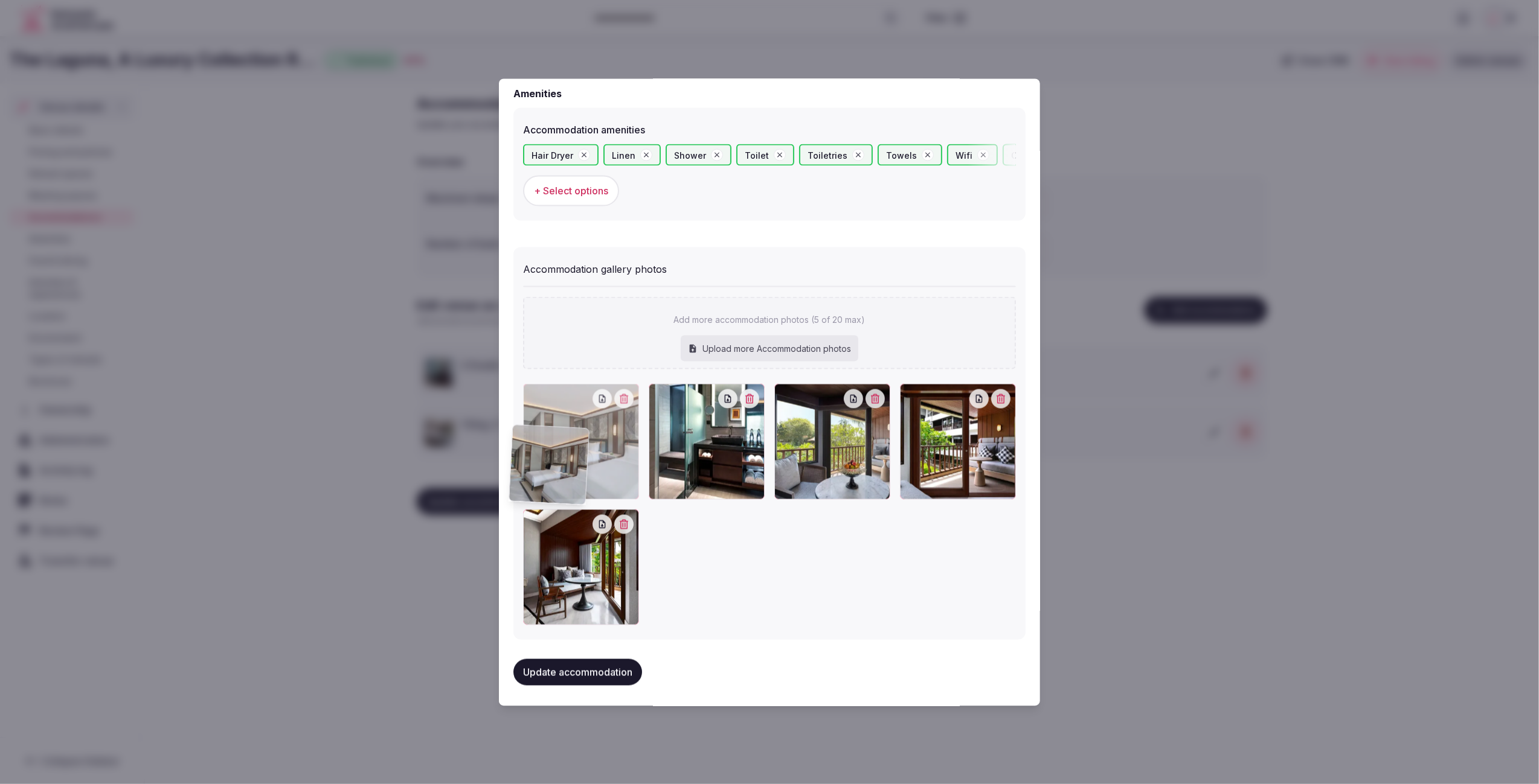
scroll to position [1156, 0]
drag, startPoint x: 579, startPoint y: 570, endPoint x: 567, endPoint y: 483, distance: 87.8
click at [567, 483] on div at bounding box center [581, 441] width 116 height 116
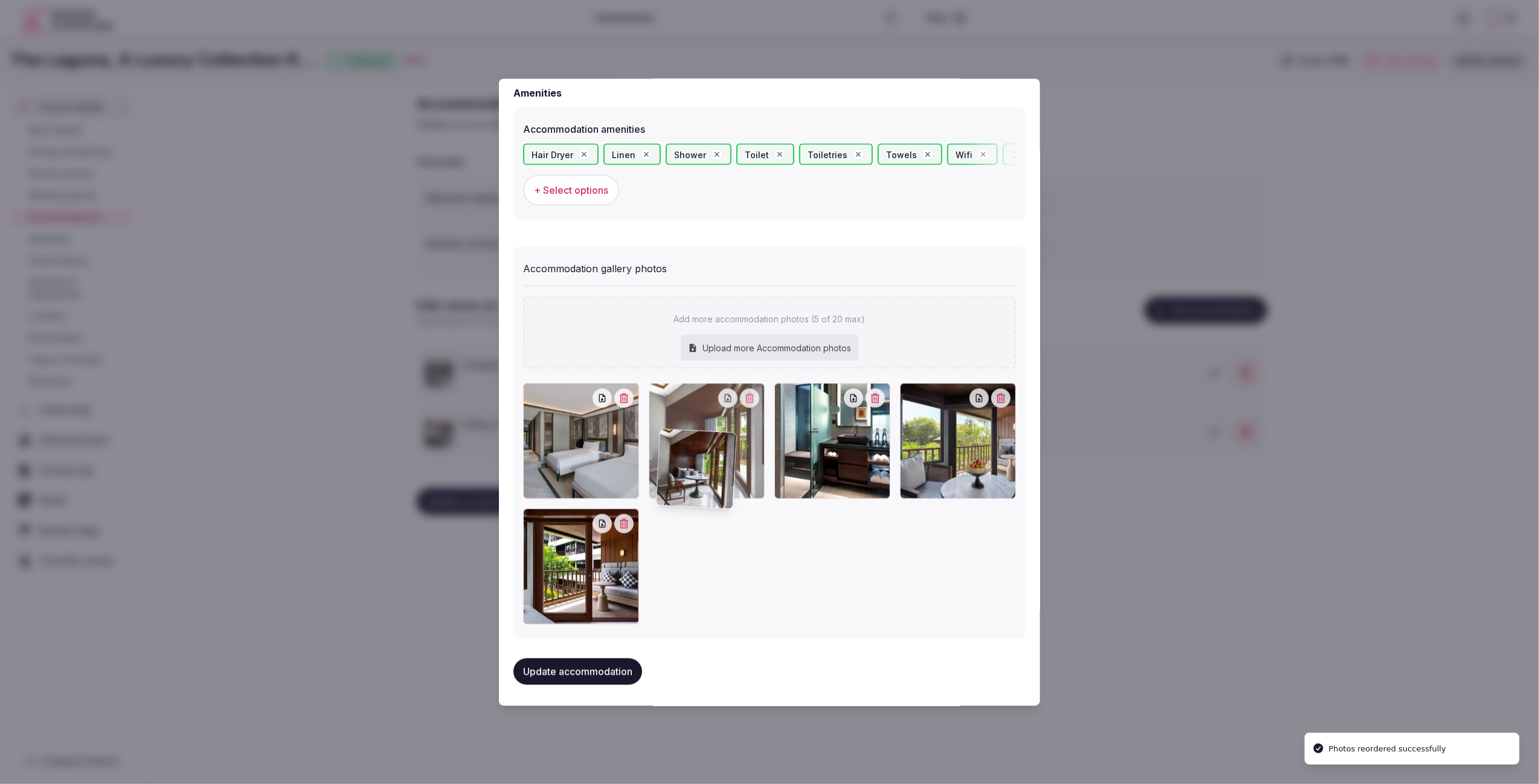
drag, startPoint x: 568, startPoint y: 576, endPoint x: 705, endPoint y: 496, distance: 158.6
click at [705, 496] on div at bounding box center [707, 441] width 116 height 116
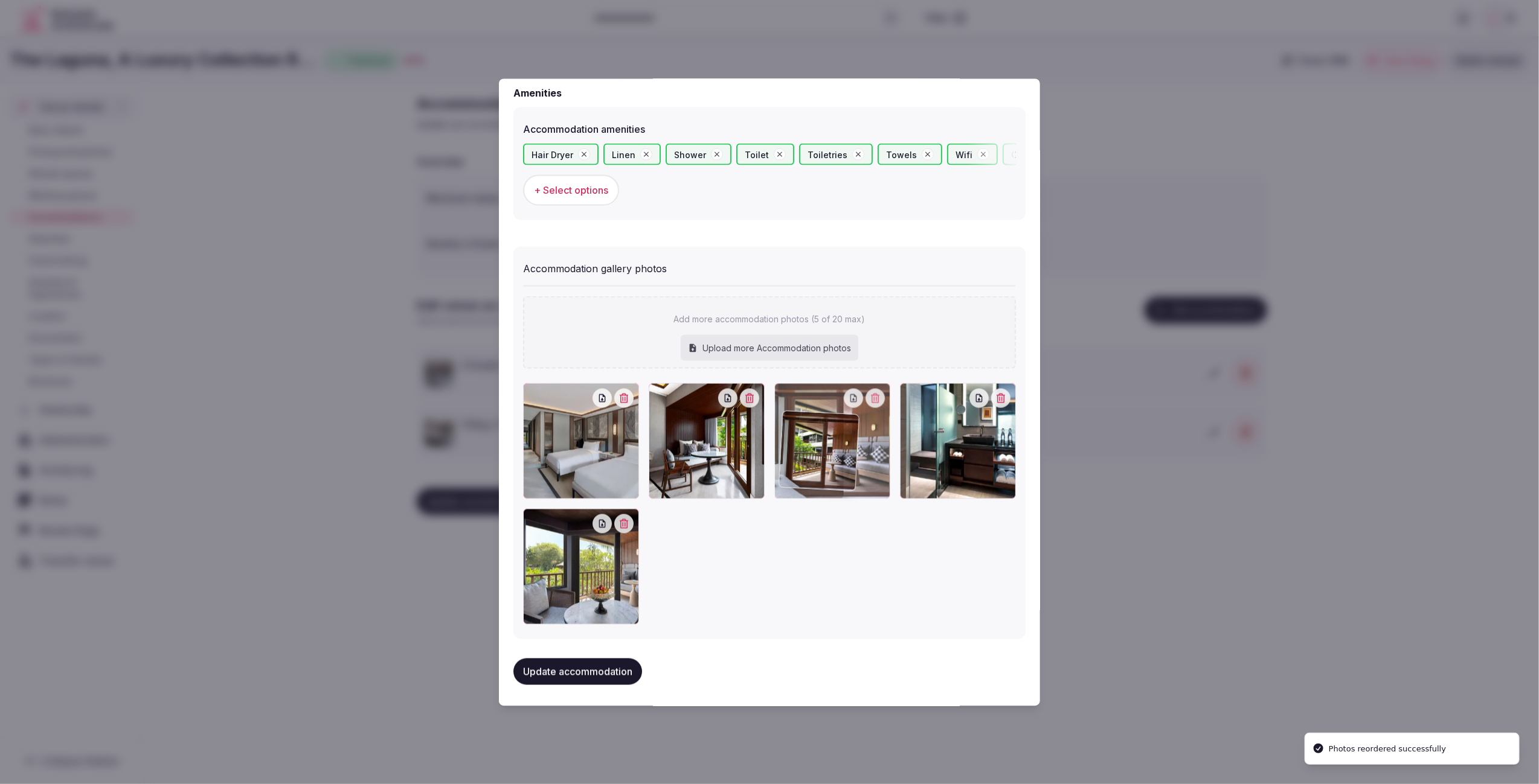
drag, startPoint x: 607, startPoint y: 558, endPoint x: 863, endPoint y: 465, distance: 272.4
click at [863, 465] on div at bounding box center [832, 441] width 116 height 116
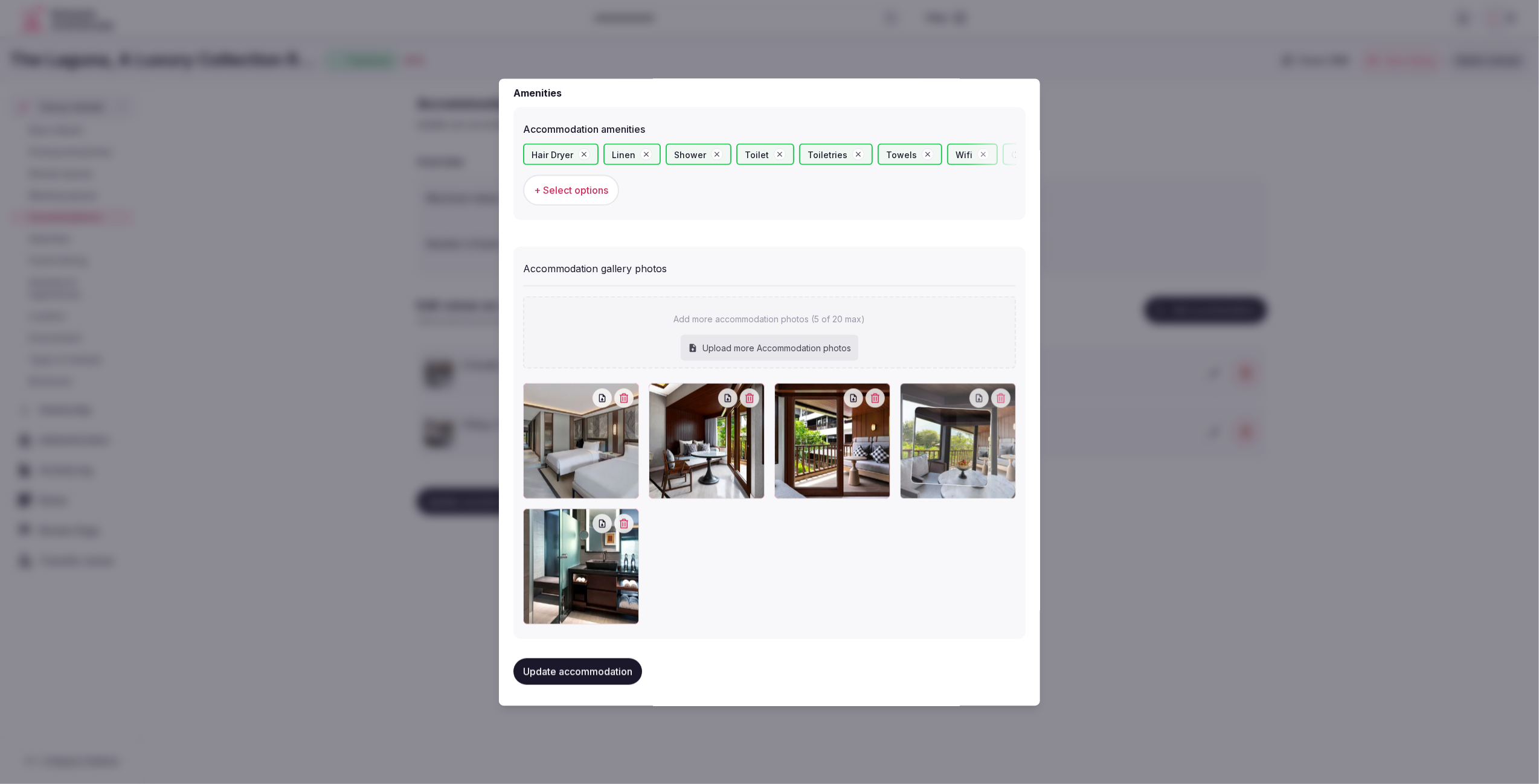
drag, startPoint x: 623, startPoint y: 573, endPoint x: 1012, endPoint y: 476, distance: 400.9
click at [1012, 476] on div at bounding box center [958, 441] width 116 height 116
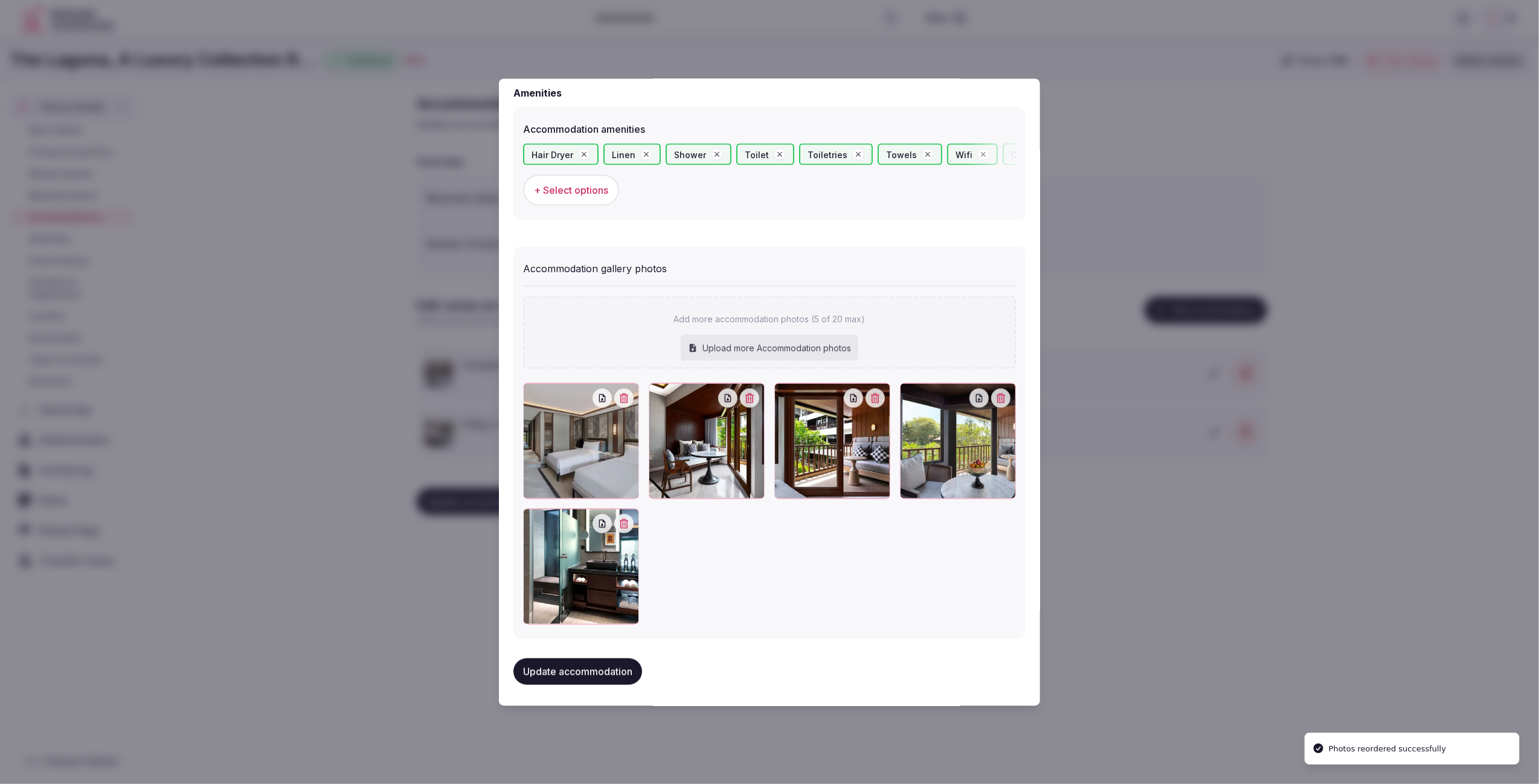
click at [576, 661] on button "Update accommodation" at bounding box center [577, 671] width 129 height 26
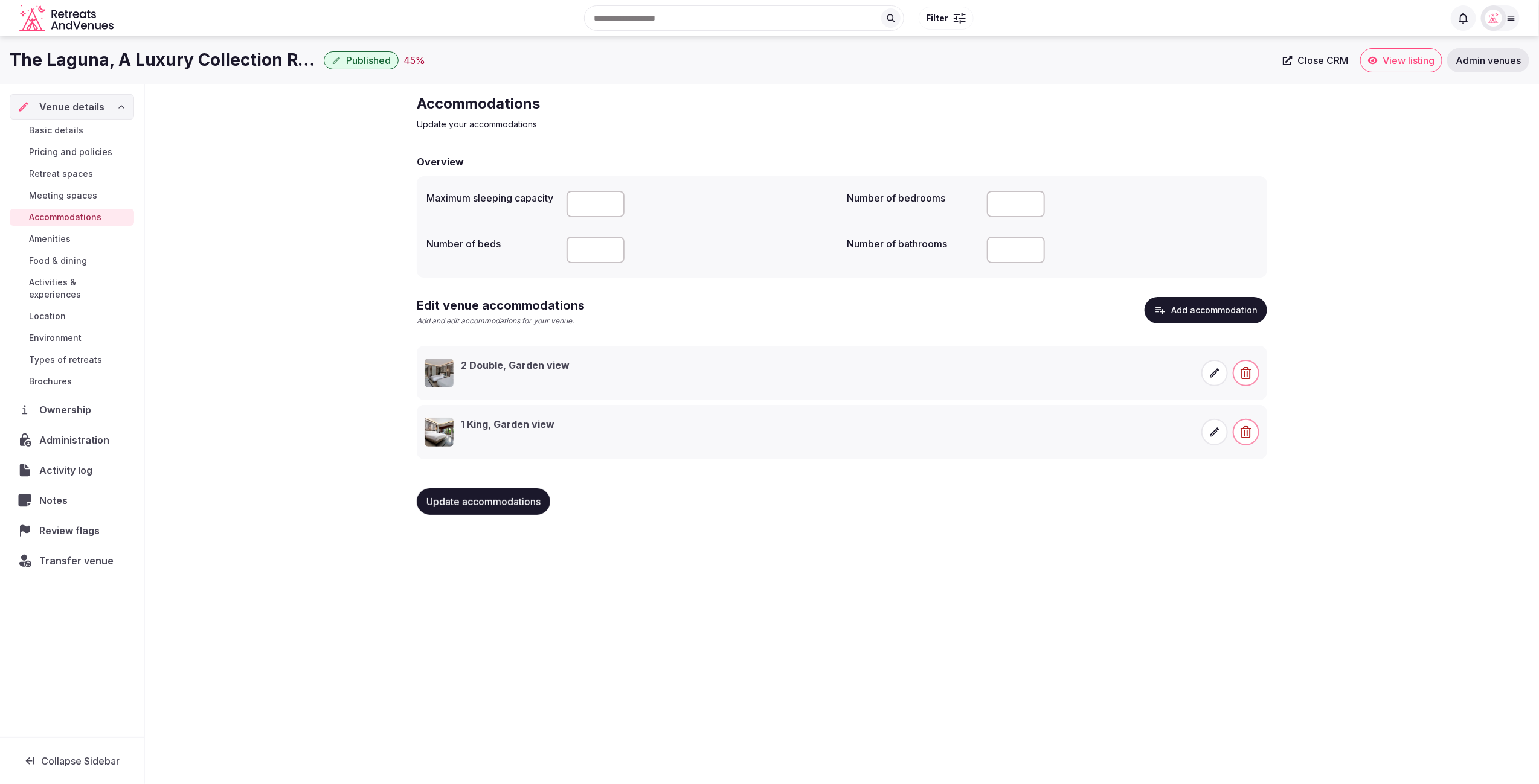
click at [919, 577] on div "The Laguna, A Luxury Collection Resort & Spa, Nusa Dua, Bali Published 45 % Clo…" at bounding box center [769, 406] width 1539 height 741
click at [1216, 373] on icon at bounding box center [1215, 373] width 12 height 12
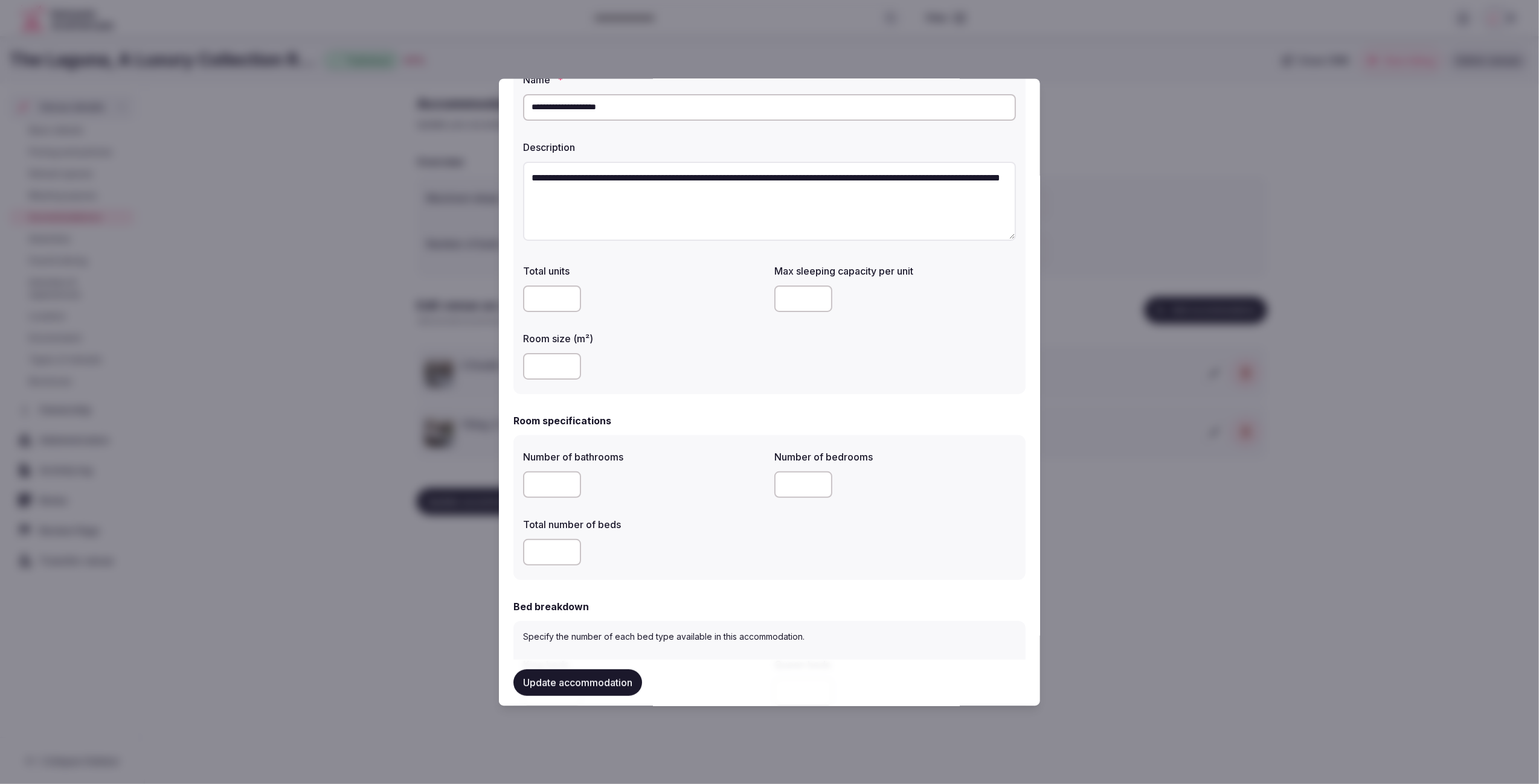
scroll to position [0, 0]
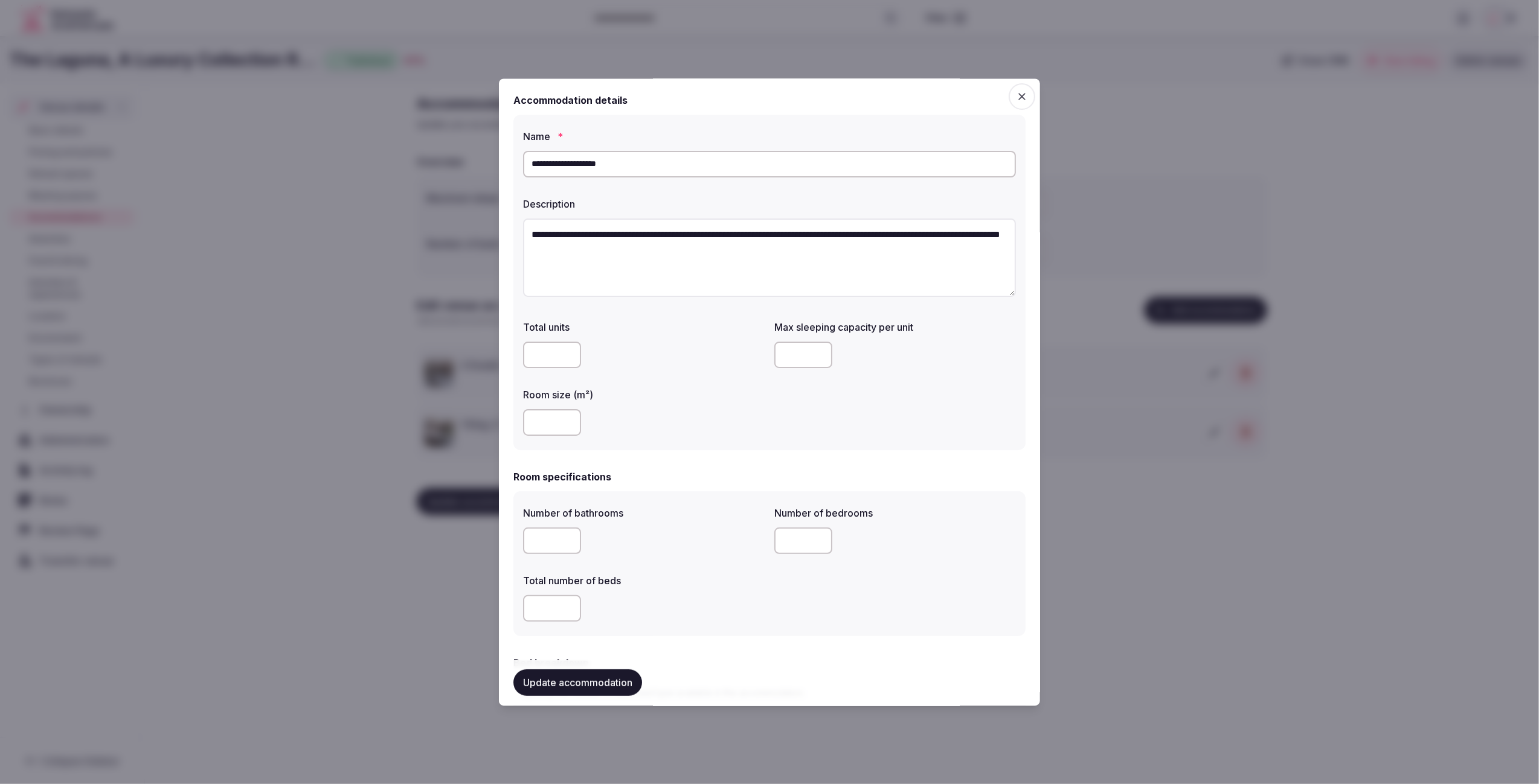
click at [810, 350] on input "number" at bounding box center [803, 355] width 58 height 26
type input "*"
click at [607, 685] on button "Update accommodation" at bounding box center [577, 682] width 129 height 26
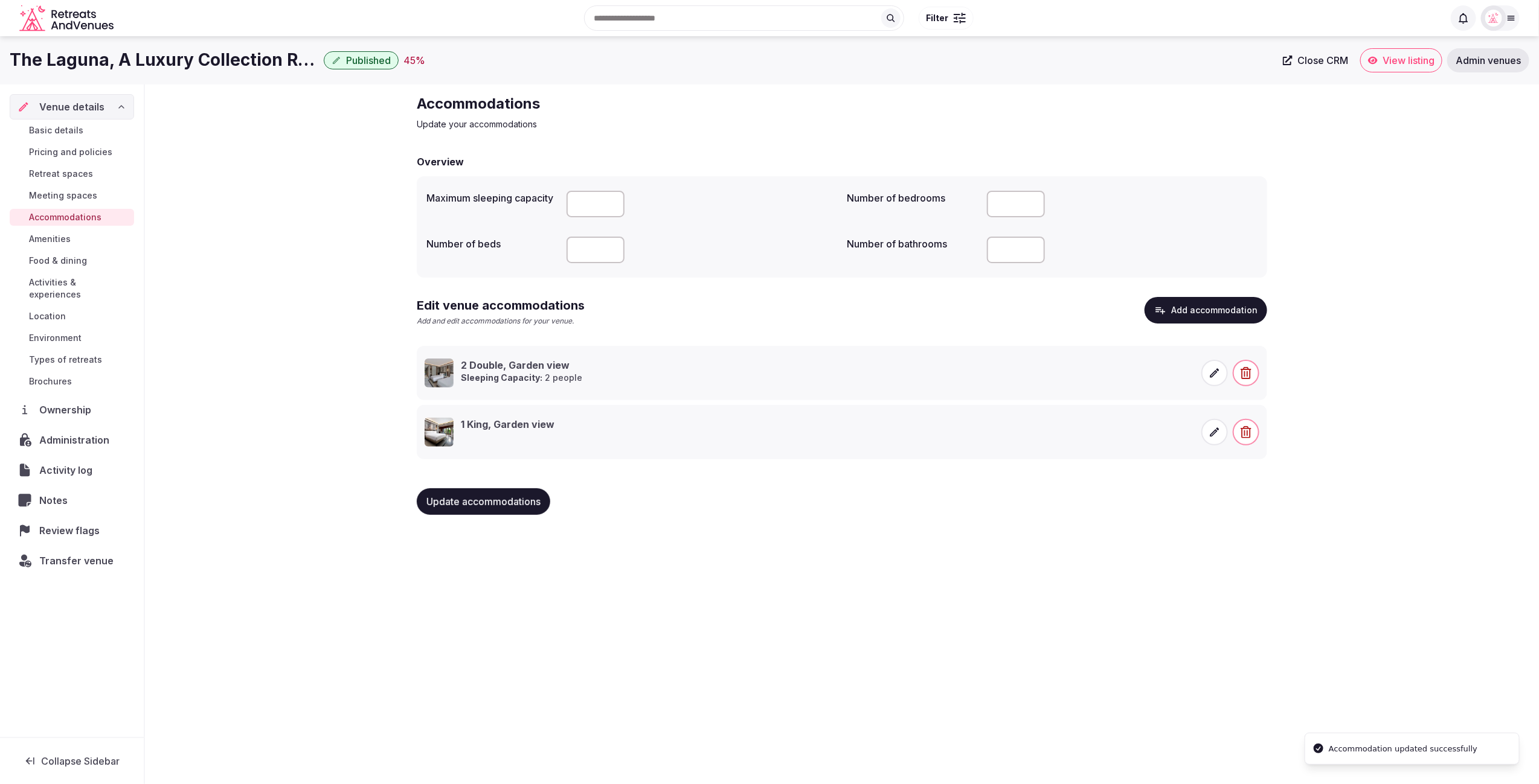
click at [1213, 436] on icon at bounding box center [1215, 433] width 12 height 12
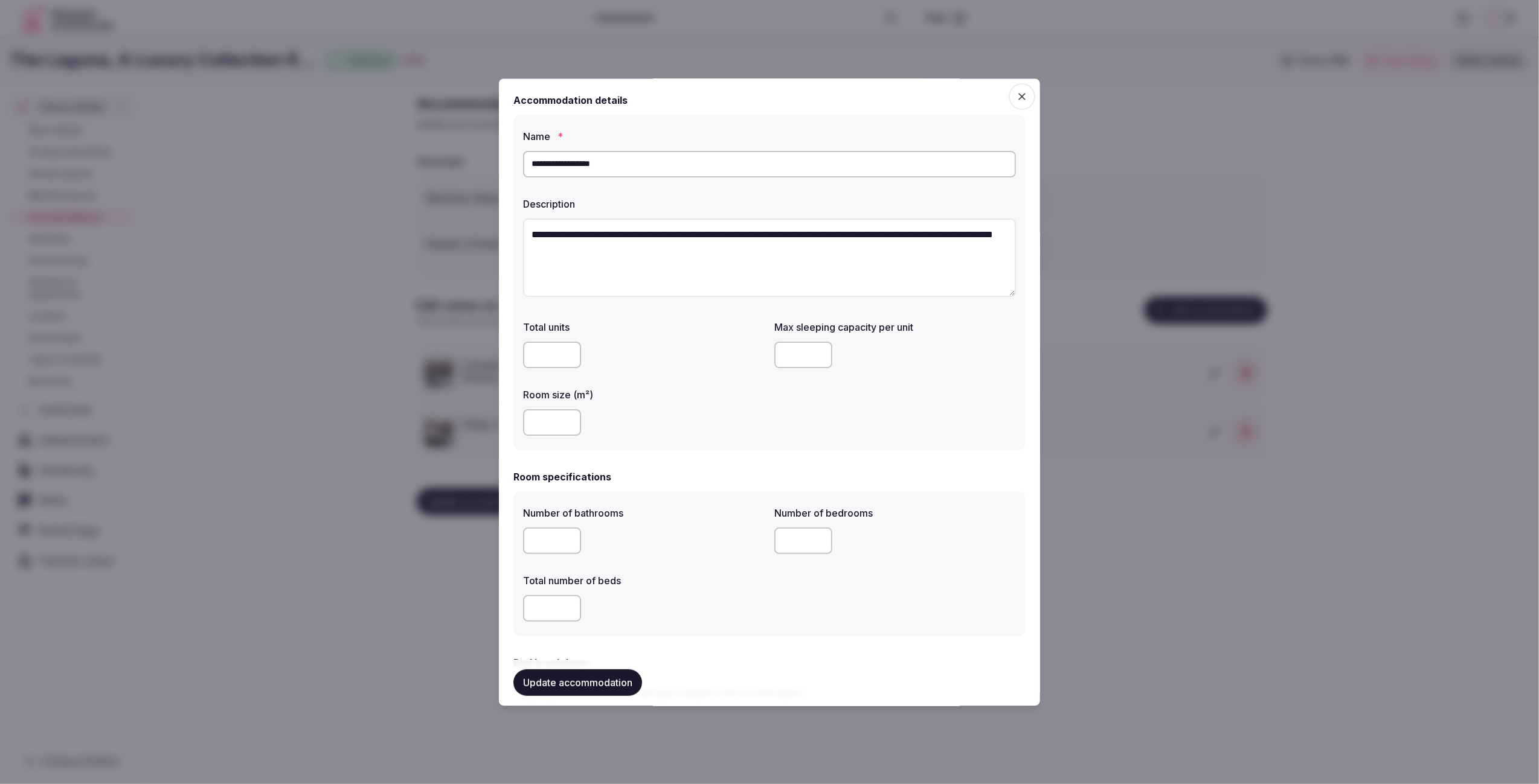
click at [794, 359] on input "number" at bounding box center [803, 355] width 58 height 26
type input "*"
click at [863, 475] on div "Room specifications" at bounding box center [769, 477] width 512 height 14
click at [589, 673] on button "Update accommodation" at bounding box center [577, 682] width 129 height 26
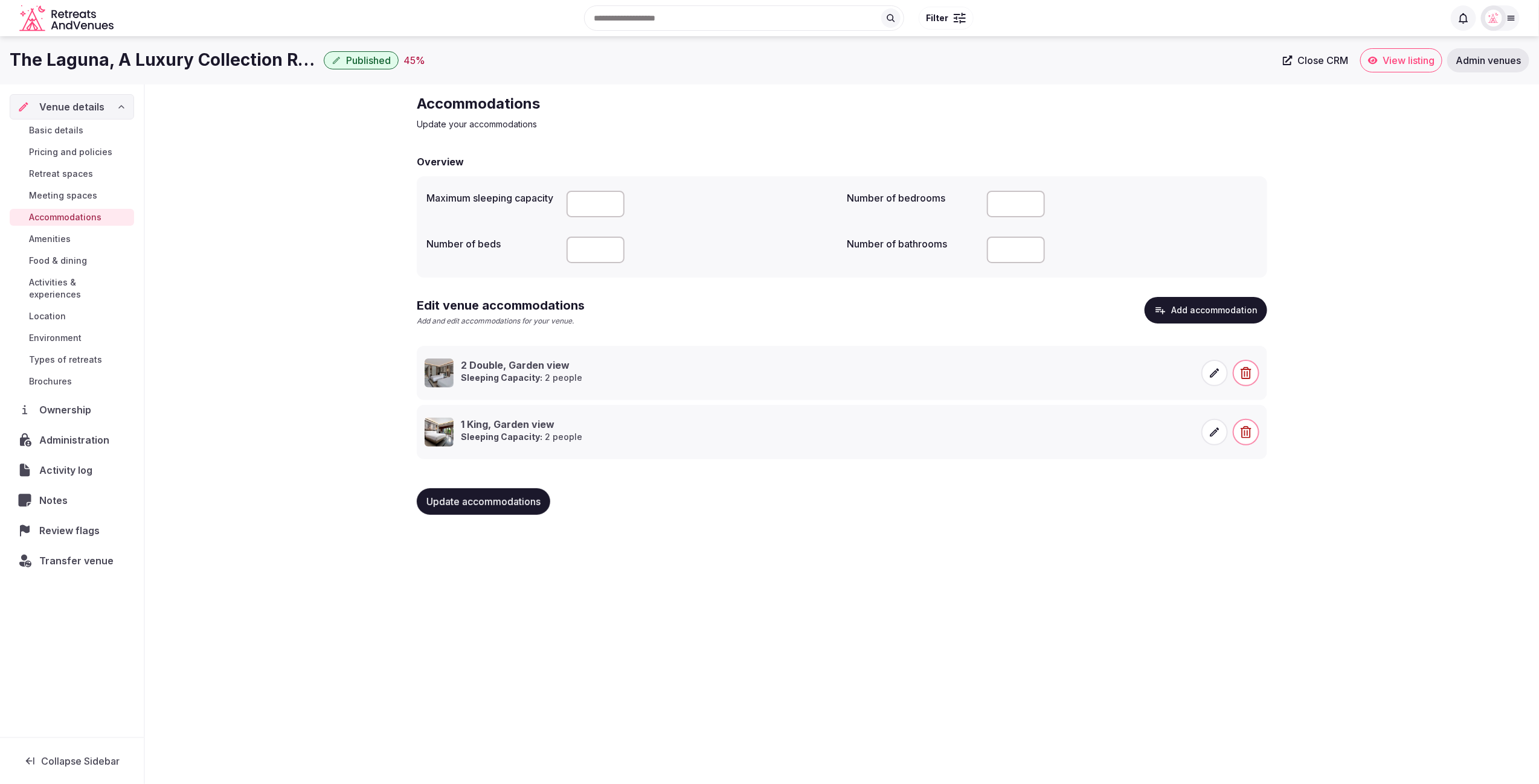
click at [1179, 311] on button "Add accommodation" at bounding box center [1206, 310] width 123 height 26
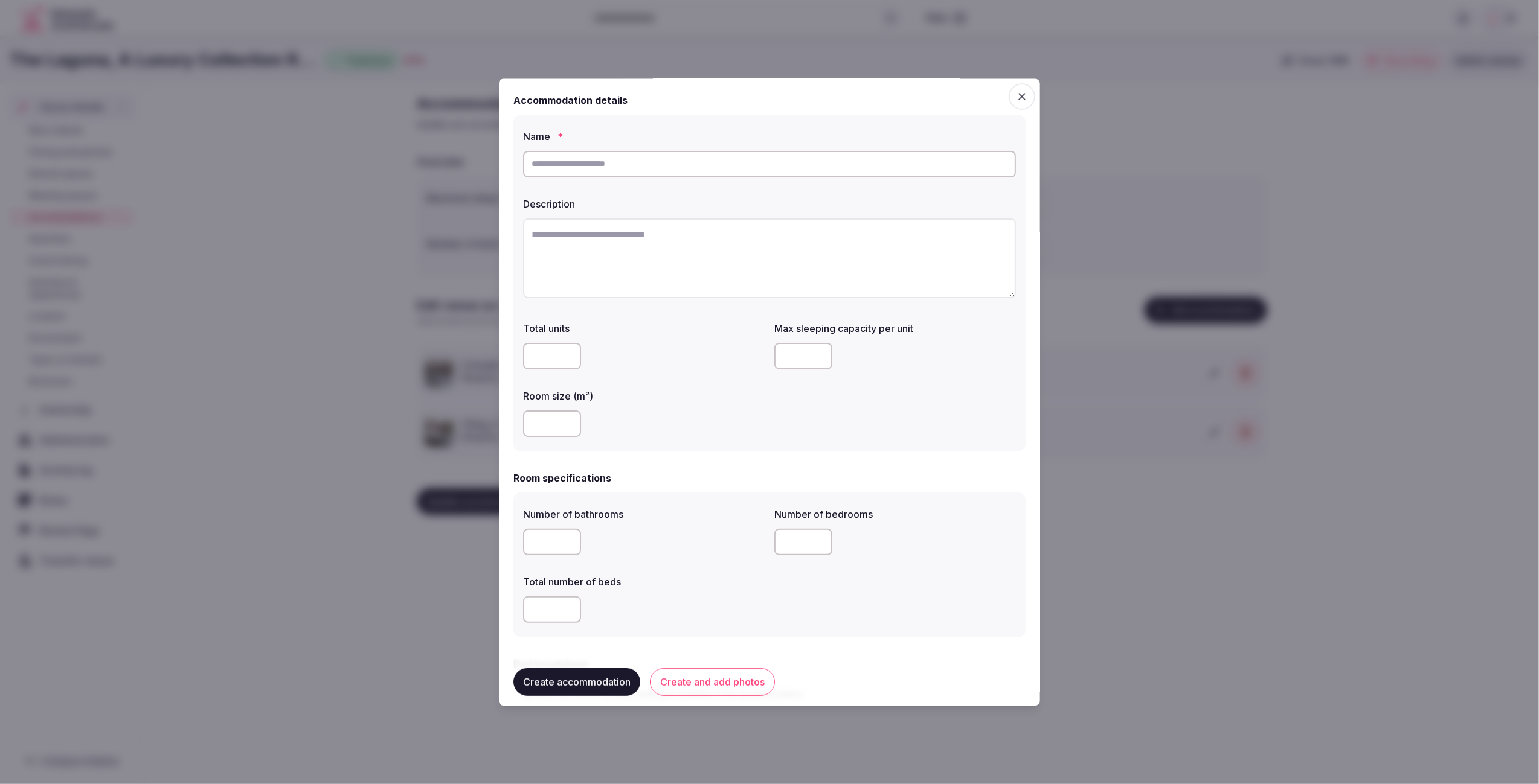
click at [704, 252] on textarea at bounding box center [769, 258] width 493 height 80
paste textarea "**********"
type textarea "**********"
click at [695, 168] on input "text" at bounding box center [769, 164] width 493 height 26
paste input "**********"
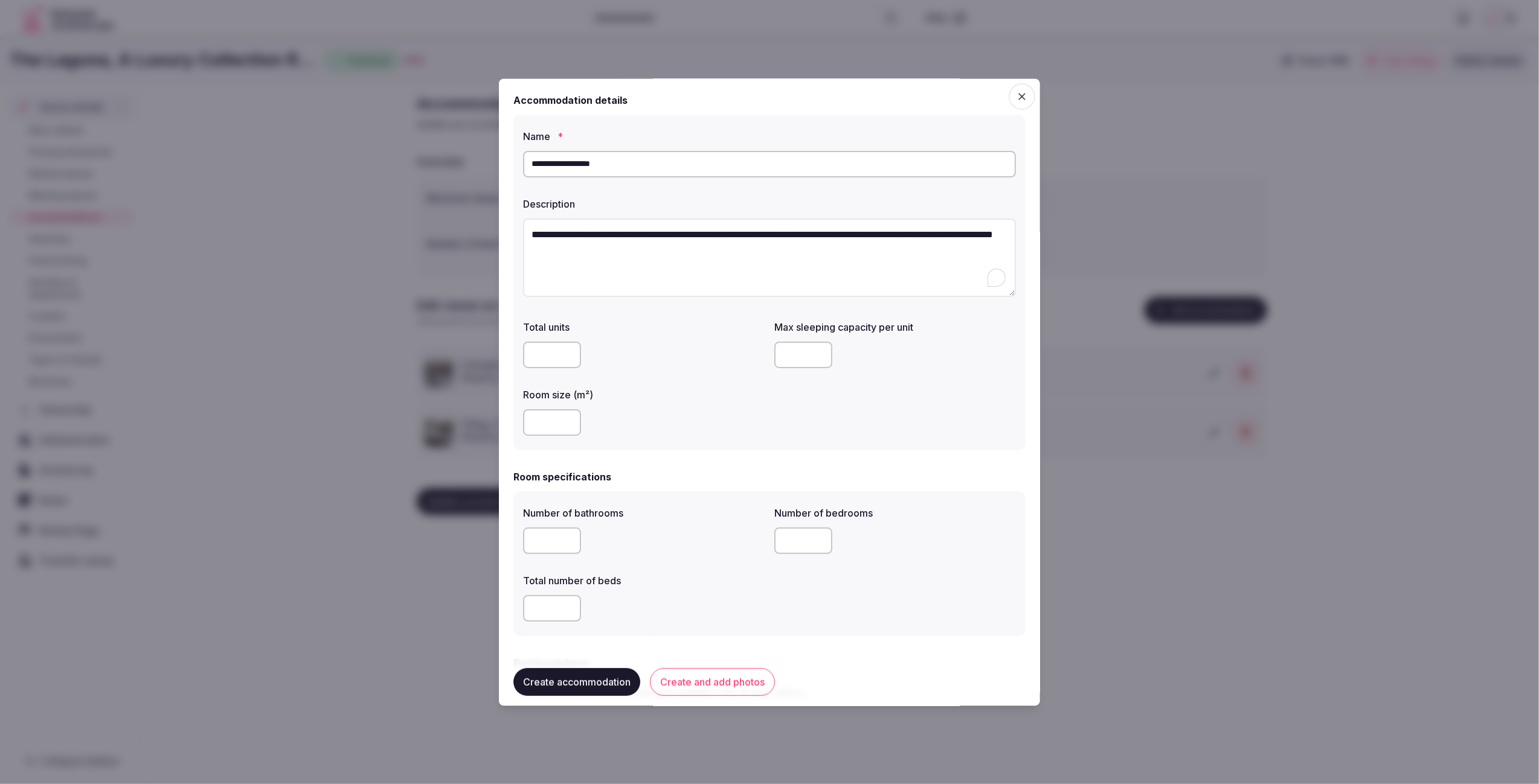
type input "**********"
click at [722, 430] on div at bounding box center [643, 423] width 242 height 26
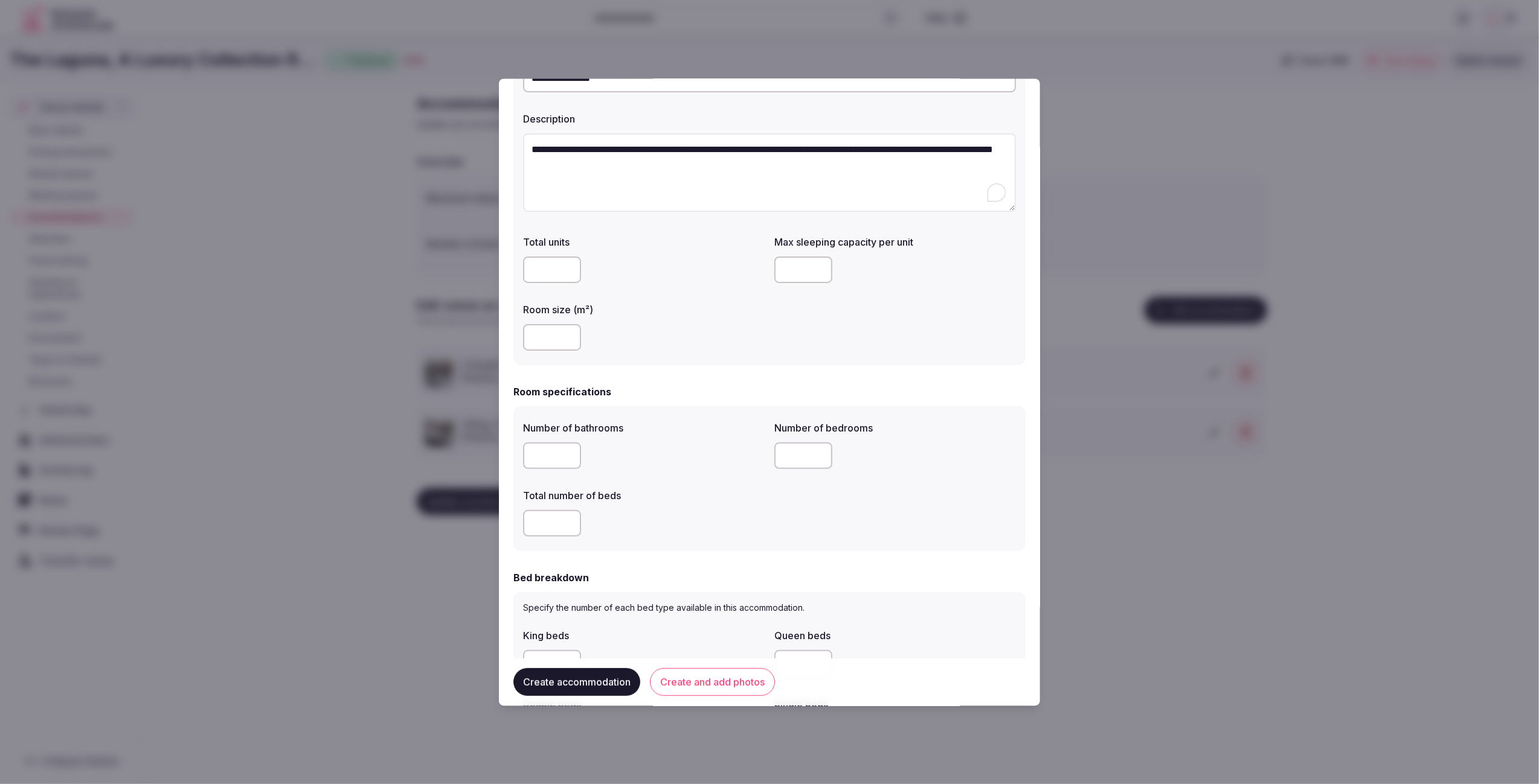
scroll to position [104, 0]
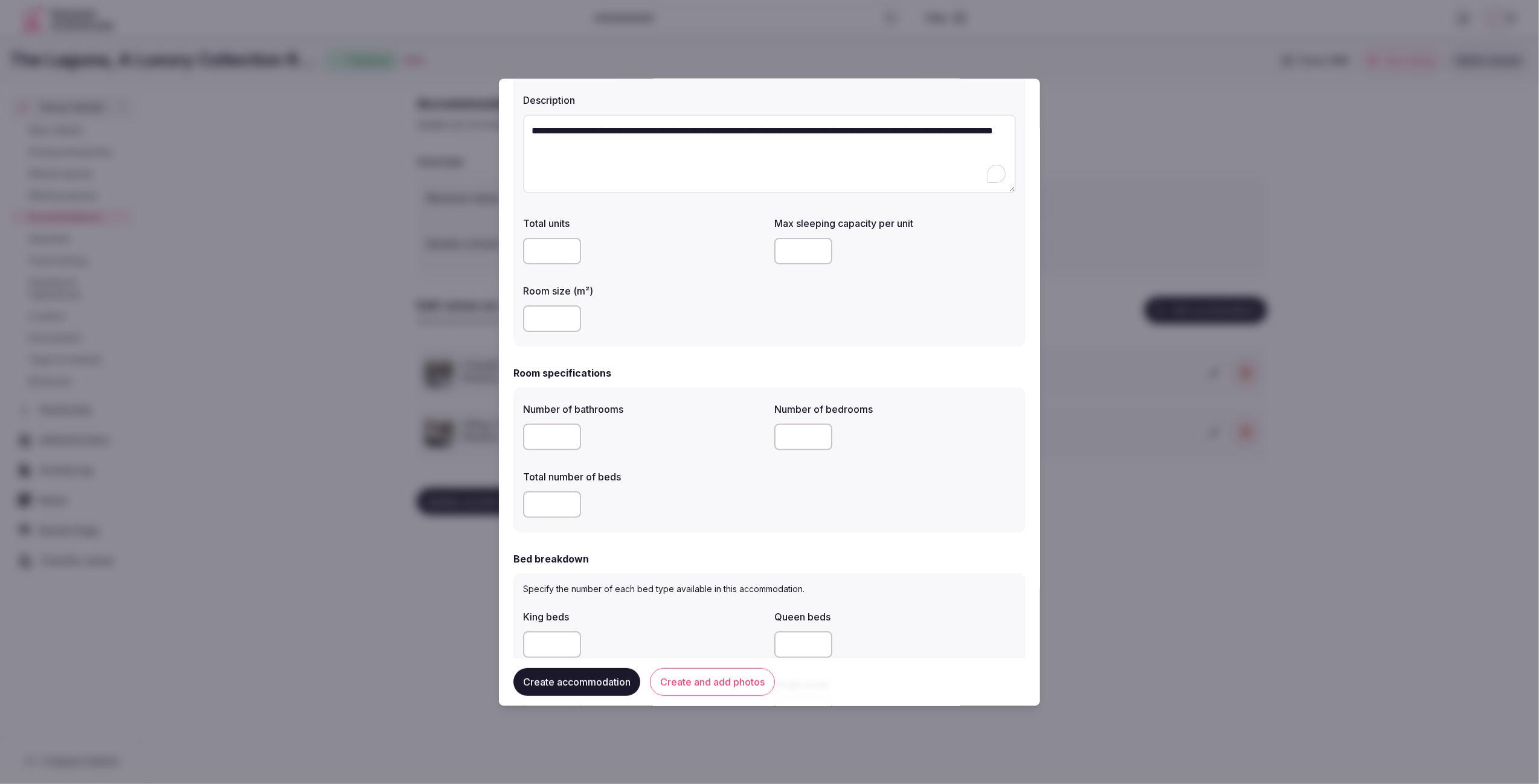
click at [553, 507] on input "number" at bounding box center [552, 505] width 58 height 26
type input "*"
click at [549, 430] on input "number" at bounding box center [552, 437] width 58 height 26
type input "*"
click at [813, 439] on input "number" at bounding box center [803, 437] width 58 height 26
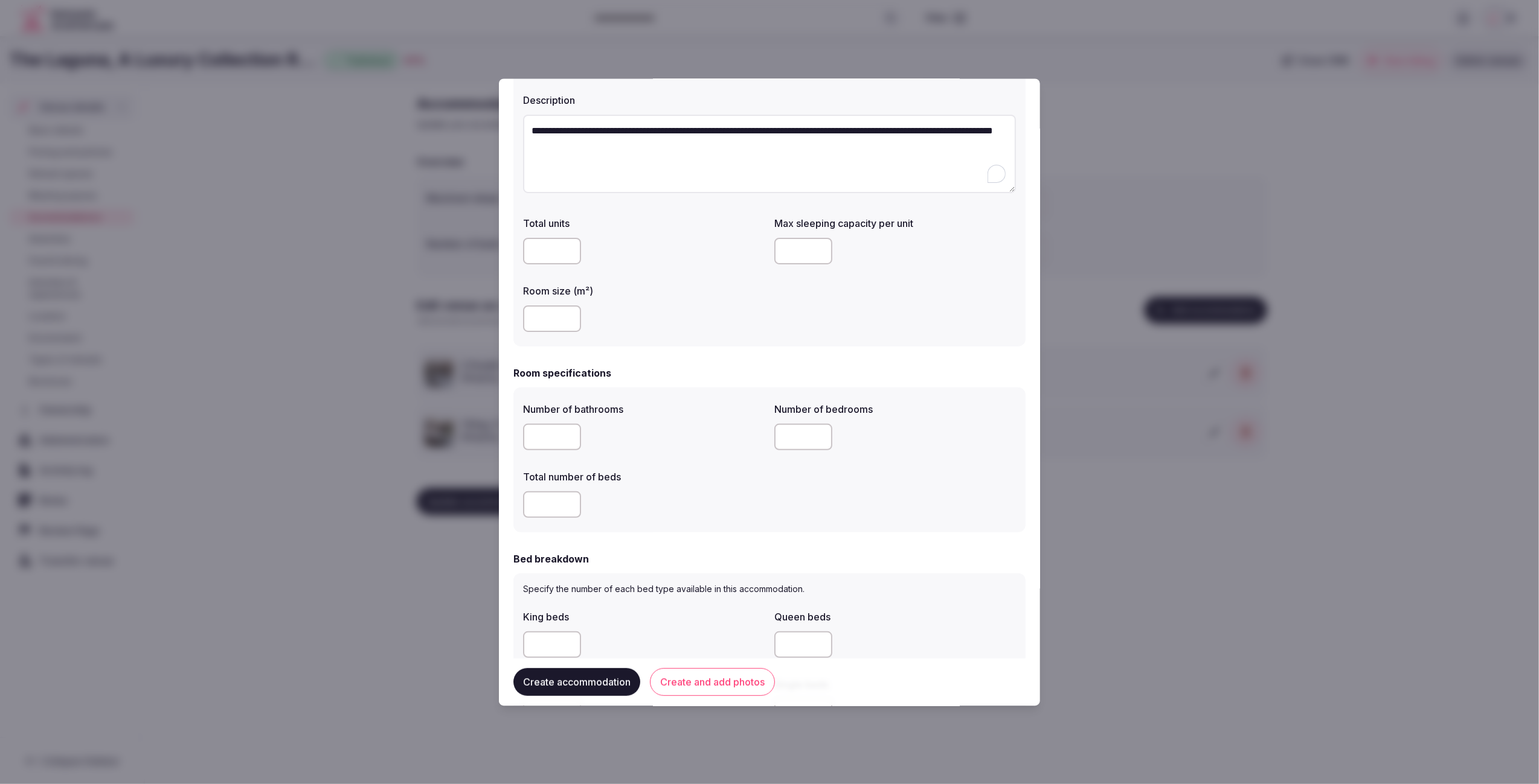
type input "*"
click at [893, 485] on div "Number of bathrooms * Number of bedrooms * Total number of beds *" at bounding box center [769, 460] width 493 height 126
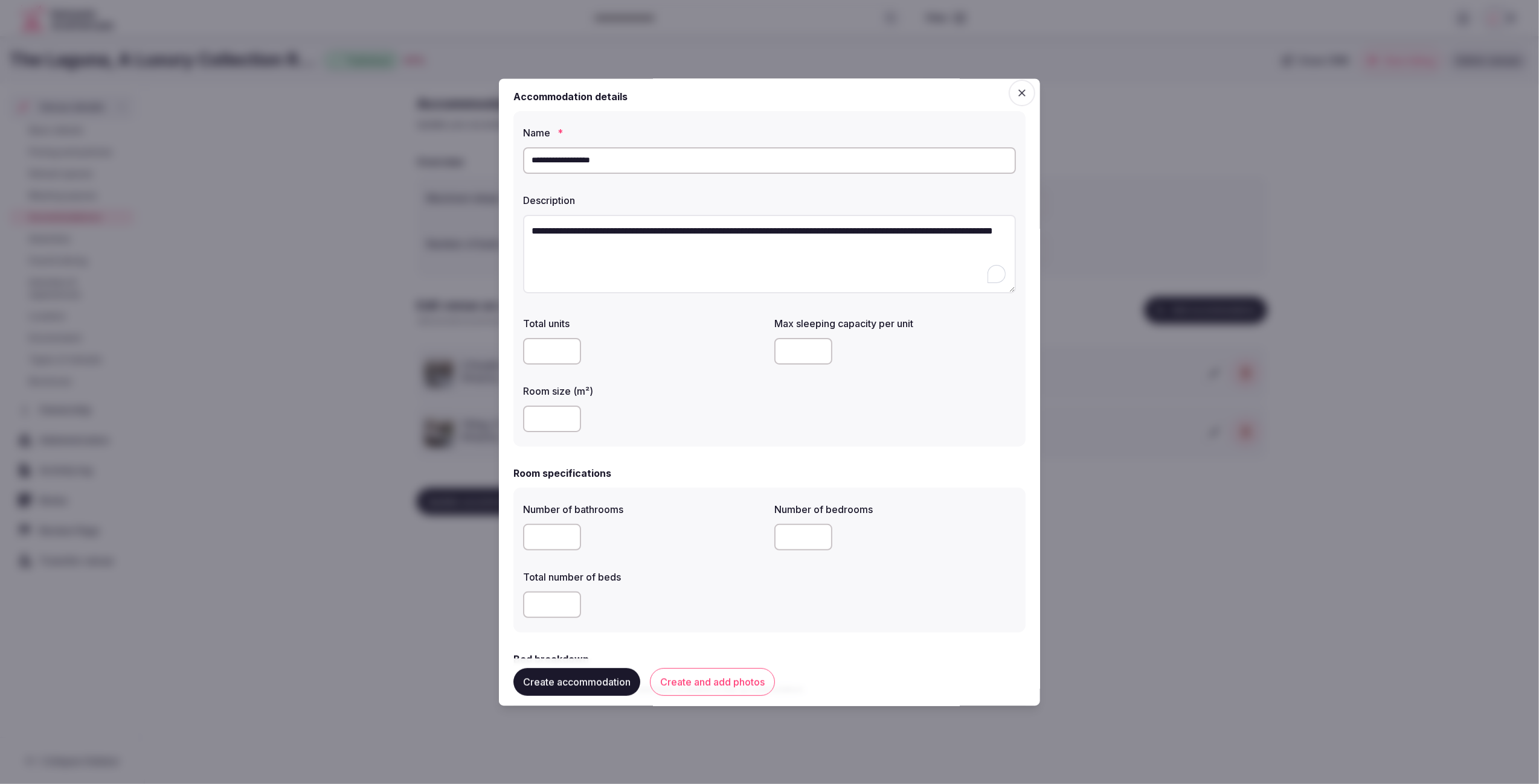
scroll to position [0, 0]
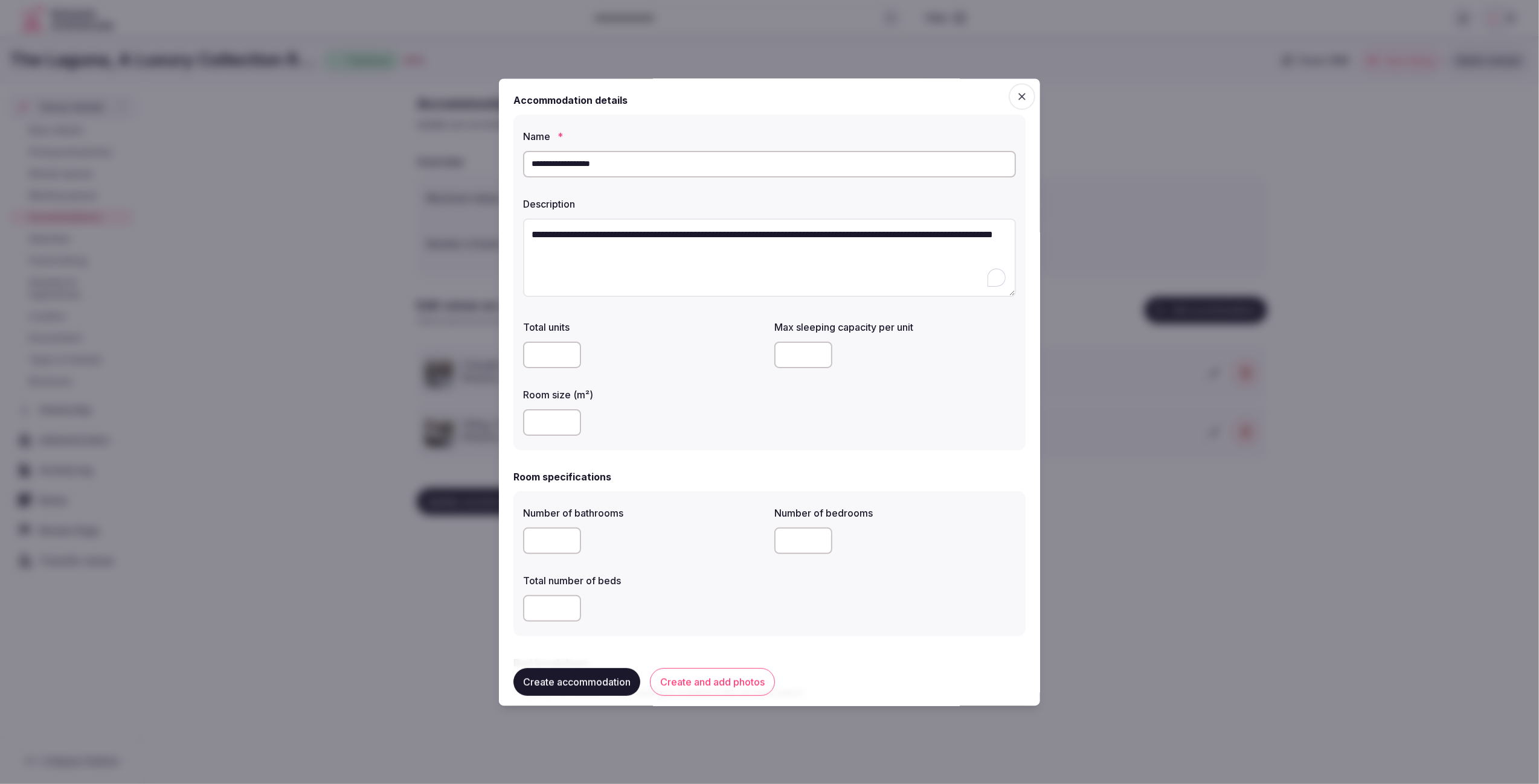
click at [542, 422] on input "number" at bounding box center [552, 423] width 58 height 26
type input "**"
click at [654, 408] on div "**" at bounding box center [643, 423] width 242 height 36
click at [796, 357] on input "number" at bounding box center [803, 355] width 58 height 26
click at [726, 417] on div "**" at bounding box center [643, 423] width 242 height 26
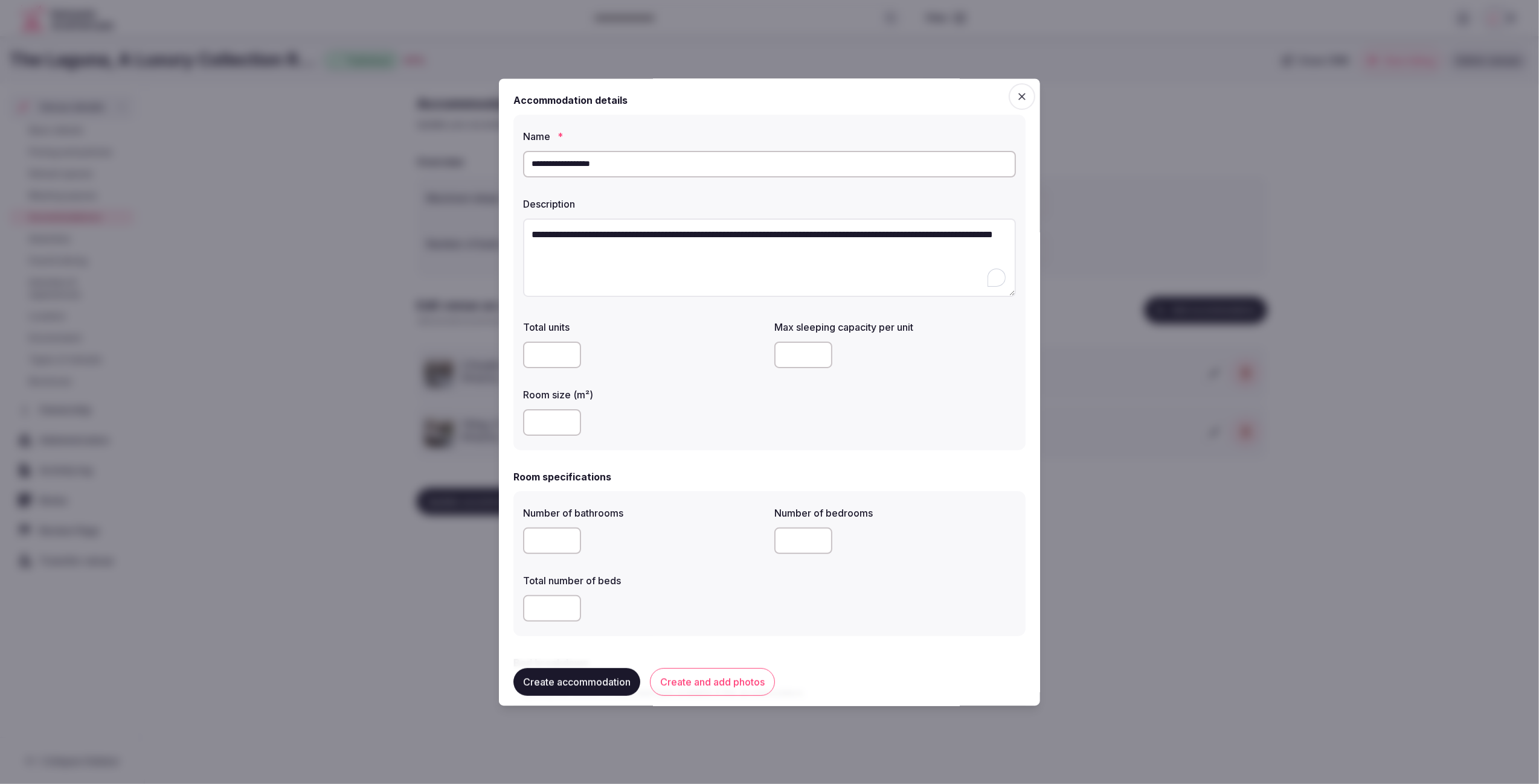
drag, startPoint x: 794, startPoint y: 356, endPoint x: 769, endPoint y: 356, distance: 25.0
click at [769, 356] on div "Total units Max sleeping capacity per unit ** Room size (m²) **" at bounding box center [769, 378] width 493 height 126
type input "*"
click at [665, 433] on div "**" at bounding box center [643, 423] width 242 height 26
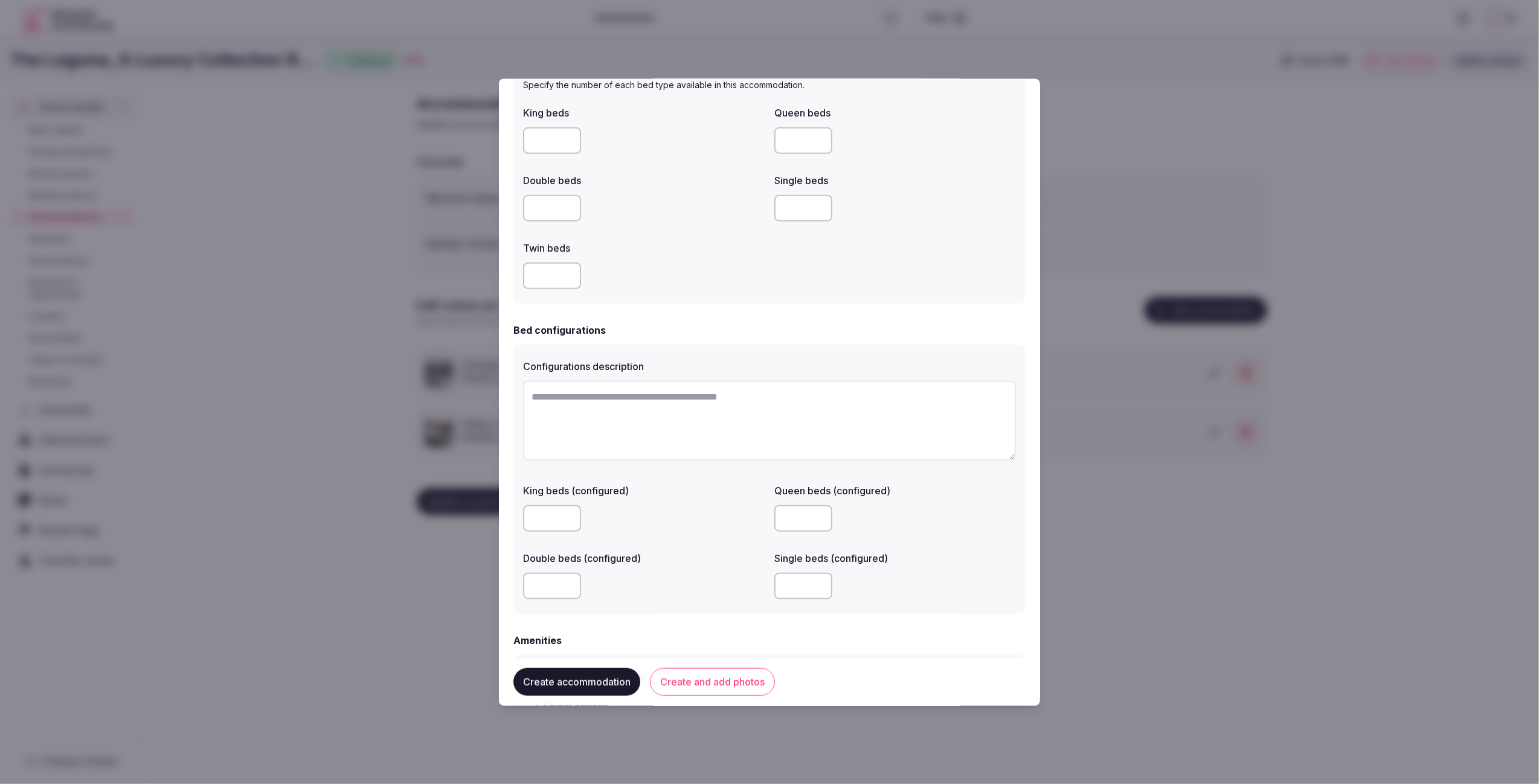
scroll to position [571, 0]
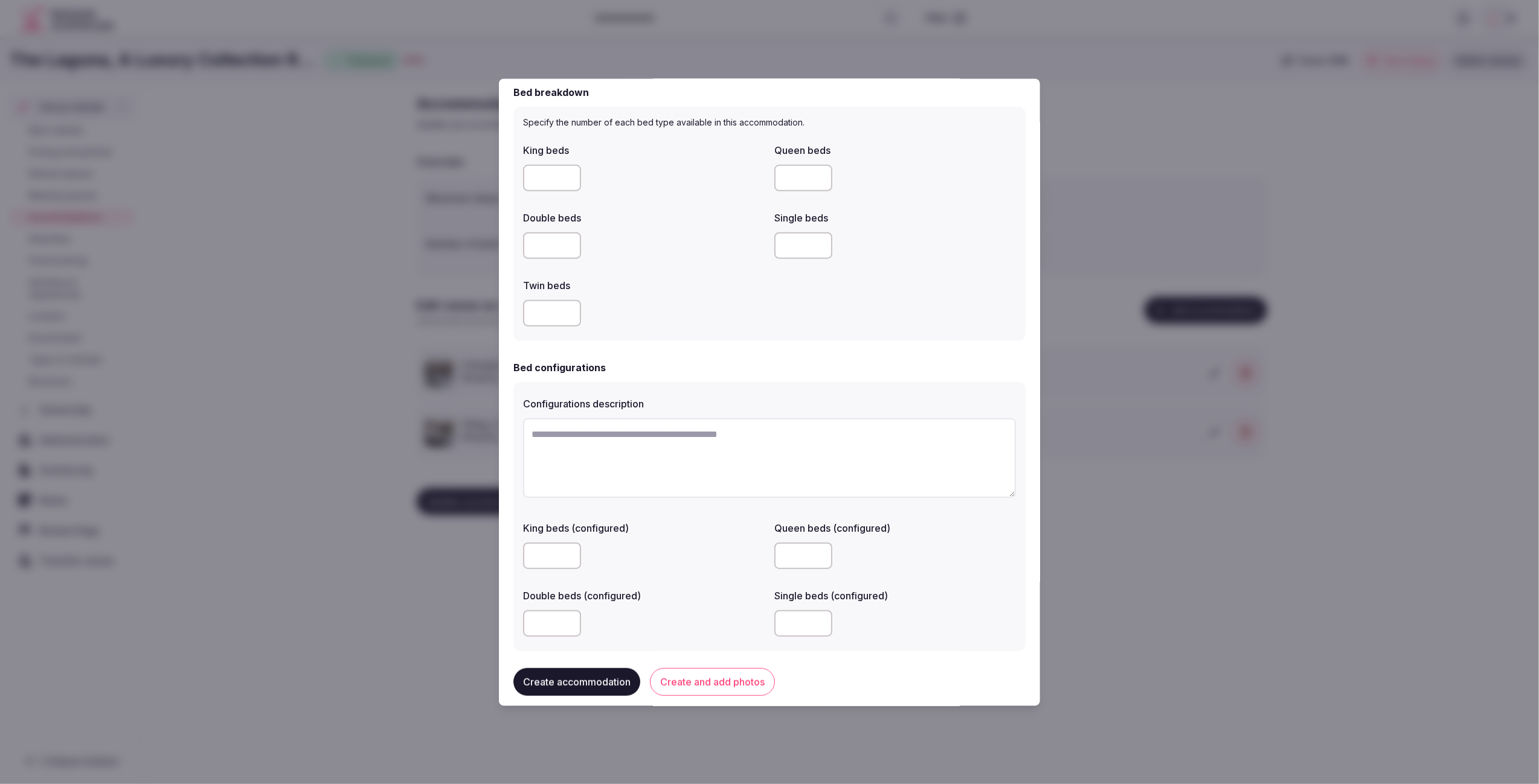
click at [531, 171] on input "number" at bounding box center [552, 178] width 58 height 26
type input "*"
click at [612, 220] on label "Double beds" at bounding box center [643, 217] width 242 height 10
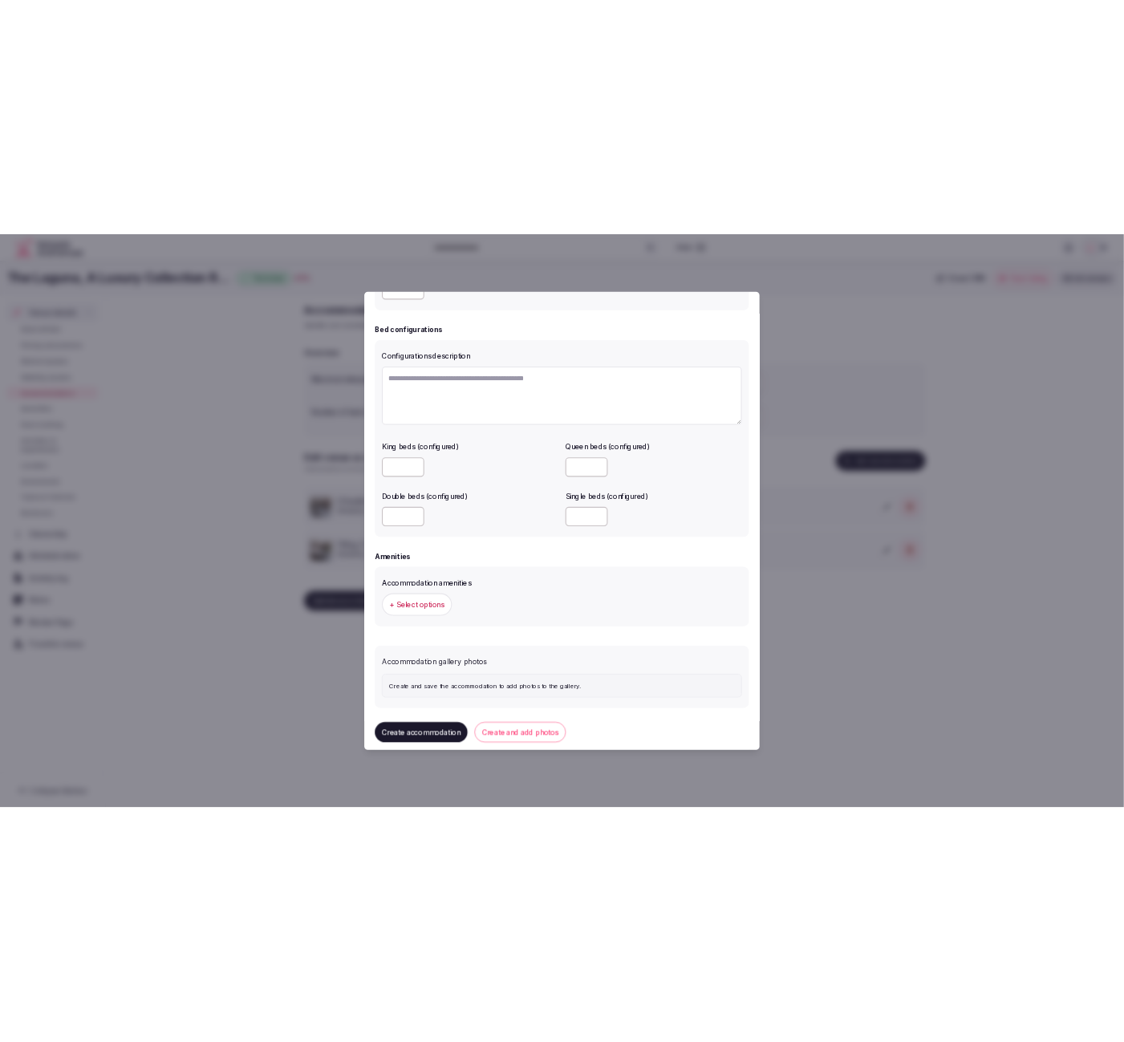
scroll to position [1089, 0]
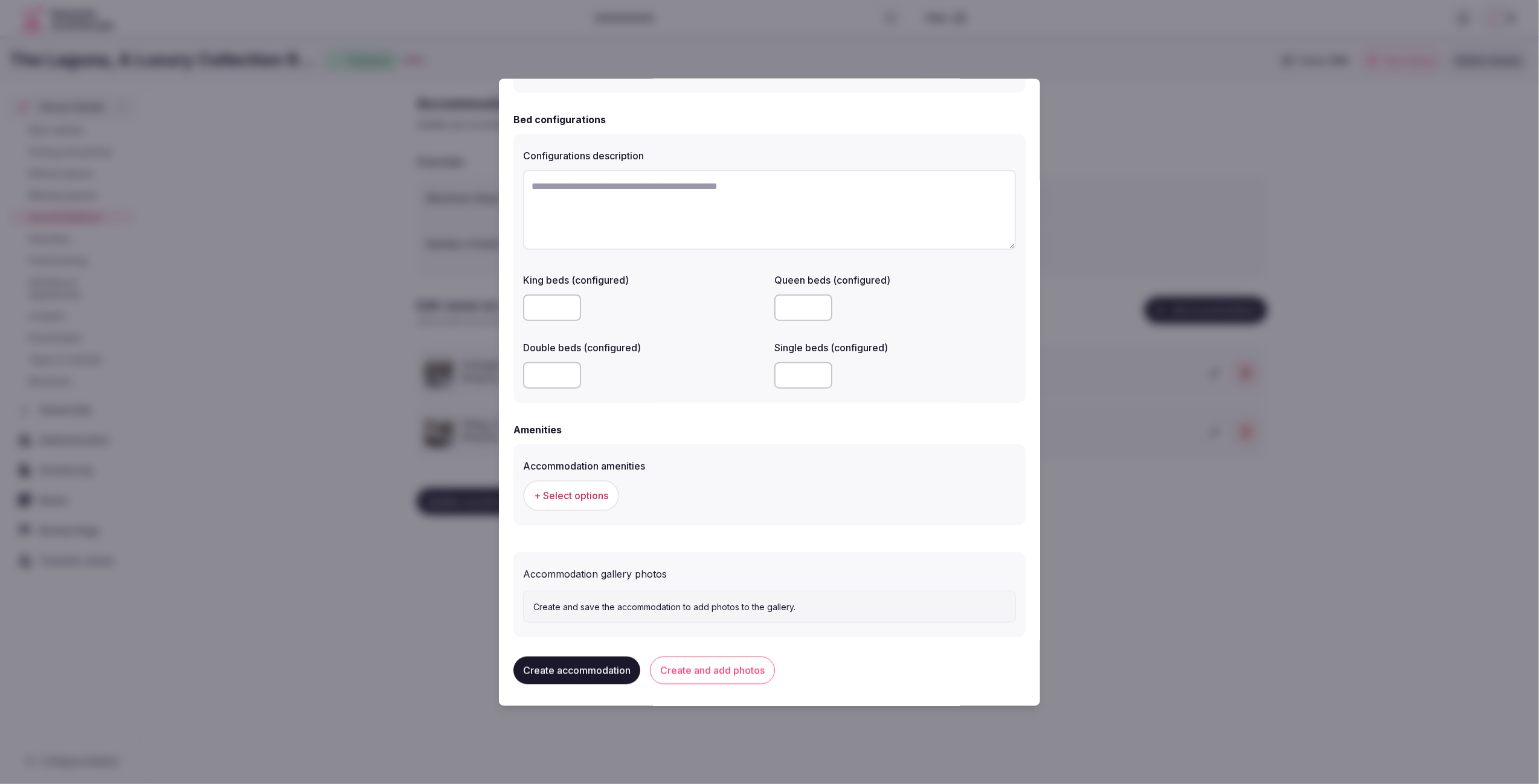
click at [589, 504] on button "+ Select options" at bounding box center [571, 496] width 96 height 30
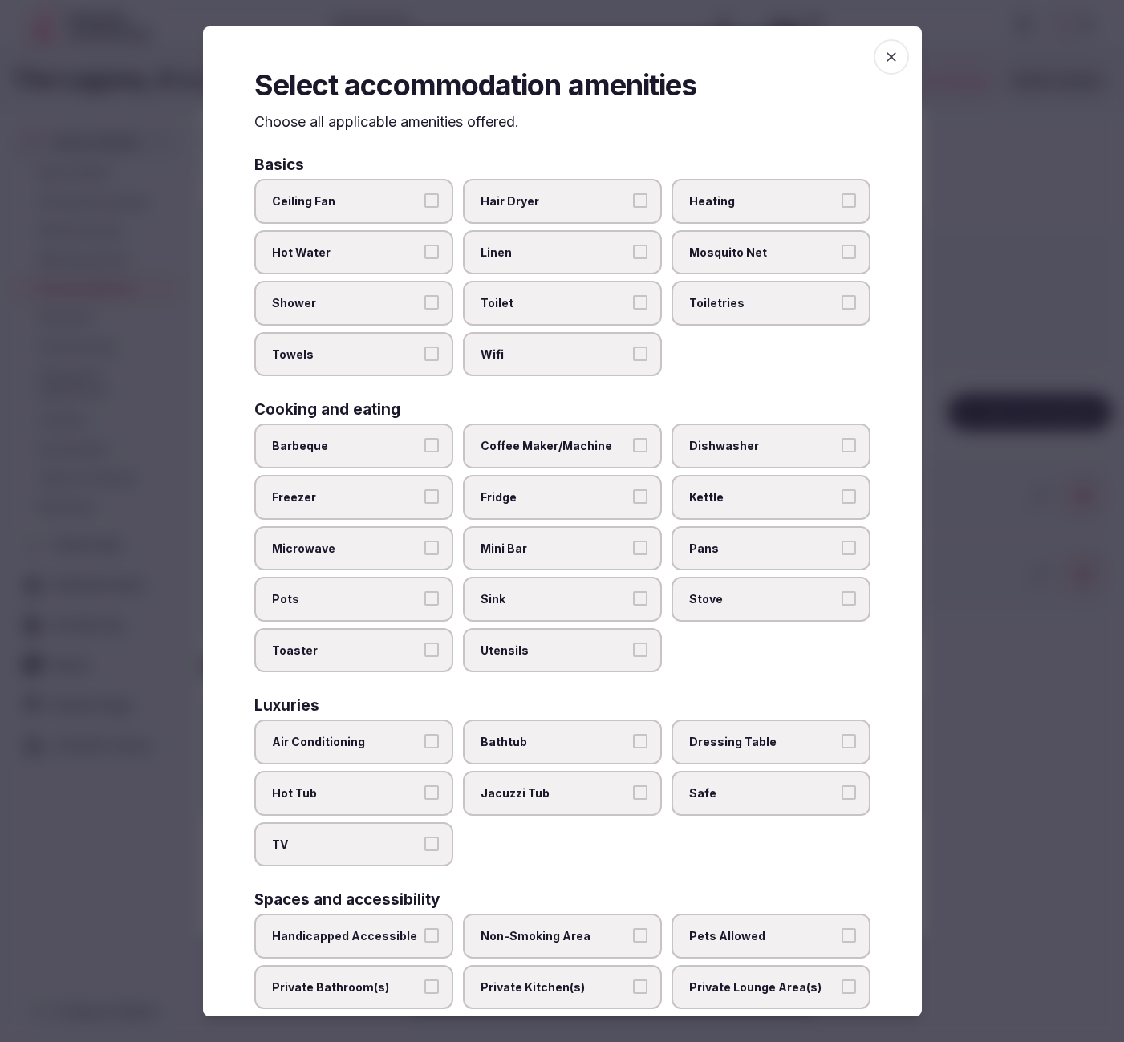
click at [563, 200] on span "Hair Dryer" at bounding box center [555, 201] width 148 height 16
click at [633, 200] on button "Hair Dryer" at bounding box center [640, 200] width 14 height 14
click at [567, 250] on span "Linen" at bounding box center [555, 253] width 148 height 16
click at [633, 250] on button "Linen" at bounding box center [640, 252] width 14 height 14
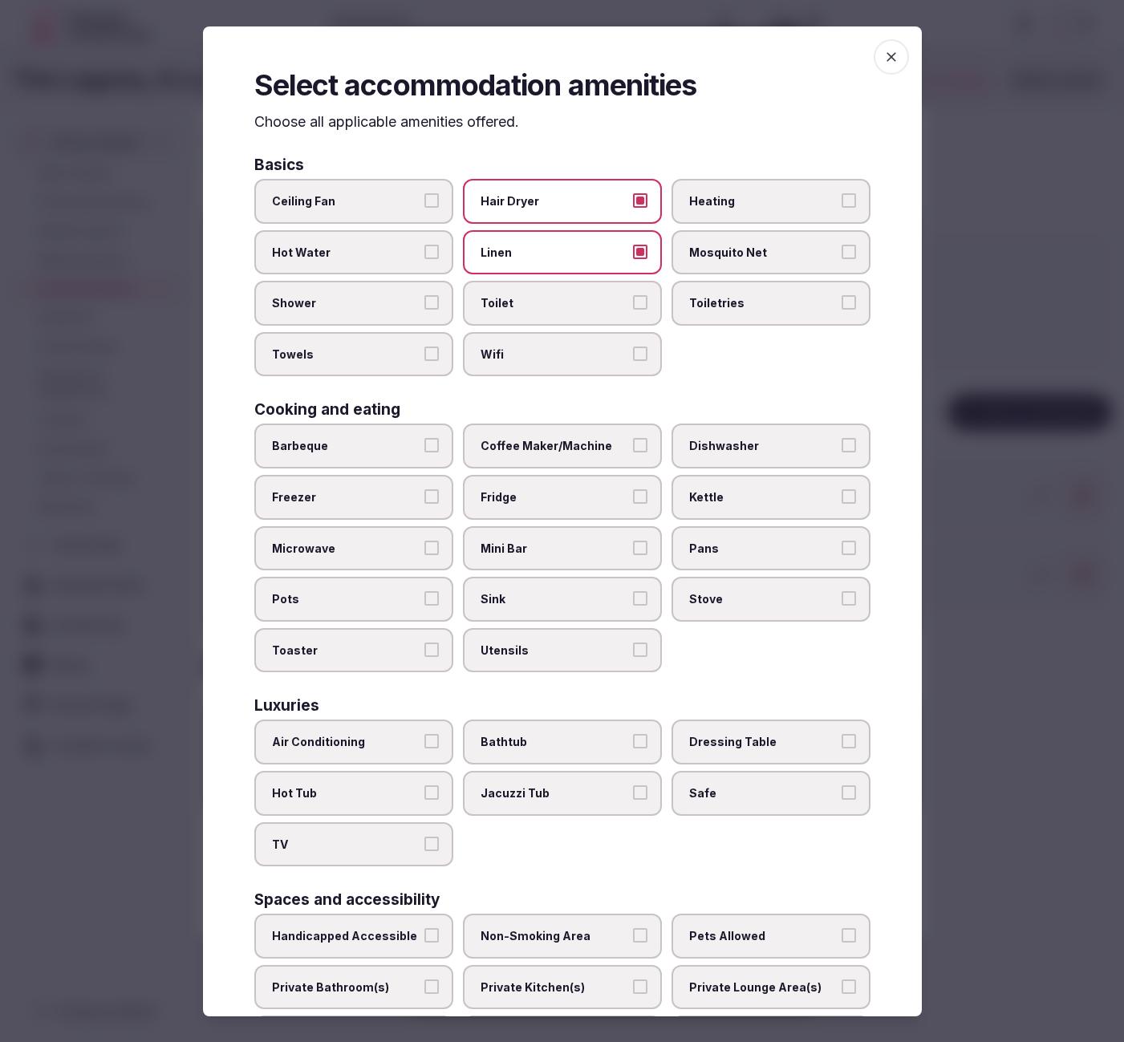
click at [571, 304] on span "Toilet" at bounding box center [555, 303] width 148 height 16
click at [633, 304] on button "Toilet" at bounding box center [640, 302] width 14 height 14
click at [571, 347] on span "Wifi" at bounding box center [555, 355] width 148 height 16
click at [633, 347] on button "Wifi" at bounding box center [640, 354] width 14 height 14
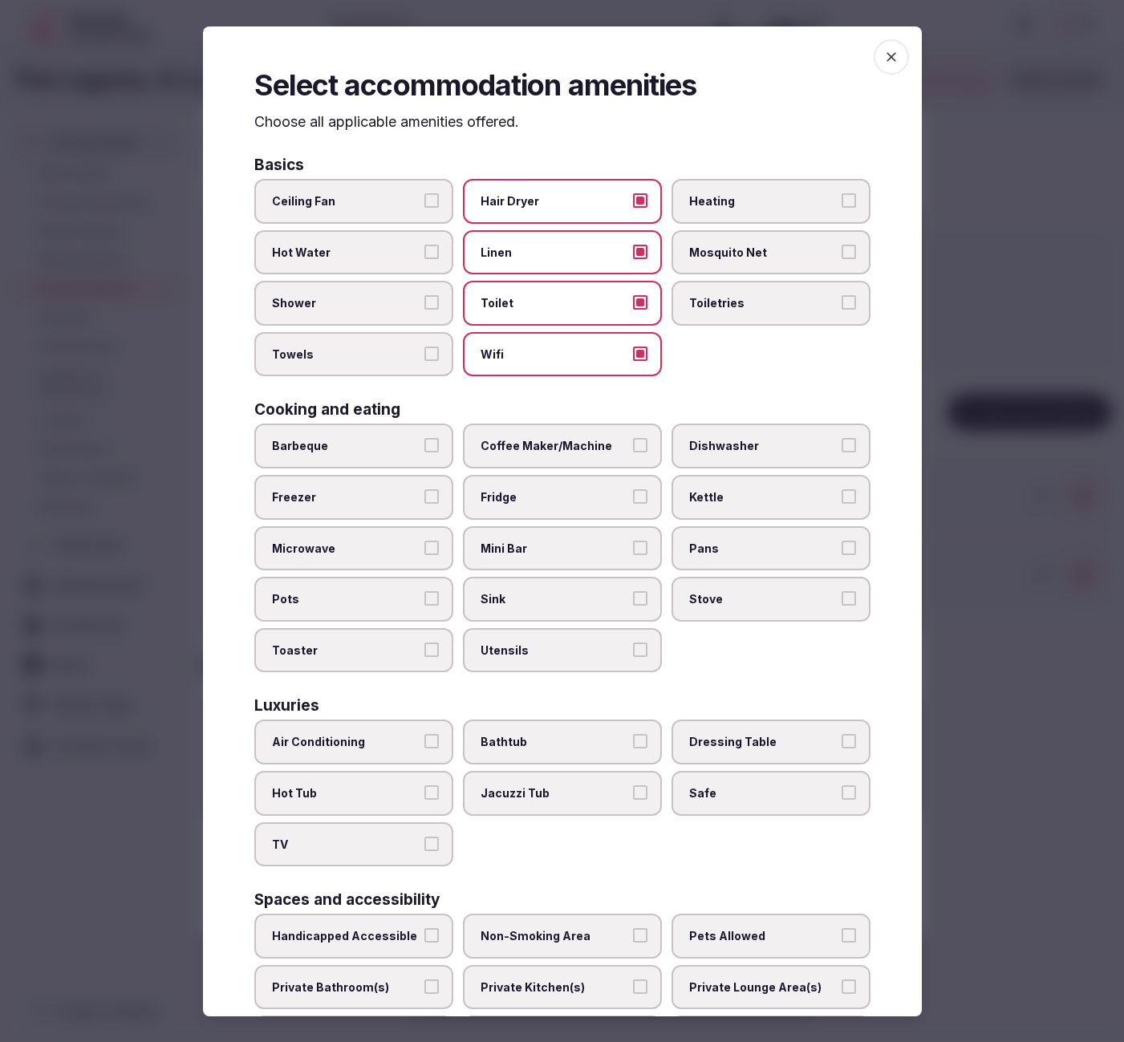
drag, startPoint x: 794, startPoint y: 311, endPoint x: 222, endPoint y: 307, distance: 572.2
click at [766, 311] on label "Toiletries" at bounding box center [771, 303] width 199 height 45
click at [842, 310] on button "Toiletries" at bounding box center [849, 302] width 14 height 14
click at [305, 307] on span "Shower" at bounding box center [346, 303] width 148 height 16
click at [424, 307] on button "Shower" at bounding box center [431, 302] width 14 height 14
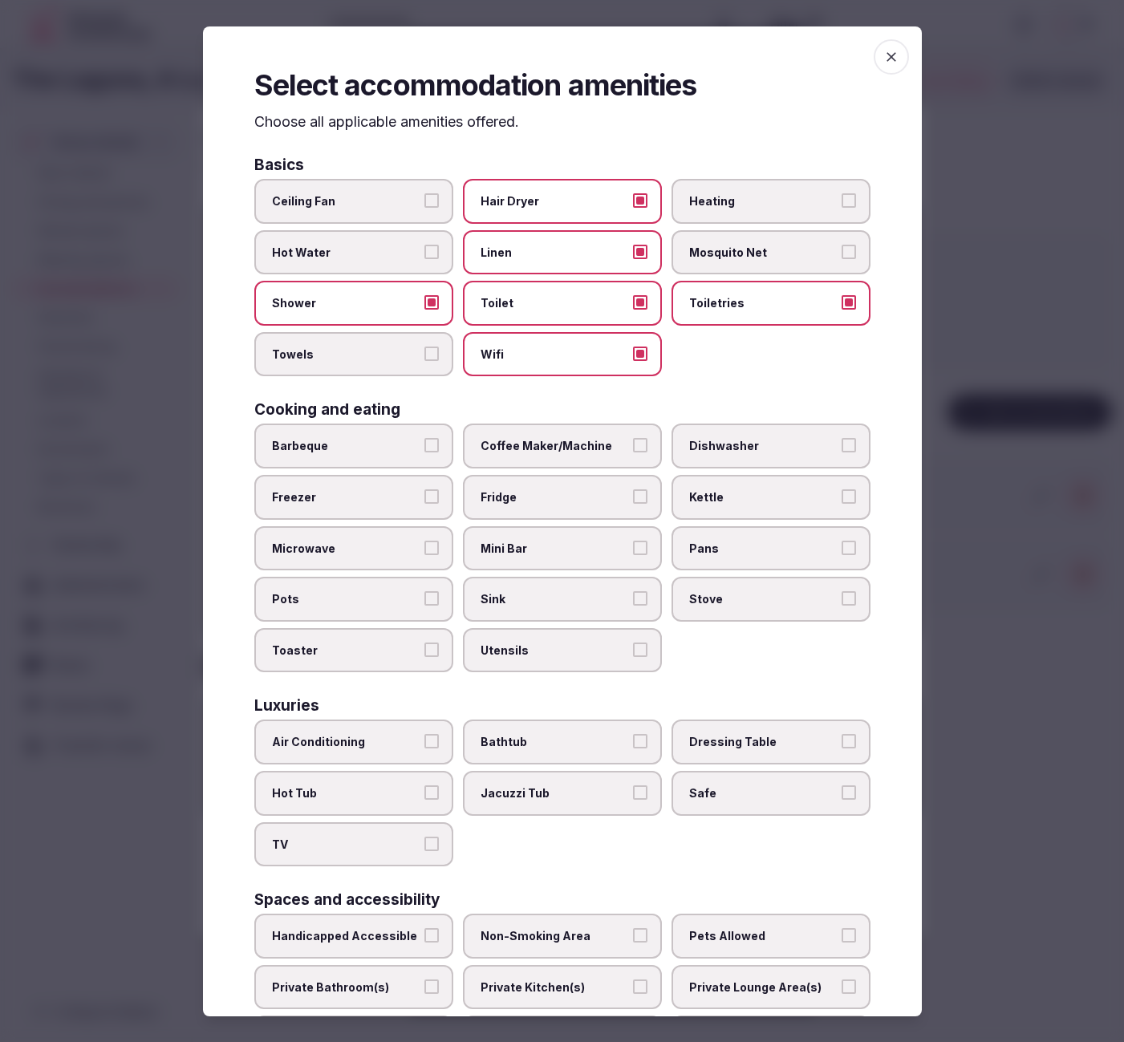
click at [317, 347] on span "Towels" at bounding box center [346, 355] width 148 height 16
click at [424, 347] on button "Towels" at bounding box center [431, 354] width 14 height 14
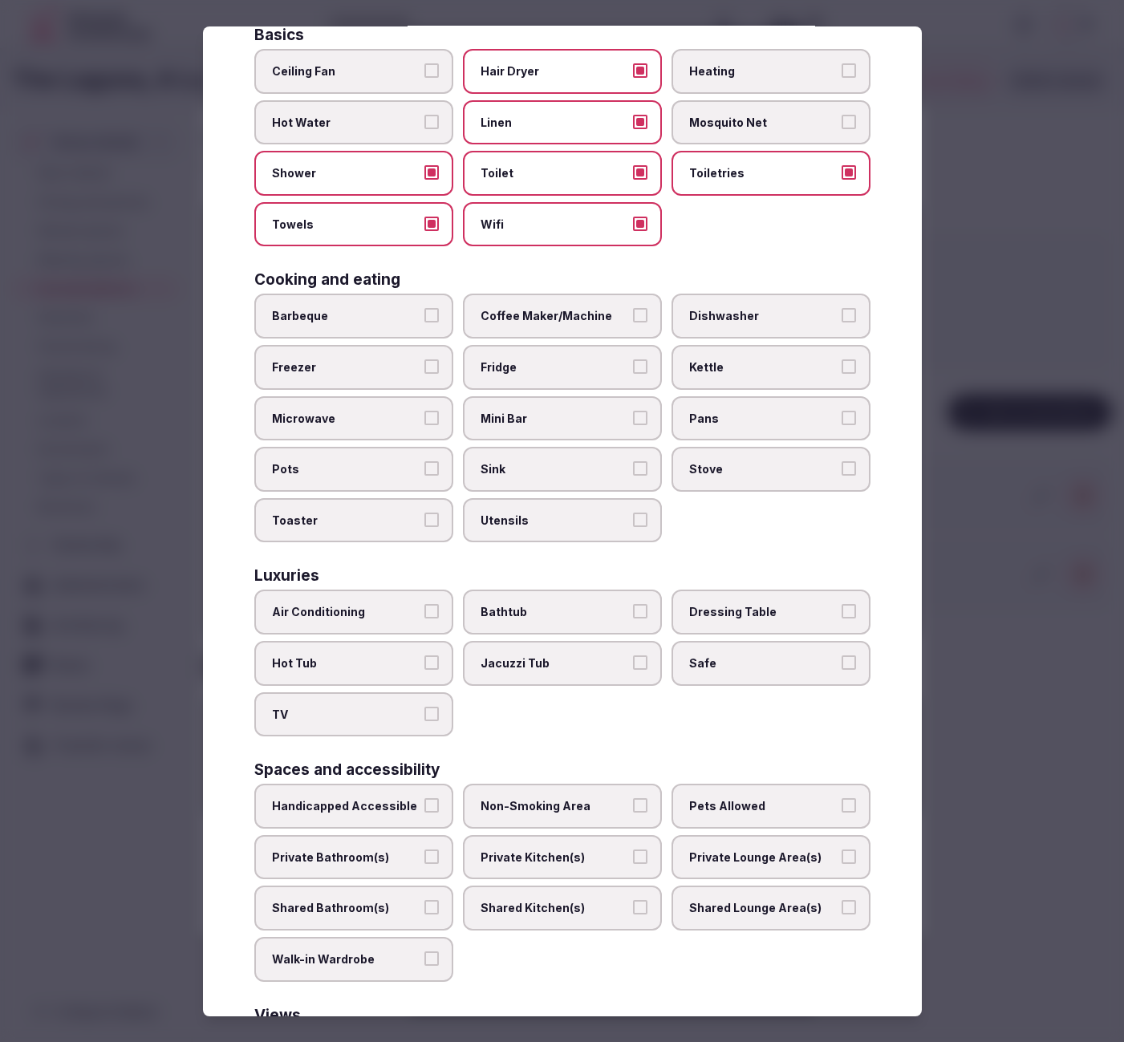
scroll to position [137, 0]
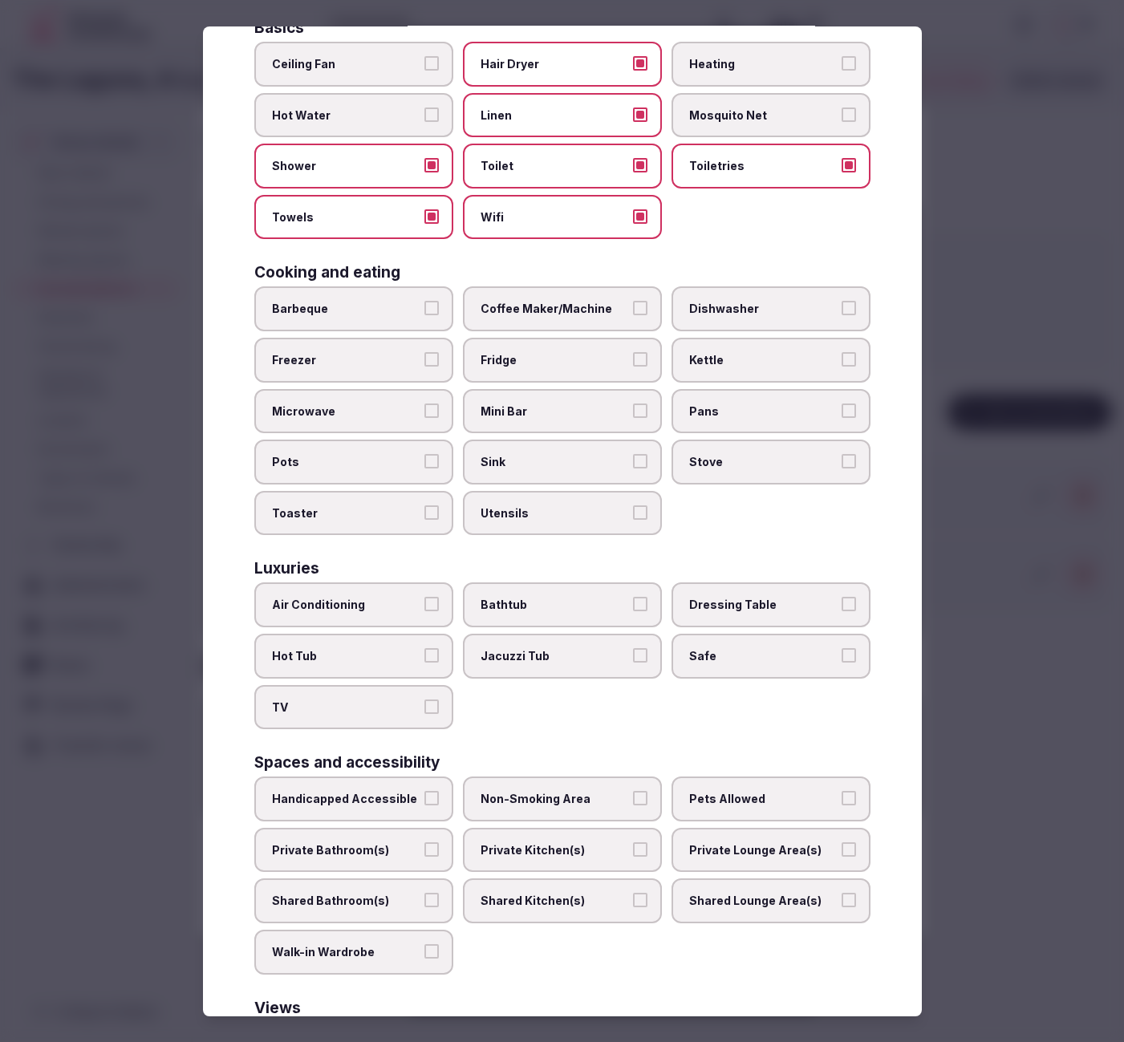
click at [538, 358] on span "Fridge" at bounding box center [555, 360] width 148 height 16
click at [633, 358] on button "Fridge" at bounding box center [640, 359] width 14 height 14
click at [571, 311] on span "Coffee Maker/Machine" at bounding box center [555, 309] width 148 height 16
click at [633, 311] on button "Coffee Maker/Machine" at bounding box center [640, 308] width 14 height 14
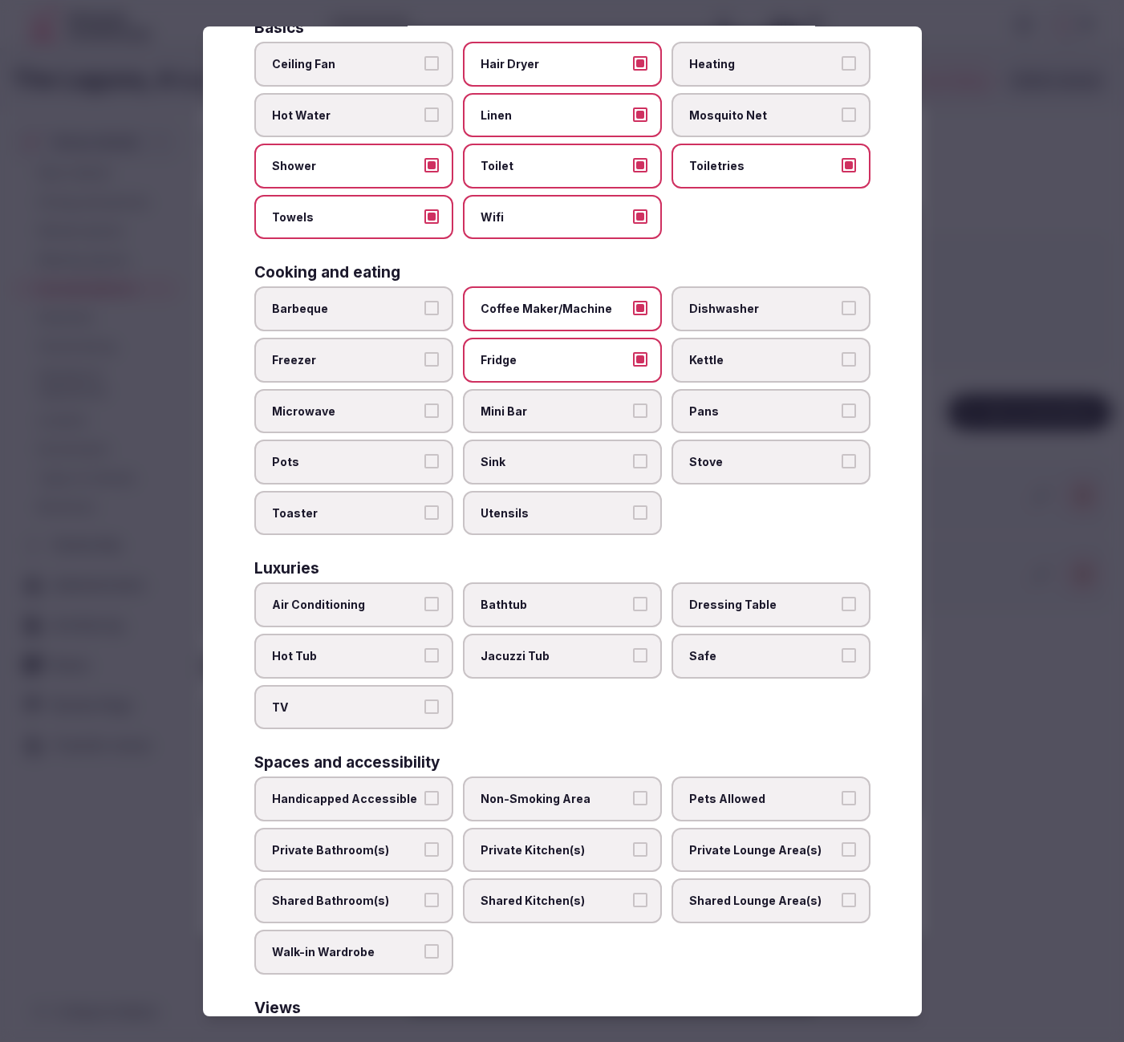
scroll to position [140, 0]
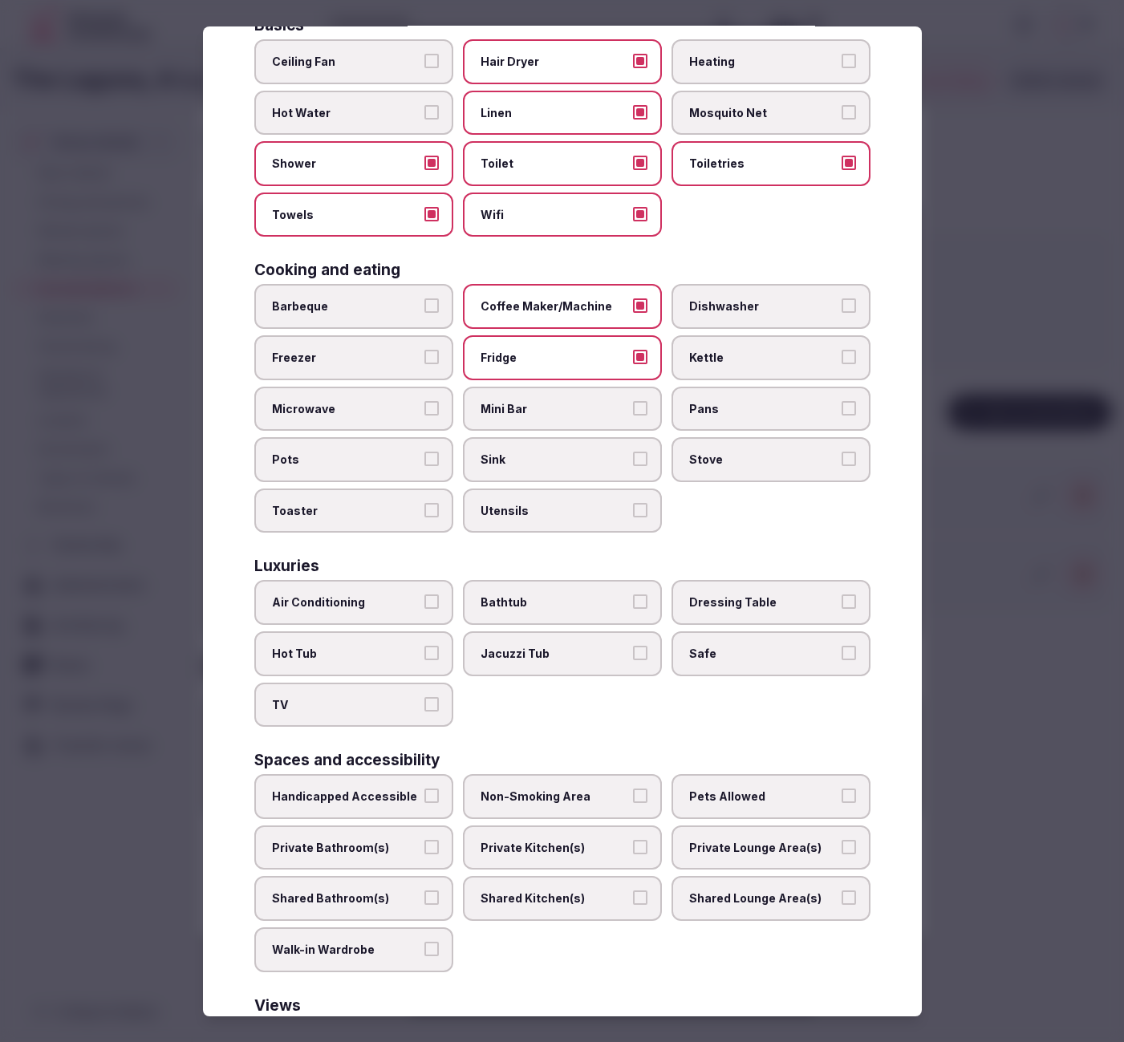
click at [295, 599] on span "Air Conditioning" at bounding box center [346, 603] width 148 height 16
click at [424, 599] on button "Air Conditioning" at bounding box center [431, 602] width 14 height 14
click at [331, 705] on label "TV" at bounding box center [353, 705] width 199 height 45
click at [424, 705] on button "TV" at bounding box center [431, 704] width 14 height 14
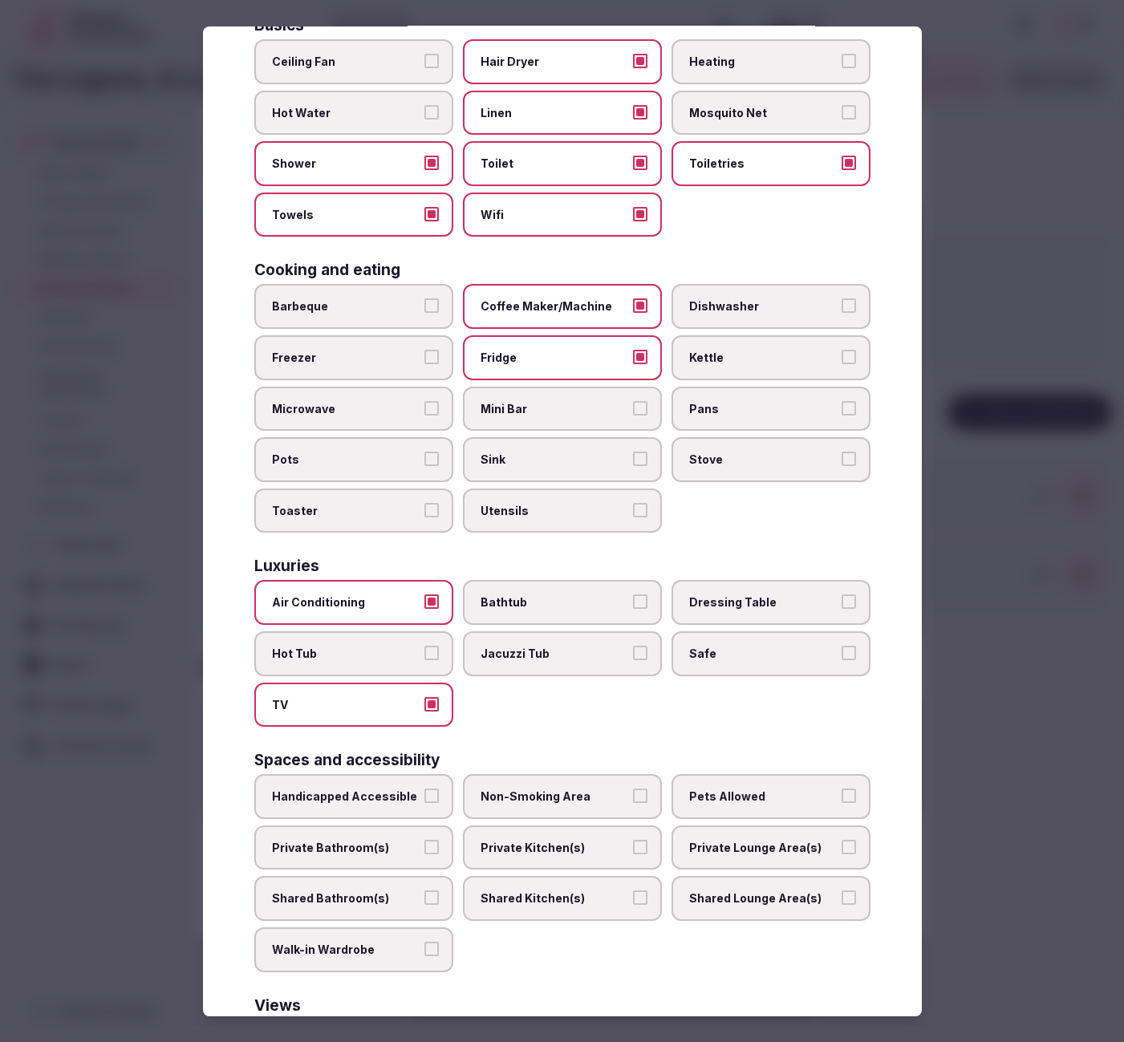
click at [718, 654] on label "Safe" at bounding box center [771, 654] width 199 height 45
click at [842, 654] on button "Safe" at bounding box center [849, 653] width 14 height 14
click at [366, 840] on span "Private Bathroom(s)" at bounding box center [346, 848] width 148 height 16
click at [424, 840] on button "Private Bathroom(s)" at bounding box center [431, 847] width 14 height 14
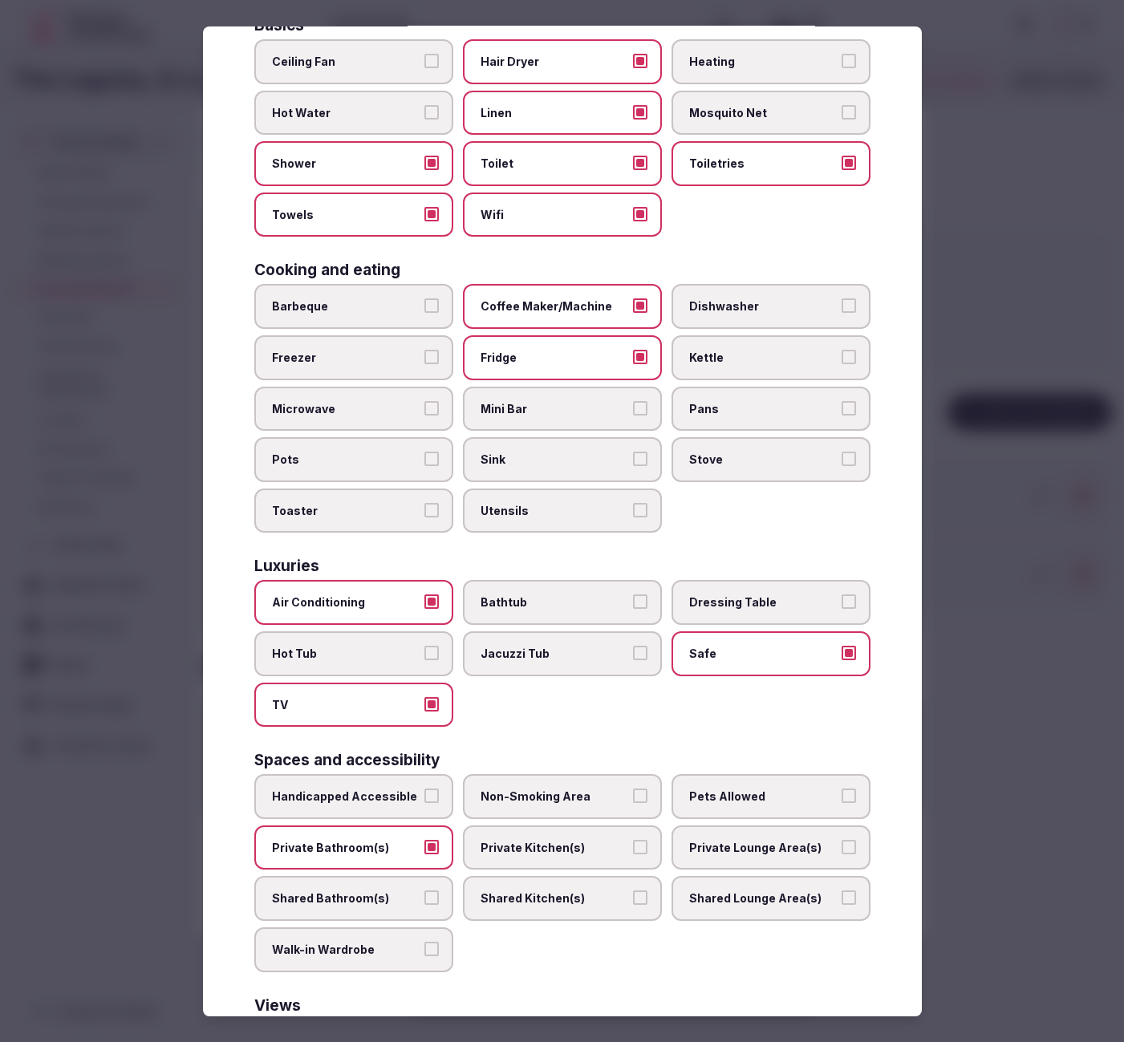
drag, startPoint x: 796, startPoint y: 843, endPoint x: 788, endPoint y: 839, distance: 9.0
click at [796, 843] on span "Private Lounge Area(s)" at bounding box center [763, 848] width 148 height 16
click at [842, 843] on button "Private Lounge Area(s)" at bounding box center [849, 847] width 14 height 14
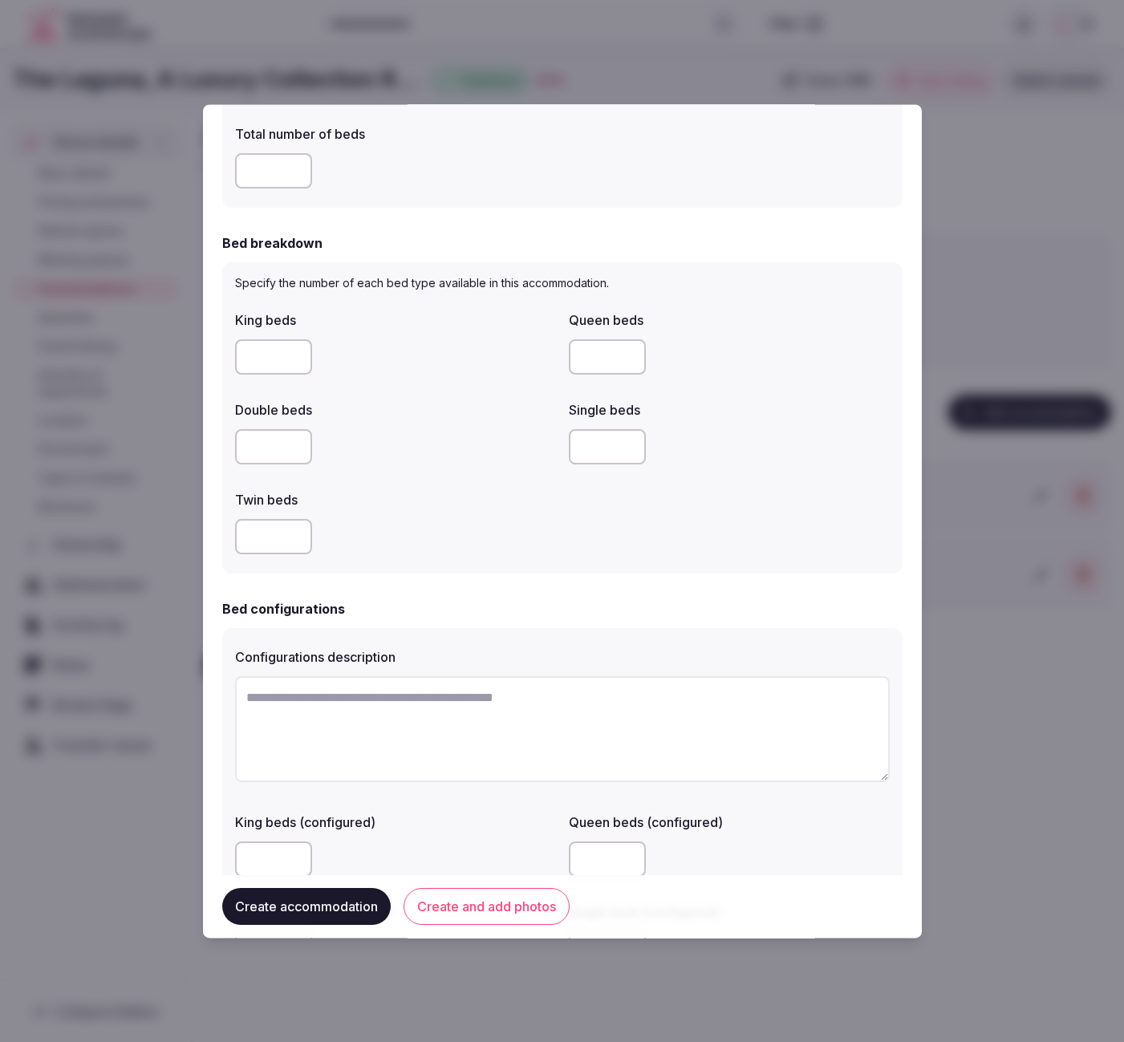
scroll to position [1130, 0]
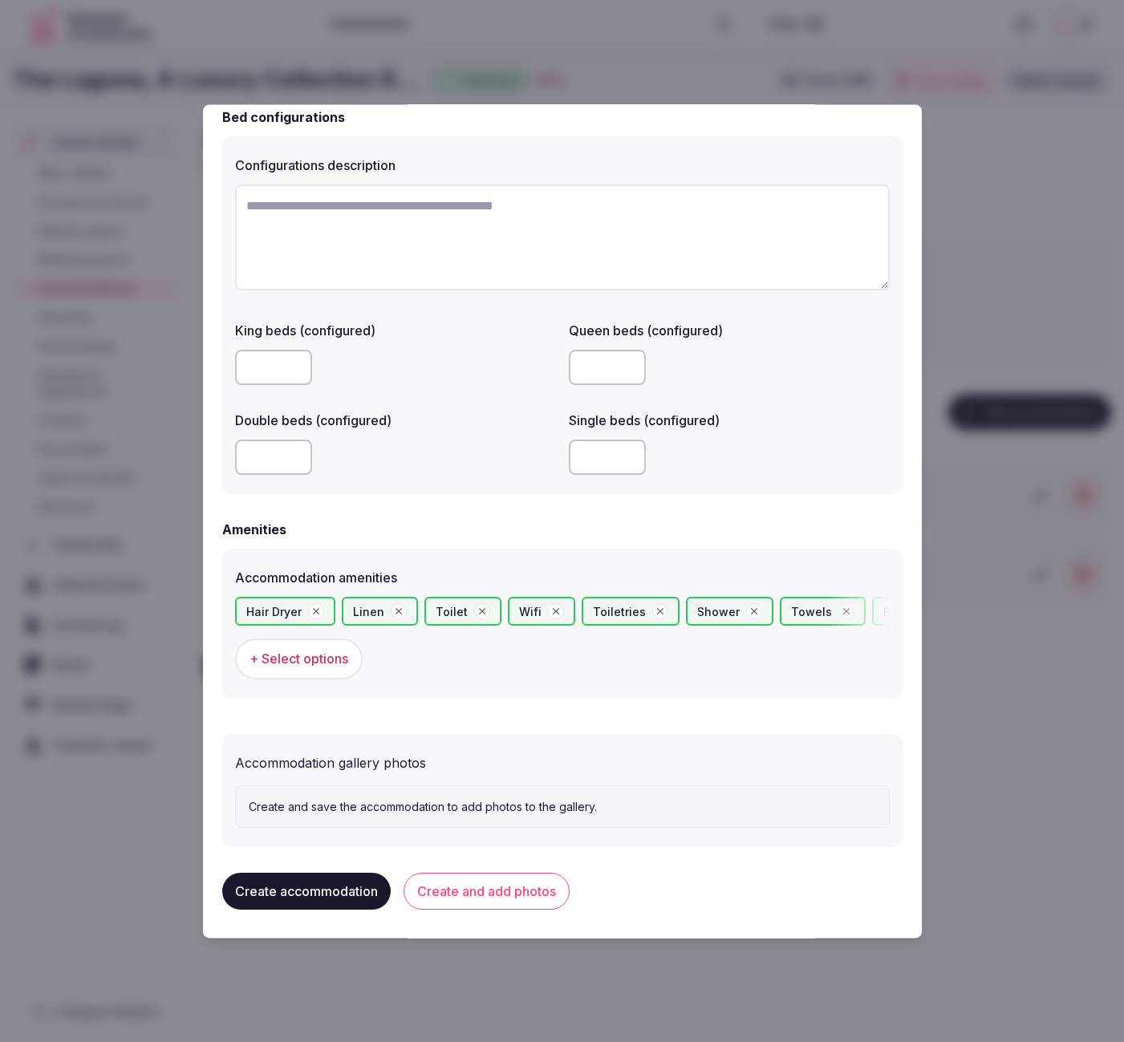
click at [331, 888] on button "Create accommodation" at bounding box center [306, 892] width 169 height 37
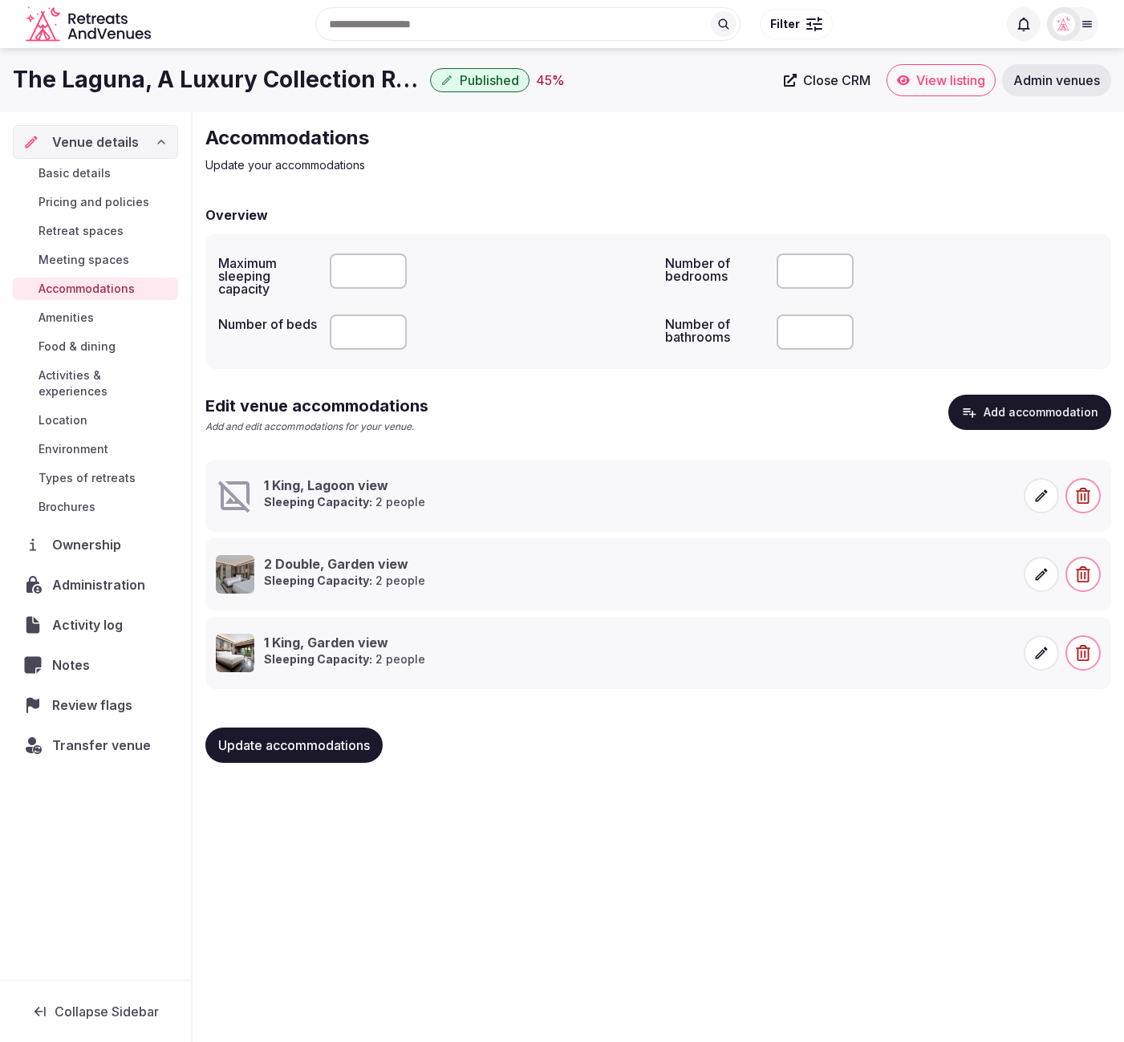
click at [1034, 491] on icon at bounding box center [1042, 496] width 16 height 16
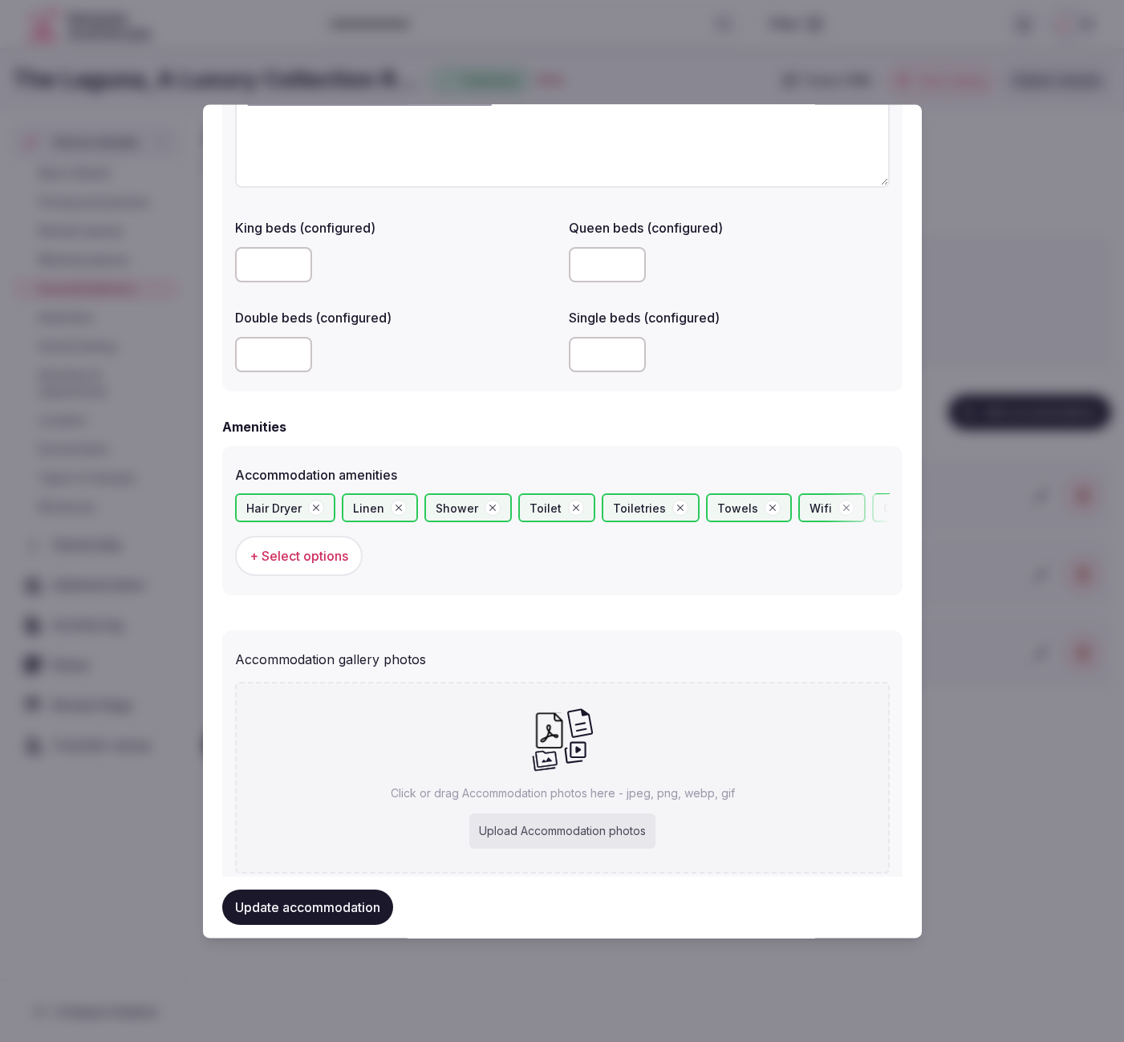
scroll to position [1278, 0]
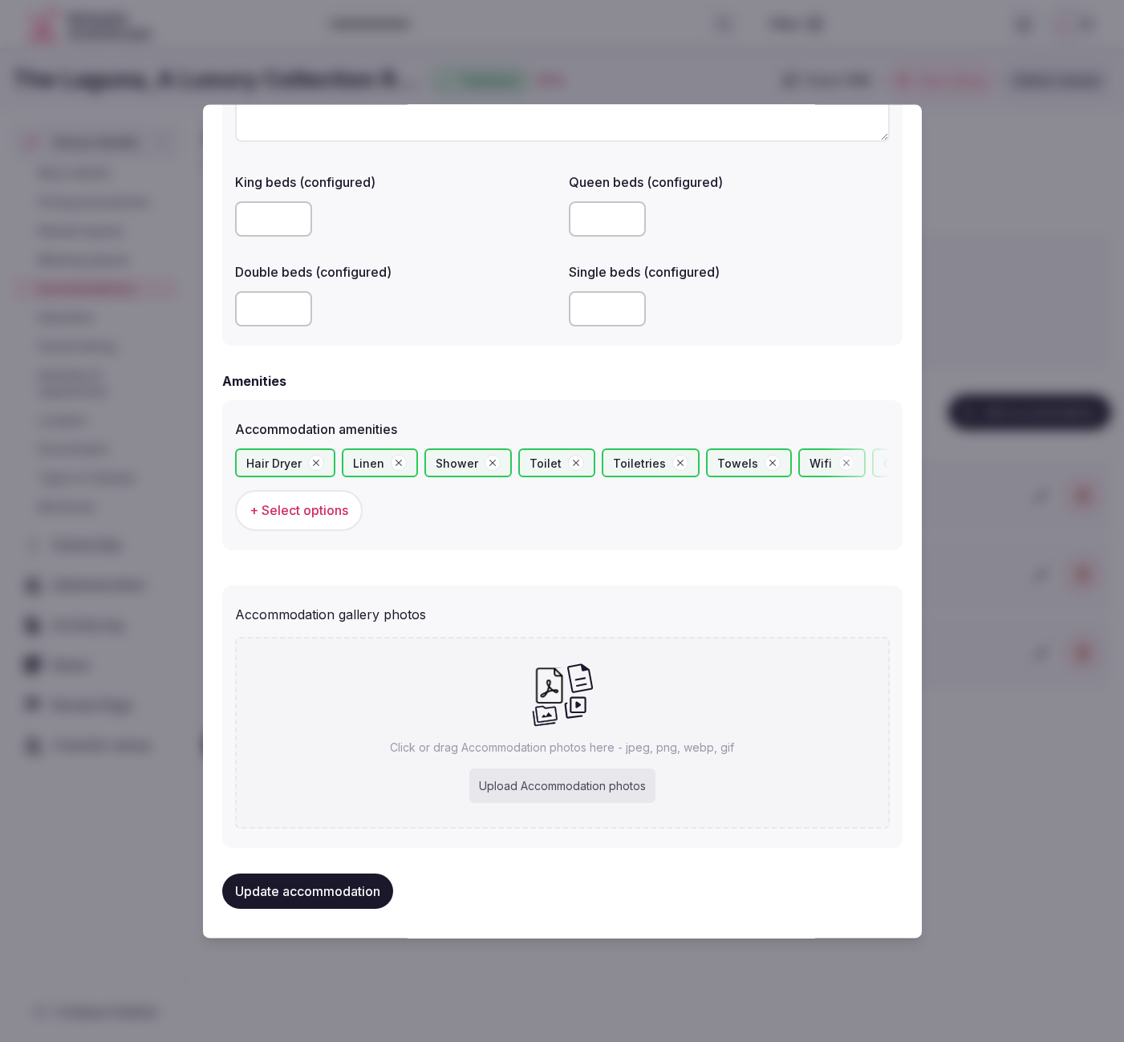
click at [543, 792] on div "Upload Accommodation photos" at bounding box center [562, 786] width 186 height 35
type input "**********"
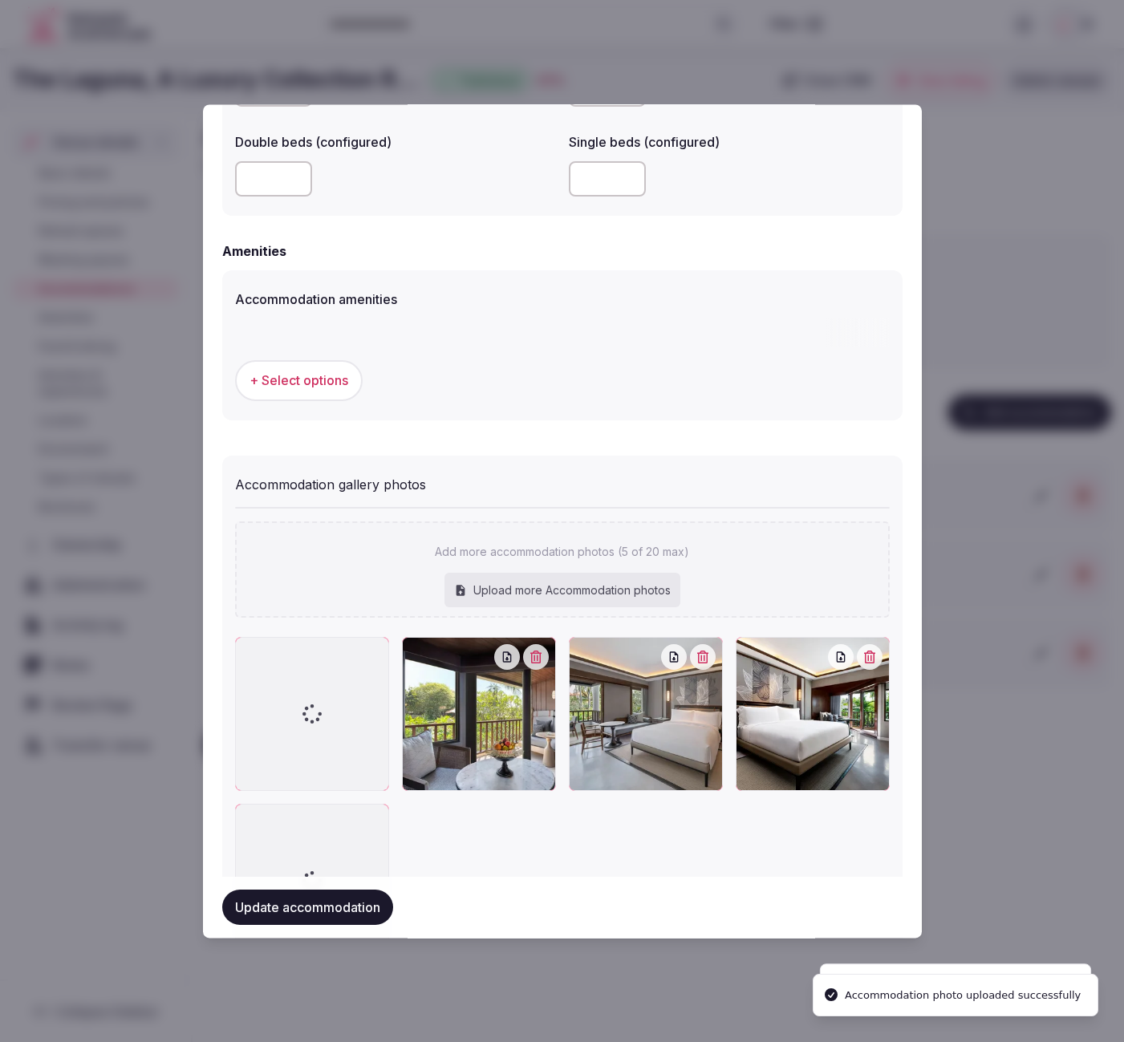
scroll to position [1448, 0]
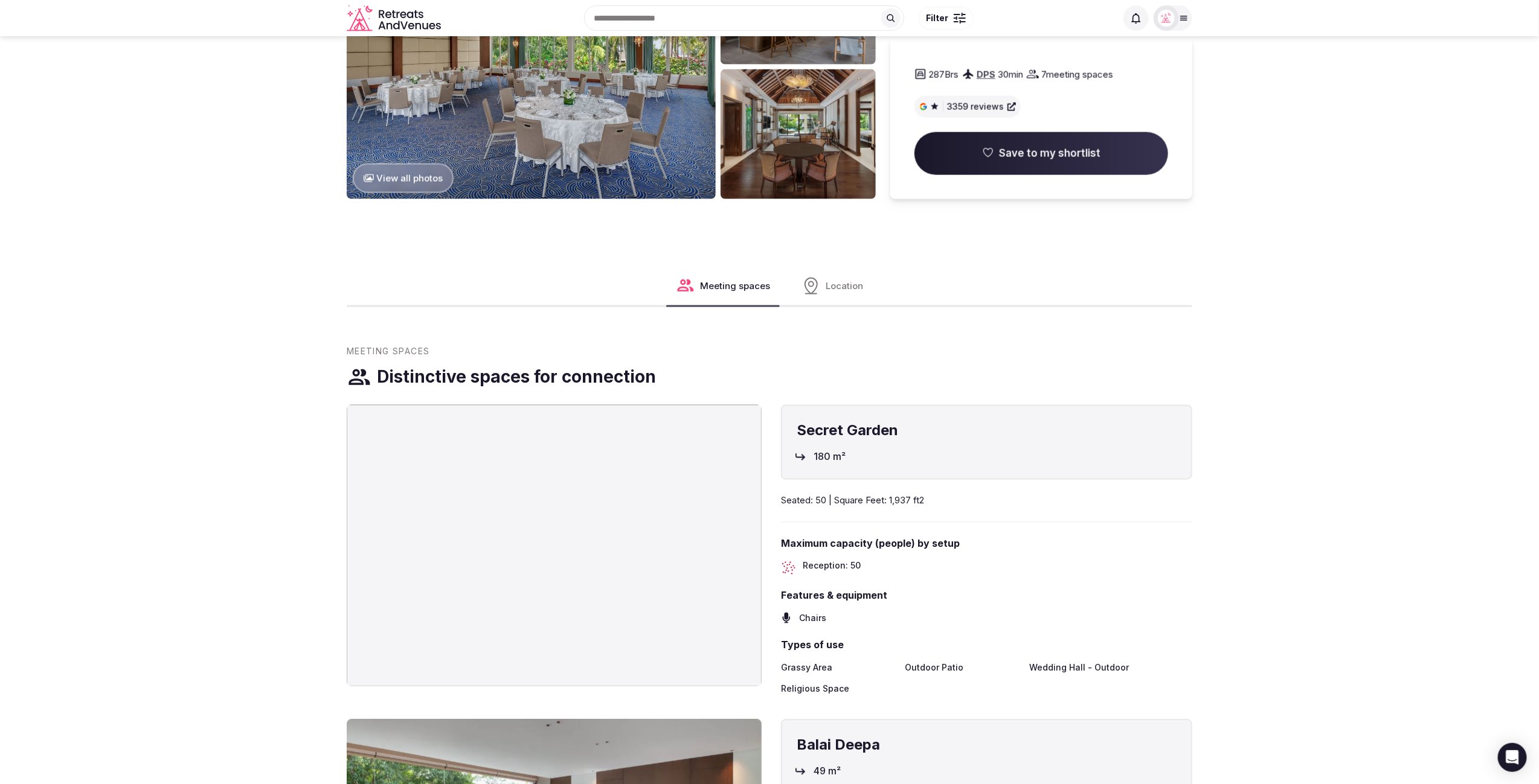
scroll to position [1268, 0]
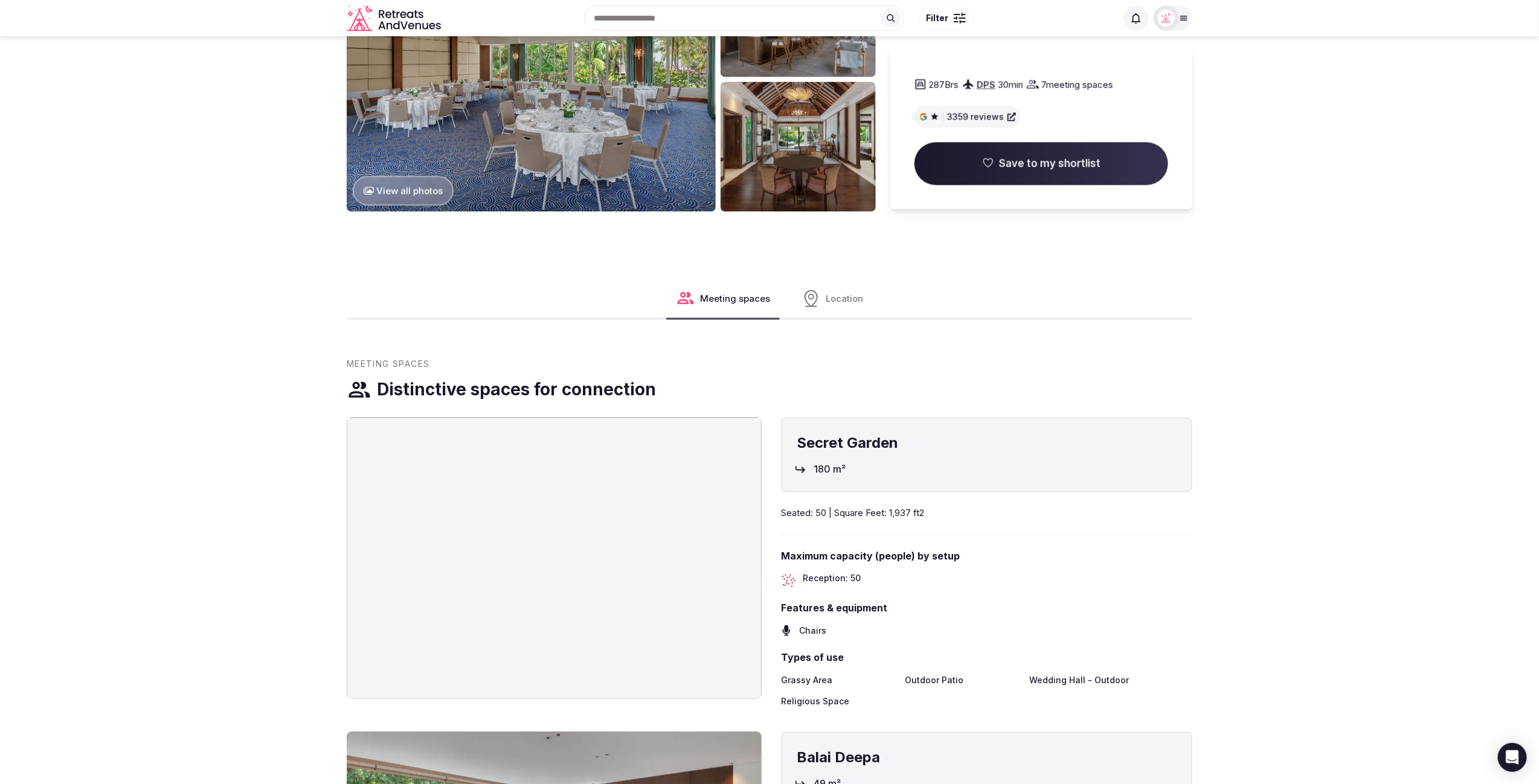
scroll to position [1247, 0]
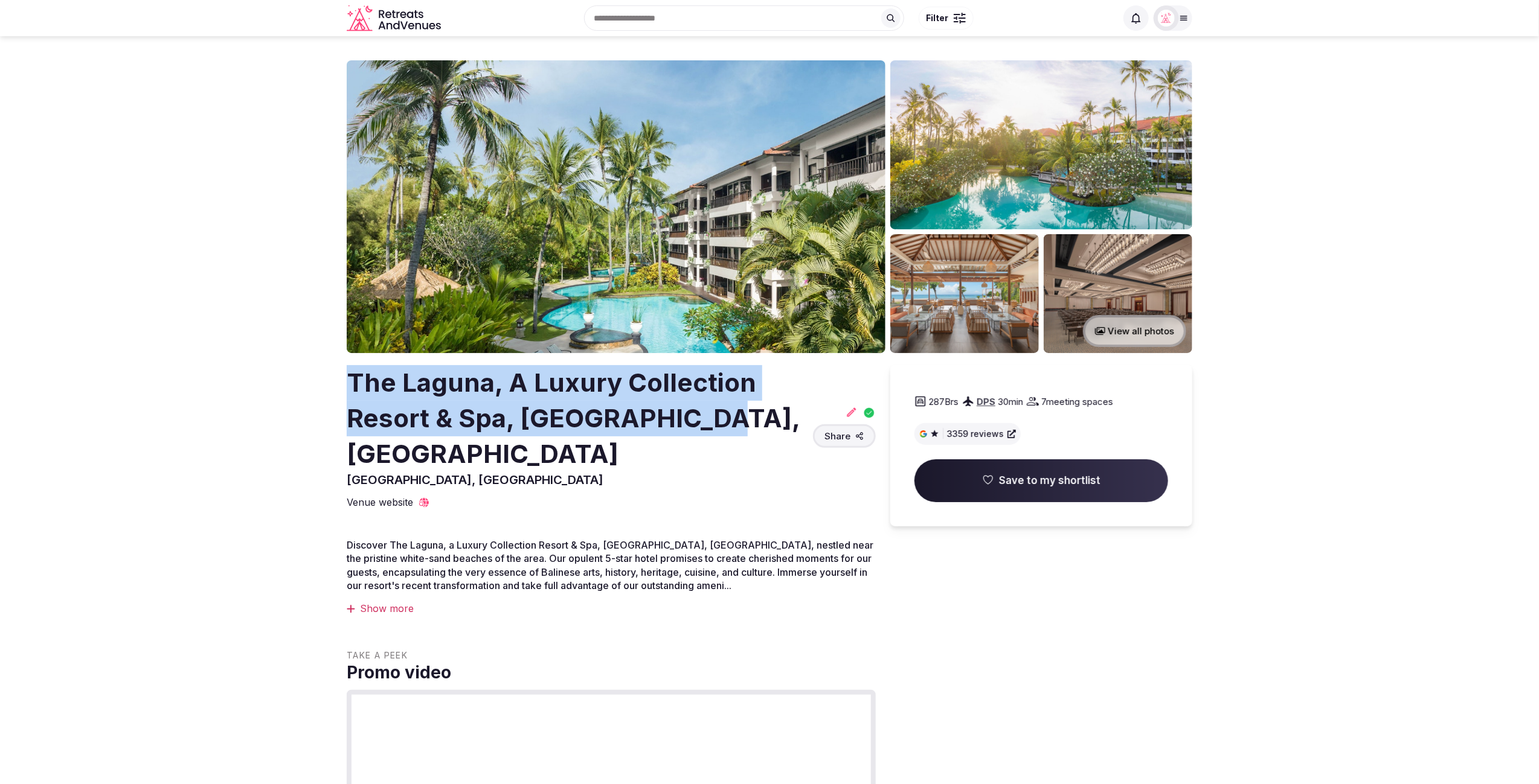
drag, startPoint x: 523, startPoint y: 407, endPoint x: 344, endPoint y: 387, distance: 180.1
click at [344, 387] on section "View all photos The Laguna, A Luxury Collection Resort & Spa, [GEOGRAPHIC_DATA]…" at bounding box center [769, 787] width 1539 height 1502
copy h2 "The Laguna, A Luxury Collection Resort & Spa, [GEOGRAPHIC_DATA], [GEOGRAPHIC_DA…"
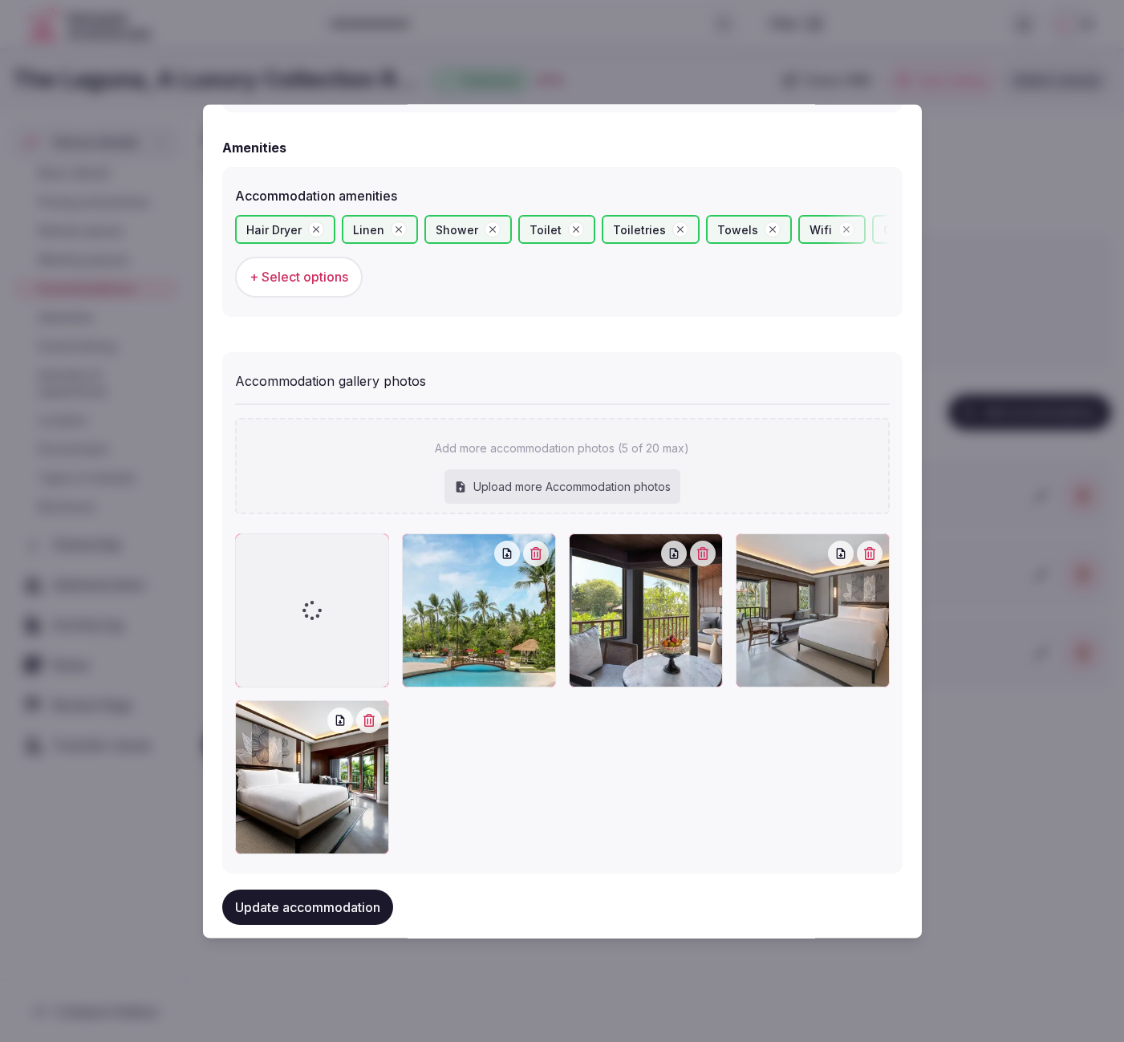
scroll to position [1537, 0]
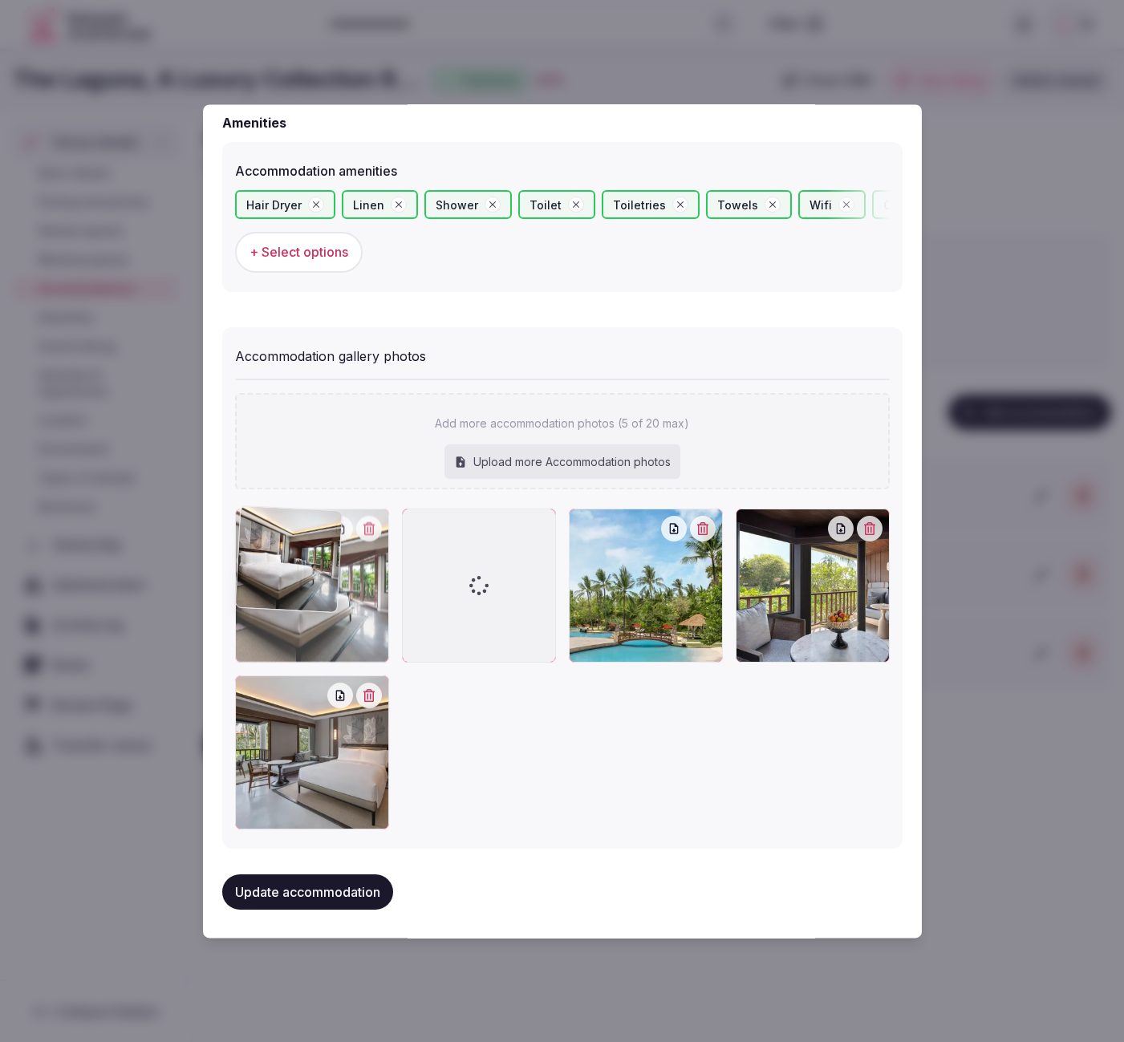
drag, startPoint x: 309, startPoint y: 756, endPoint x: 311, endPoint y: 618, distance: 138.0
click at [311, 618] on div at bounding box center [312, 586] width 154 height 154
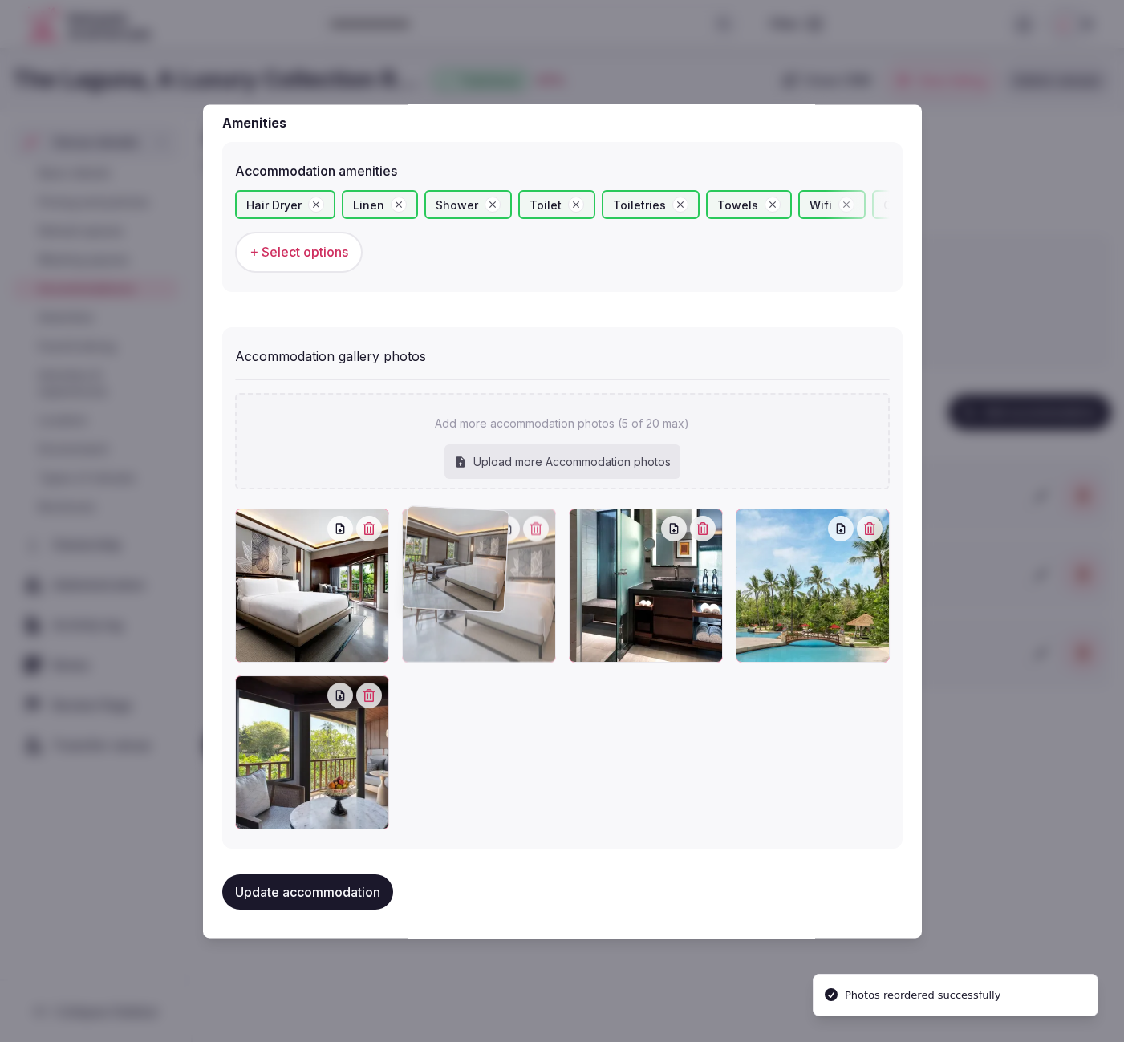
drag, startPoint x: 321, startPoint y: 773, endPoint x: 433, endPoint y: 636, distance: 176.8
click at [433, 636] on div at bounding box center [479, 586] width 154 height 154
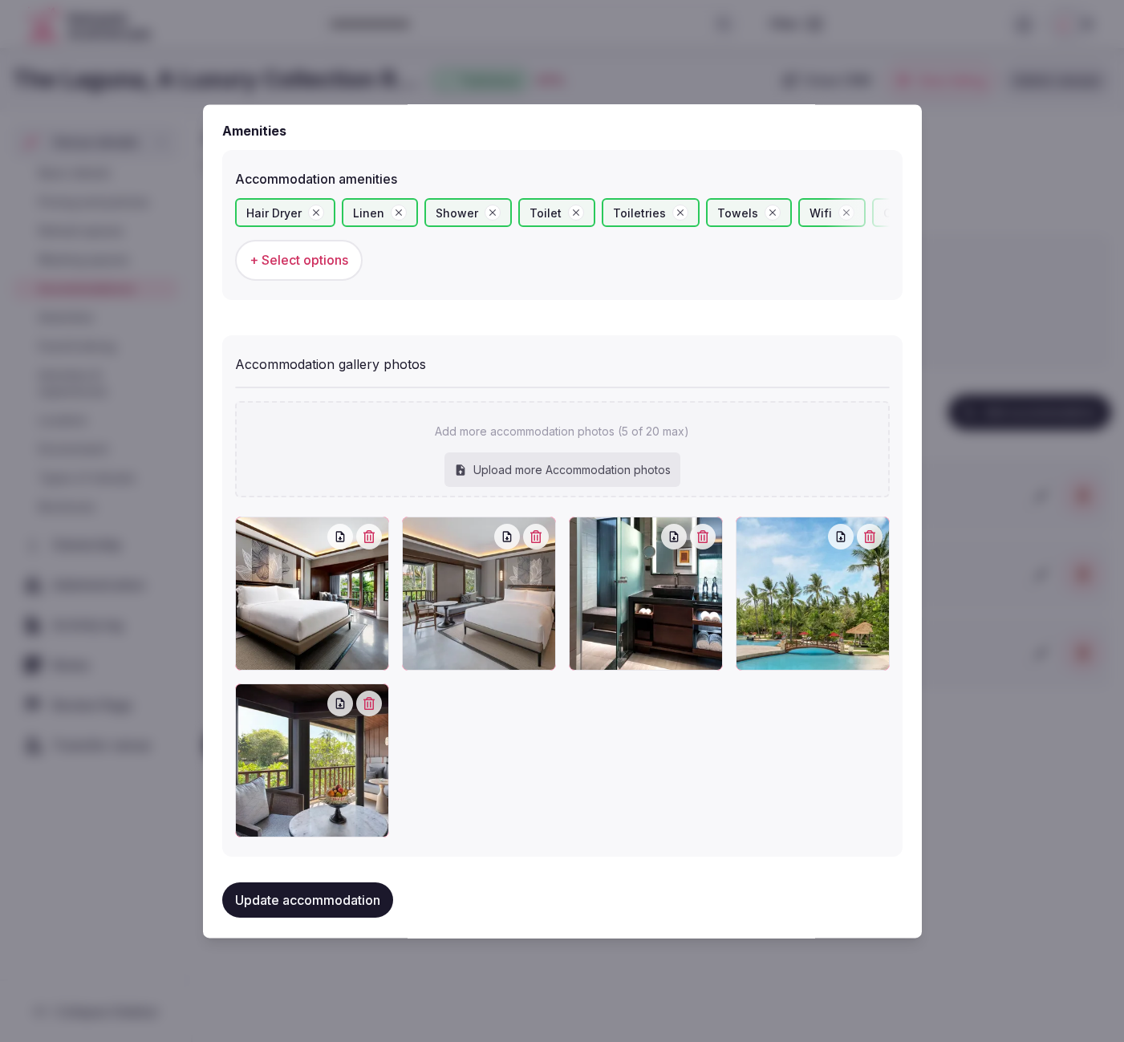
click at [541, 820] on div at bounding box center [562, 677] width 655 height 321
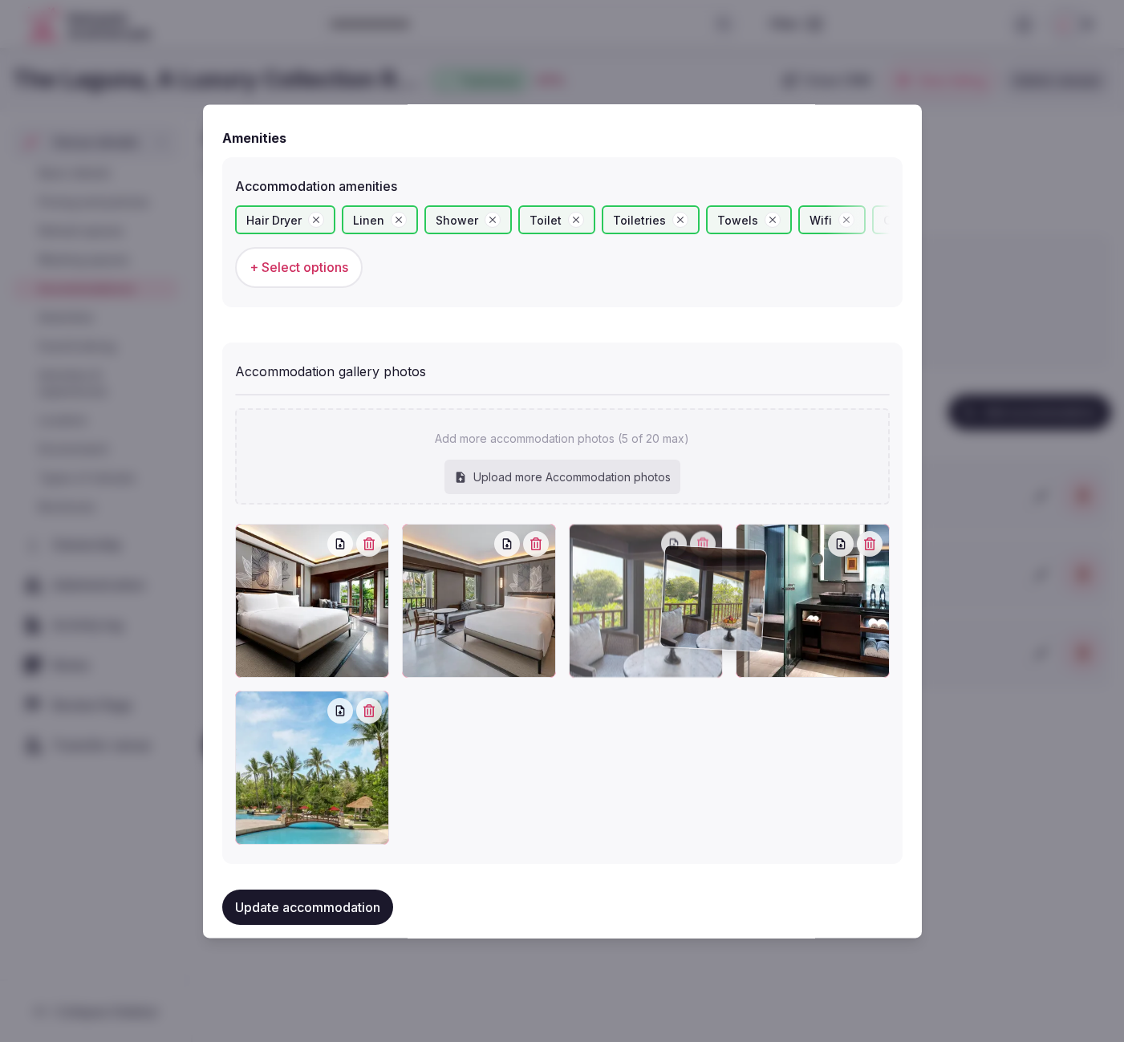
drag, startPoint x: 330, startPoint y: 782, endPoint x: 758, endPoint y: 642, distance: 450.9
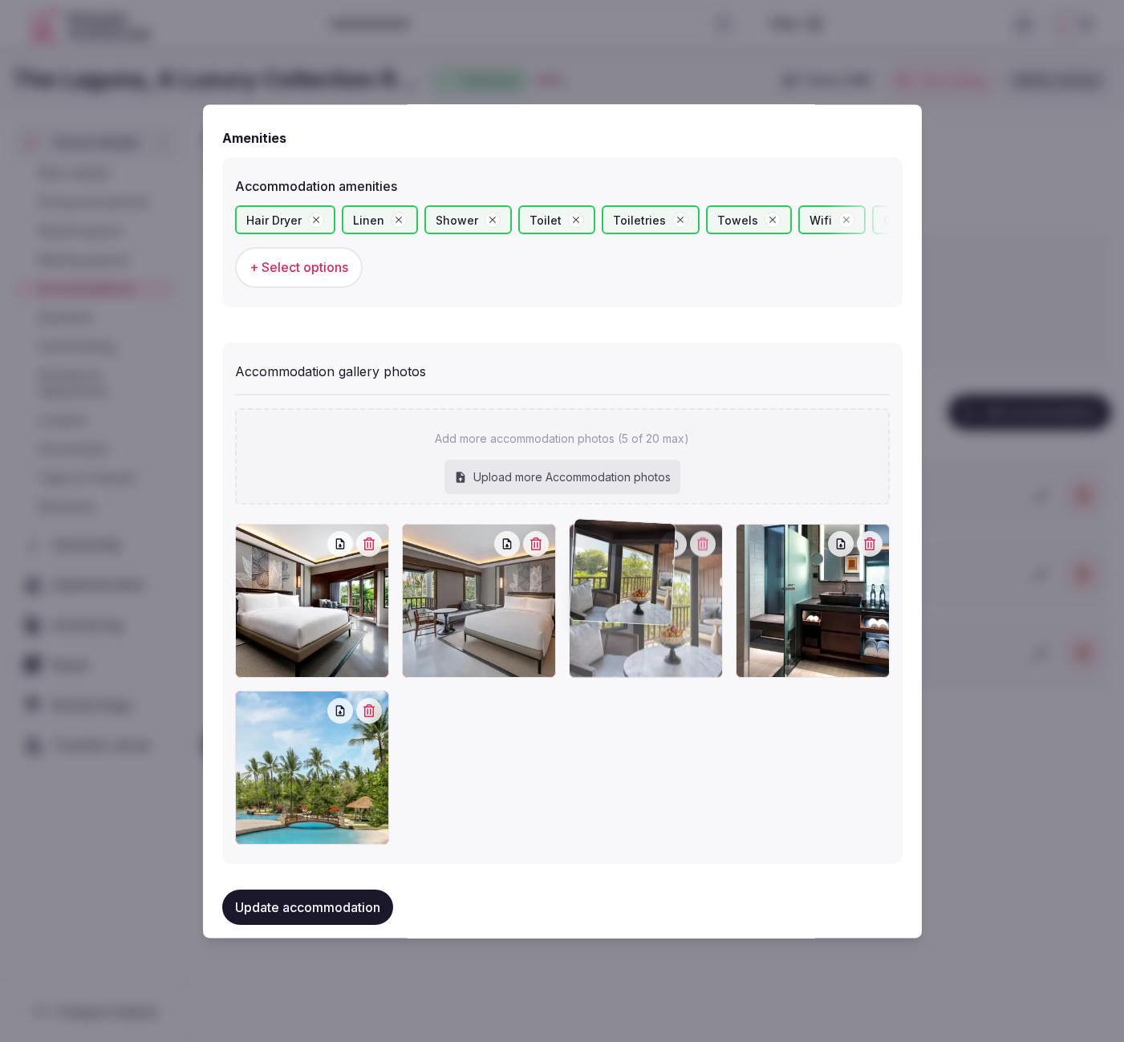
click at [758, 642] on div at bounding box center [562, 684] width 655 height 321
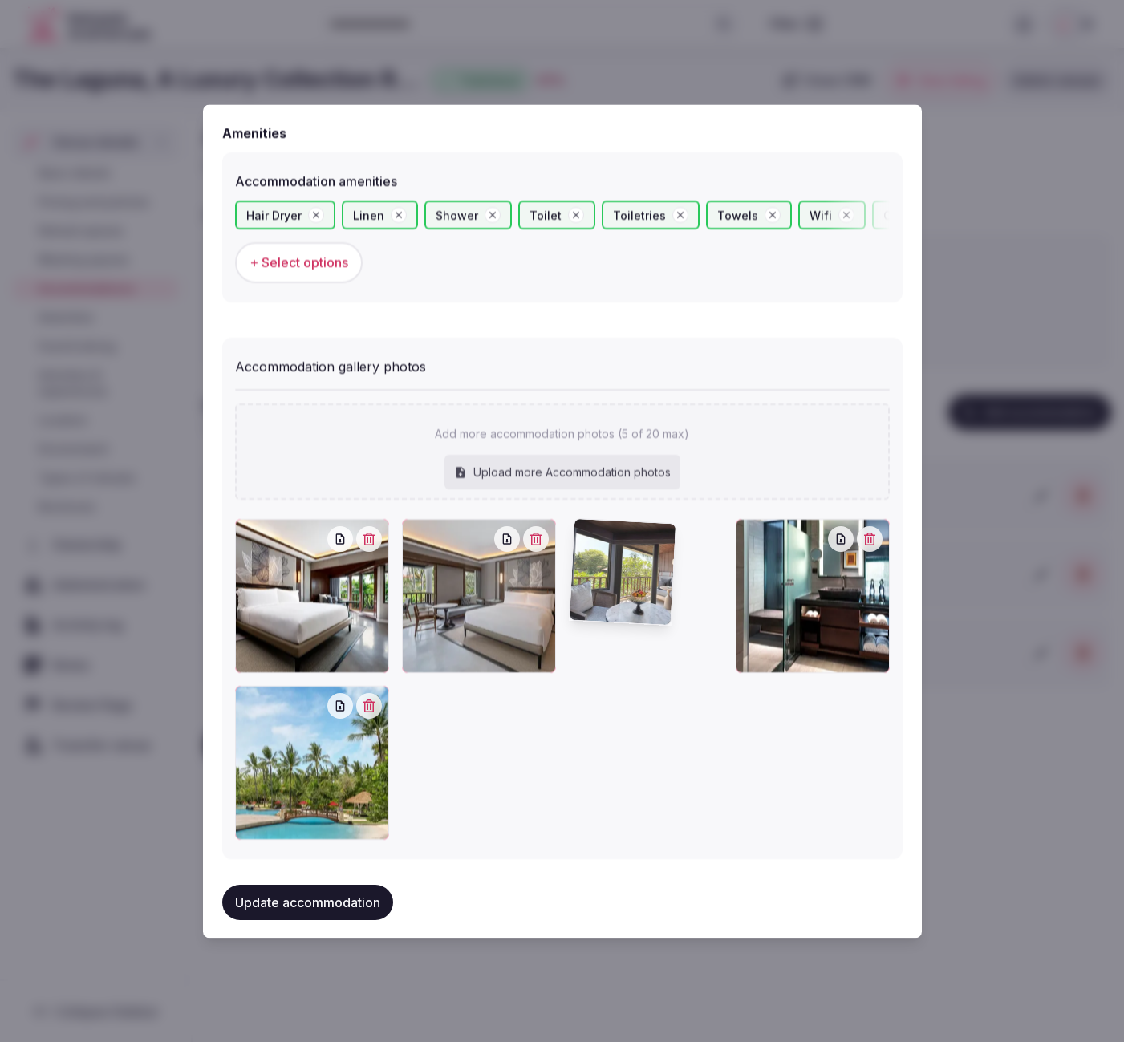
scroll to position [1529, 0]
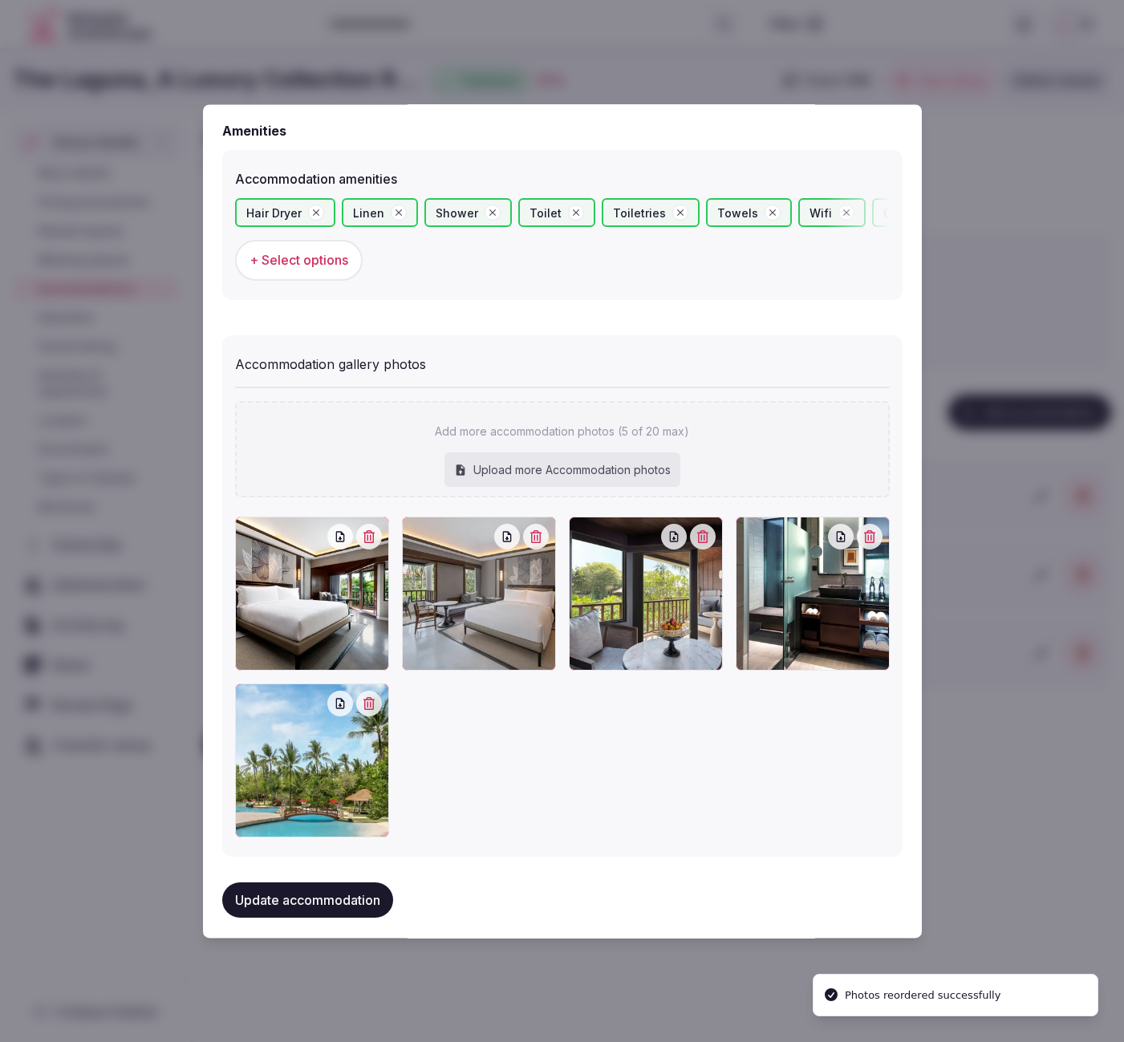
click at [360, 898] on button "Update accommodation" at bounding box center [307, 900] width 171 height 35
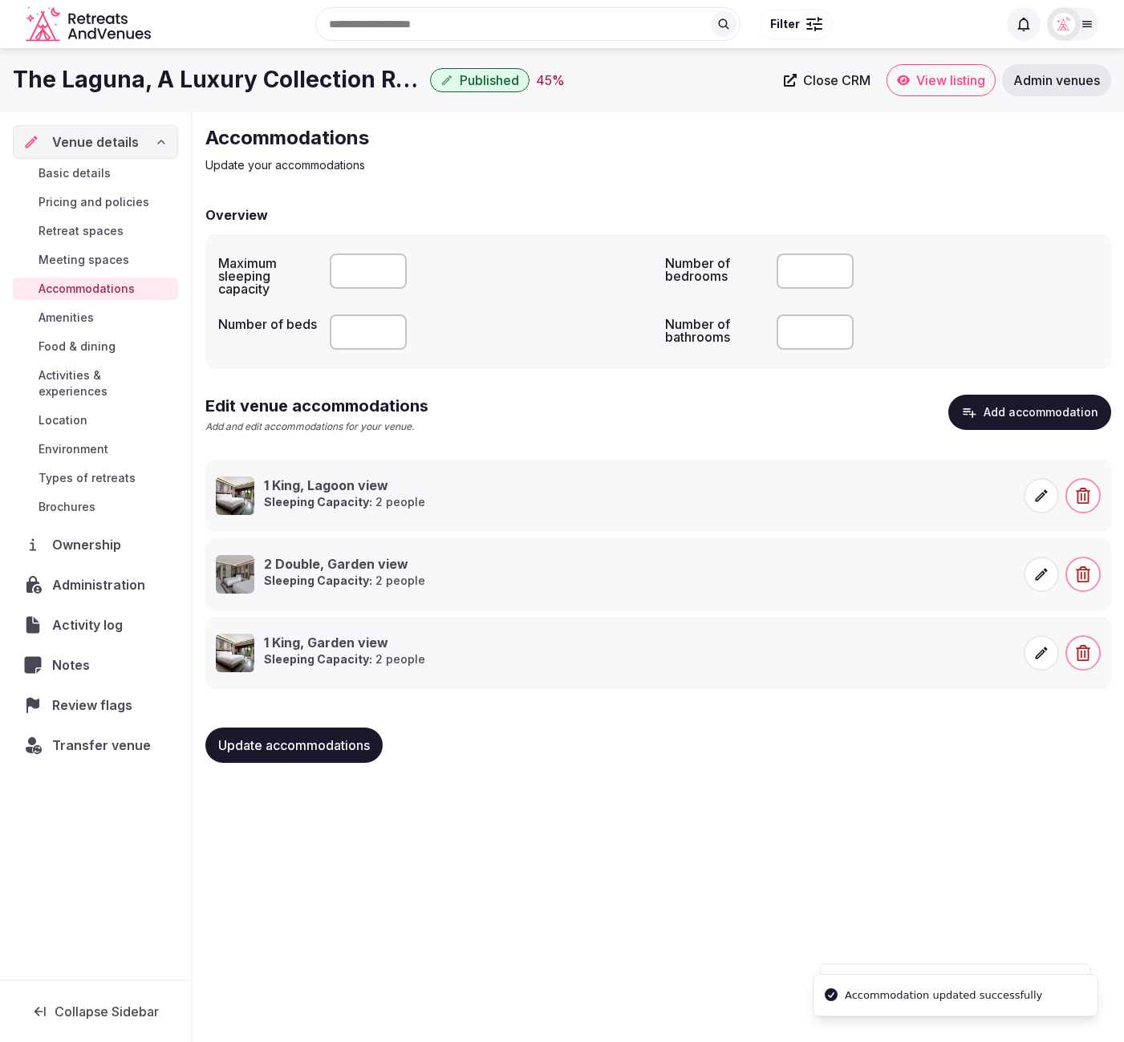
click at [743, 840] on div "The Laguna, A Luxury Collection Resort & Spa, [GEOGRAPHIC_DATA], [GEOGRAPHIC_DA…" at bounding box center [562, 540] width 1124 height 985
click at [1043, 497] on icon at bounding box center [1042, 496] width 16 height 16
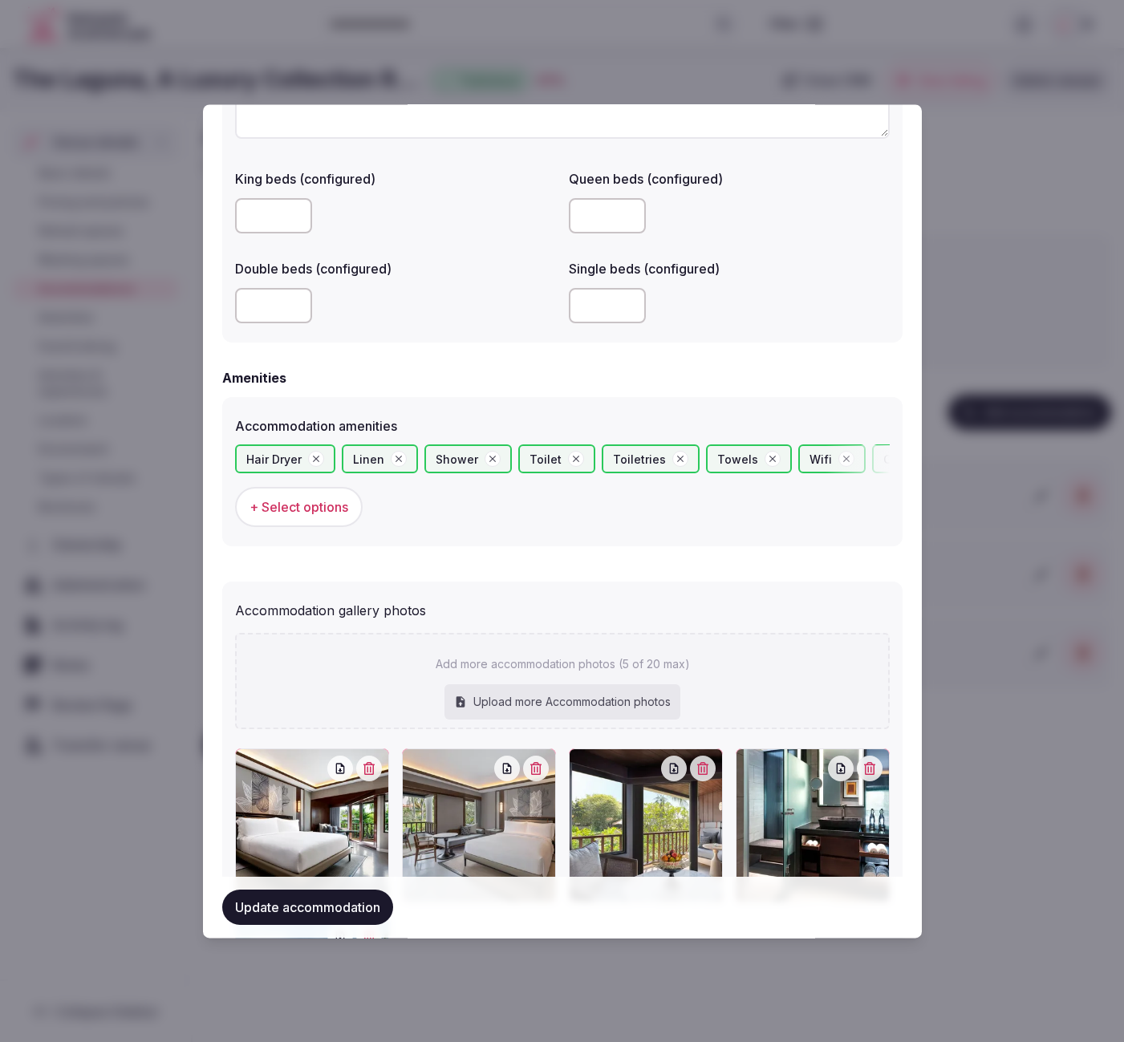
scroll to position [1184, 0]
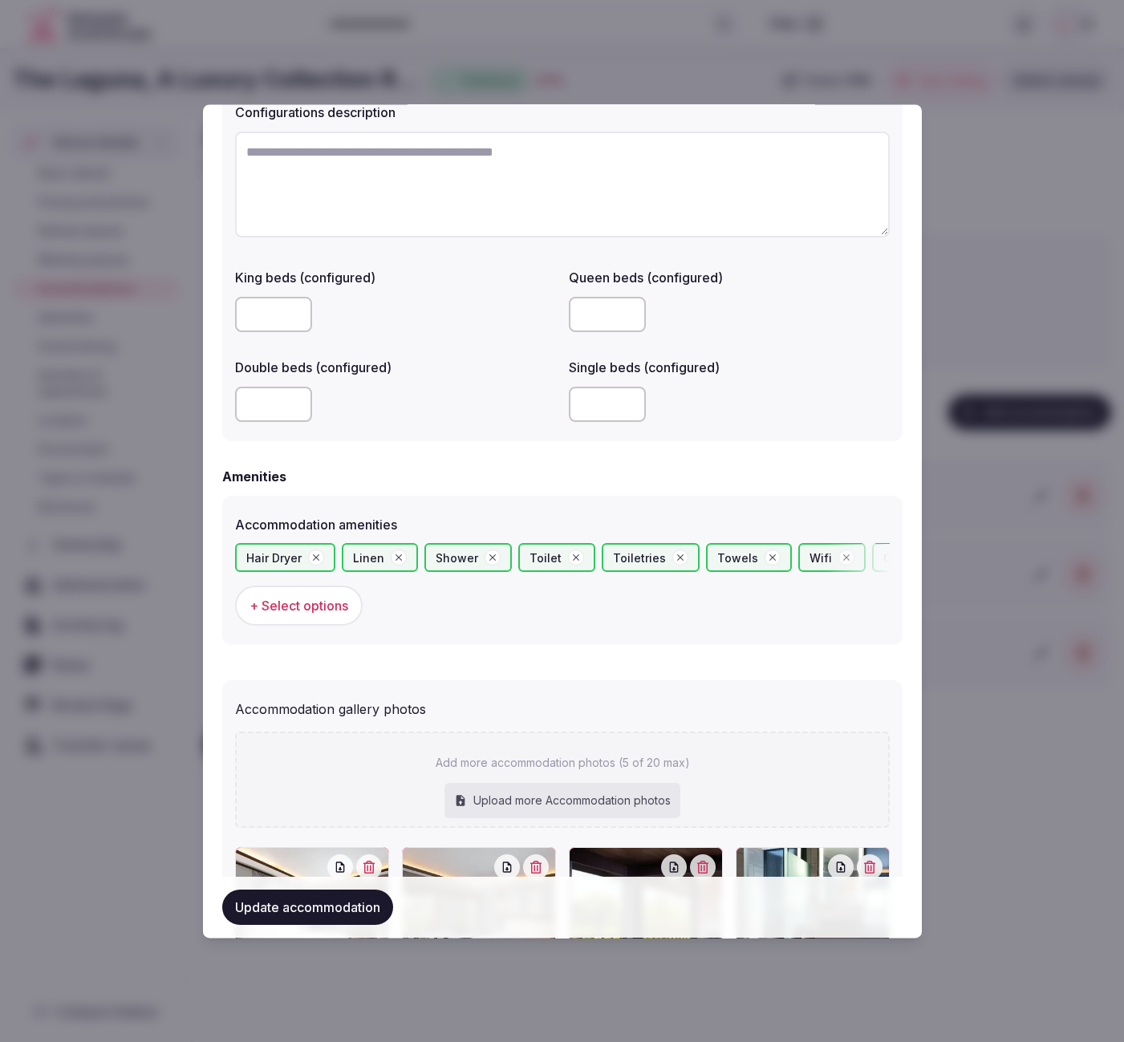
click at [311, 598] on span "+ Select options" at bounding box center [299, 606] width 99 height 18
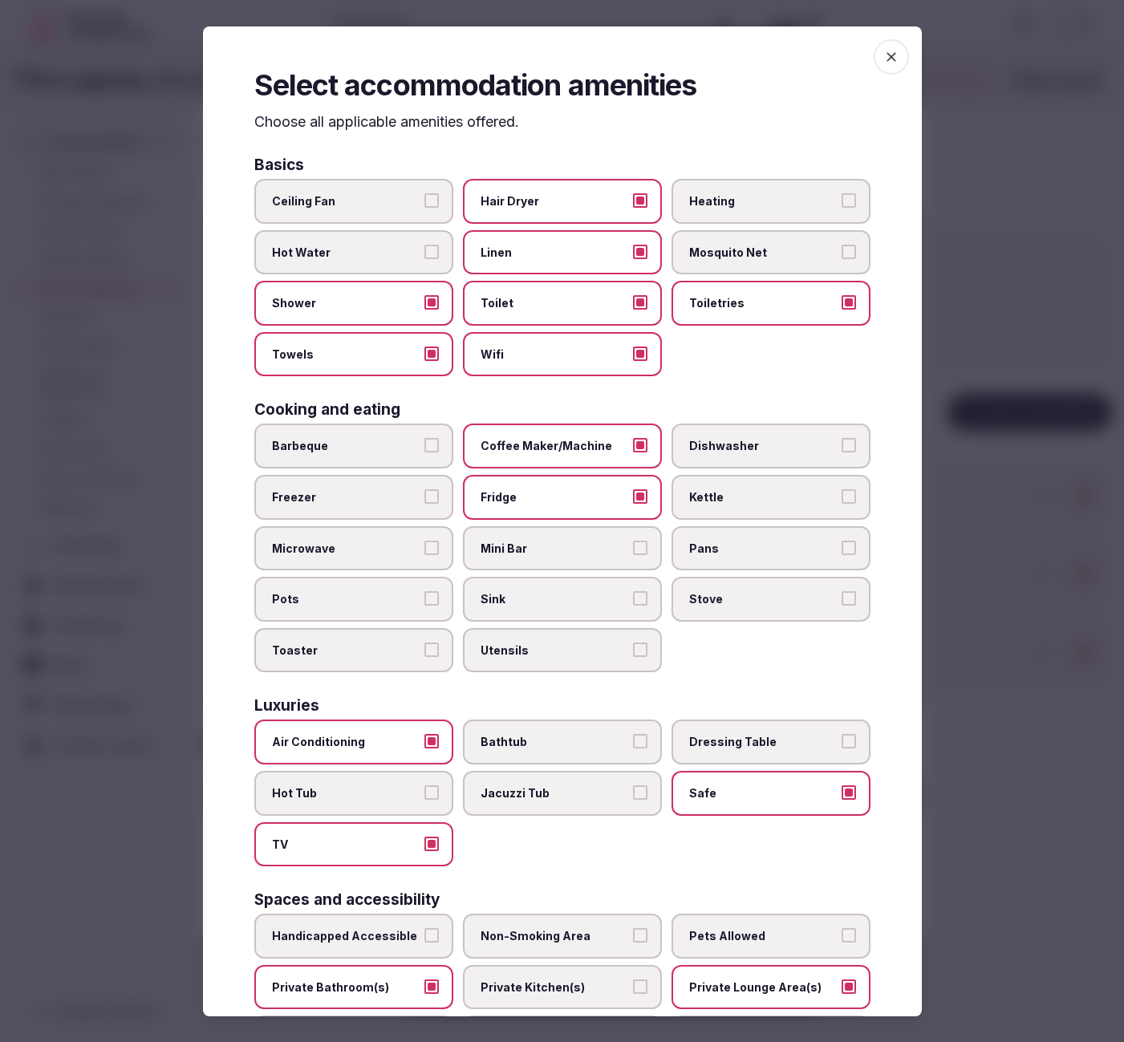
scroll to position [313, 0]
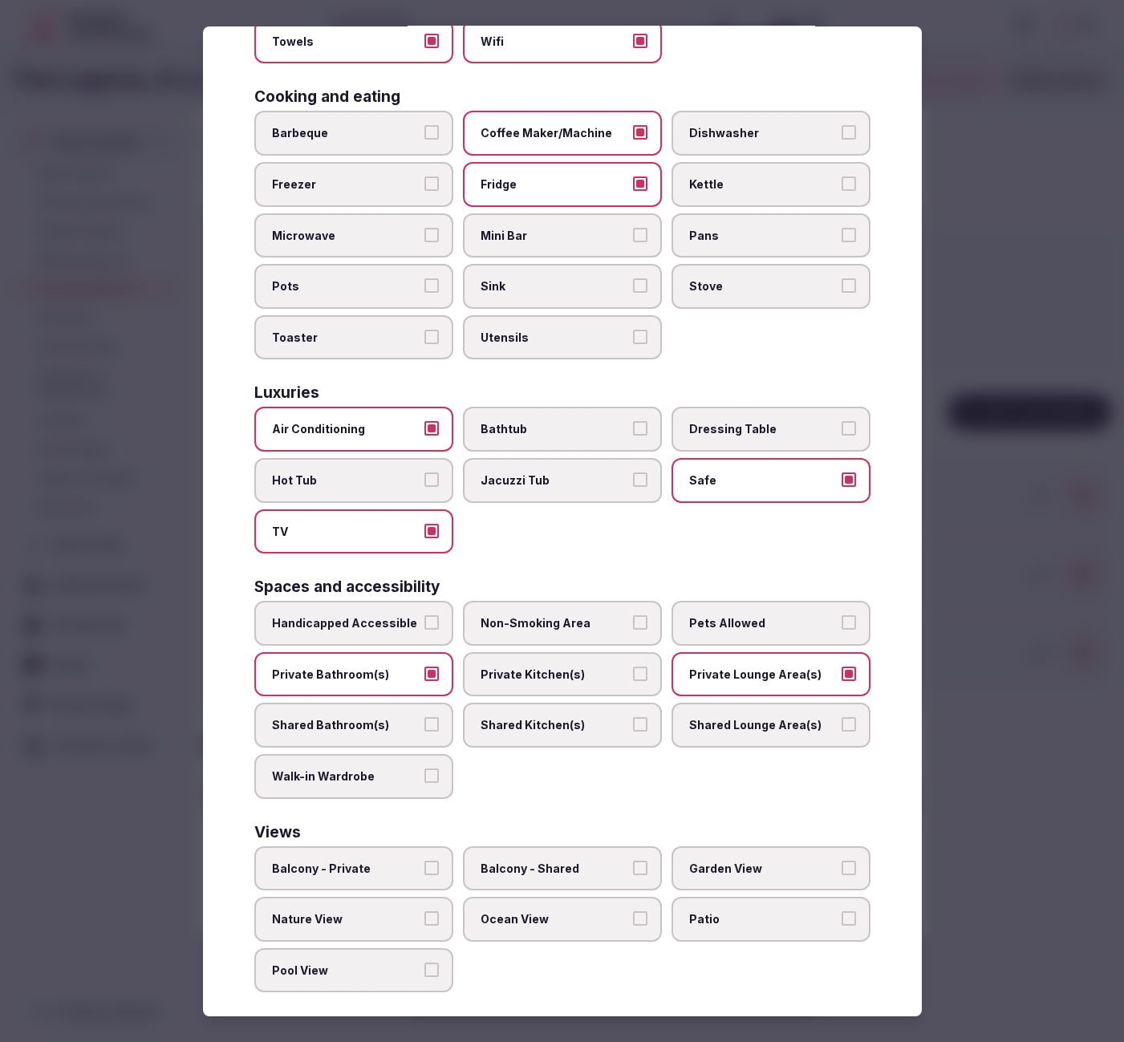
click at [339, 963] on span "Pool View" at bounding box center [346, 971] width 148 height 16
click at [424, 963] on button "Pool View" at bounding box center [431, 970] width 14 height 14
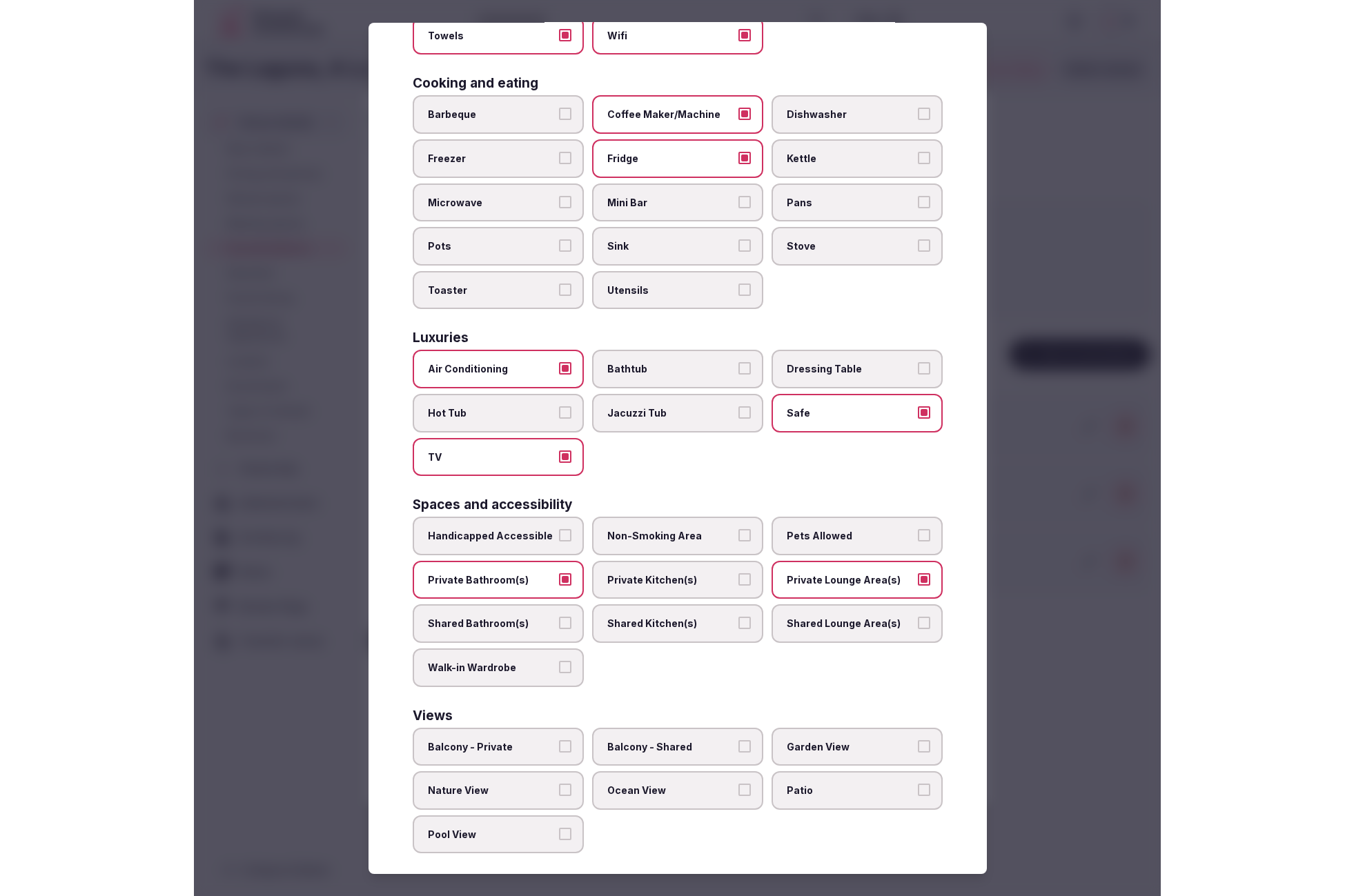
scroll to position [267, 0]
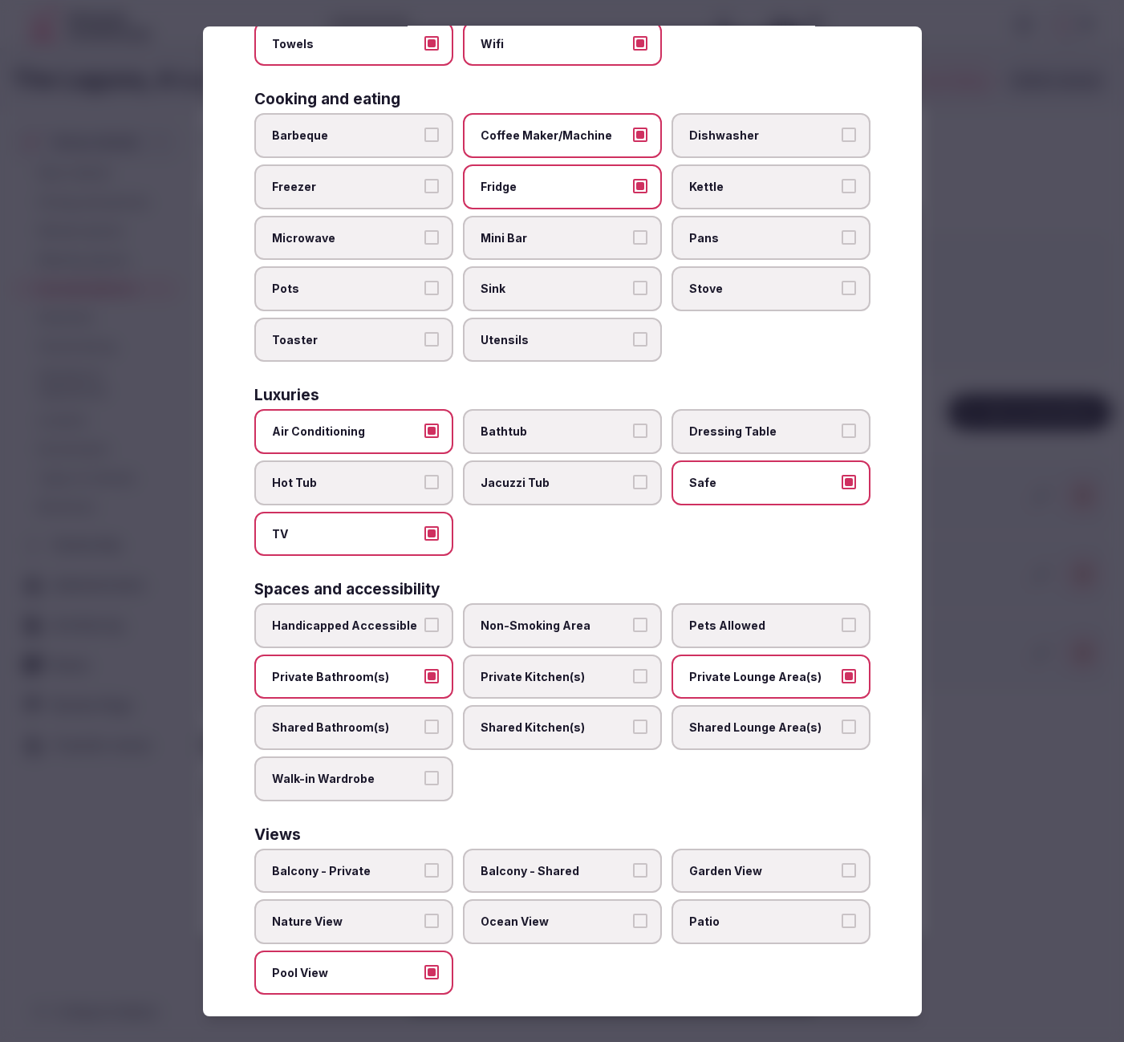
click at [1026, 785] on div at bounding box center [562, 521] width 1124 height 1042
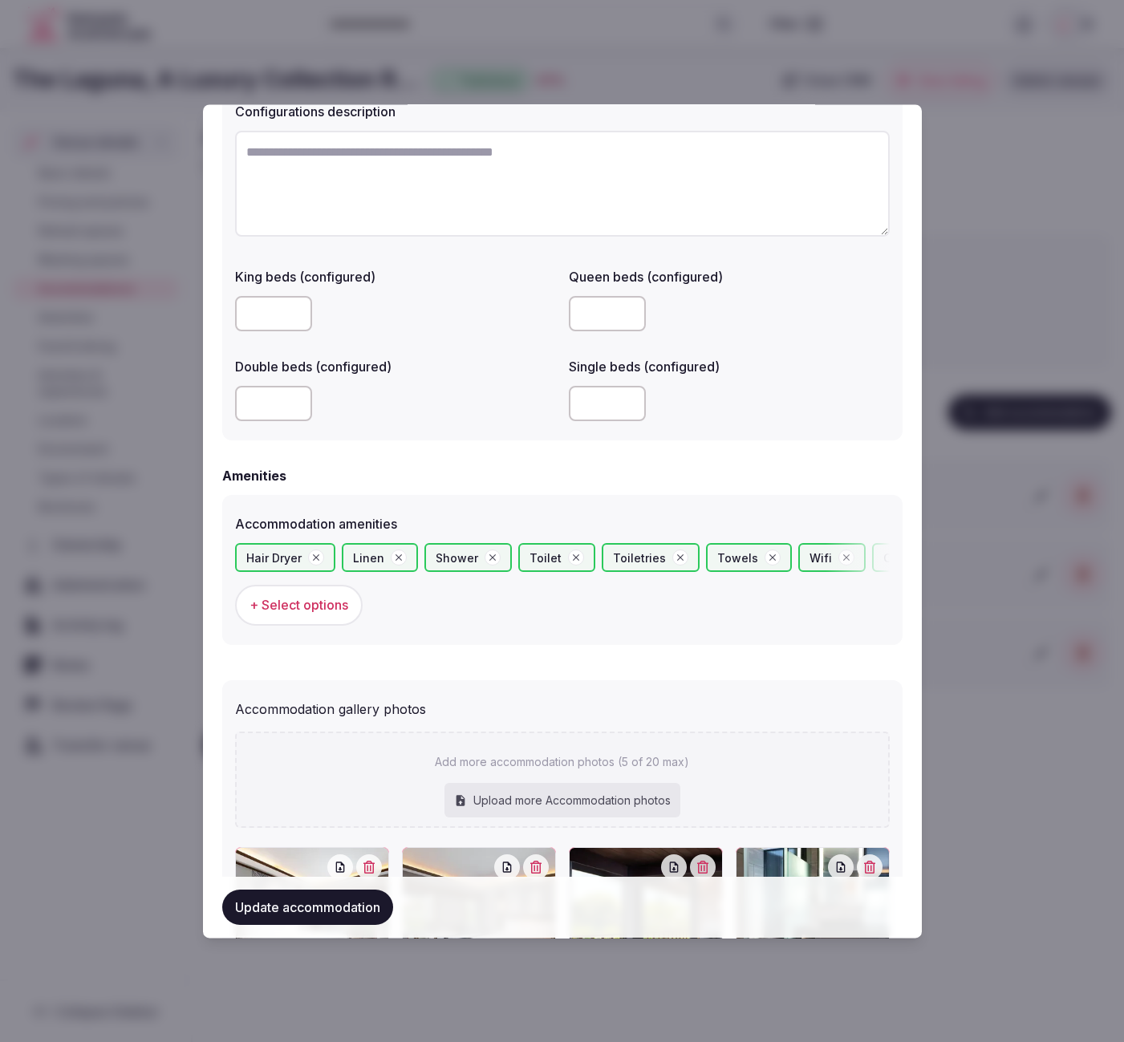
click at [329, 915] on button "Update accommodation" at bounding box center [307, 907] width 171 height 35
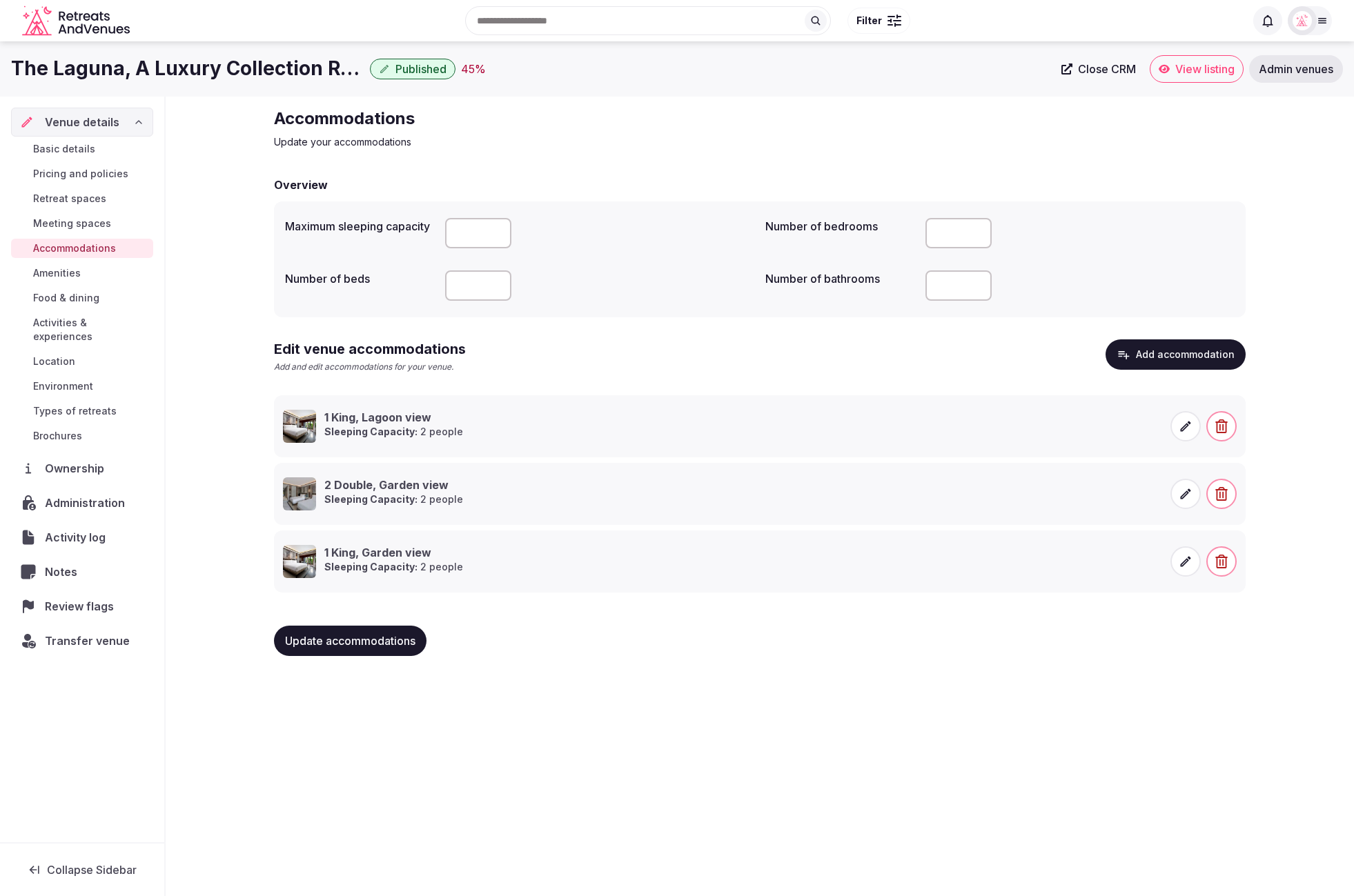
click at [864, 646] on div "Update accommodations" at bounding box center [760, 641] width 972 height 30
click at [966, 351] on button "Add accommodation" at bounding box center [1176, 354] width 140 height 30
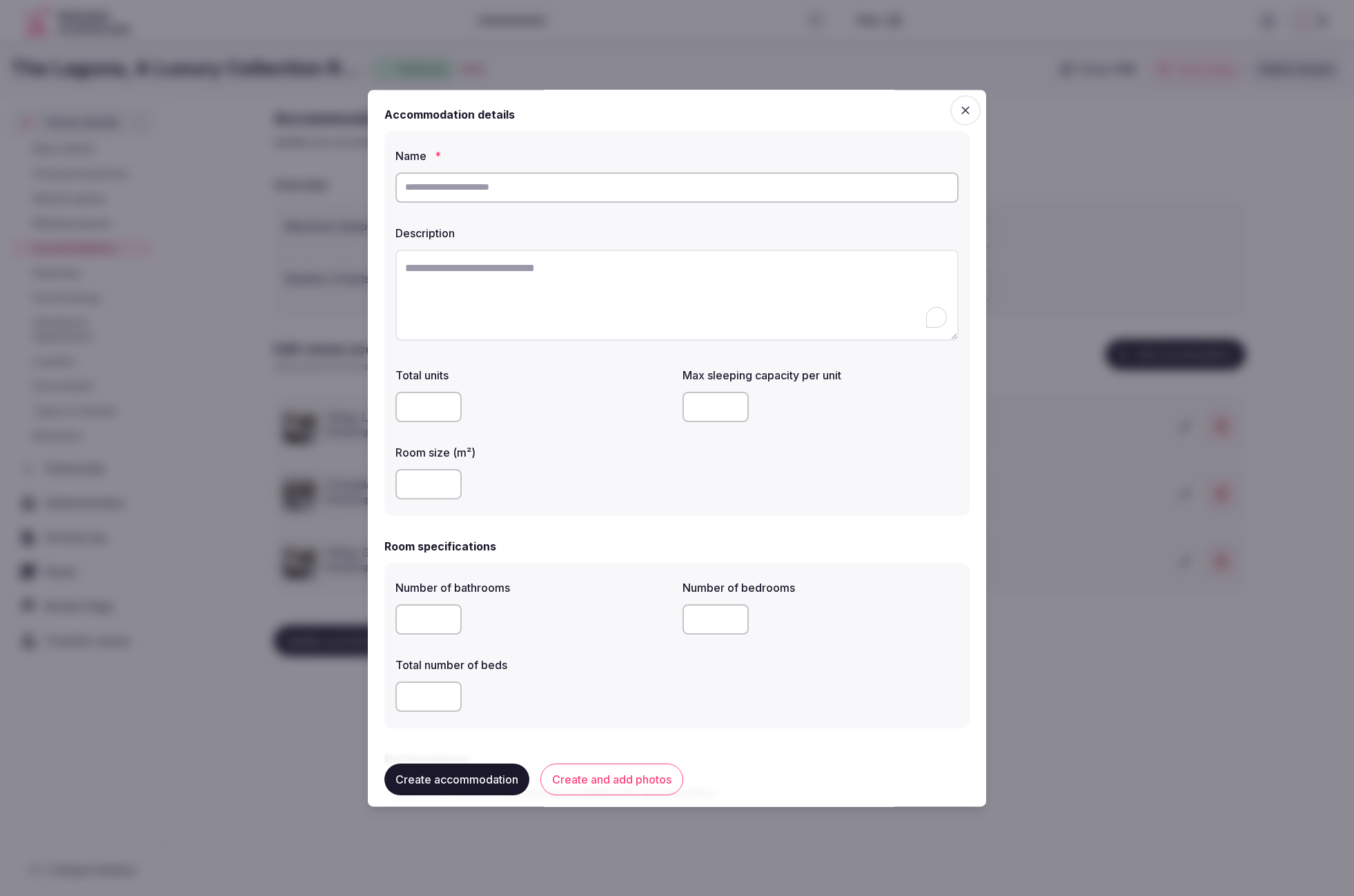
click at [582, 271] on textarea "To enrich screen reader interactions, please activate Accessibility in Grammarl…" at bounding box center [677, 295] width 563 height 91
paste textarea "**********"
type textarea "**********"
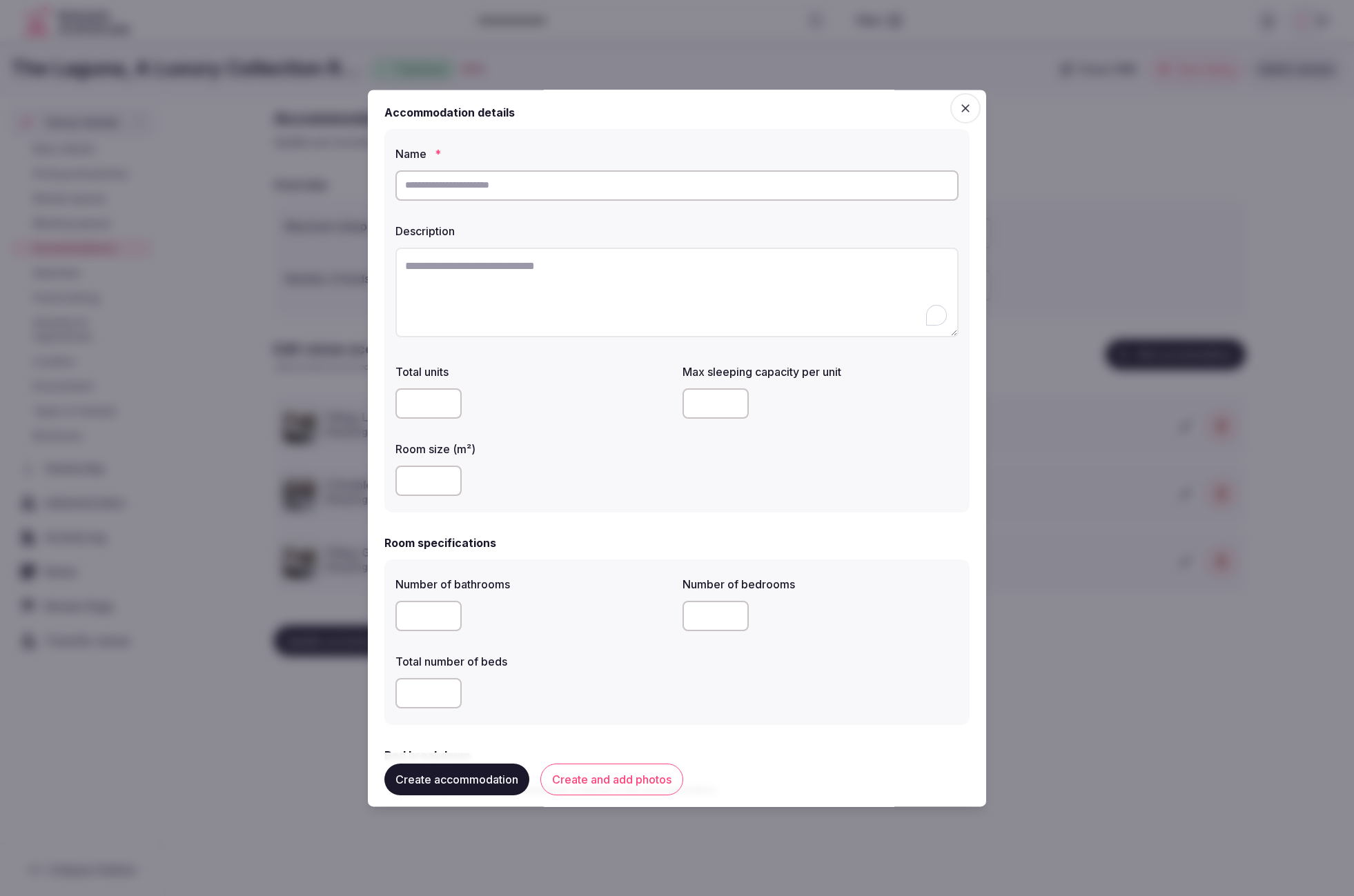
click at [554, 187] on input "text" at bounding box center [677, 185] width 563 height 30
paste input "**********"
type input "**********"
click at [700, 288] on textarea "To enrich screen reader interactions, please activate Accessibility in Grammarl…" at bounding box center [677, 292] width 563 height 90
click at [561, 279] on textarea "To enrich screen reader interactions, please activate Accessibility in Grammarl…" at bounding box center [677, 292] width 563 height 90
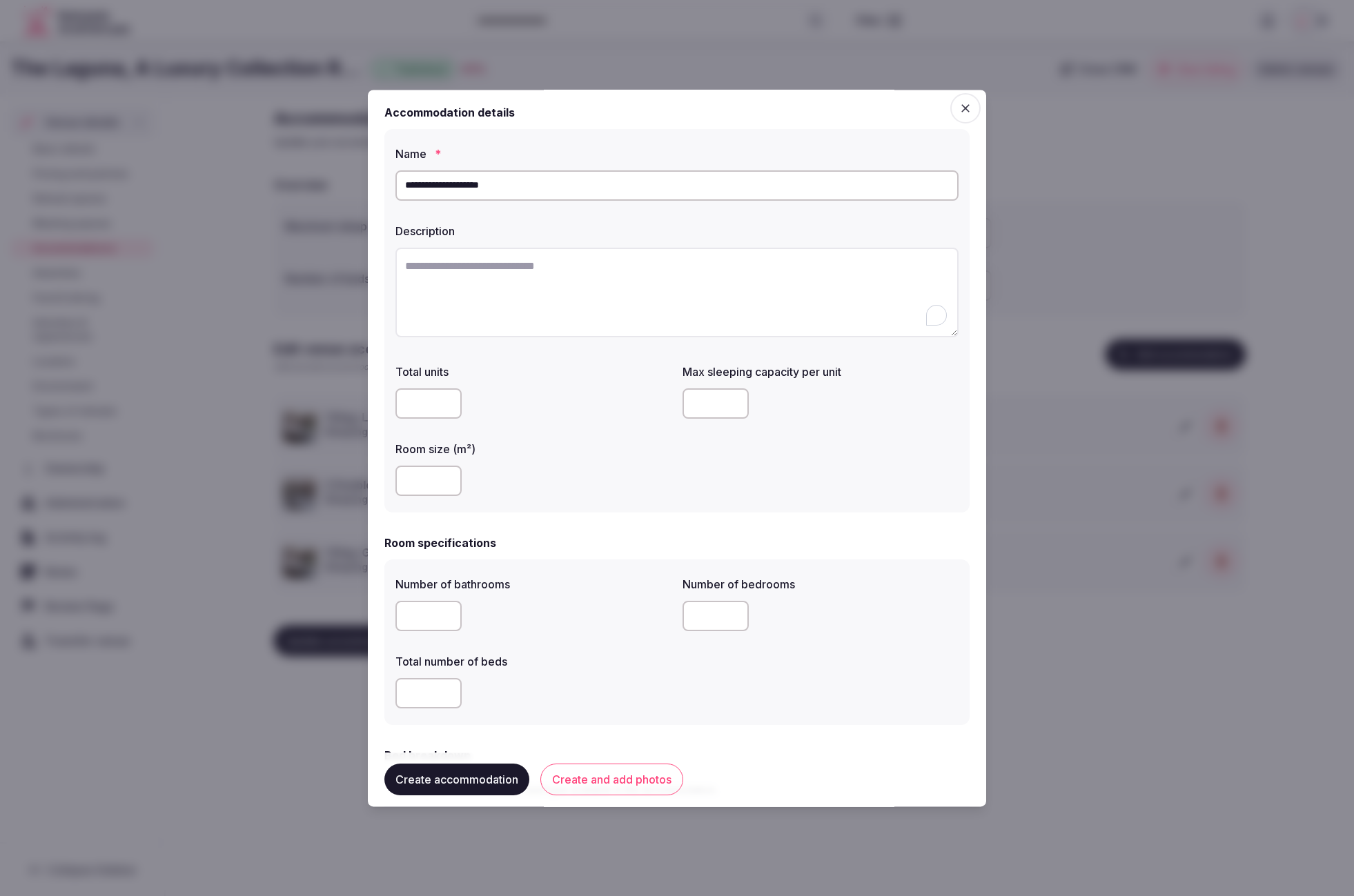
click at [561, 279] on textarea "To enrich screen reader interactions, please activate Accessibility in Grammarl…" at bounding box center [677, 292] width 563 height 90
paste textarea "**********"
type textarea "**********"
click at [557, 477] on div at bounding box center [533, 481] width 276 height 30
click at [717, 404] on input "number" at bounding box center [716, 404] width 66 height 30
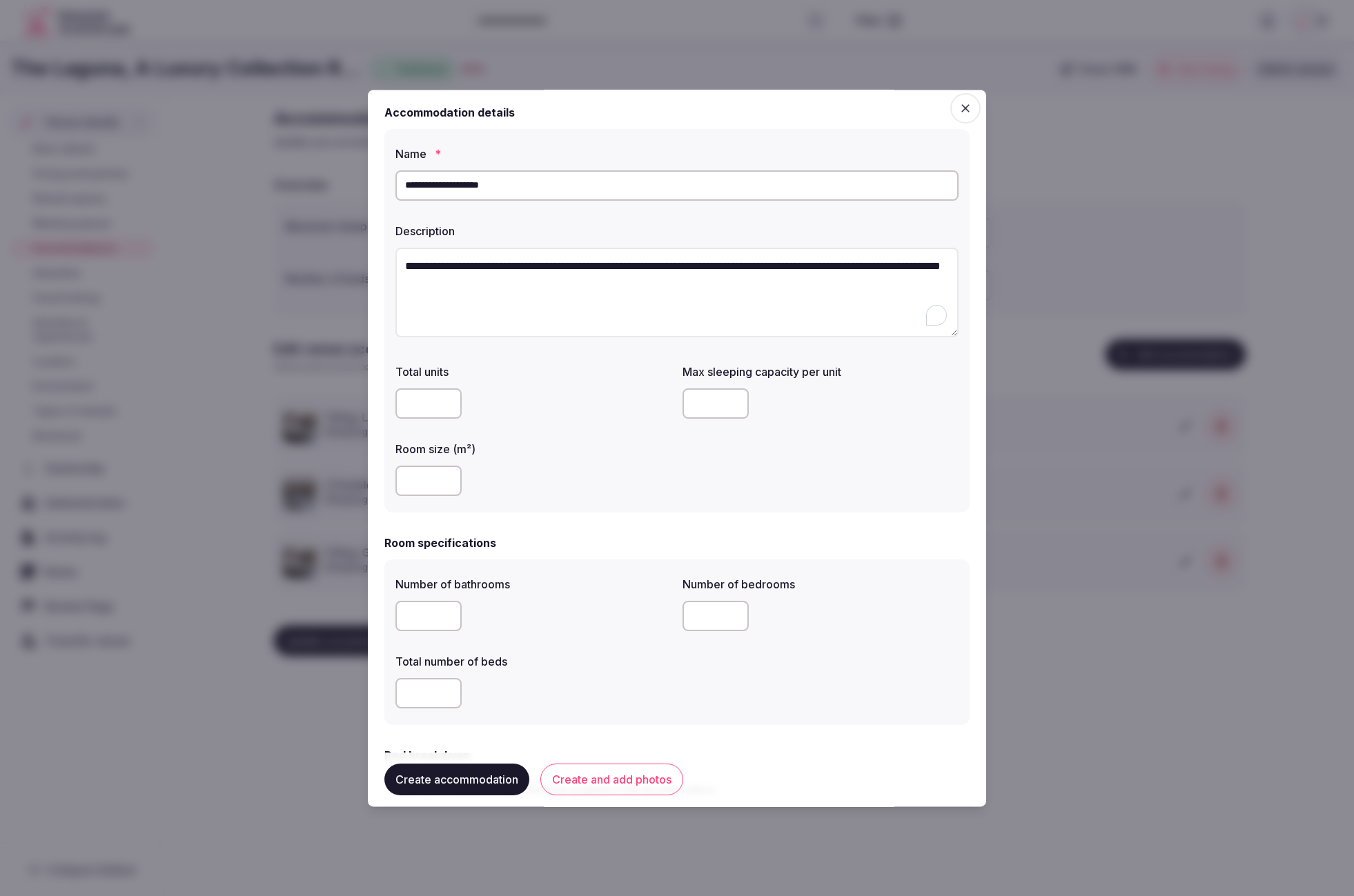
click at [708, 467] on div "Total units Max sleeping capacity per unit * Room size (m²)" at bounding box center [677, 430] width 563 height 144
drag, startPoint x: 693, startPoint y: 403, endPoint x: 684, endPoint y: 403, distance: 9.0
click at [684, 403] on input "*" at bounding box center [716, 405] width 66 height 30
click at [678, 463] on div "Total units Max sleeping capacity per unit ** Room size (m²)" at bounding box center [677, 432] width 563 height 144
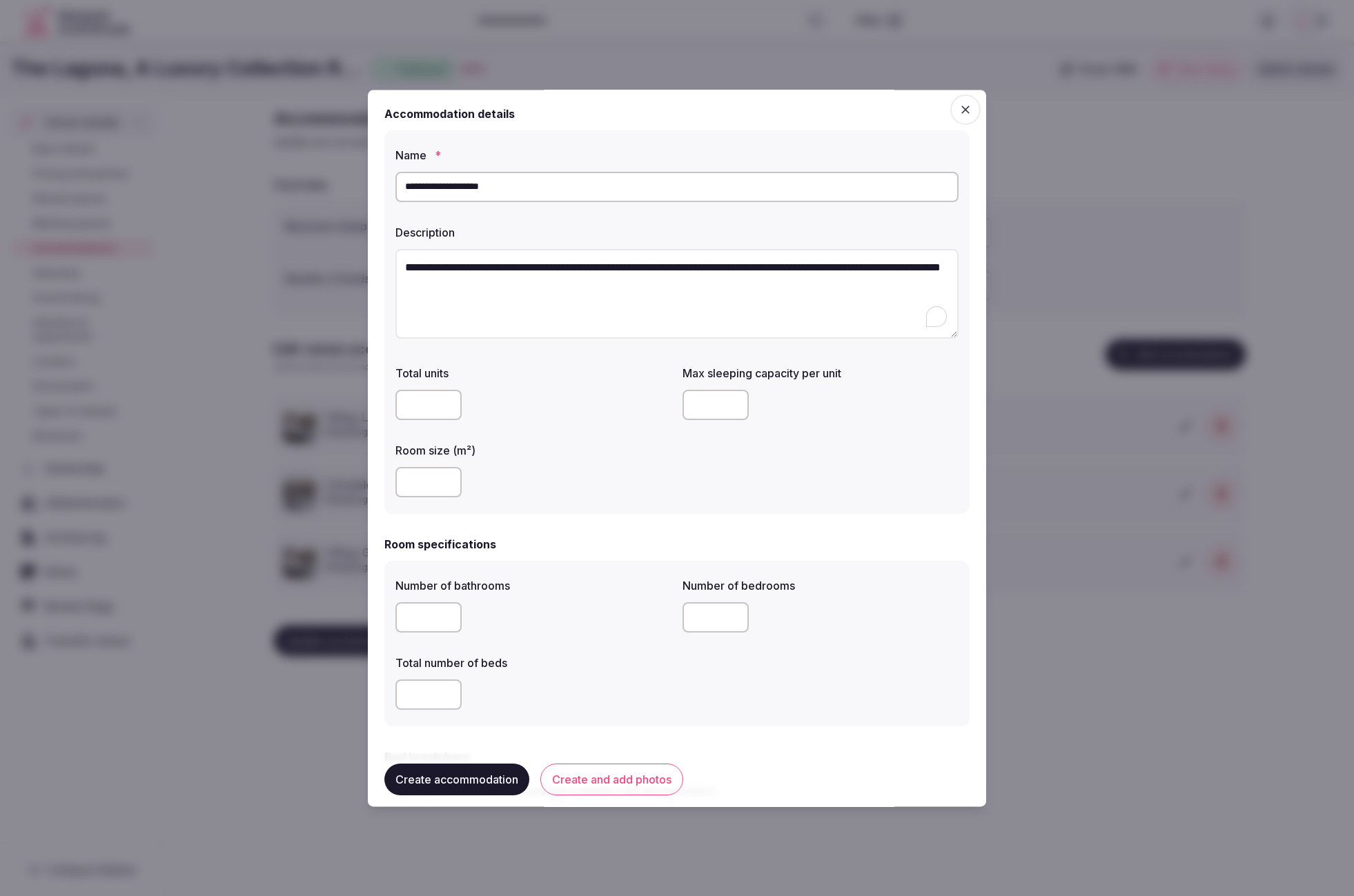
drag, startPoint x: 697, startPoint y: 403, endPoint x: 677, endPoint y: 403, distance: 20.0
click at [677, 403] on div "Total units Max sleeping capacity per unit ** Room size (m²)" at bounding box center [677, 432] width 563 height 144
type input "*"
click at [601, 469] on div at bounding box center [533, 481] width 276 height 30
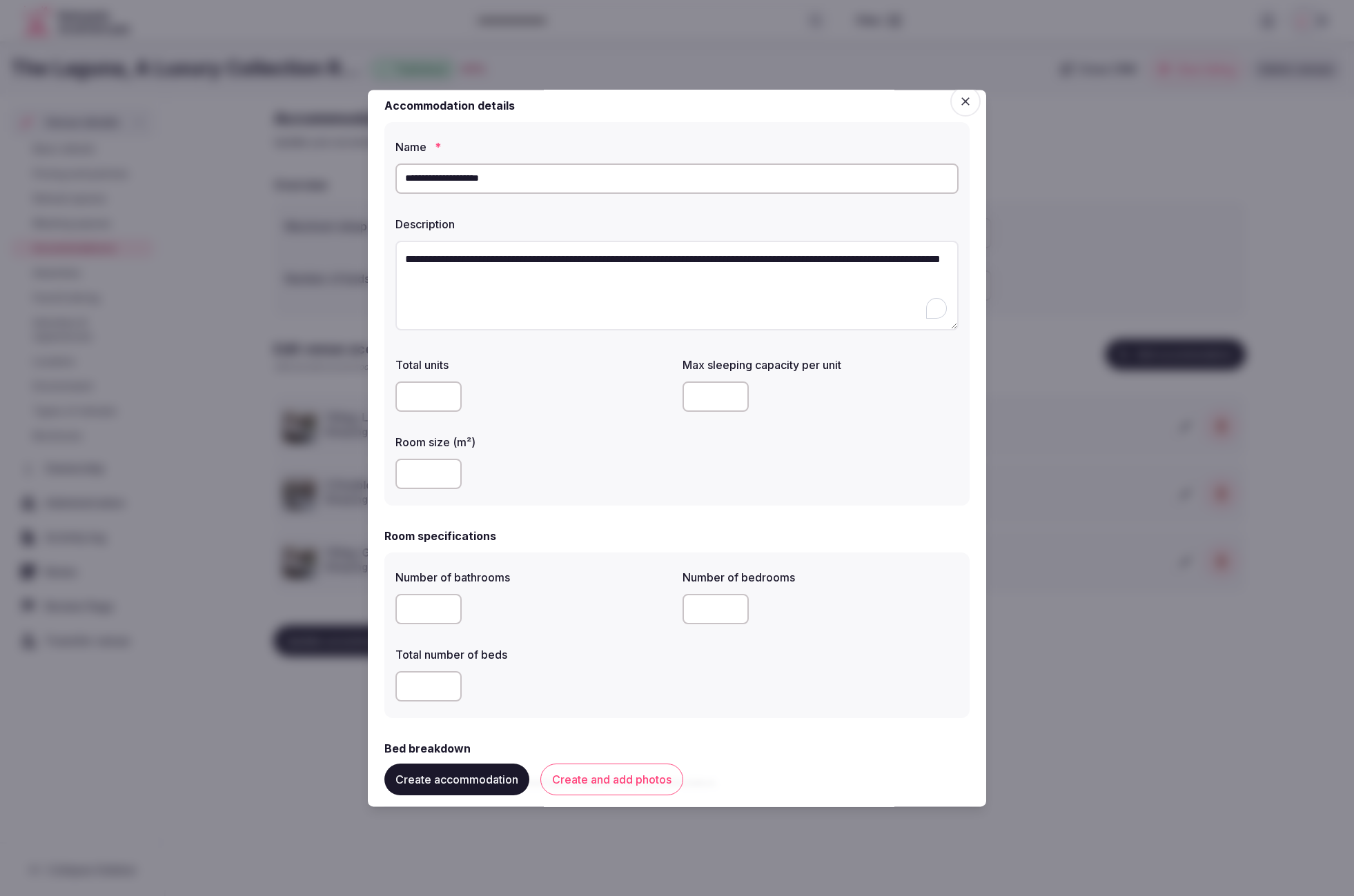
scroll to position [17, 0]
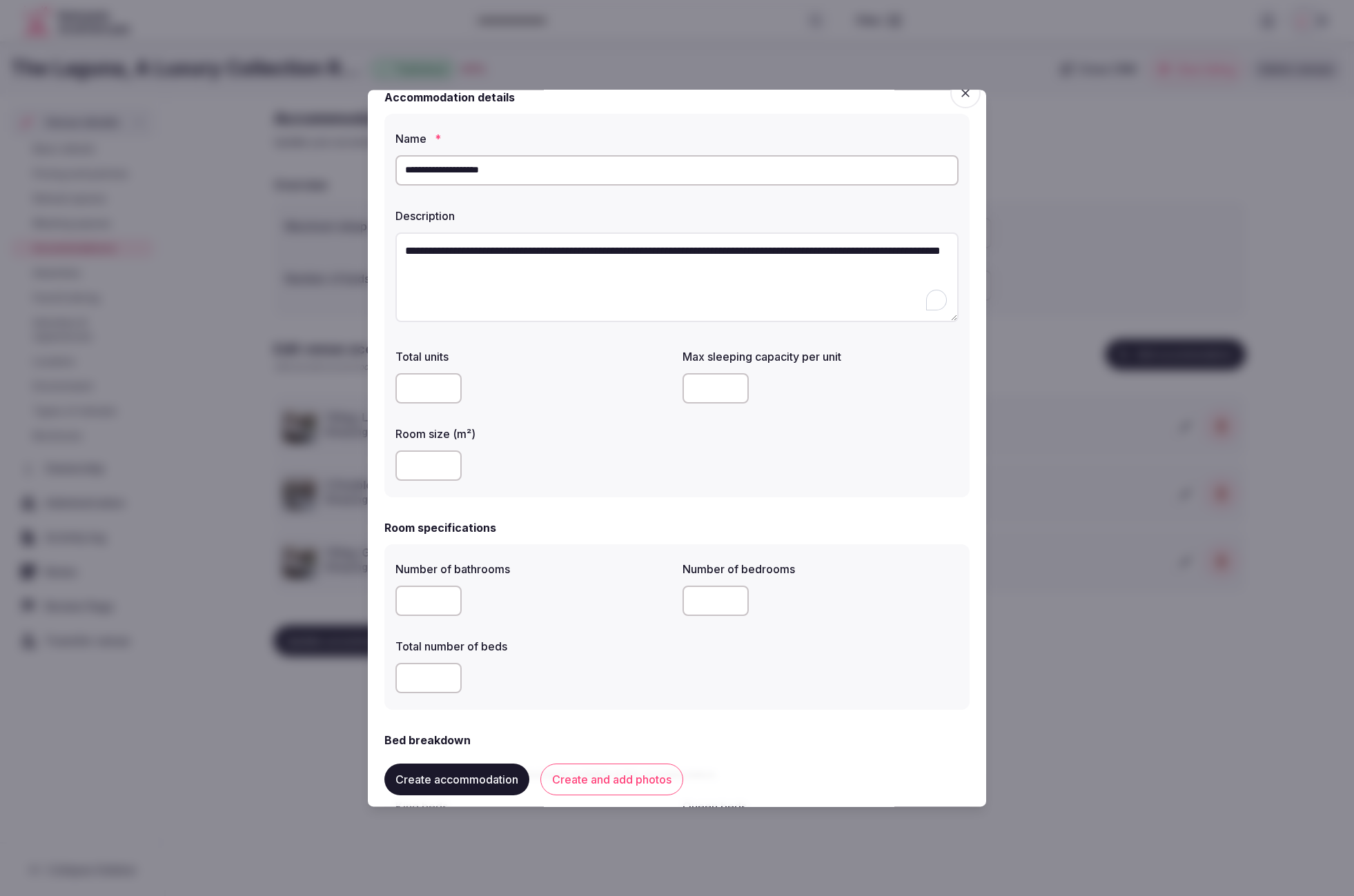
click at [418, 463] on input "number" at bounding box center [428, 466] width 66 height 30
type input "**"
click at [557, 507] on form "**********" at bounding box center [677, 868] width 585 height 1559
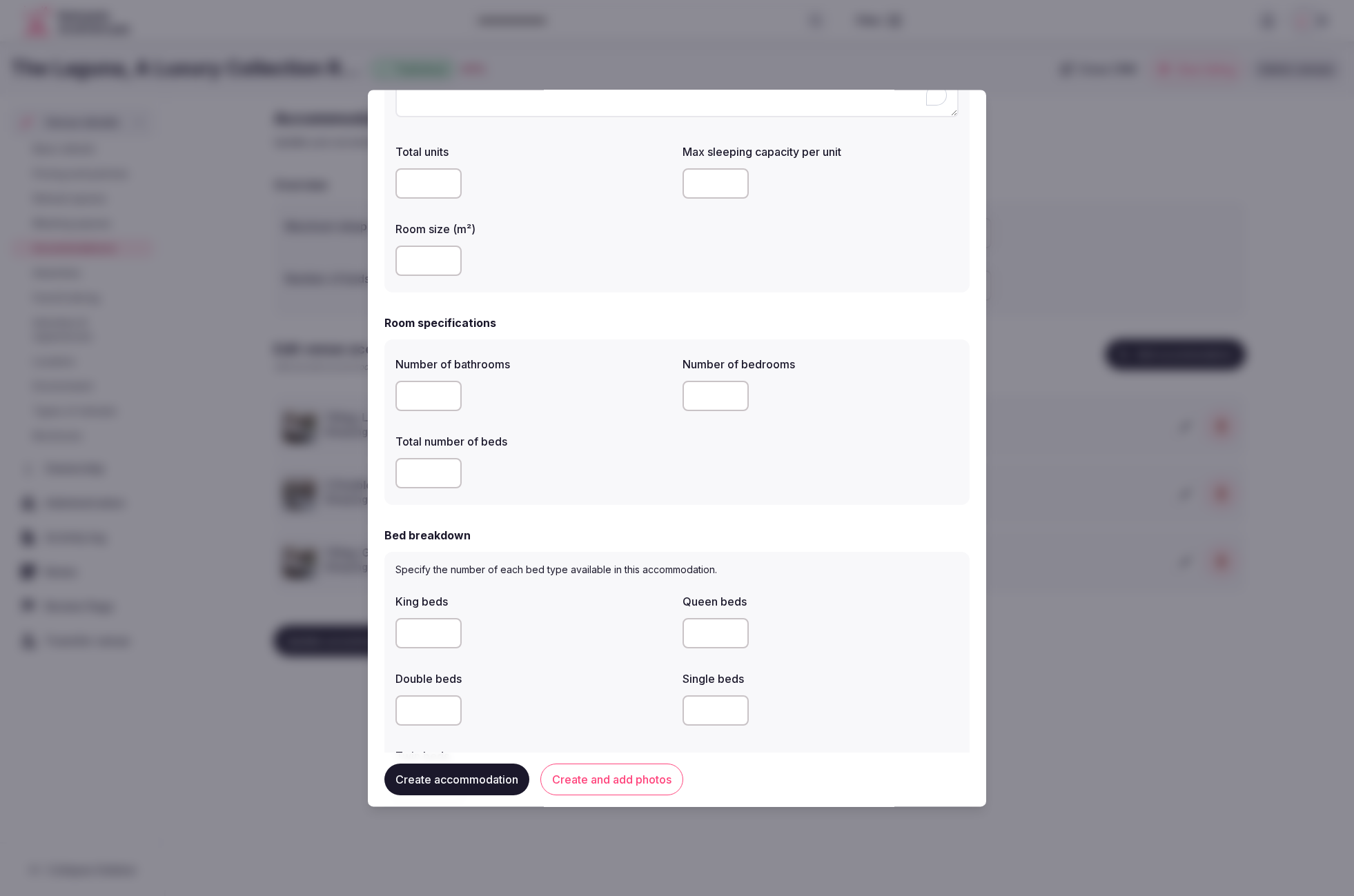
scroll to position [250, 0]
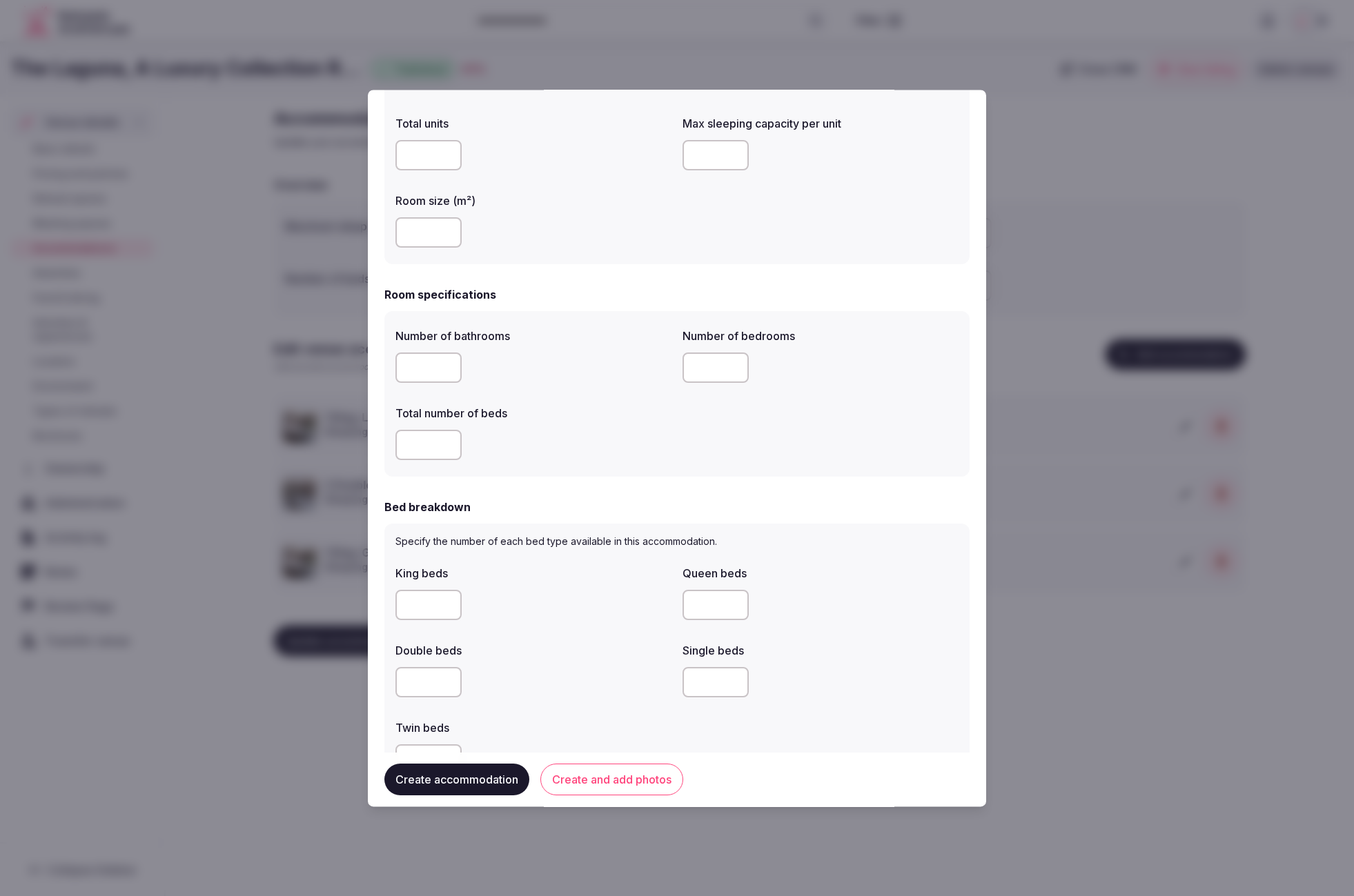
click at [413, 369] on input "number" at bounding box center [428, 368] width 66 height 30
type input "*"
click at [424, 445] on input "number" at bounding box center [428, 445] width 66 height 30
drag, startPoint x: 419, startPoint y: 360, endPoint x: 402, endPoint y: 365, distance: 17.7
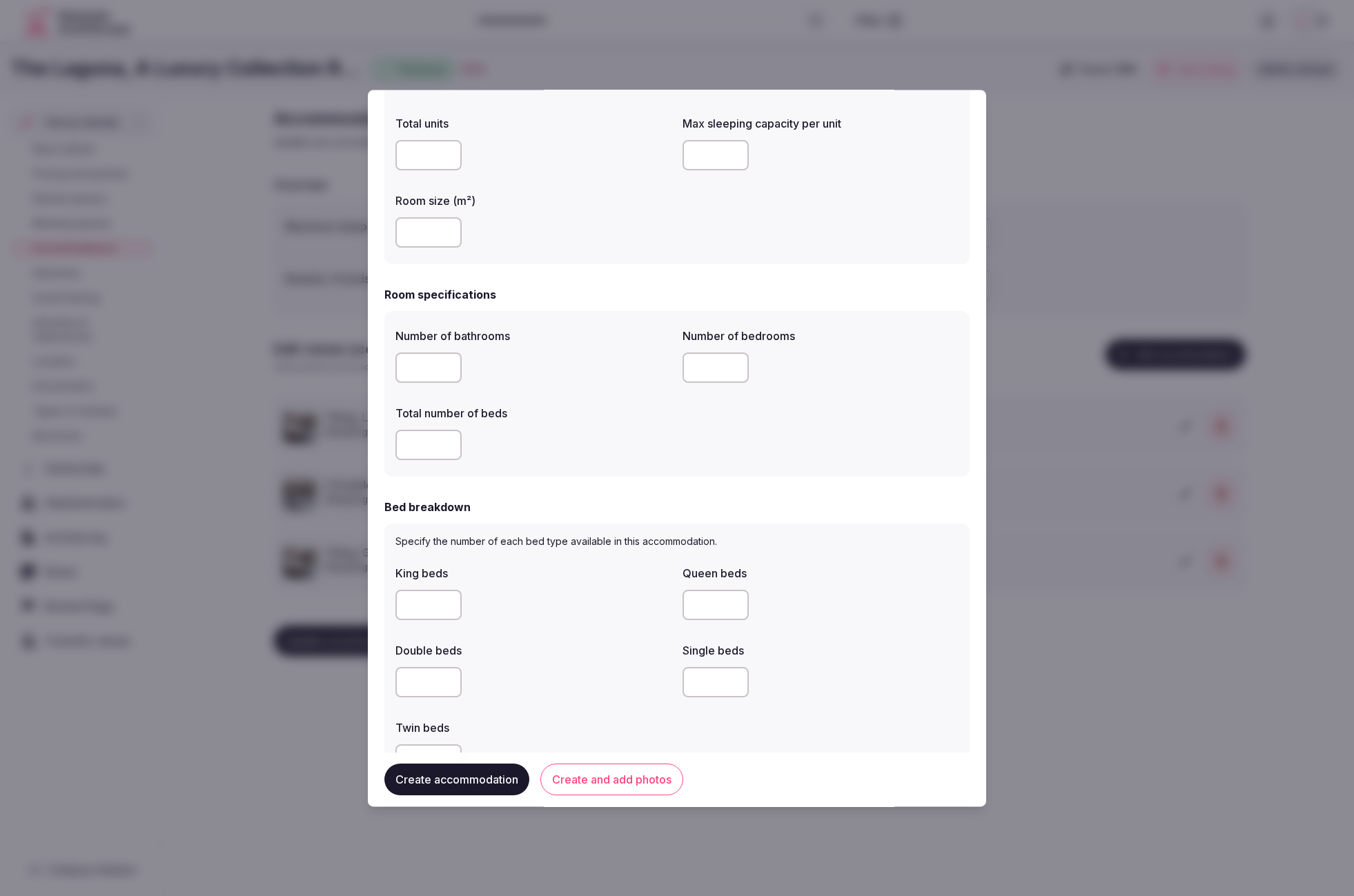
click at [402, 365] on input "*" at bounding box center [428, 368] width 66 height 30
drag, startPoint x: 416, startPoint y: 366, endPoint x: 395, endPoint y: 366, distance: 21.0
click at [395, 366] on div "Number of bathrooms * Number of bedrooms Total number of beds" at bounding box center [677, 395] width 585 height 166
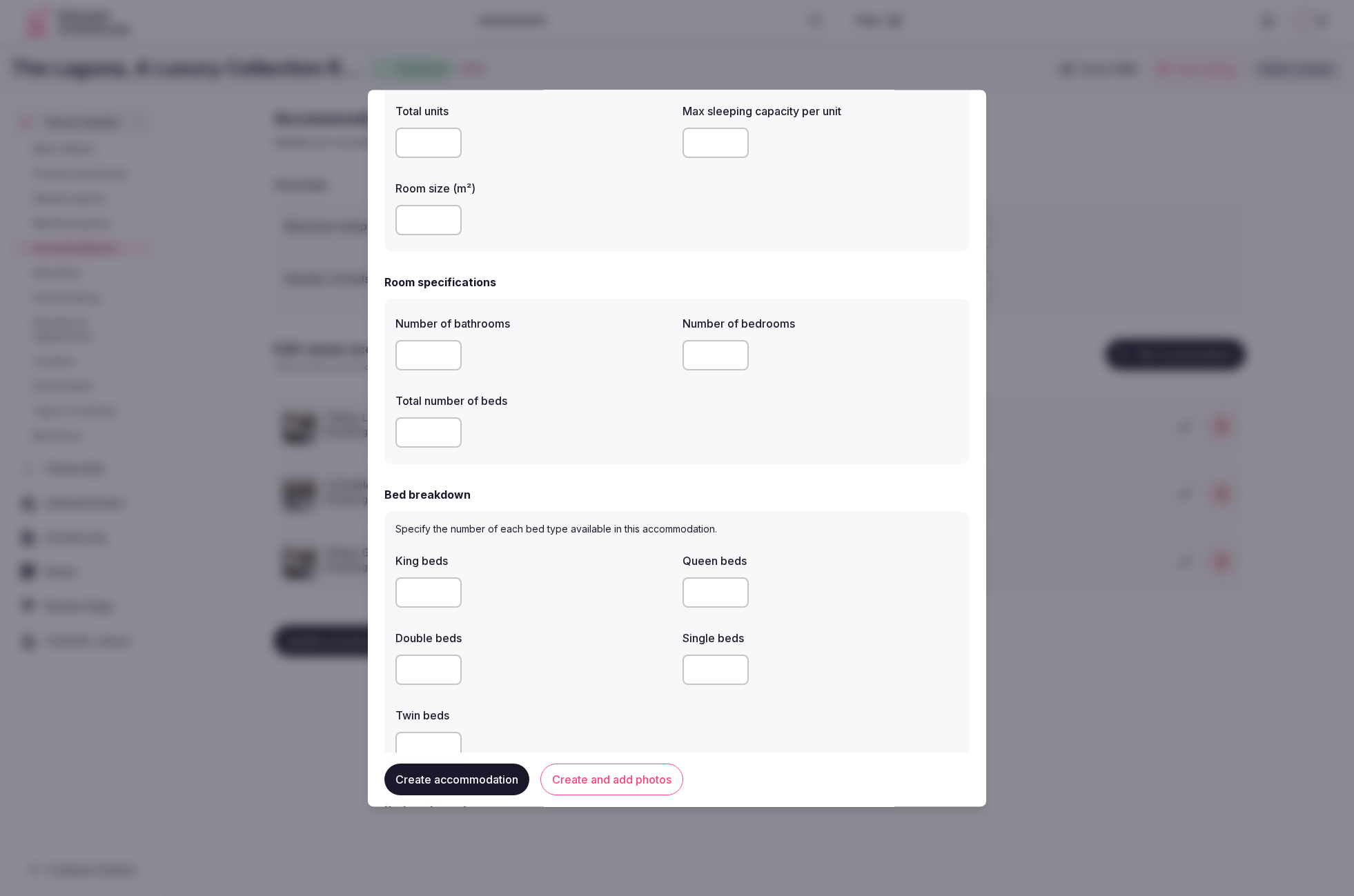
click at [396, 356] on input "**" at bounding box center [428, 355] width 66 height 30
drag, startPoint x: 402, startPoint y: 355, endPoint x: 390, endPoint y: 355, distance: 12.0
click at [390, 355] on div "Number of bathrooms ** Number of bedrooms Total number of beds" at bounding box center [677, 382] width 585 height 166
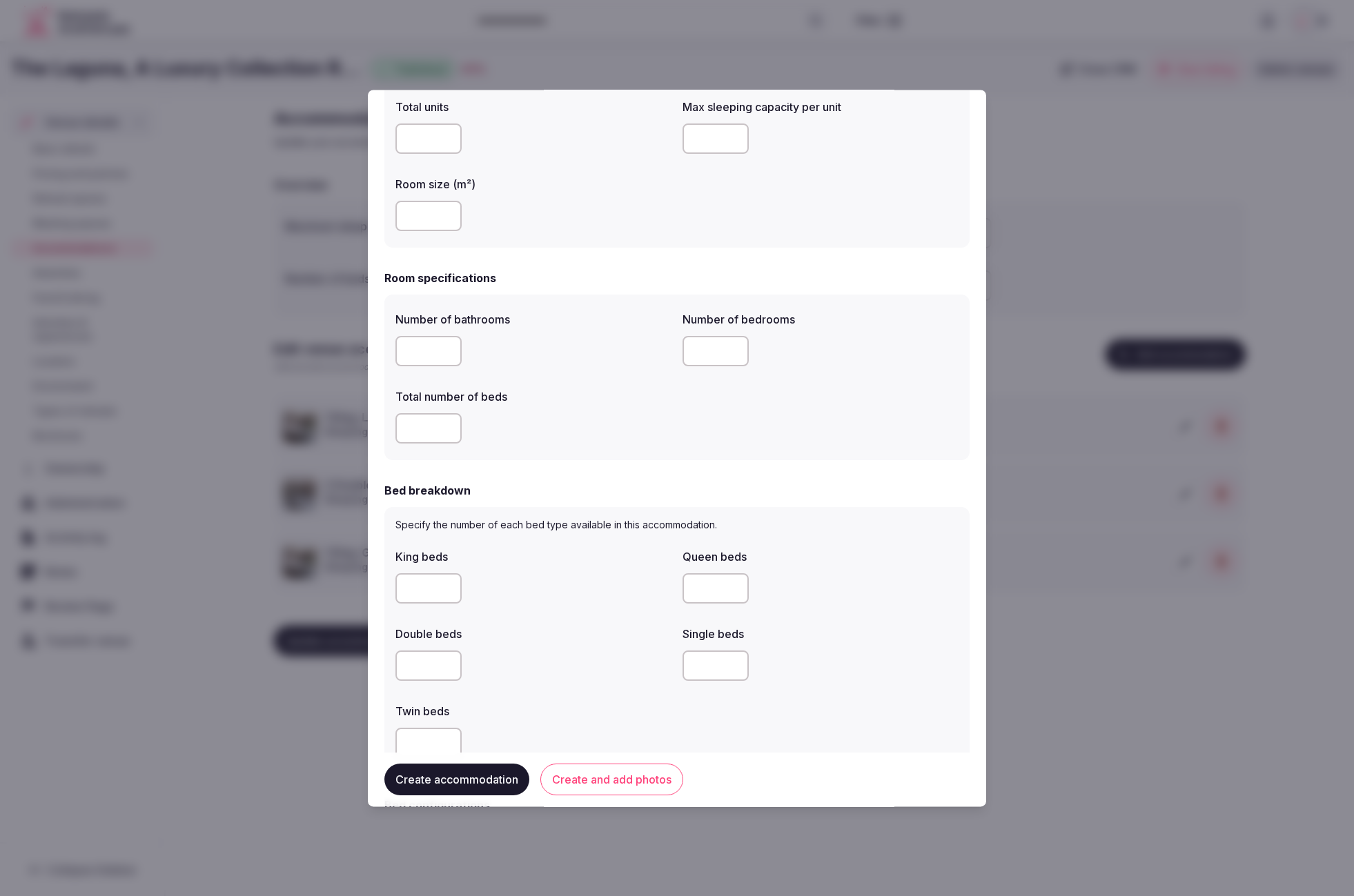
type input "*"
click at [421, 436] on input "number" at bounding box center [428, 428] width 66 height 30
type input "*"
click at [723, 341] on input "number" at bounding box center [716, 352] width 66 height 30
type input "*"
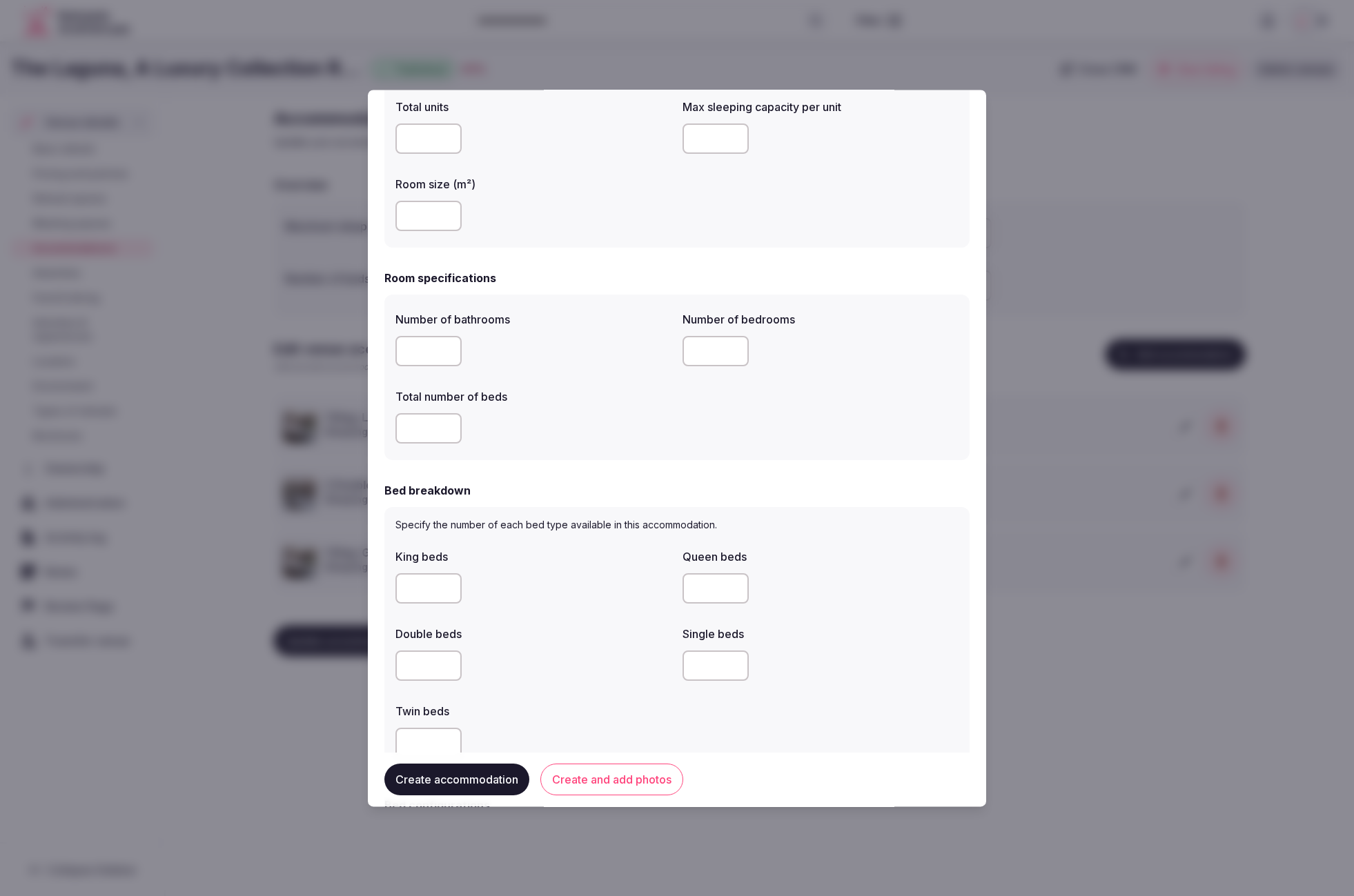
click at [829, 442] on div "Number of bathrooms * Number of bedrooms * Total number of beds *" at bounding box center [677, 377] width 563 height 144
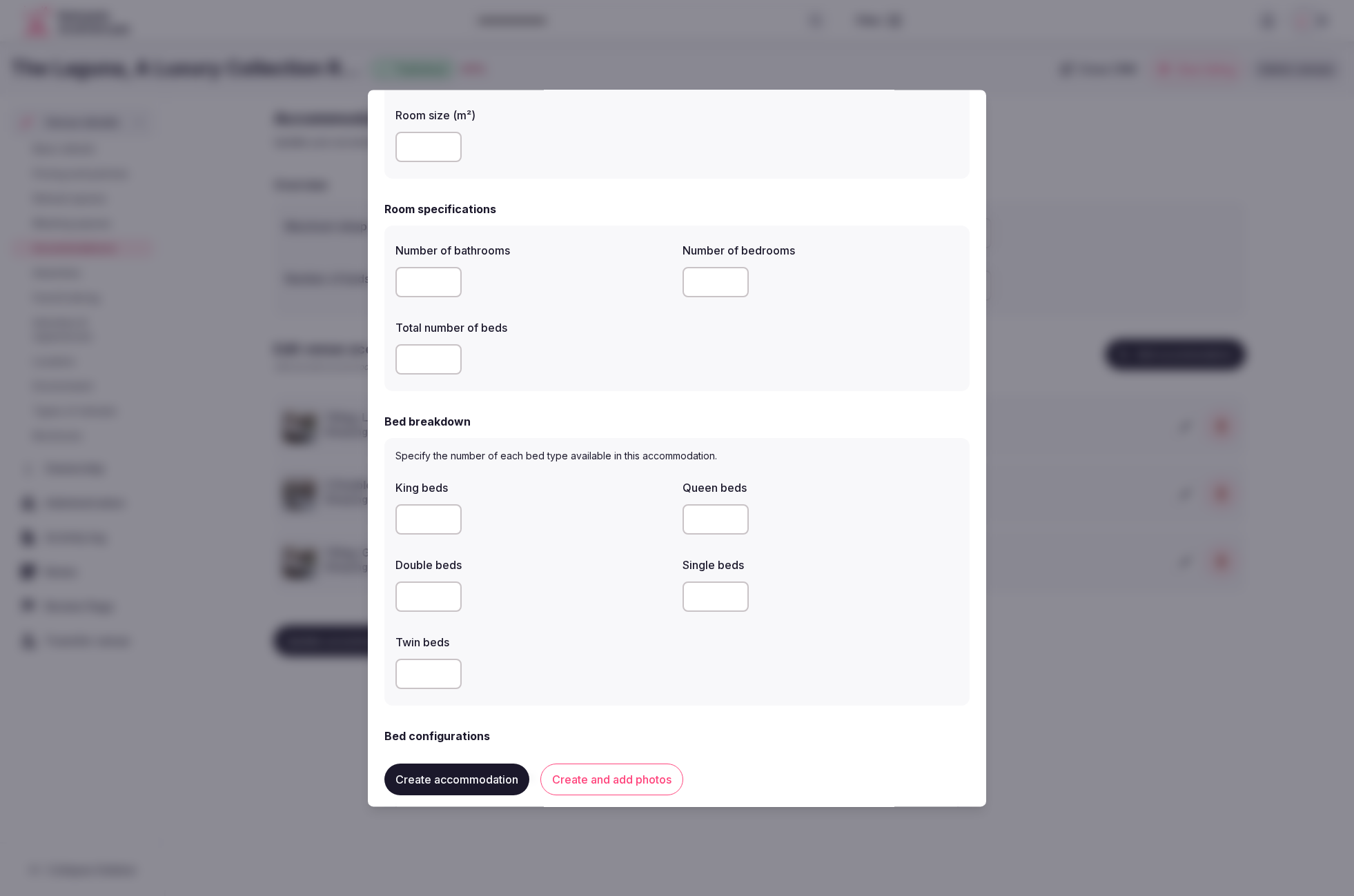
scroll to position [341, 0]
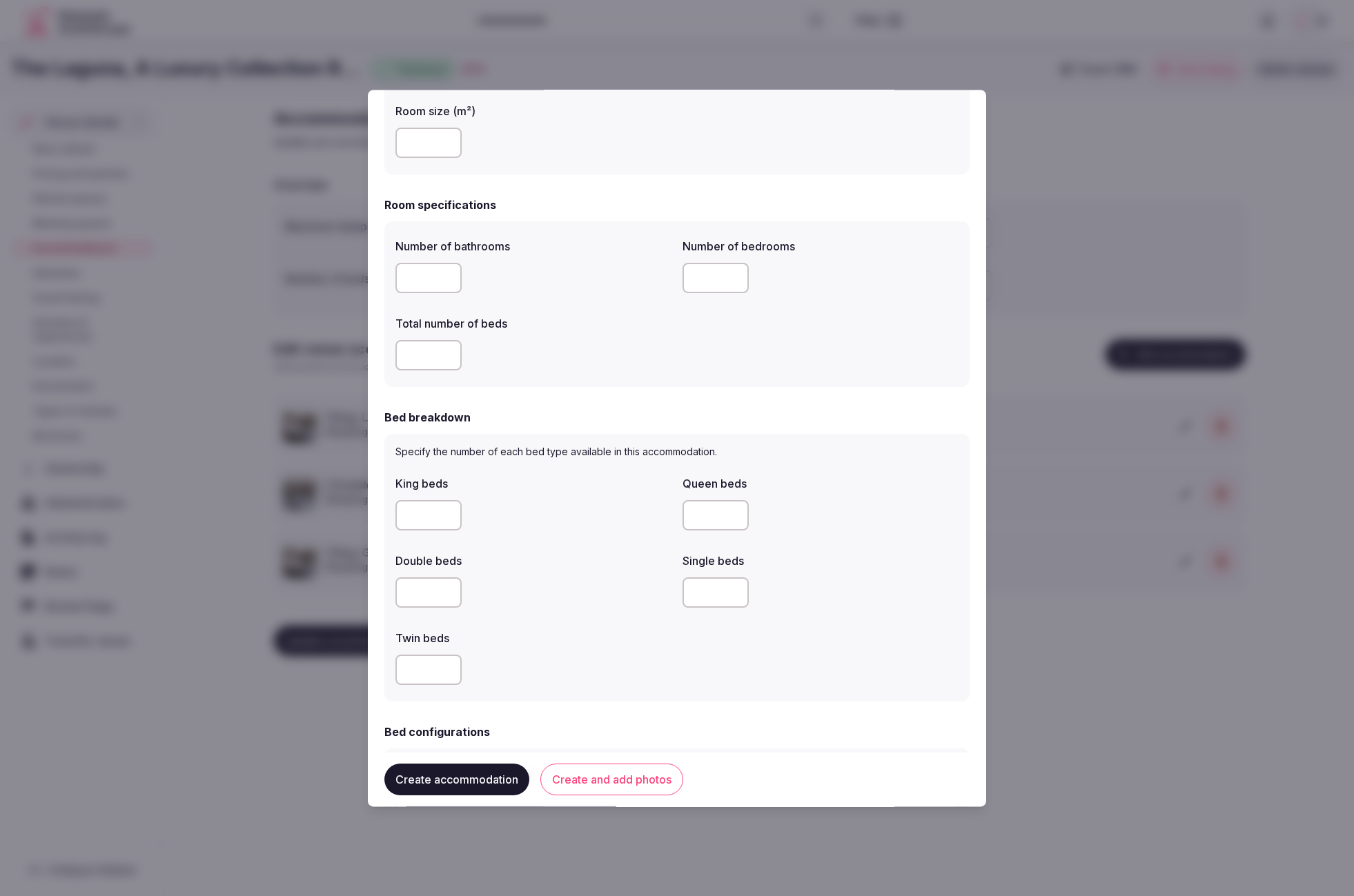
click at [421, 598] on input "number" at bounding box center [428, 592] width 66 height 30
type input "*"
click at [573, 620] on div "King beds Queen beds Double beds * Single beds Twin beds" at bounding box center [677, 580] width 563 height 221
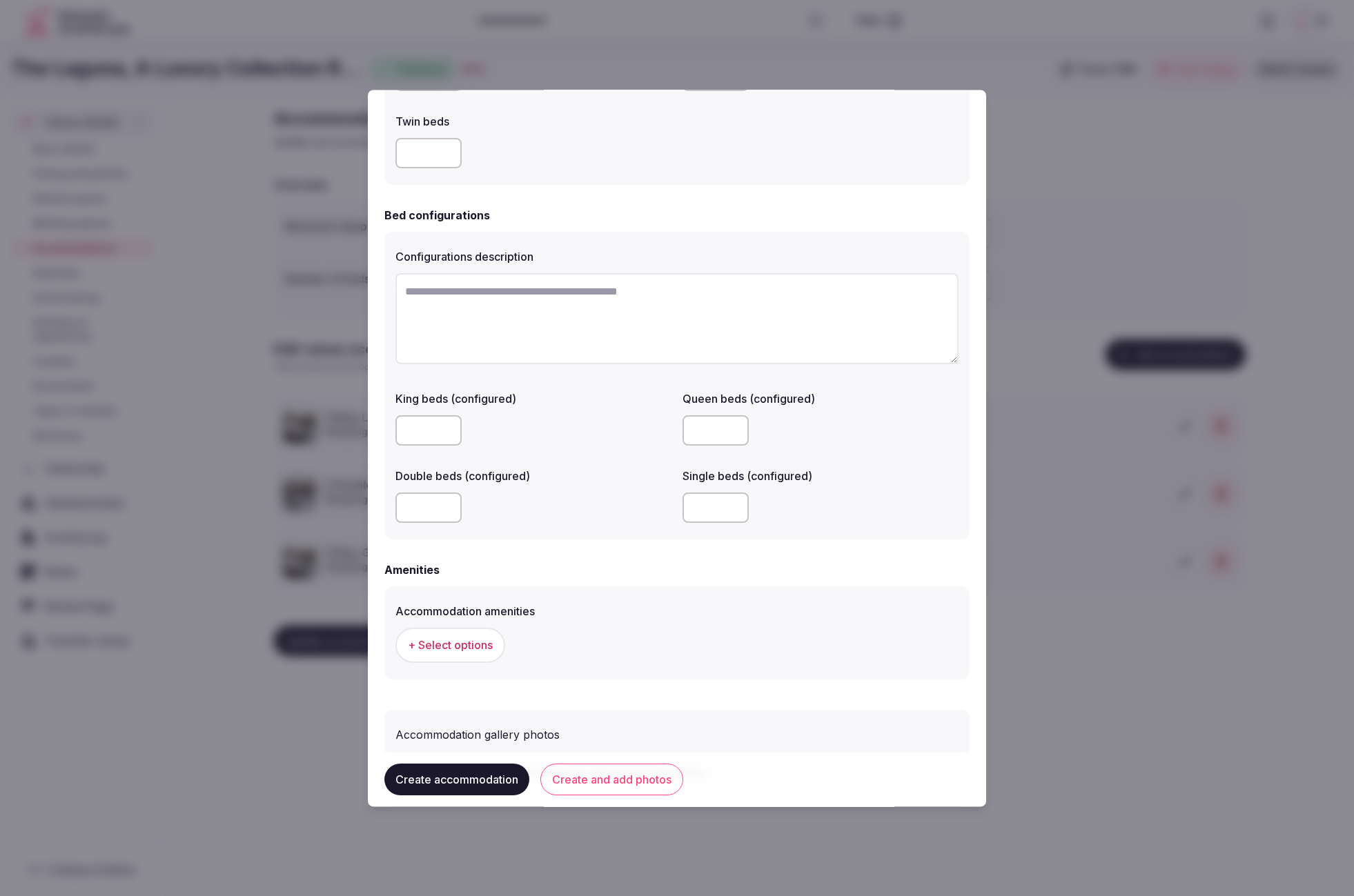
scroll to position [936, 0]
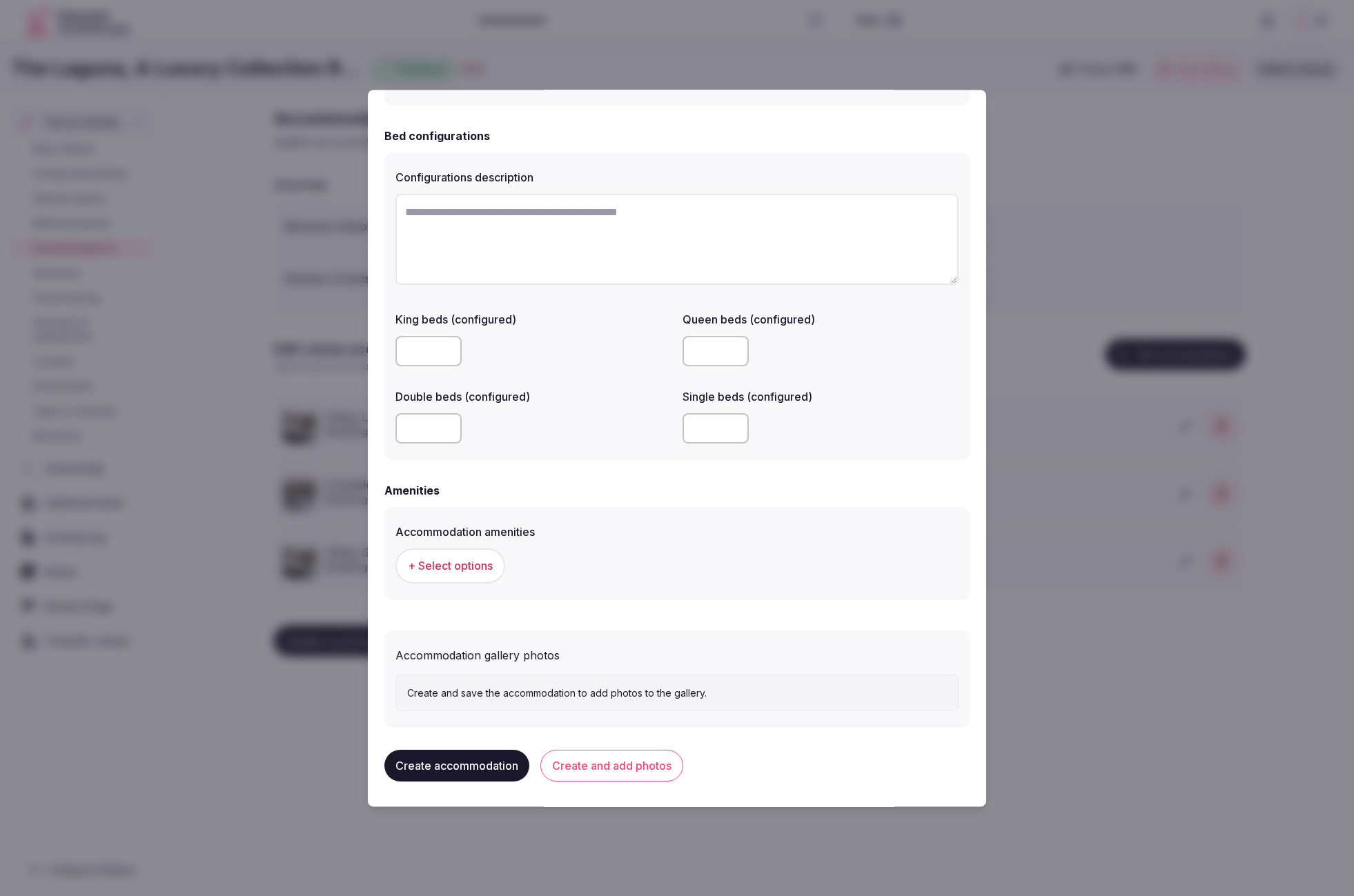
click at [452, 559] on span "+ Select options" at bounding box center [450, 567] width 85 height 15
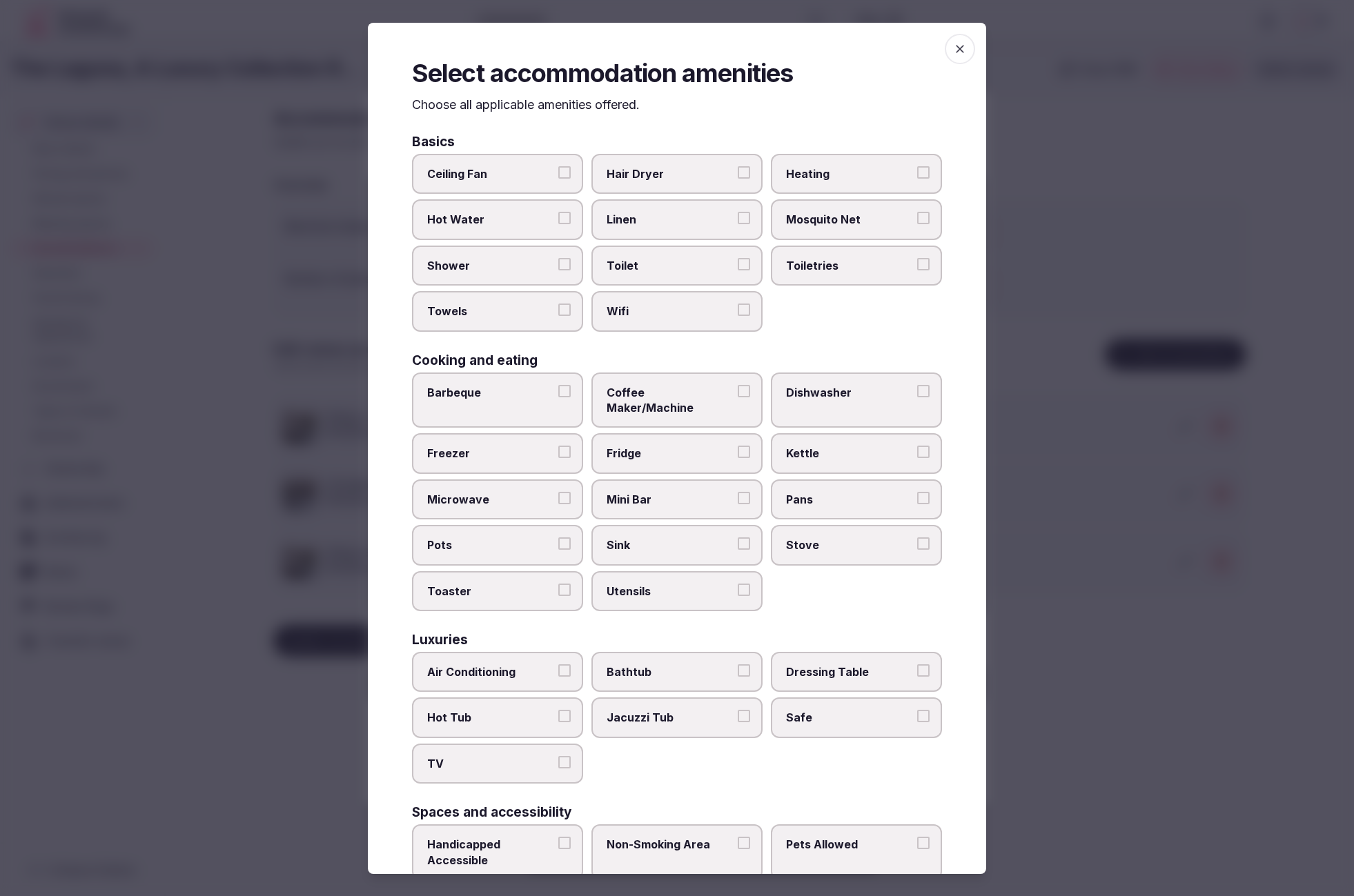
click at [679, 171] on span "Hair Dryer" at bounding box center [670, 174] width 127 height 15
click at [738, 171] on button "Hair Dryer" at bounding box center [744, 172] width 12 height 12
click at [669, 246] on label "Toilet" at bounding box center [677, 266] width 171 height 40
click at [738, 258] on button "Toilet" at bounding box center [744, 264] width 12 height 12
click at [687, 221] on span "Linen" at bounding box center [670, 219] width 127 height 15
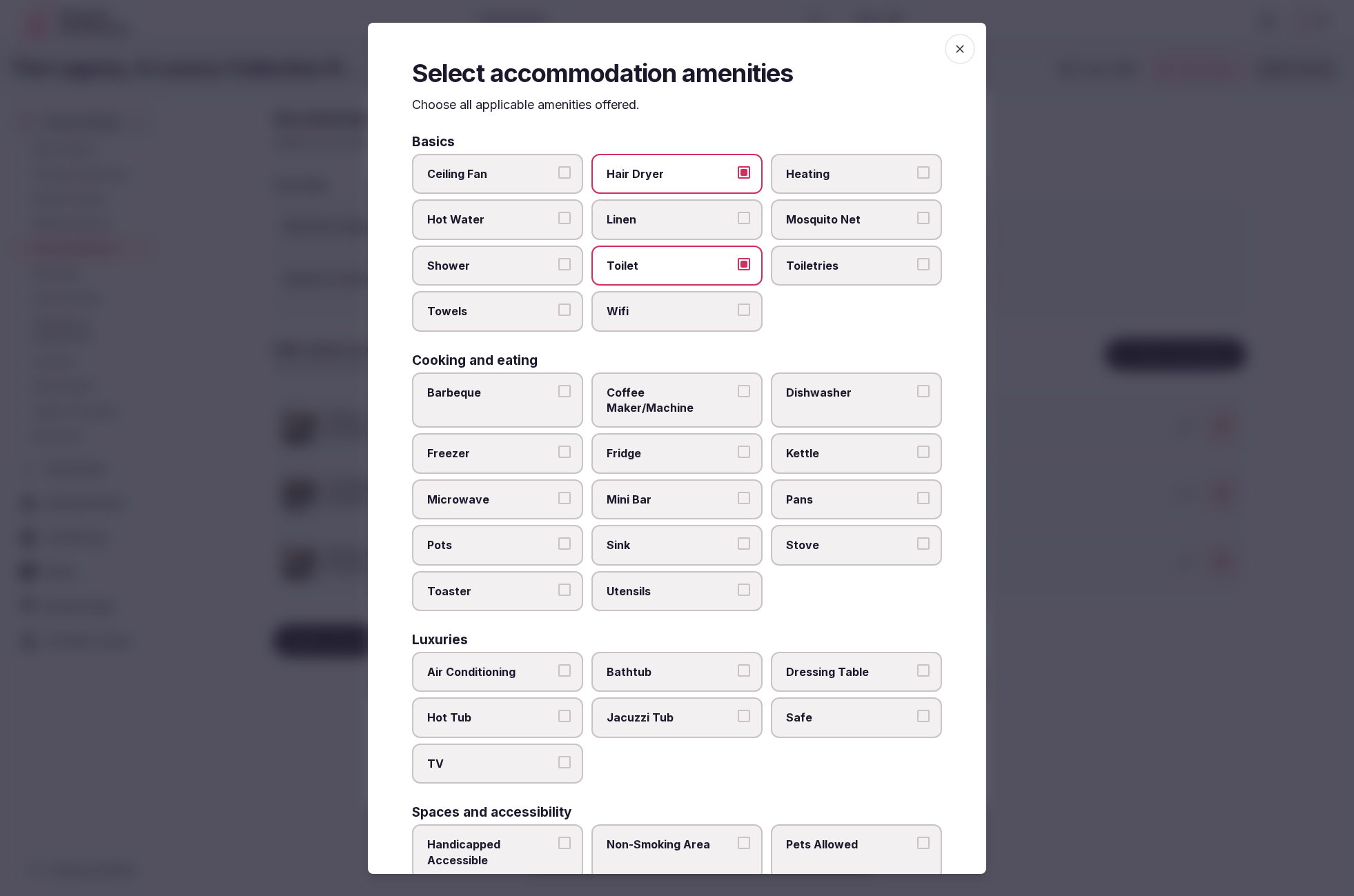
click at [738, 221] on button "Linen" at bounding box center [744, 218] width 12 height 12
click at [699, 315] on span "Wifi" at bounding box center [670, 311] width 127 height 15
click at [738, 315] on button "Wifi" at bounding box center [744, 310] width 12 height 12
click at [816, 267] on span "Toiletries" at bounding box center [850, 266] width 127 height 15
click at [917, 267] on button "Toiletries" at bounding box center [923, 264] width 12 height 12
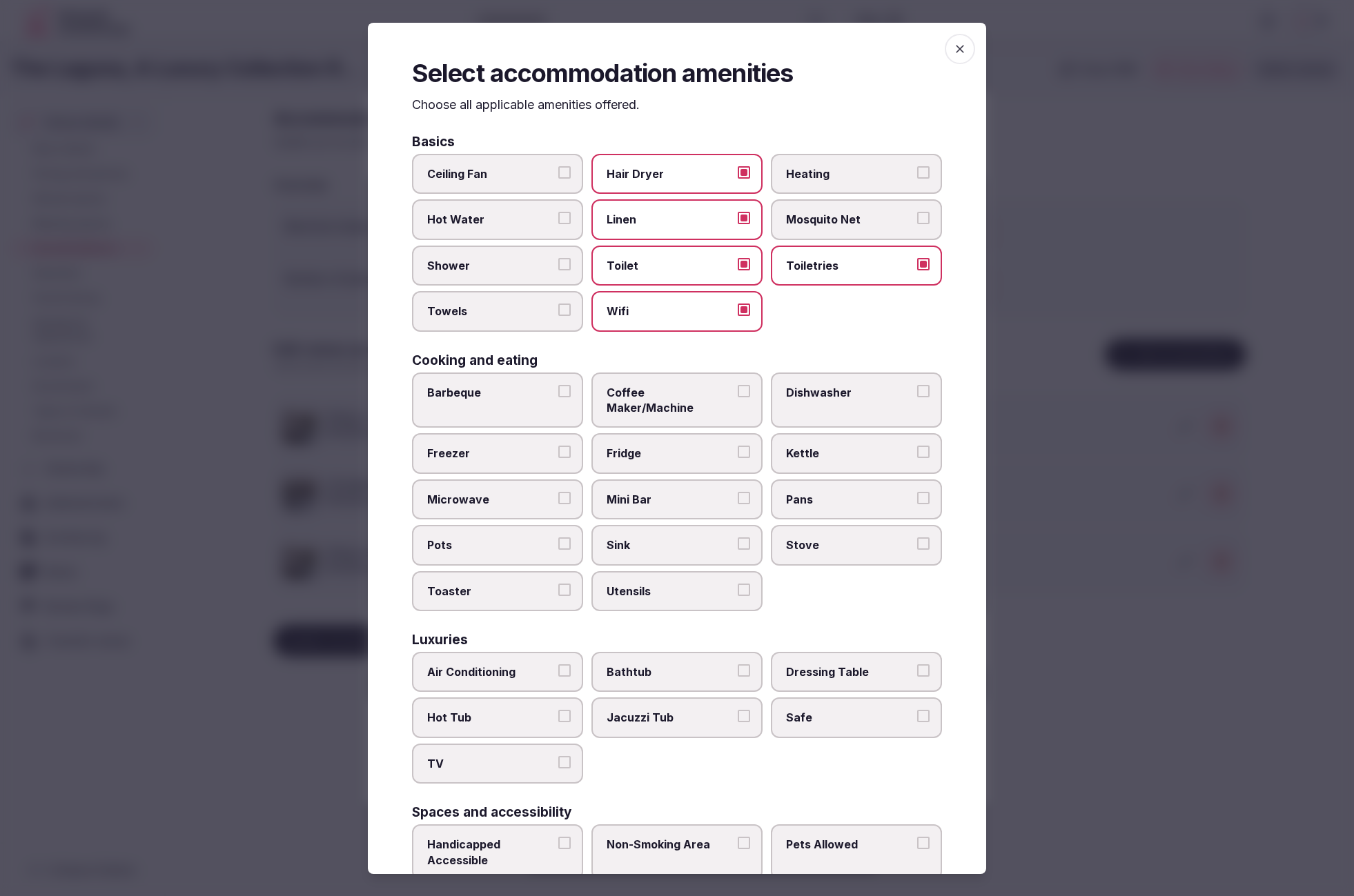
click at [473, 268] on span "Shower" at bounding box center [491, 266] width 127 height 15
click at [558, 268] on button "Shower" at bounding box center [564, 264] width 12 height 12
click at [469, 304] on span "Towels" at bounding box center [491, 311] width 127 height 15
click at [558, 304] on button "Towels" at bounding box center [564, 310] width 12 height 12
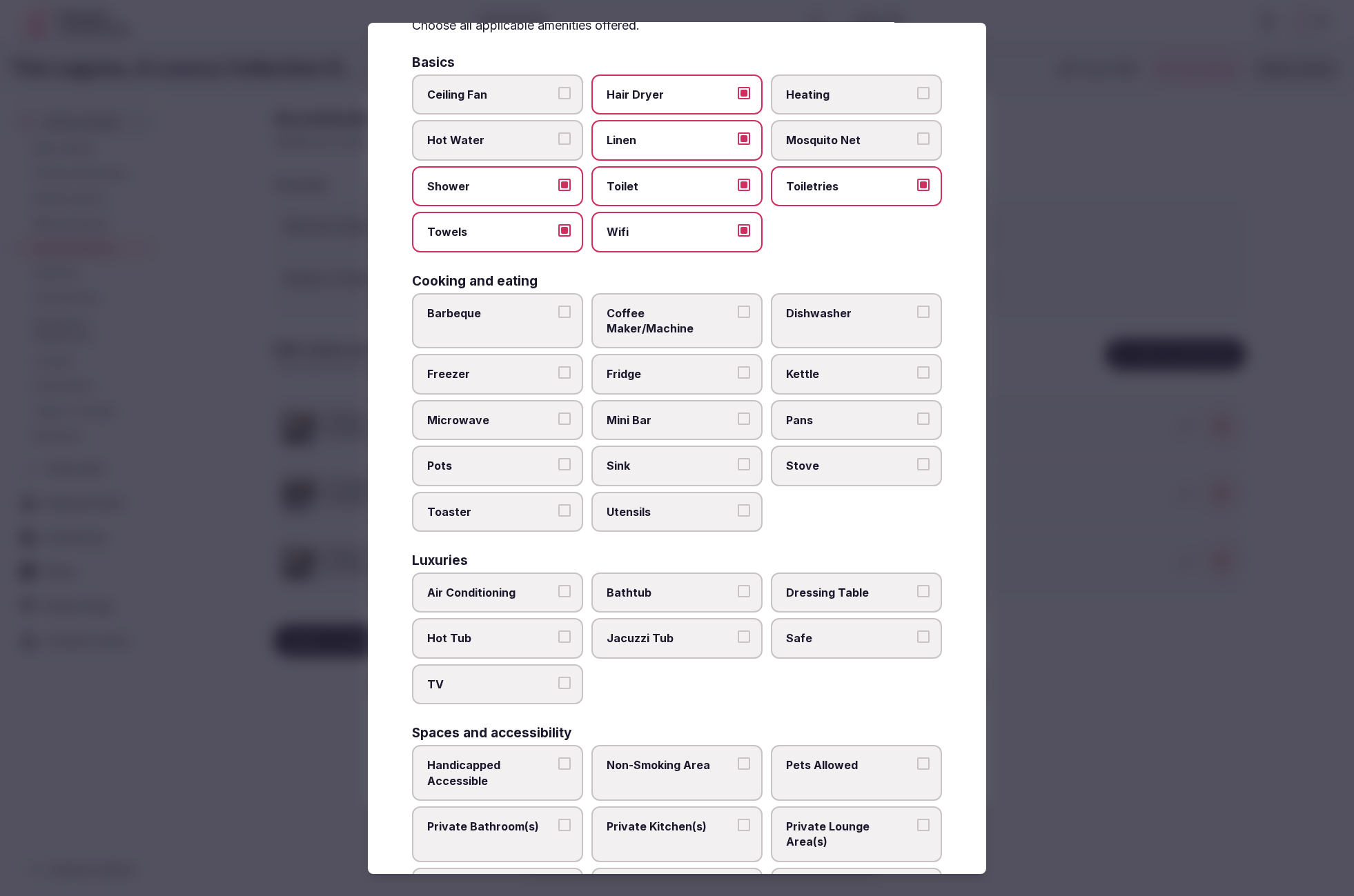
scroll to position [81, 0]
click at [671, 304] on span "Coffee Maker/Machine" at bounding box center [670, 320] width 127 height 31
click at [738, 304] on button "Coffee Maker/Machine" at bounding box center [744, 310] width 12 height 12
click at [656, 365] on span "Fridge" at bounding box center [670, 372] width 127 height 15
click at [738, 365] on button "Fridge" at bounding box center [744, 371] width 12 height 12
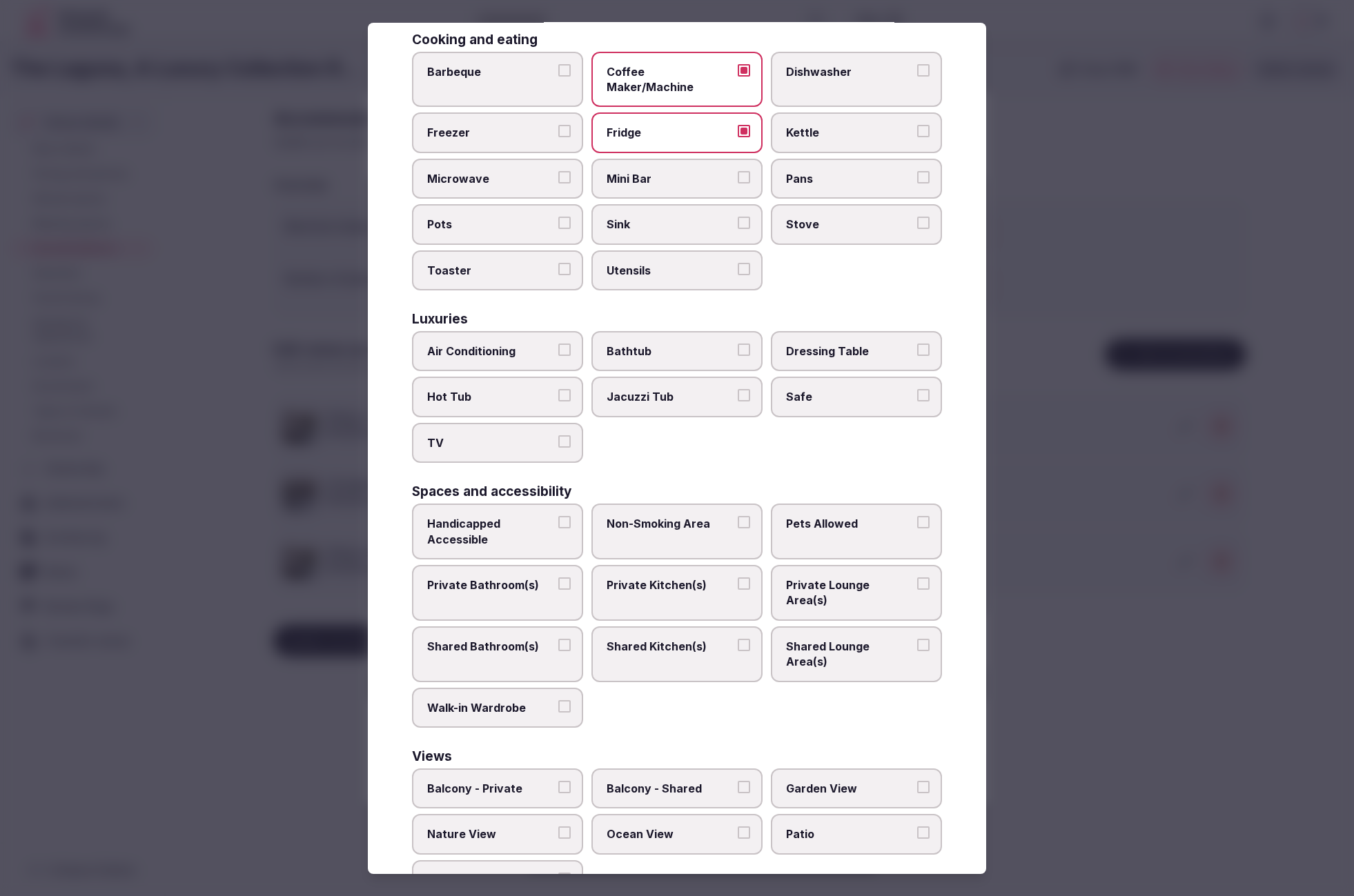
click at [512, 344] on span "Air Conditioning" at bounding box center [491, 352] width 127 height 15
click at [558, 344] on button "Air Conditioning" at bounding box center [564, 350] width 12 height 12
click at [521, 432] on label "TV" at bounding box center [497, 445] width 171 height 40
click at [558, 437] on button "TV" at bounding box center [564, 443] width 12 height 12
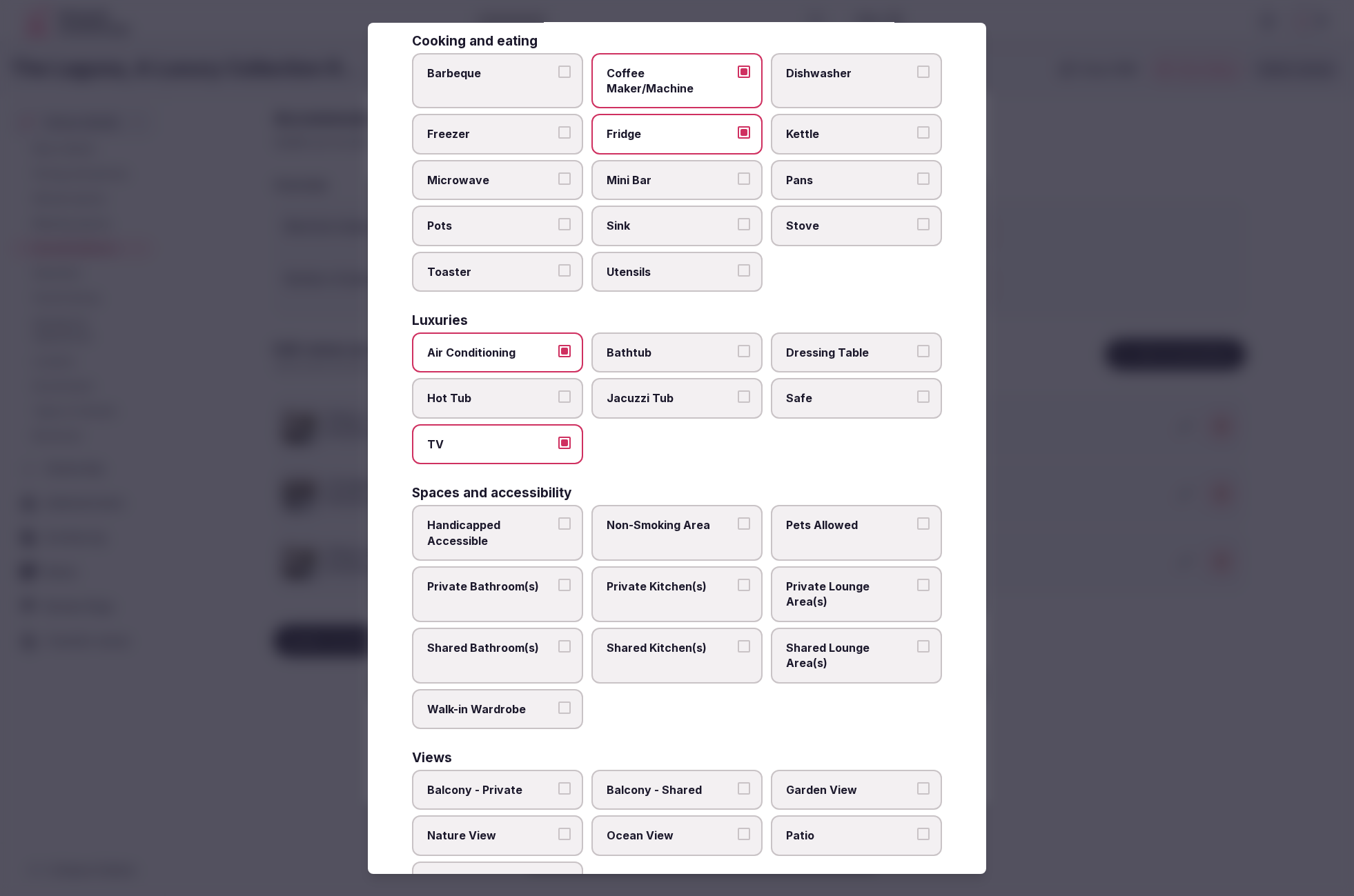
click at [812, 390] on span "Safe" at bounding box center [850, 398] width 127 height 15
click at [917, 390] on button "Safe" at bounding box center [923, 396] width 12 height 12
click at [489, 578] on span "Private Bathroom(s)" at bounding box center [491, 586] width 127 height 15
click at [558, 578] on button "Private Bathroom(s)" at bounding box center [564, 584] width 12 height 12
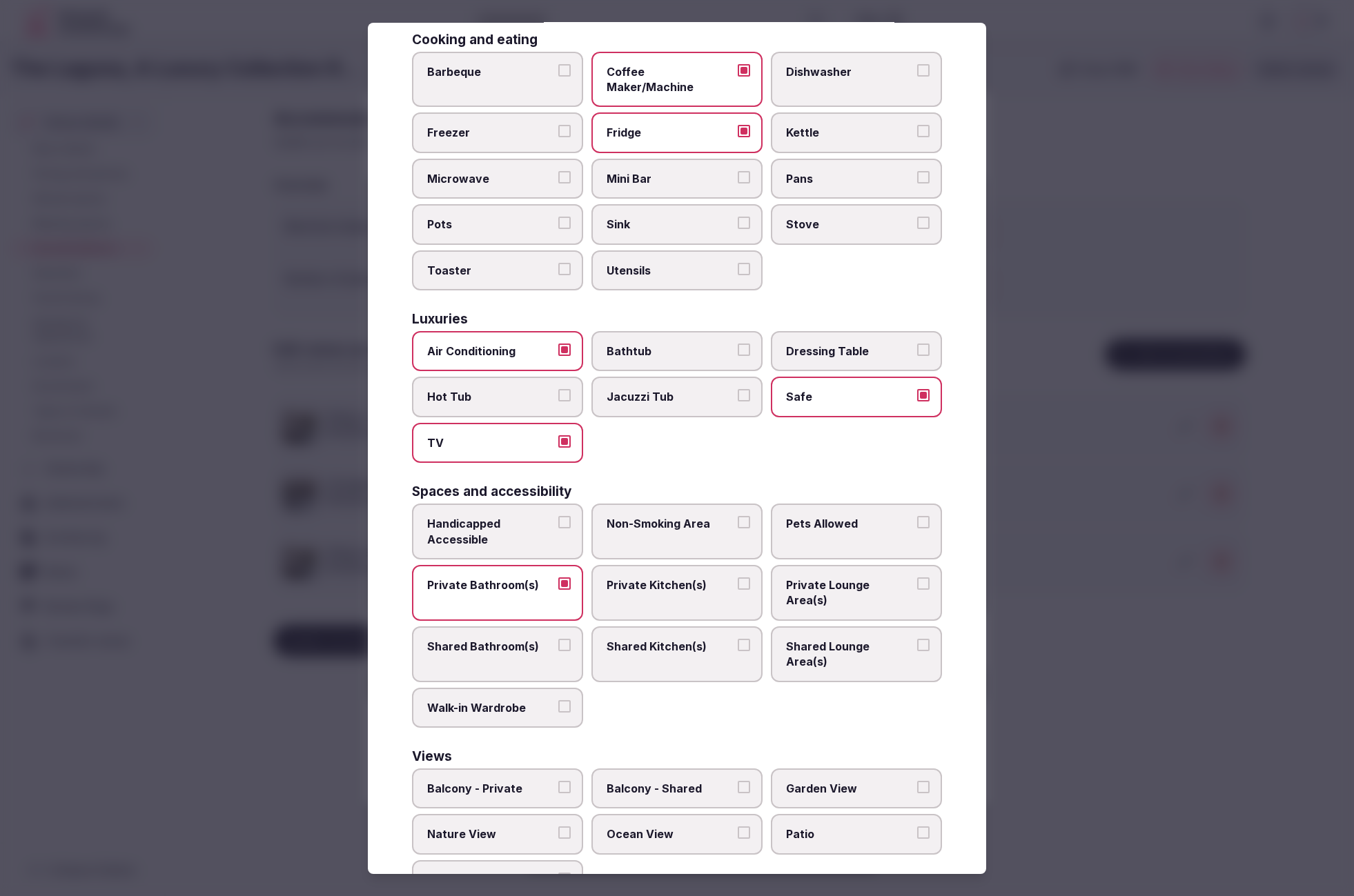
click at [813, 578] on span "Private Lounge Area(s)" at bounding box center [850, 593] width 127 height 31
click at [917, 578] on button "Private Lounge Area(s)" at bounding box center [923, 584] width 12 height 12
click at [480, 861] on label "Pool View" at bounding box center [497, 881] width 171 height 40
click at [558, 873] on button "Pool View" at bounding box center [564, 879] width 12 height 12
click at [966, 644] on div at bounding box center [677, 448] width 1354 height 896
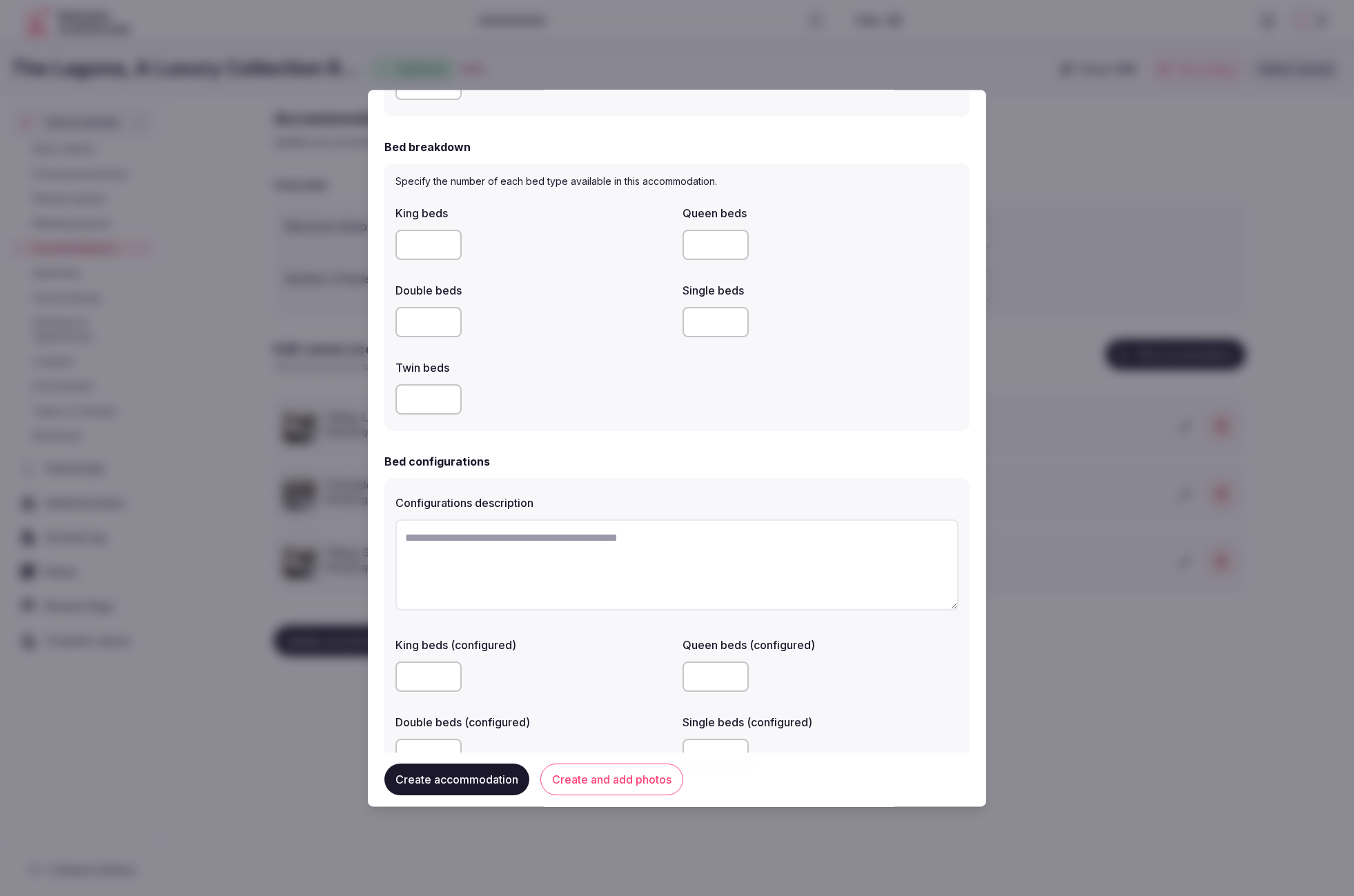
scroll to position [972, 0]
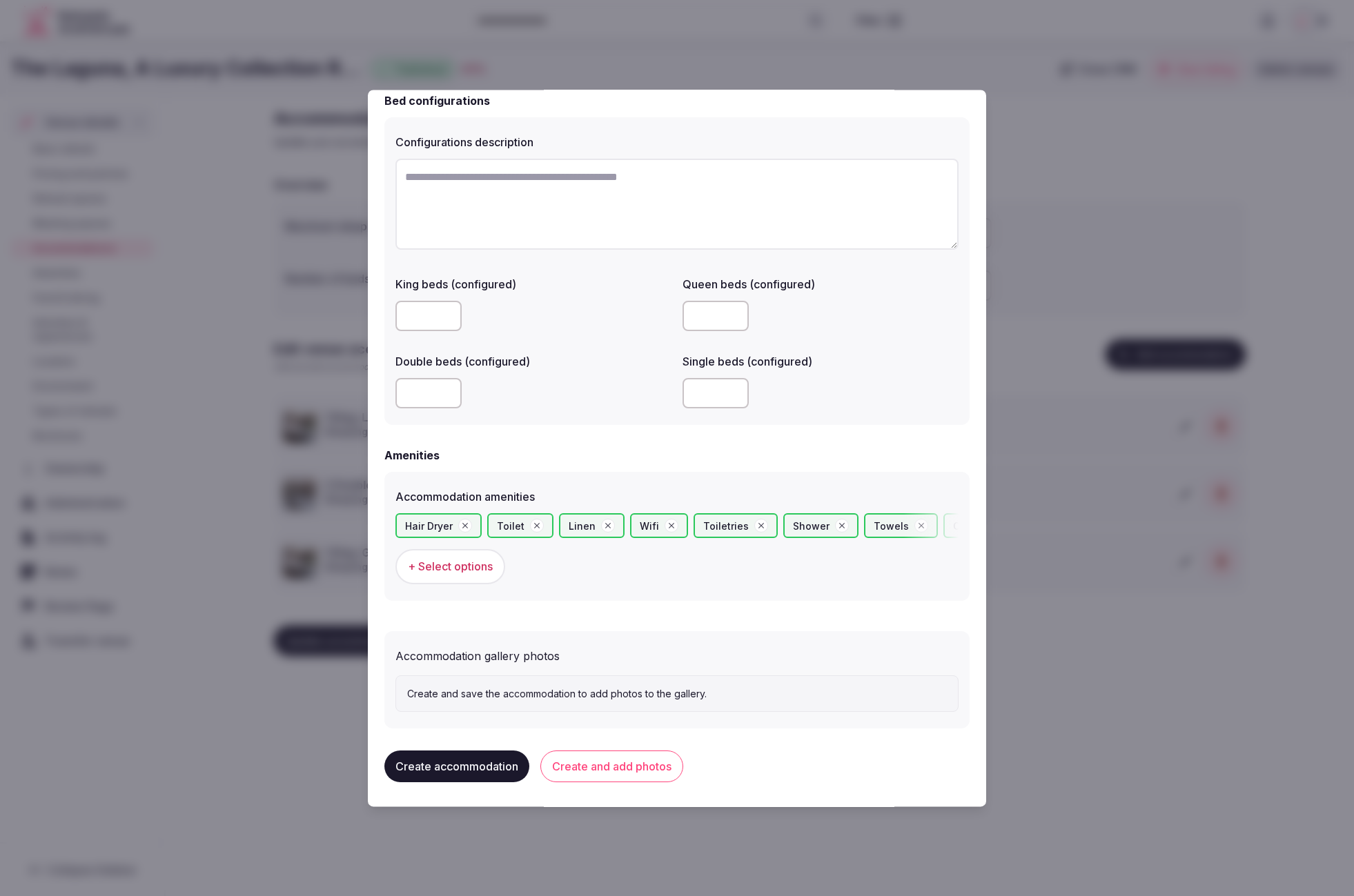
click at [502, 764] on button "Create accommodation" at bounding box center [457, 767] width 145 height 32
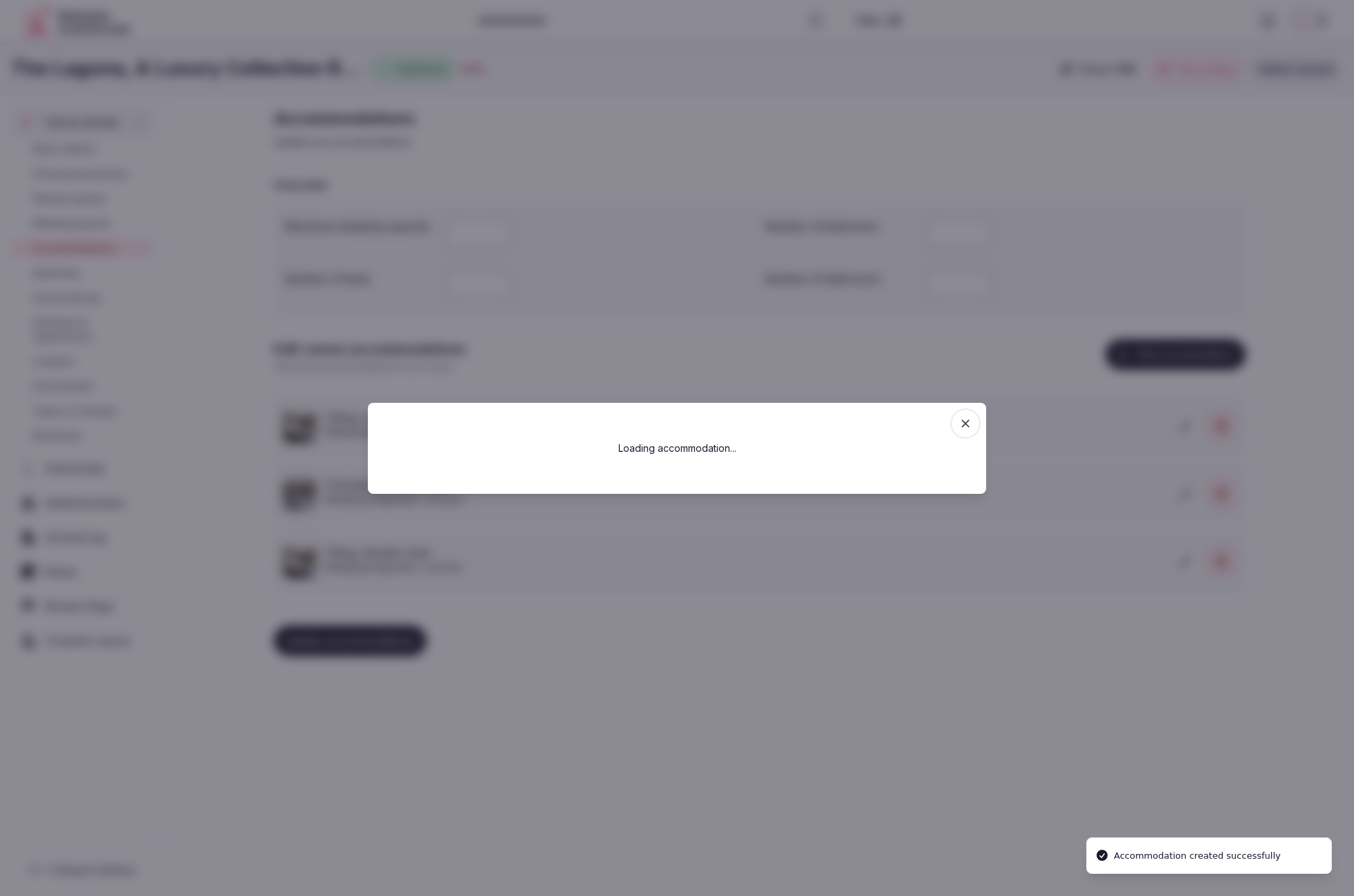
scroll to position [0, 0]
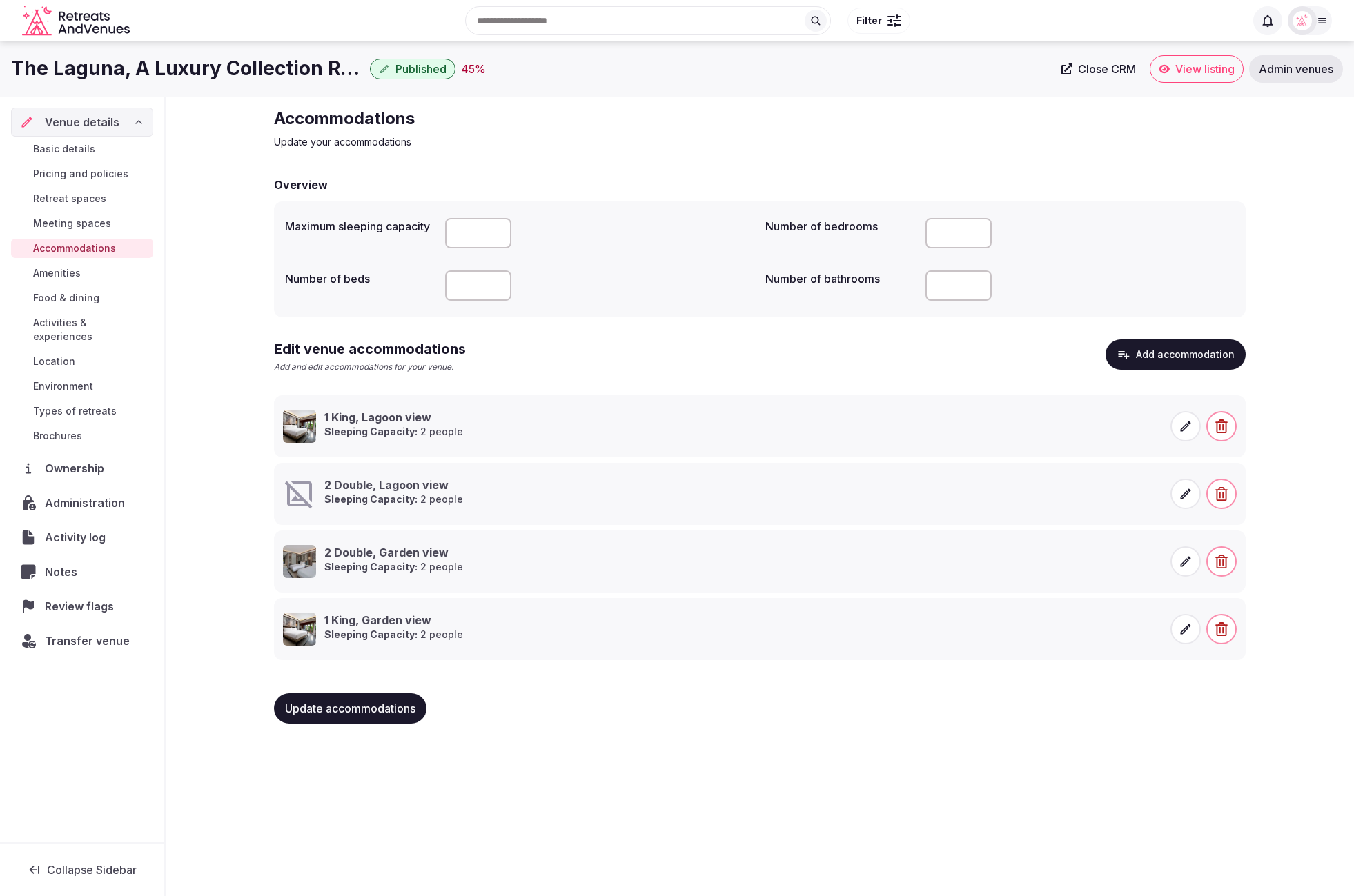
click at [966, 494] on icon at bounding box center [1186, 494] width 14 height 14
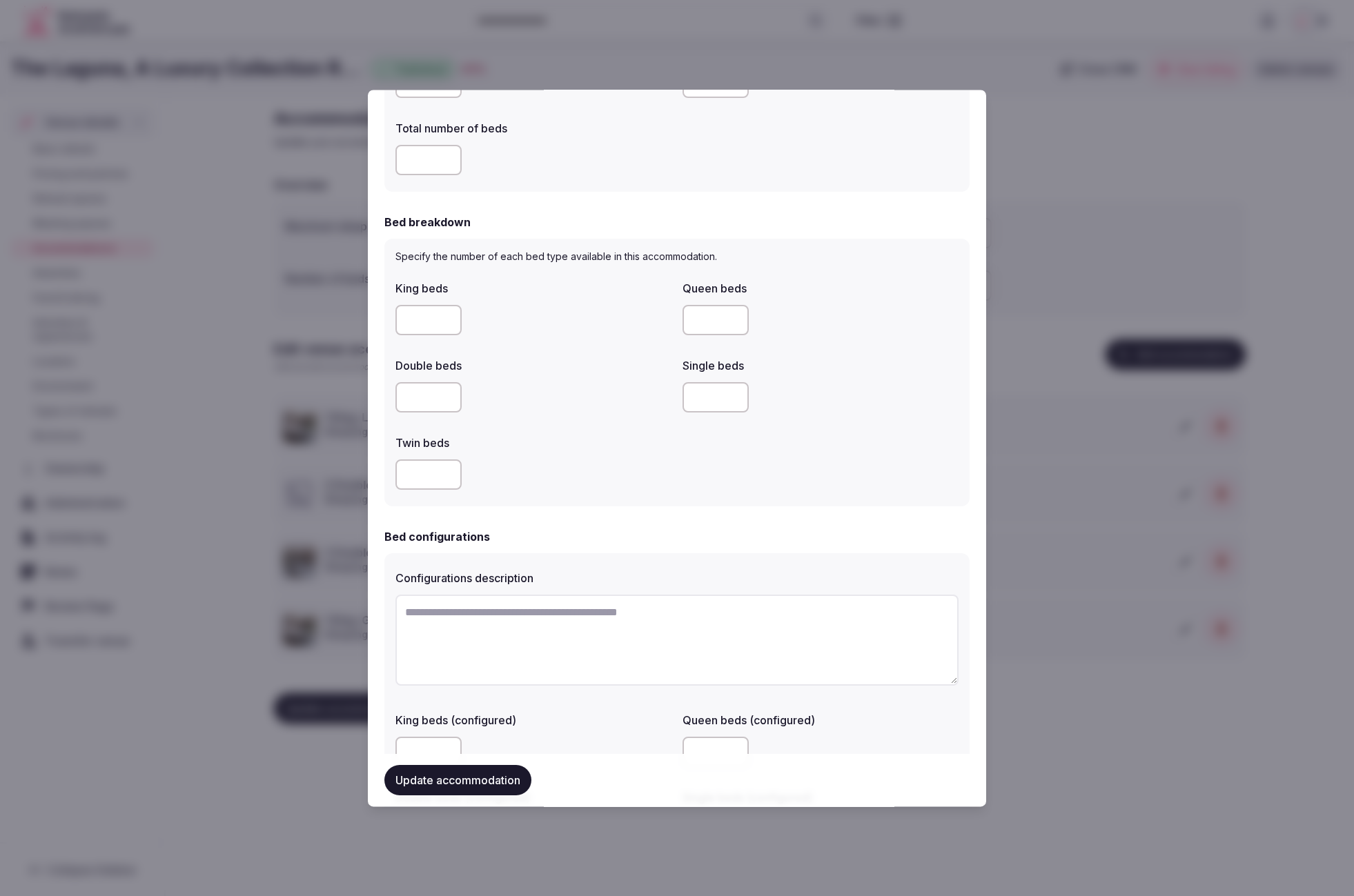
scroll to position [1099, 0]
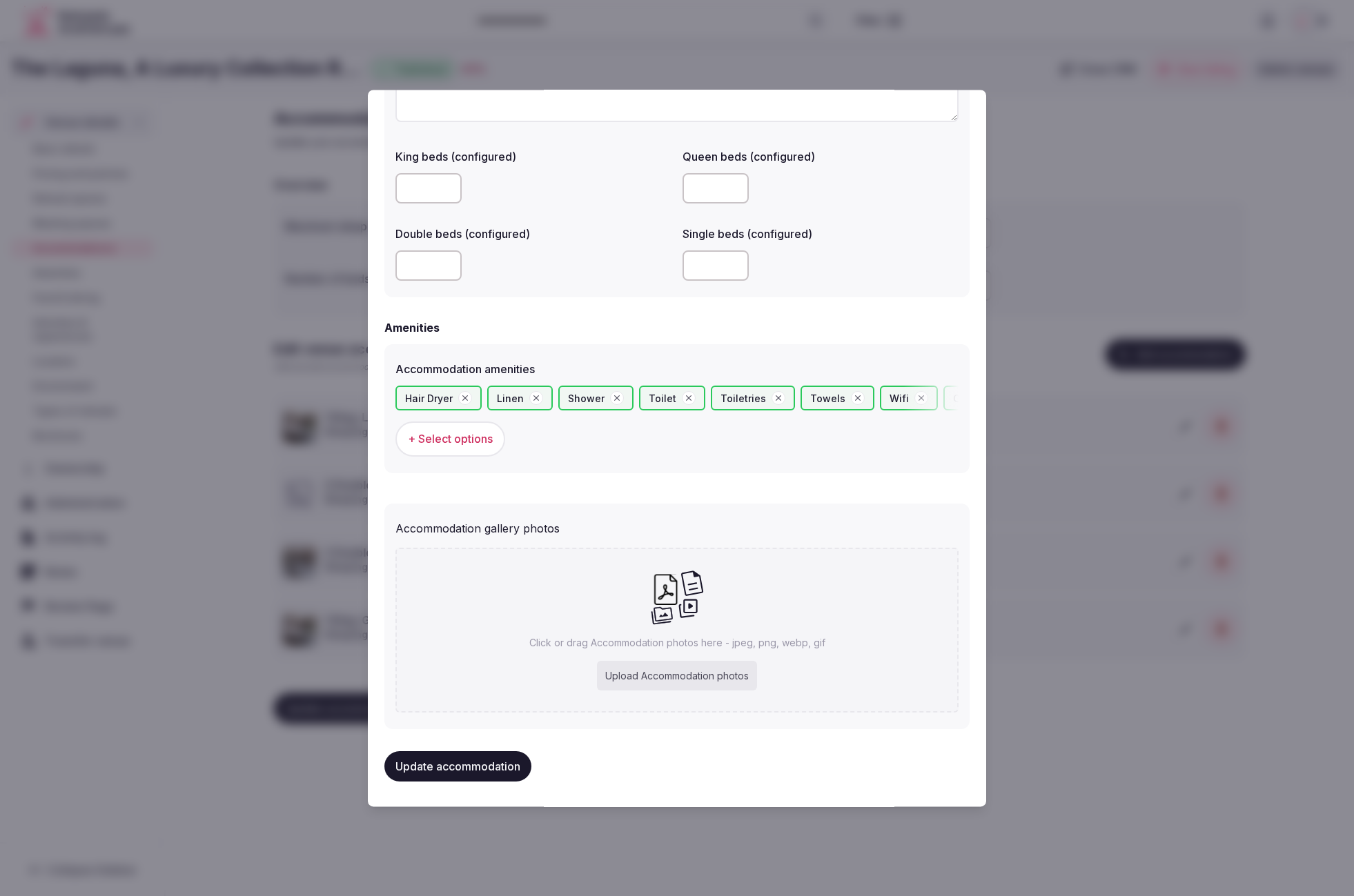
click at [713, 678] on div "Upload Accommodation photos" at bounding box center [677, 676] width 160 height 30
type input "**********"
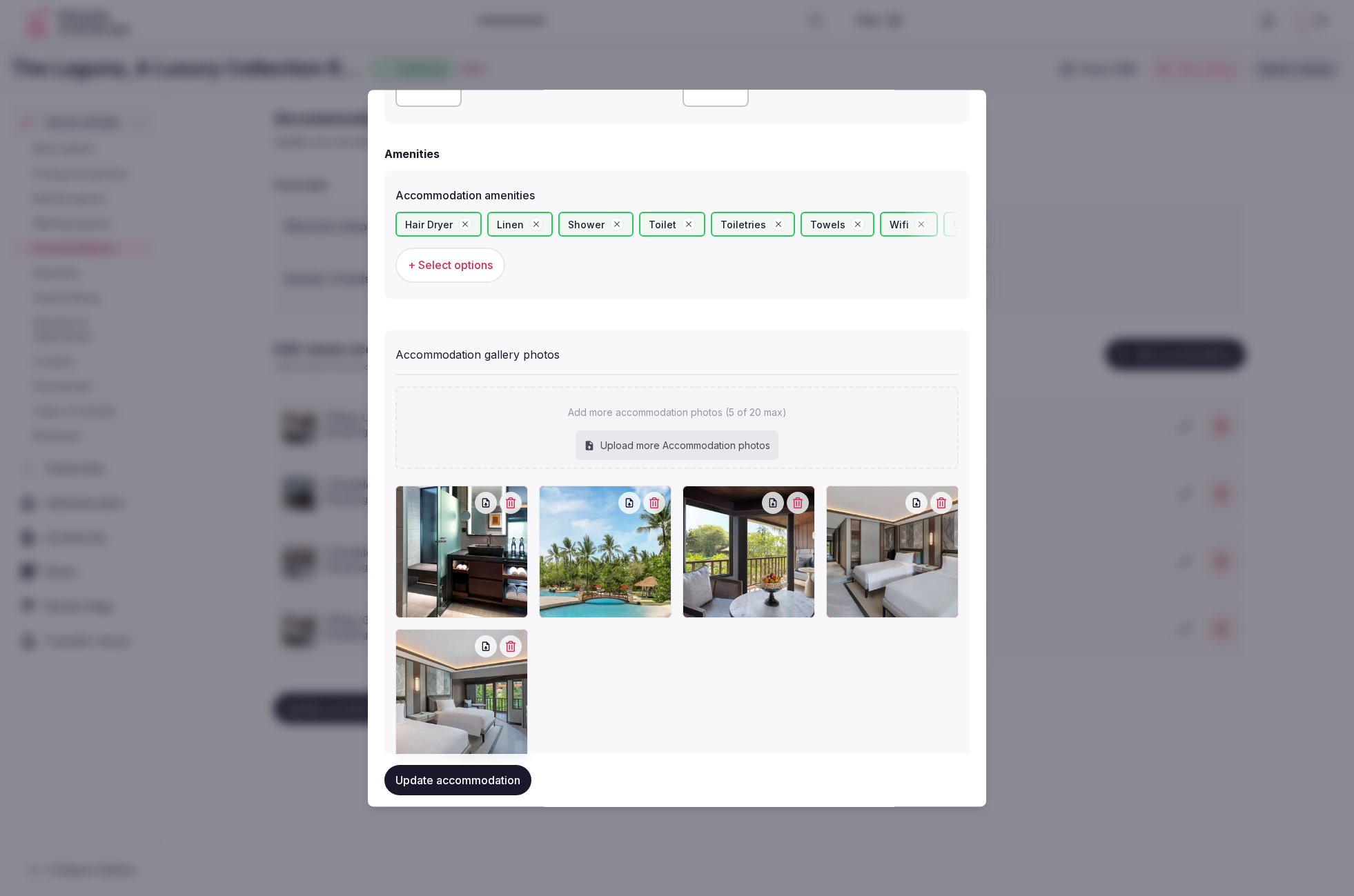
scroll to position [1322, 0]
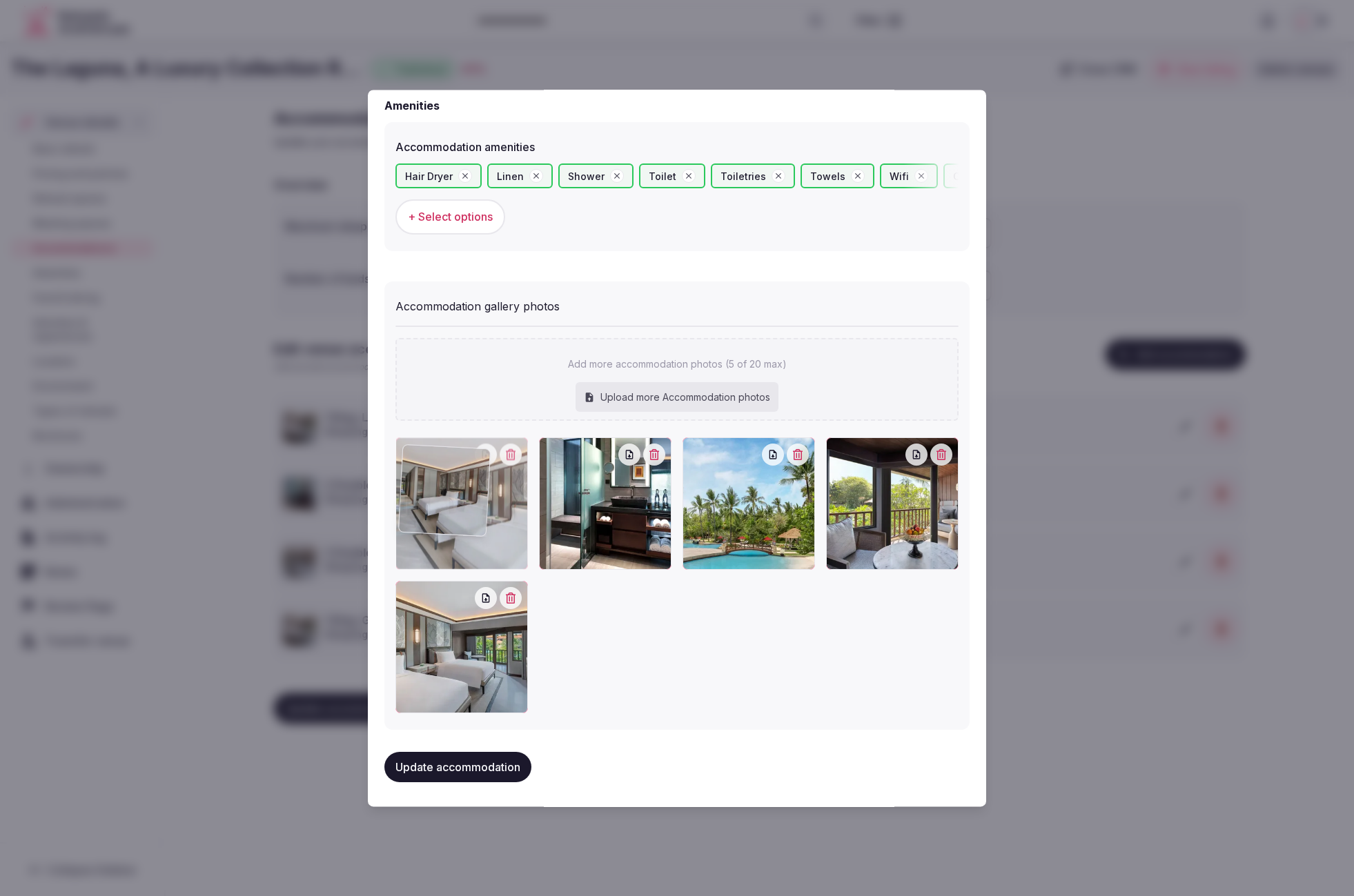
drag, startPoint x: 798, startPoint y: 557, endPoint x: 481, endPoint y: 570, distance: 317.3
click at [481, 570] on div at bounding box center [677, 575] width 563 height 276
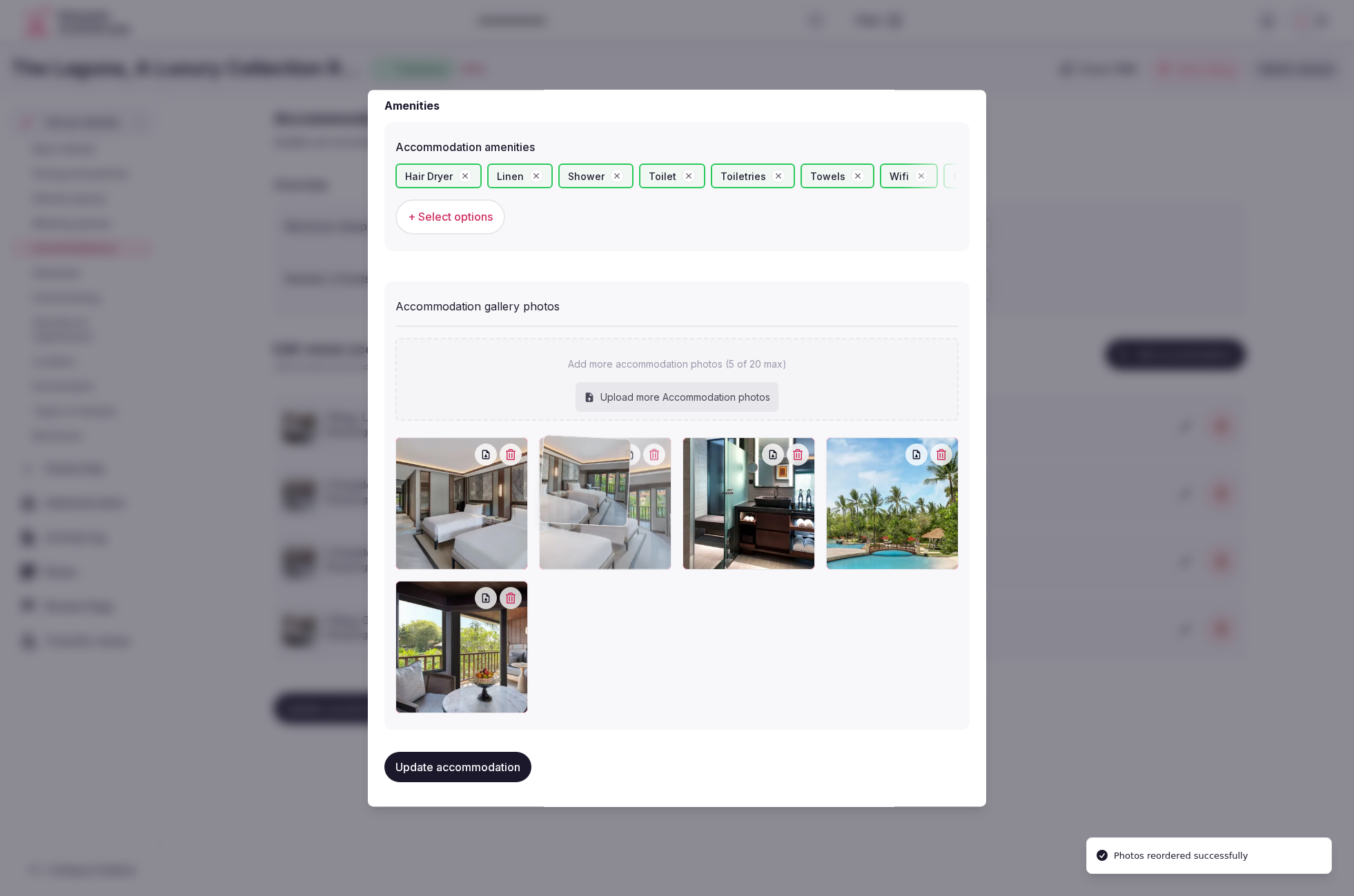
drag, startPoint x: 483, startPoint y: 692, endPoint x: 619, endPoint y: 570, distance: 182.7
click at [619, 570] on div at bounding box center [677, 575] width 563 height 276
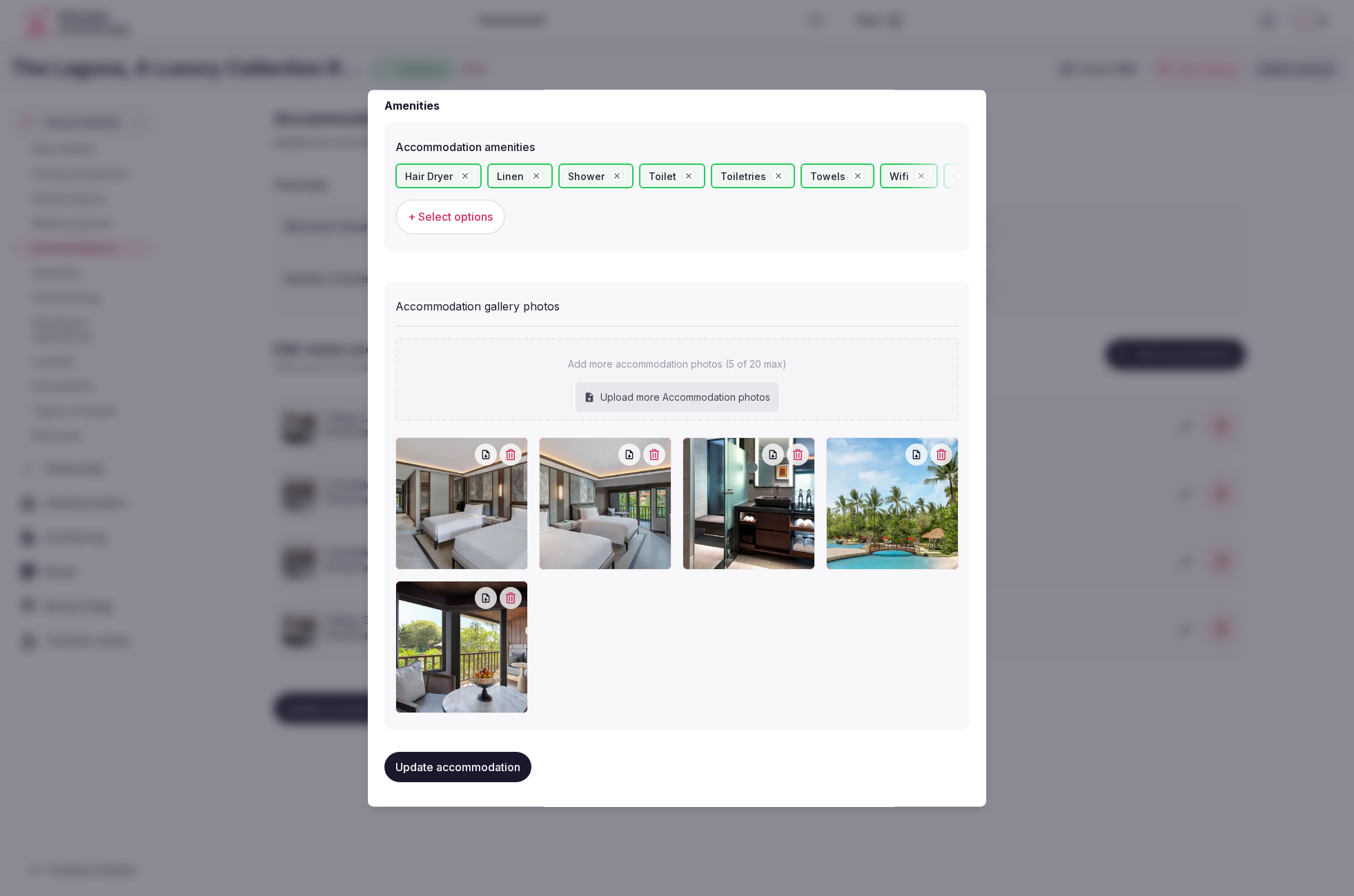
click at [405, 769] on button "Update accommodation" at bounding box center [458, 767] width 147 height 30
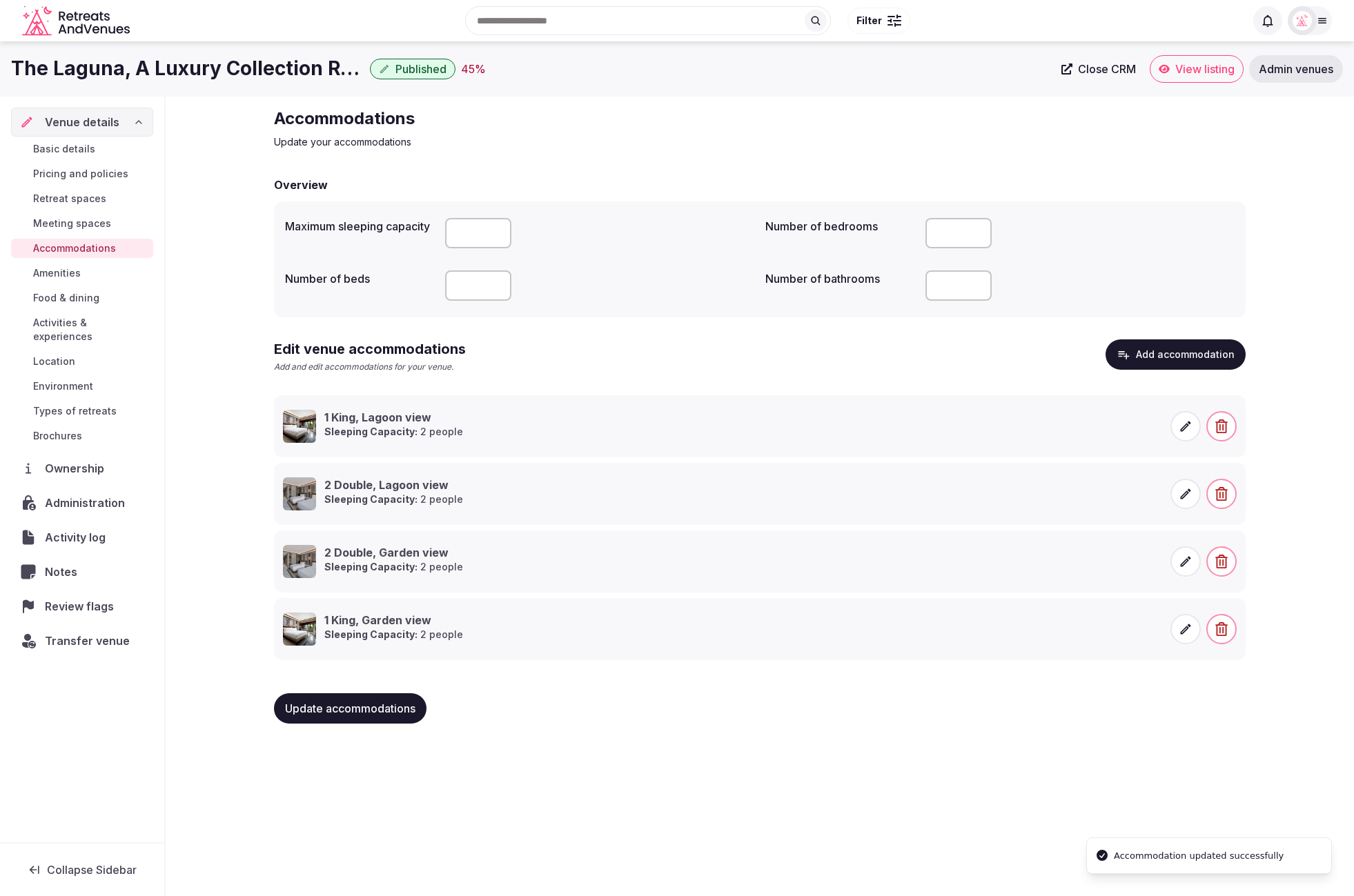
click at [961, 726] on div "Update accommodations" at bounding box center [760, 709] width 972 height 52
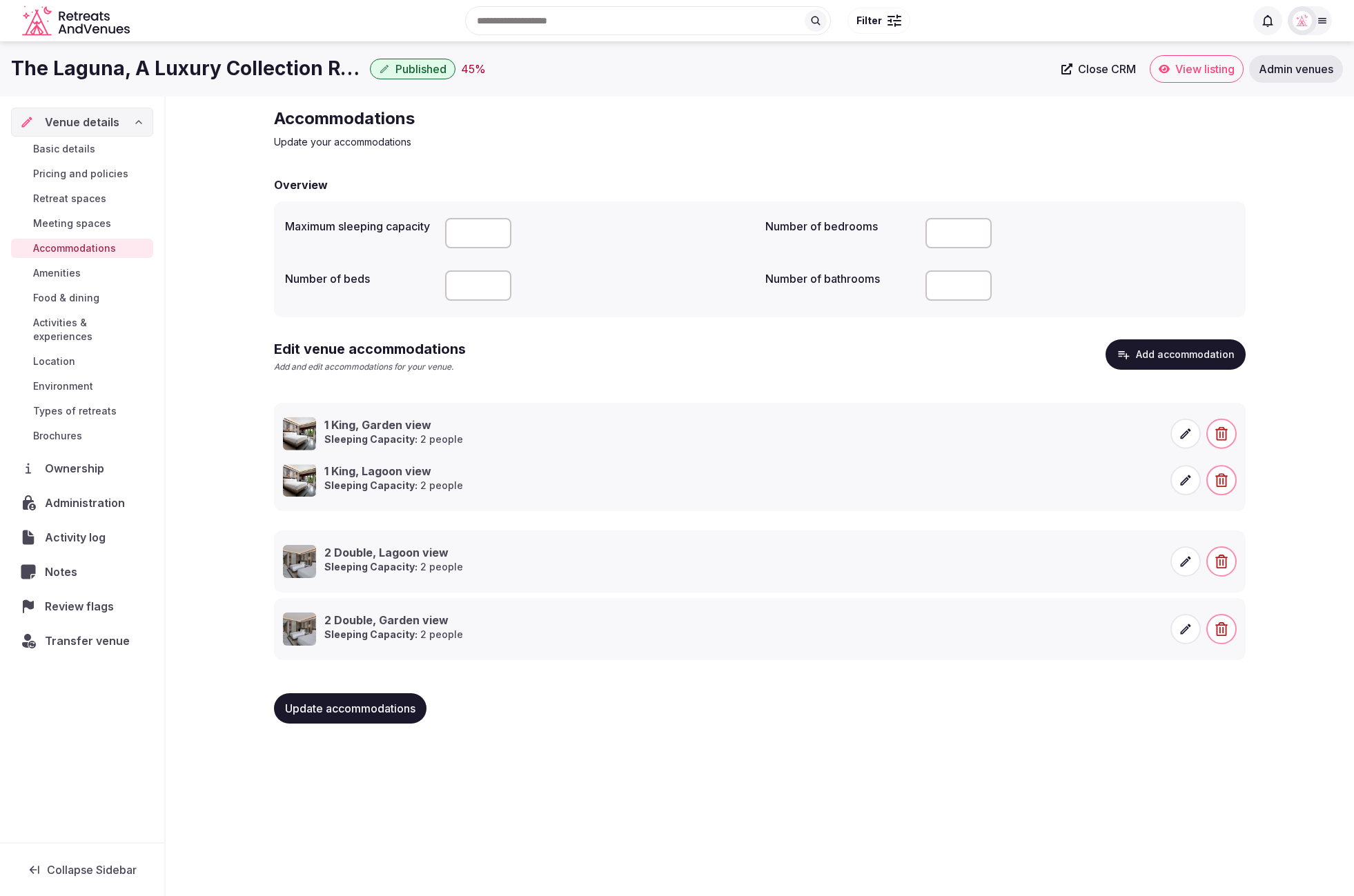
drag, startPoint x: 257, startPoint y: 610, endPoint x: 258, endPoint y: 414, distance: 196.0
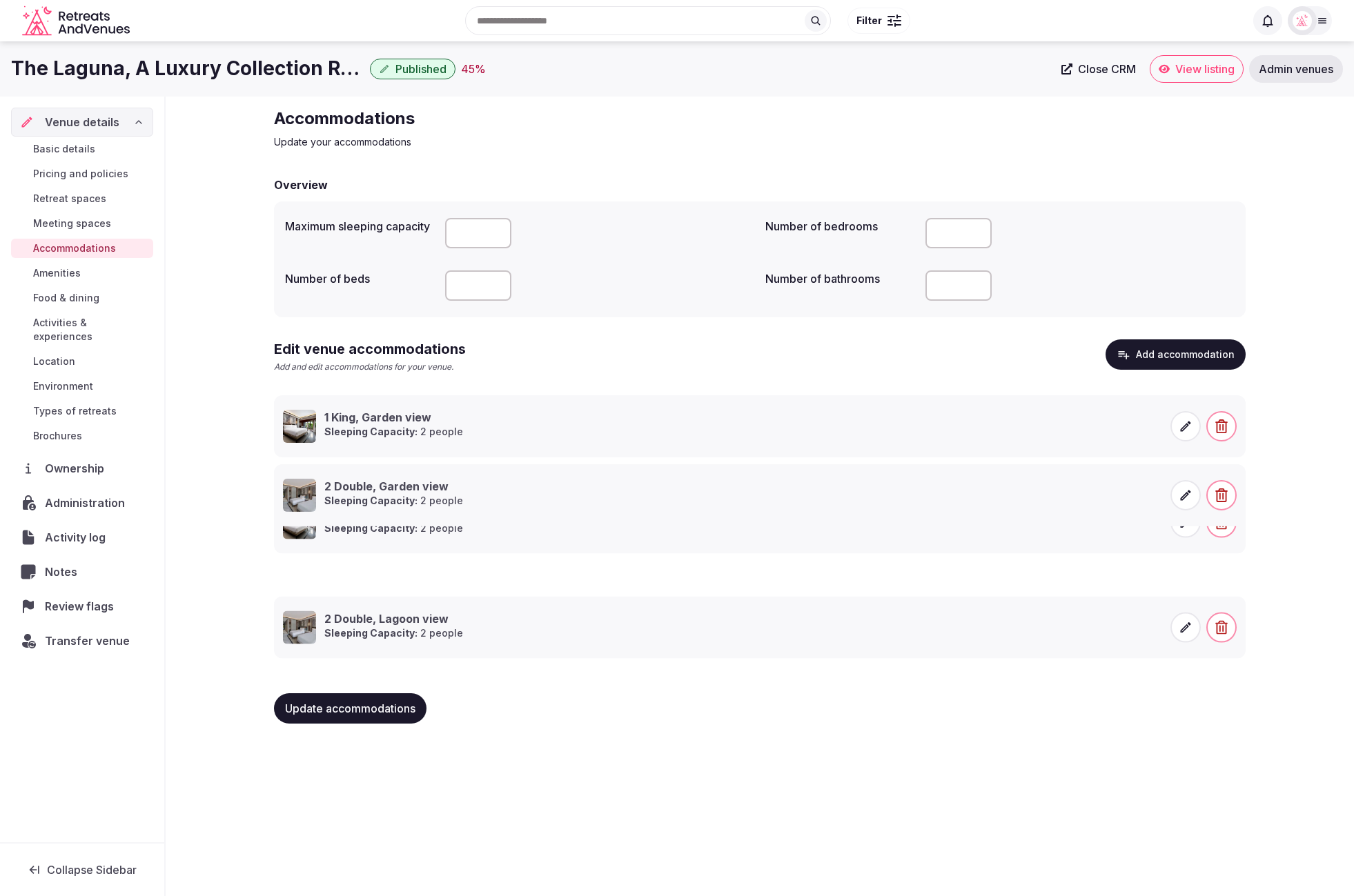
drag, startPoint x: 262, startPoint y: 613, endPoint x: 268, endPoint y: 475, distance: 138.1
click at [403, 711] on span "Update accommodations" at bounding box center [350, 709] width 131 height 14
click at [966, 365] on button "Add accommodation" at bounding box center [1176, 354] width 140 height 30
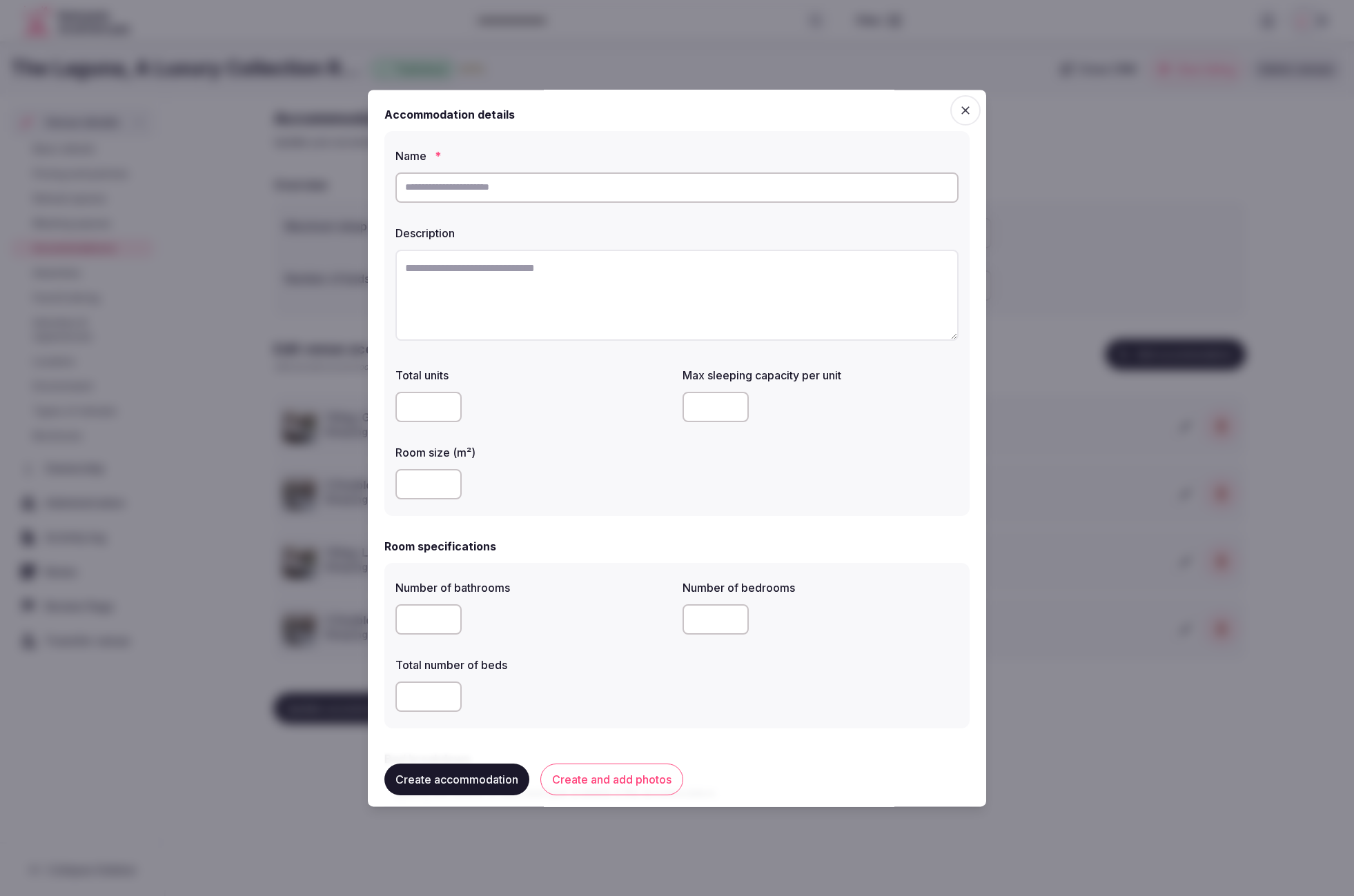
click at [553, 187] on input "text" at bounding box center [677, 187] width 563 height 30
paste input "**********"
type input "**********"
click at [606, 323] on textarea "To enrich screen reader interactions, please activate Accessibility in Grammarl…" at bounding box center [677, 295] width 563 height 91
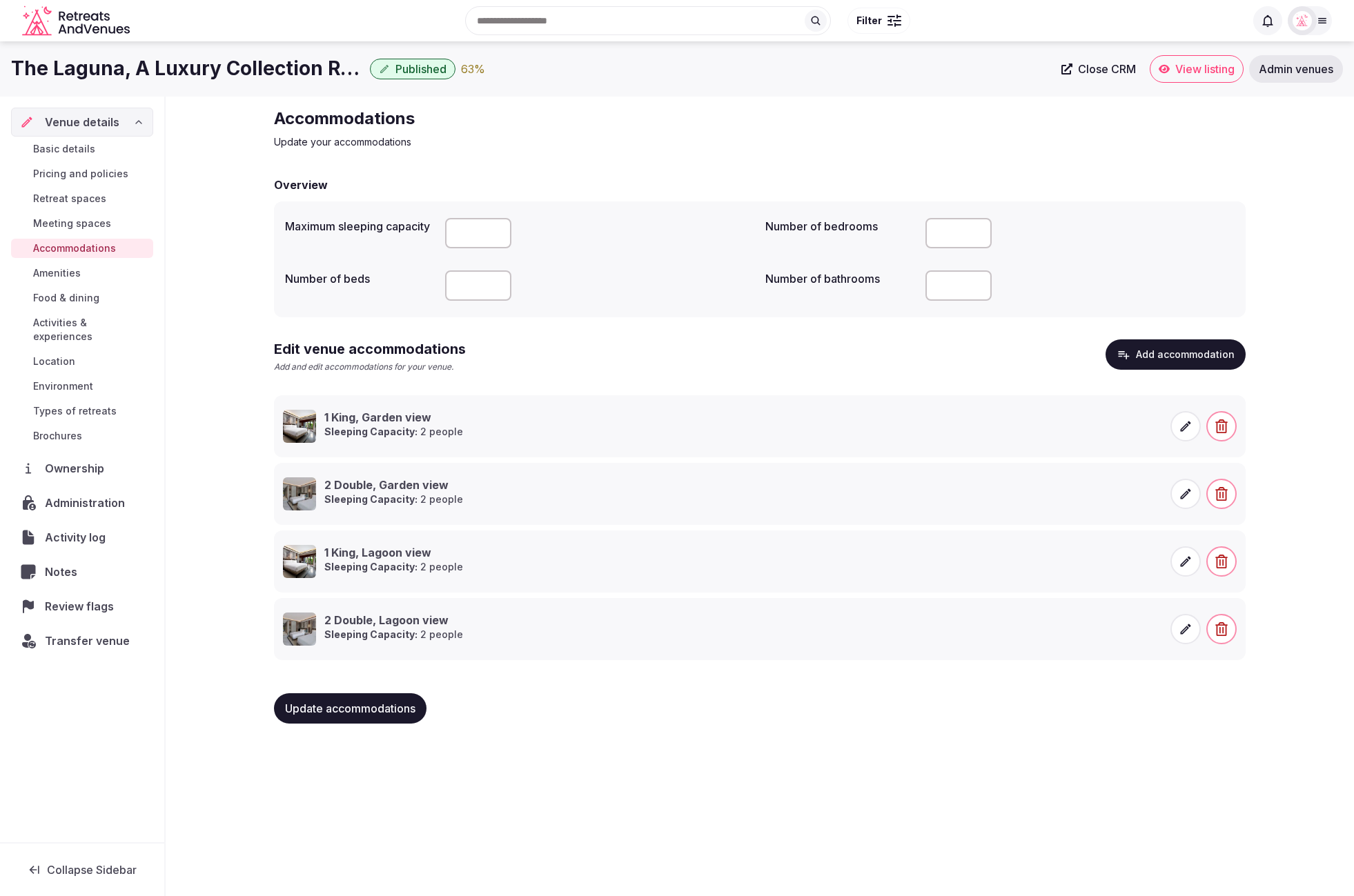
drag, startPoint x: 550, startPoint y: 738, endPoint x: 542, endPoint y: 734, distance: 8.9
click at [542, 734] on div "Accommodations Update your accommodations Overview Maximum sleeping capacity Nu…" at bounding box center [760, 420] width 994 height 649
click at [966, 358] on button "Add accommodation" at bounding box center [1176, 354] width 140 height 30
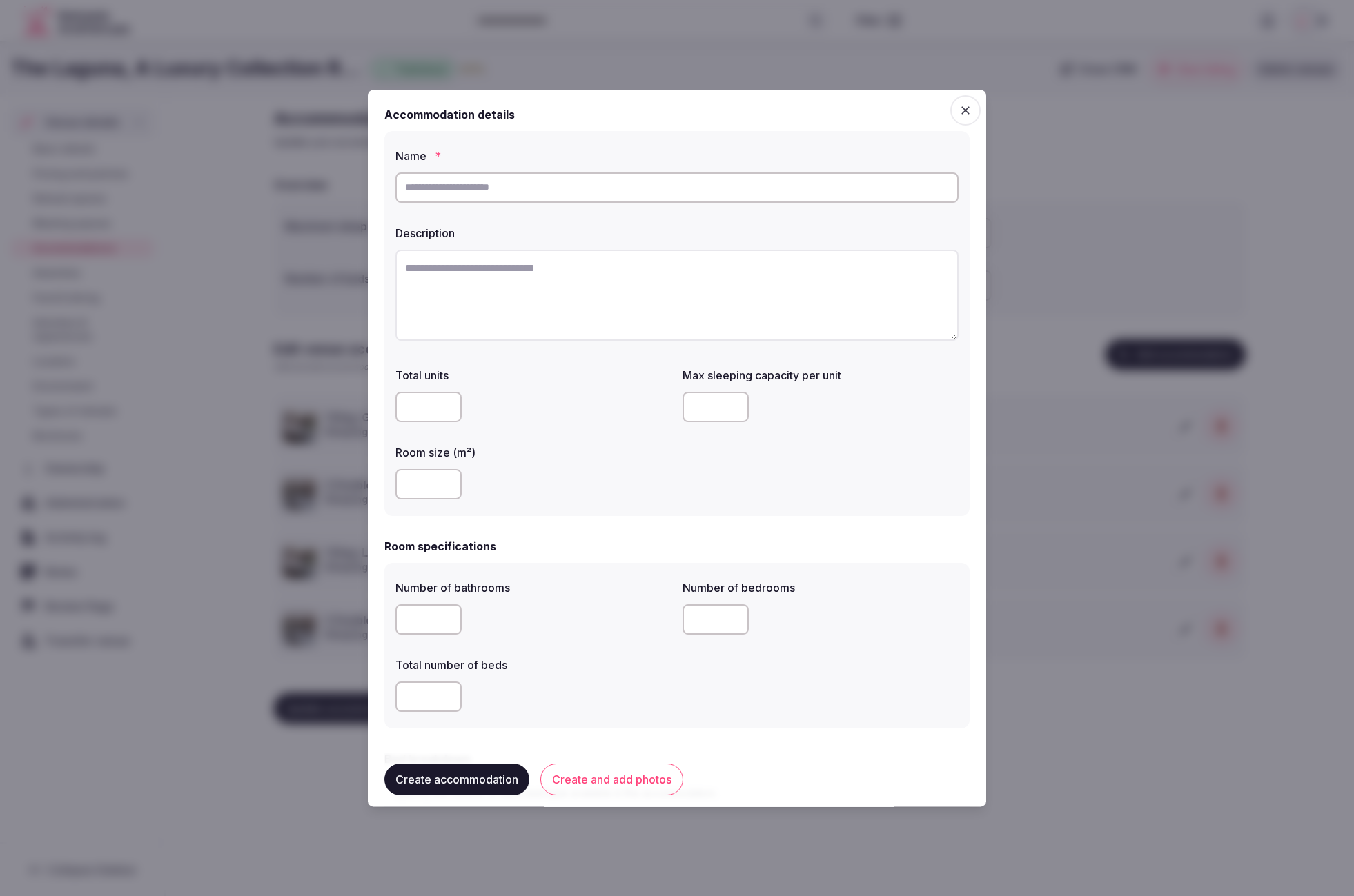
click at [753, 197] on input "text" at bounding box center [677, 187] width 563 height 30
paste input "**********"
type input "**********"
click at [717, 298] on textarea at bounding box center [677, 295] width 563 height 91
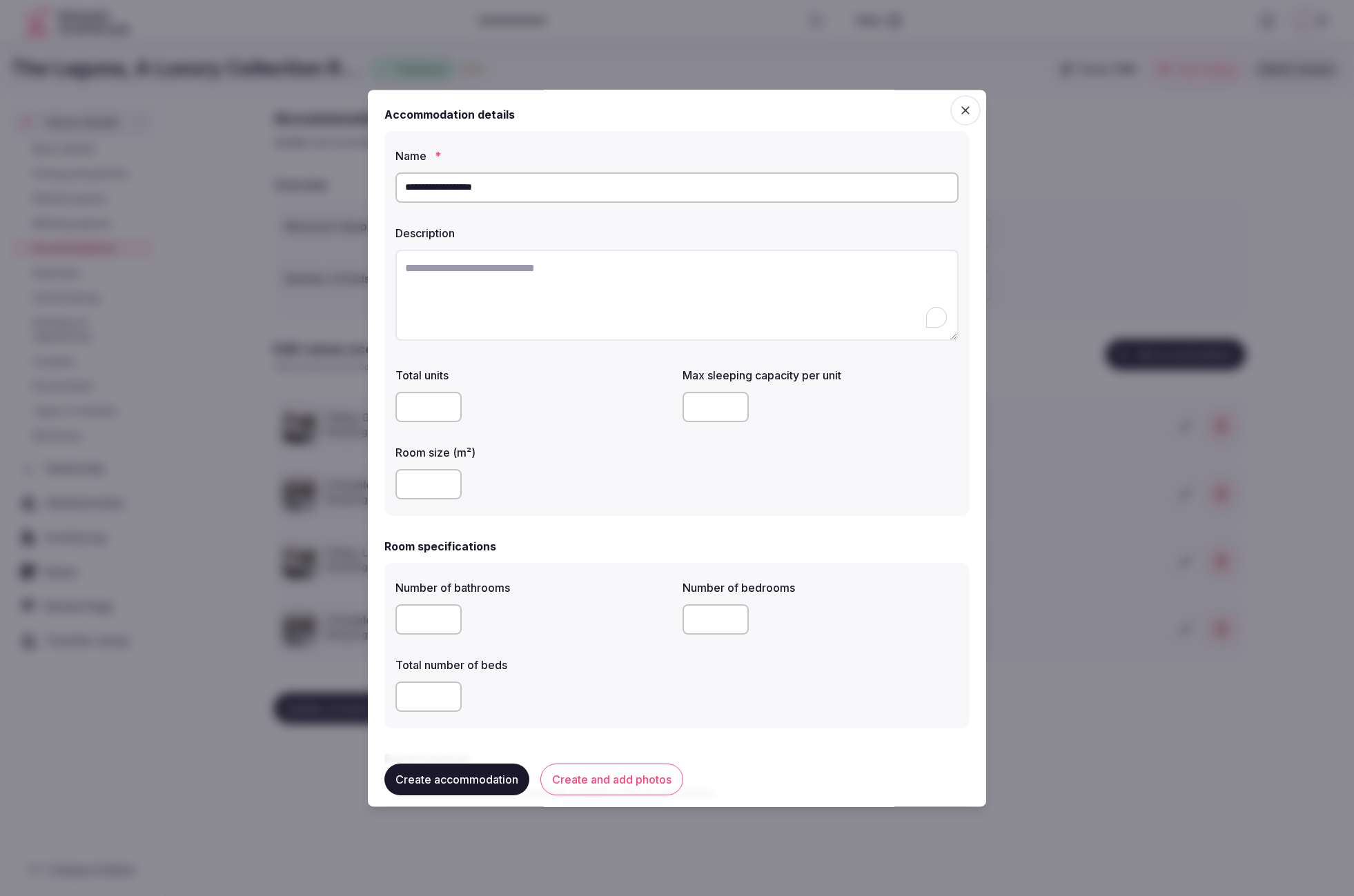
paste textarea "**********"
type textarea "**********"
click at [854, 500] on div "Total units Max sleeping capacity per unit Room size (m²)" at bounding box center [677, 433] width 563 height 144
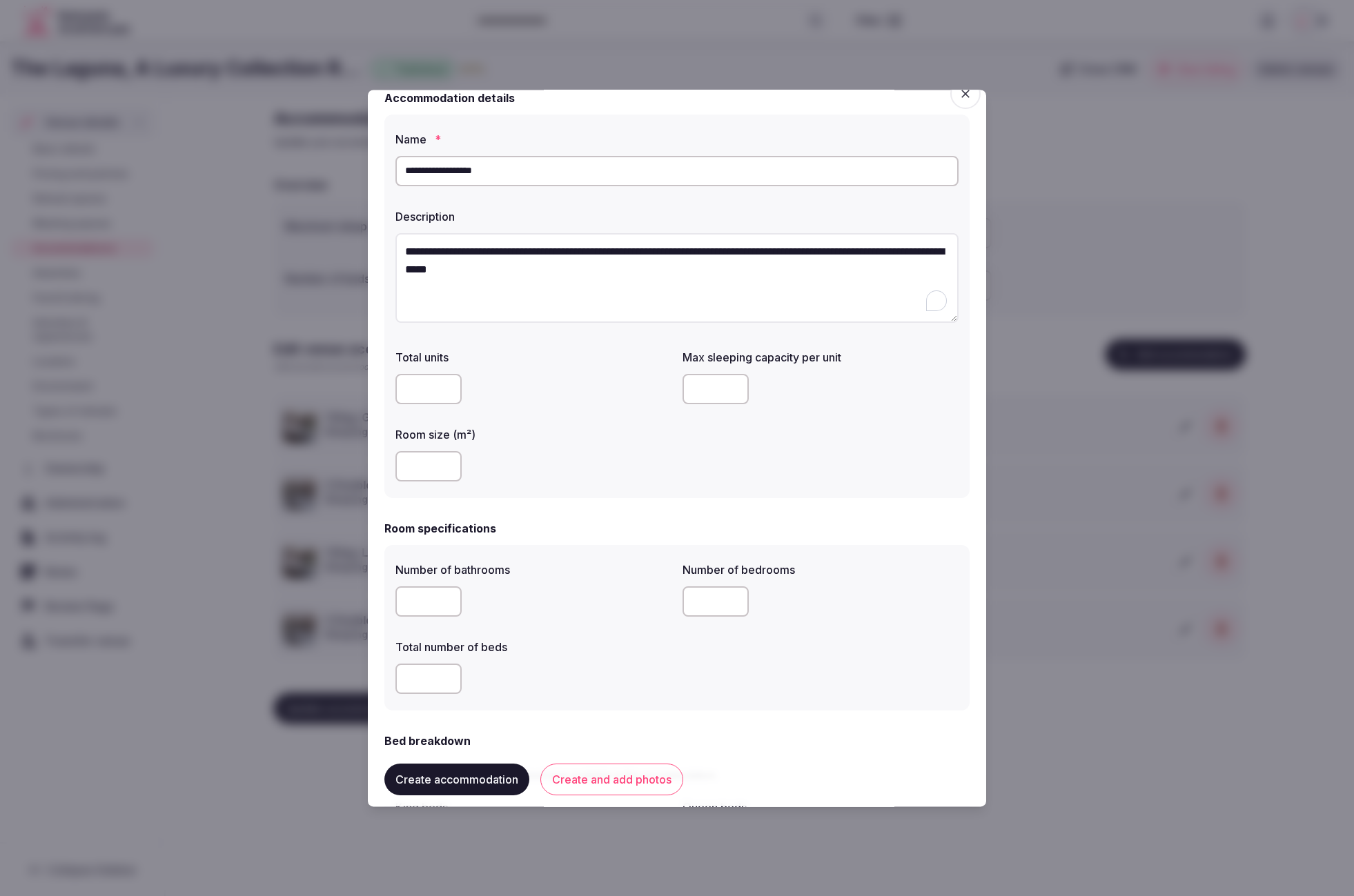
click at [459, 473] on input "number" at bounding box center [428, 467] width 66 height 30
type input "**"
click at [659, 525] on div "Room specifications" at bounding box center [677, 529] width 585 height 16
click at [678, 511] on form "**********" at bounding box center [677, 868] width 585 height 1559
click at [561, 516] on form "**********" at bounding box center [677, 868] width 585 height 1559
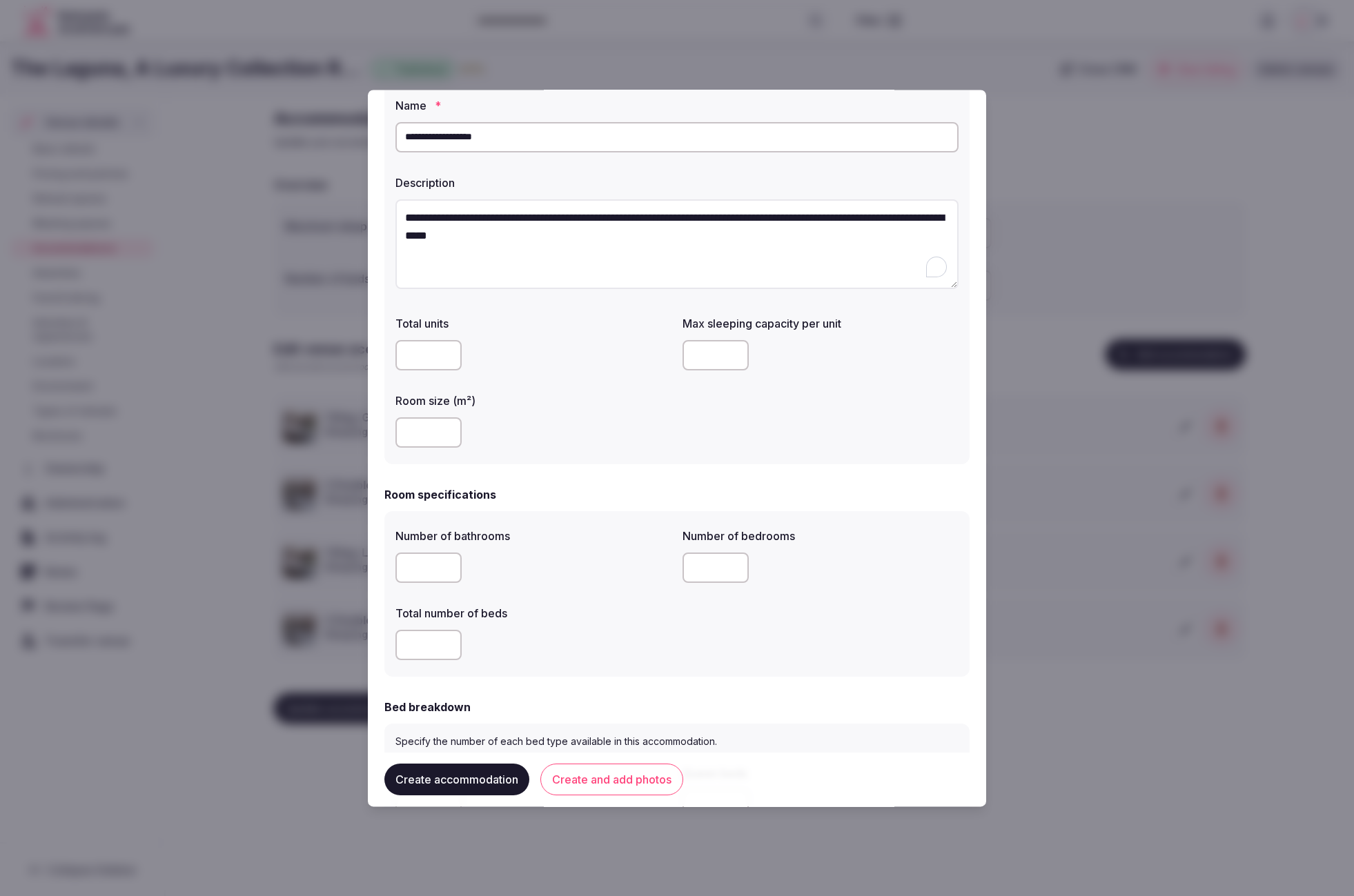
scroll to position [46, 0]
